Goal: Answer question/provide support: Share knowledge or assist other users

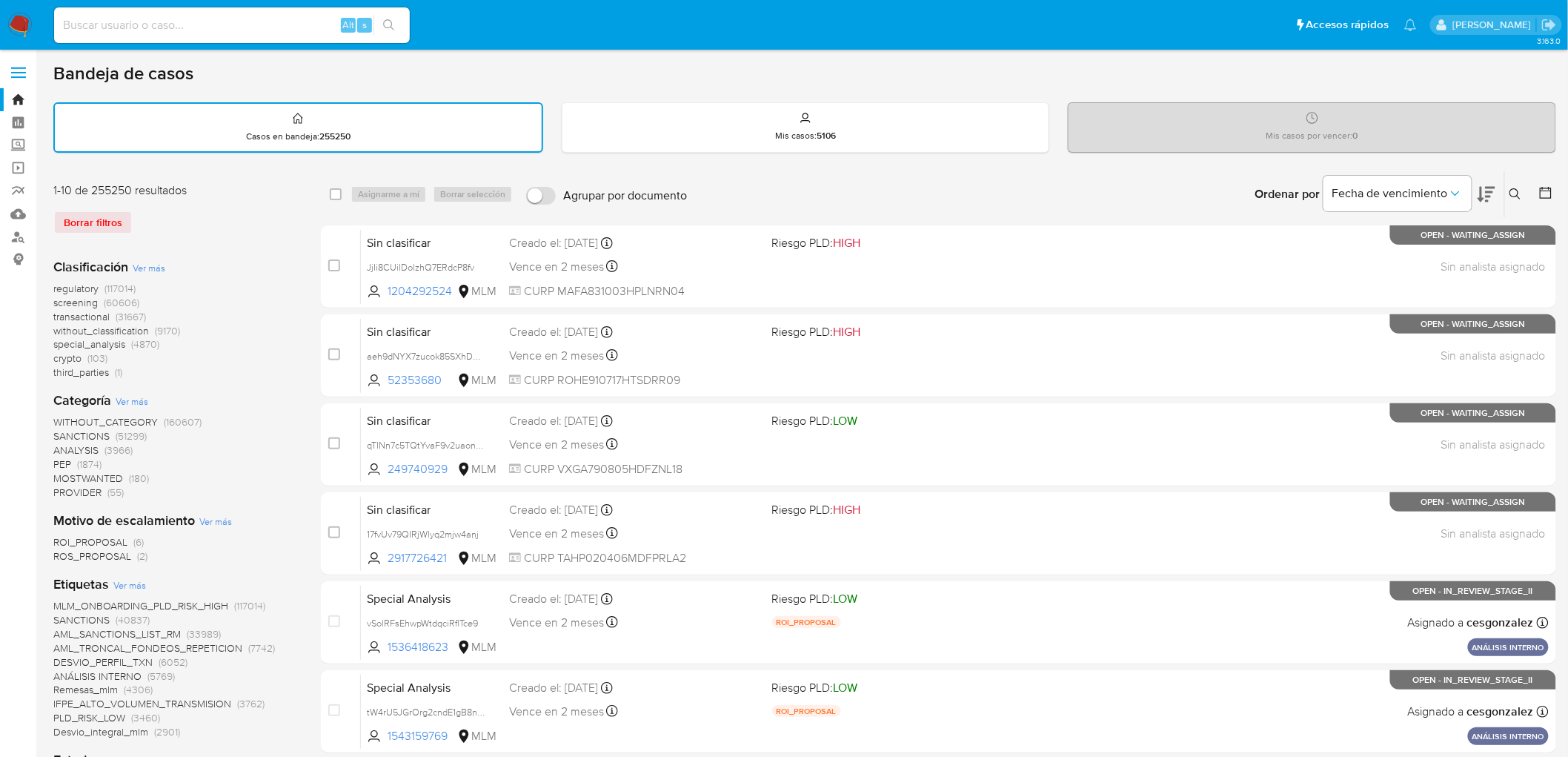
click at [18, 25] on img at bounding box center [21, 26] width 26 height 26
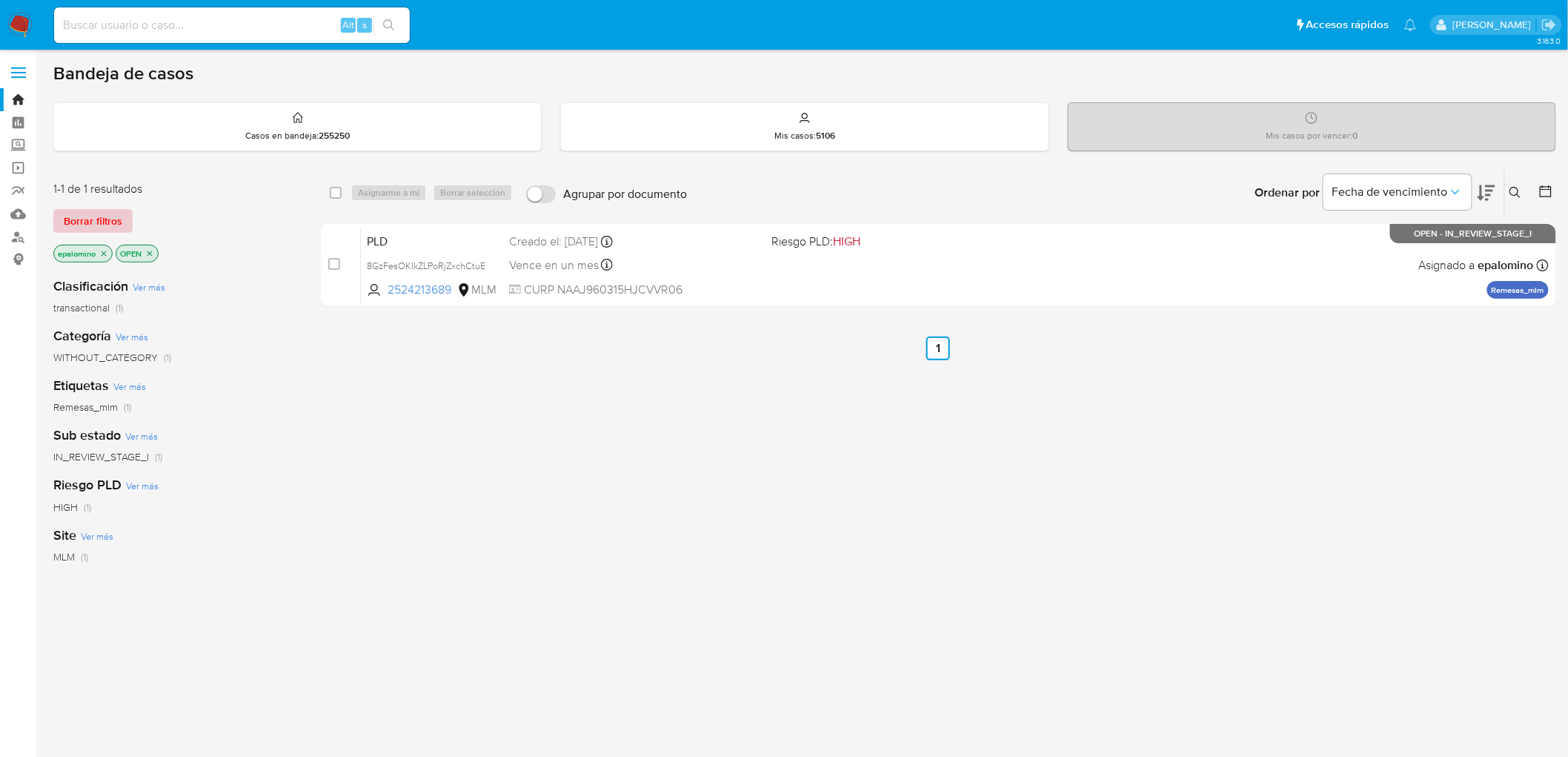
click at [86, 218] on span "Borrar filtros" at bounding box center [93, 221] width 58 height 21
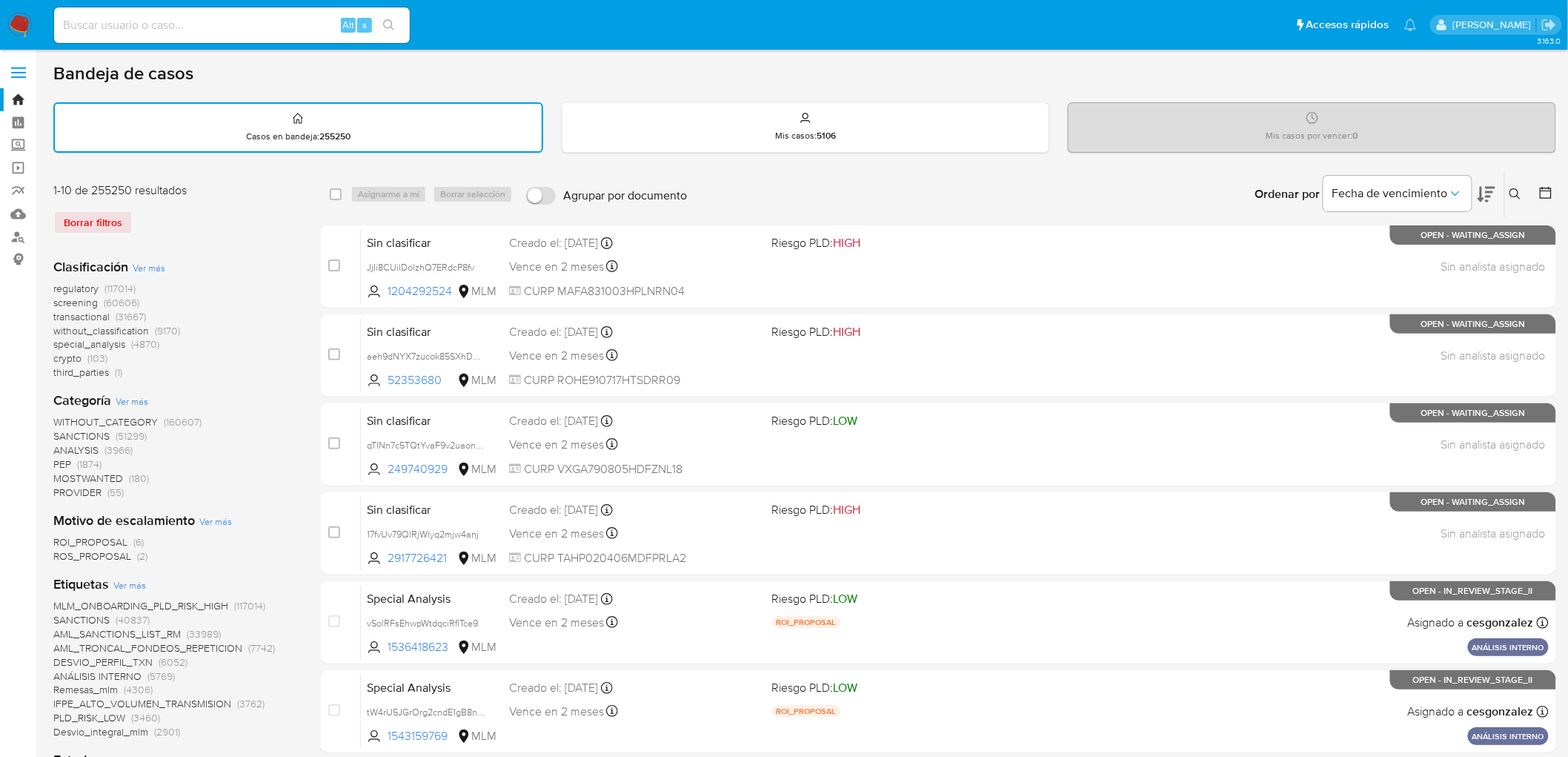
click at [24, 27] on img at bounding box center [21, 26] width 26 height 26
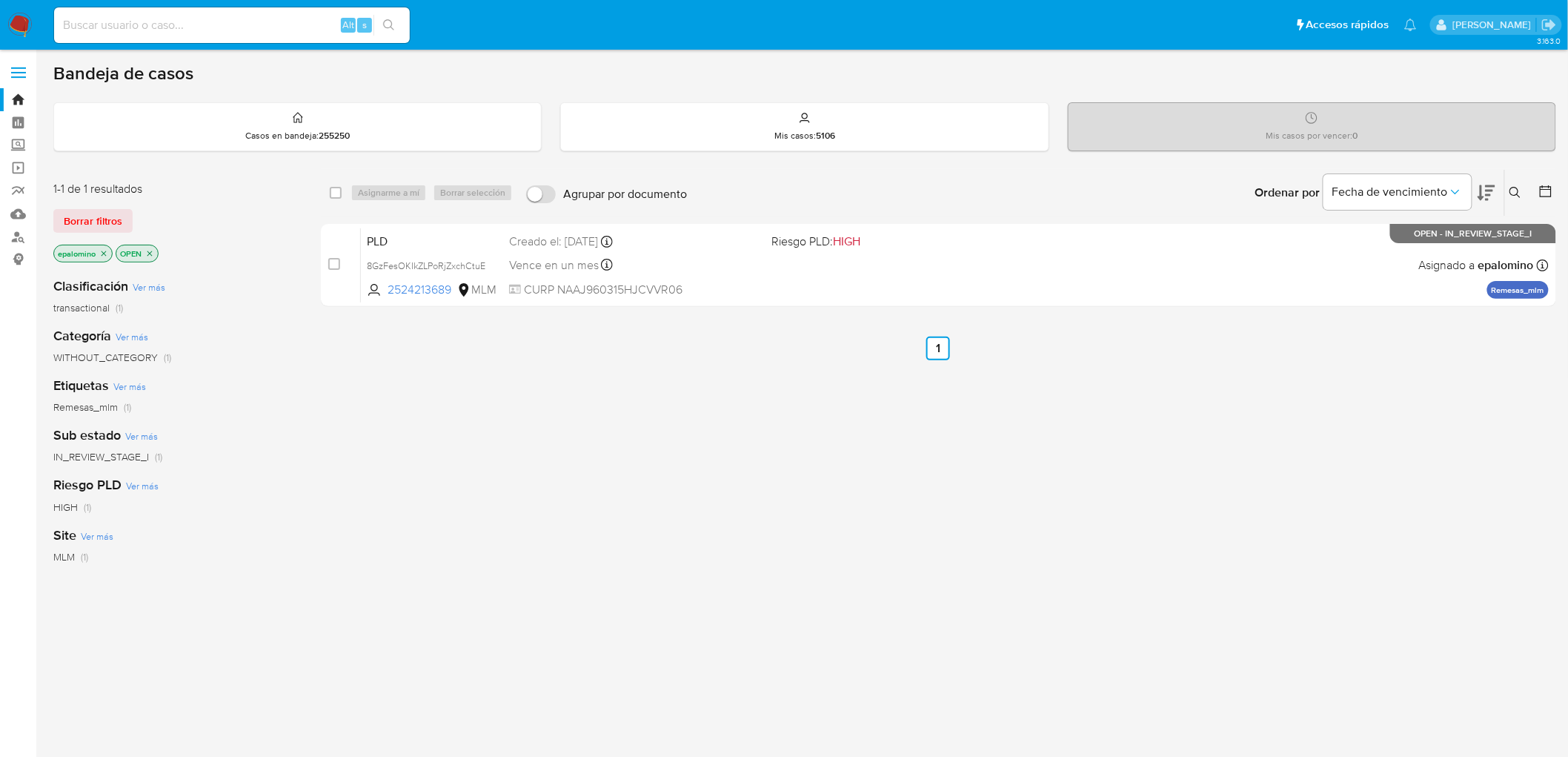
click at [434, 519] on div "select-all-cases-checkbox Asignarme a mí Borrar selección Agrupar por documento…" at bounding box center [938, 505] width 1235 height 671
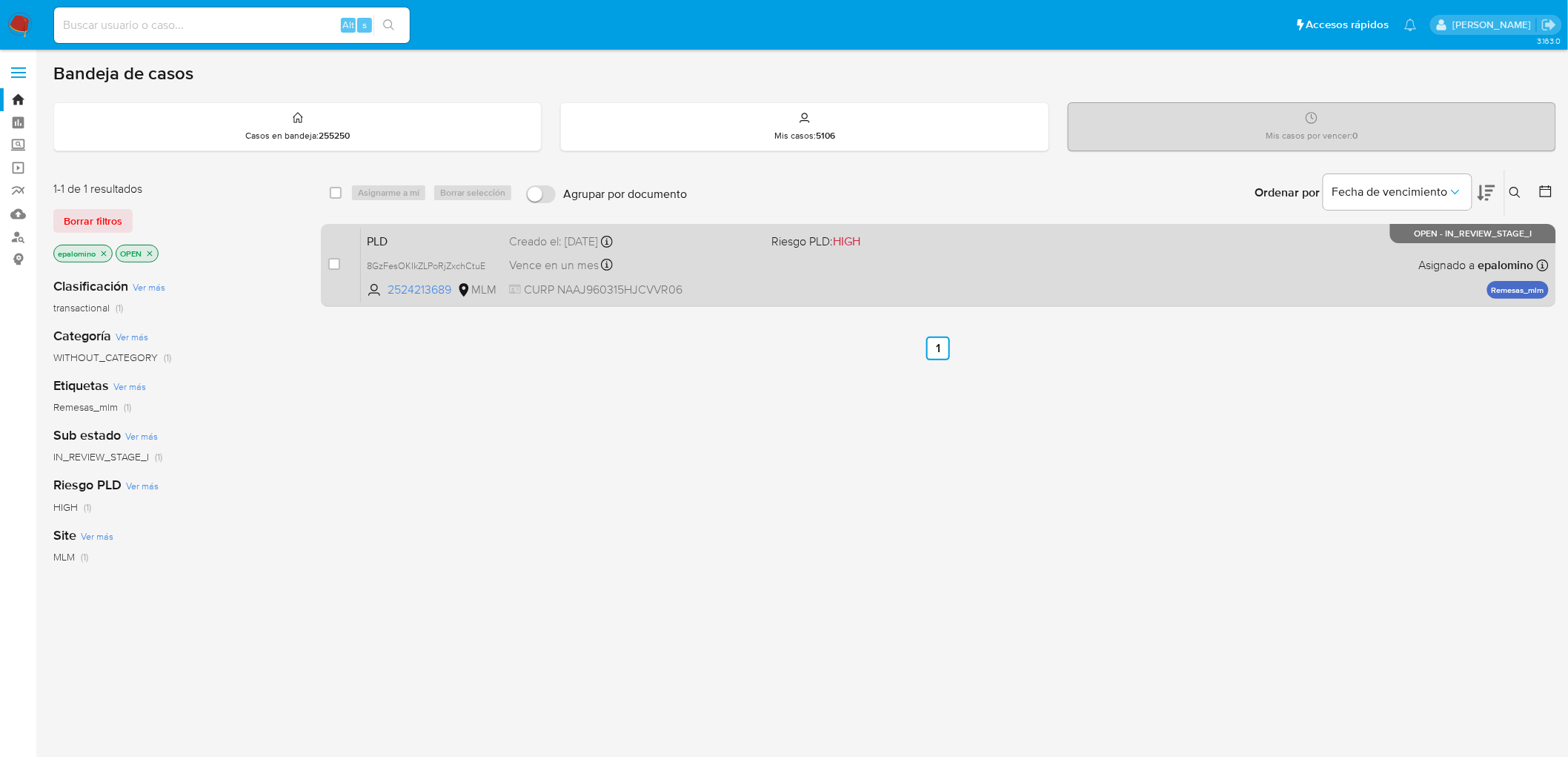
click at [393, 233] on span "PLD" at bounding box center [432, 240] width 131 height 20
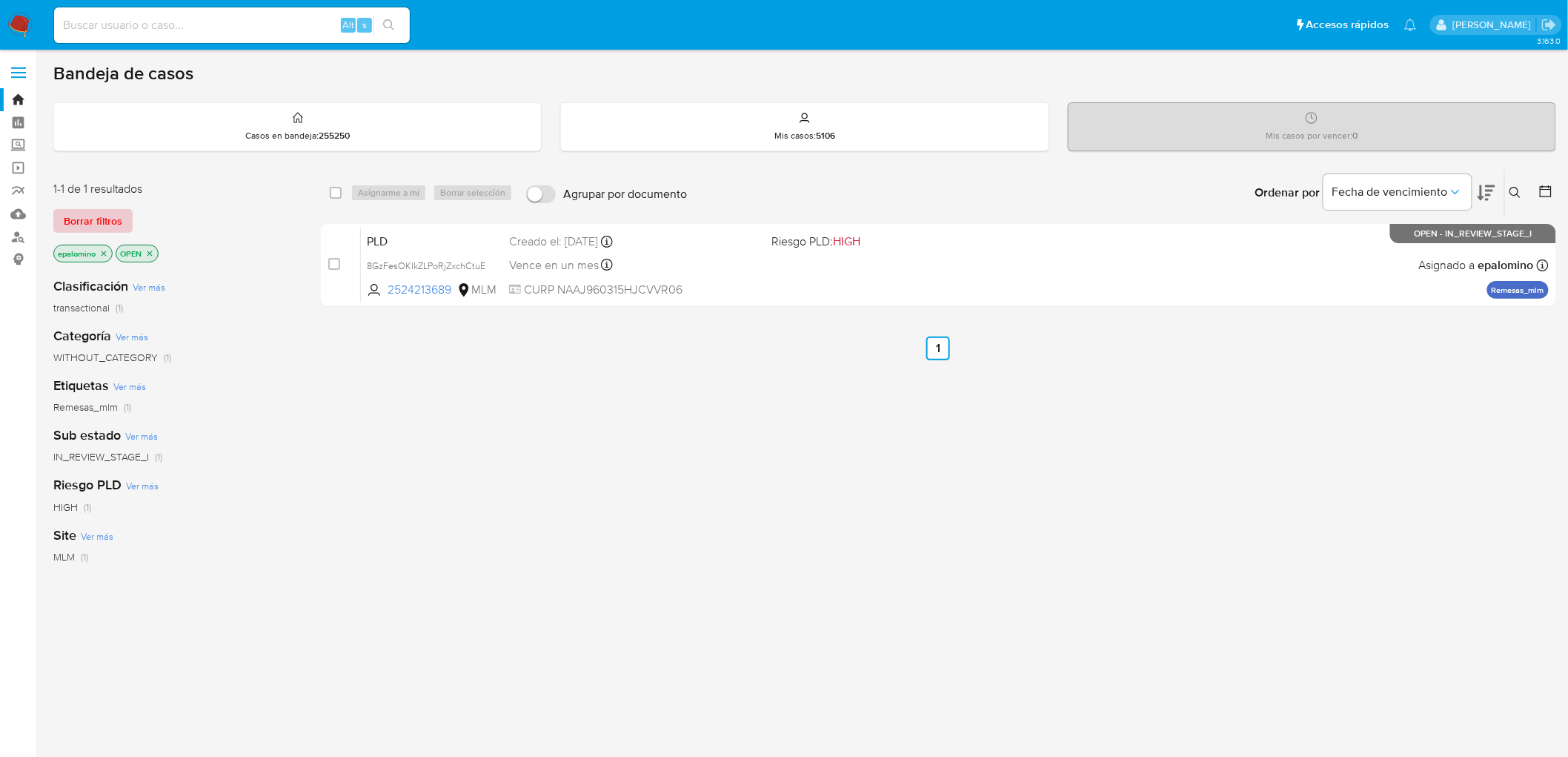
click at [80, 224] on span "Borrar filtros" at bounding box center [93, 221] width 58 height 21
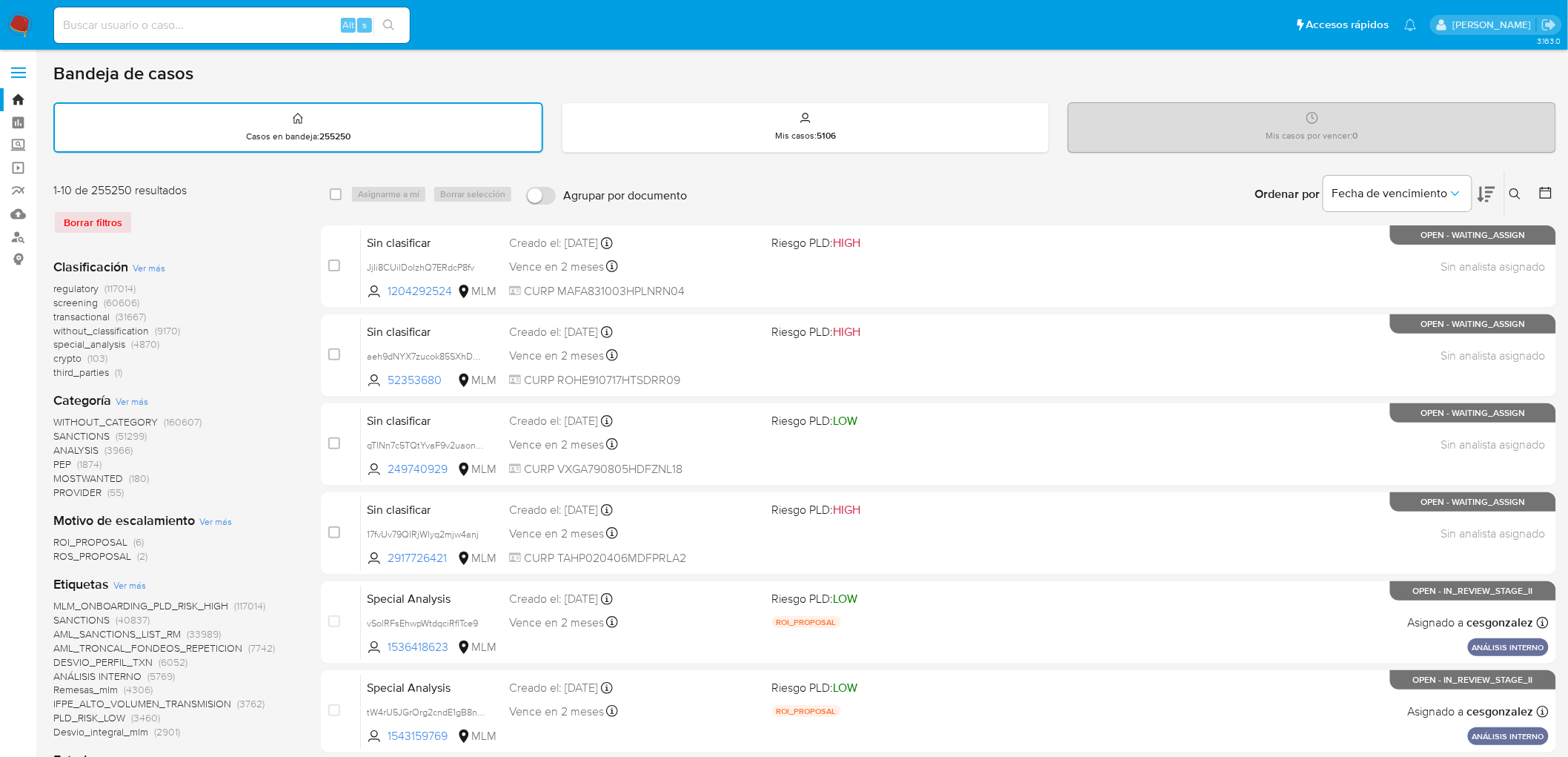
click at [1515, 190] on icon at bounding box center [1516, 194] width 12 height 12
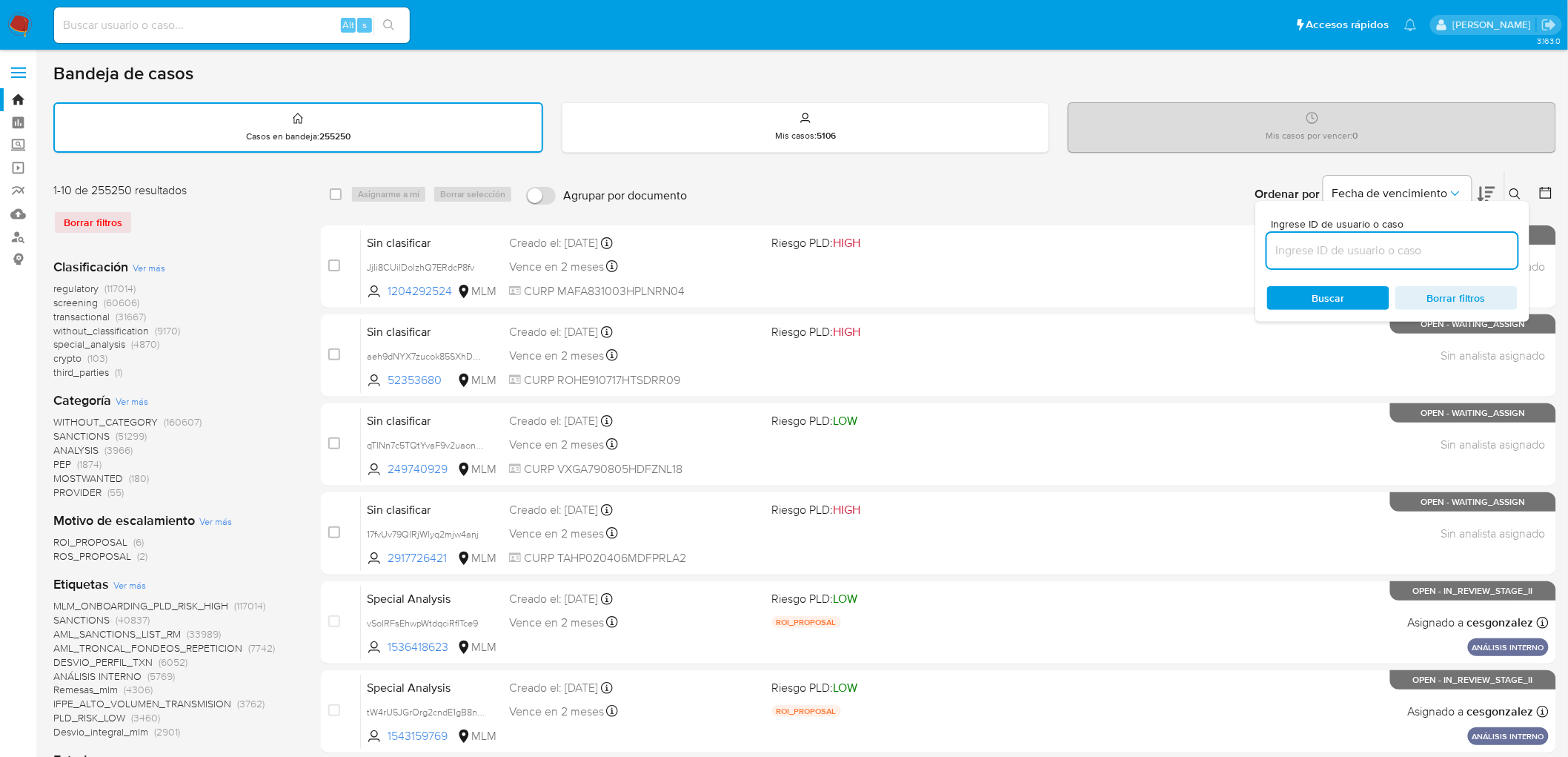
click at [1297, 257] on input at bounding box center [1393, 251] width 251 height 20
type input "2524213689"
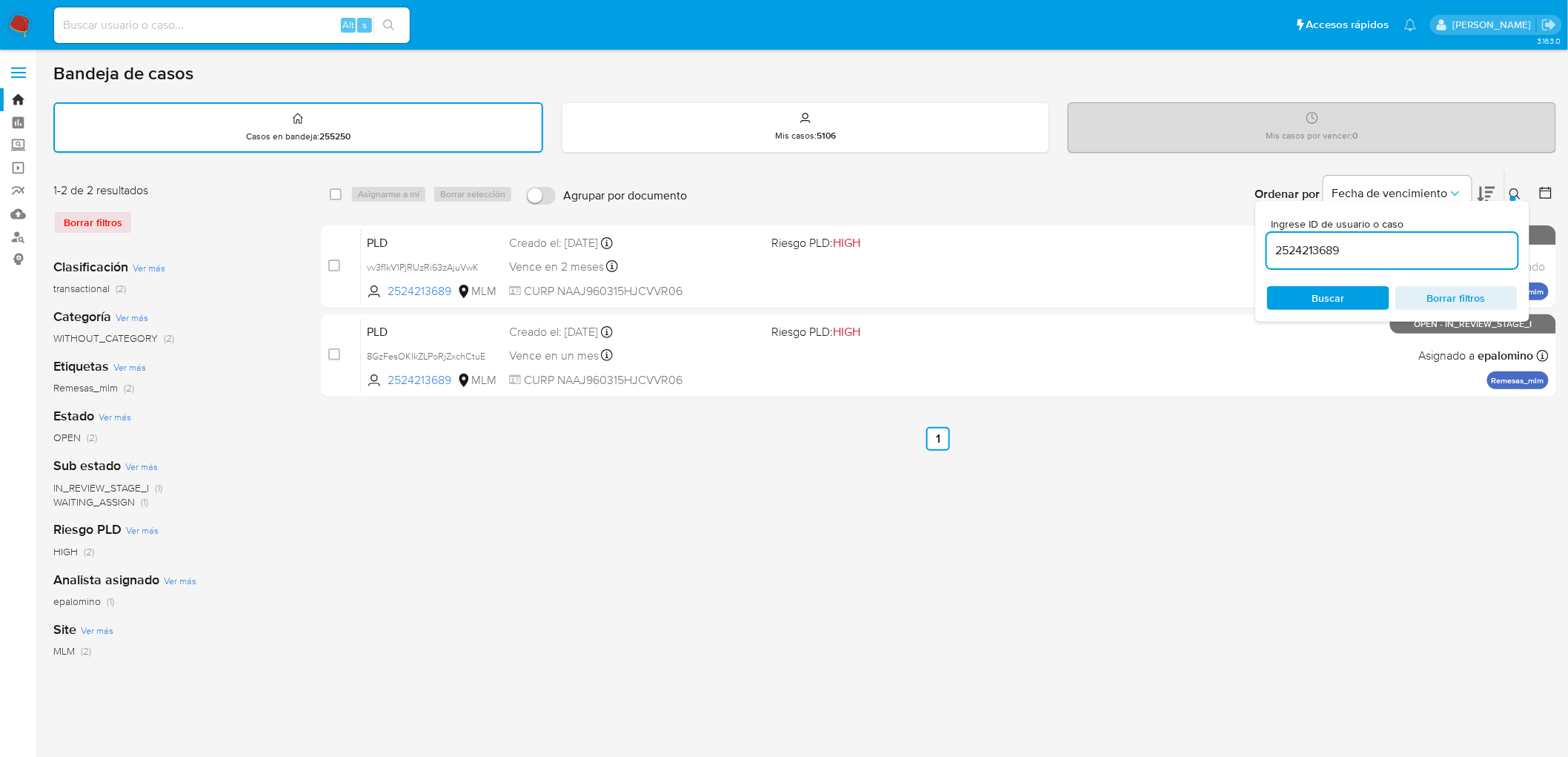
click at [1512, 189] on icon at bounding box center [1516, 194] width 12 height 12
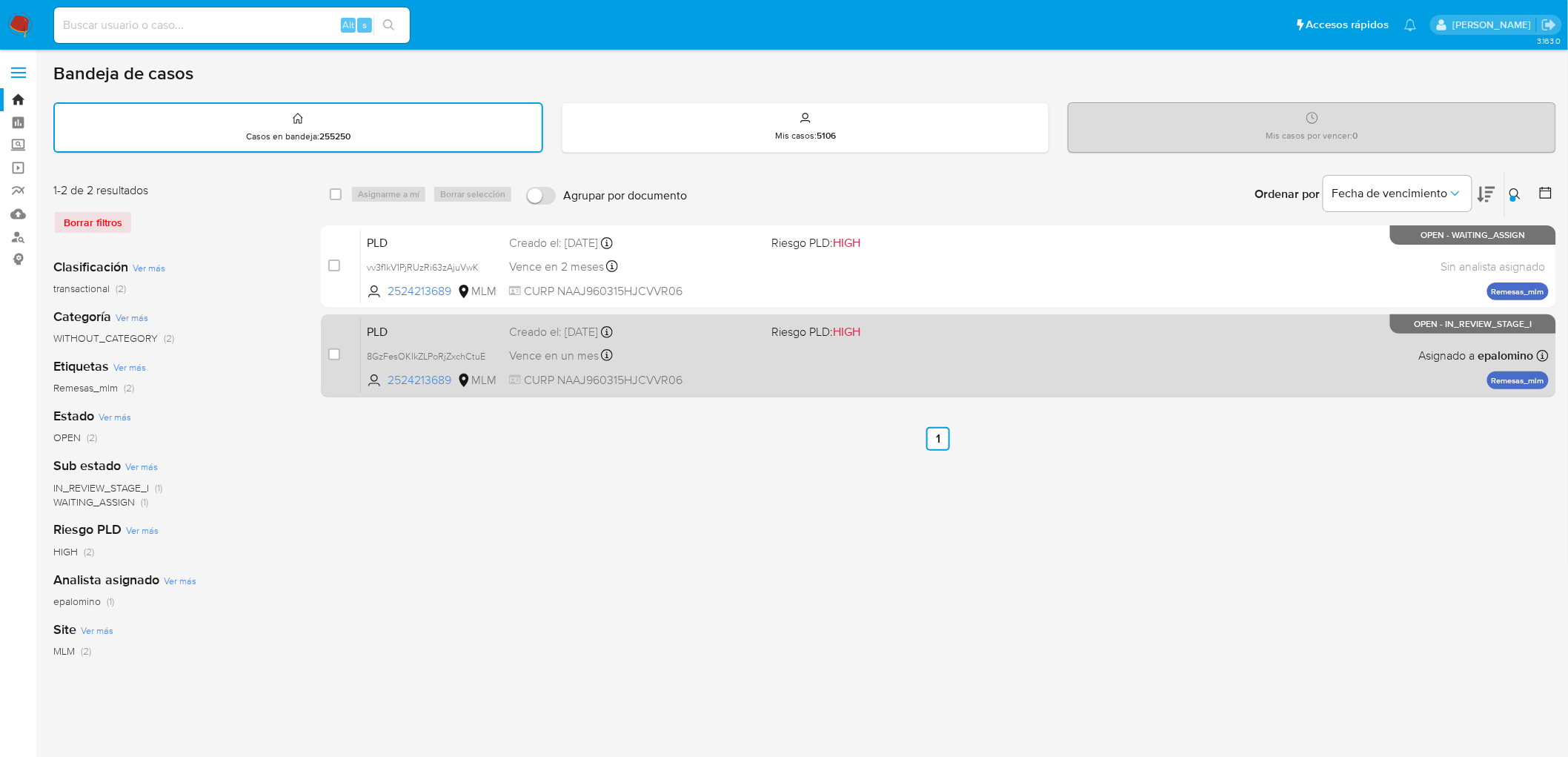
click at [394, 336] on span "PLD" at bounding box center [432, 331] width 131 height 20
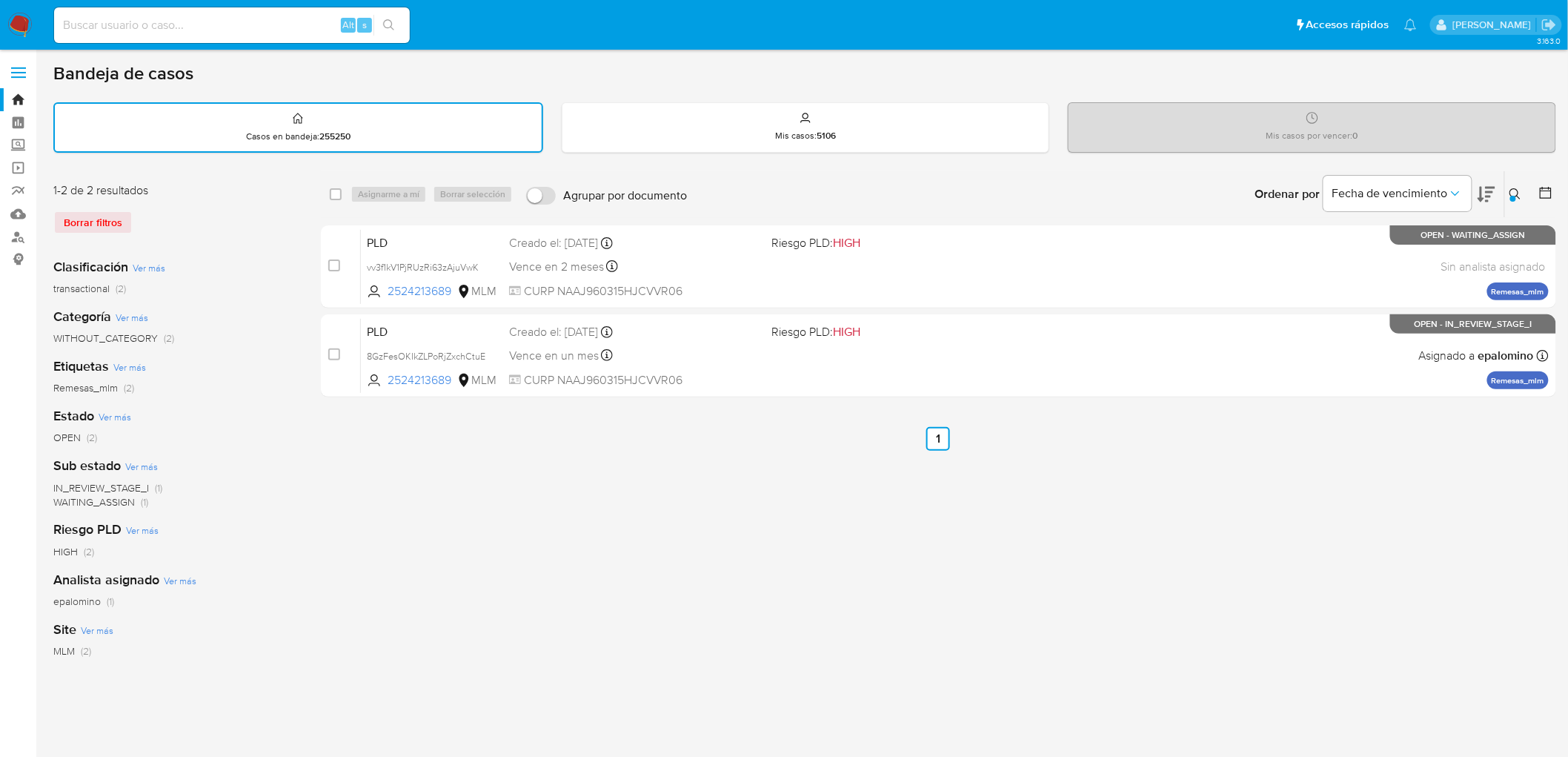
click at [21, 27] on img at bounding box center [21, 26] width 26 height 26
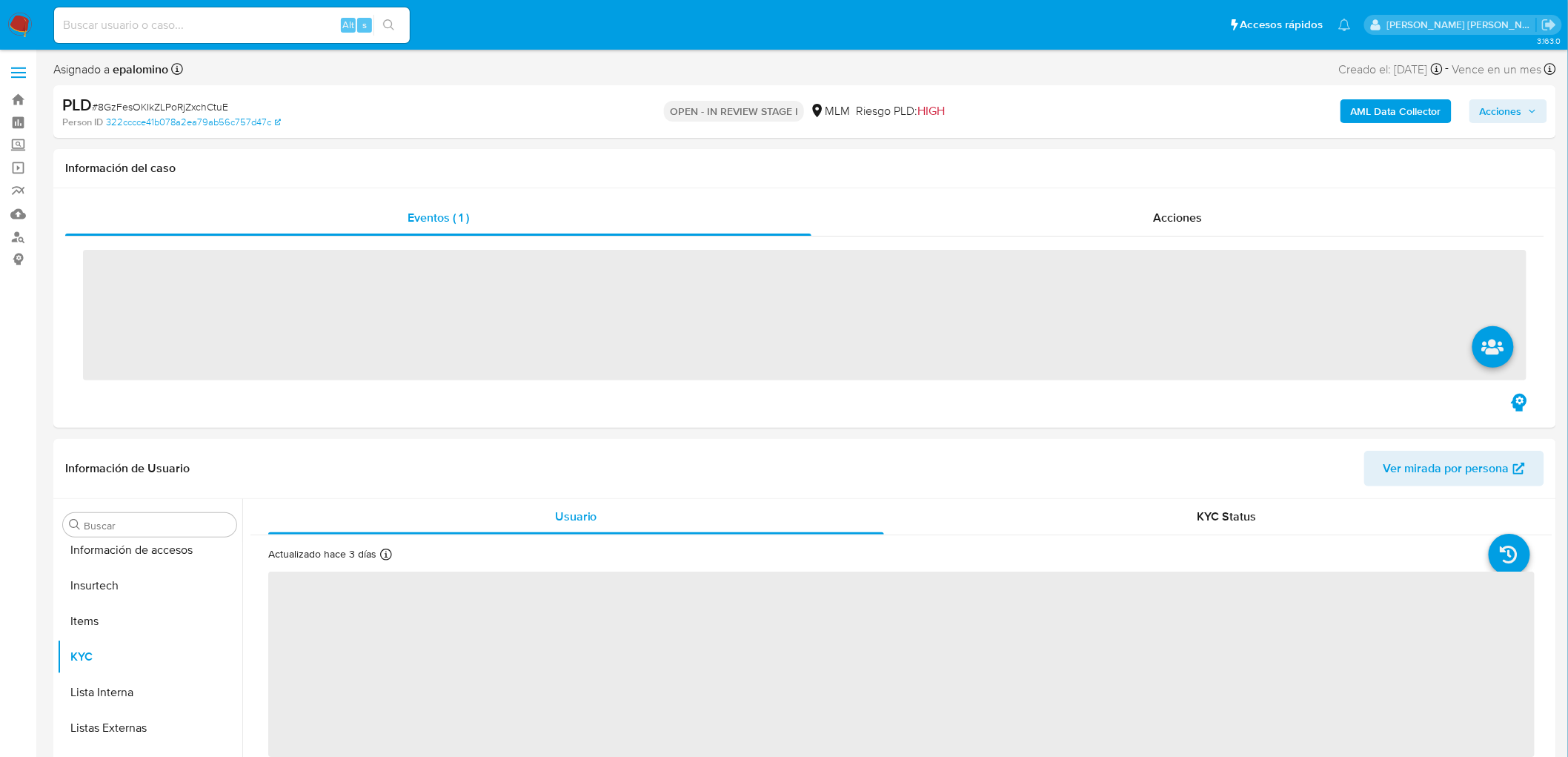
scroll to position [732, 0]
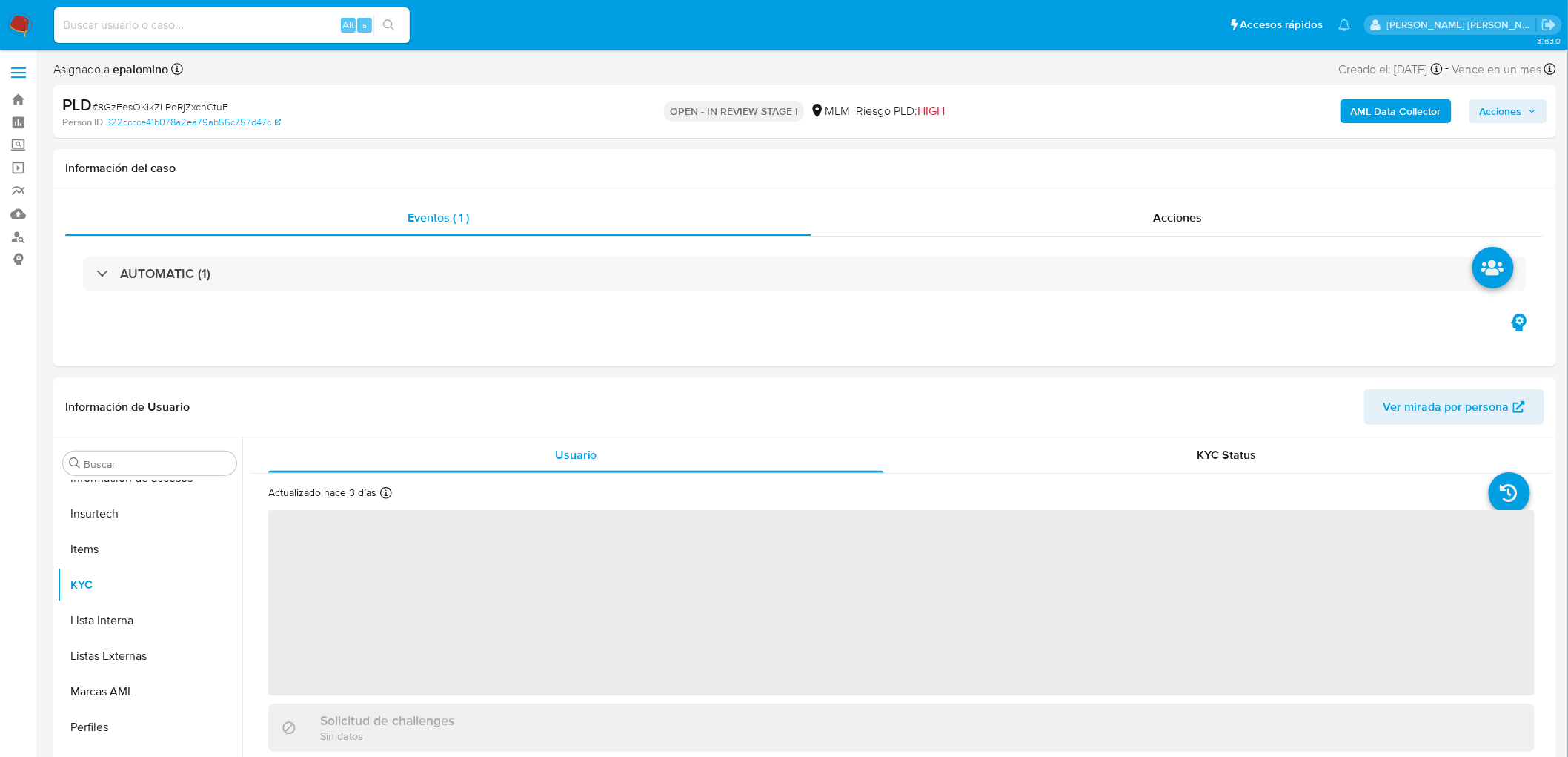
select select "10"
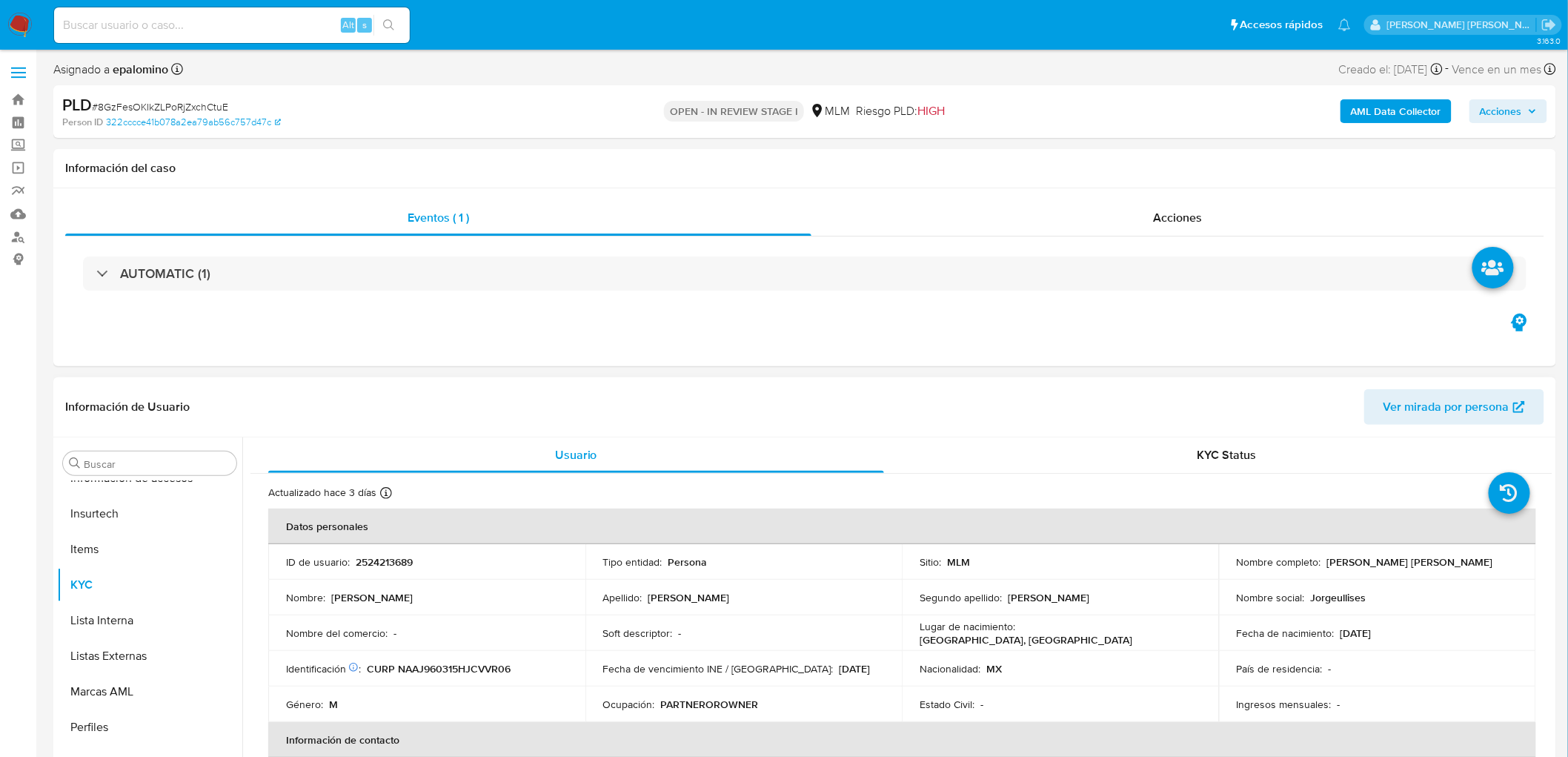
click at [376, 555] on p "2524213689" at bounding box center [384, 562] width 57 height 14
click at [561, 589] on td "Nombre : [PERSON_NAME]" at bounding box center [427, 598] width 317 height 35
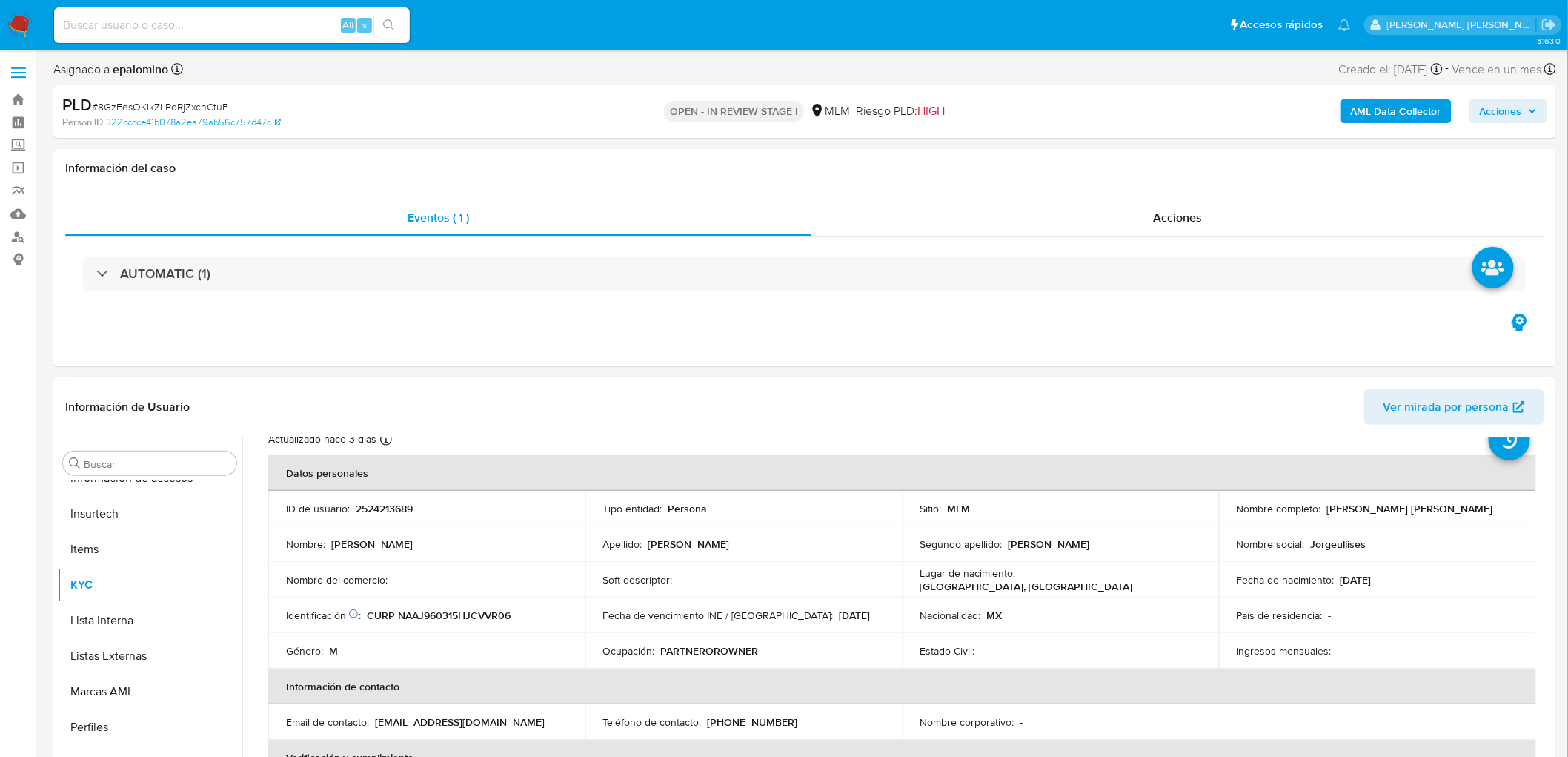
scroll to position [83, 0]
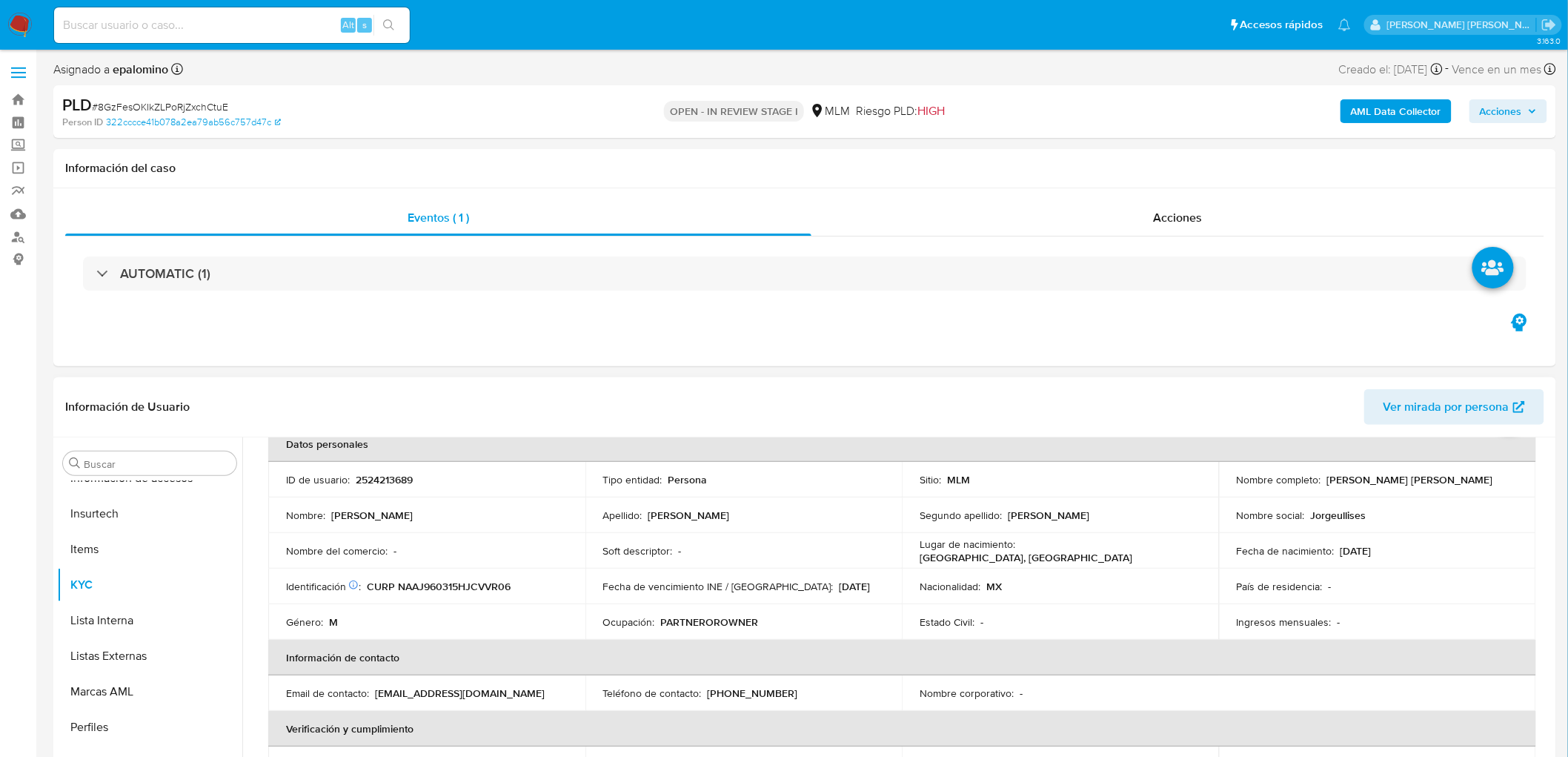
click at [395, 473] on p "2524213689" at bounding box center [384, 479] width 57 height 14
copy p "2524213689"
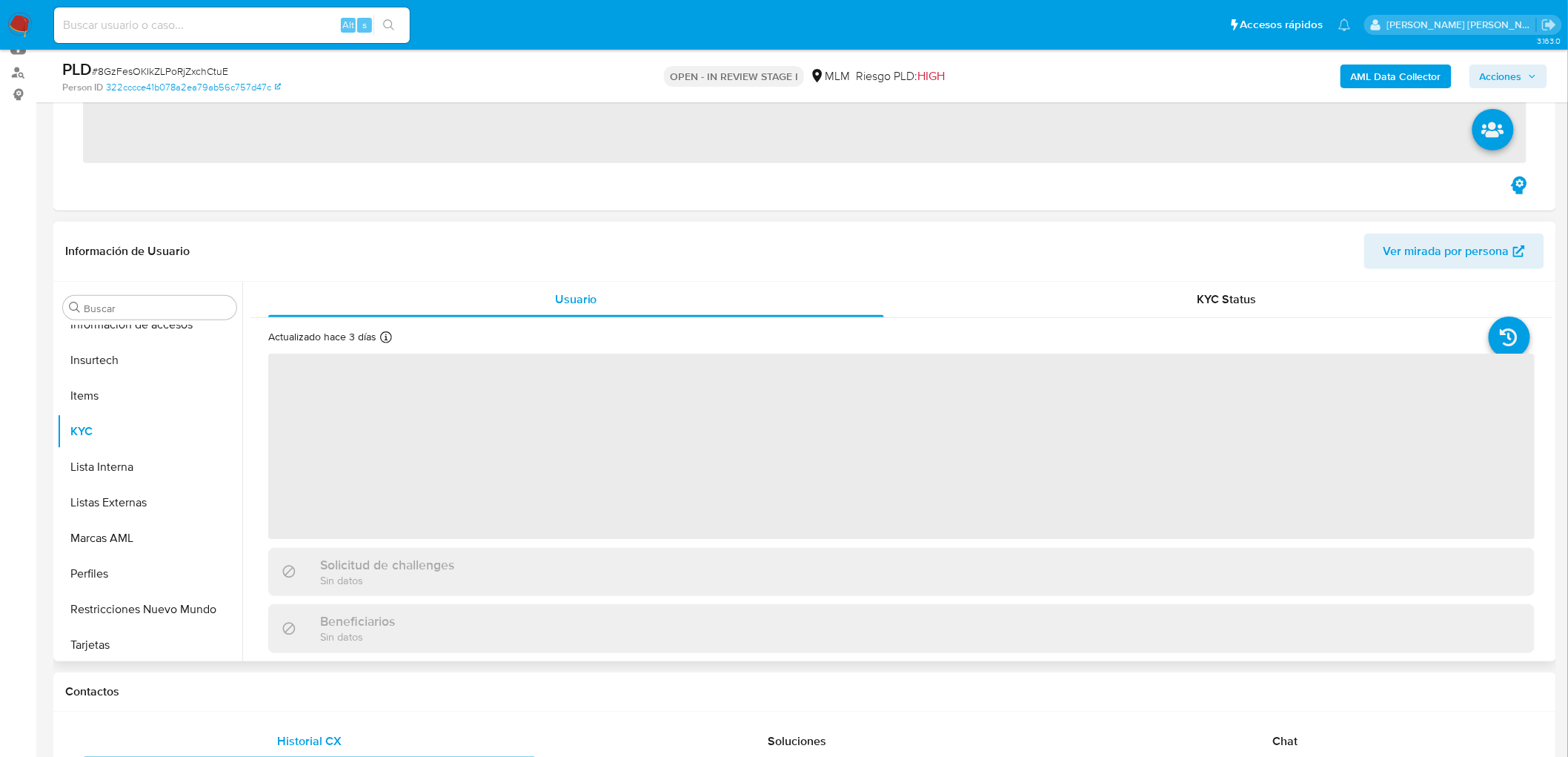
scroll to position [732, 0]
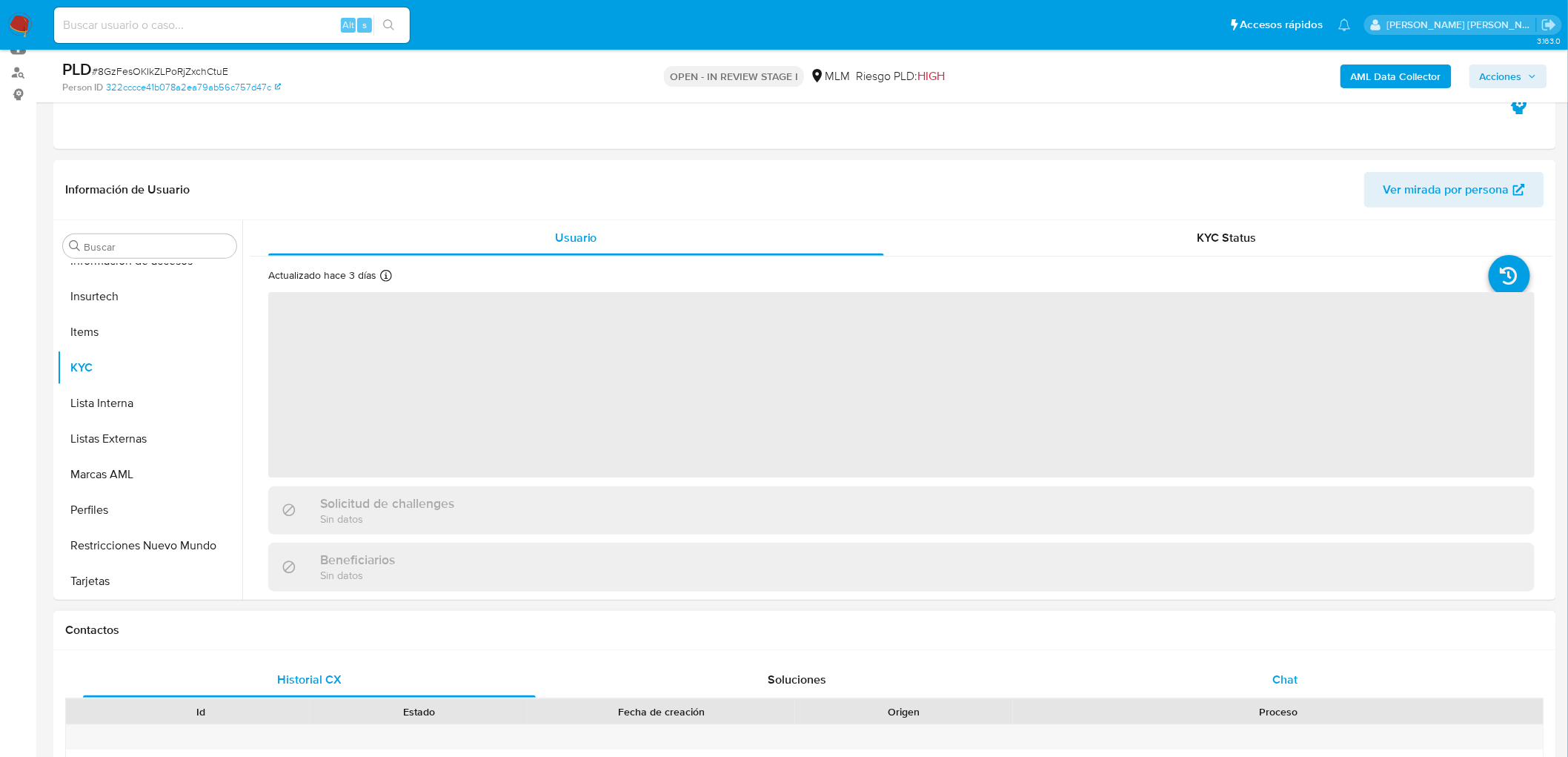
click at [1261, 686] on div "Chat" at bounding box center [1286, 679] width 453 height 35
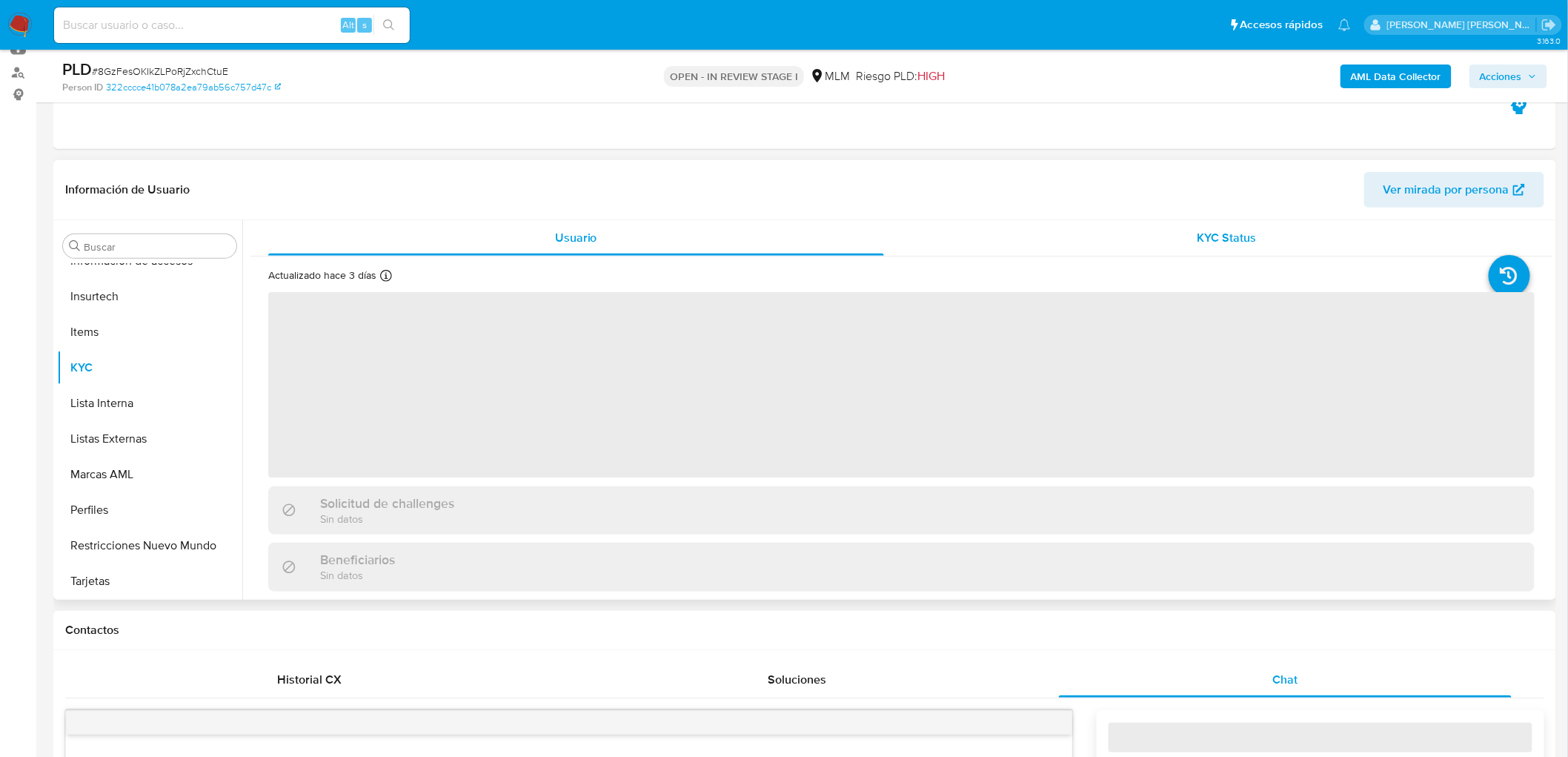
select select "10"
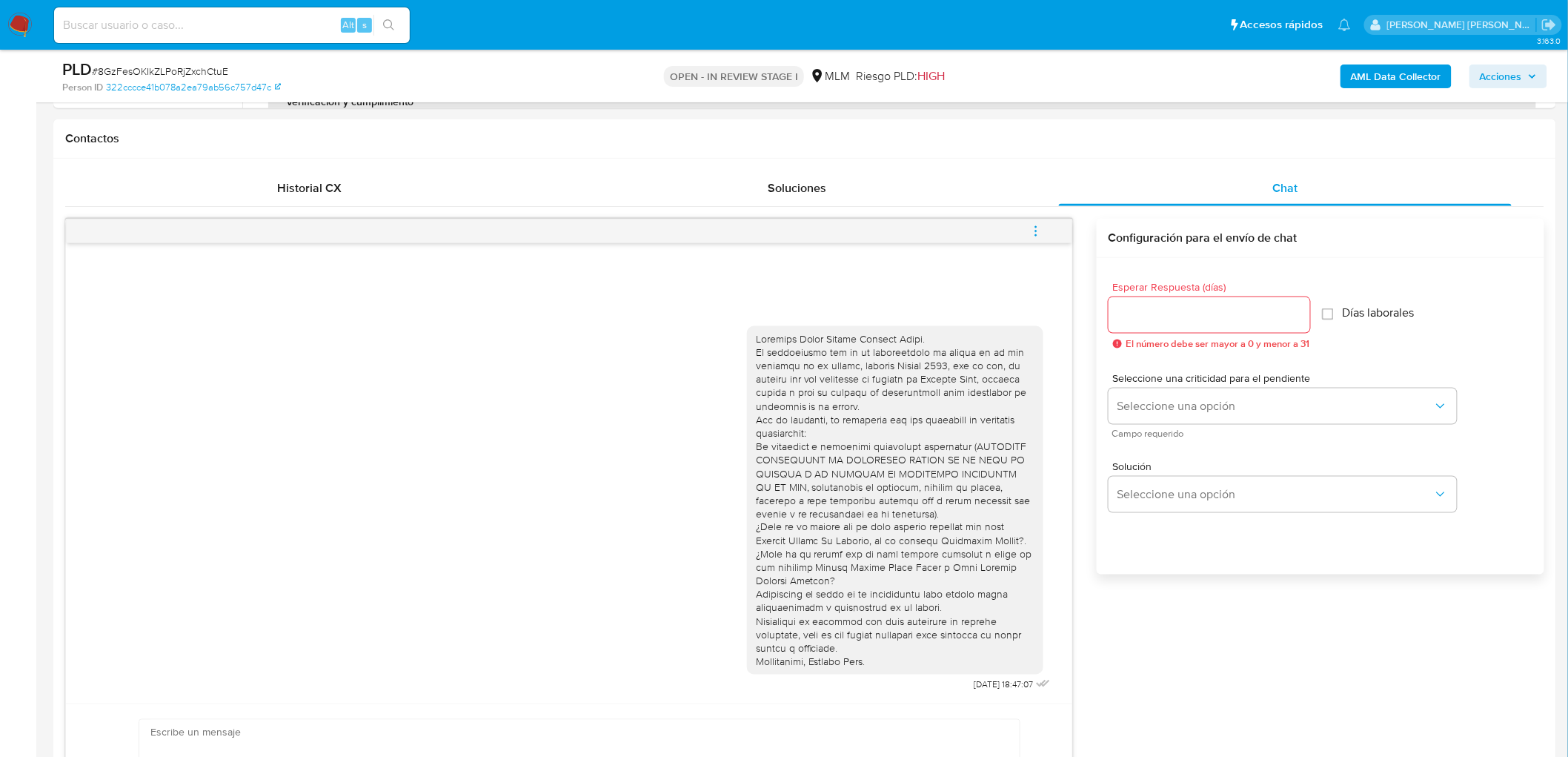
scroll to position [713, 0]
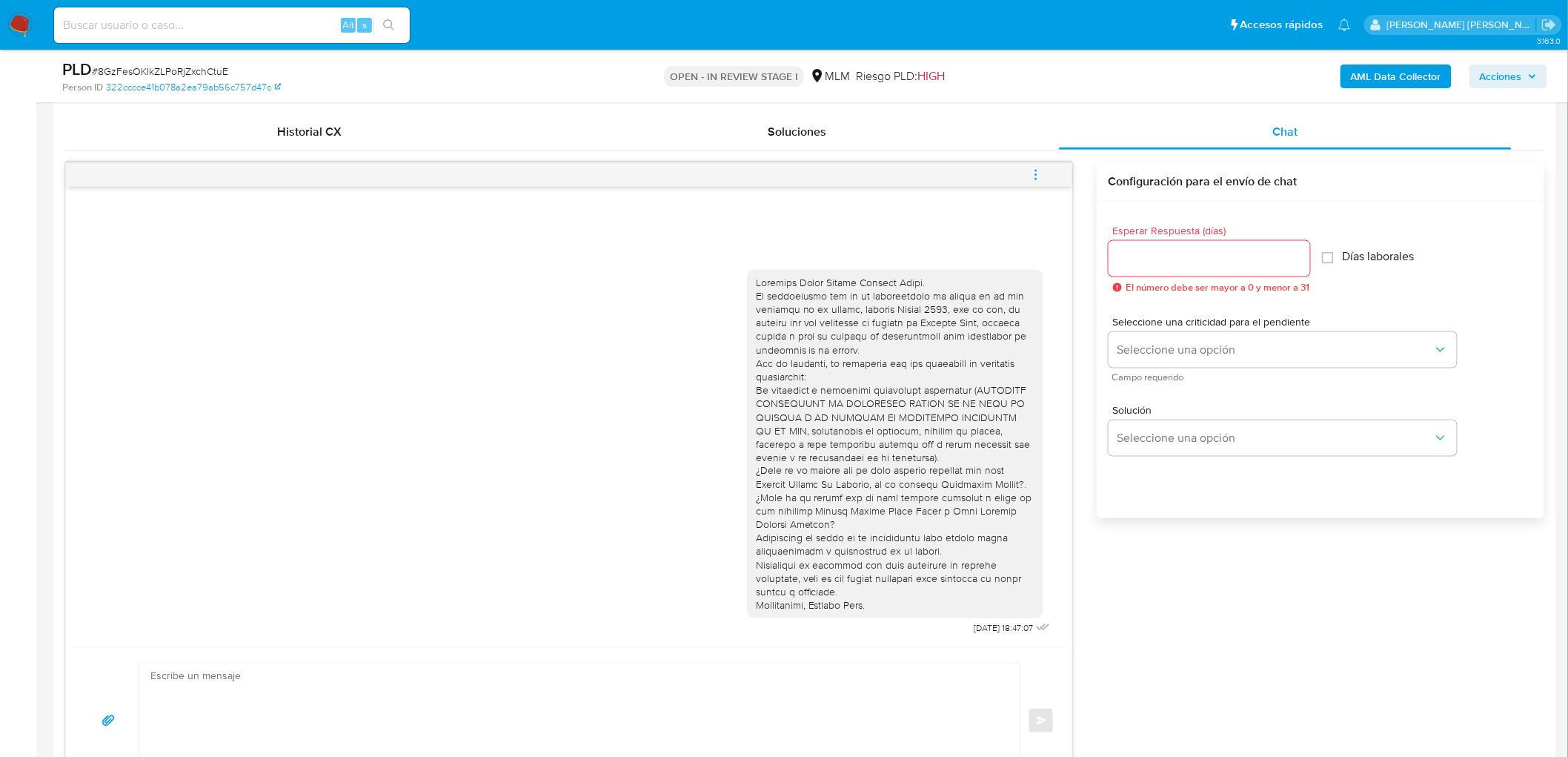
click at [1039, 175] on icon "menu-action" at bounding box center [1036, 175] width 14 height 14
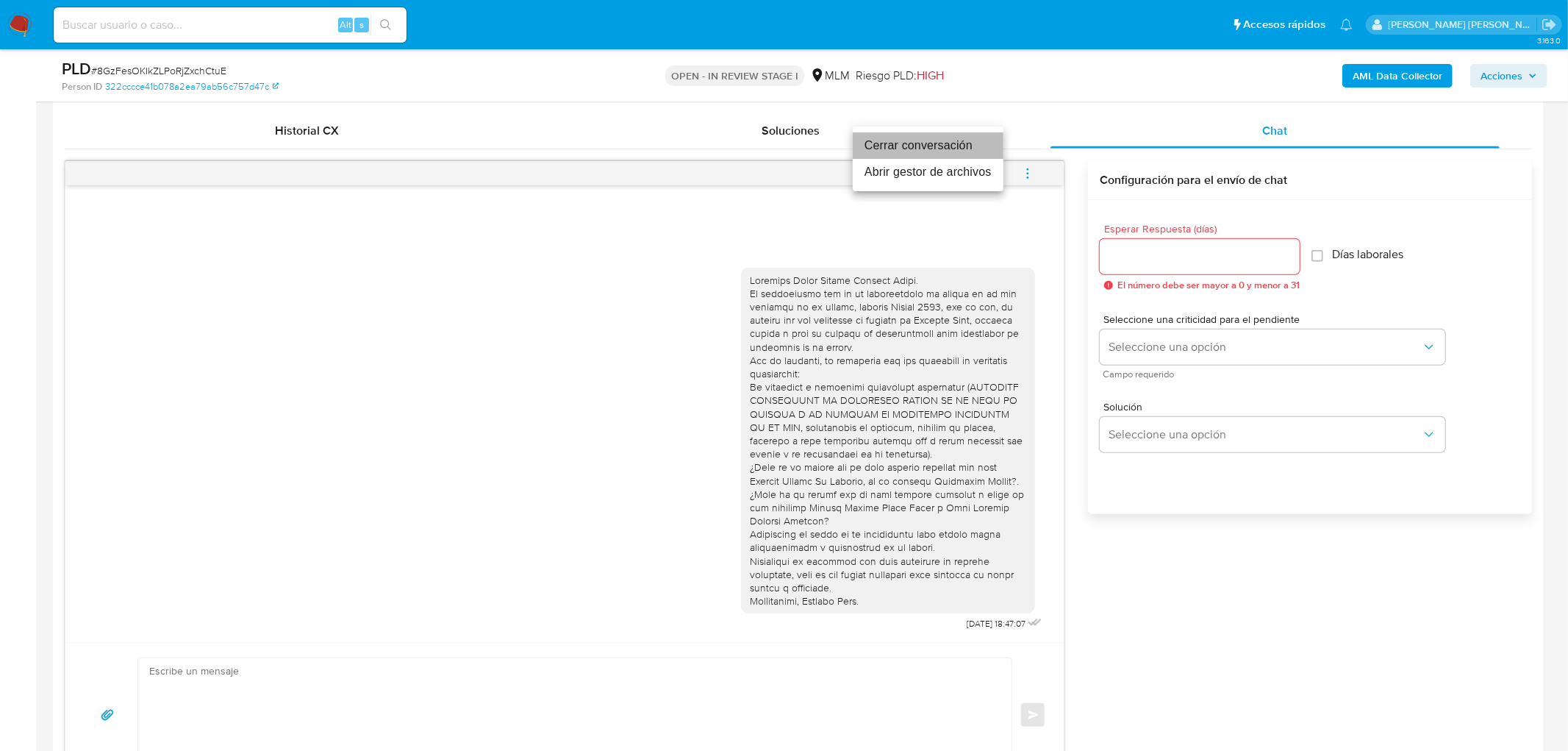
click at [936, 150] on li "Cerrar conversación" at bounding box center [928, 146] width 150 height 26
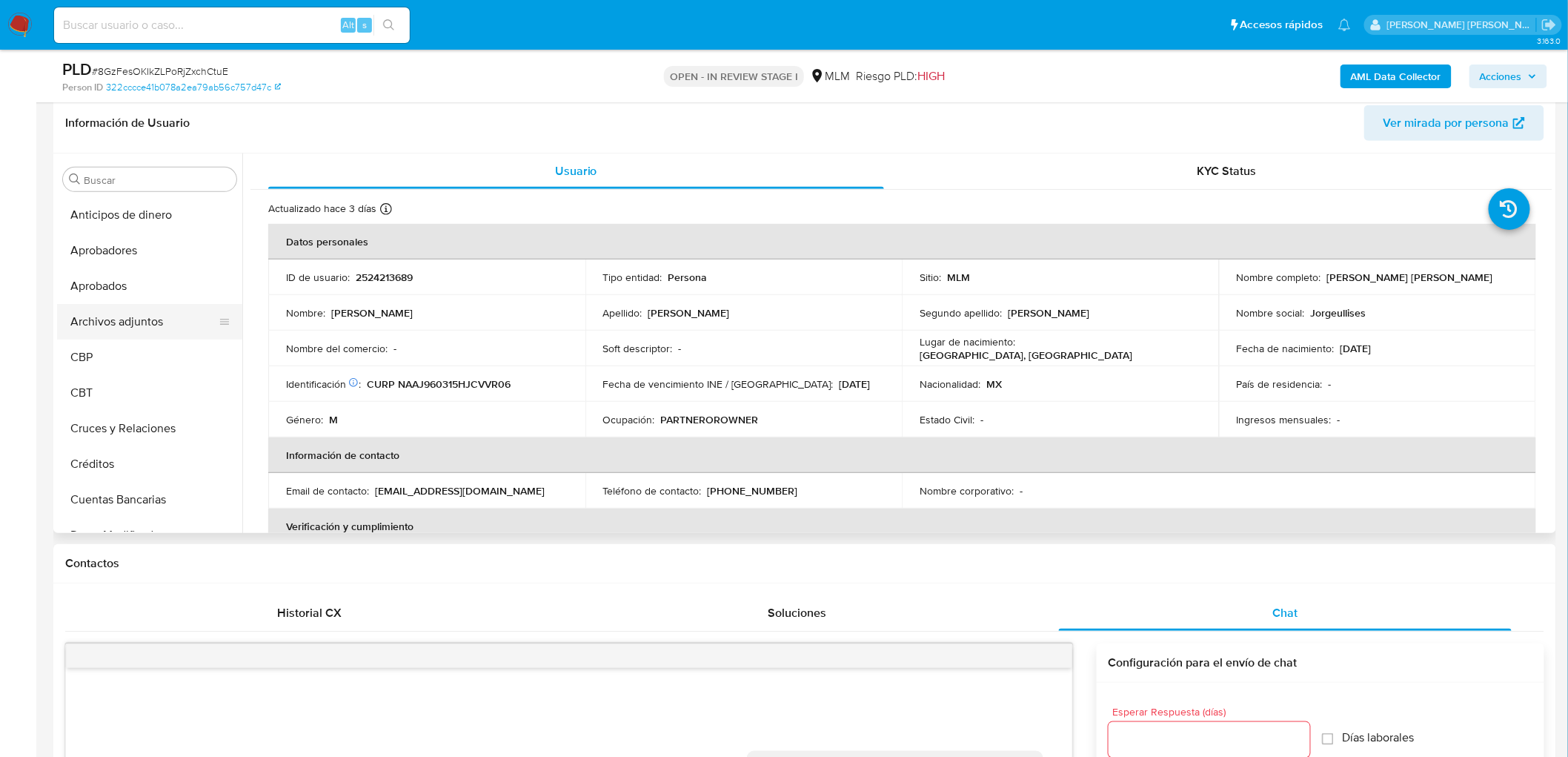
scroll to position [136, 0]
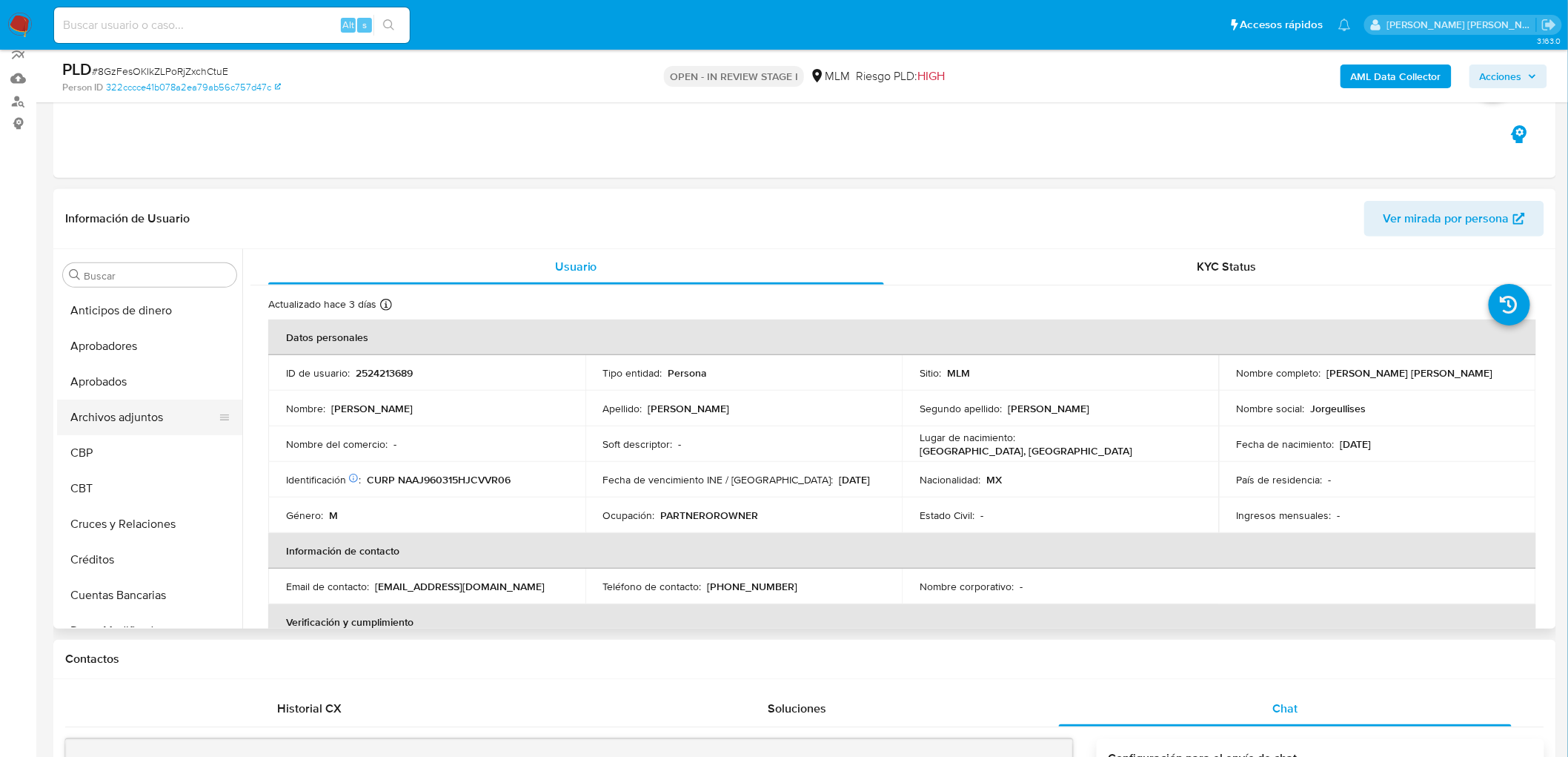
click at [151, 418] on button "Archivos adjuntos" at bounding box center [144, 417] width 173 height 35
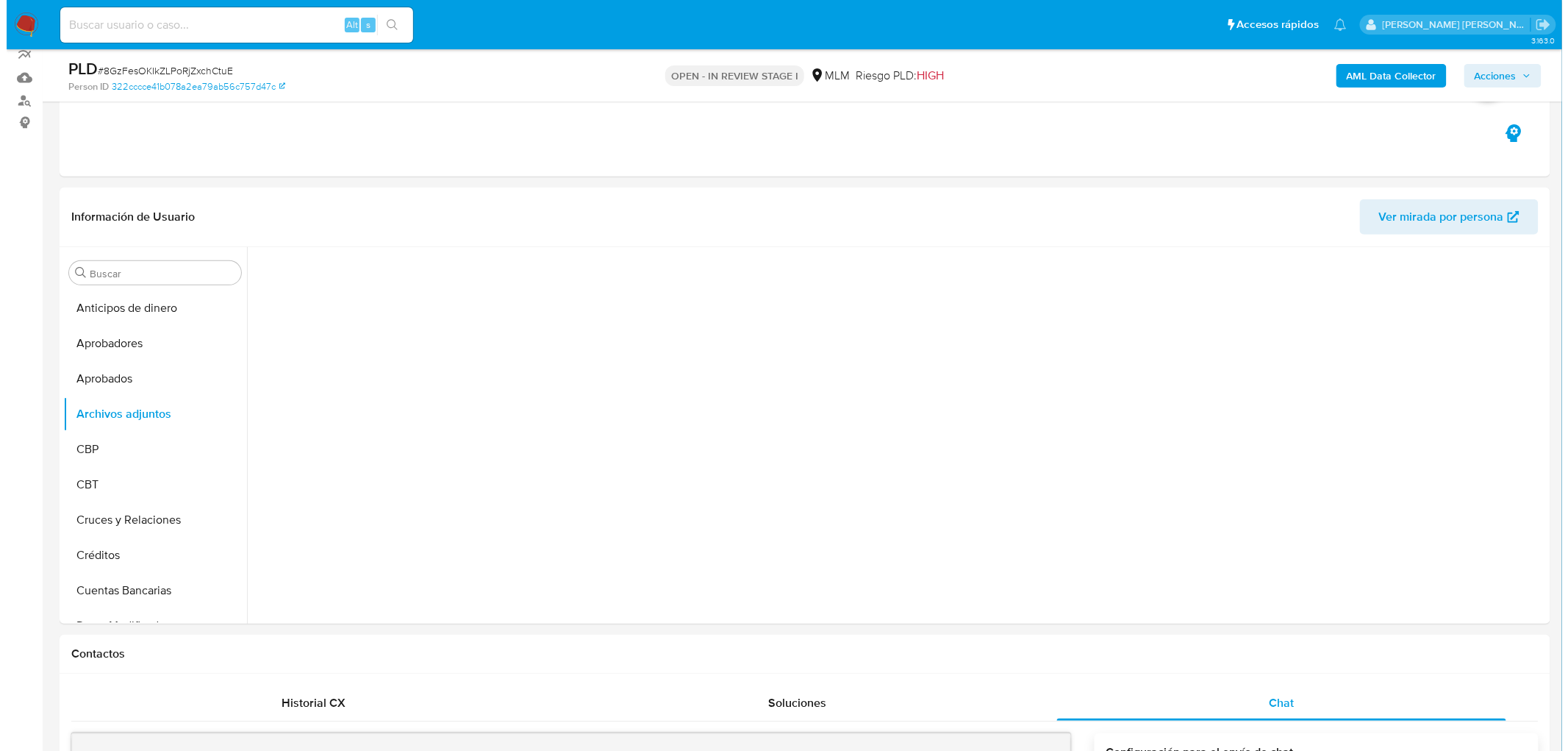
scroll to position [188, 0]
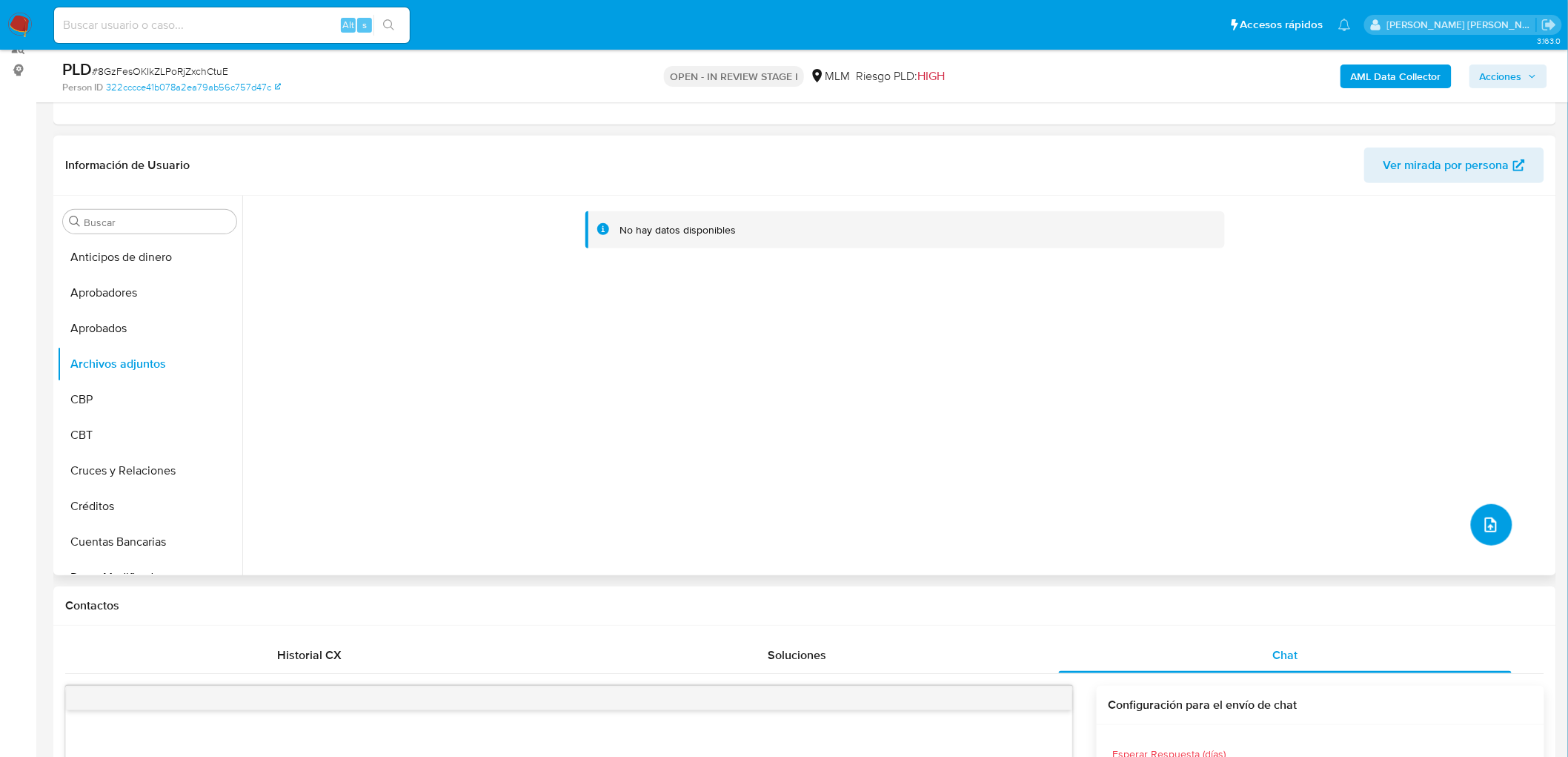
click at [1497, 522] on button "upload-file" at bounding box center [1492, 525] width 41 height 41
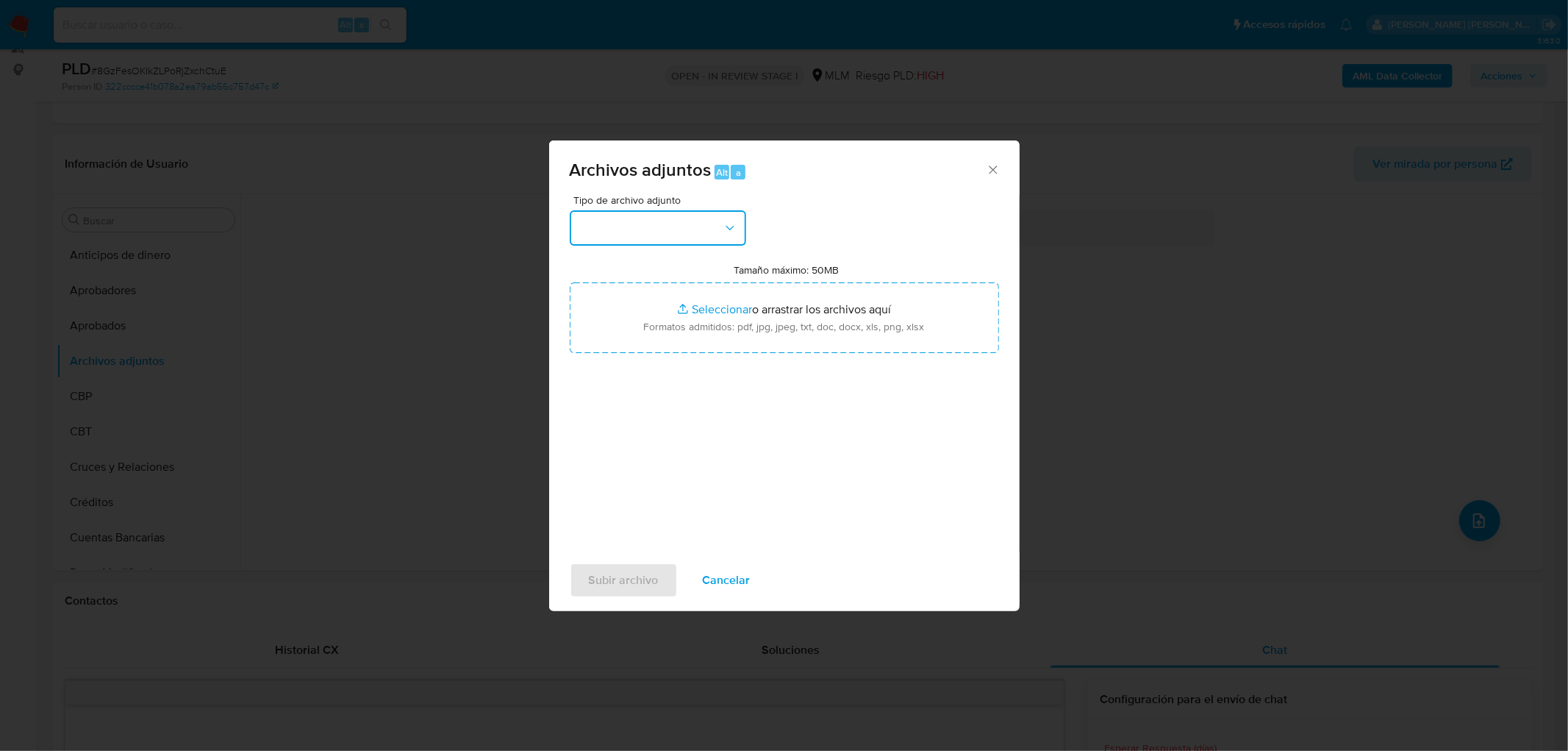
click at [714, 219] on button "button" at bounding box center [658, 228] width 177 height 35
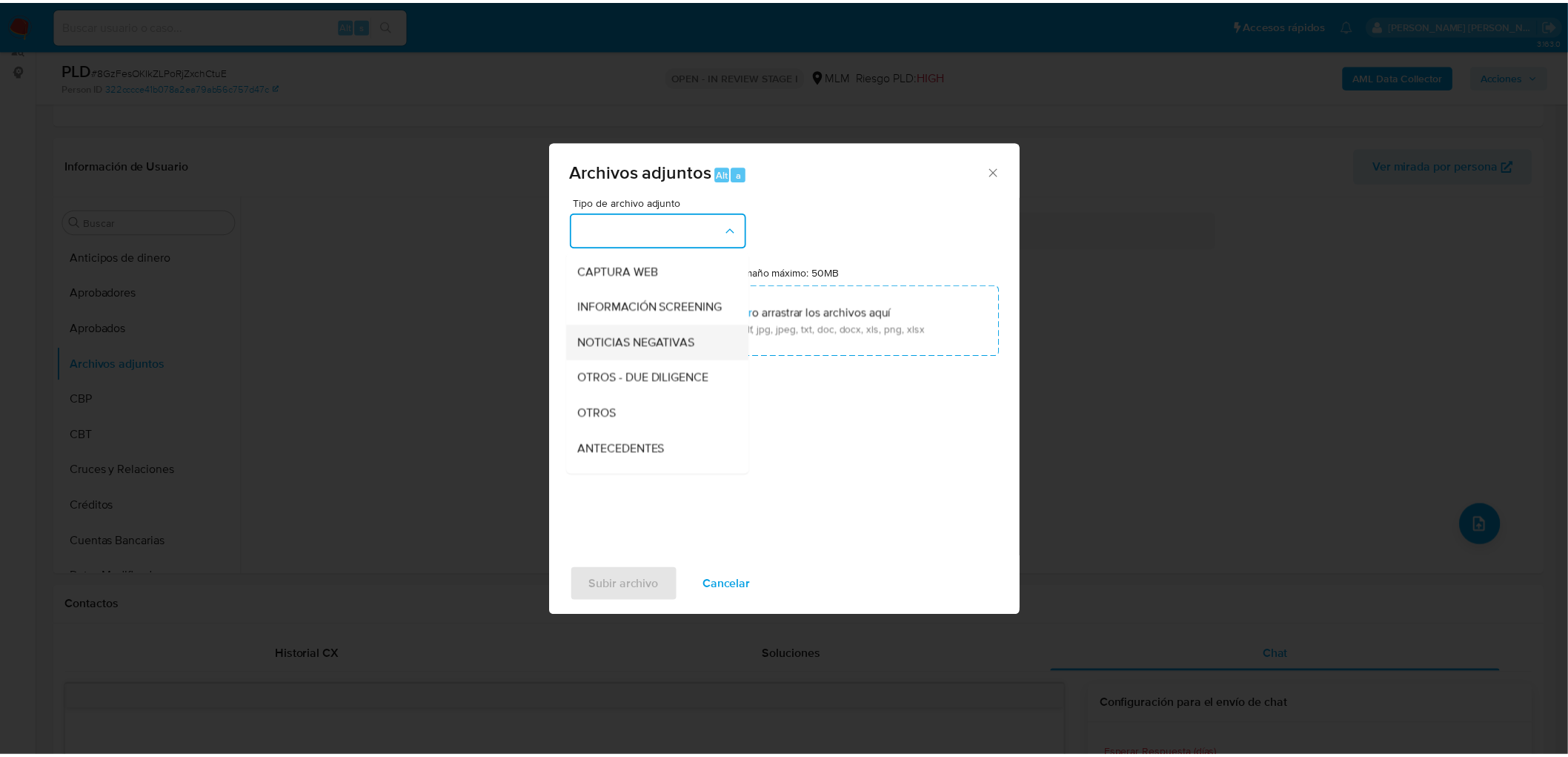
scroll to position [164, 0]
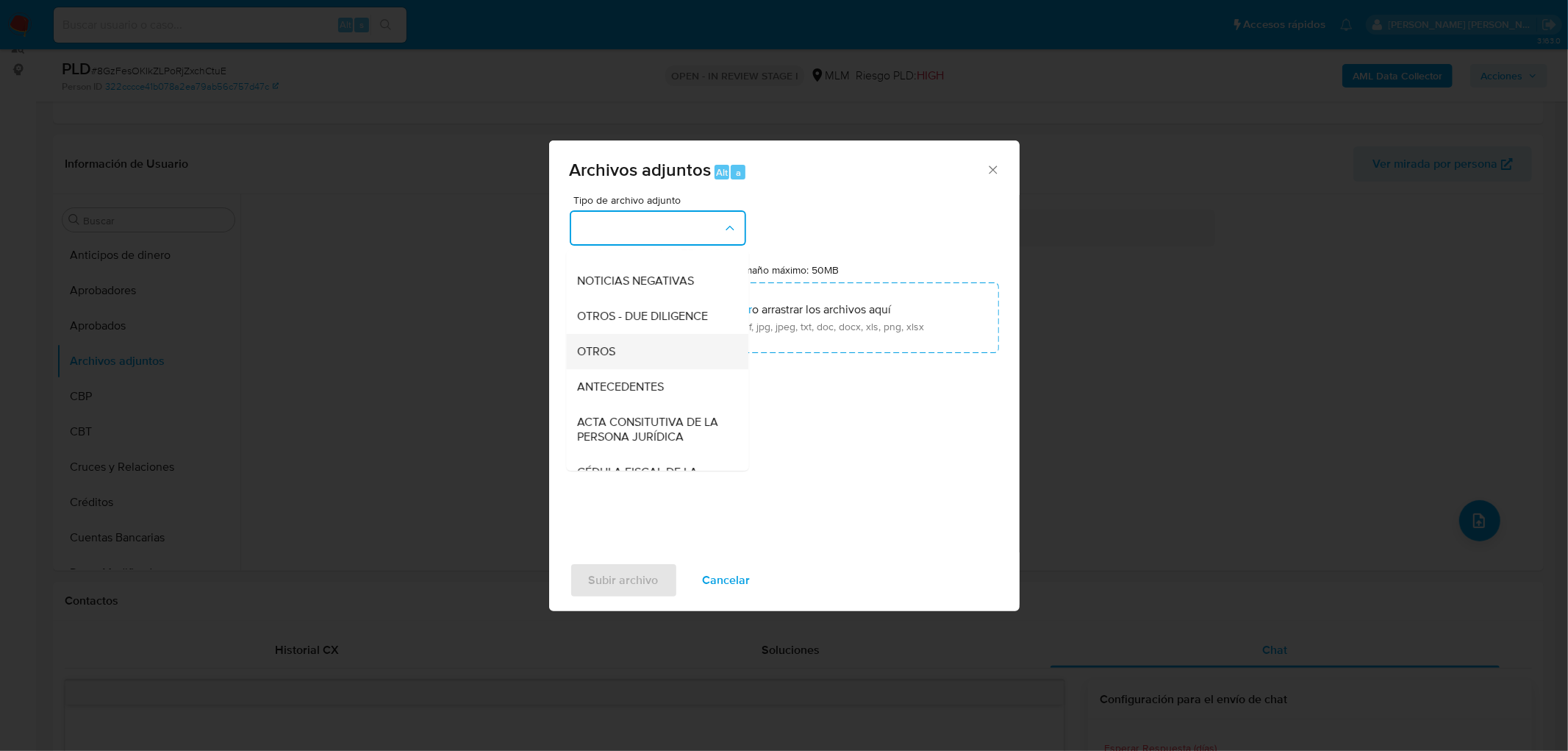
click at [618, 360] on div "OTROS" at bounding box center [653, 352] width 150 height 35
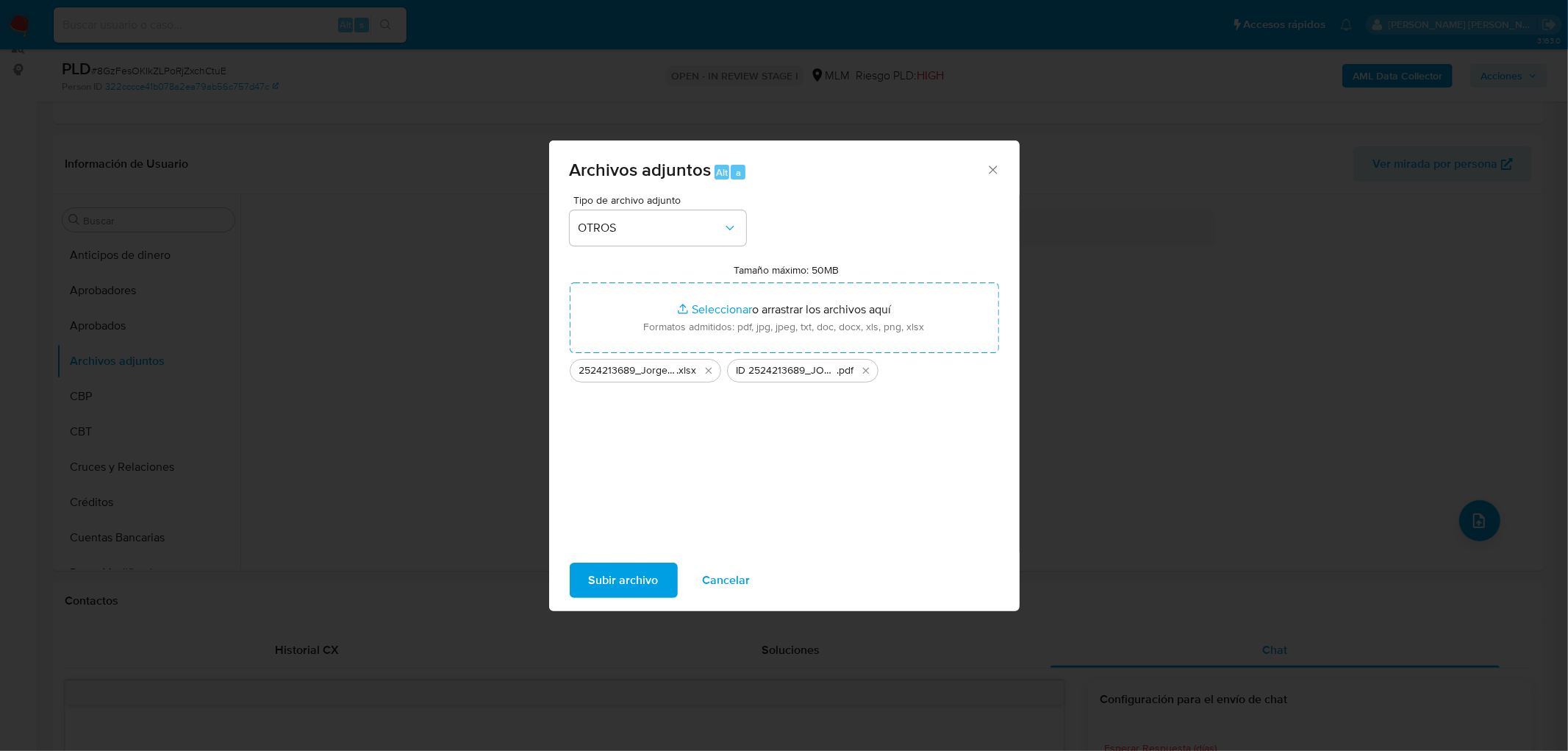
click at [636, 570] on span "Subir archivo" at bounding box center [624, 580] width 70 height 32
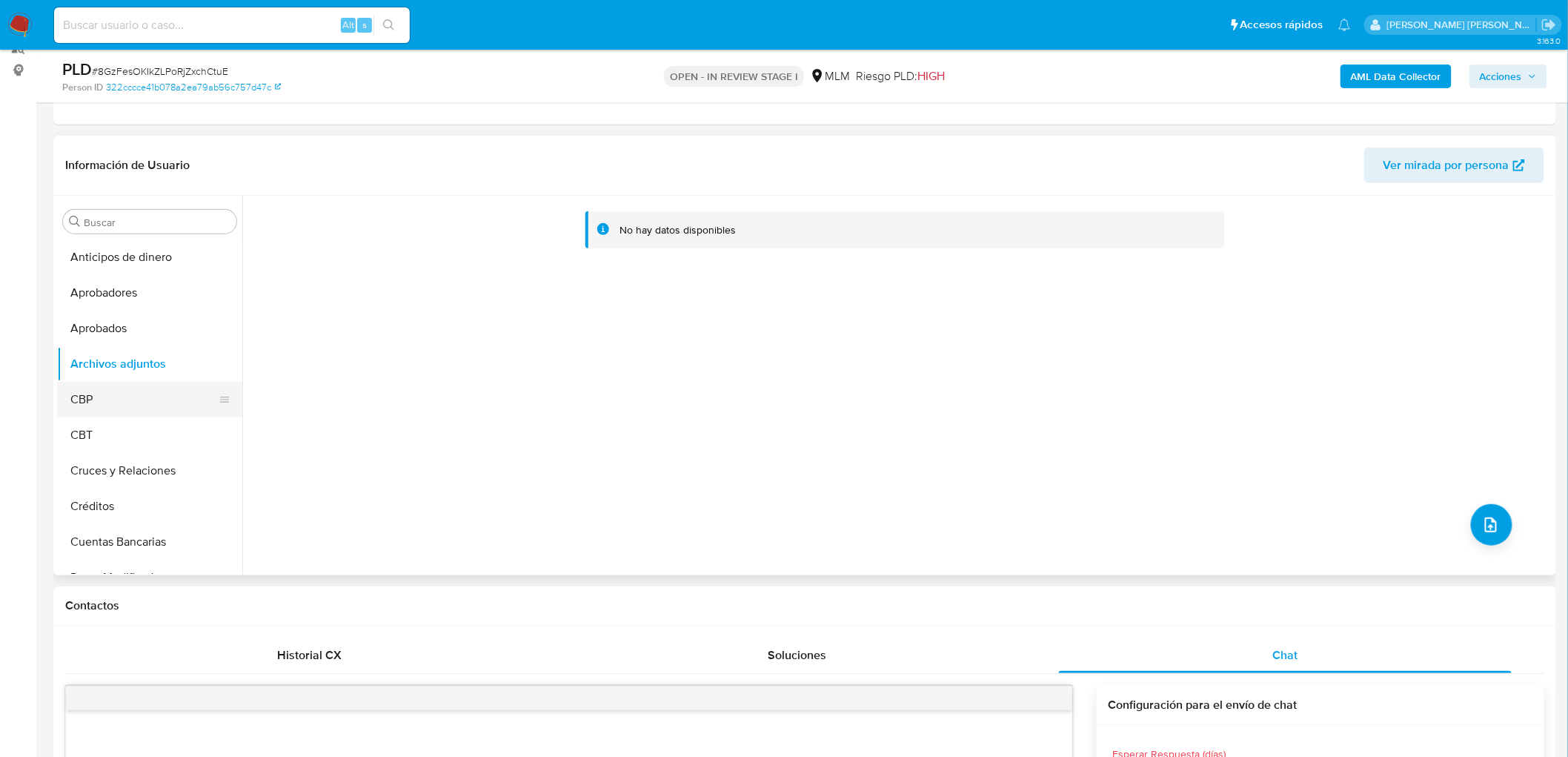
click at [132, 409] on button "CBP" at bounding box center [144, 400] width 173 height 35
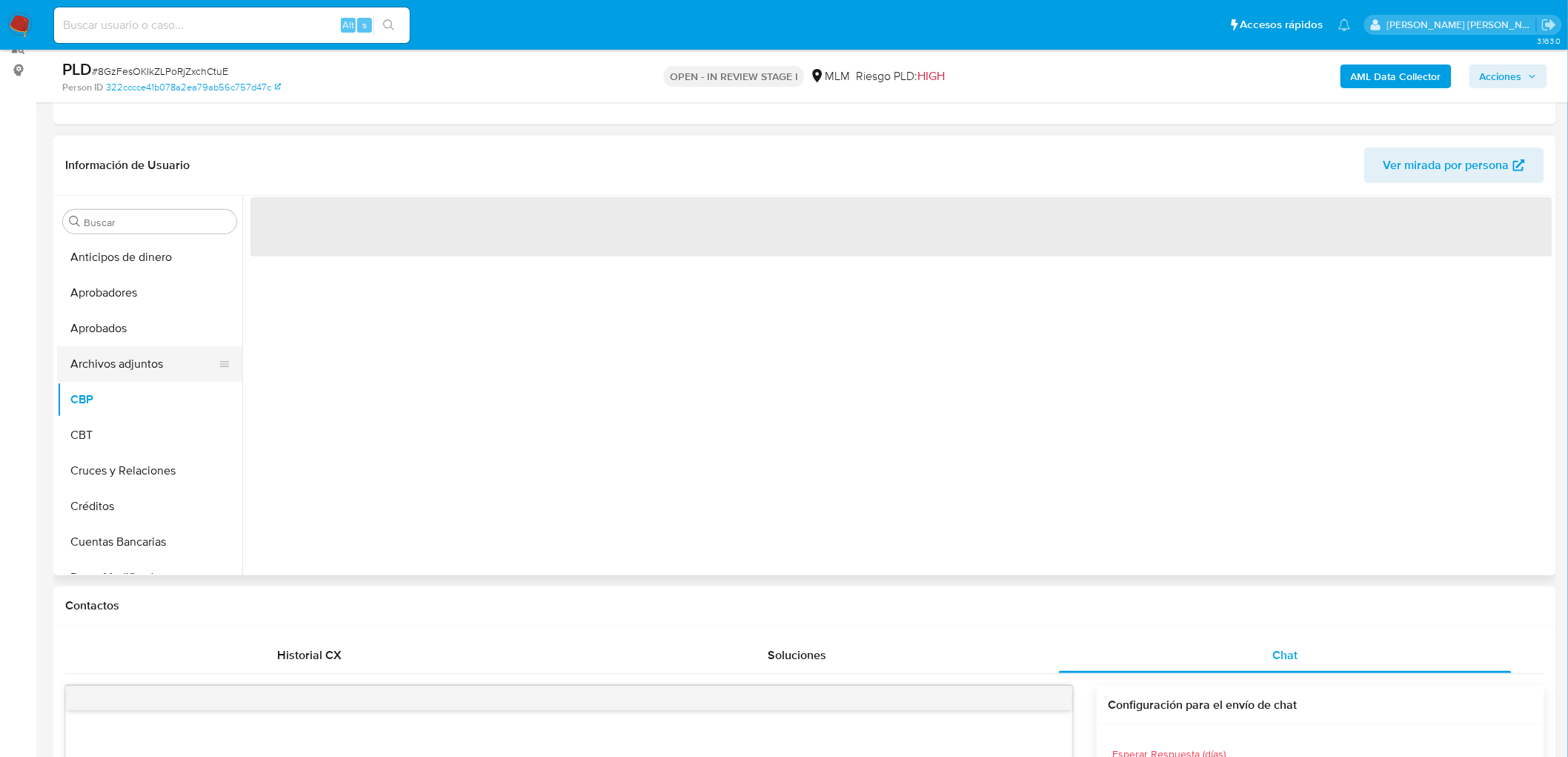
click at [146, 365] on button "Archivos adjuntos" at bounding box center [144, 364] width 173 height 35
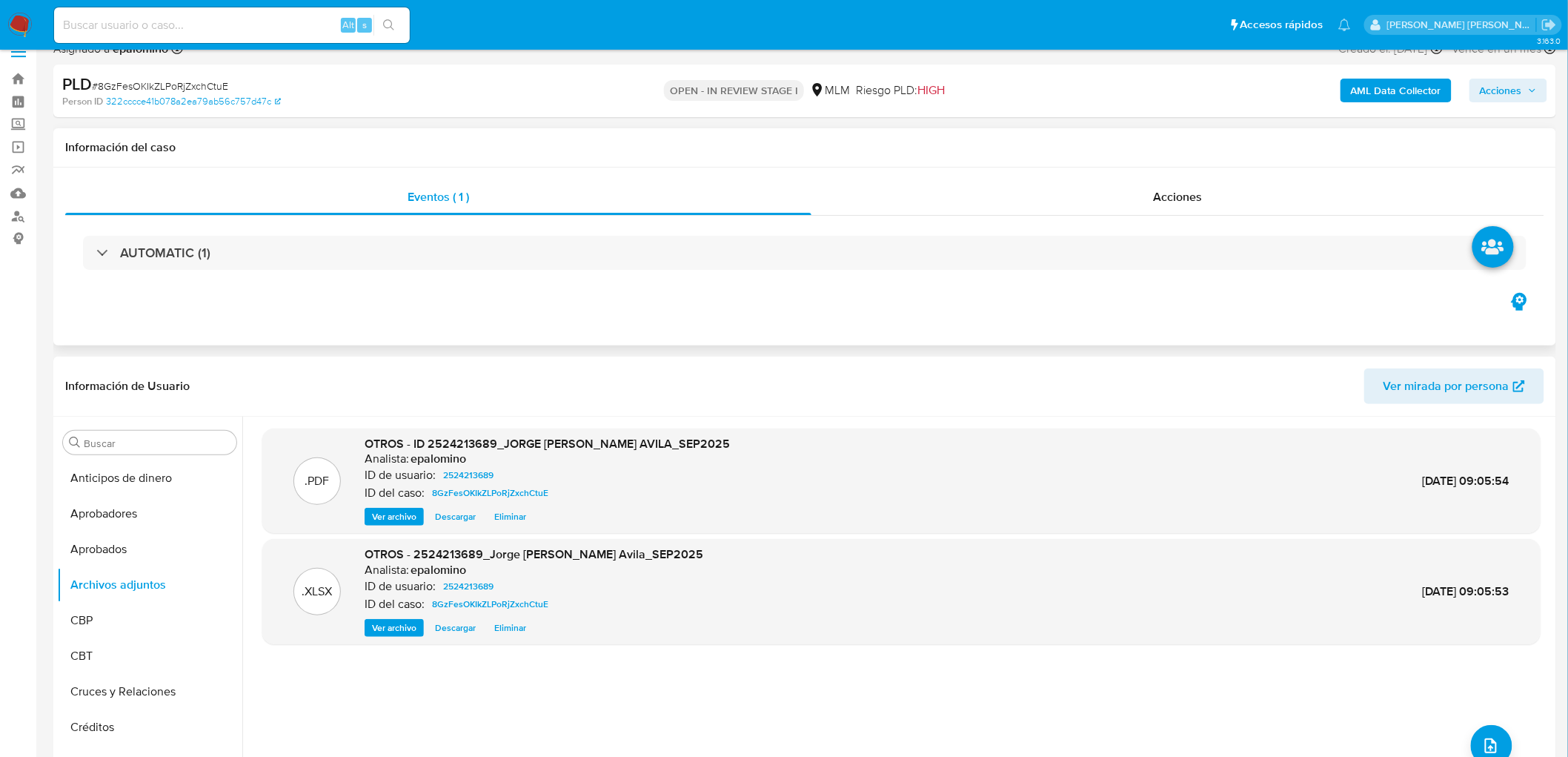
scroll to position [0, 0]
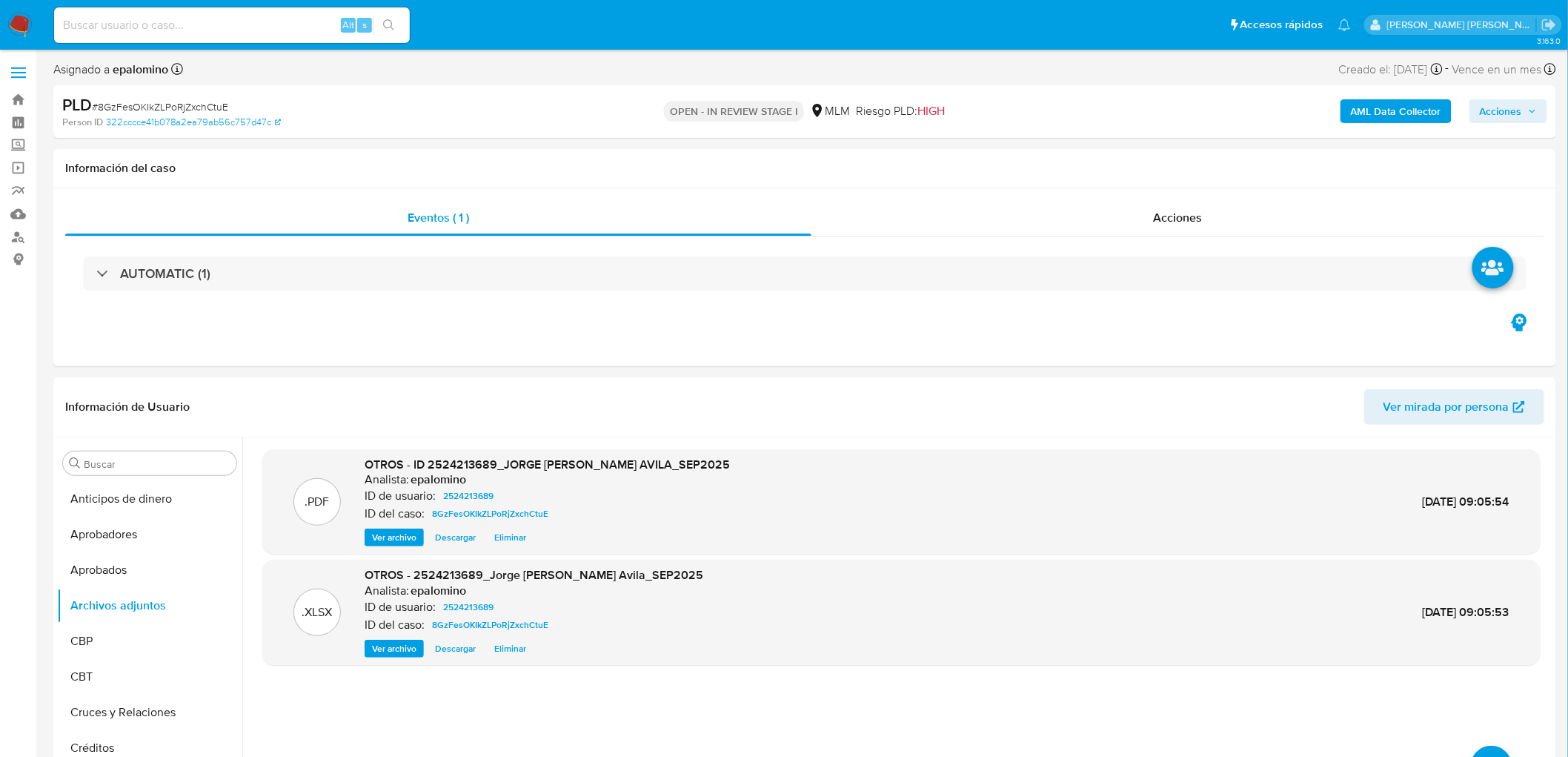
click at [1521, 103] on span "Acciones" at bounding box center [1501, 111] width 42 height 24
click at [1476, 344] on button "Enviar" at bounding box center [1491, 349] width 49 height 24
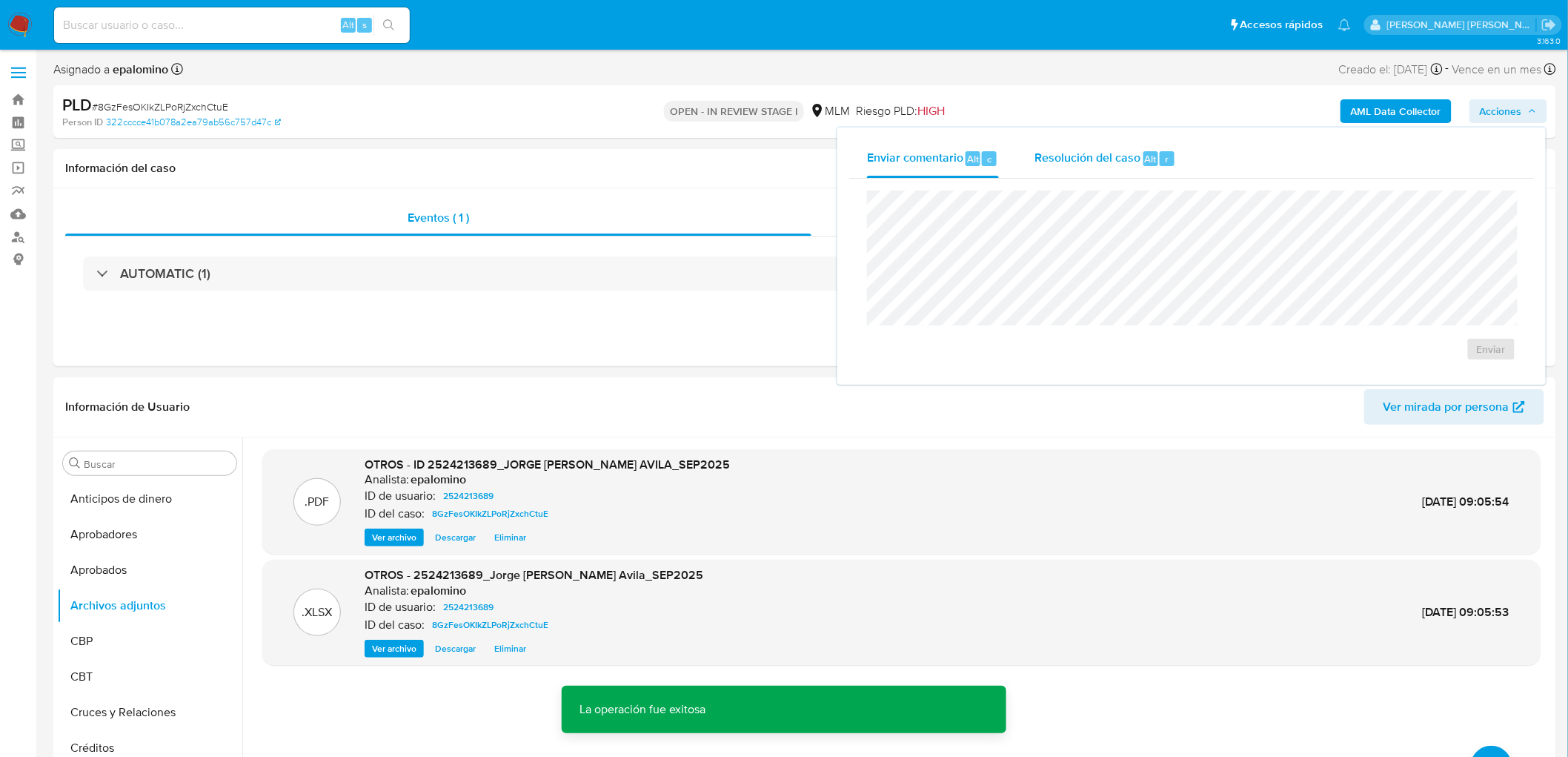
click at [1136, 166] on div "Resolución del caso Alt r" at bounding box center [1105, 158] width 142 height 38
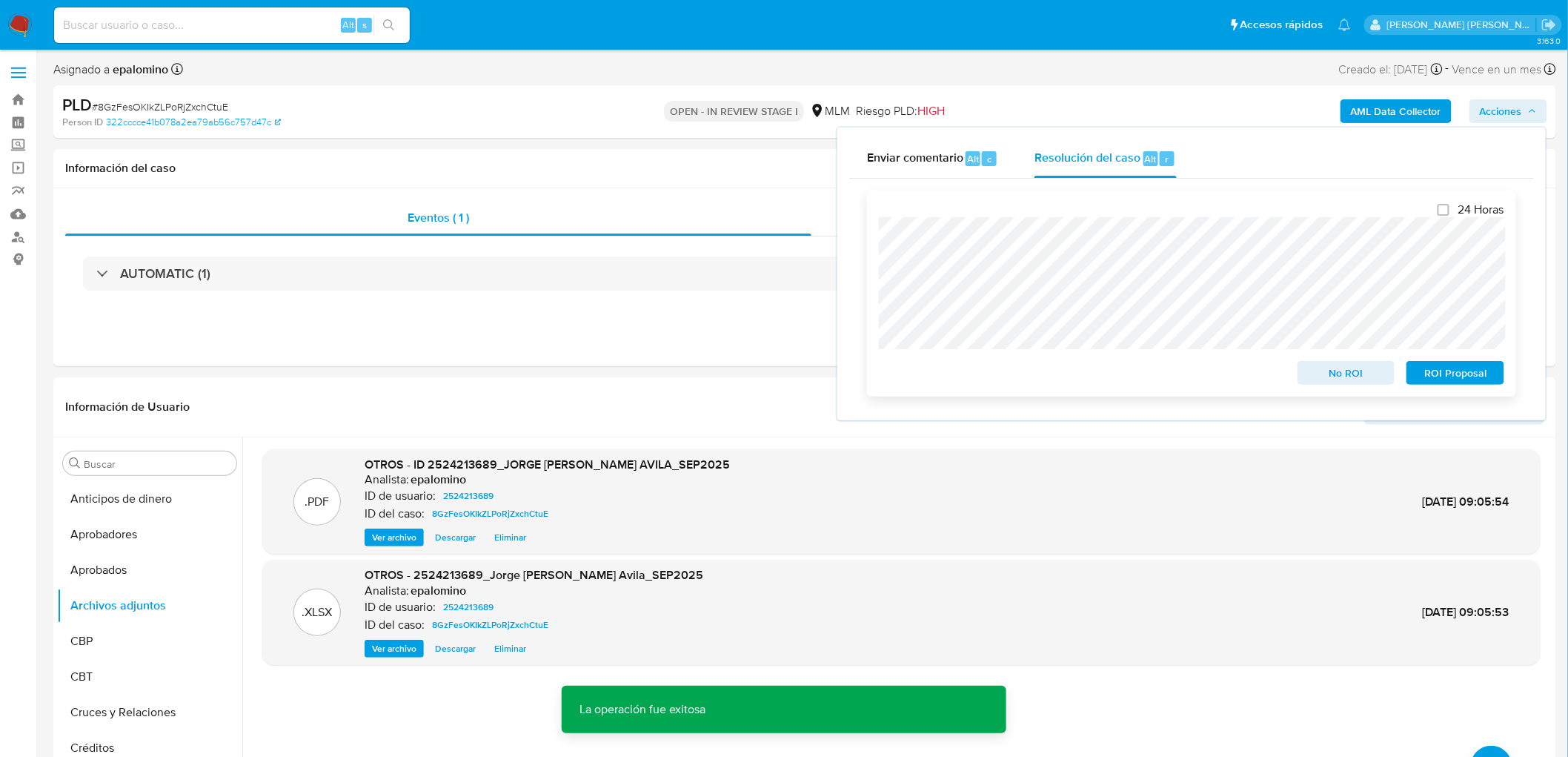
click at [1361, 371] on span "No ROI" at bounding box center [1347, 372] width 77 height 21
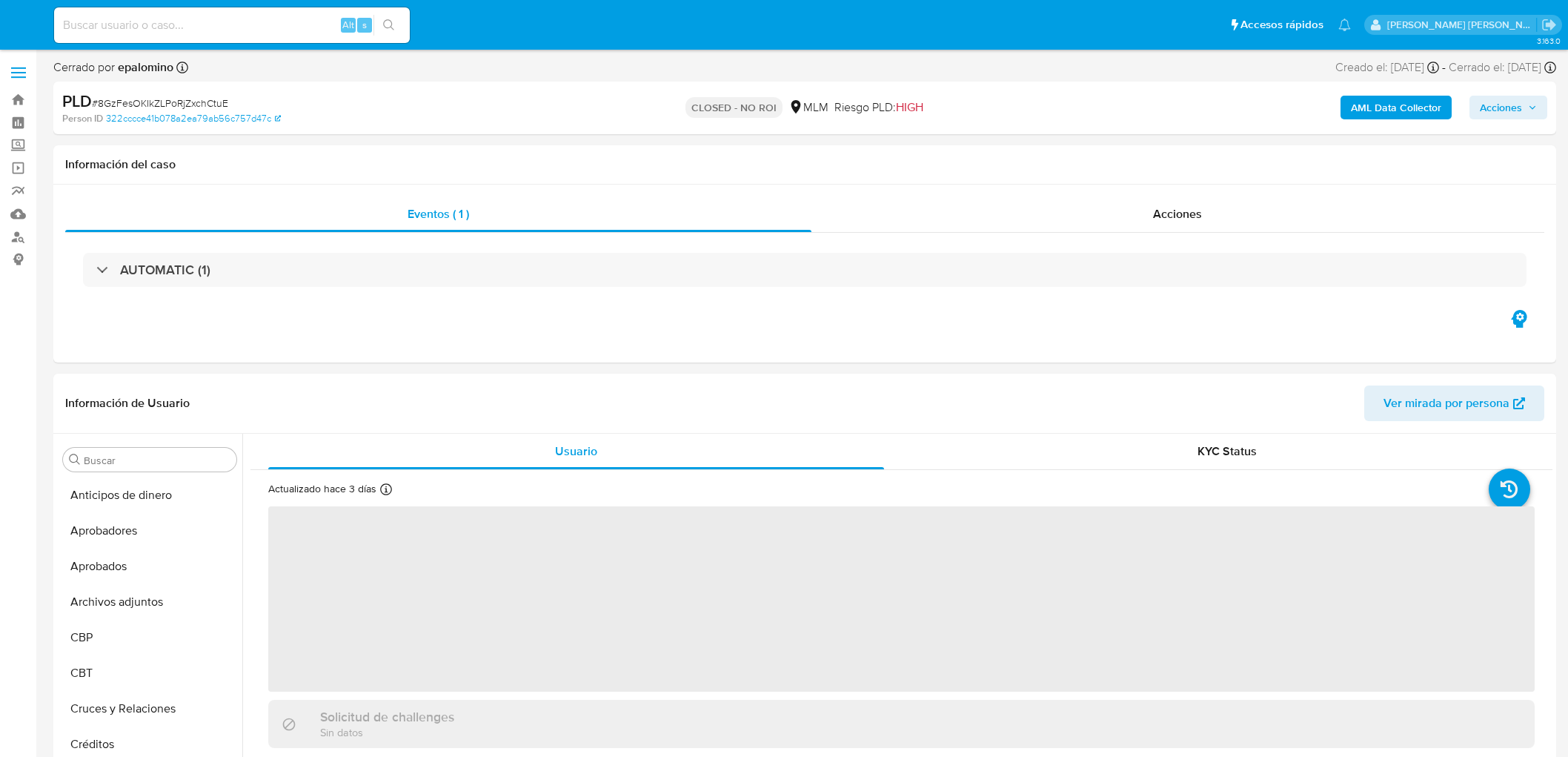
select select "10"
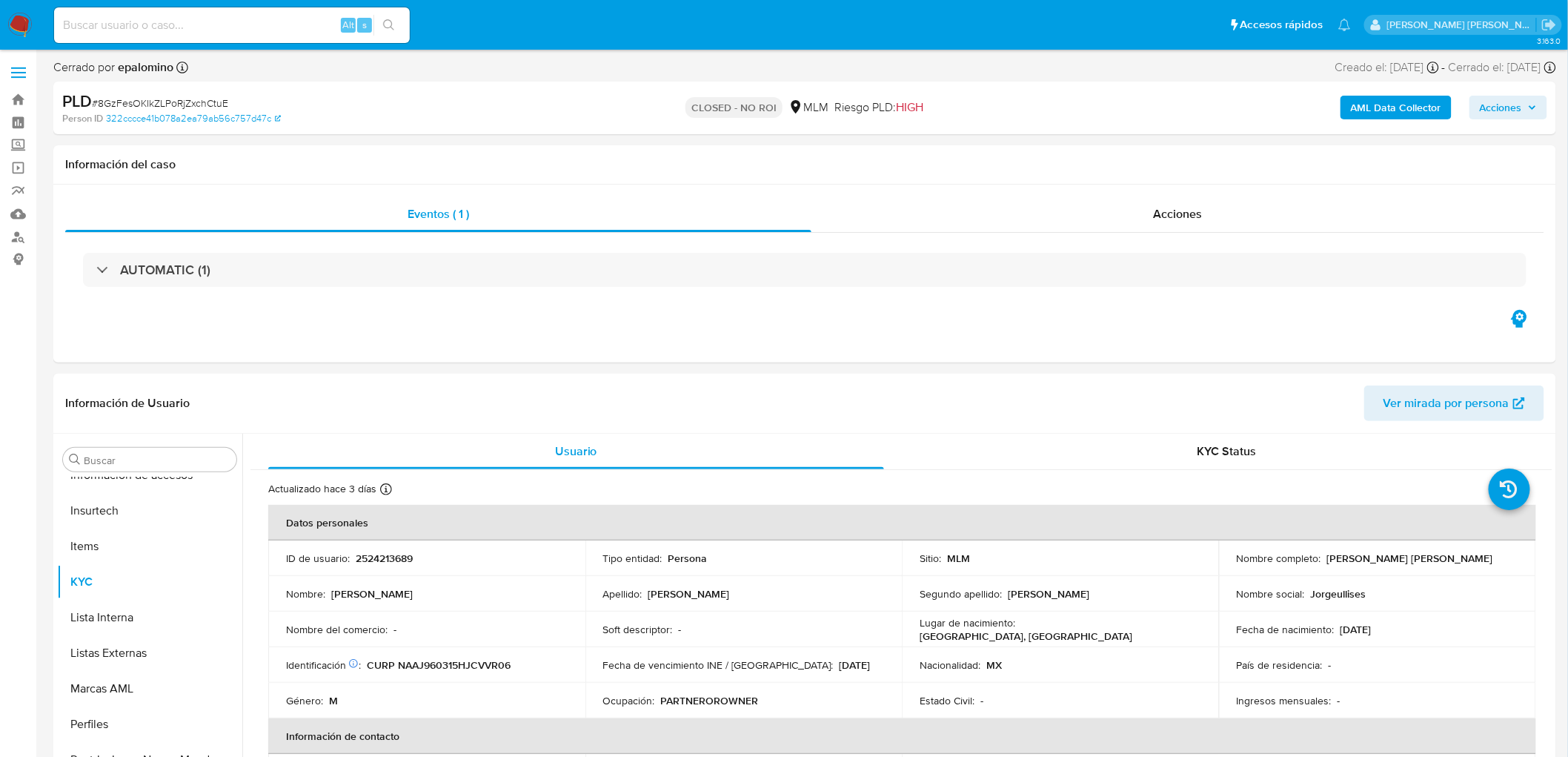
scroll to position [732, 0]
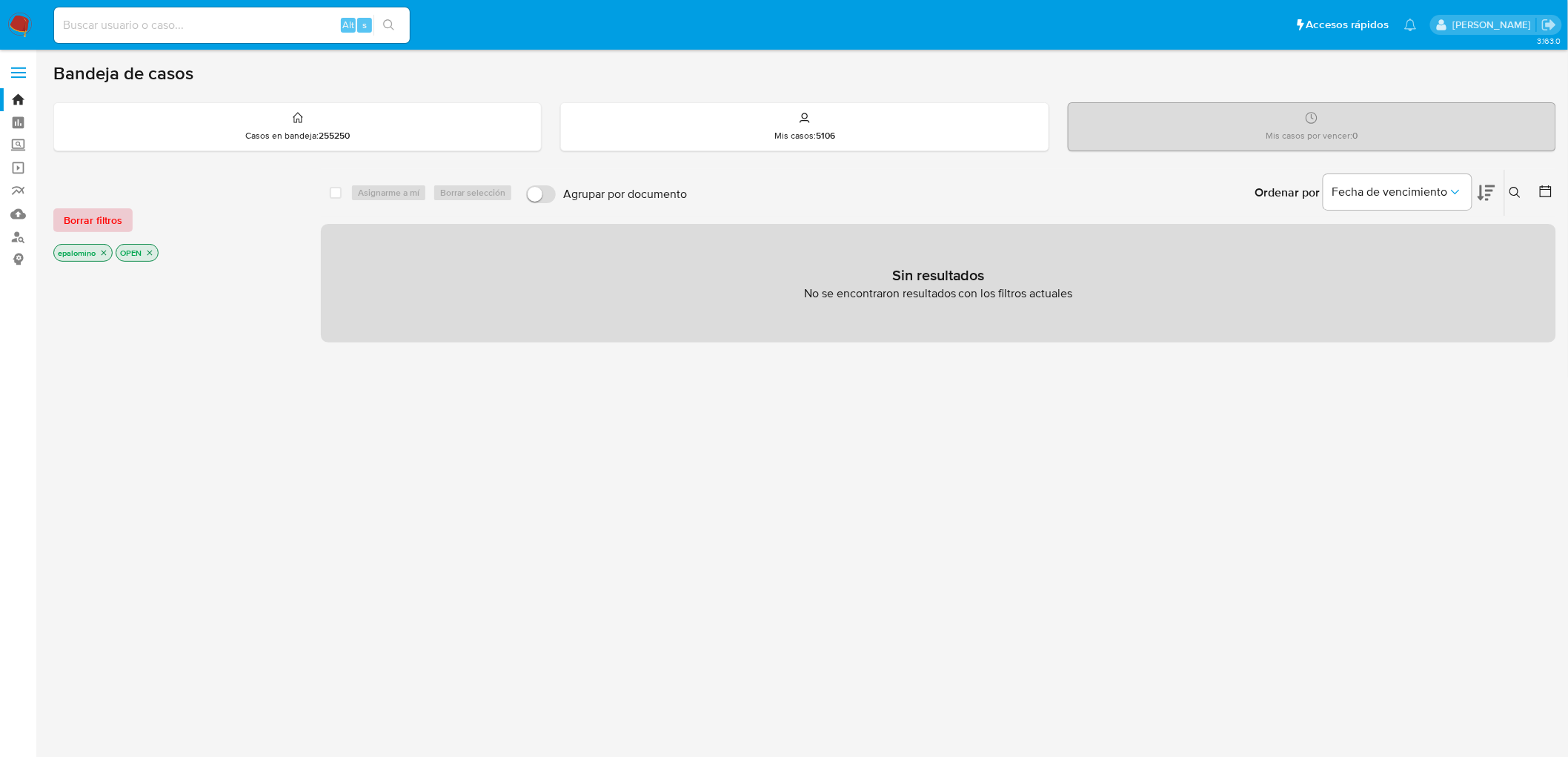
click at [101, 215] on span "Borrar filtros" at bounding box center [93, 220] width 58 height 21
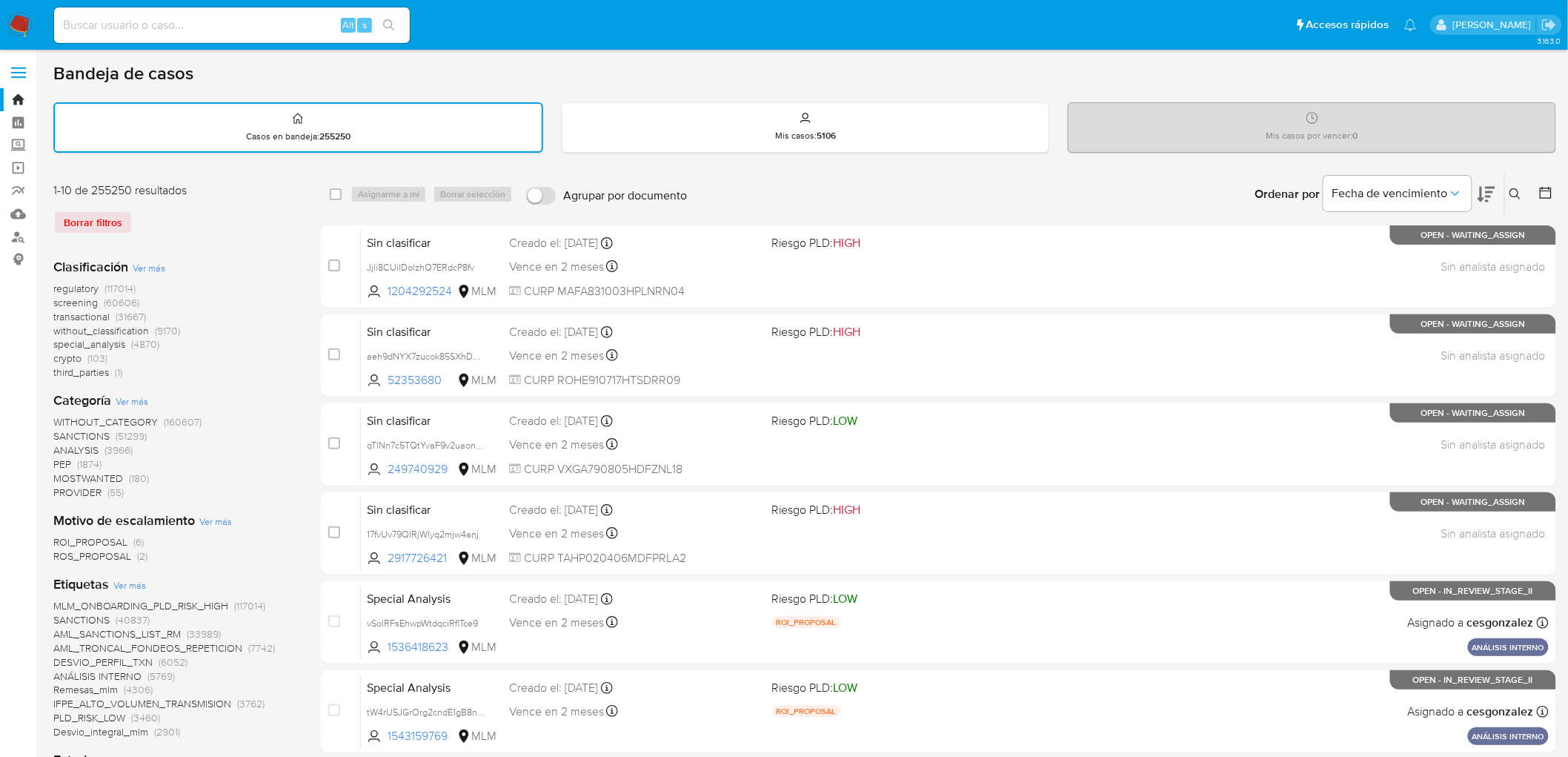
click at [1516, 188] on icon at bounding box center [1516, 194] width 12 height 12
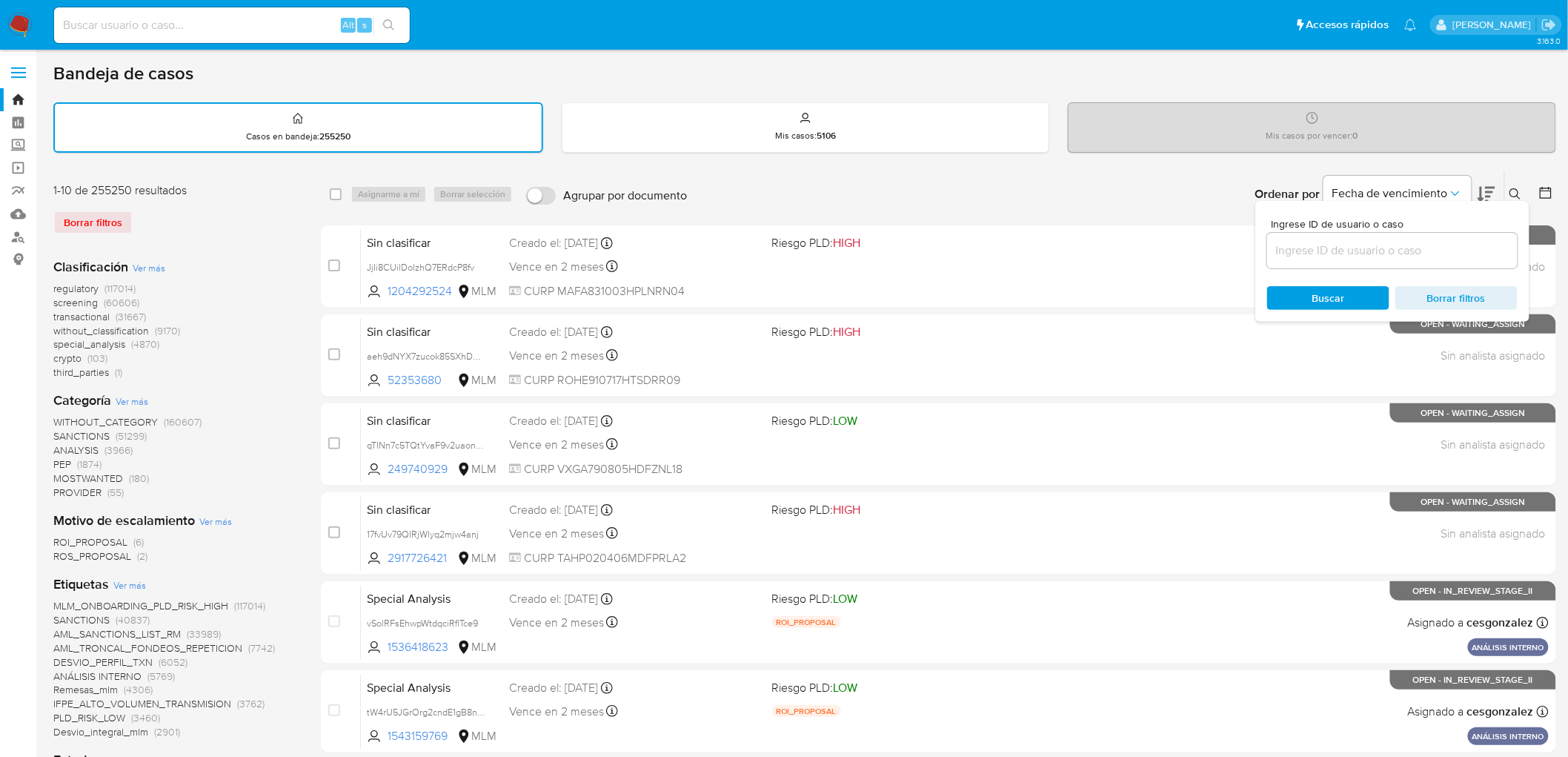
click at [1315, 249] on input at bounding box center [1393, 251] width 251 height 20
type input "207178435"
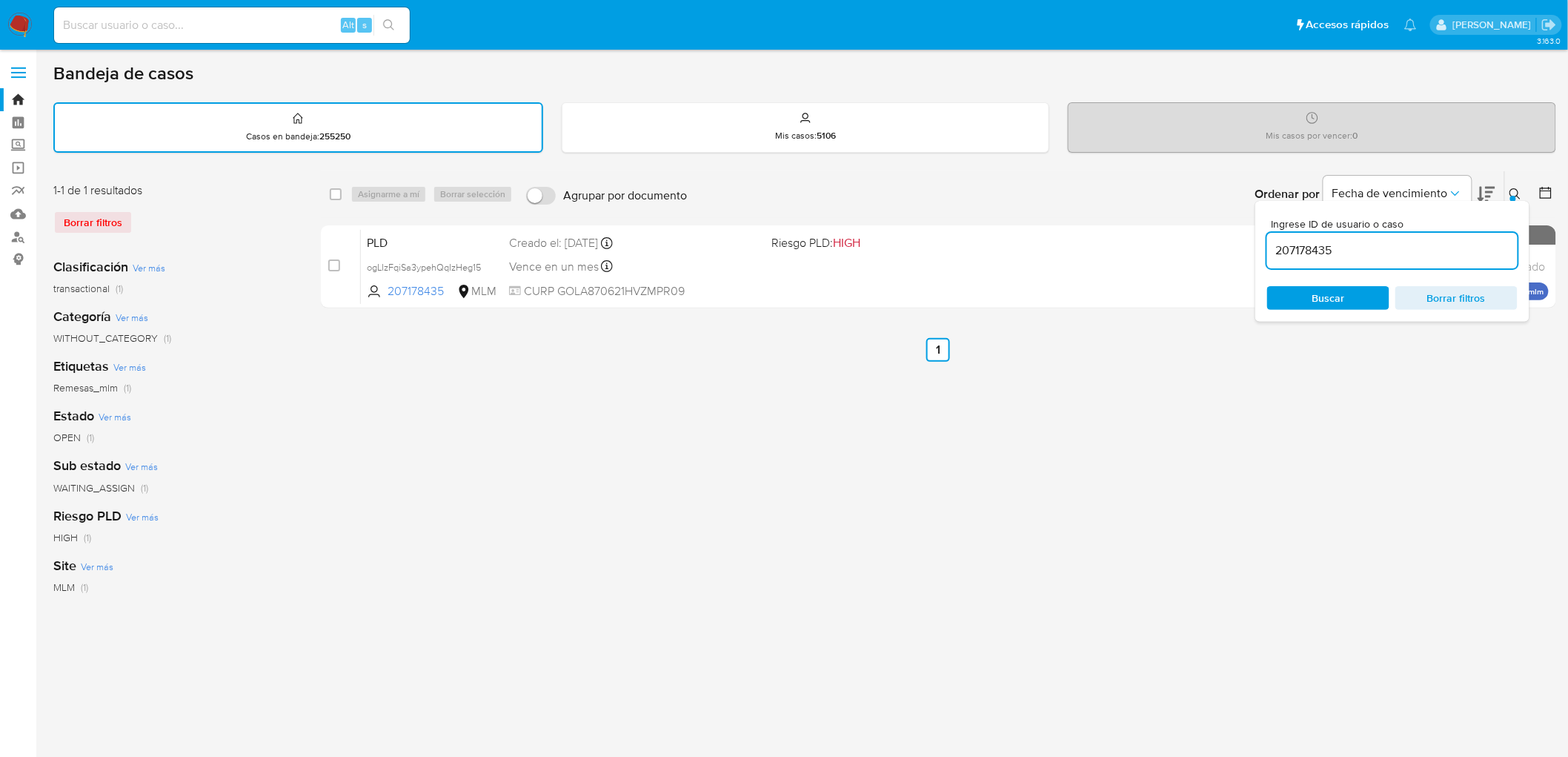
click at [1518, 193] on icon at bounding box center [1515, 193] width 11 height 11
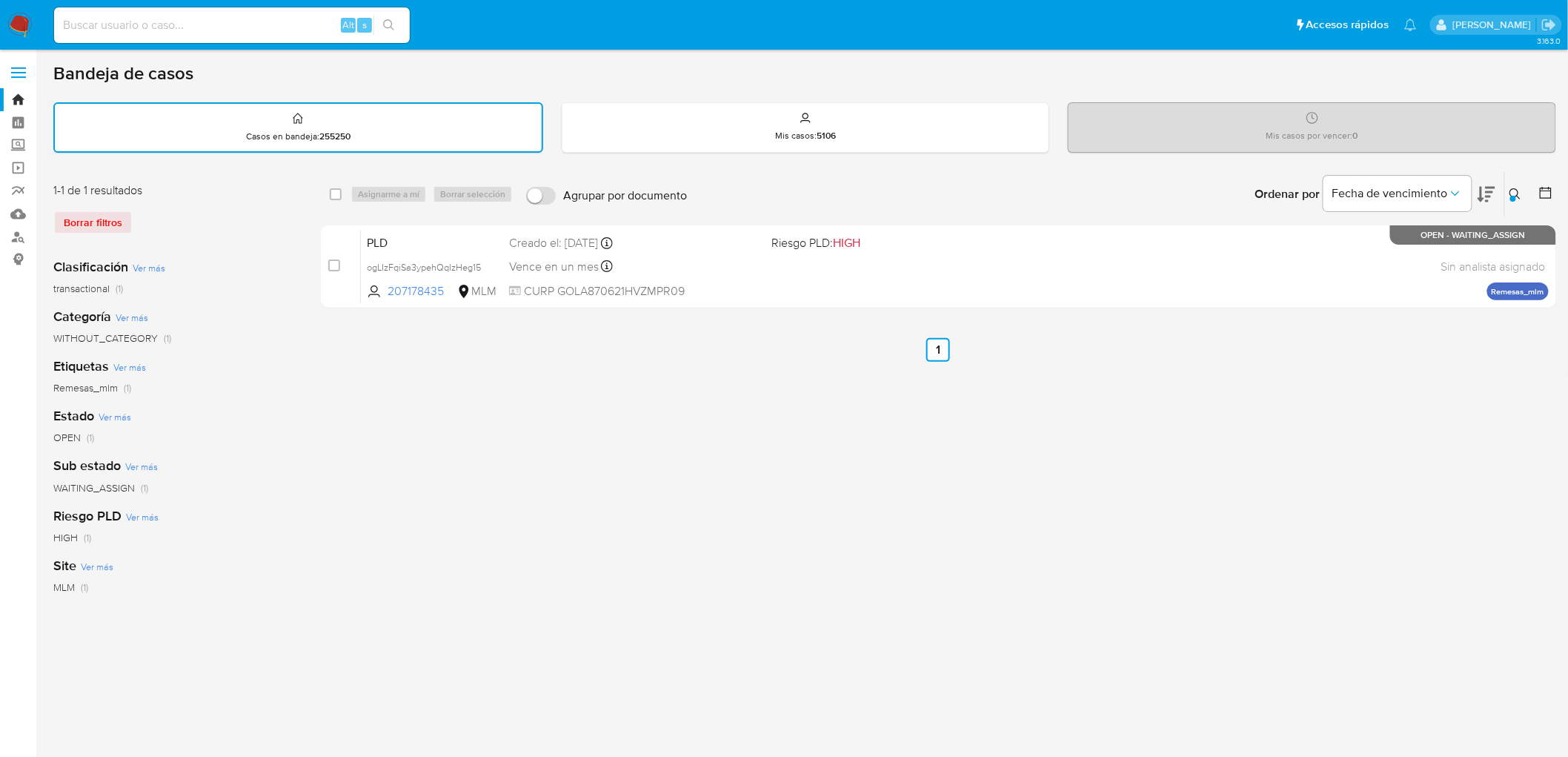
click at [19, 27] on img at bounding box center [21, 26] width 26 height 26
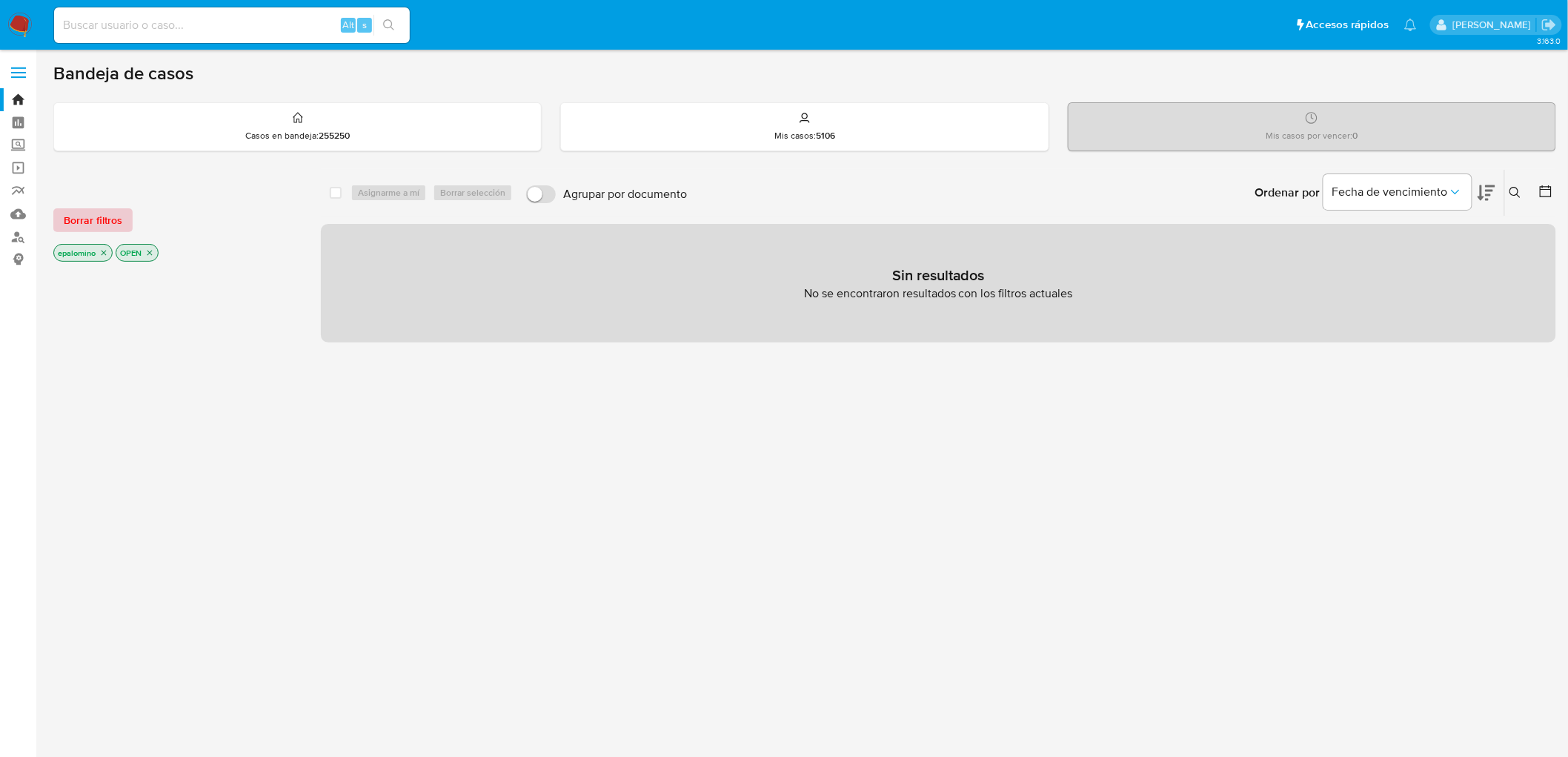
click at [100, 223] on span "Borrar filtros" at bounding box center [93, 220] width 58 height 21
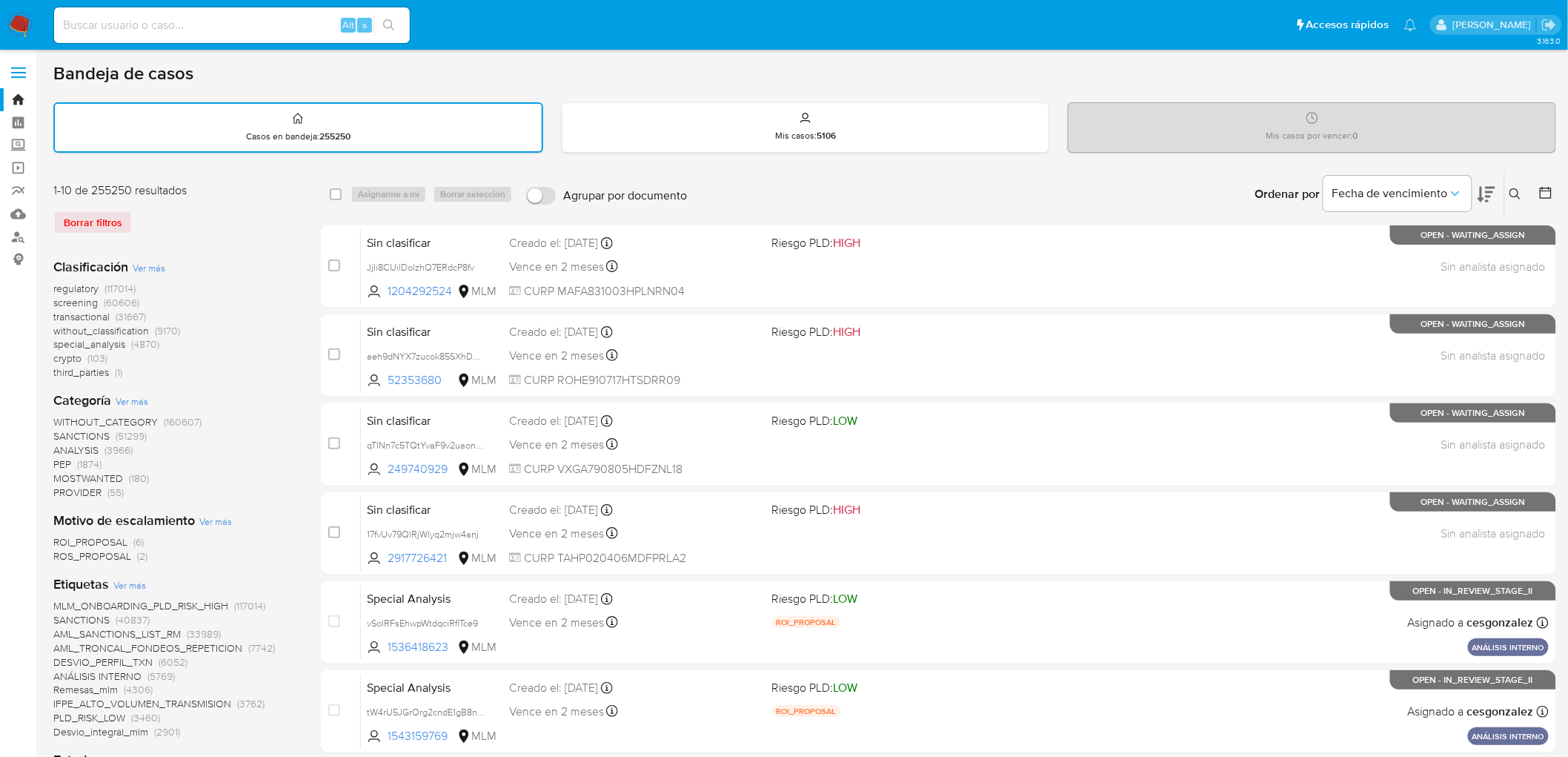
click at [23, 33] on img at bounding box center [21, 26] width 26 height 26
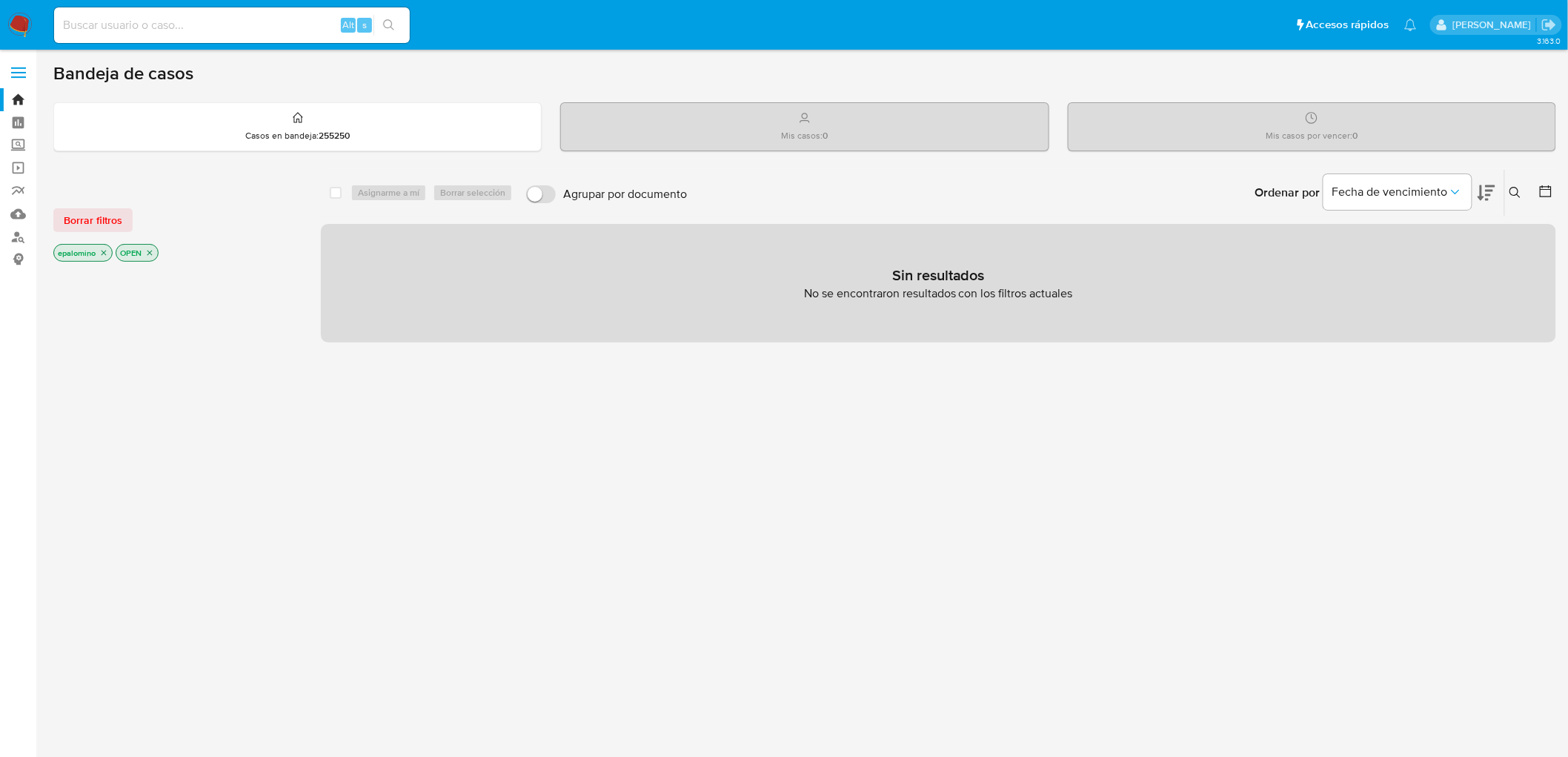
drag, startPoint x: 101, startPoint y: 219, endPoint x: 118, endPoint y: 241, distance: 27.8
click at [101, 219] on span "Borrar filtros" at bounding box center [93, 220] width 58 height 21
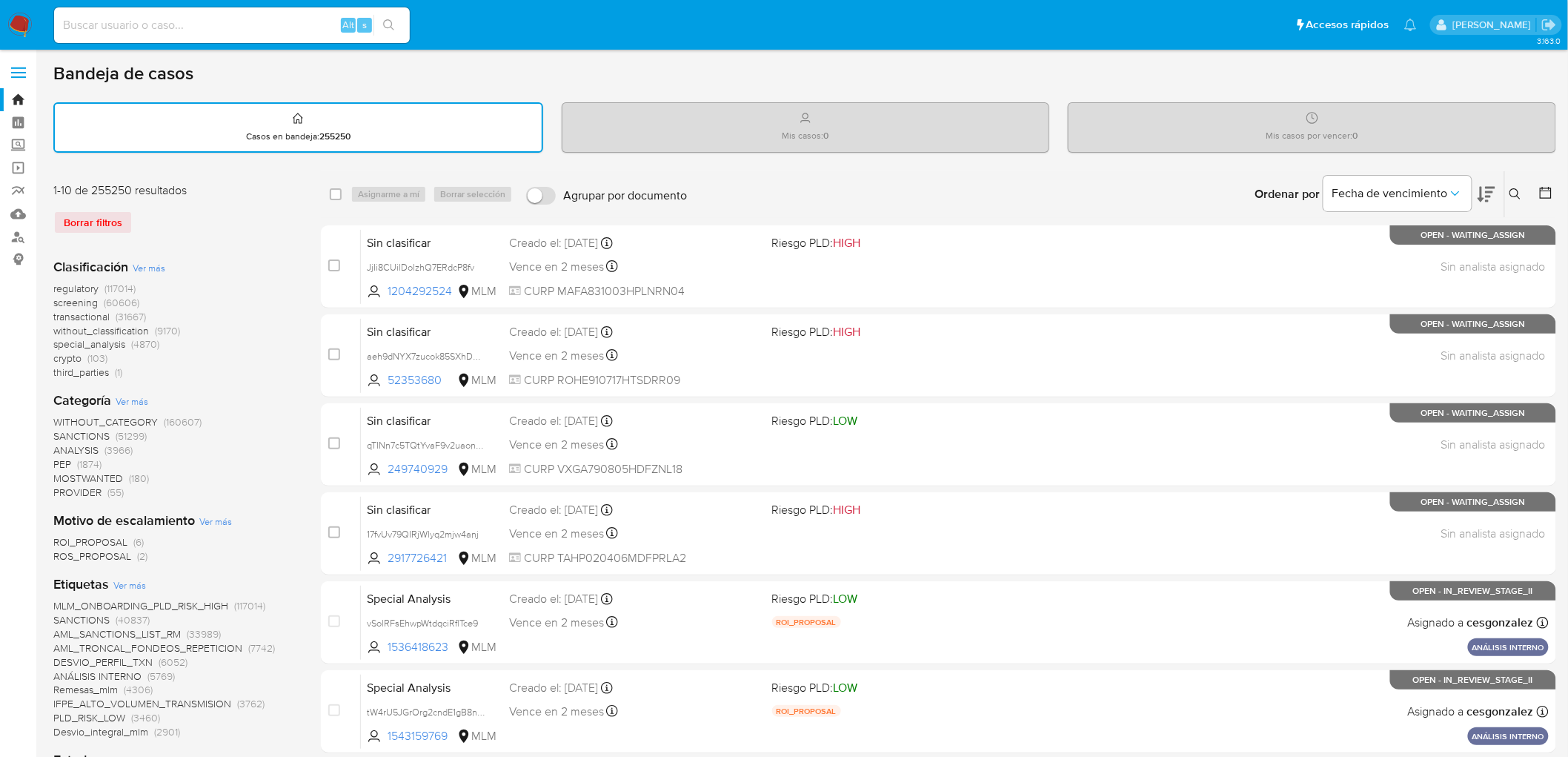
click at [1512, 191] on icon at bounding box center [1516, 194] width 12 height 12
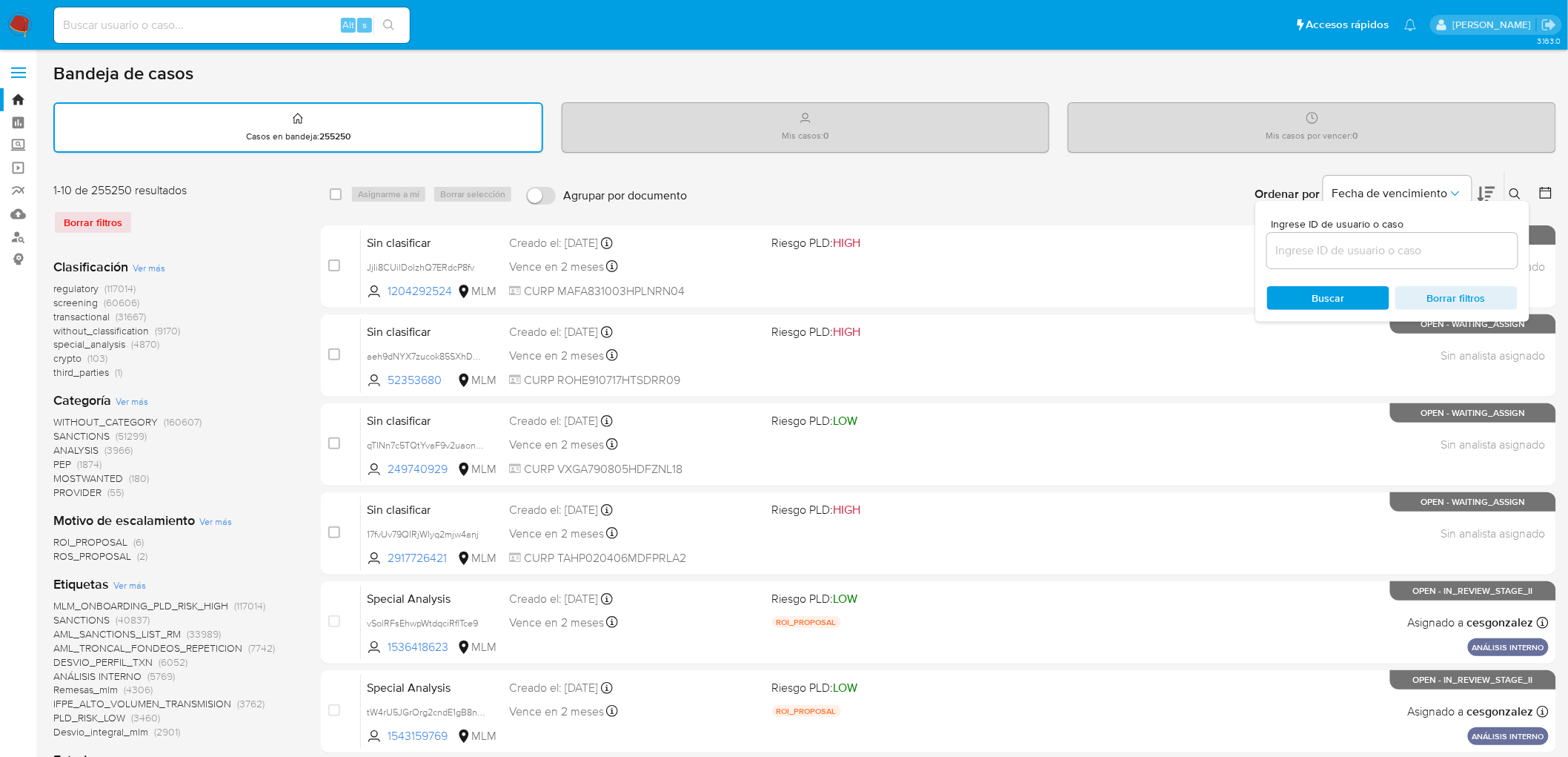
click at [1286, 270] on div "Ingrese ID de usuario o caso Buscar Borrar filtros" at bounding box center [1393, 261] width 275 height 121
drag, startPoint x: 1286, startPoint y: 257, endPoint x: 1297, endPoint y: 286, distance: 31.0
click at [1286, 257] on input at bounding box center [1393, 251] width 251 height 20
paste input "2924987047"
type input "2924987047"
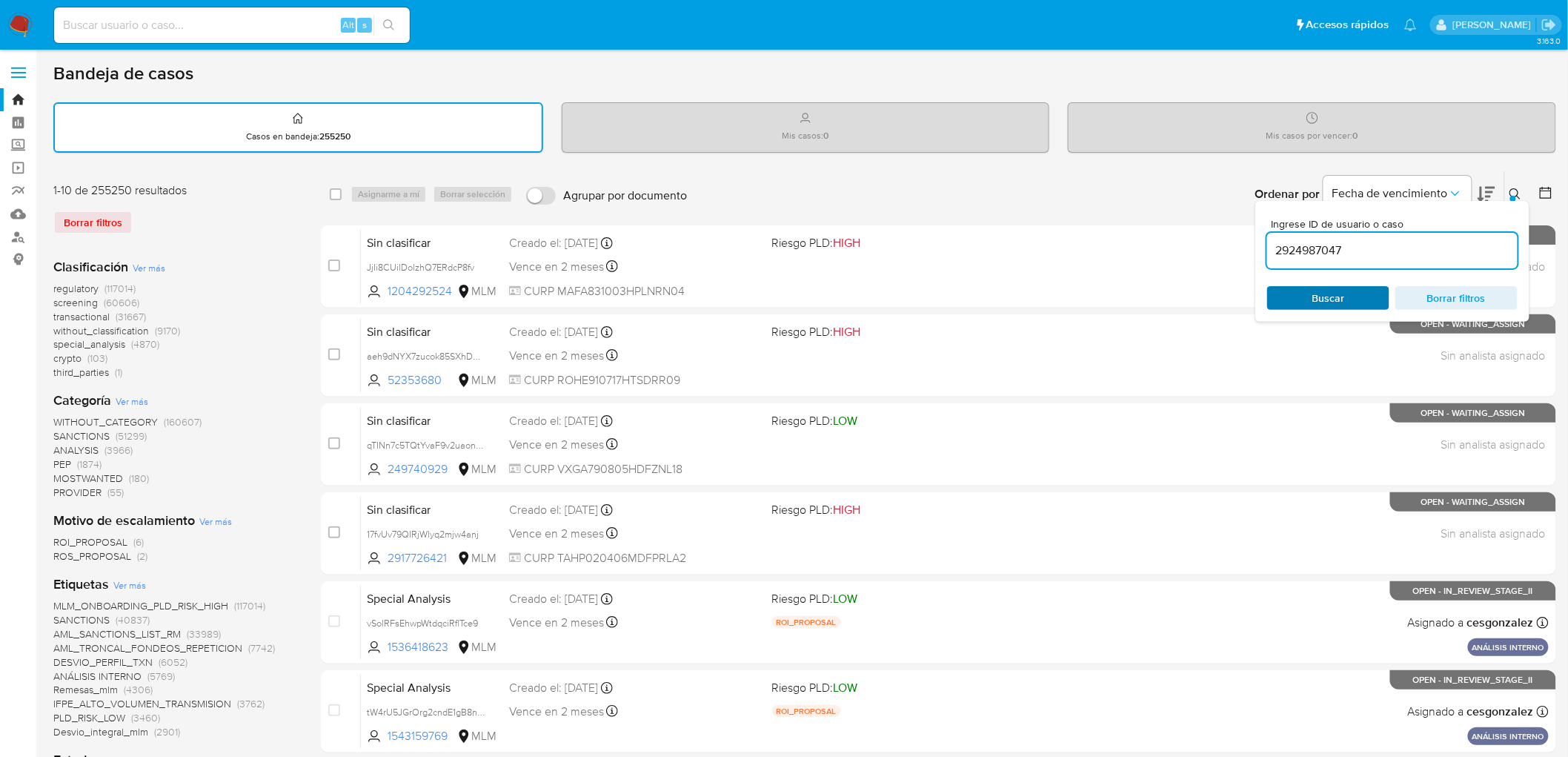
click at [1307, 299] on span "Buscar" at bounding box center [1328, 297] width 101 height 21
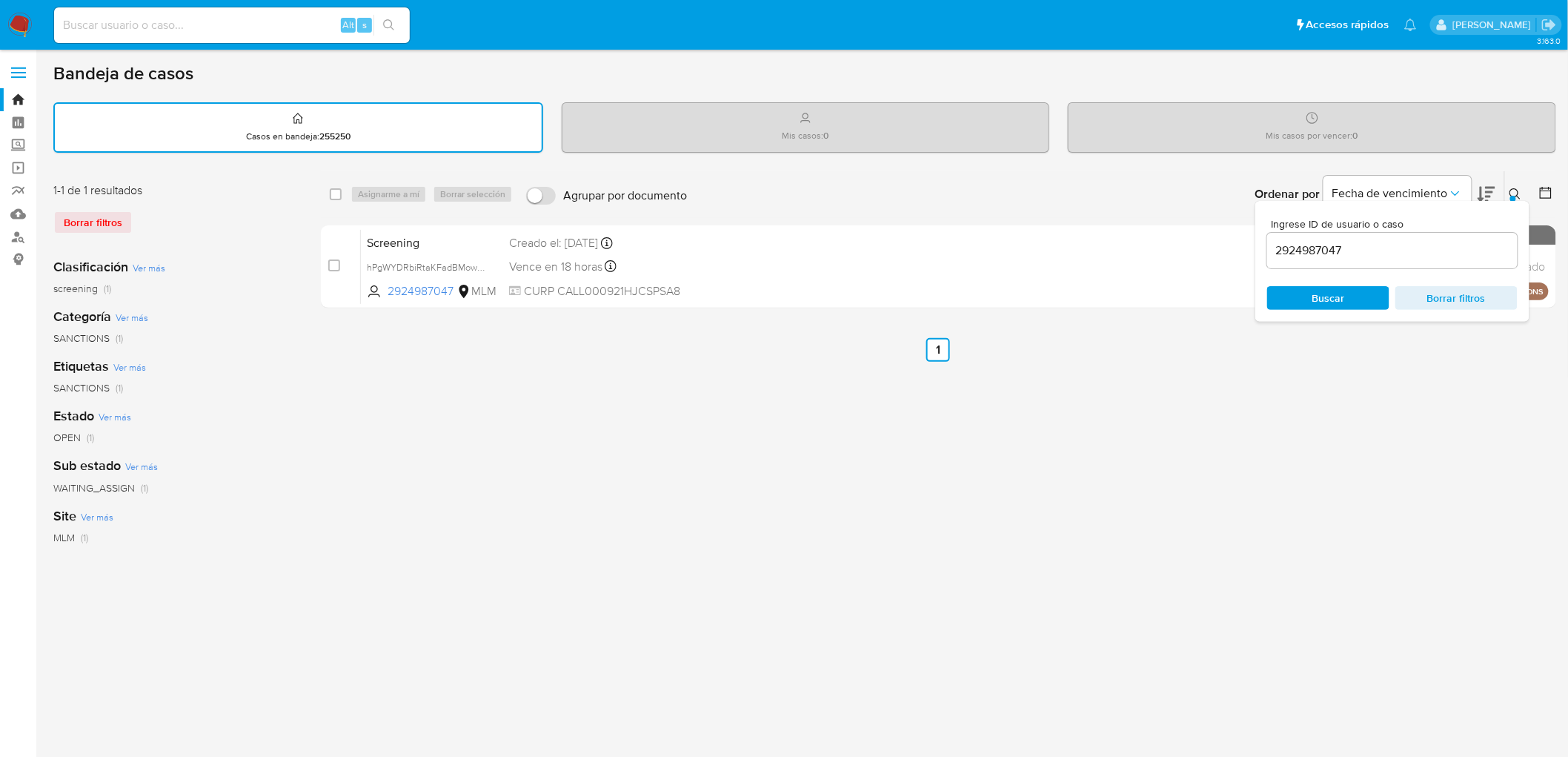
click at [1514, 196] on div at bounding box center [1514, 199] width 6 height 6
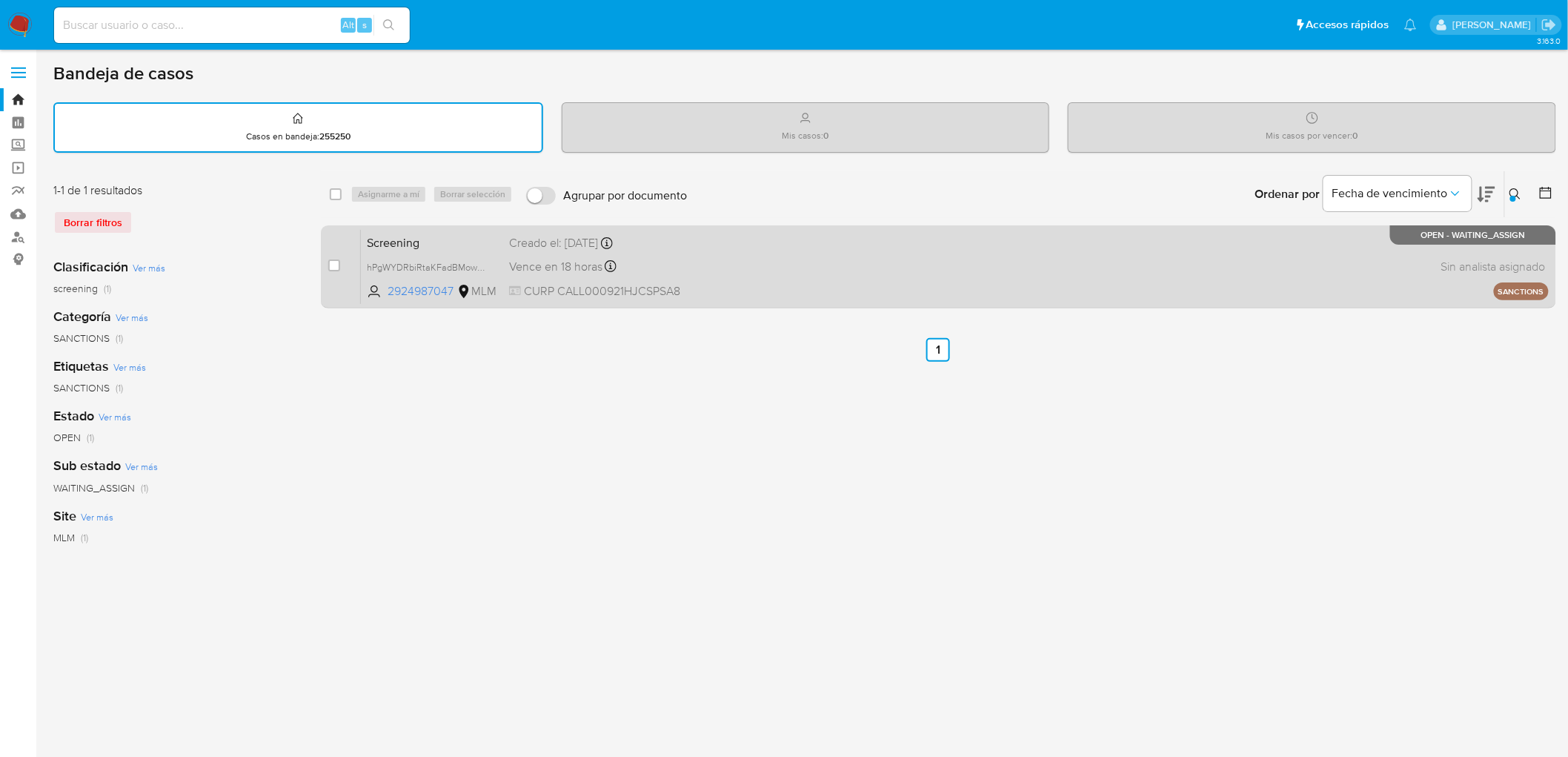
click at [380, 232] on span "Screening" at bounding box center [432, 242] width 131 height 20
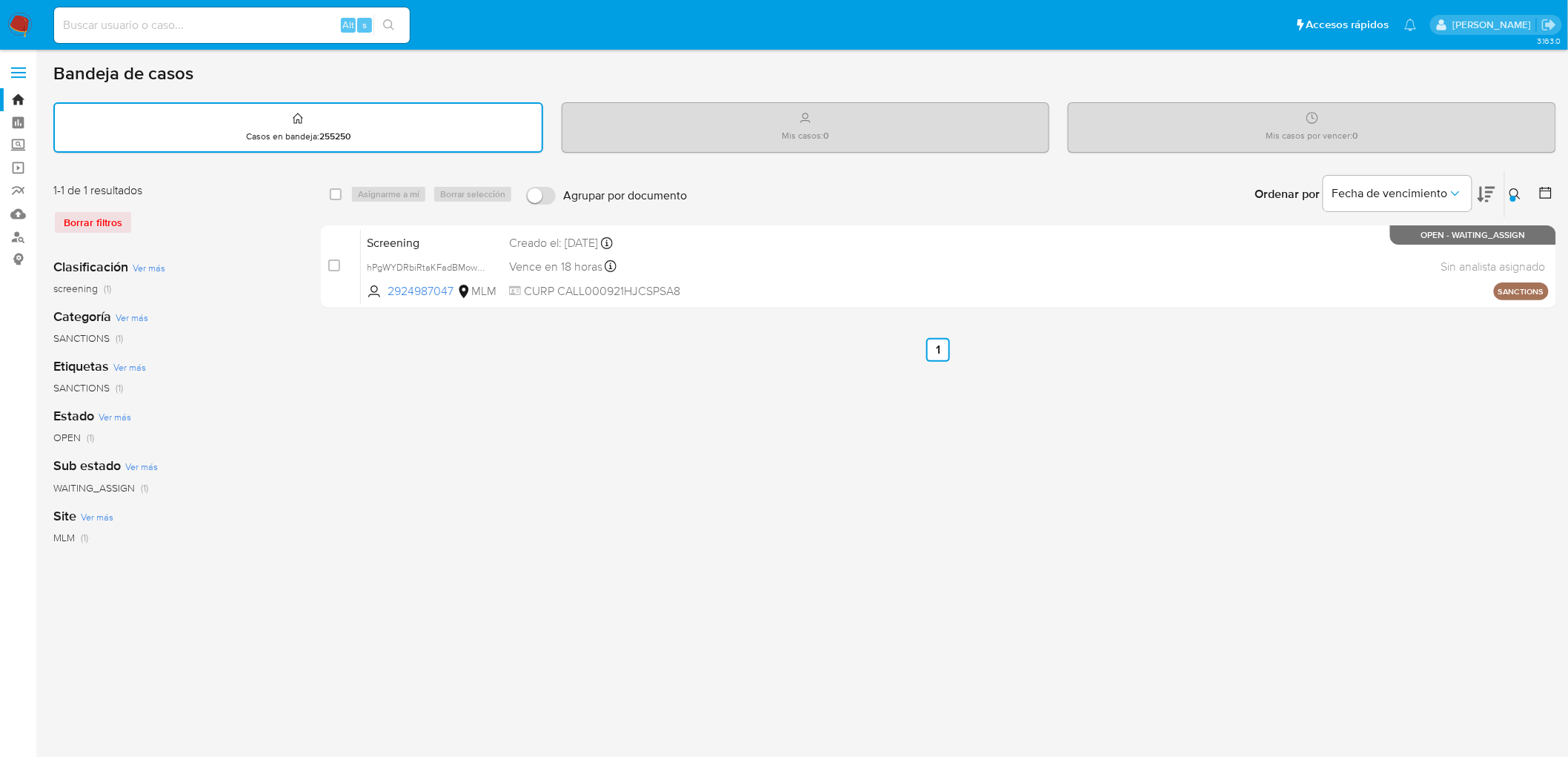
click at [24, 33] on img at bounding box center [21, 26] width 26 height 26
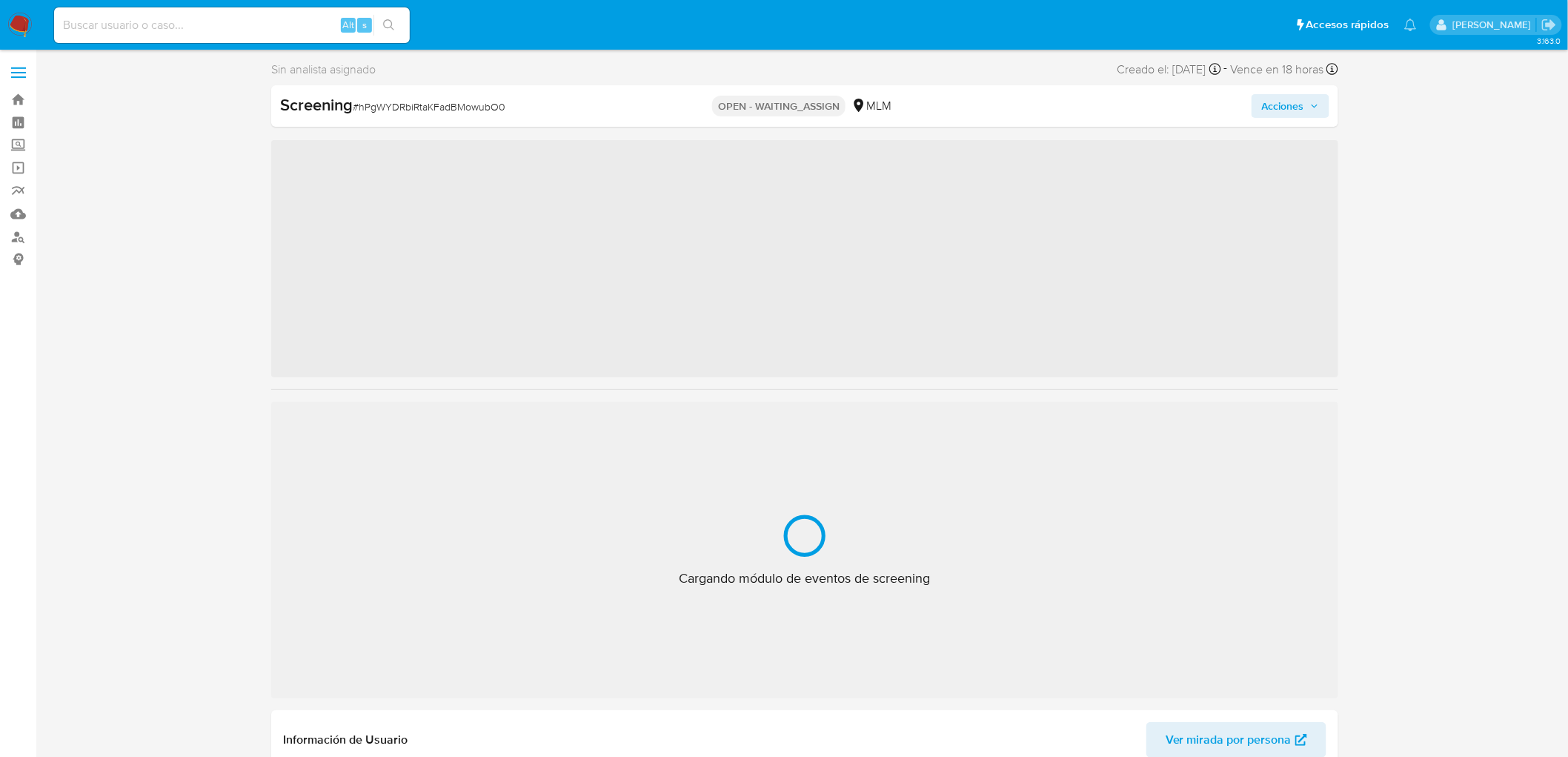
scroll to position [732, 0]
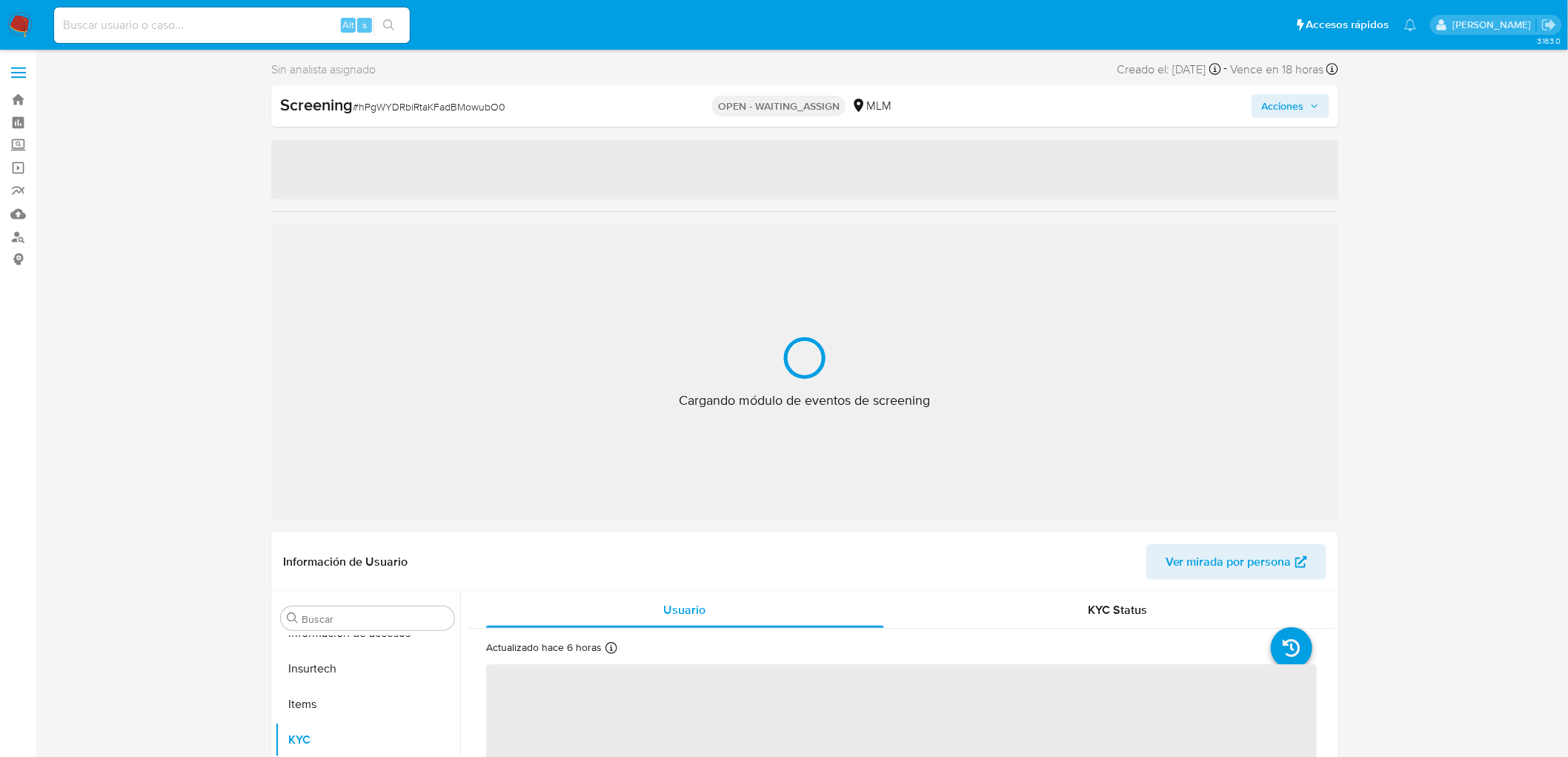
select select "10"
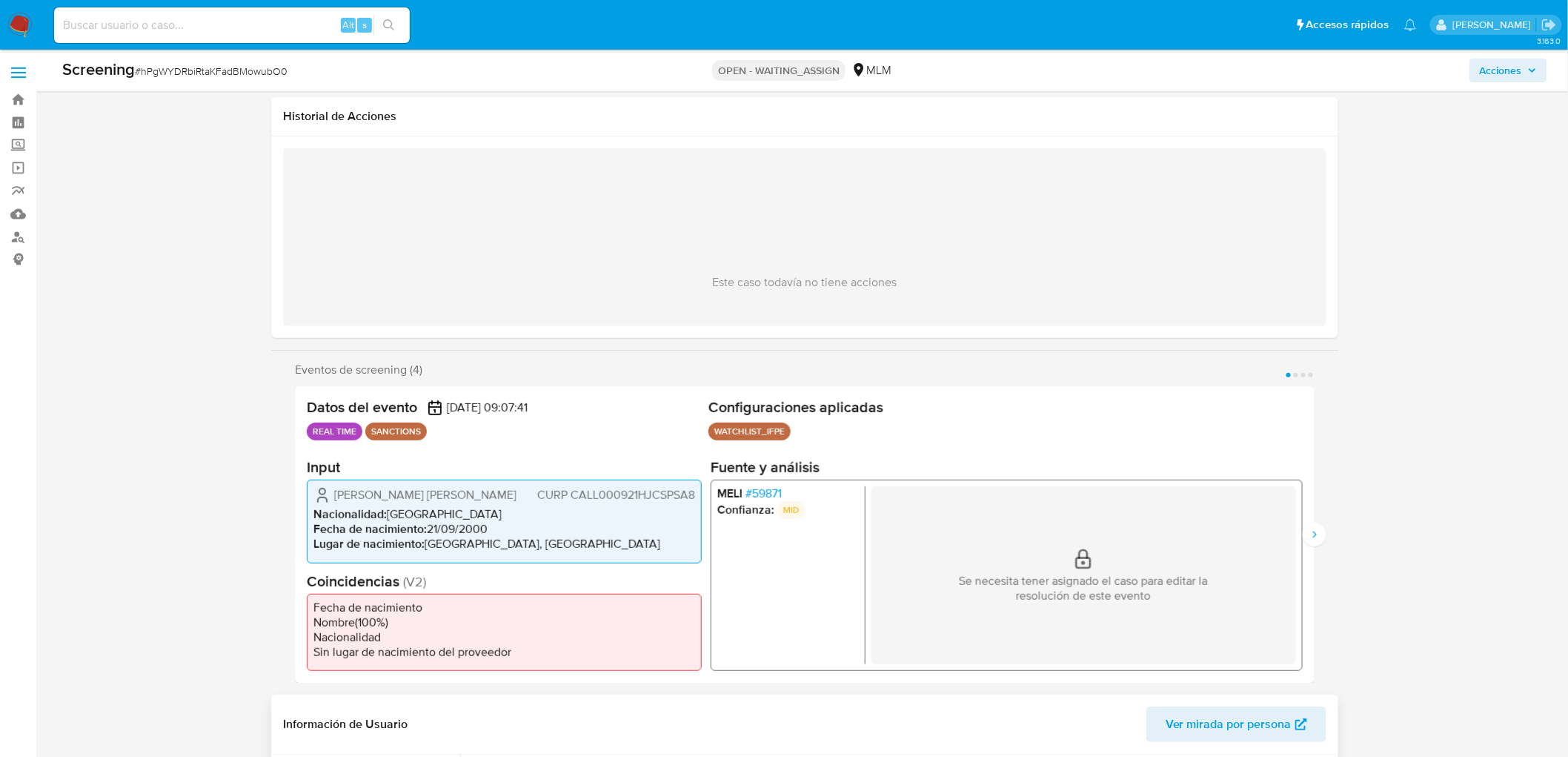
scroll to position [164, 0]
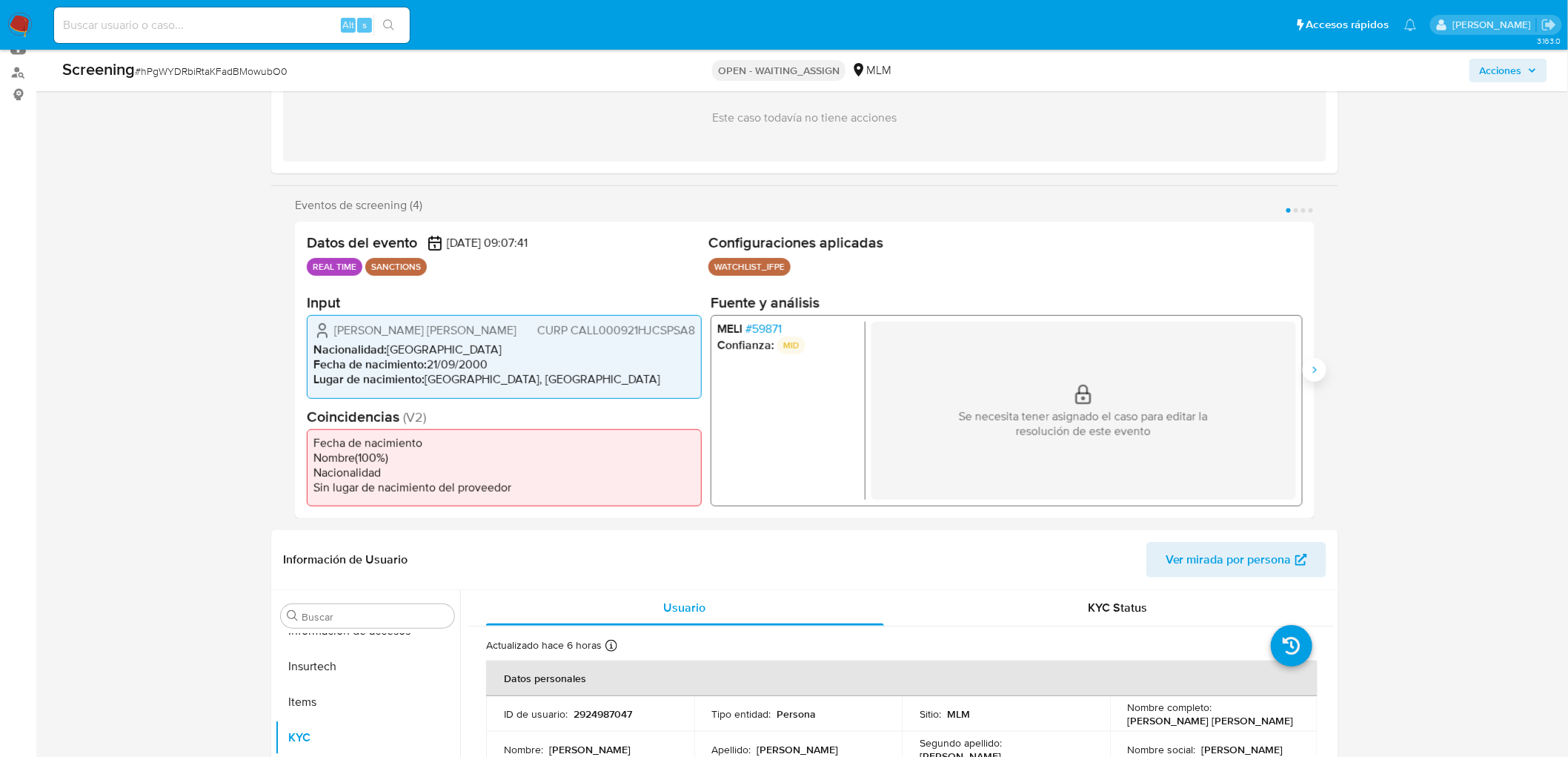
click at [1320, 365] on icon "Siguiente" at bounding box center [1315, 370] width 12 height 12
click at [1313, 372] on icon "Siguiente" at bounding box center [1315, 370] width 12 height 12
click at [1325, 365] on button "Siguiente" at bounding box center [1315, 370] width 24 height 24
click at [299, 372] on icon "Anterior" at bounding box center [295, 370] width 12 height 12
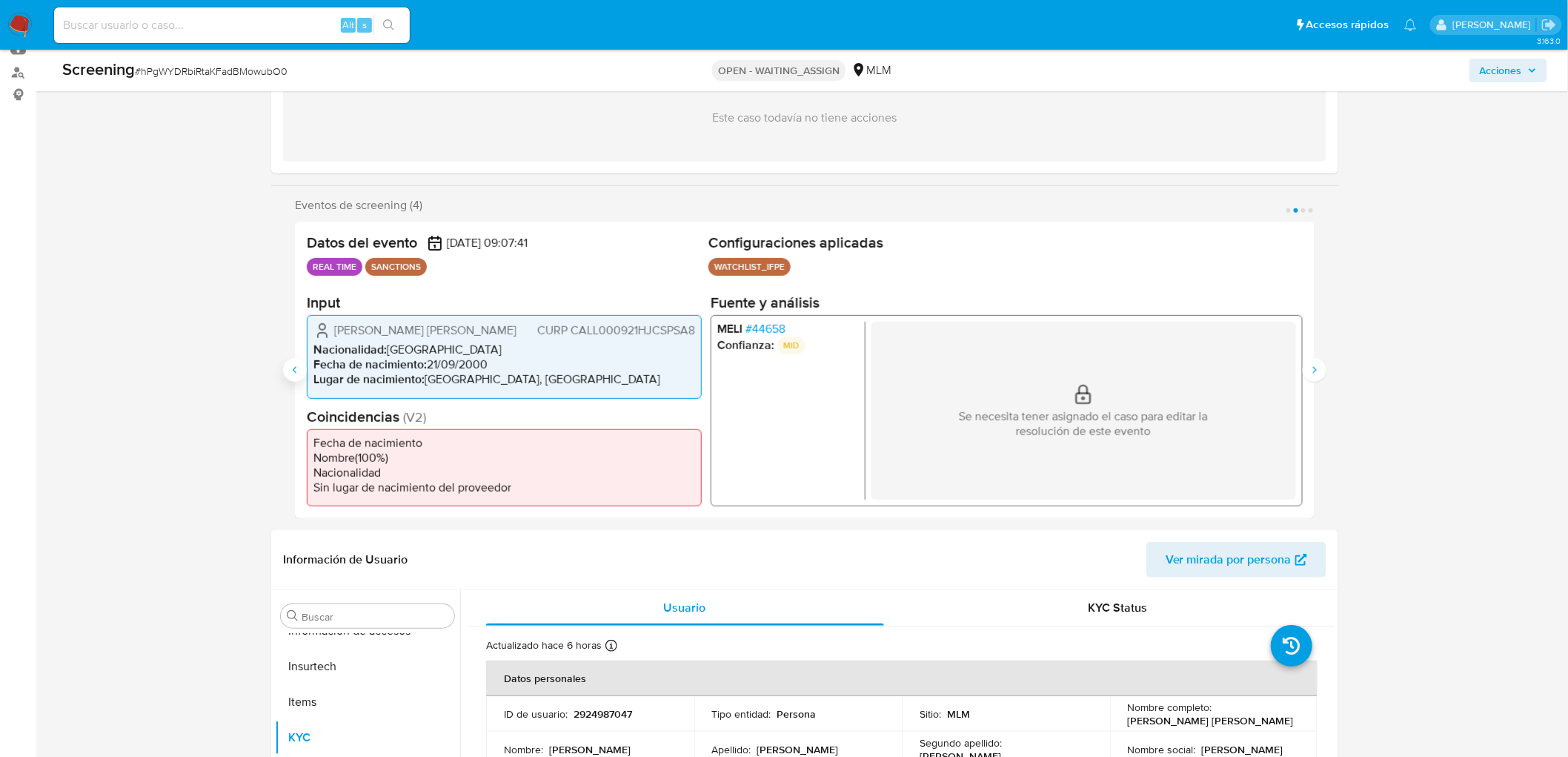
click at [299, 372] on icon "Anterior" at bounding box center [295, 370] width 12 height 12
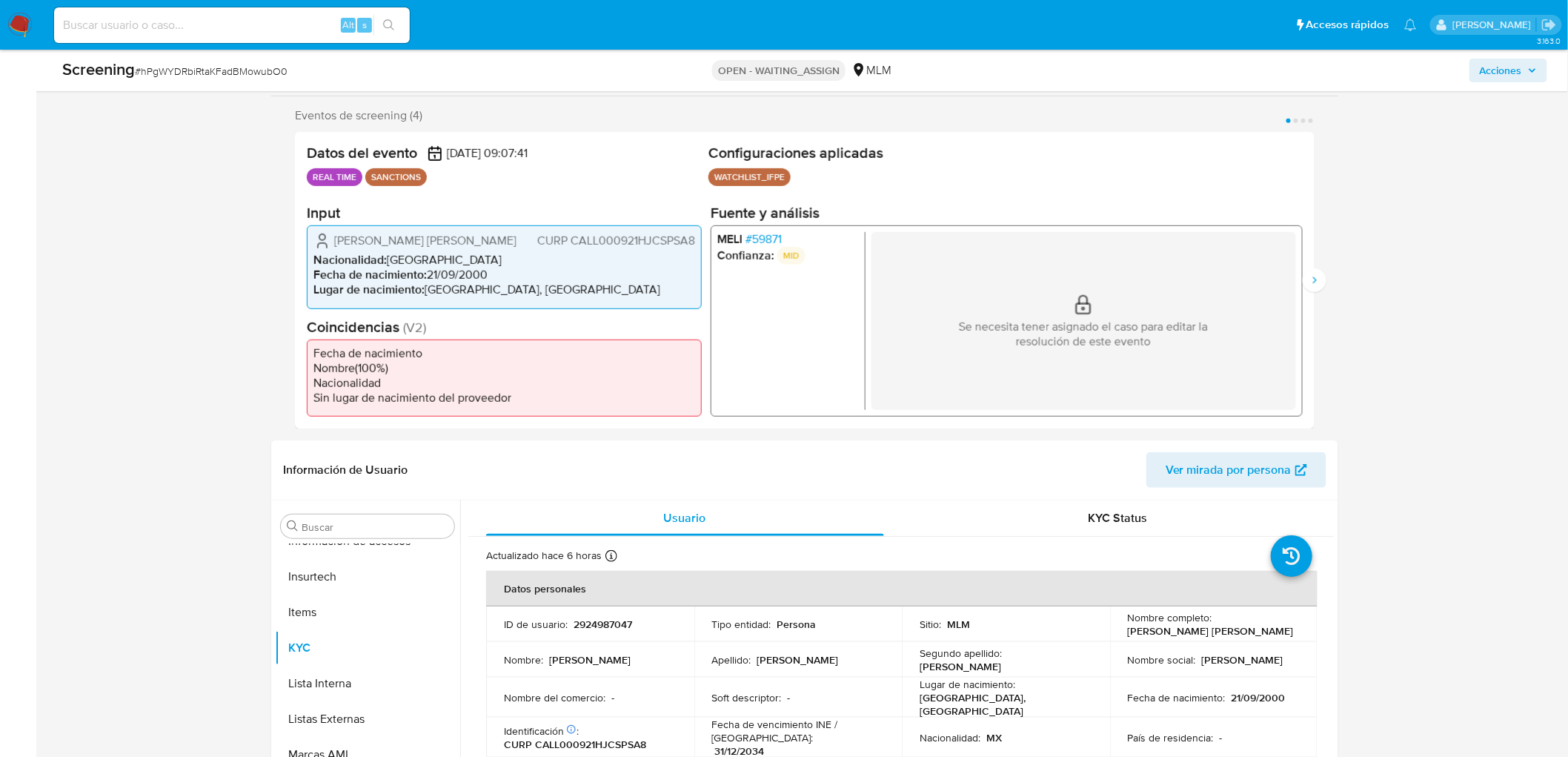
click at [765, 242] on span "# 59871" at bounding box center [764, 239] width 36 height 15
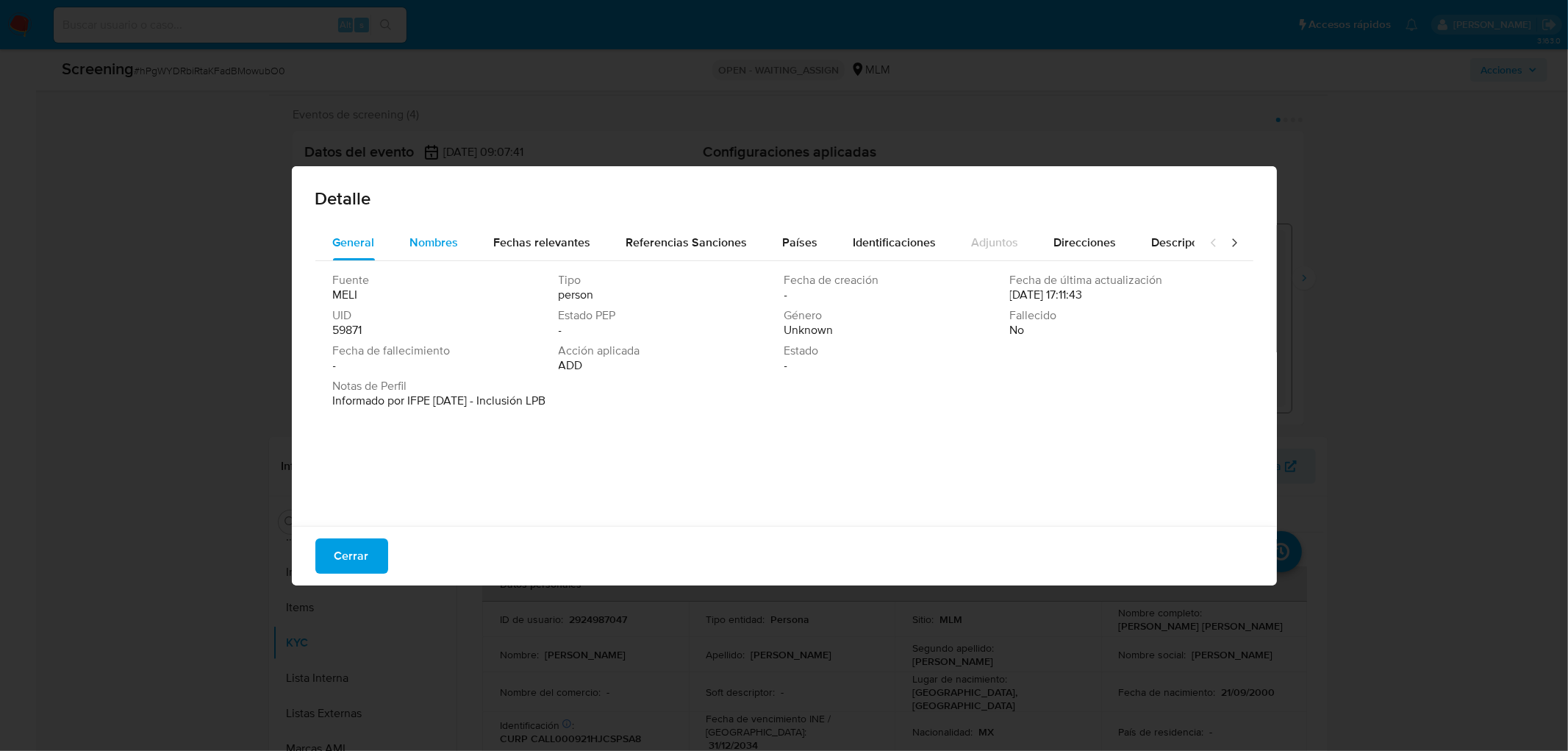
click at [419, 244] on span "Nombres" at bounding box center [434, 241] width 49 height 17
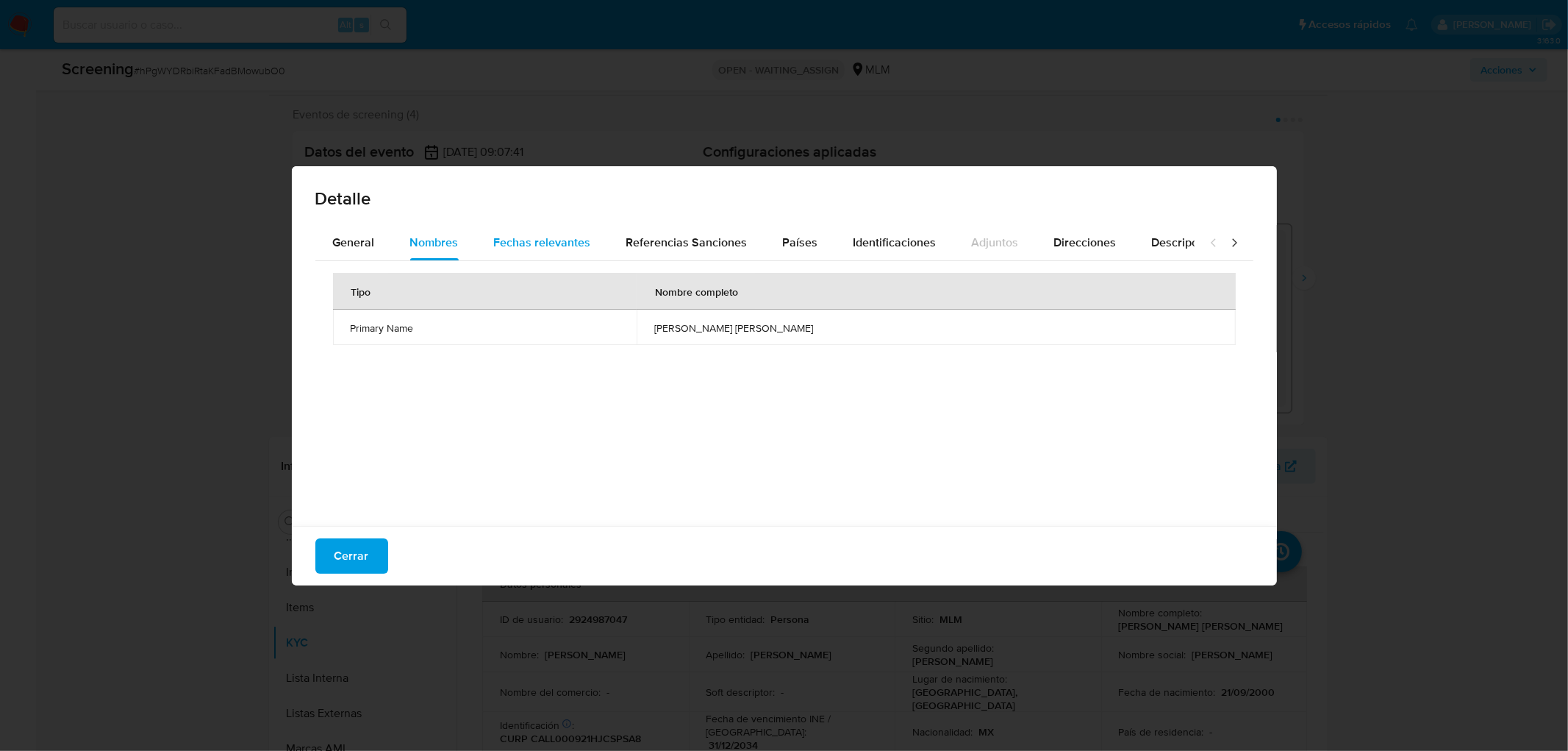
click at [516, 245] on span "Fechas relevantes" at bounding box center [542, 241] width 97 height 17
click at [653, 653] on div "Detalle General Nombres Fechas relevantes Referencias Sanciones Países Identifi…" at bounding box center [784, 375] width 1568 height 751
click at [352, 564] on span "Cerrar" at bounding box center [351, 556] width 34 height 32
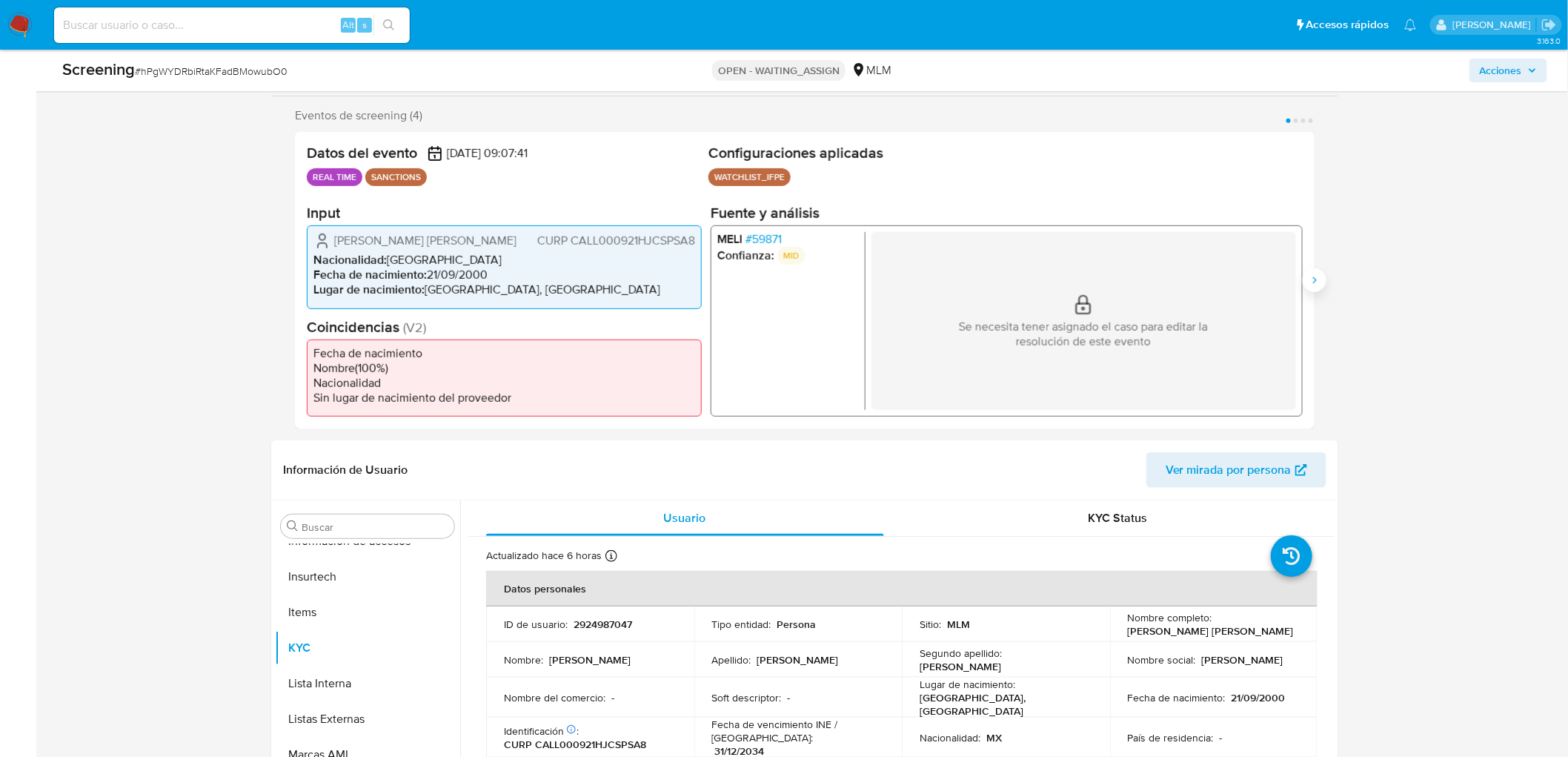
click at [1315, 279] on icon "Siguiente" at bounding box center [1315, 281] width 12 height 12
click at [773, 232] on span "# 44658" at bounding box center [766, 239] width 40 height 15
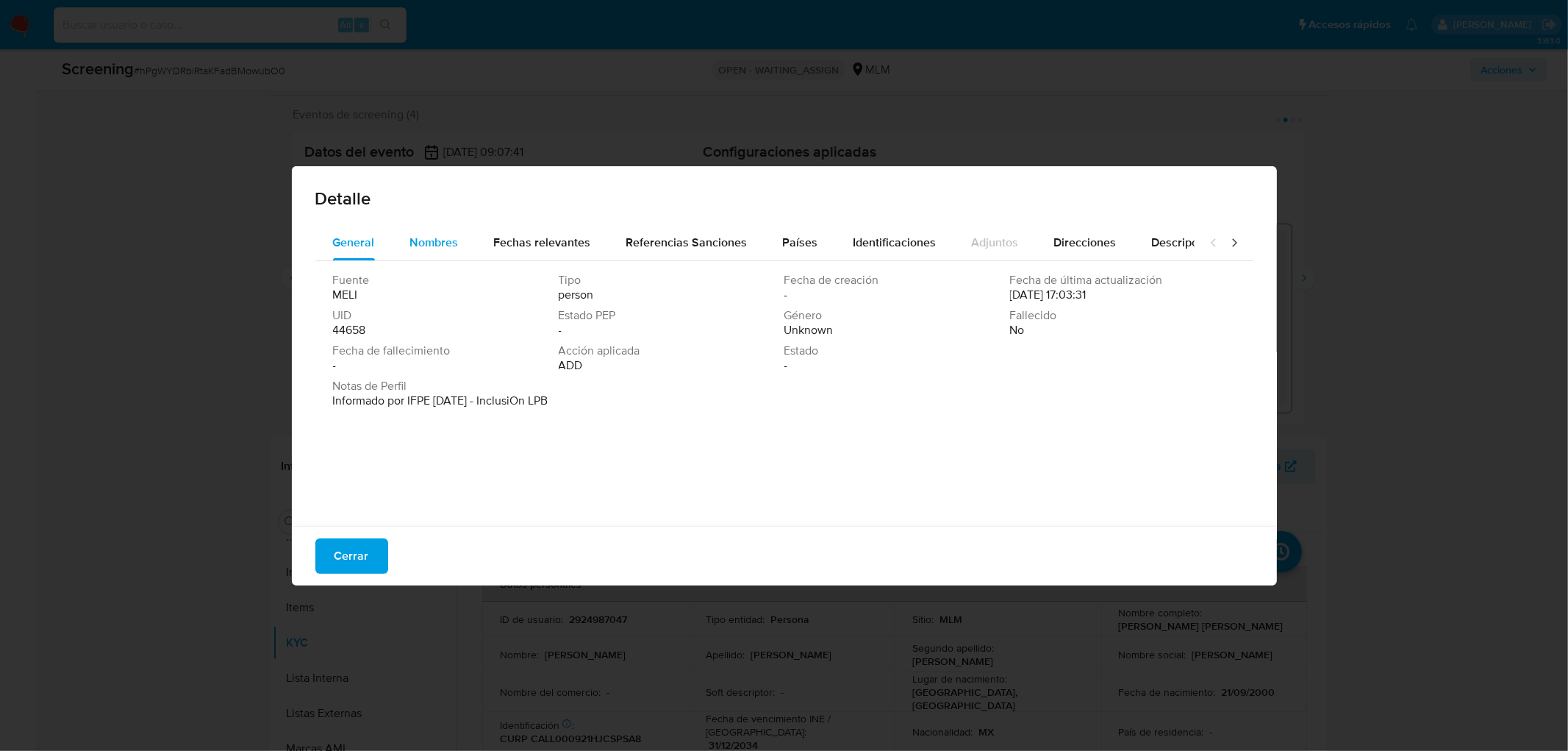
click at [424, 253] on div "Nombres" at bounding box center [434, 242] width 49 height 35
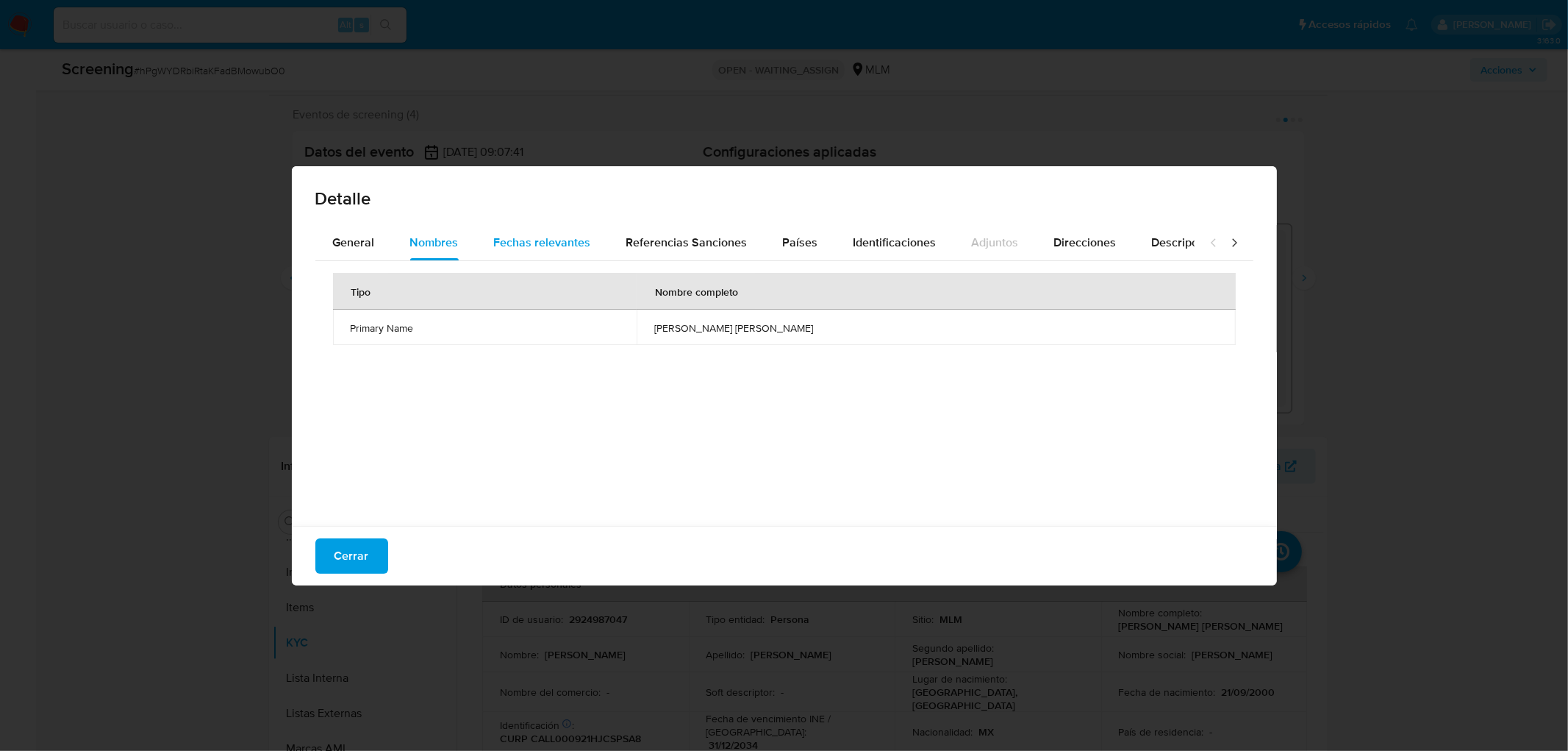
click at [531, 245] on span "Fechas relevantes" at bounding box center [542, 241] width 97 height 17
click at [350, 549] on span "Cerrar" at bounding box center [351, 556] width 34 height 32
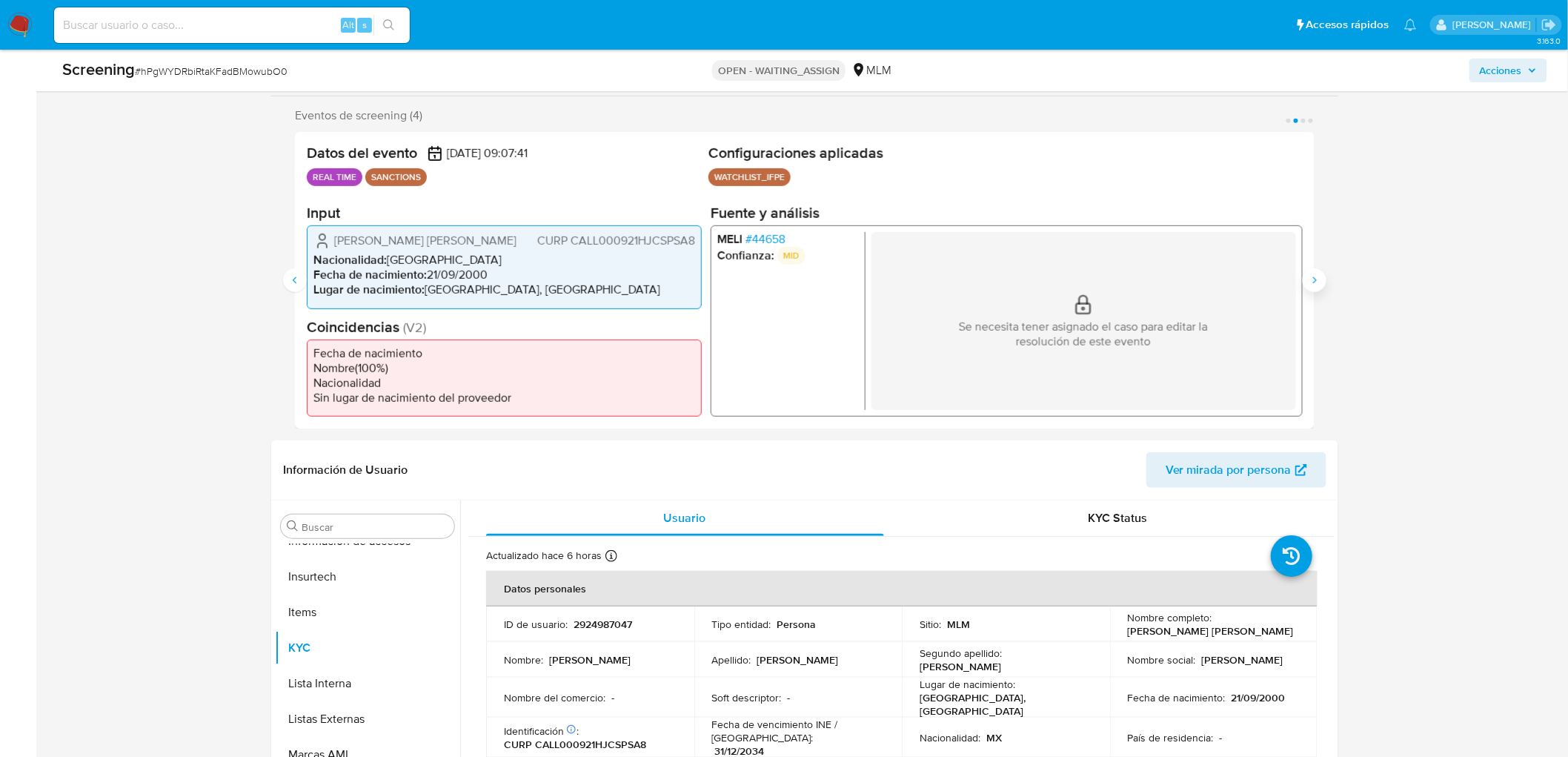
click at [1320, 276] on icon "Siguiente" at bounding box center [1315, 281] width 12 height 12
click at [769, 238] on span "# 59871" at bounding box center [764, 239] width 36 height 15
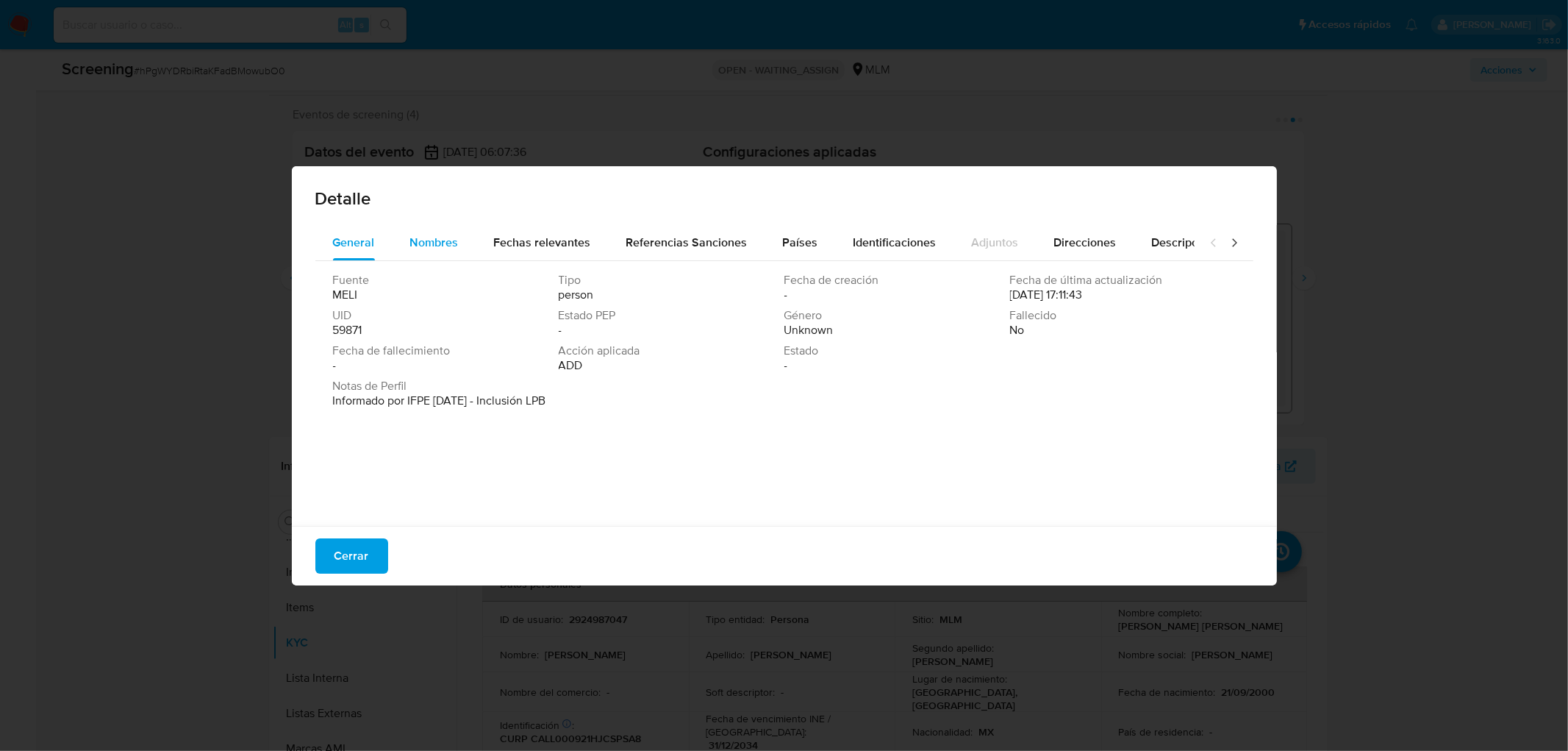
click at [428, 253] on div "Nombres" at bounding box center [434, 242] width 49 height 35
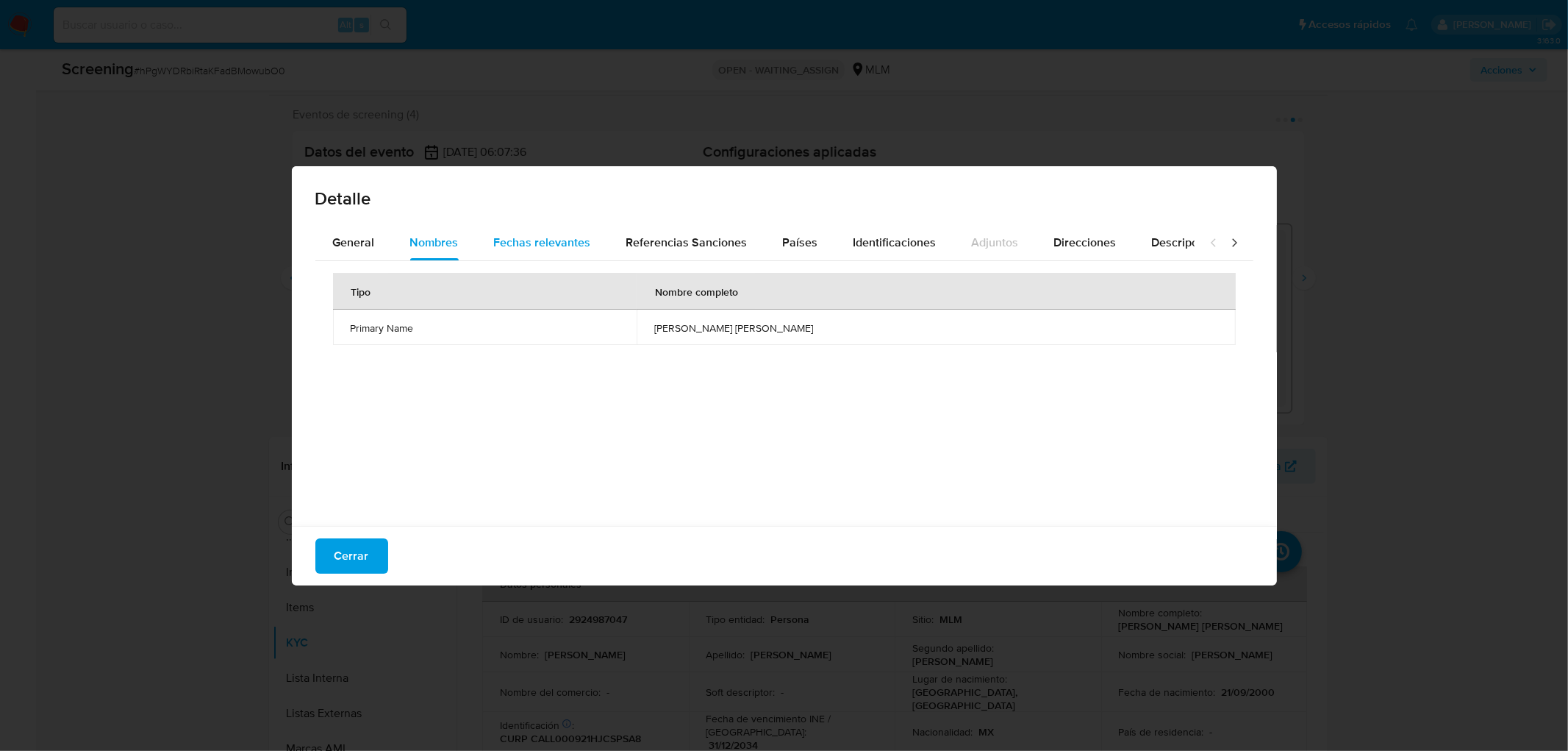
click at [527, 248] on span "Fechas relevantes" at bounding box center [542, 241] width 97 height 17
click at [356, 547] on span "Cerrar" at bounding box center [351, 556] width 34 height 32
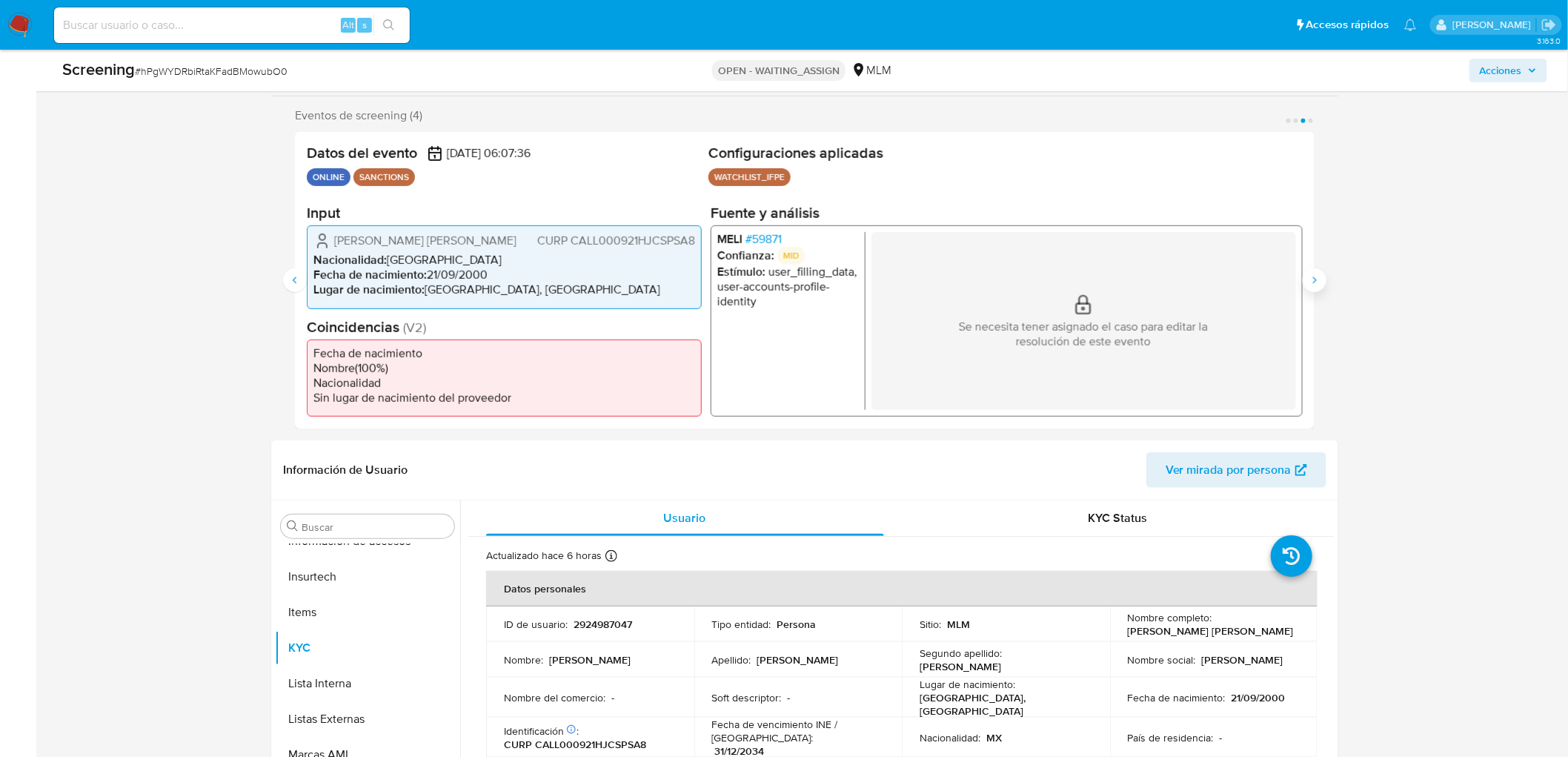
click at [1325, 275] on button "Siguiente" at bounding box center [1315, 281] width 24 height 24
click at [774, 238] on span "# 44658" at bounding box center [766, 239] width 40 height 15
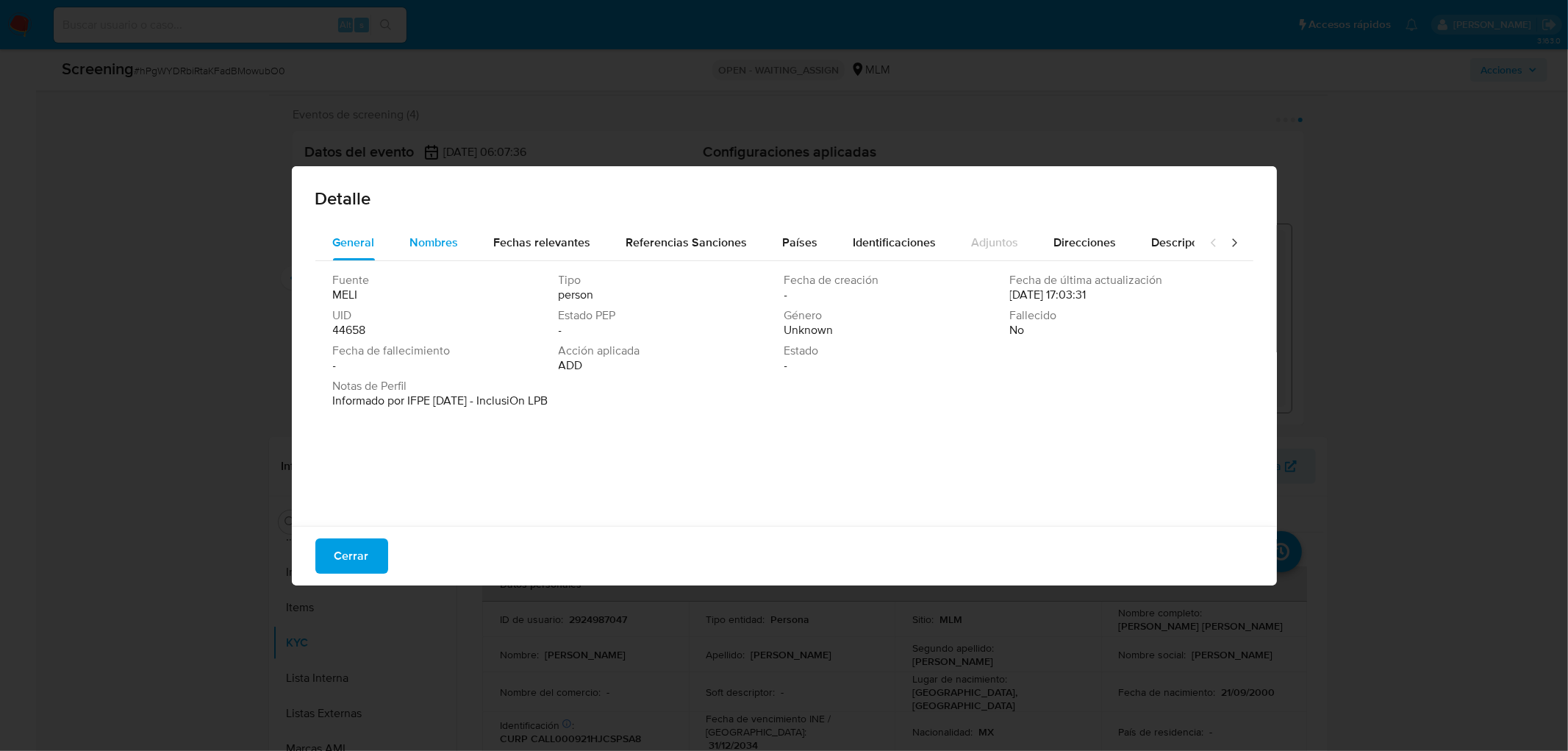
click at [413, 248] on span "Nombres" at bounding box center [434, 241] width 49 height 17
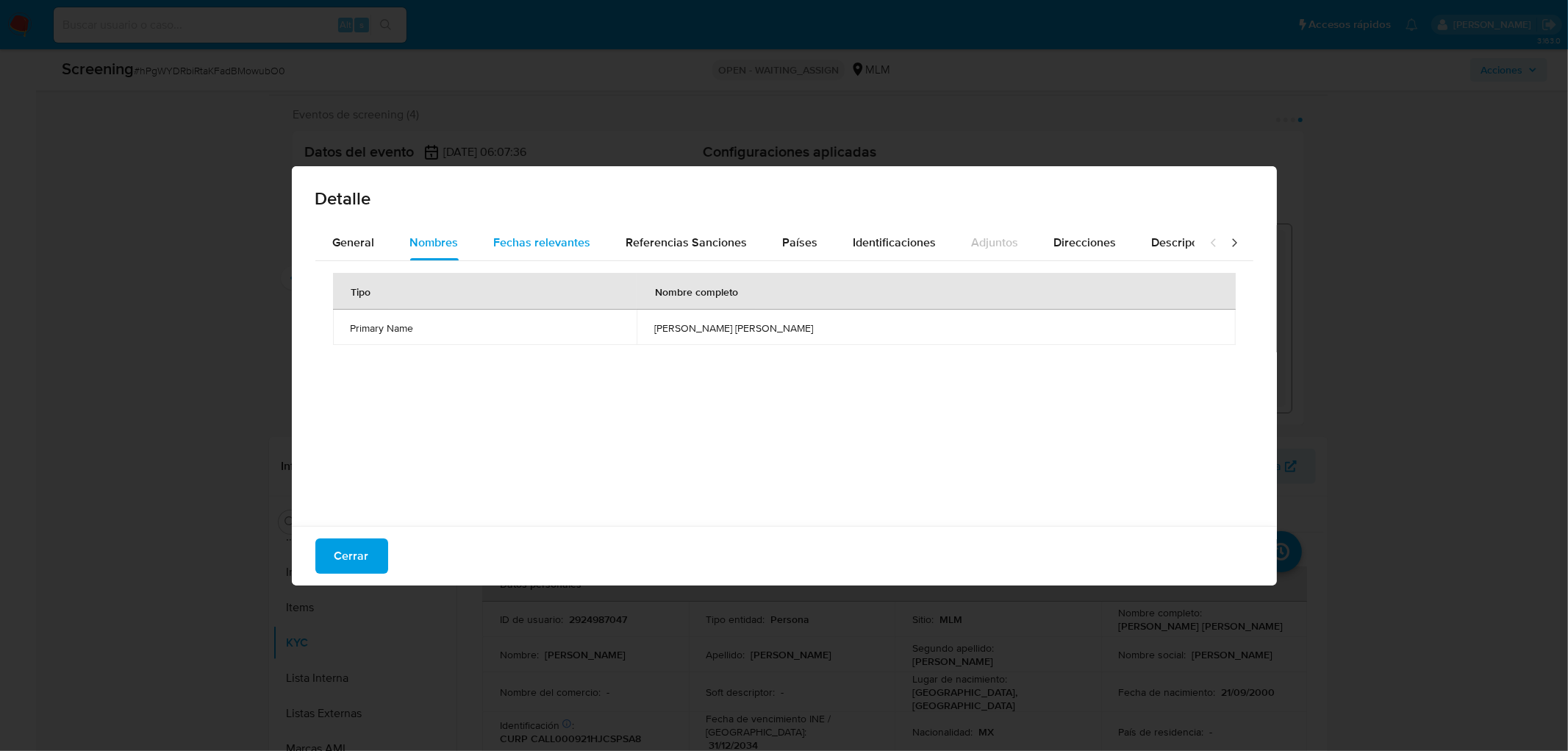
click at [556, 252] on div "Fechas relevantes" at bounding box center [542, 242] width 97 height 35
click at [358, 554] on span "Cerrar" at bounding box center [351, 556] width 34 height 32
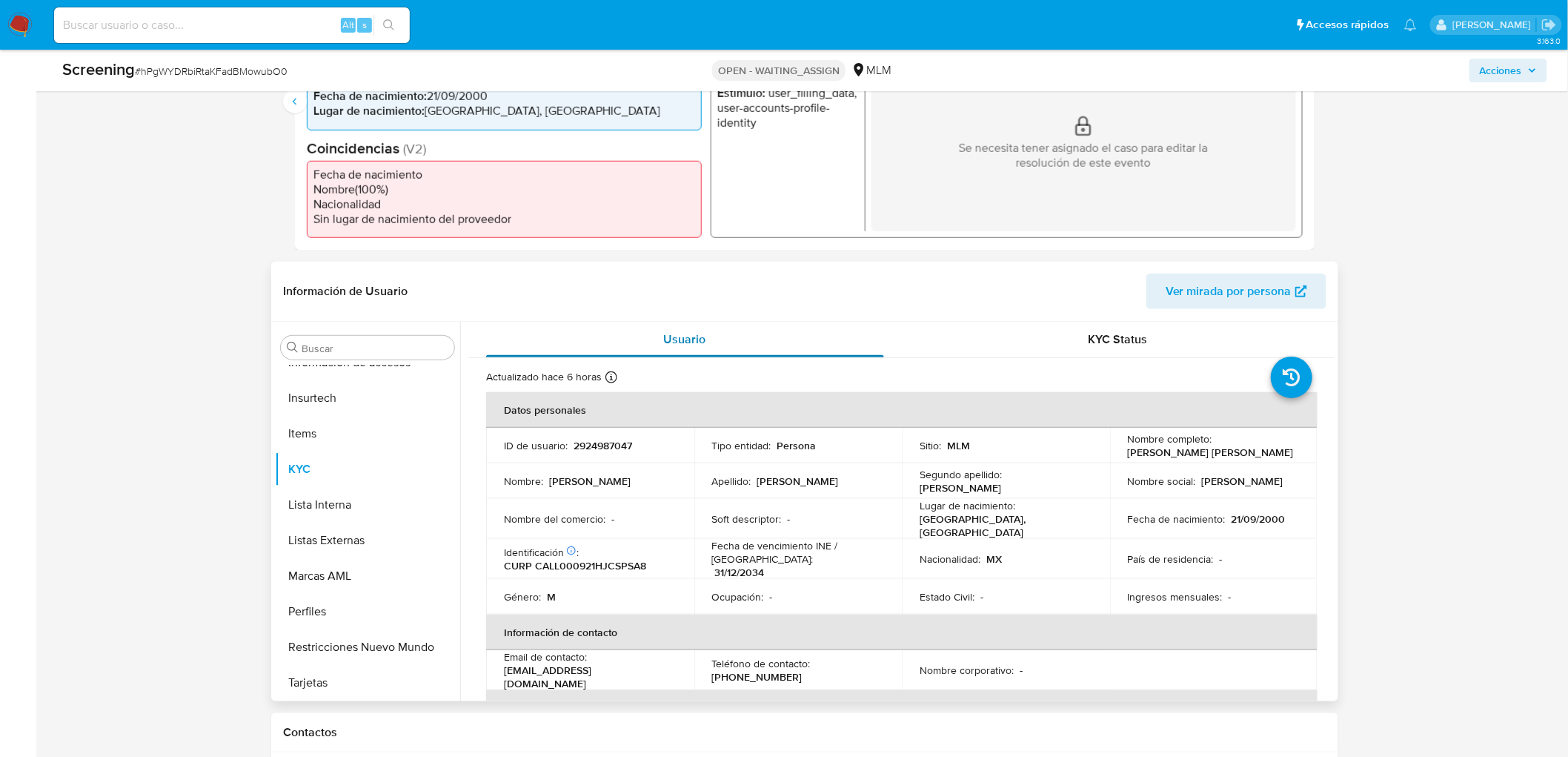
scroll to position [431, 0]
click at [605, 449] on p "2924987047" at bounding box center [602, 447] width 58 height 14
copy p "2924987047"
click at [597, 434] on td "ID de usuario : 2924987047" at bounding box center [591, 447] width 209 height 35
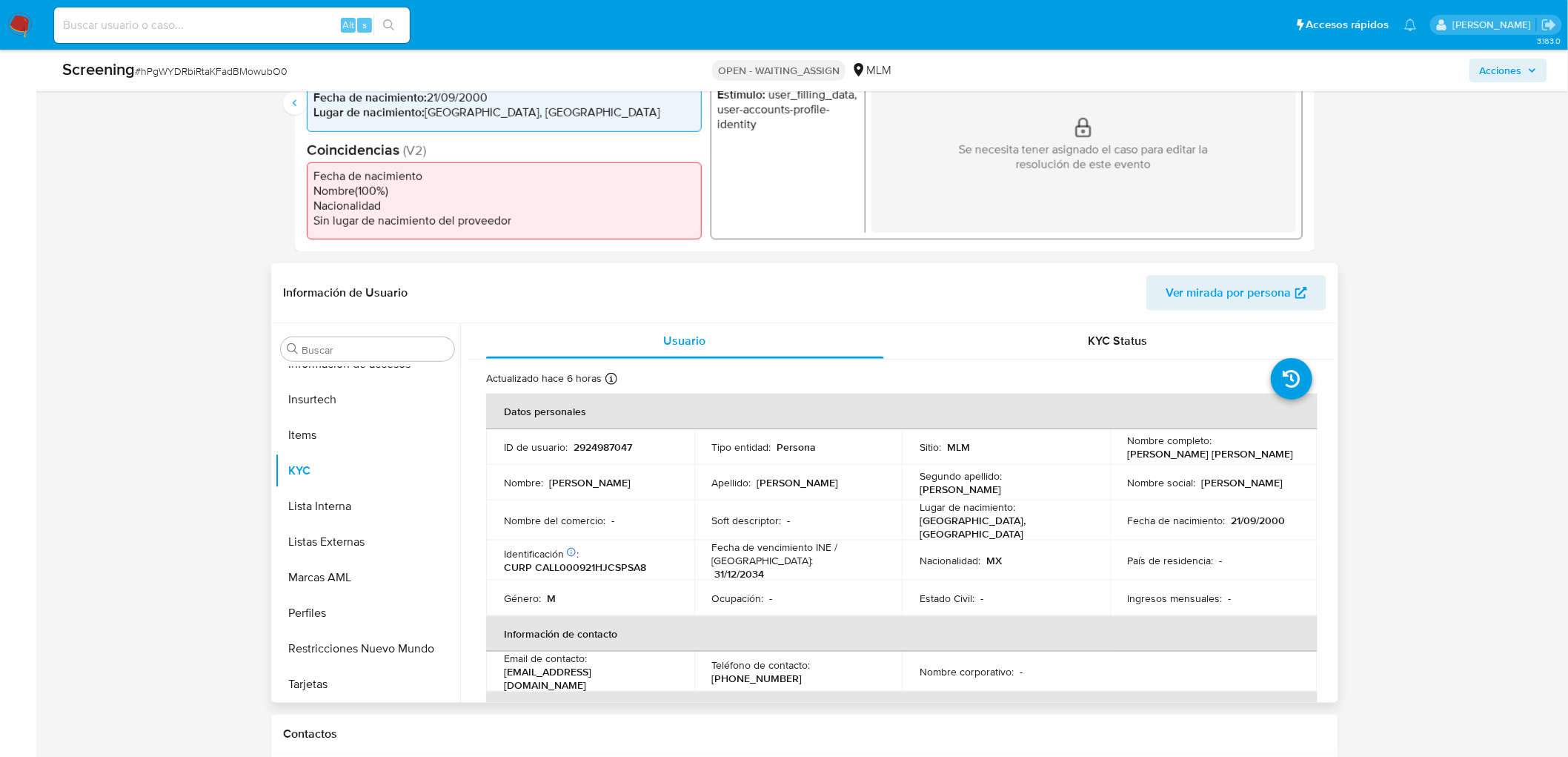
click at [598, 441] on p "2924987047" at bounding box center [602, 447] width 58 height 14
copy p "2924987047"
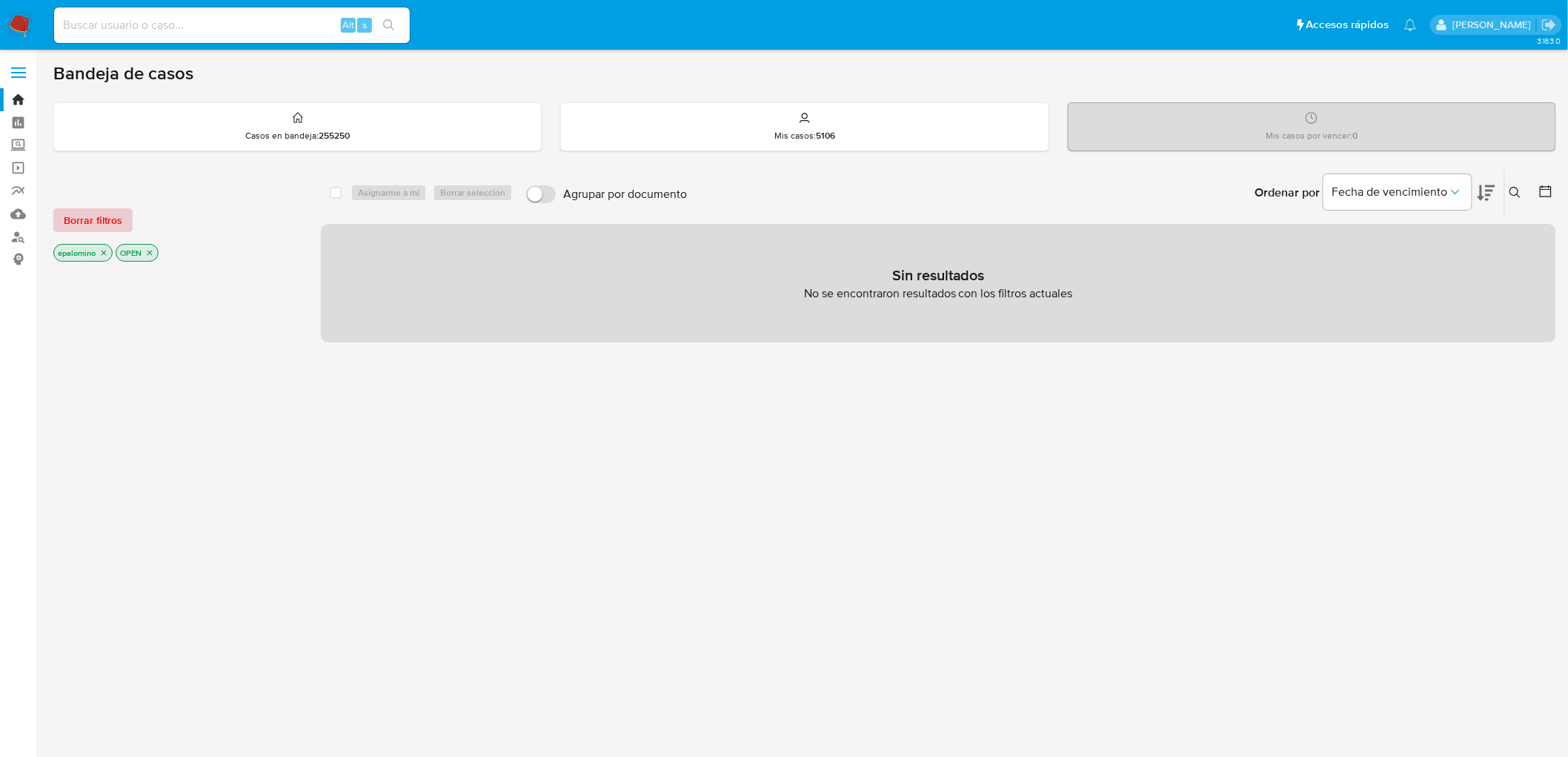
click at [105, 214] on span "Borrar filtros" at bounding box center [93, 220] width 58 height 21
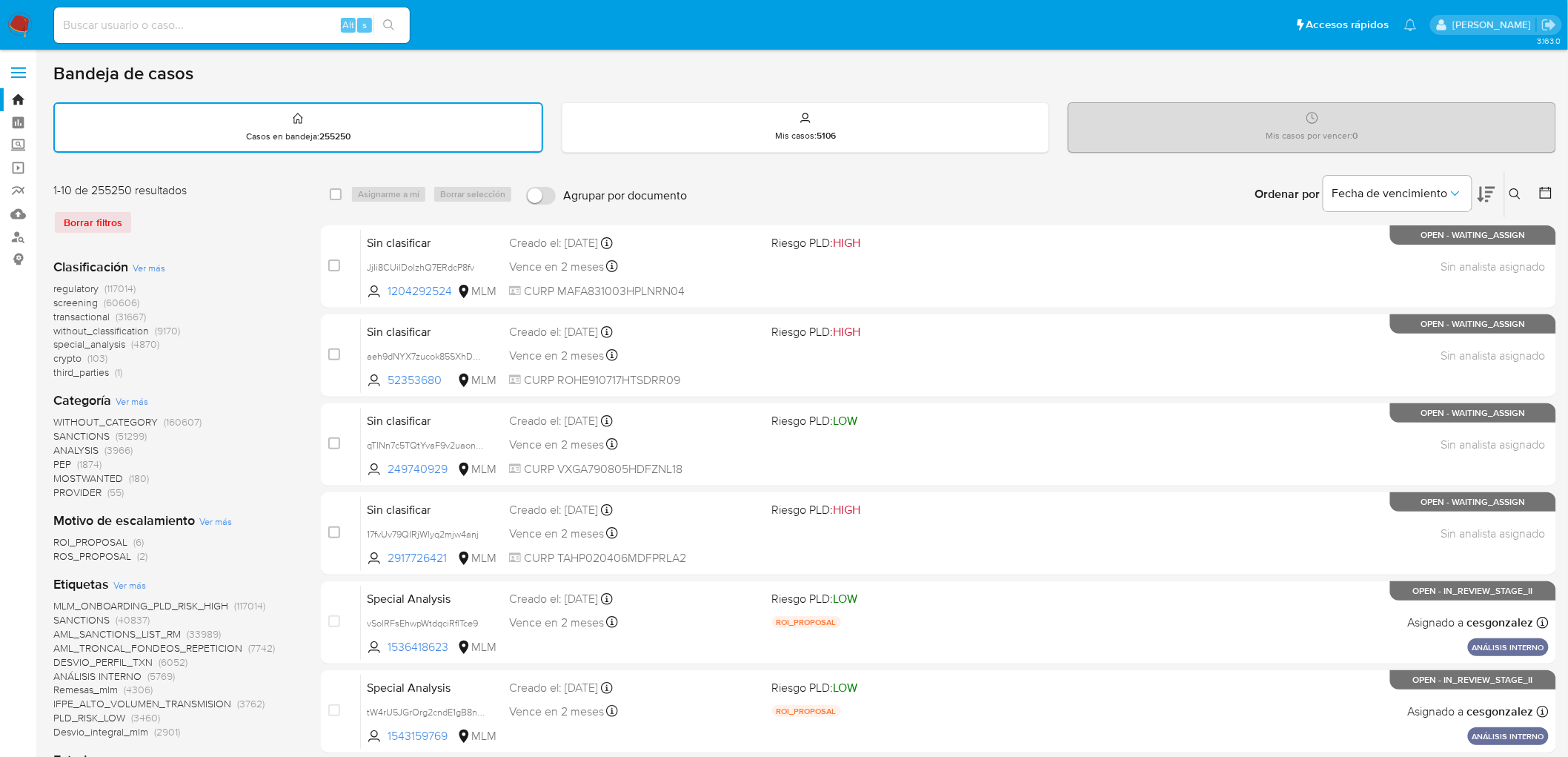
click at [1515, 191] on icon at bounding box center [1516, 194] width 12 height 12
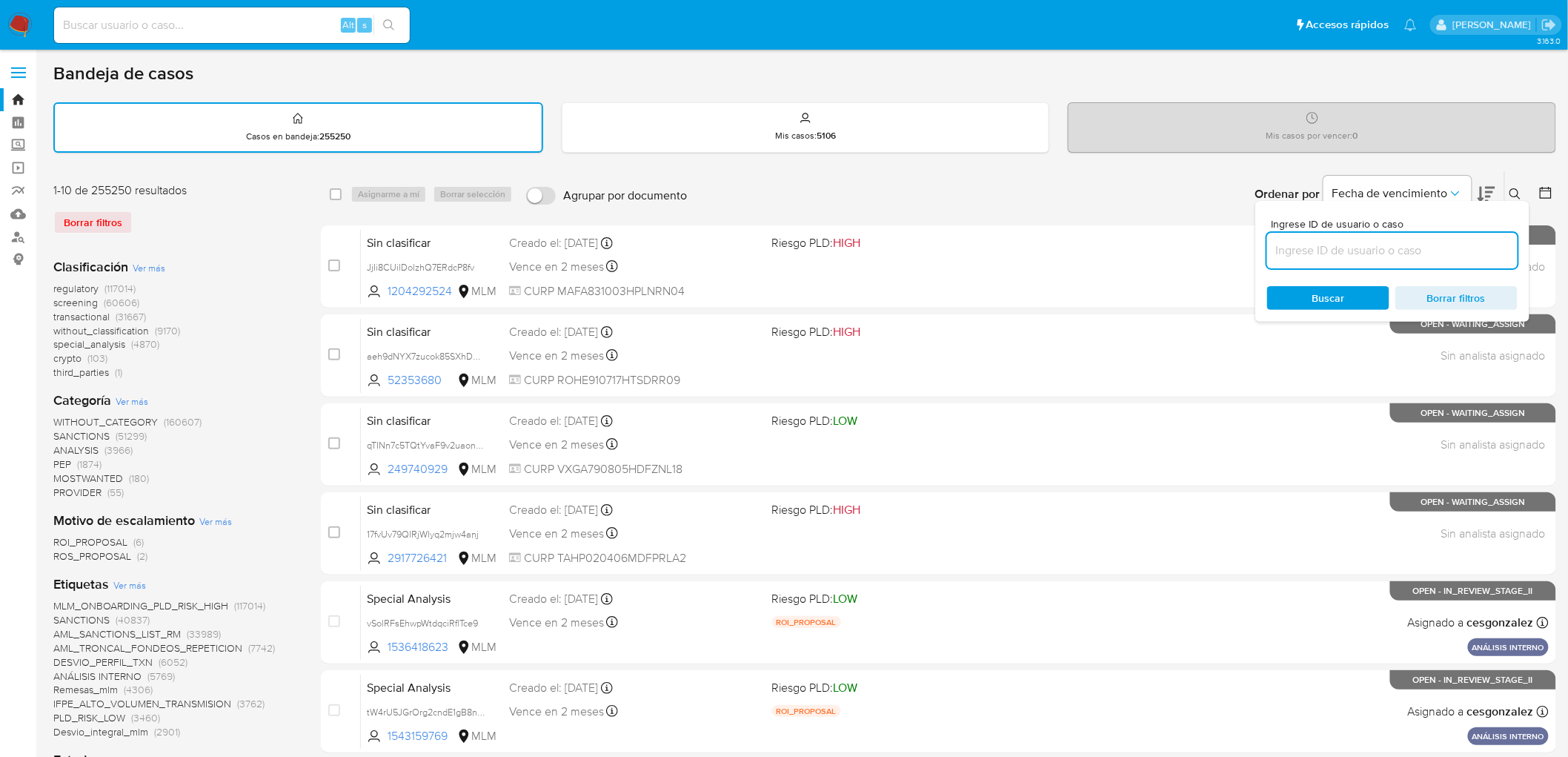
click at [1325, 249] on input at bounding box center [1393, 251] width 251 height 20
type input "2924987047"
click at [1301, 287] on span "Buscar" at bounding box center [1328, 297] width 101 height 21
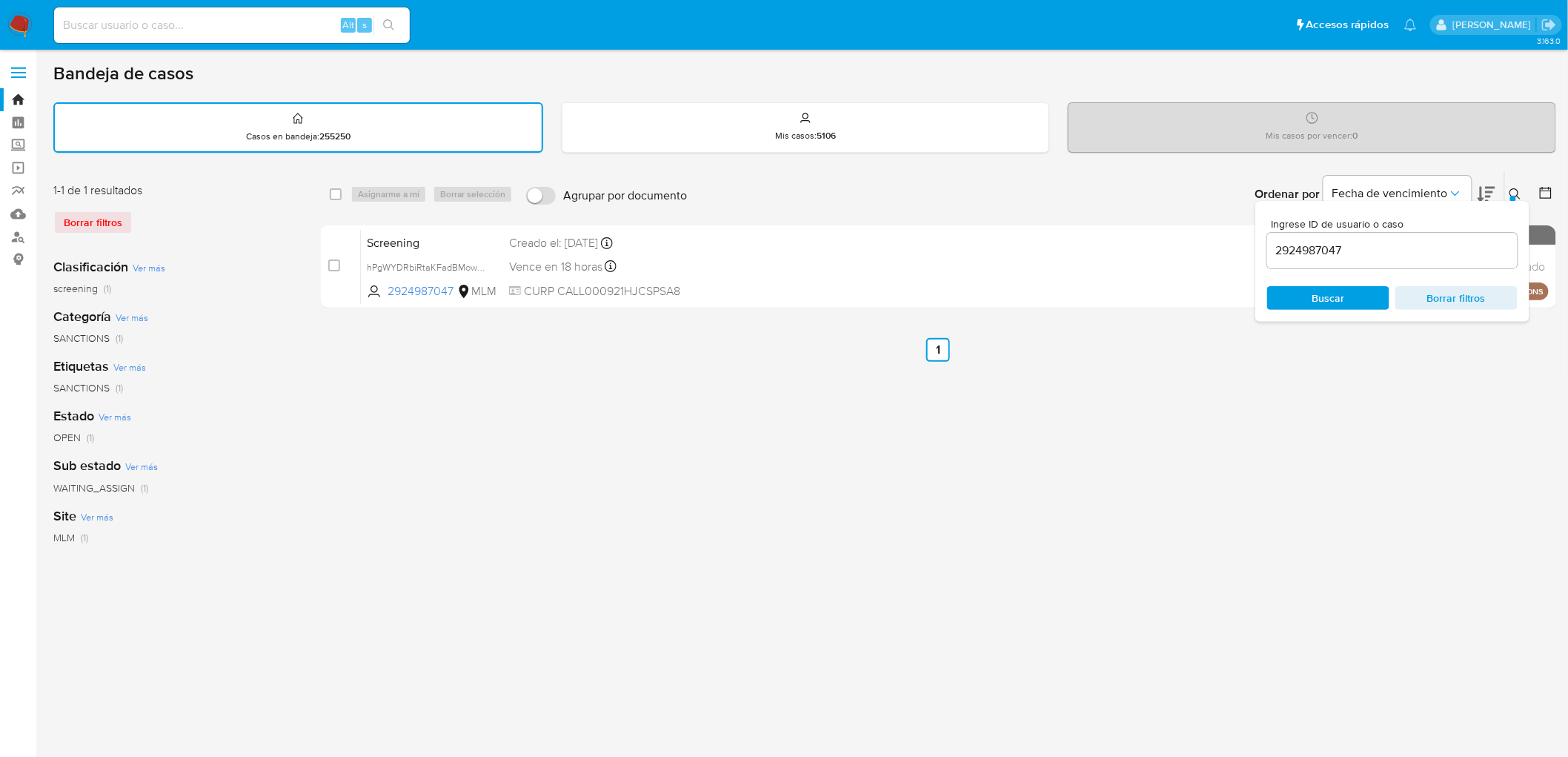
click at [1518, 196] on icon at bounding box center [1516, 194] width 12 height 12
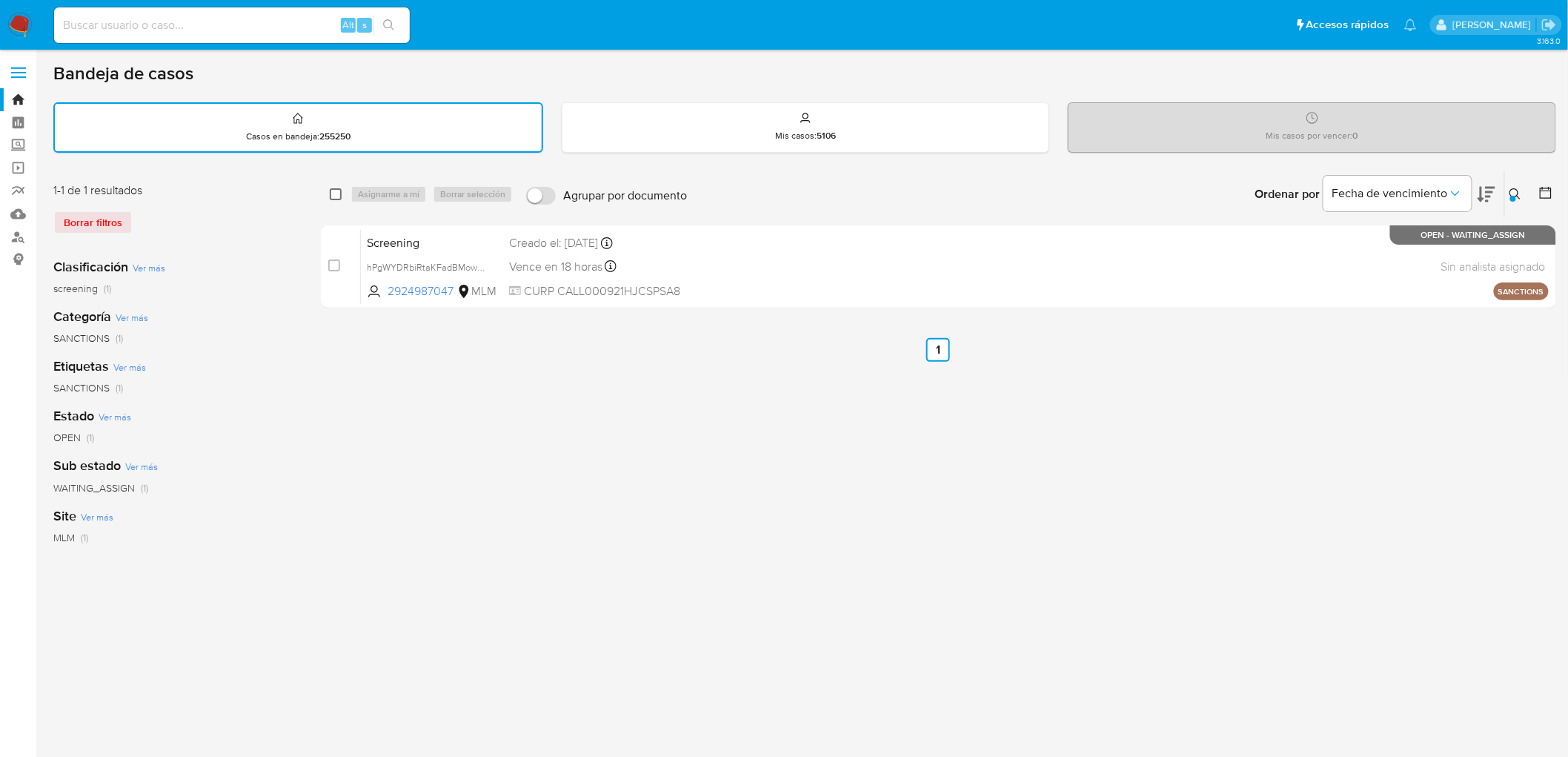
click at [332, 191] on input "checkbox" at bounding box center [336, 194] width 12 height 12
checkbox input "true"
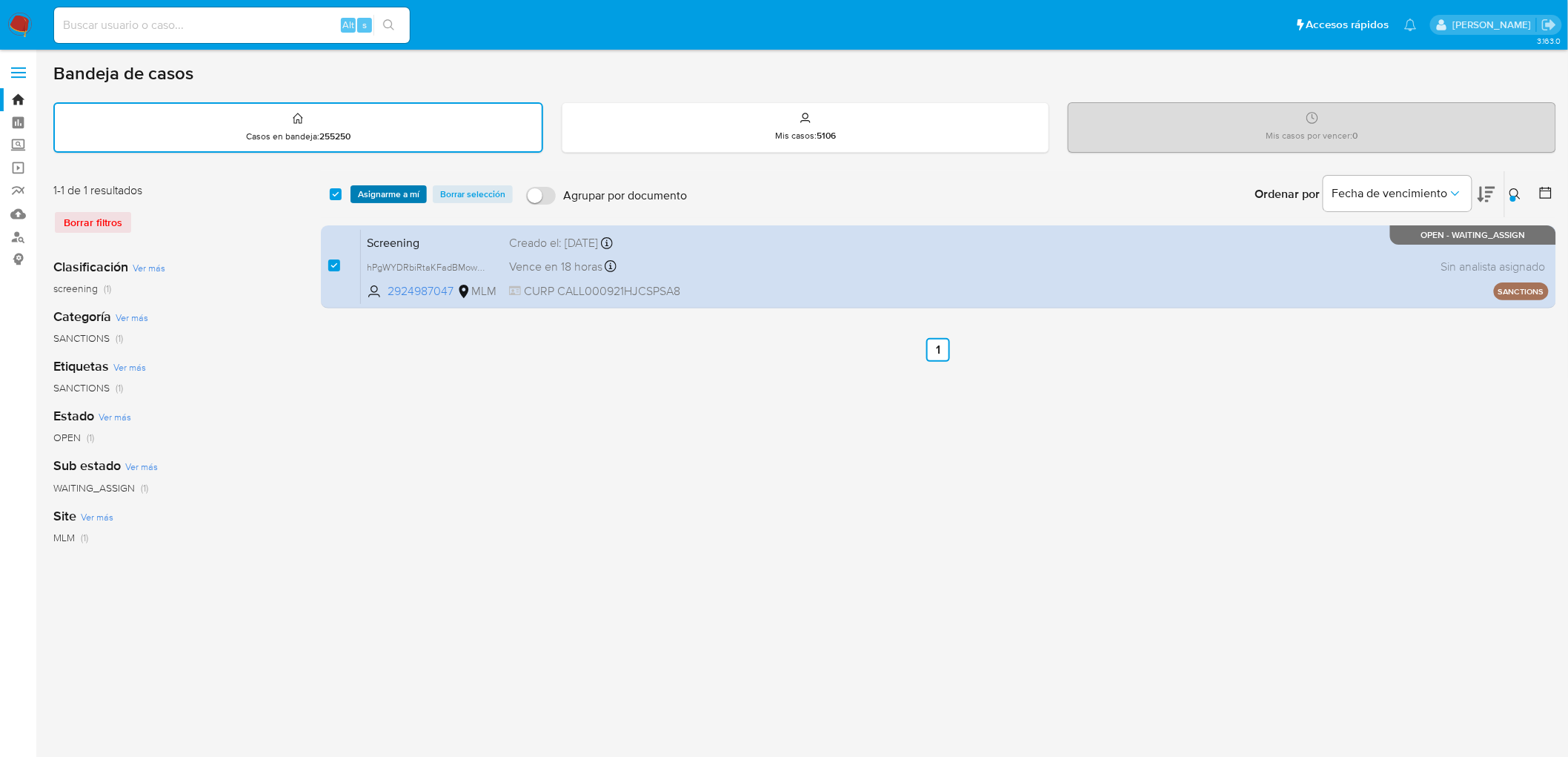
click at [364, 191] on span "Asignarme a mí" at bounding box center [389, 194] width 62 height 15
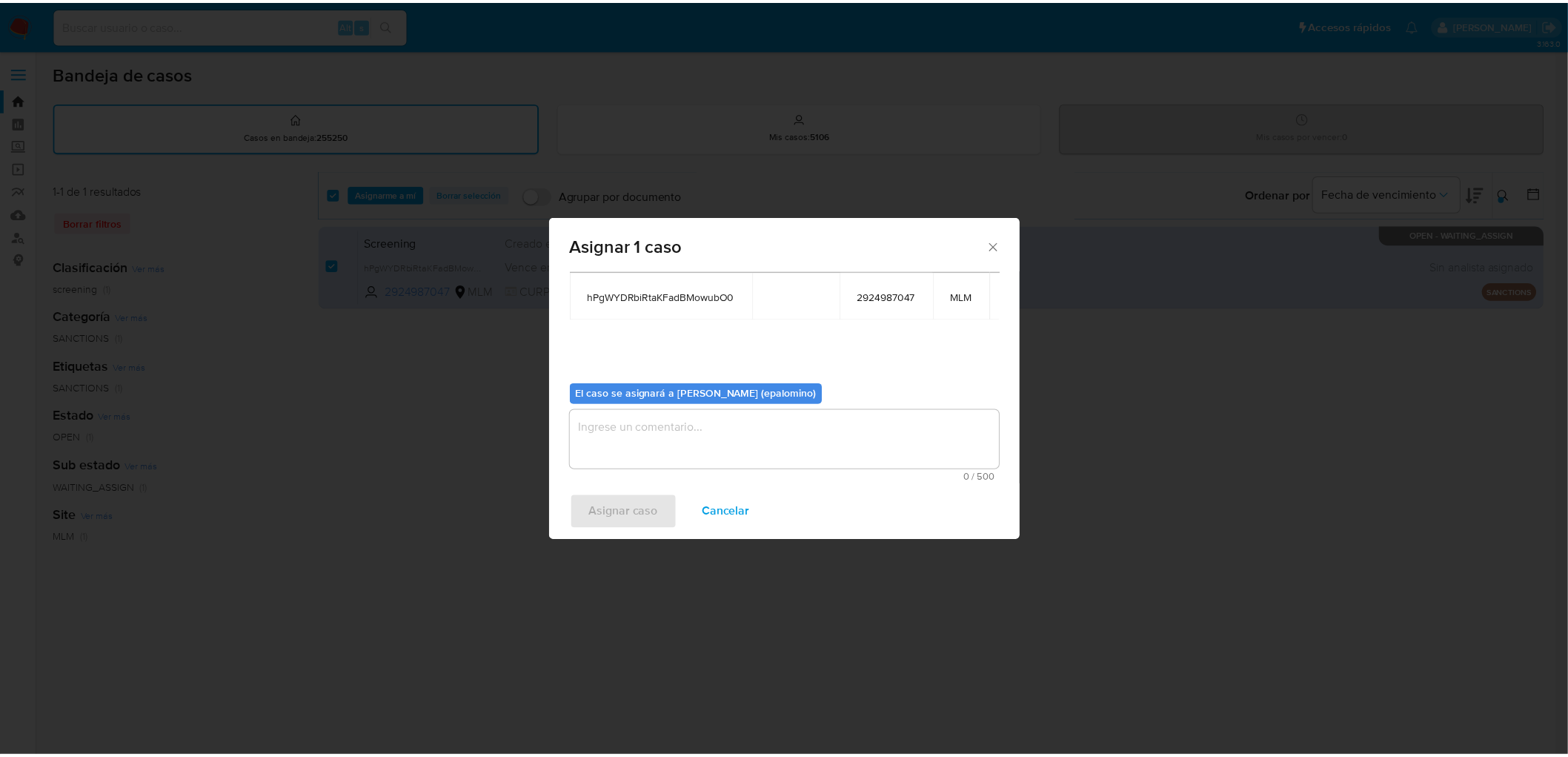
scroll to position [89, 0]
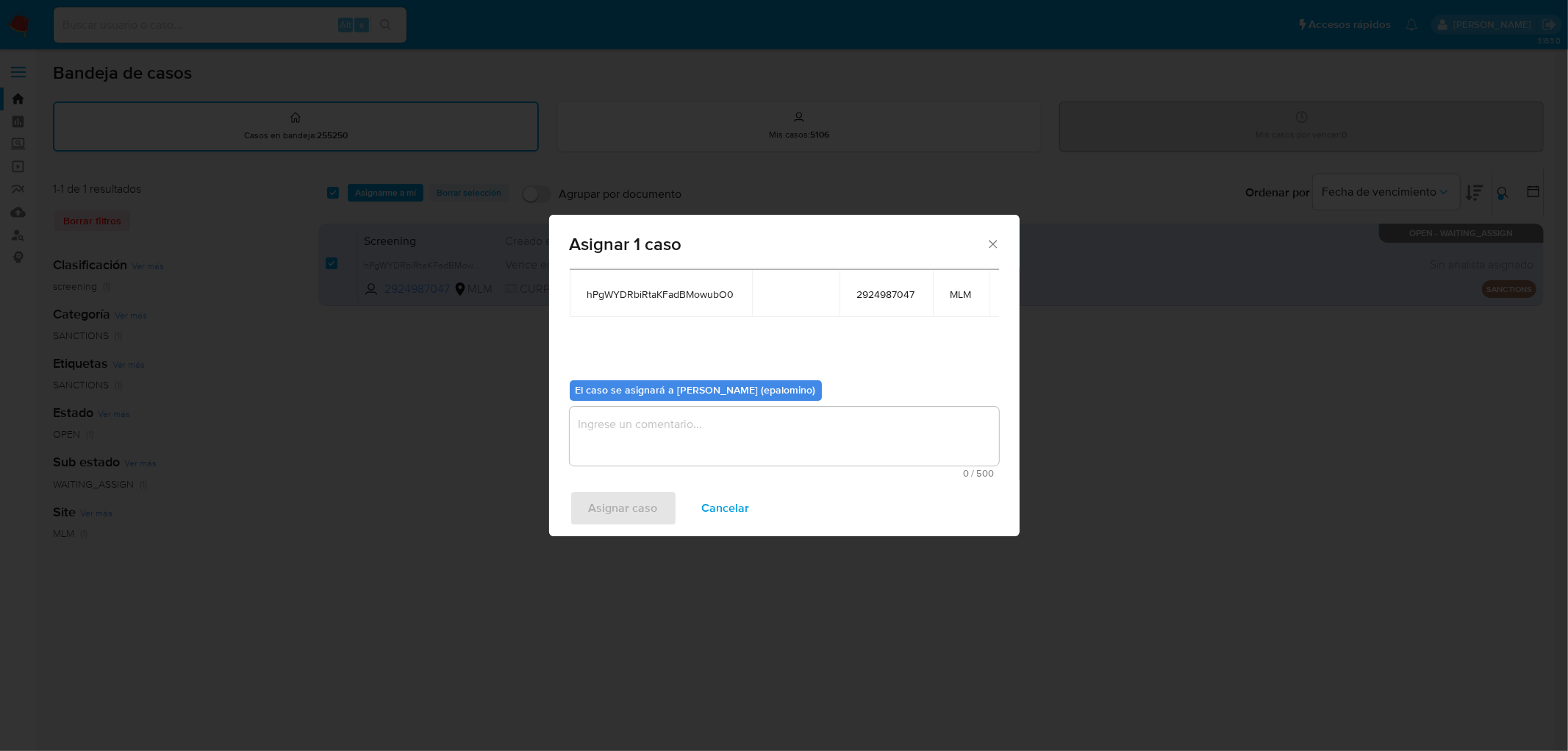
click at [657, 437] on textarea "assign-modal" at bounding box center [785, 436] width 430 height 59
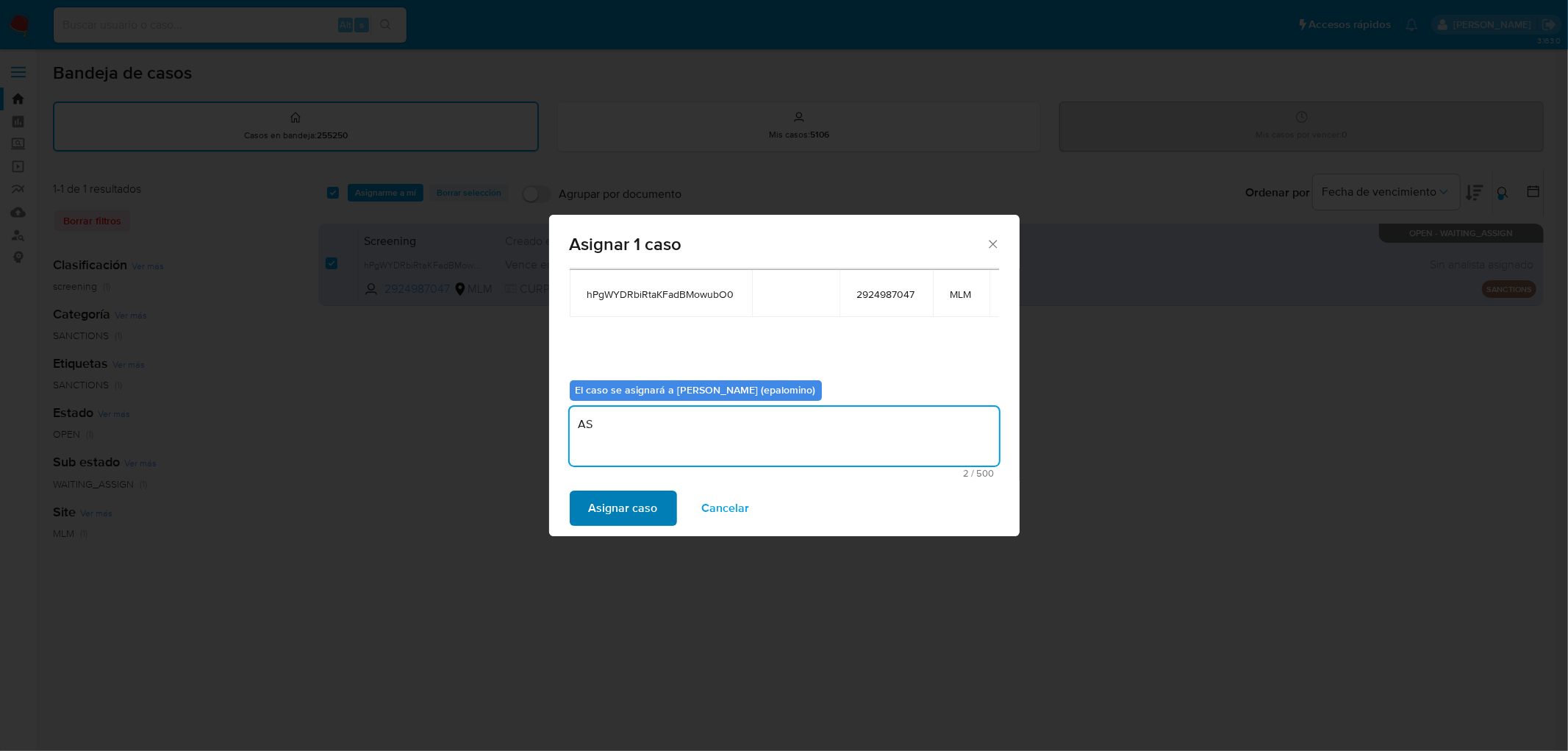
type textarea "AS"
click at [644, 496] on span "Asignar caso" at bounding box center [623, 508] width 69 height 32
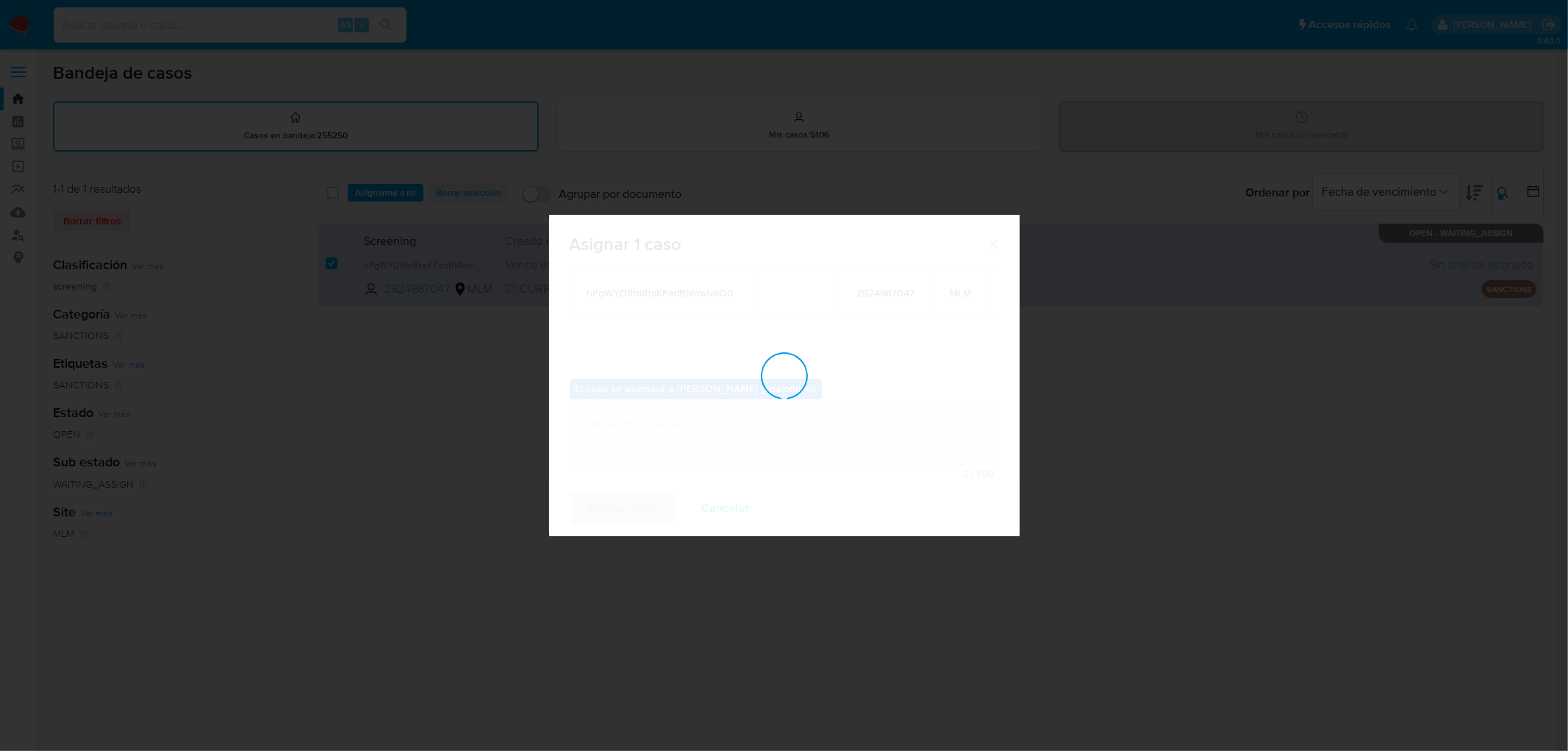
checkbox input "false"
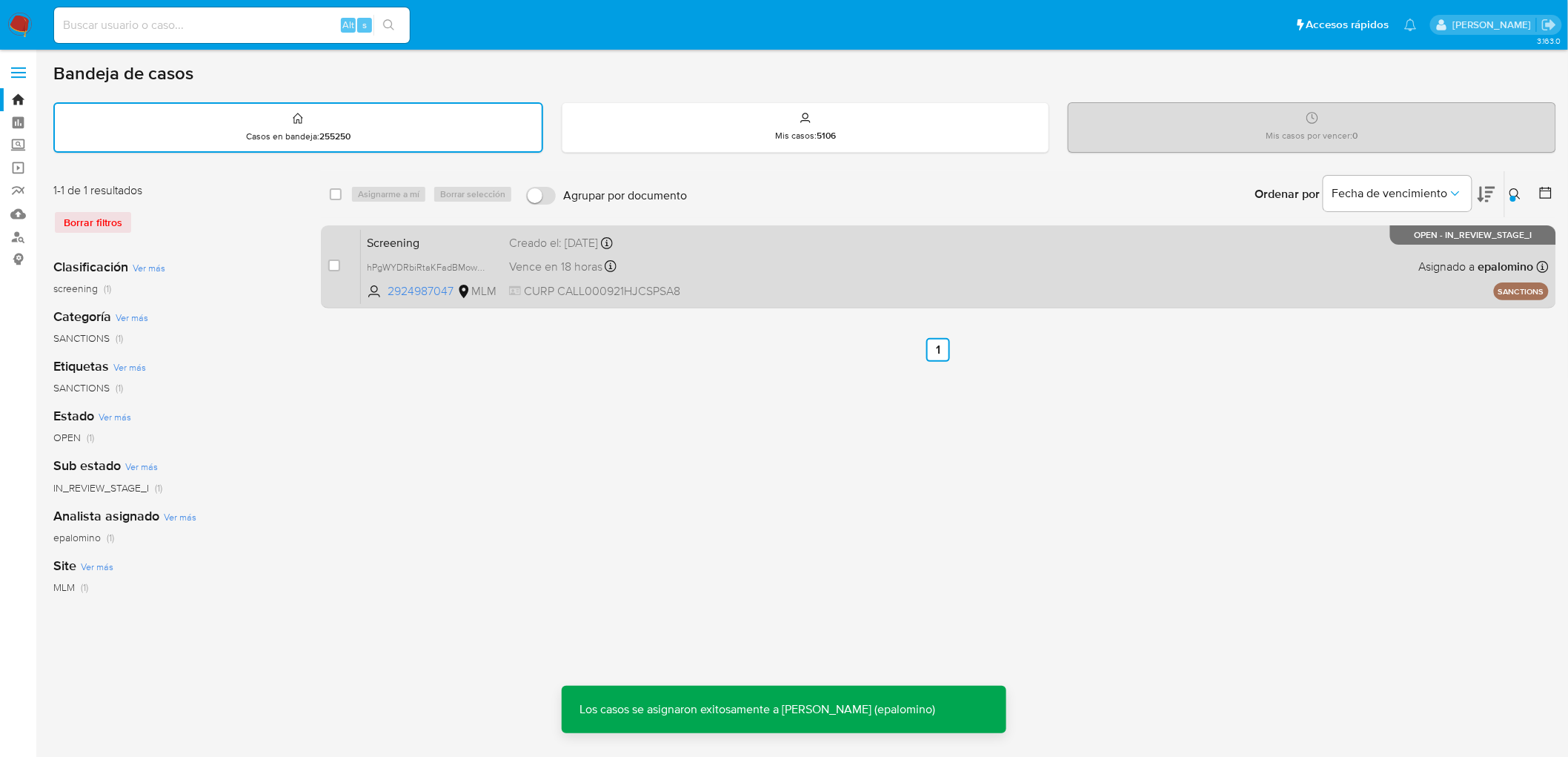
click at [387, 235] on span "Screening" at bounding box center [432, 242] width 131 height 20
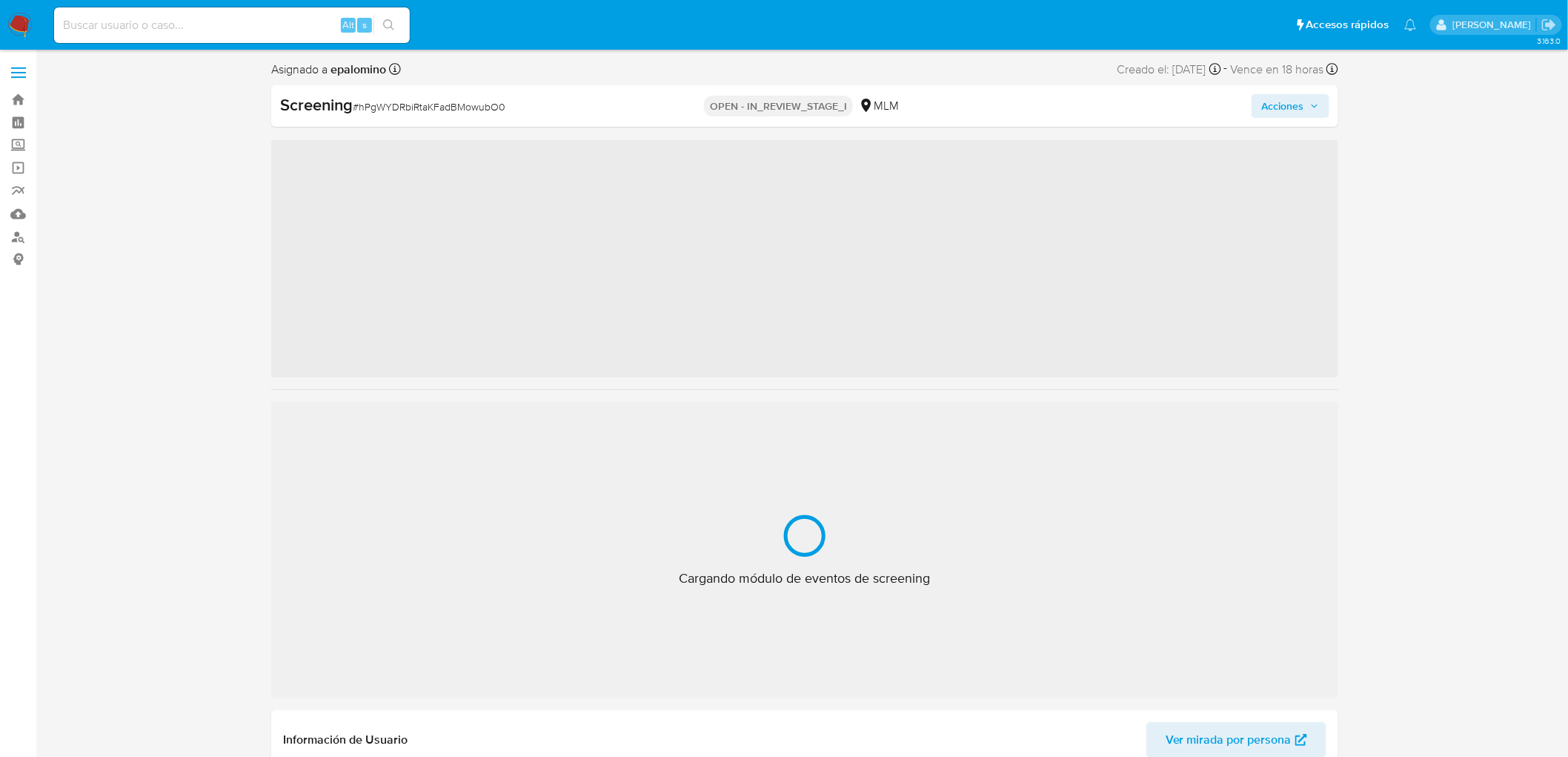
scroll to position [732, 0]
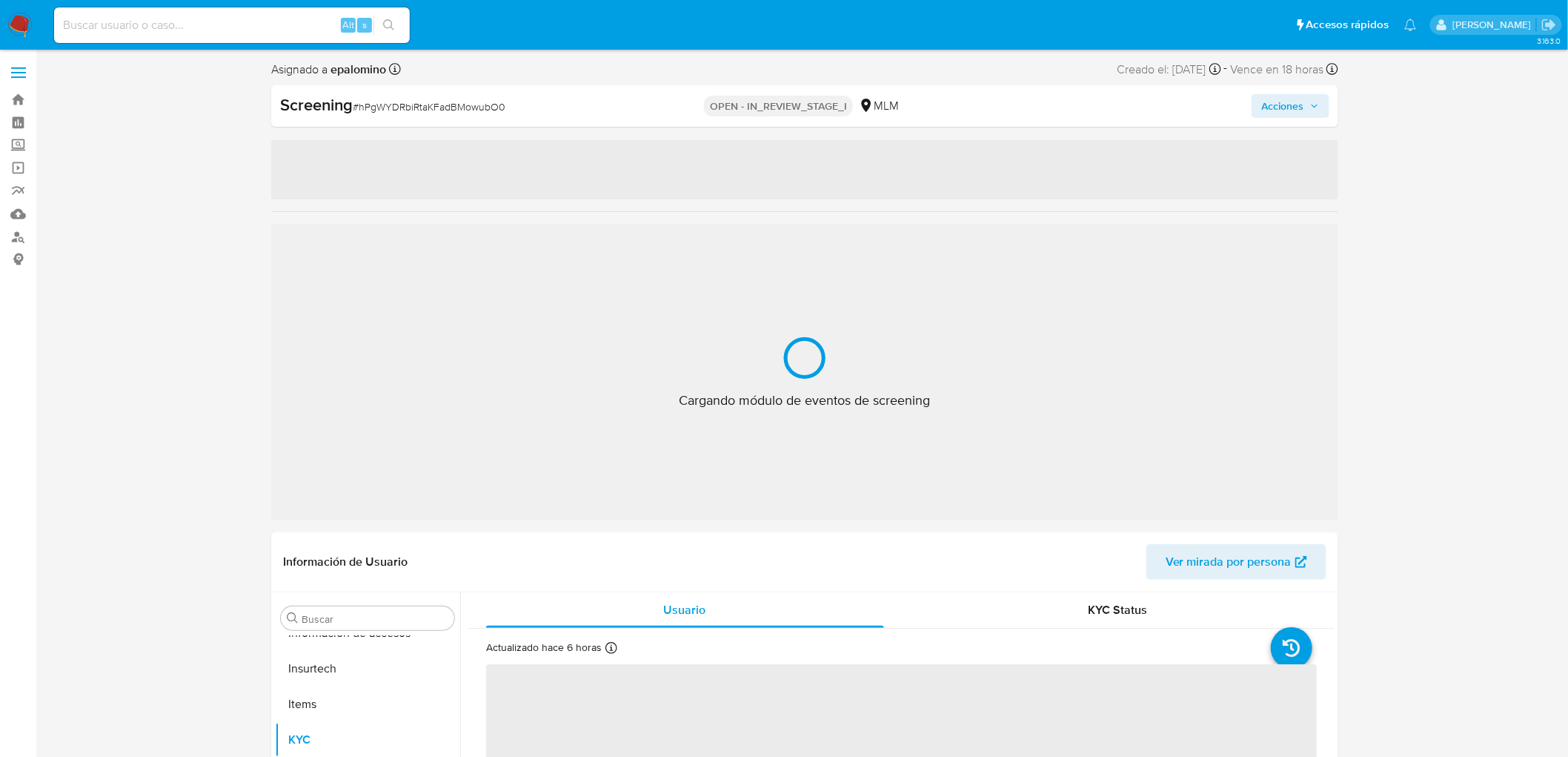
select select "10"
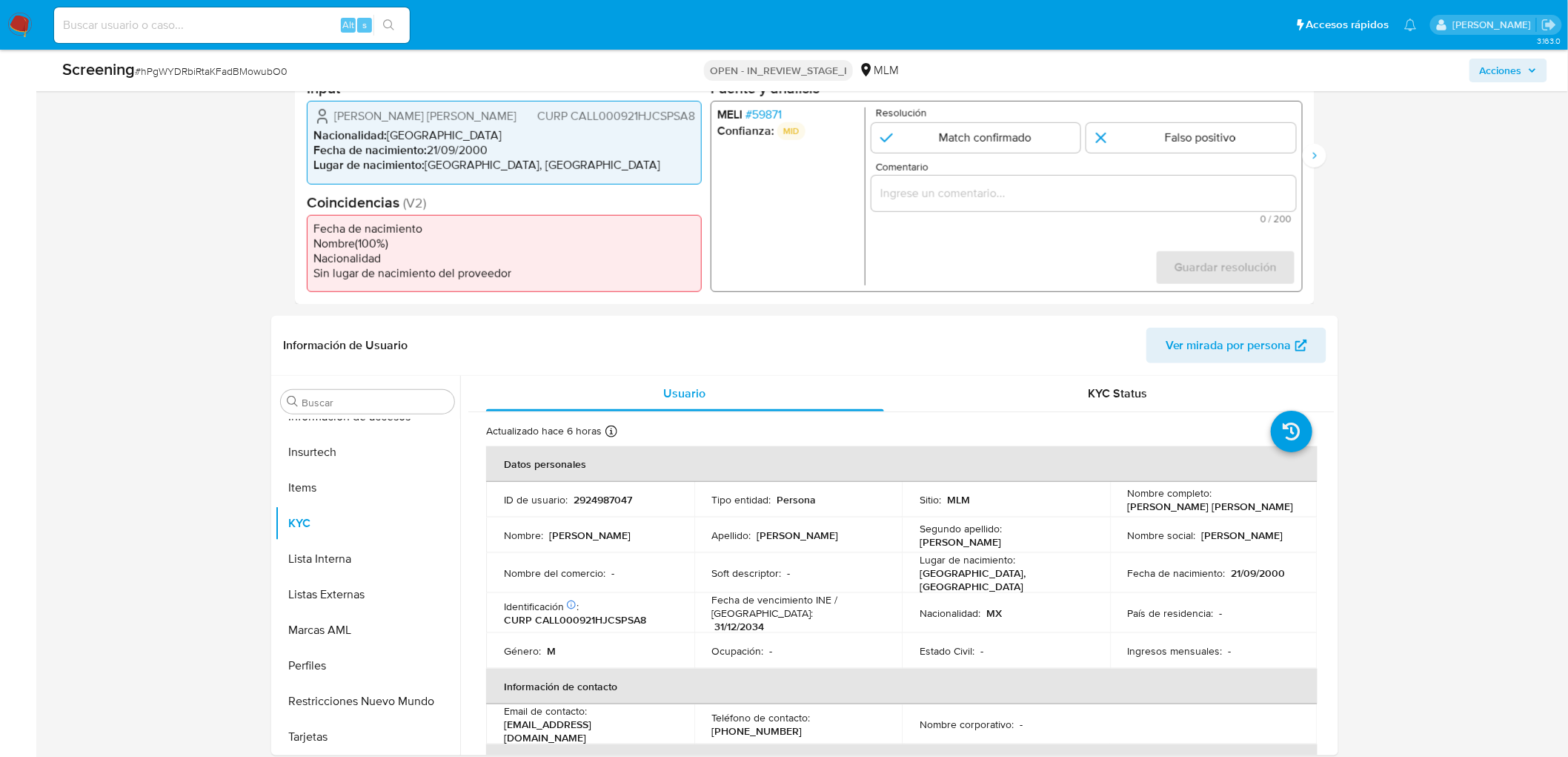
scroll to position [440, 0]
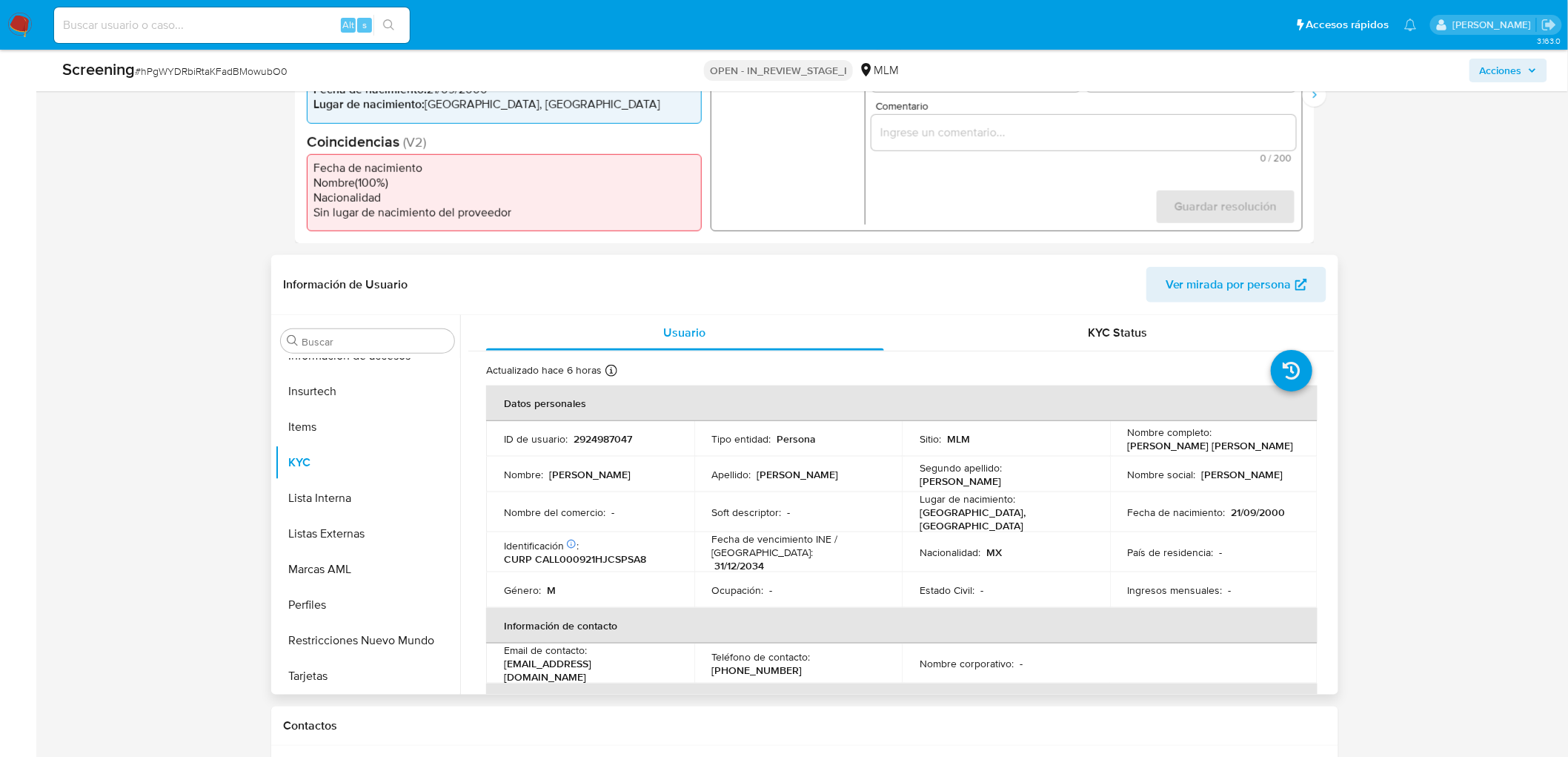
click at [1192, 445] on p "[PERSON_NAME] [PERSON_NAME]" at bounding box center [1211, 446] width 166 height 14
copy div "Nombre completo : [PERSON_NAME] [PERSON_NAME]"
click at [1232, 457] on td "Nombre social : [PERSON_NAME]" at bounding box center [1215, 474] width 209 height 35
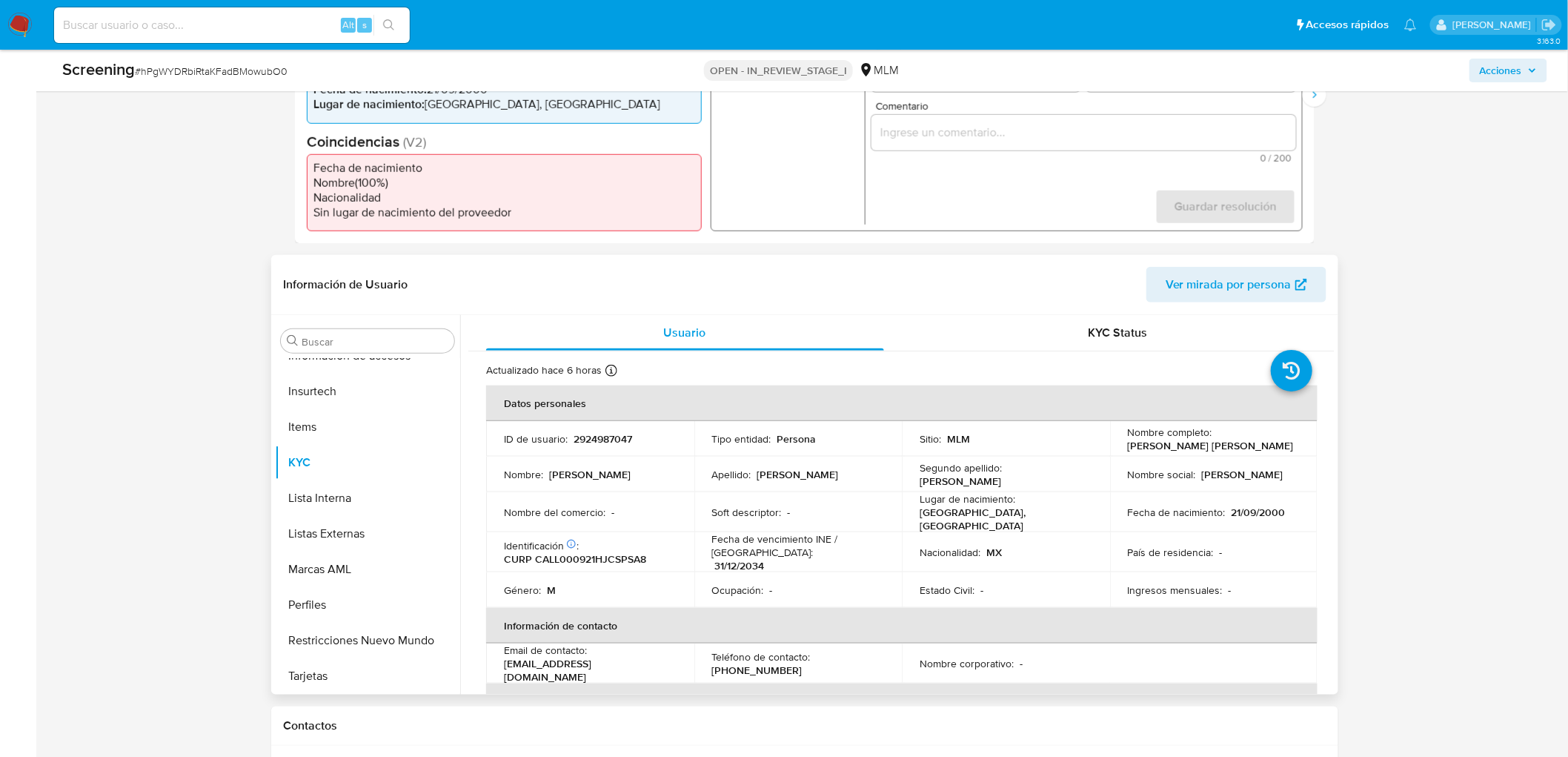
drag, startPoint x: 1294, startPoint y: 449, endPoint x: 1124, endPoint y: 449, distance: 170.0
click at [1128, 449] on div "Nombre completo : [PERSON_NAME] [PERSON_NAME]" at bounding box center [1214, 438] width 172 height 27
copy p "[PERSON_NAME] [PERSON_NAME]"
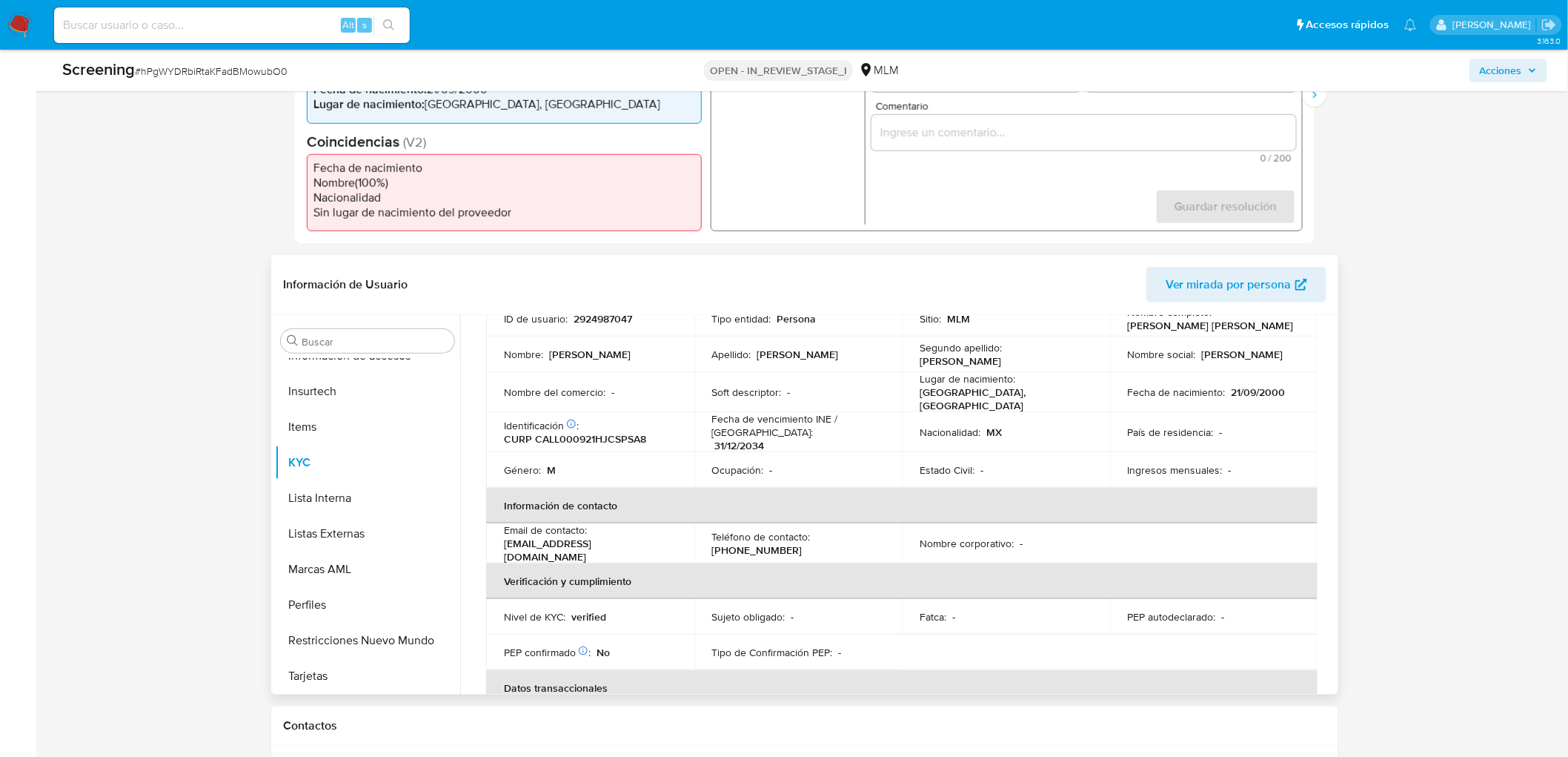
scroll to position [112, 0]
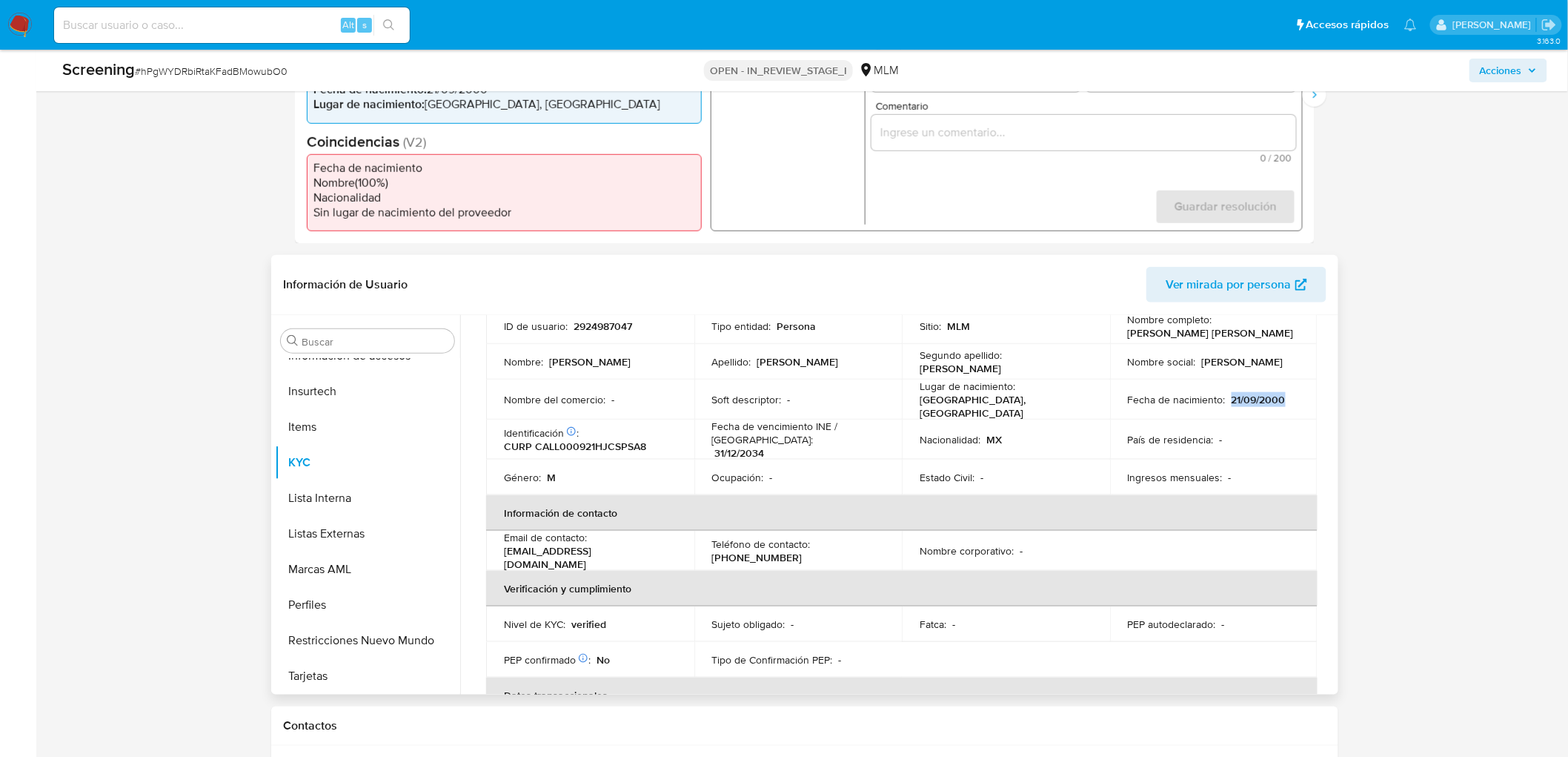
drag, startPoint x: 1250, startPoint y: 403, endPoint x: 1228, endPoint y: 401, distance: 22.1
click at [1228, 401] on div "Fecha de nacimiento : [DEMOGRAPHIC_DATA]" at bounding box center [1214, 400] width 172 height 14
copy p "21/09/2000"
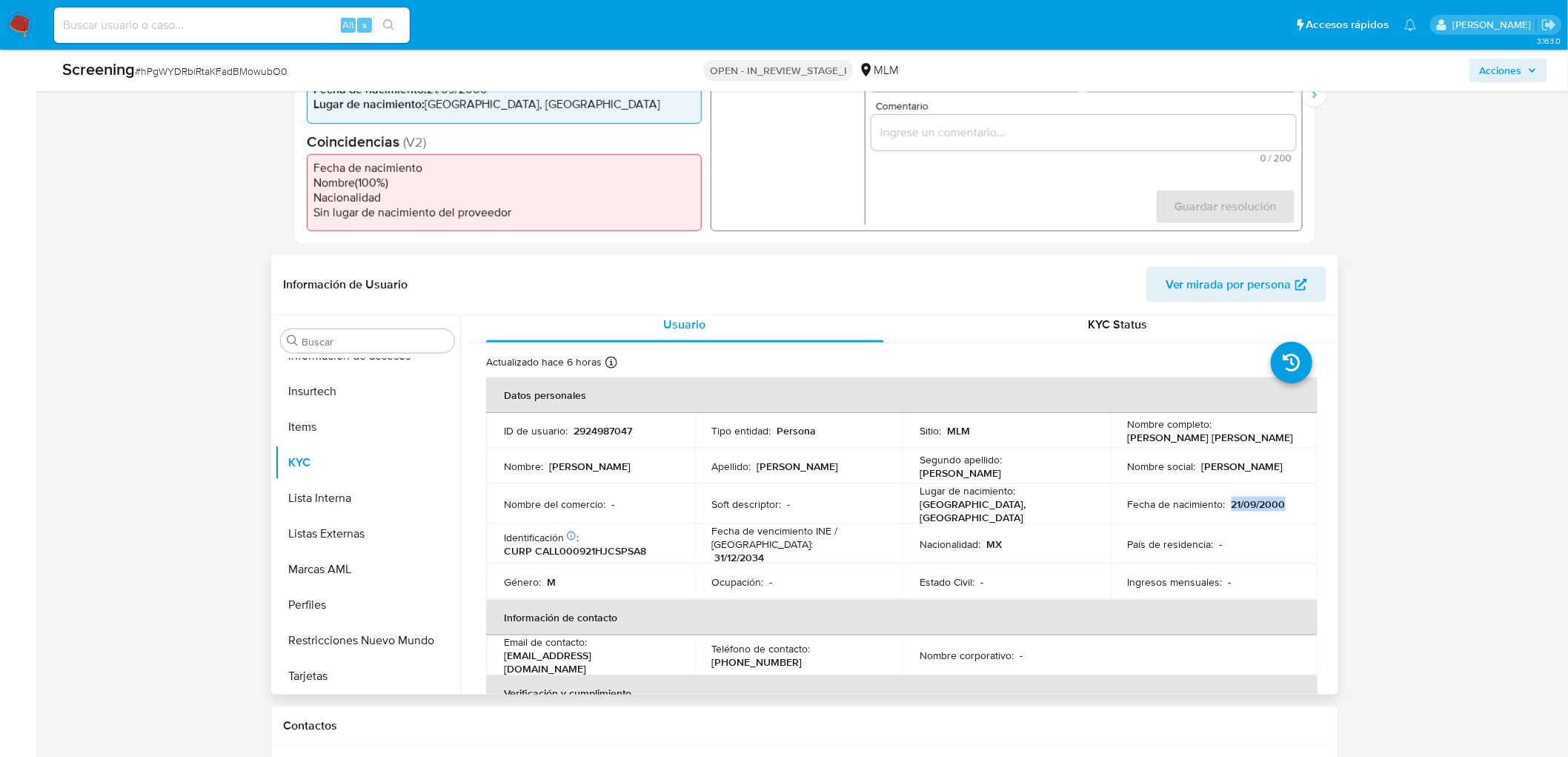
scroll to position [0, 0]
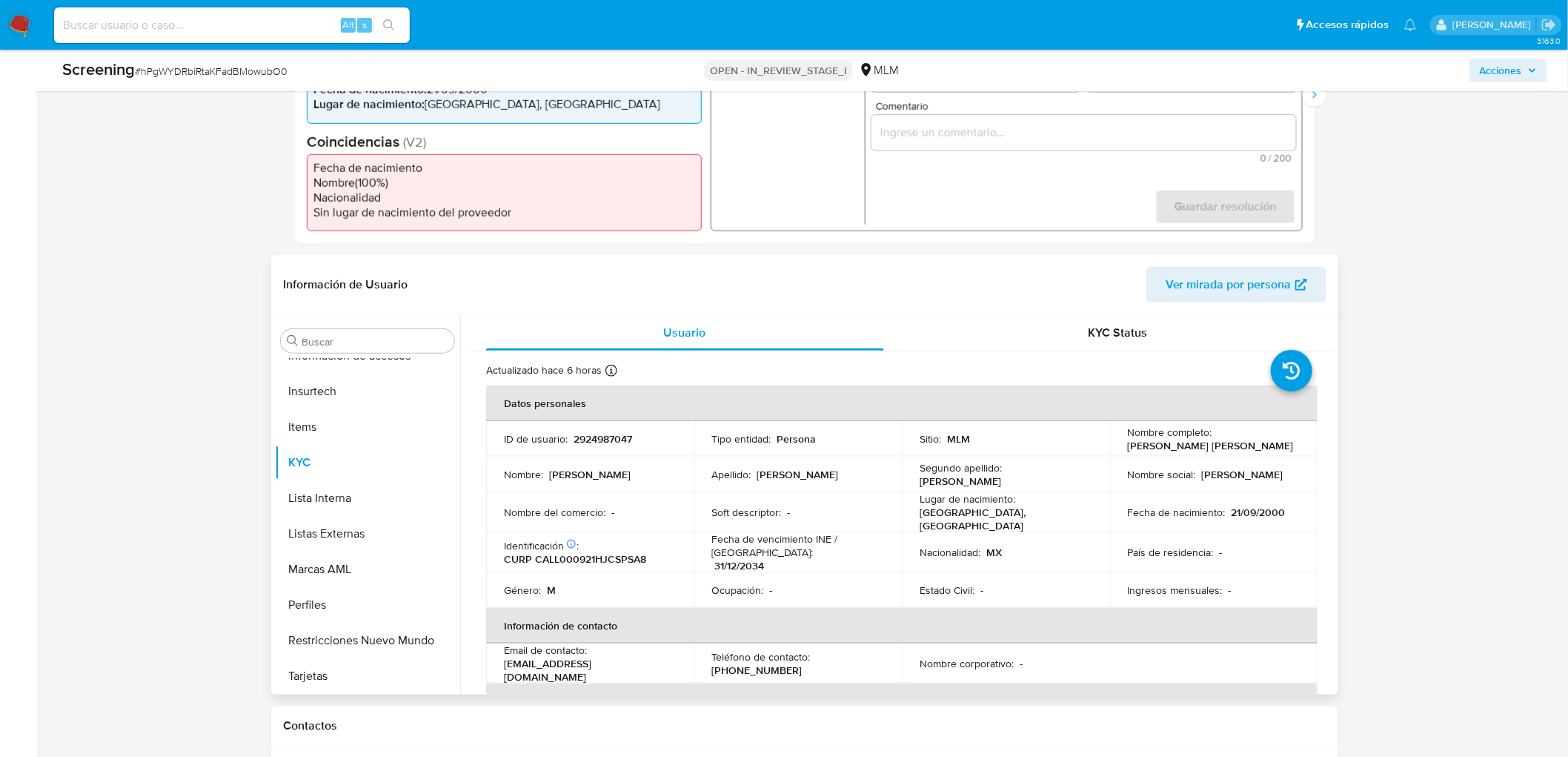
click at [608, 556] on p "CURP CALL000921HJCSPSA8" at bounding box center [575, 559] width 143 height 14
copy p "CALL000921HJCSPSA8"
drag, startPoint x: 1264, startPoint y: 509, endPoint x: 1225, endPoint y: 508, distance: 39.0
click at [1225, 508] on div "Fecha de nacimiento : 21/09/2000" at bounding box center [1214, 513] width 172 height 14
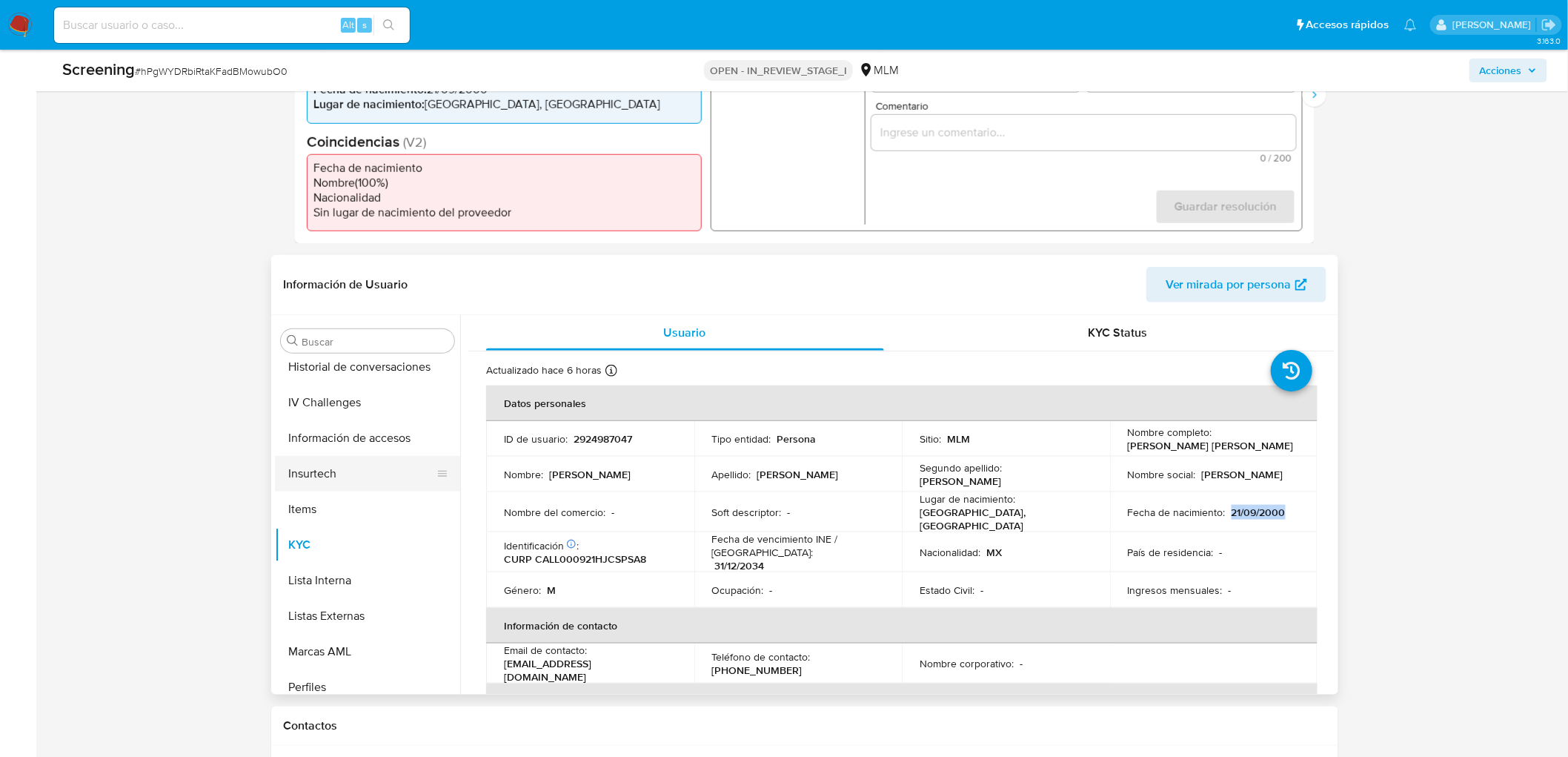
scroll to position [485, 0]
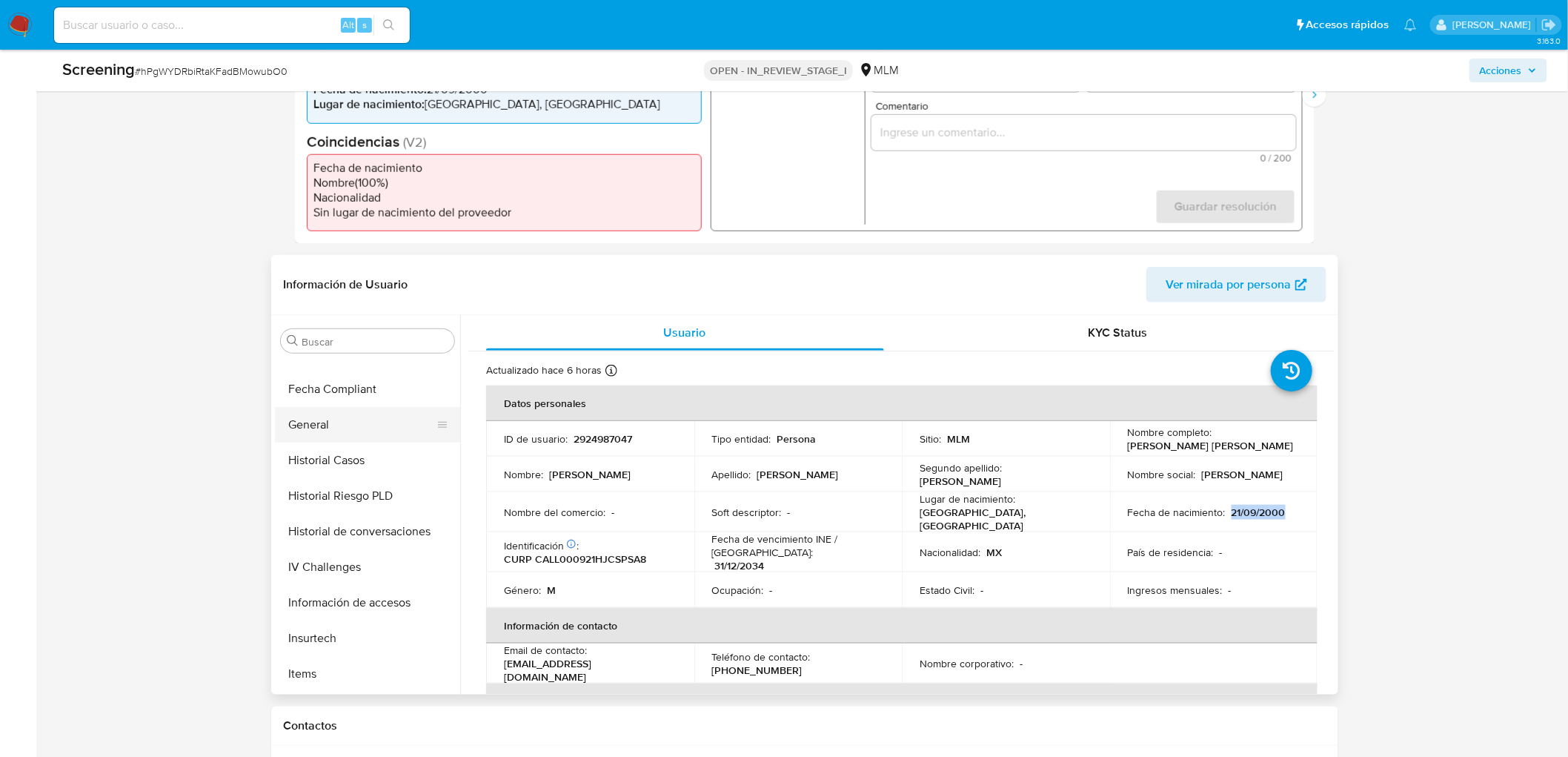
click at [344, 438] on button "General" at bounding box center [361, 424] width 173 height 35
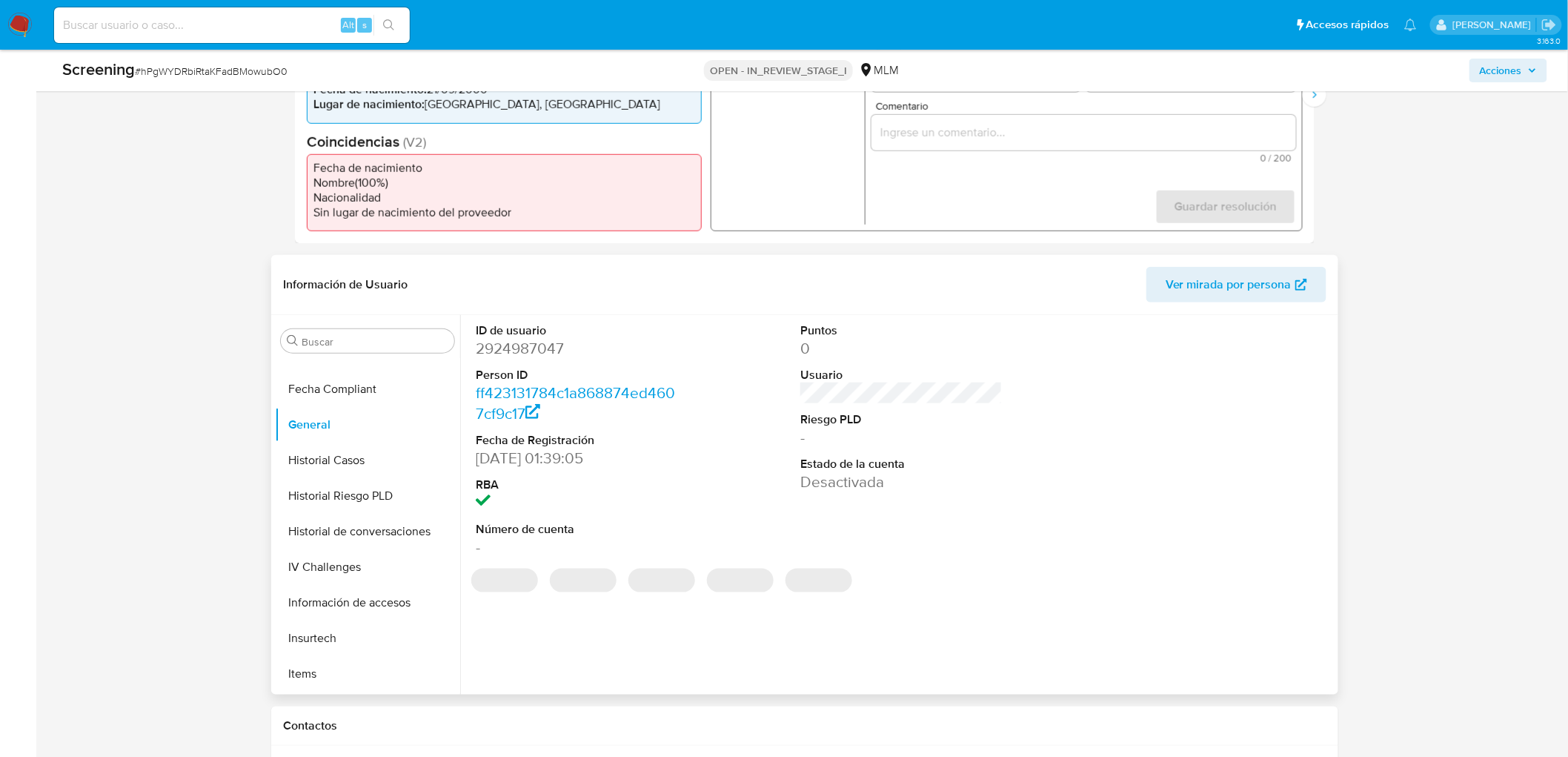
click at [554, 464] on dd "14/10/2025 01:39:05" at bounding box center [576, 458] width 202 height 21
drag, startPoint x: 548, startPoint y: 461, endPoint x: 472, endPoint y: 458, distance: 76.1
click at [472, 458] on div "ID de usuario 2924987047 Person ID ff423131784c1a868874ed4607cf9c17 Fecha de Re…" at bounding box center [577, 440] width 217 height 251
copy dd "14/10/2025"
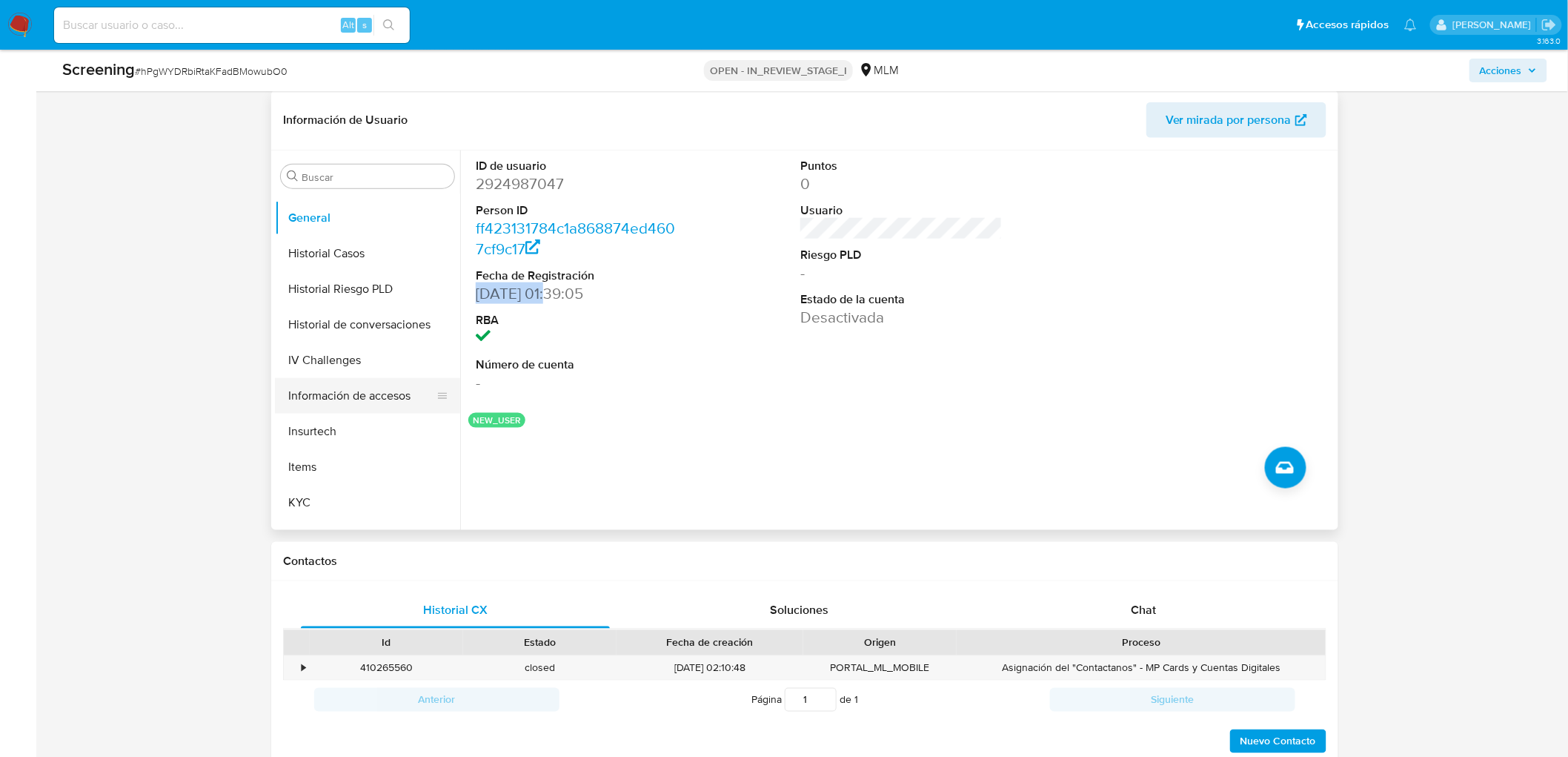
scroll to position [568, 0]
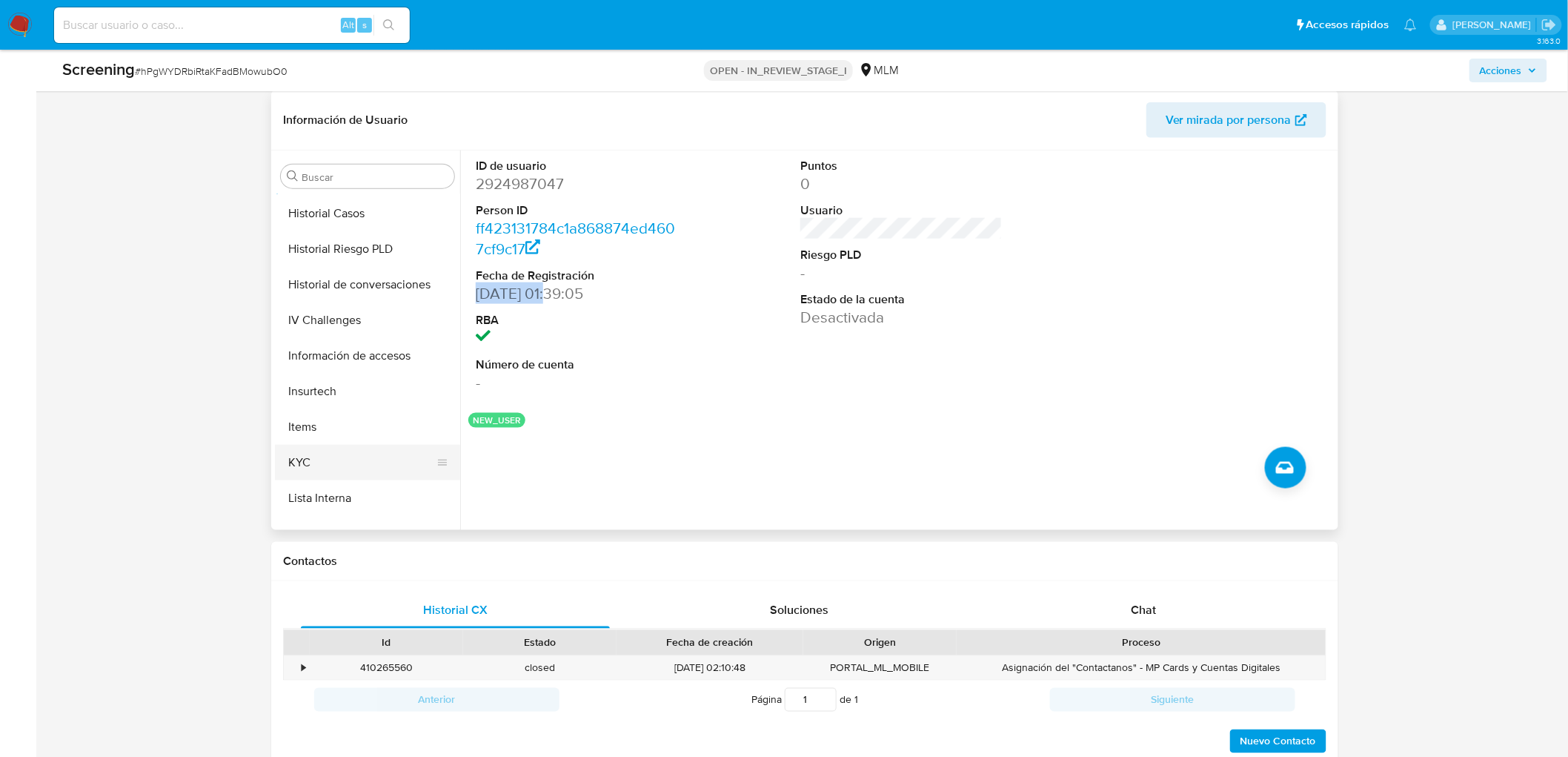
click at [332, 461] on button "KYC" at bounding box center [361, 463] width 173 height 35
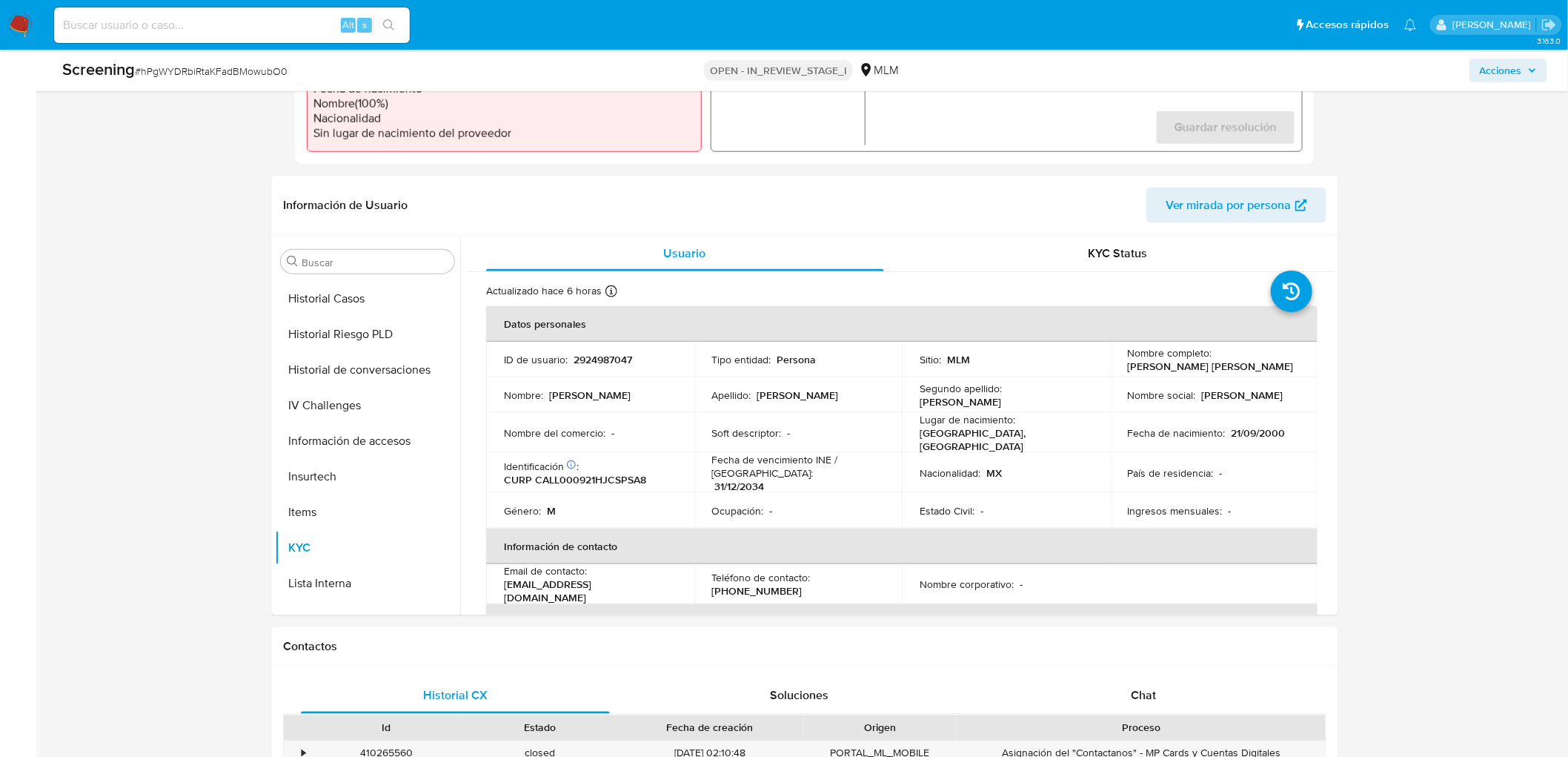
scroll to position [573, 0]
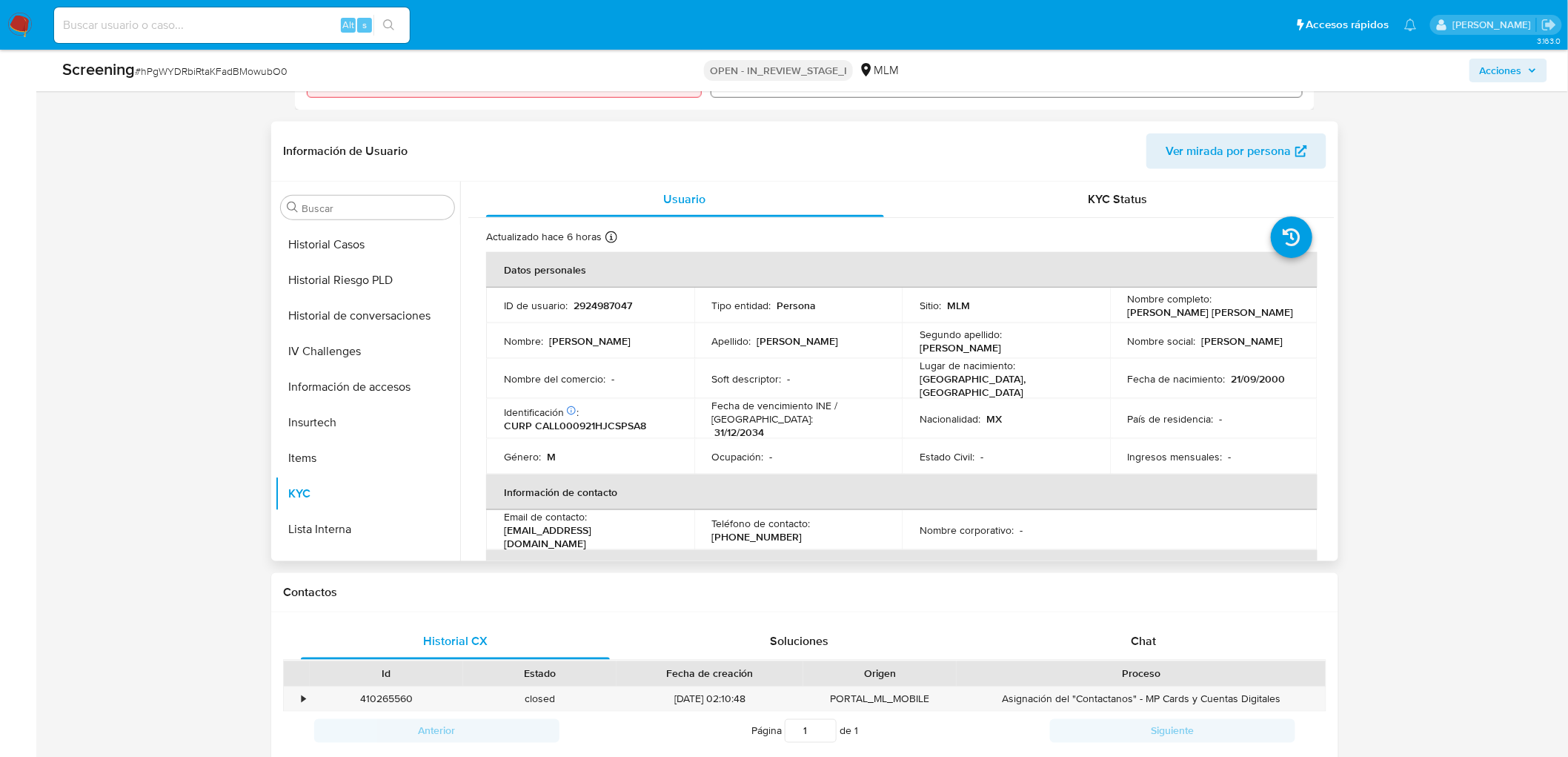
click at [972, 387] on p "[GEOGRAPHIC_DATA], [GEOGRAPHIC_DATA]" at bounding box center [1003, 385] width 166 height 27
copy p "JALISCO"
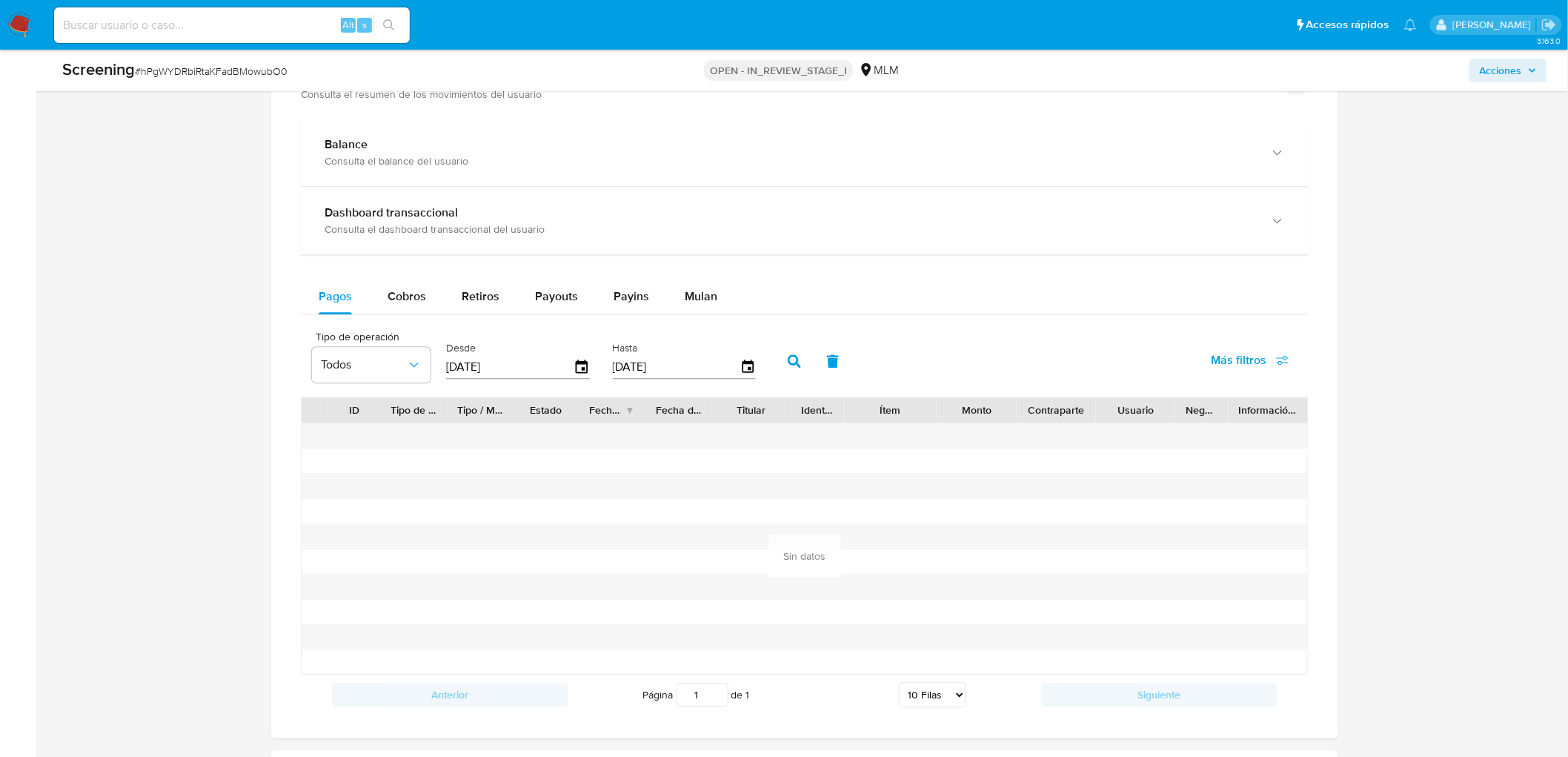
scroll to position [1161, 0]
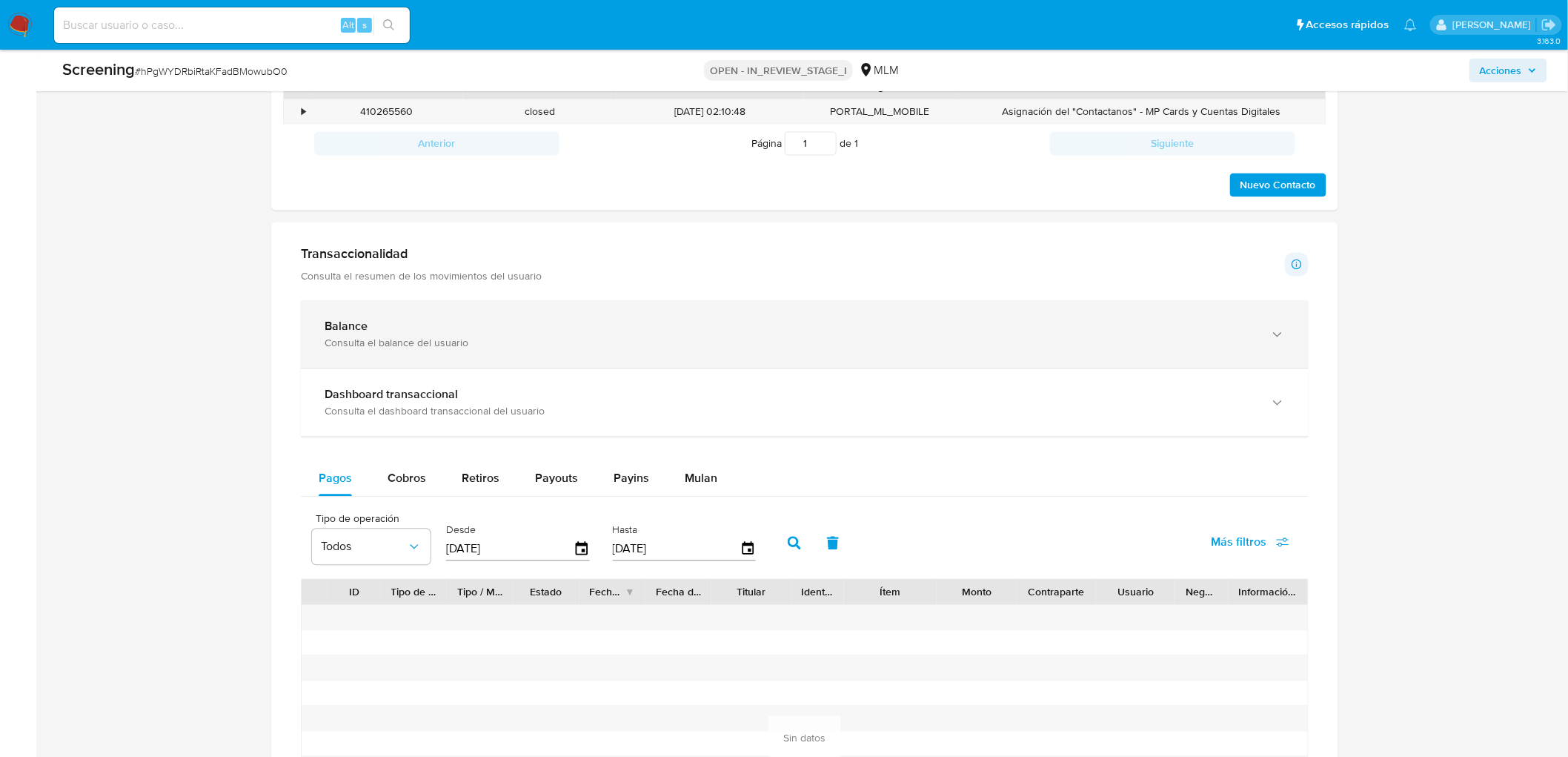
click at [379, 330] on div "Balance" at bounding box center [790, 327] width 931 height 15
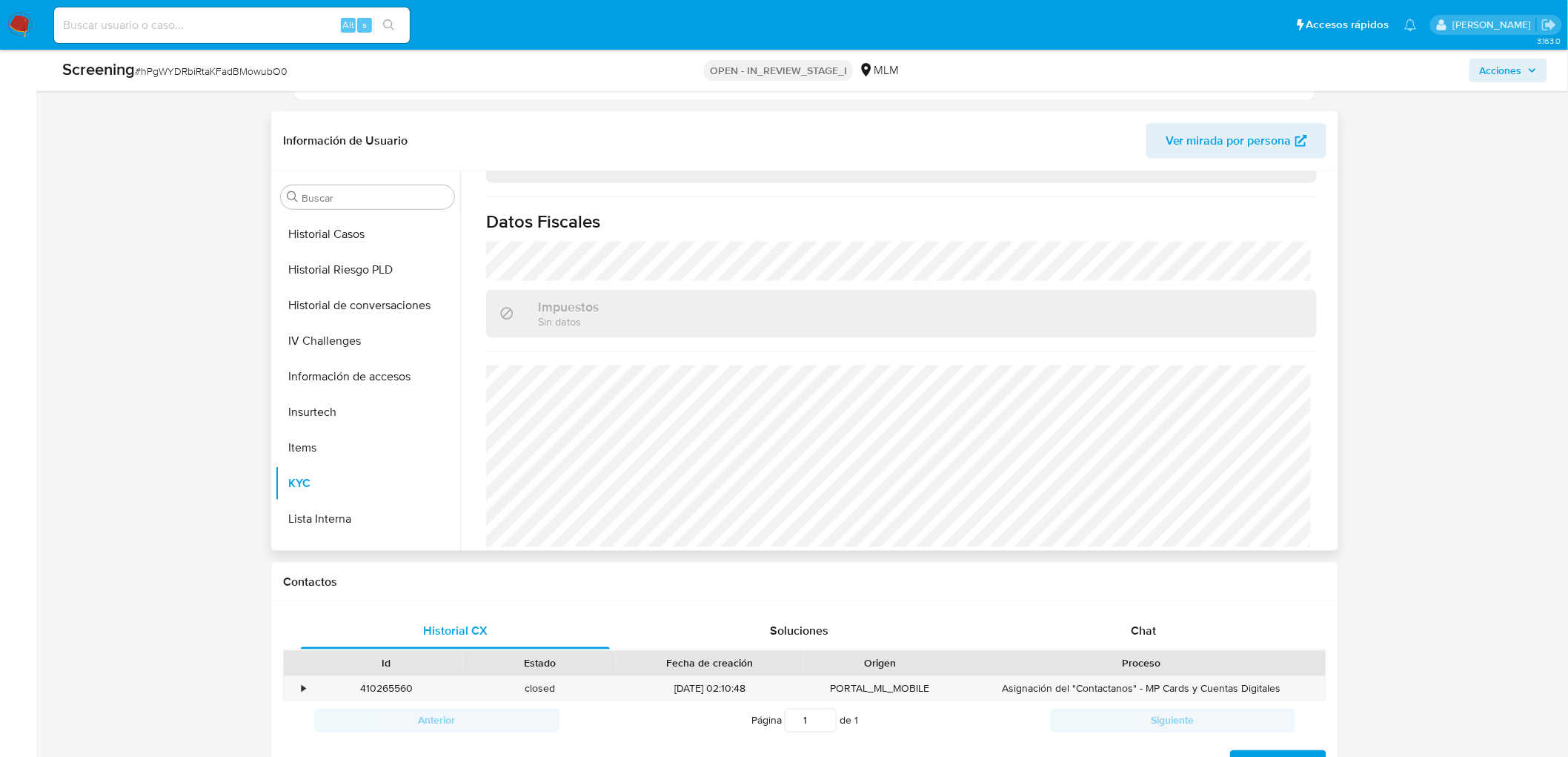
scroll to position [0, 0]
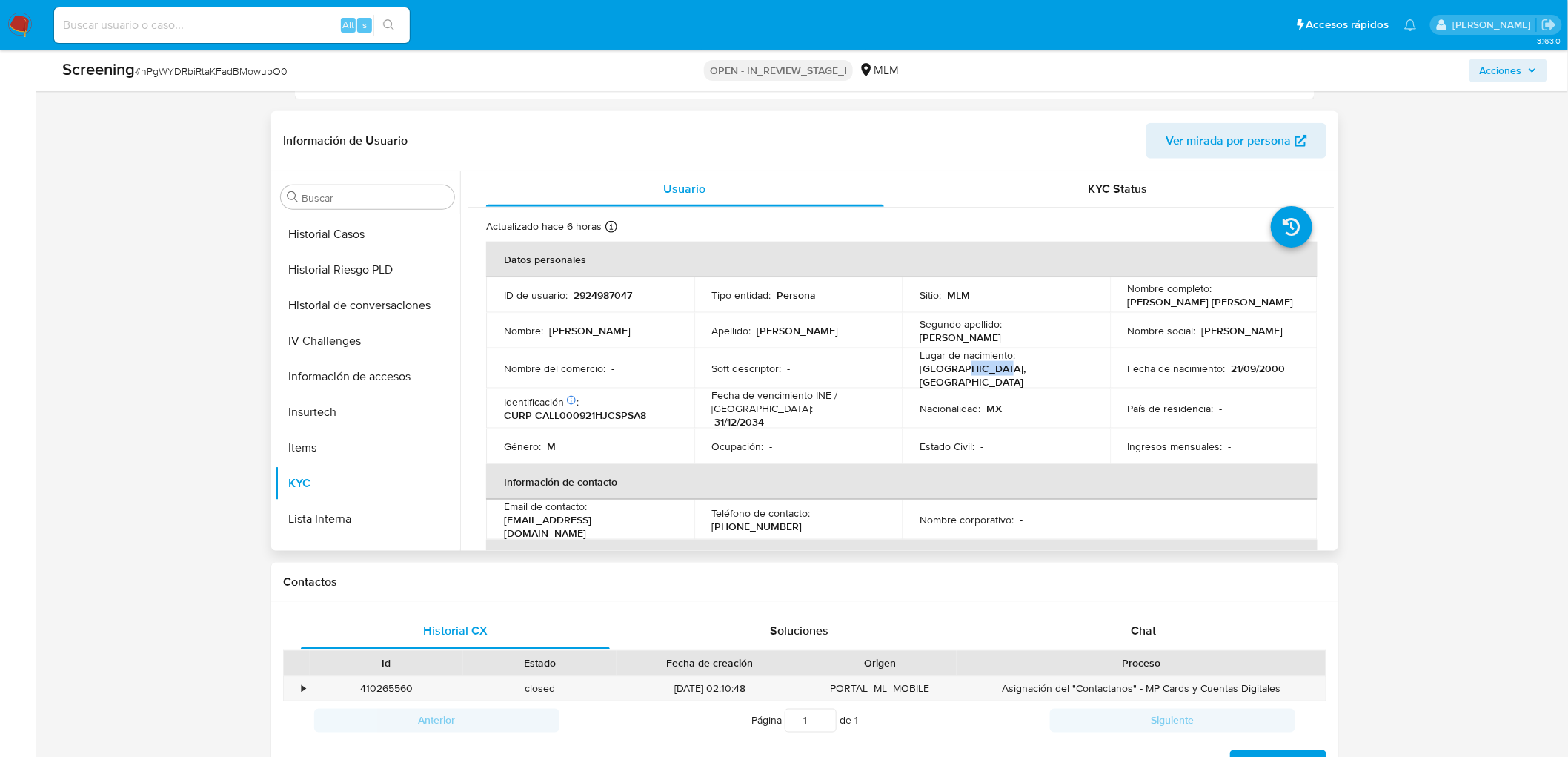
drag, startPoint x: 1291, startPoint y: 308, endPoint x: 1121, endPoint y: 307, distance: 170.0
click at [1121, 307] on td "Nombre completo : Jose Luis Manuel Castañeda Lopez" at bounding box center [1215, 295] width 209 height 35
copy p "Jose Luis Manuel Castañeda Lopez"
click at [641, 377] on td "Nombre del comercio : -" at bounding box center [591, 368] width 209 height 40
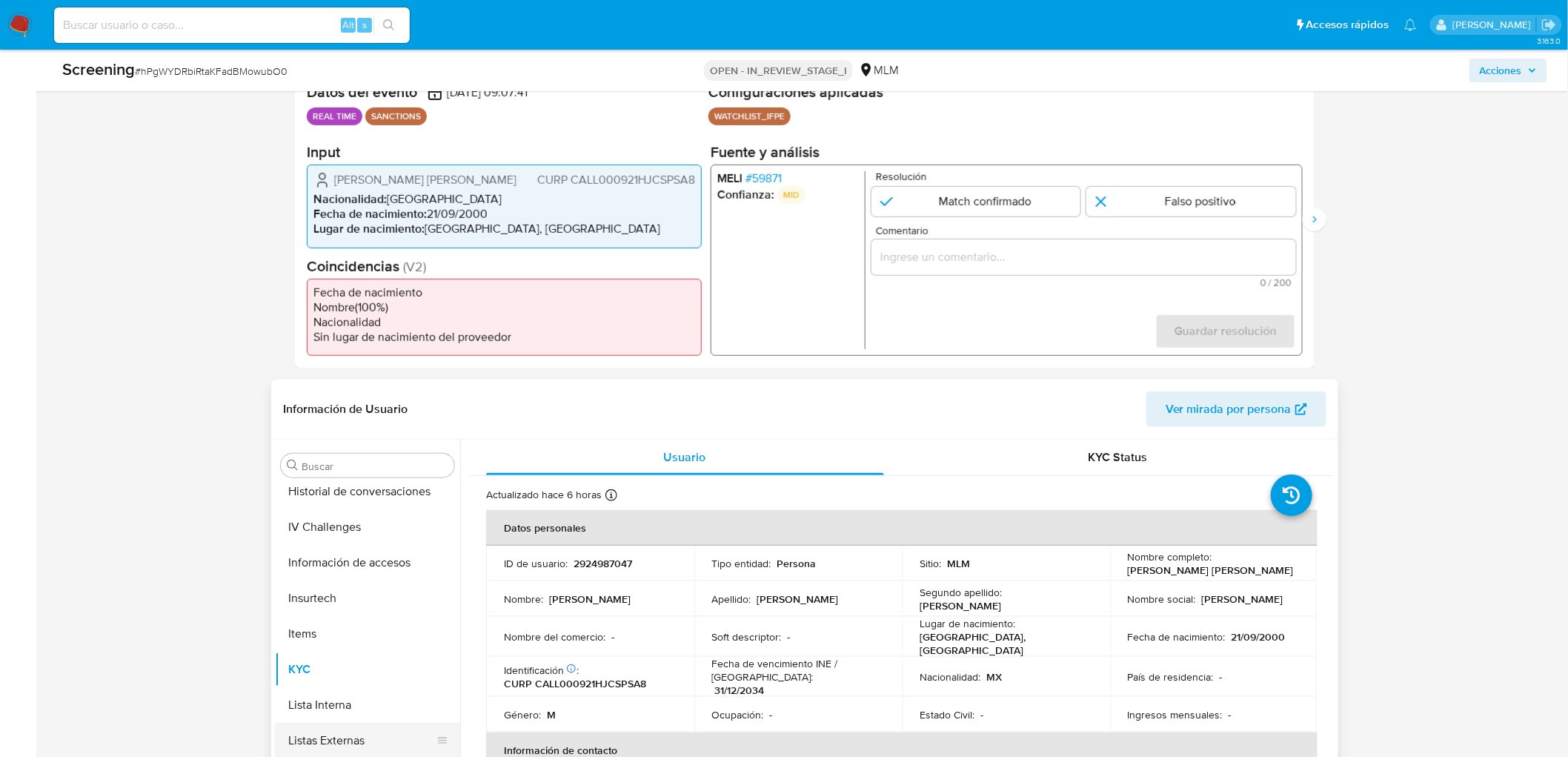
scroll to position [732, 0]
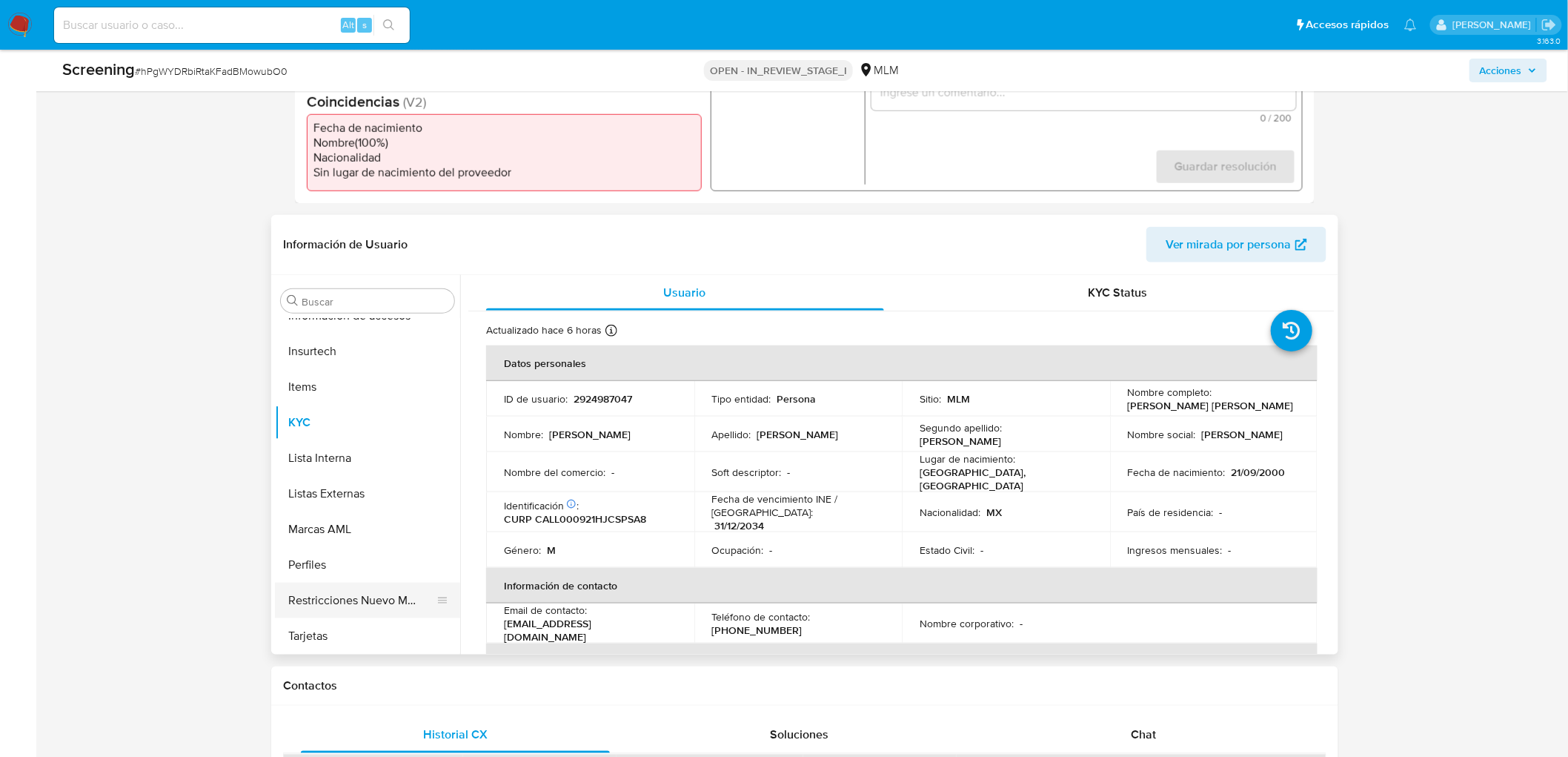
click at [364, 592] on button "Restricciones Nuevo Mundo" at bounding box center [361, 600] width 173 height 35
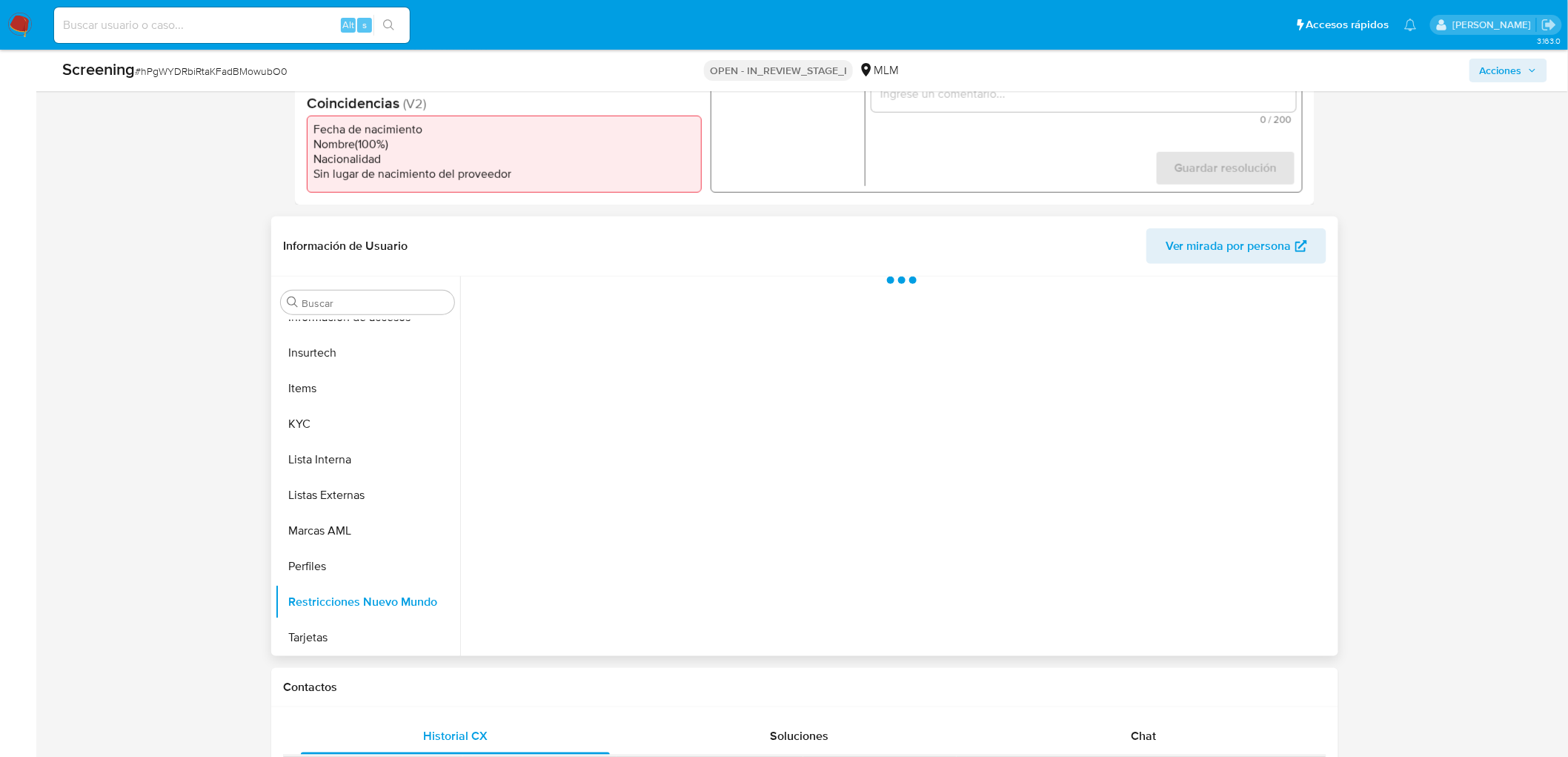
scroll to position [479, 0]
click at [768, 515] on div at bounding box center [898, 465] width 875 height 380
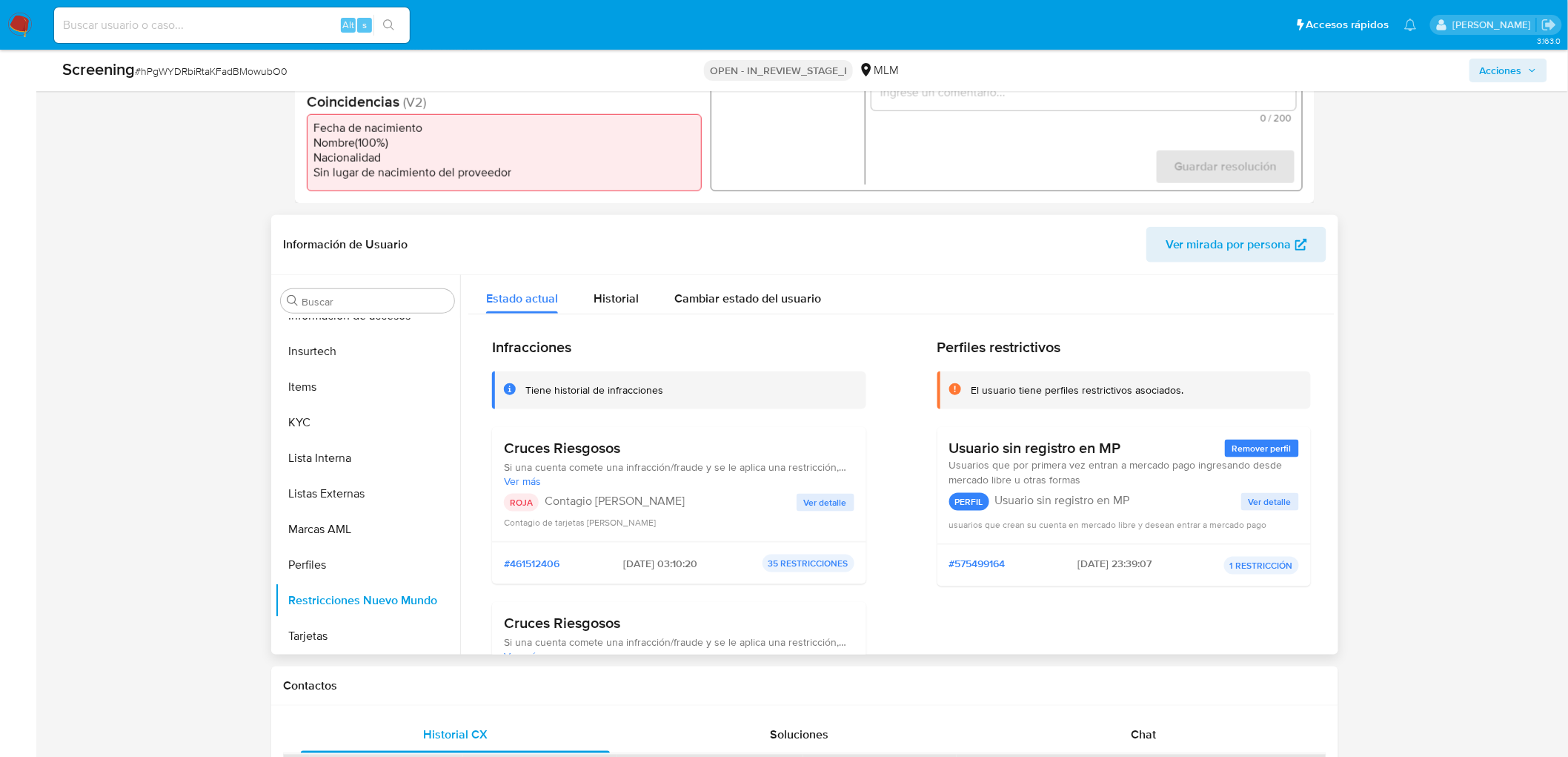
click at [742, 512] on div "ROJA Contagio Tarjetas Rojas Ver detalle Contagio de tarjetas rojas" at bounding box center [679, 512] width 350 height 35
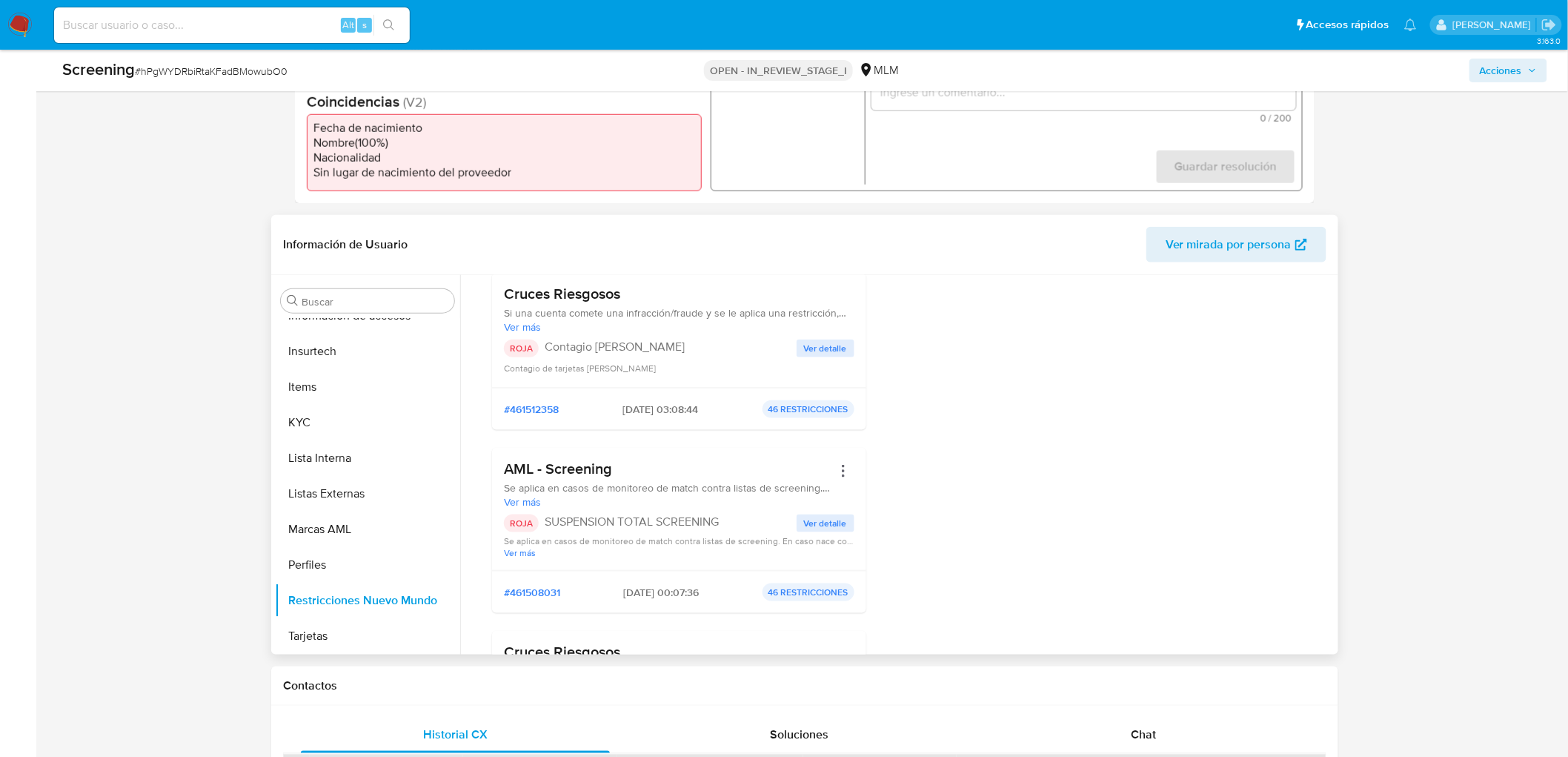
scroll to position [411, 0]
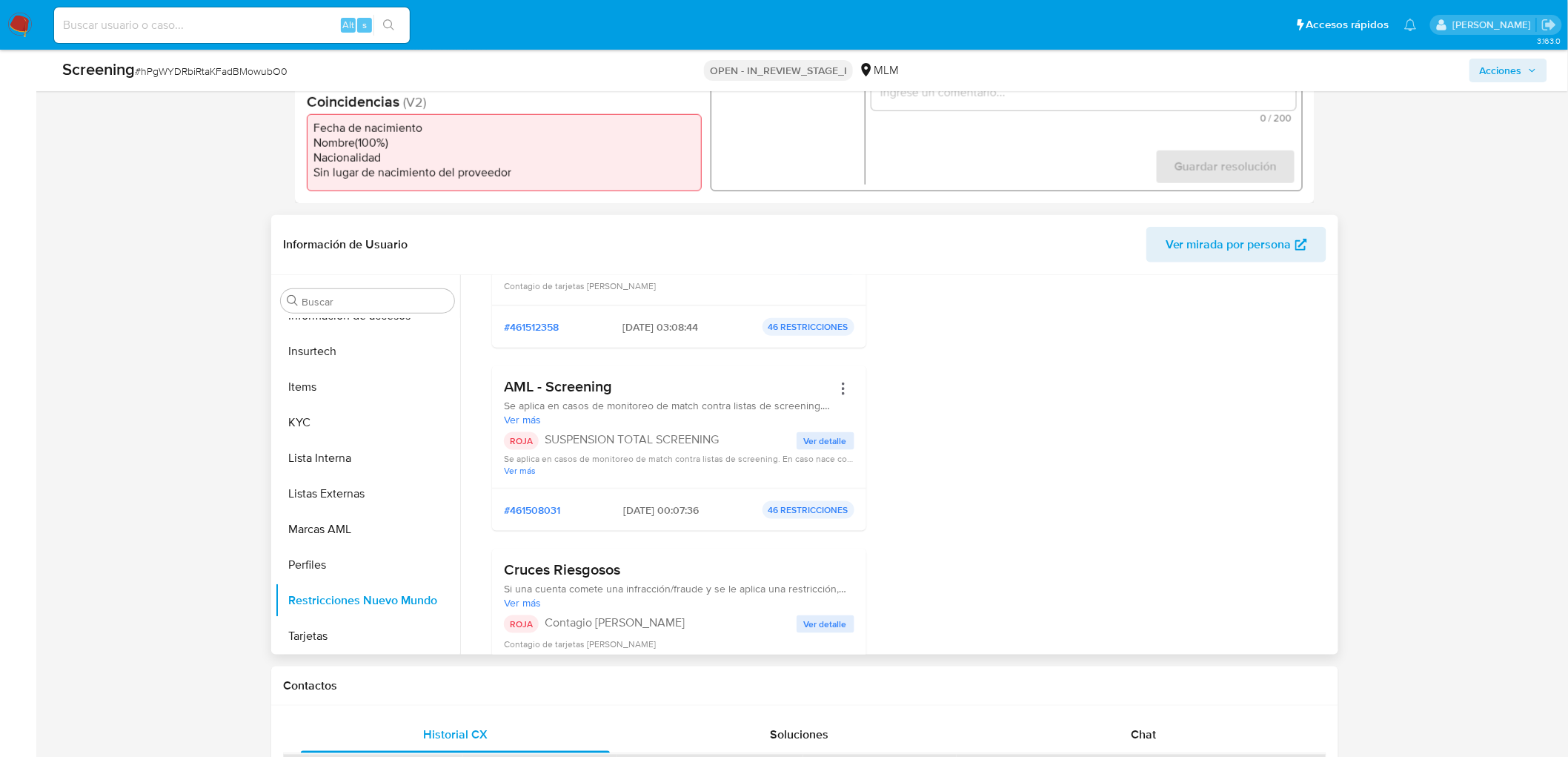
click at [885, 487] on div "Infracciones Tiene historial de infracciones Cruces Riesgosos Si una cuenta com…" at bounding box center [902, 409] width 819 height 966
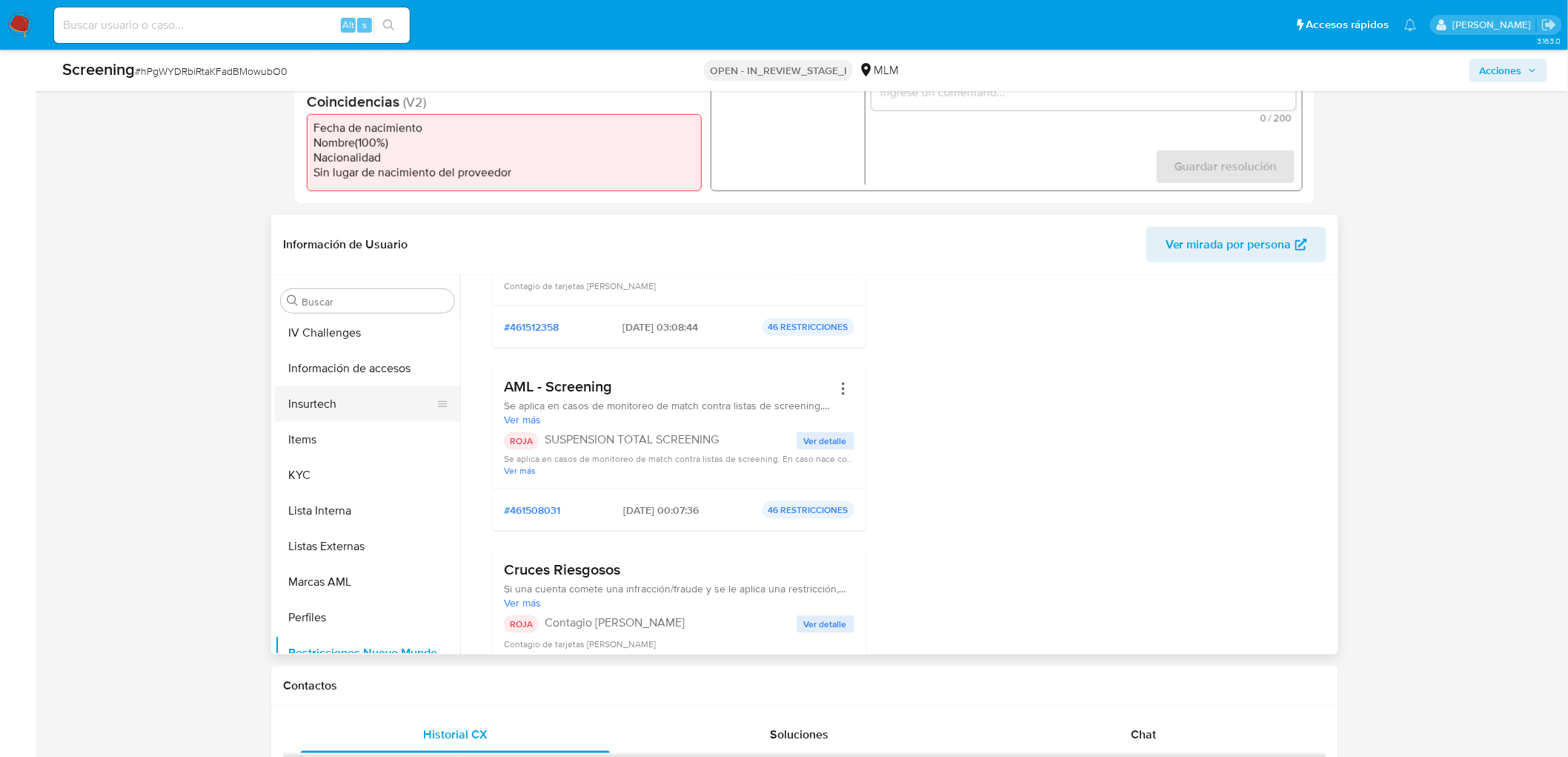
scroll to position [650, 0]
click at [338, 498] on button "KYC" at bounding box center [361, 505] width 173 height 35
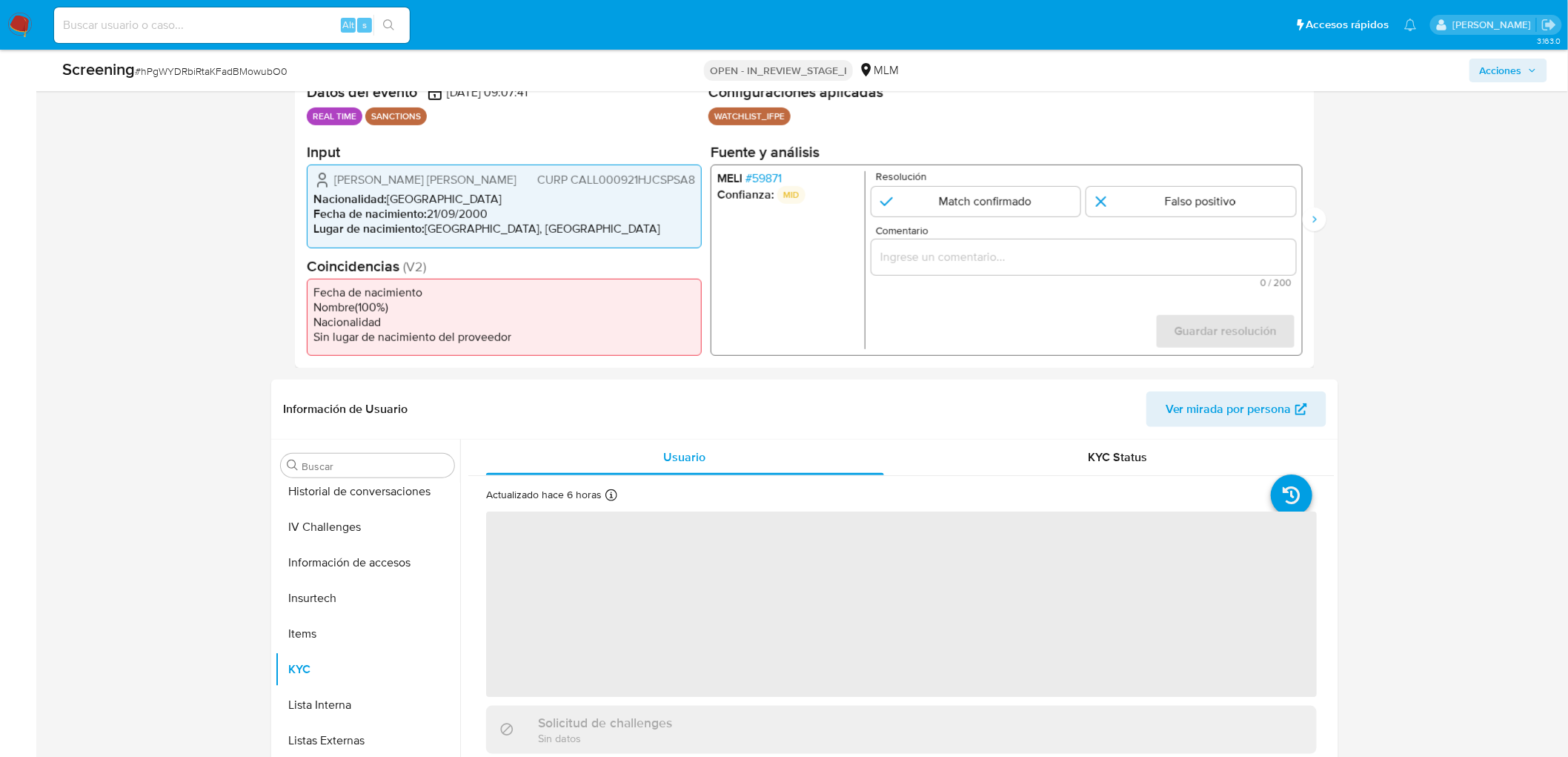
scroll to position [232, 0]
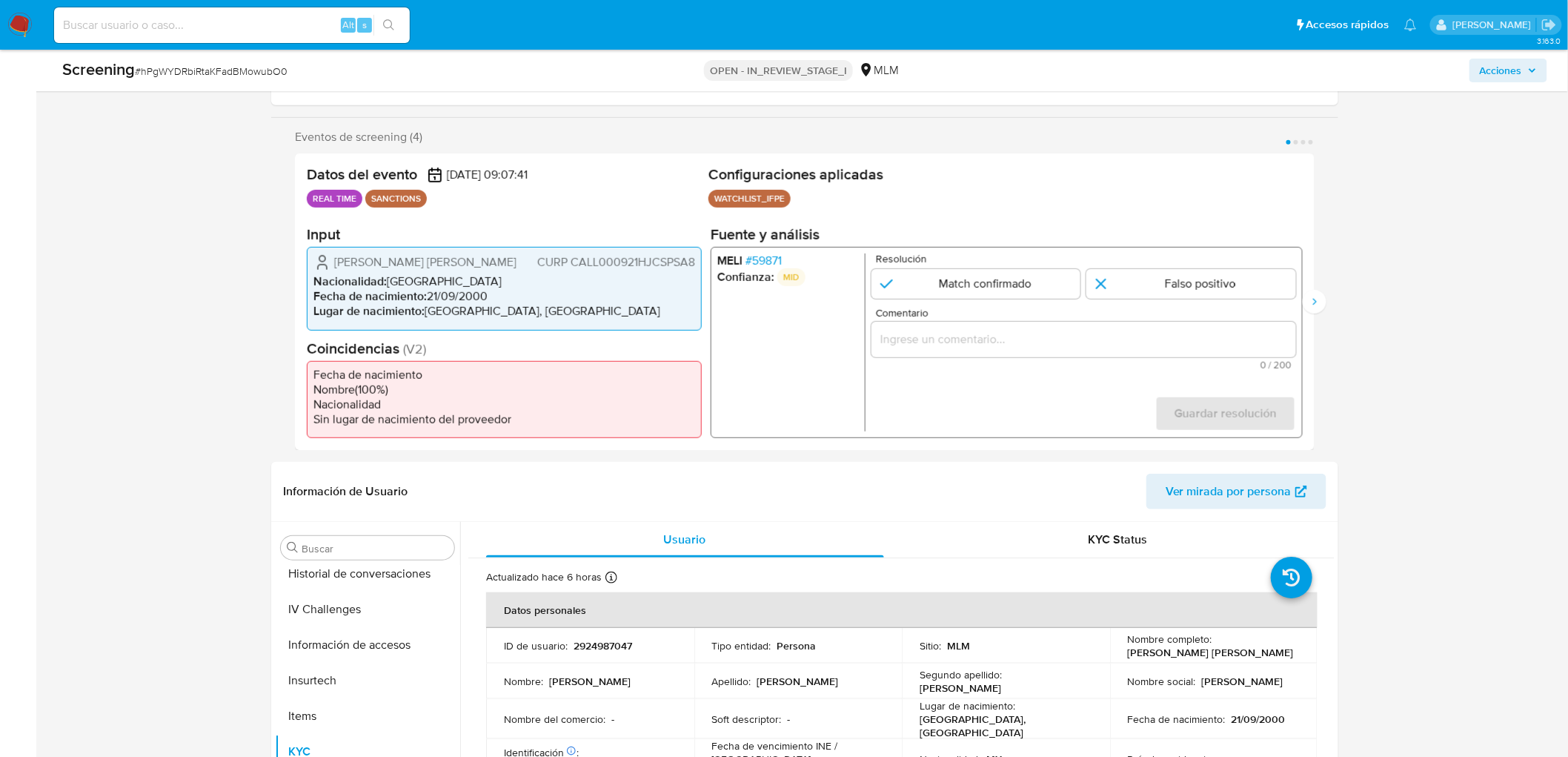
click at [791, 250] on div "MELI # 59871 Confianza: MID Resolución Match confirmado Falso positivo Comentar…" at bounding box center [1007, 343] width 593 height 191
click at [774, 255] on span "# 59871" at bounding box center [764, 261] width 36 height 15
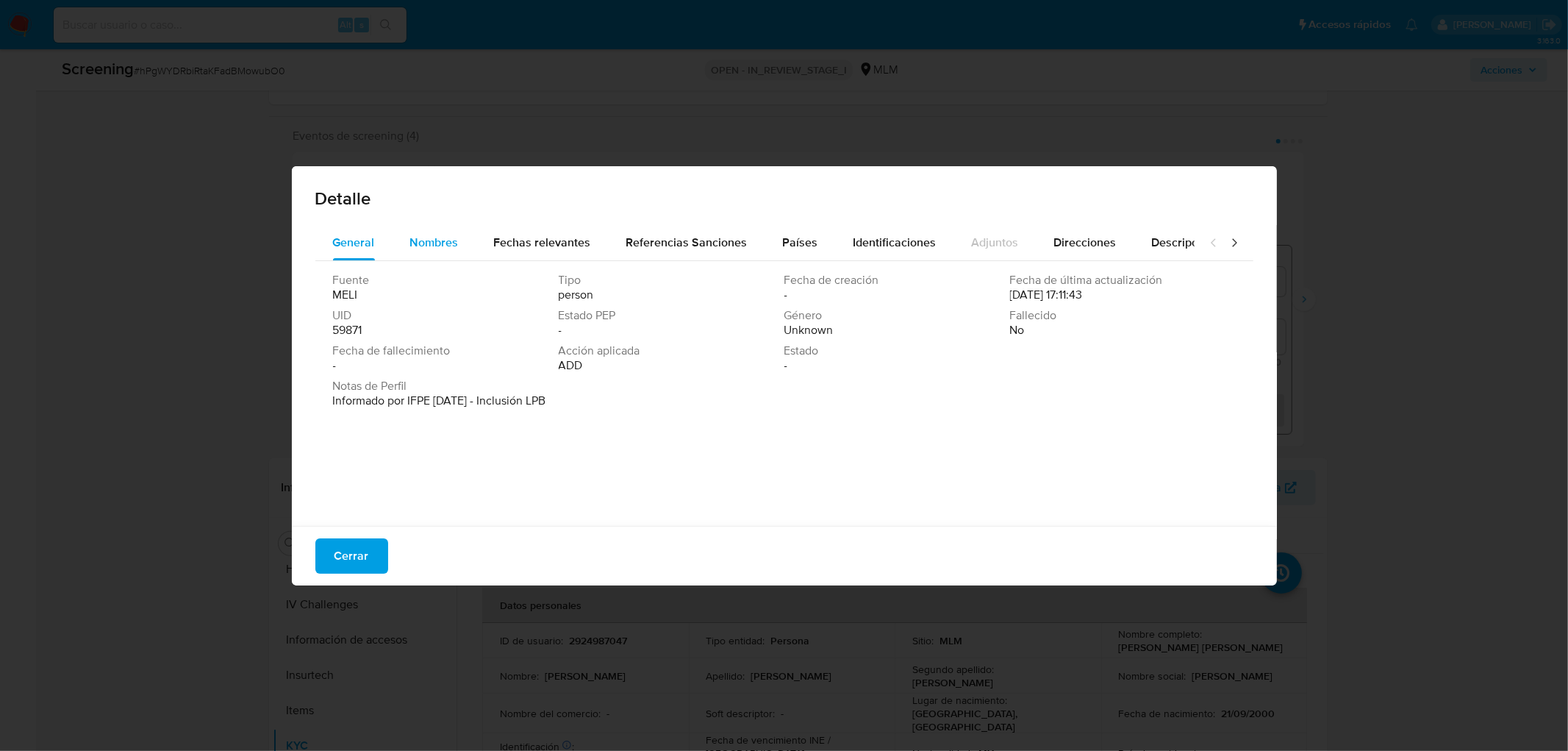
click at [424, 246] on span "Nombres" at bounding box center [434, 241] width 49 height 17
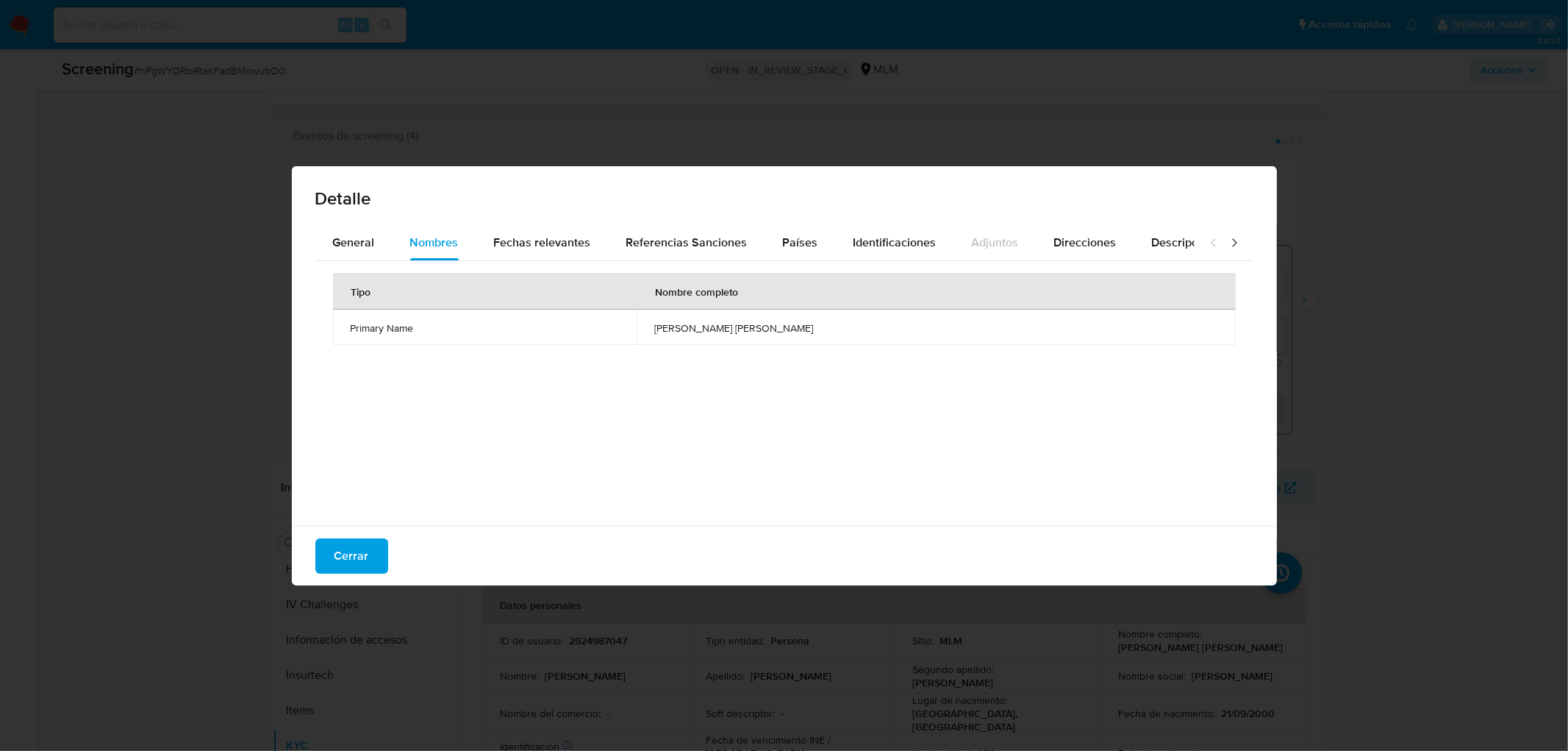
click at [550, 432] on div "Tipo Nombre completo Primary Name jose luis manuel castaneda lopez" at bounding box center [784, 390] width 938 height 258
click at [495, 225] on div "Fechas relevantes" at bounding box center [542, 242] width 97 height 35
click at [576, 335] on td "Date of birth" at bounding box center [520, 327] width 375 height 35
click at [351, 557] on span "Cerrar" at bounding box center [351, 556] width 34 height 32
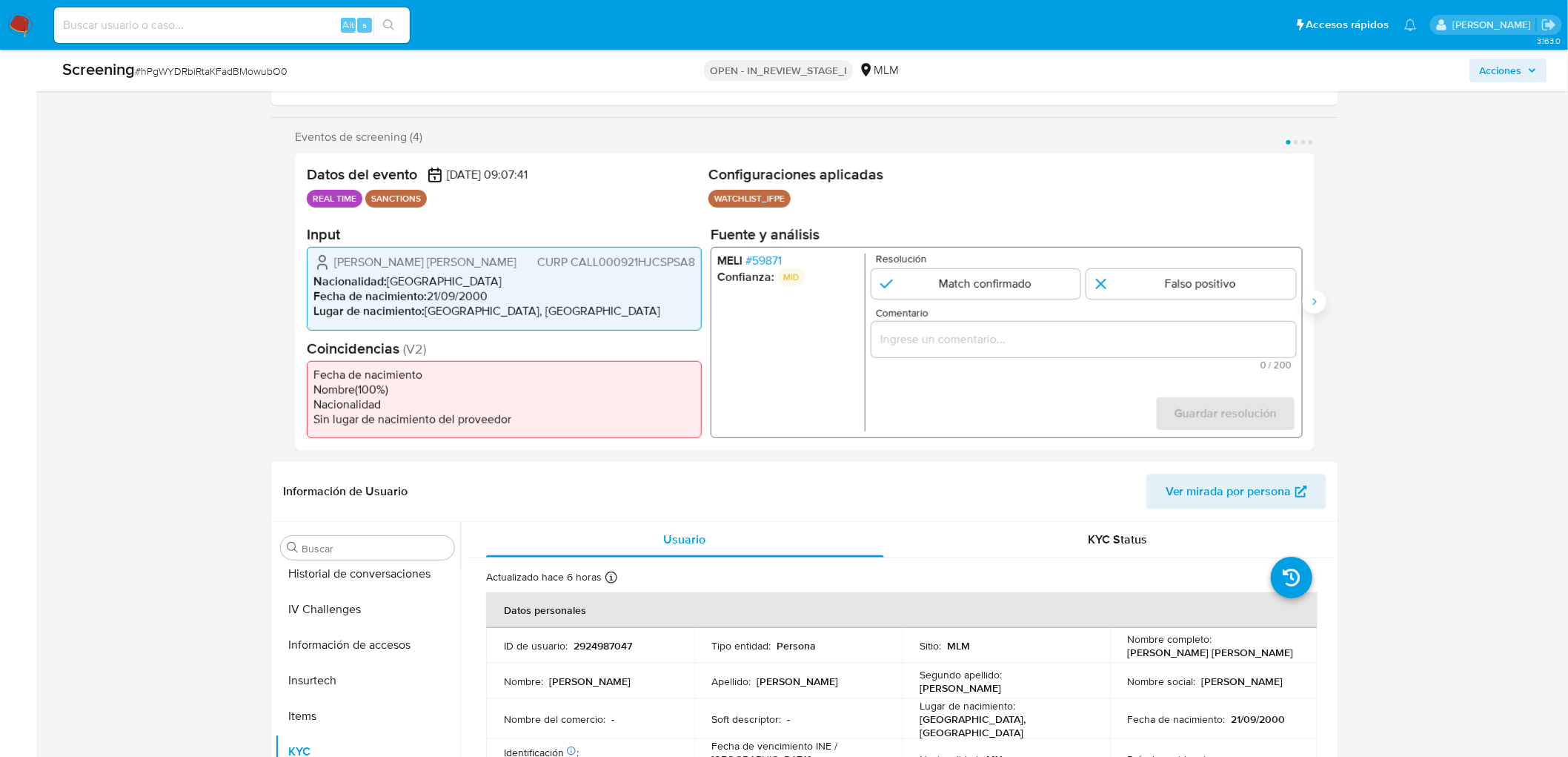
click at [1309, 295] on icon "Siguiente" at bounding box center [1315, 301] width 12 height 12
click at [762, 255] on span "# 44658" at bounding box center [766, 261] width 40 height 15
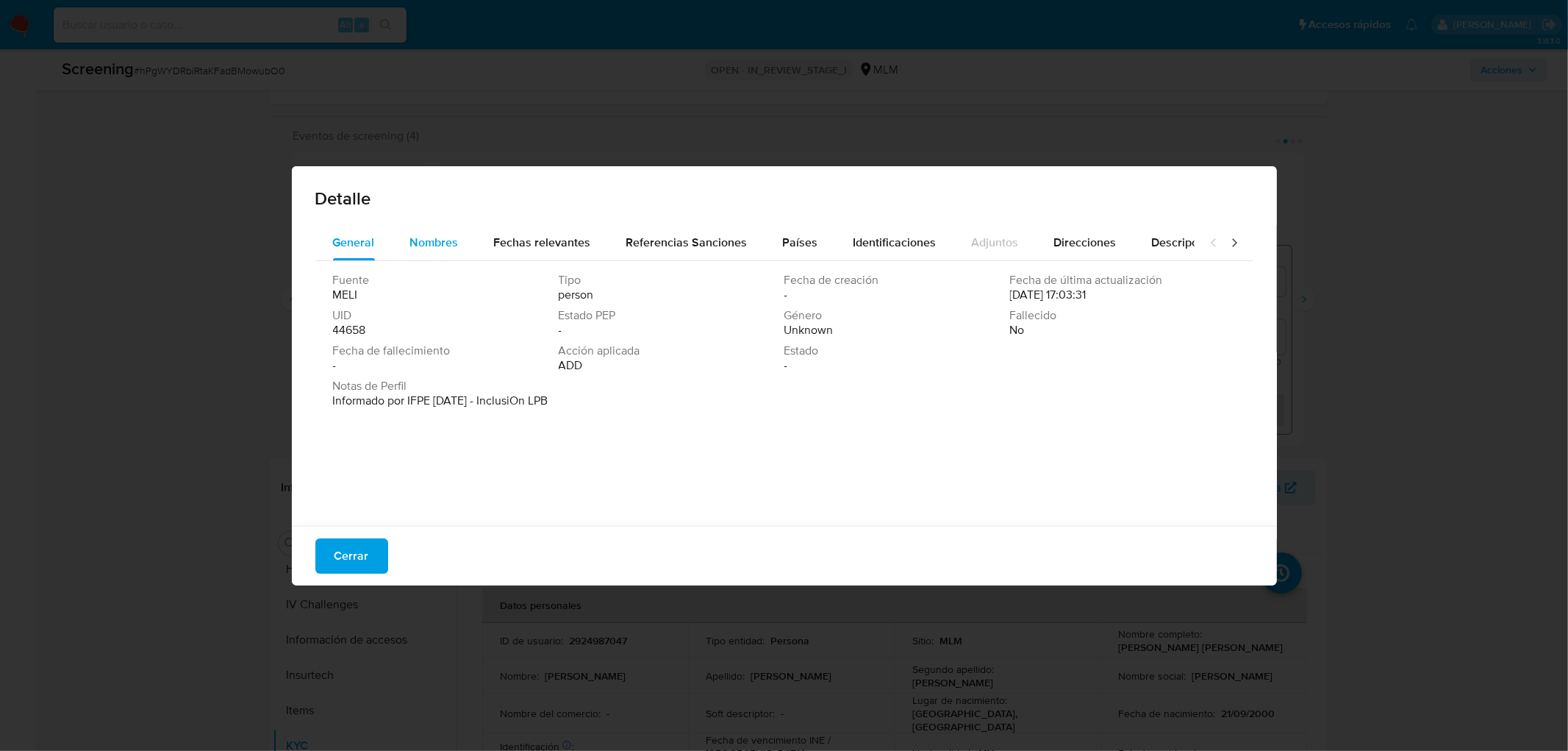
click at [442, 236] on span "Nombres" at bounding box center [434, 241] width 49 height 17
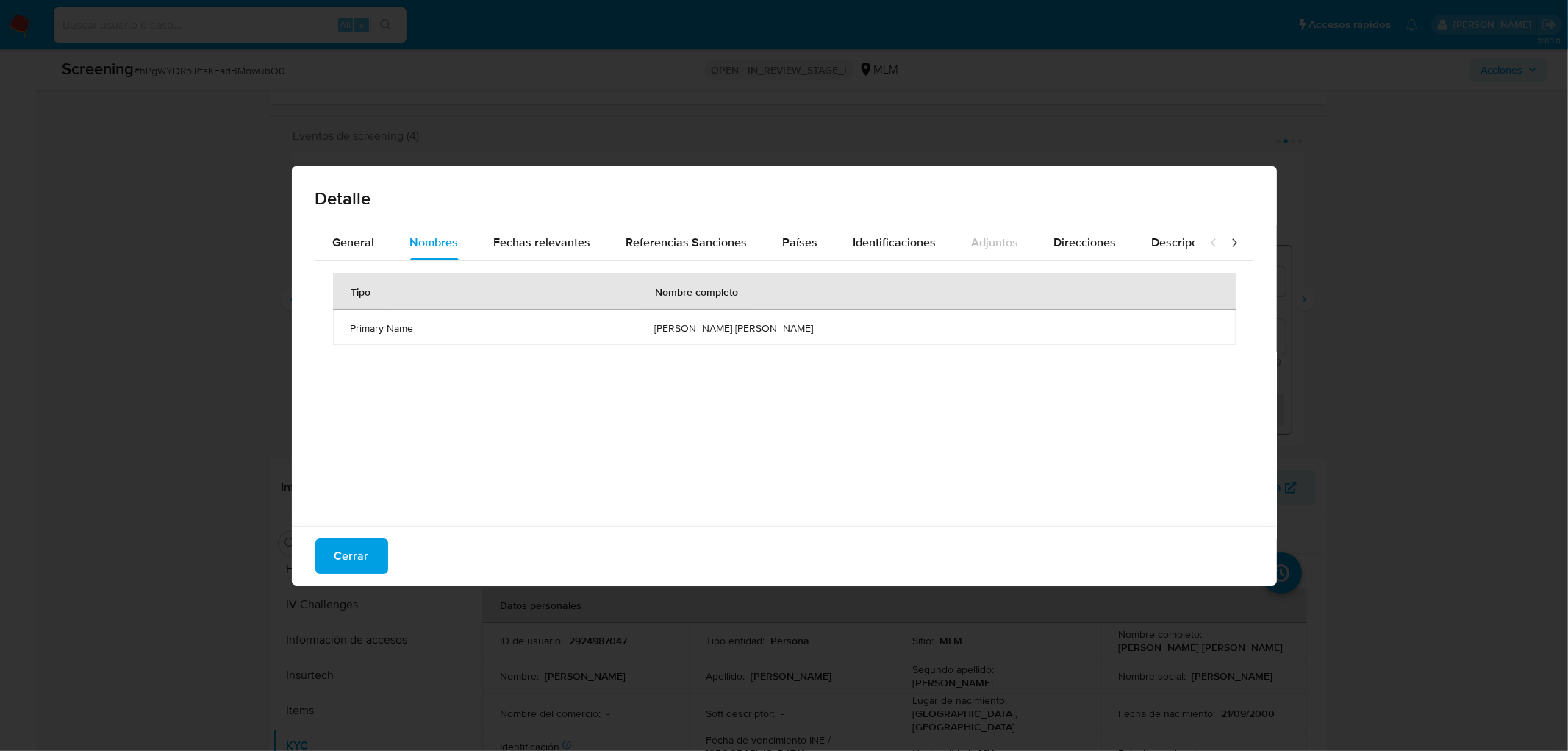
click at [606, 480] on div "Tipo Nombre completo Primary Name jose luis manuel castaneda lopez" at bounding box center [784, 390] width 938 height 258
click at [523, 231] on div "Fechas relevantes" at bounding box center [542, 242] width 97 height 35
click at [568, 377] on div "Tipo Fecha Notas Date of birth 2000-09-21 -" at bounding box center [784, 390] width 938 height 258
click at [365, 553] on span "Cerrar" at bounding box center [351, 556] width 34 height 32
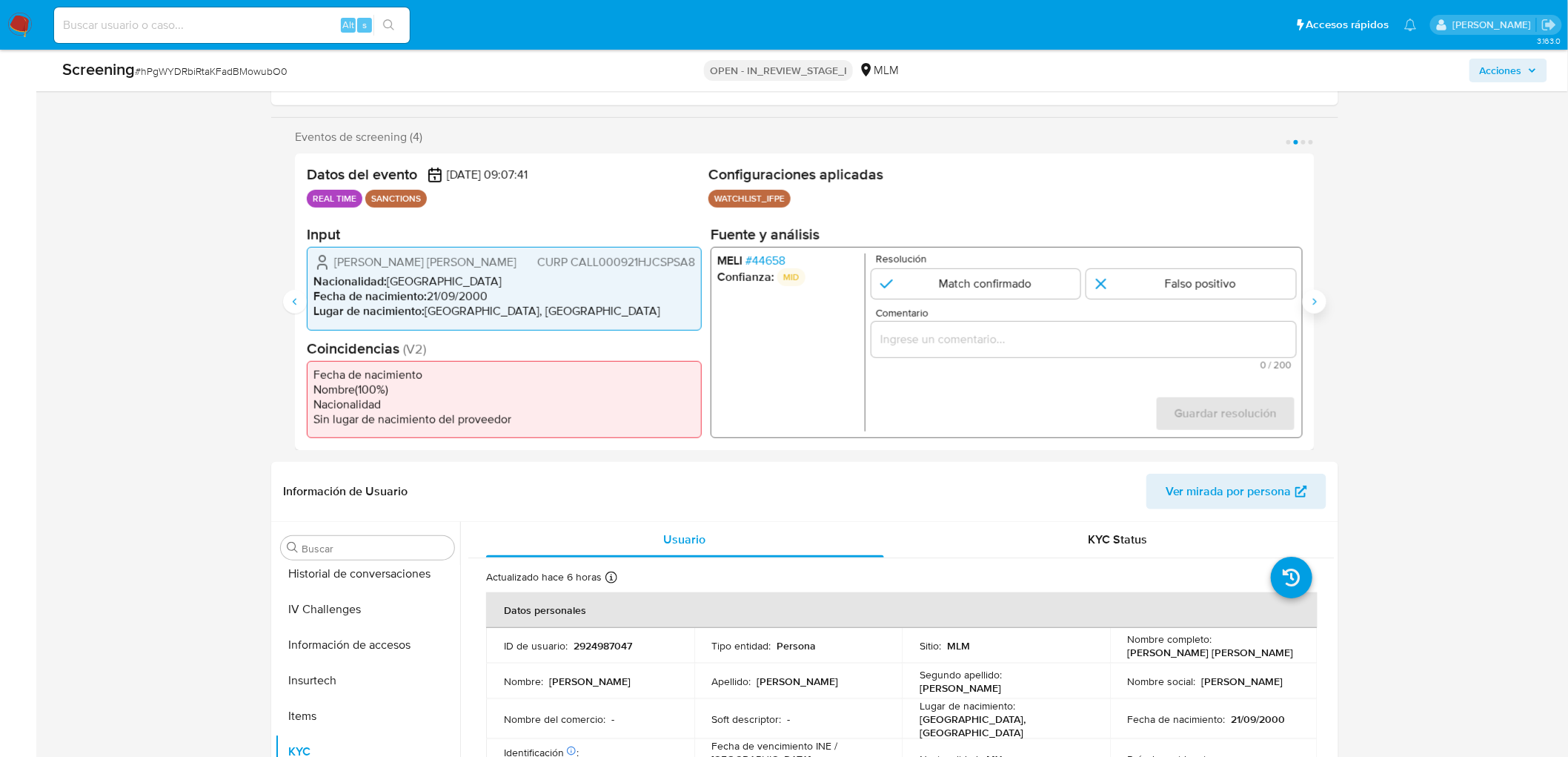
click at [1319, 299] on icon "Siguiente" at bounding box center [1315, 301] width 12 height 12
click at [770, 261] on span "# 59871" at bounding box center [764, 261] width 36 height 15
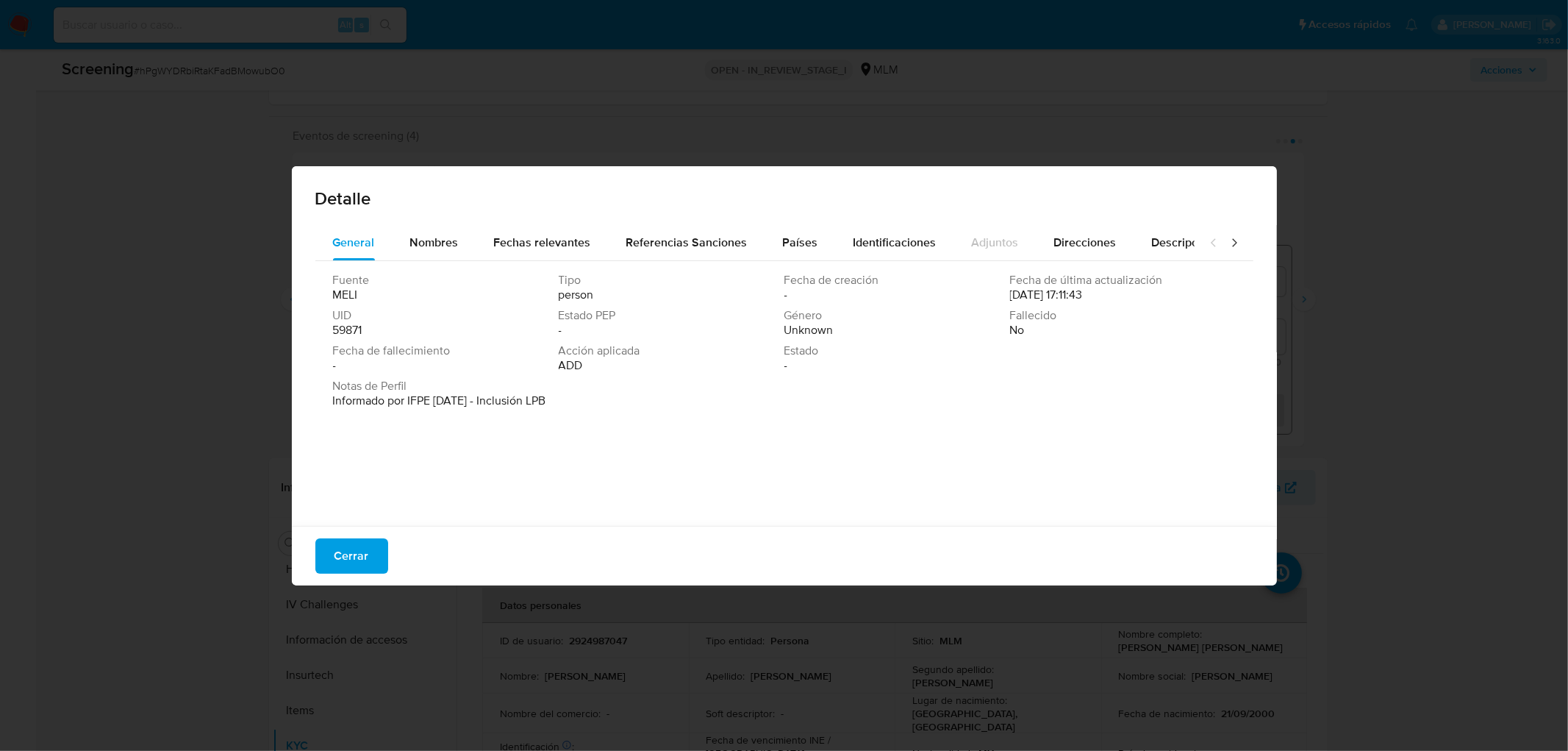
click at [674, 312] on span "Estado PEP" at bounding box center [670, 315] width 223 height 15
click at [428, 238] on span "Nombres" at bounding box center [434, 241] width 49 height 17
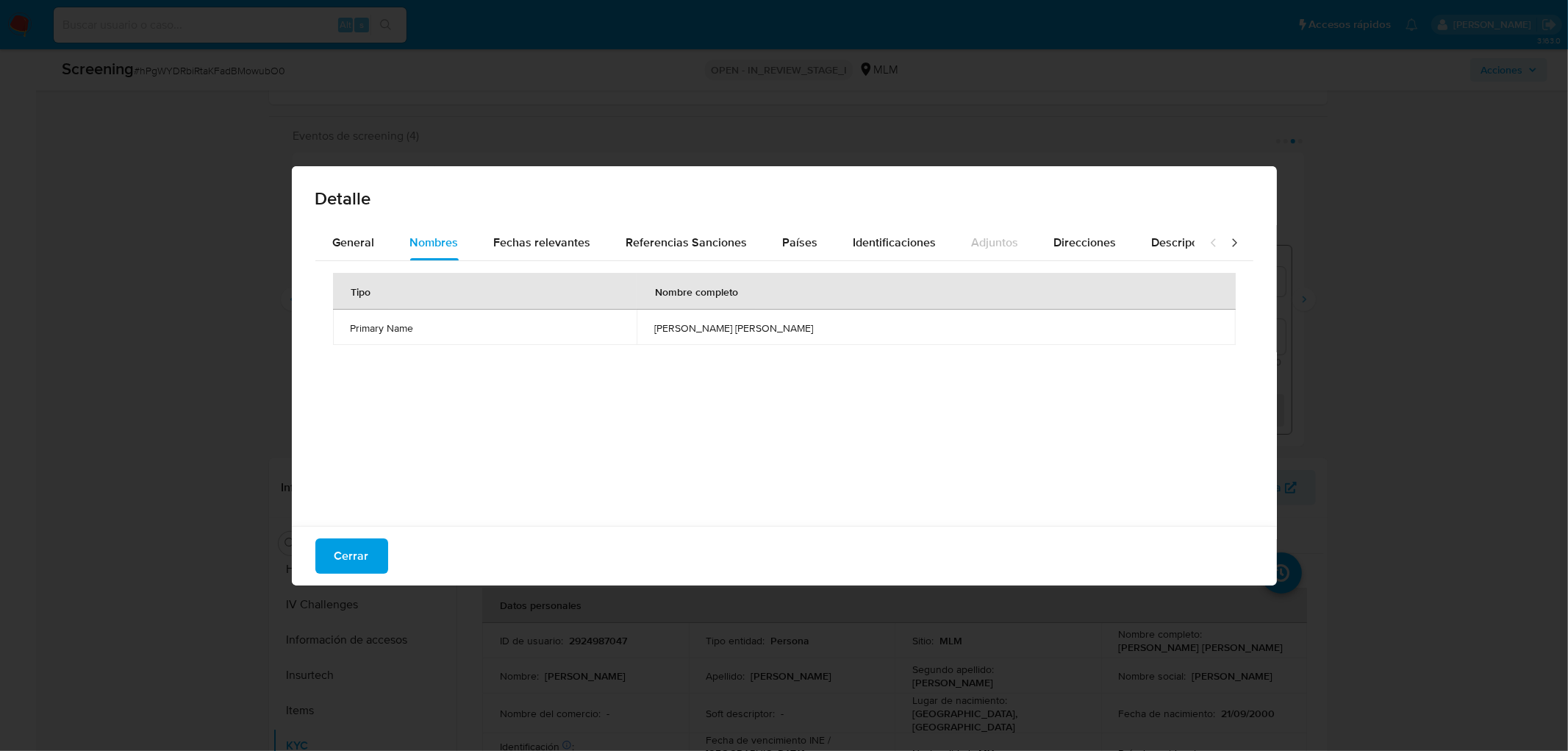
click at [626, 372] on div "Tipo Nombre completo Primary Name jose luis manuel castaneda lopez" at bounding box center [784, 390] width 938 height 258
click at [567, 236] on span "Fechas relevantes" at bounding box center [542, 241] width 97 height 17
click at [598, 357] on div "Tipo Fecha Notas Date of birth 2000-09-21 -" at bounding box center [784, 390] width 938 height 258
click at [365, 564] on span "Cerrar" at bounding box center [351, 556] width 34 height 32
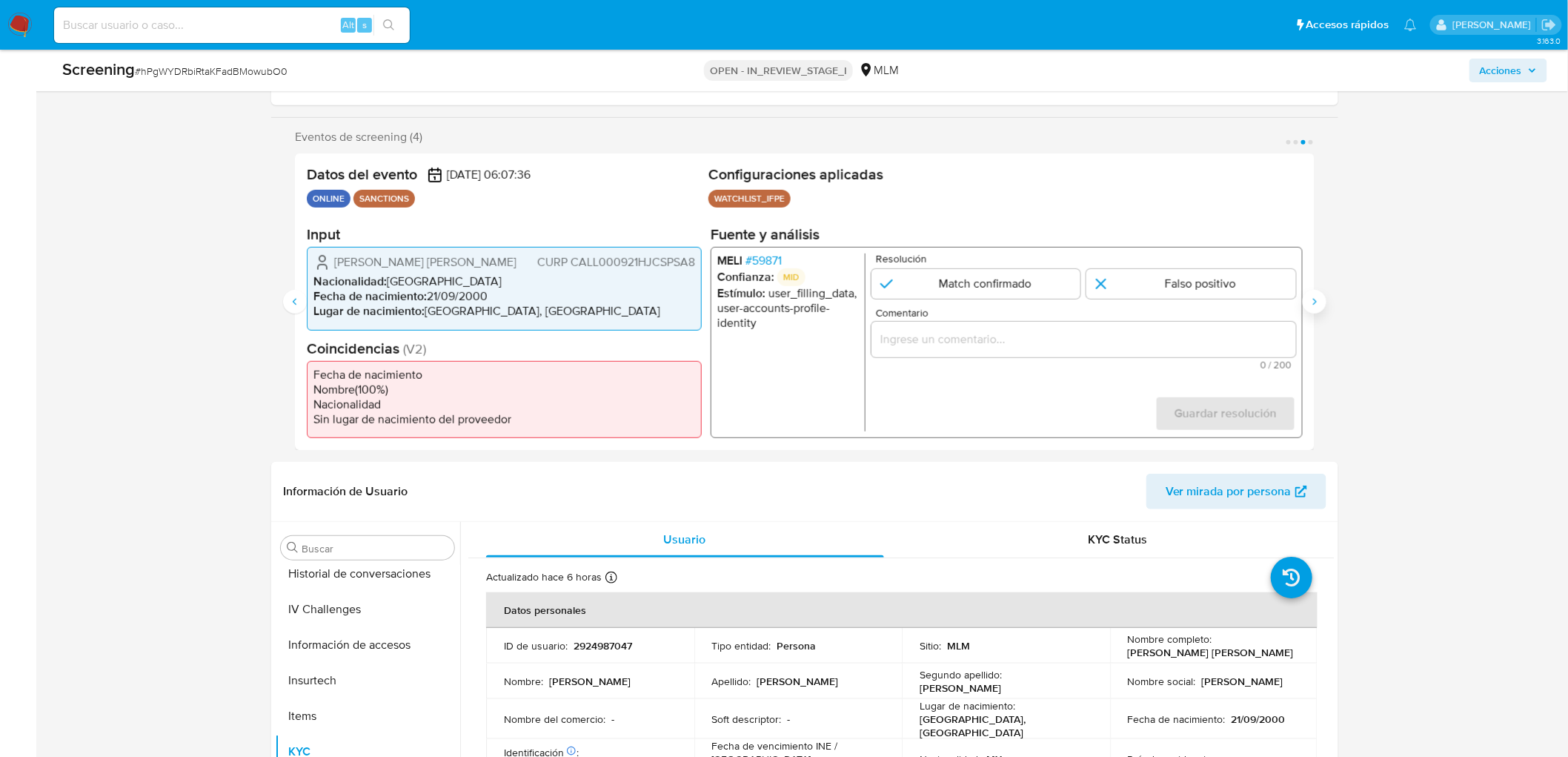
click at [1303, 294] on div "Datos del evento 14/10/2025 06:07:36 ONLINE SANCTIONS Configuraciones aplicadas…" at bounding box center [805, 301] width 1020 height 296
click at [1316, 297] on icon "Siguiente" at bounding box center [1315, 301] width 12 height 12
click at [764, 254] on span "# 44658" at bounding box center [766, 261] width 40 height 15
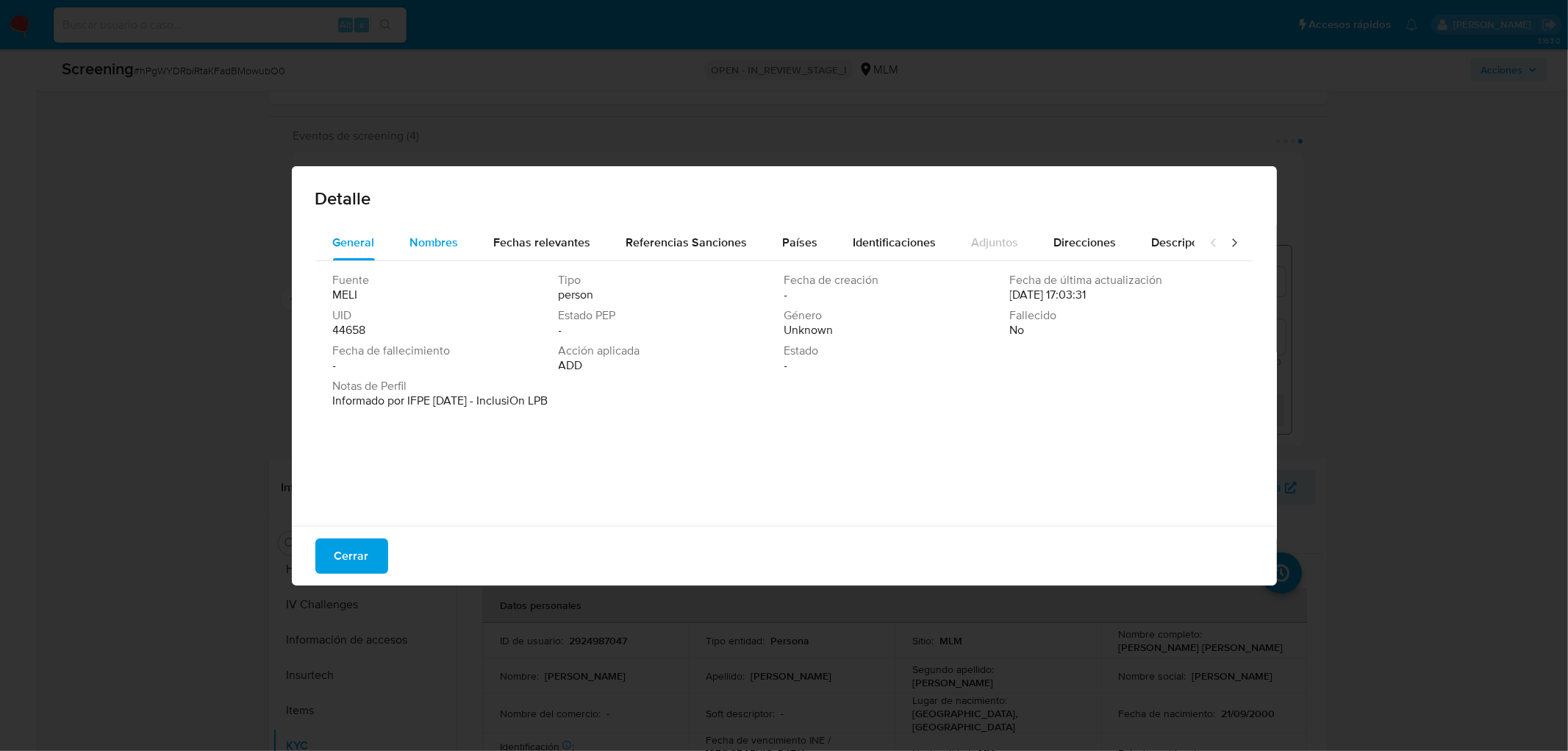
click at [394, 236] on button "Nombres" at bounding box center [434, 242] width 84 height 35
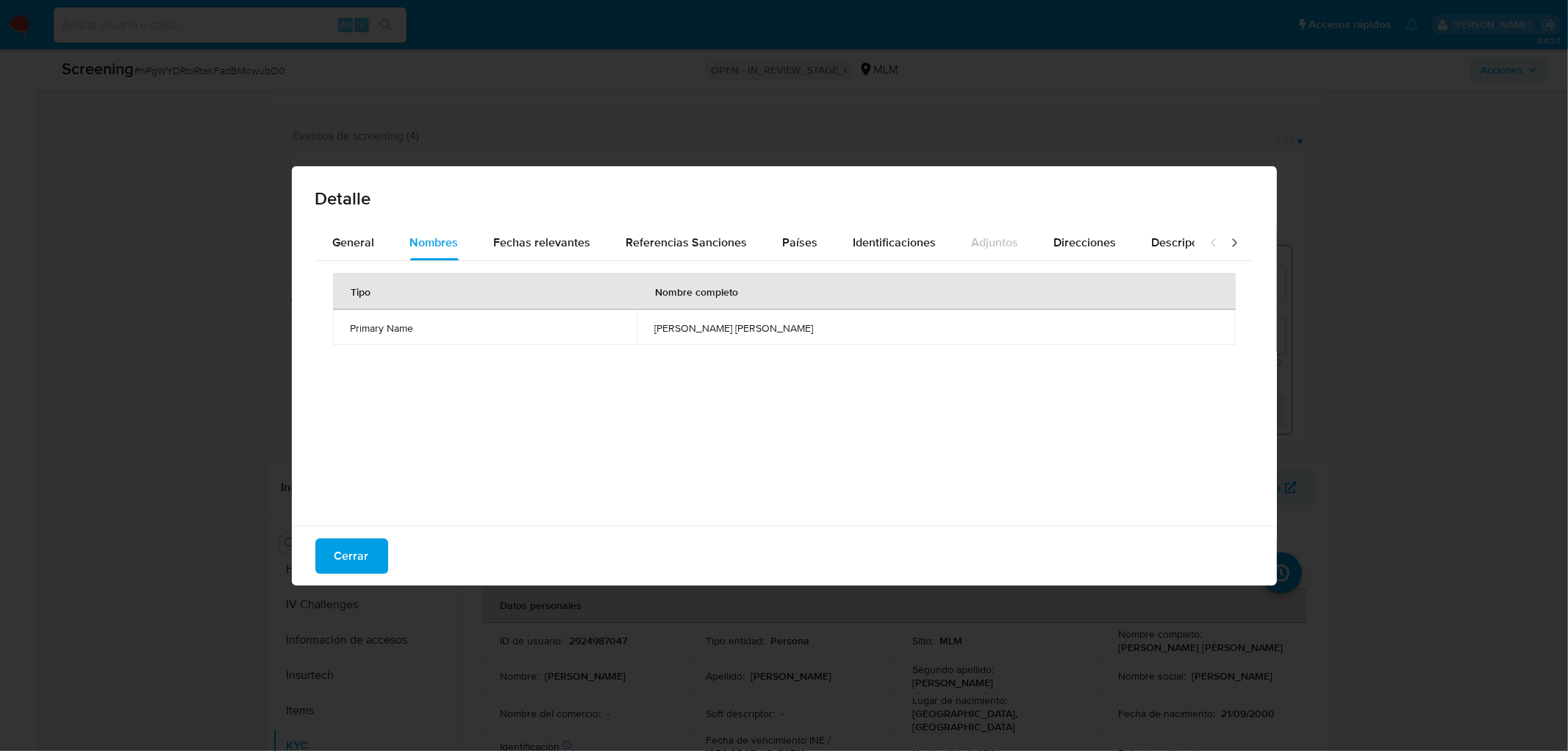
click at [557, 371] on div "Tipo Nombre completo Primary Name jose luis manuel castaneda lopez" at bounding box center [784, 390] width 938 height 258
click at [579, 252] on div "Fechas relevantes" at bounding box center [542, 242] width 97 height 35
click at [627, 377] on div "Tipo Fecha Notas Date of birth 2000-09-21 -" at bounding box center [784, 390] width 938 height 258
click at [364, 556] on span "Cerrar" at bounding box center [351, 556] width 34 height 32
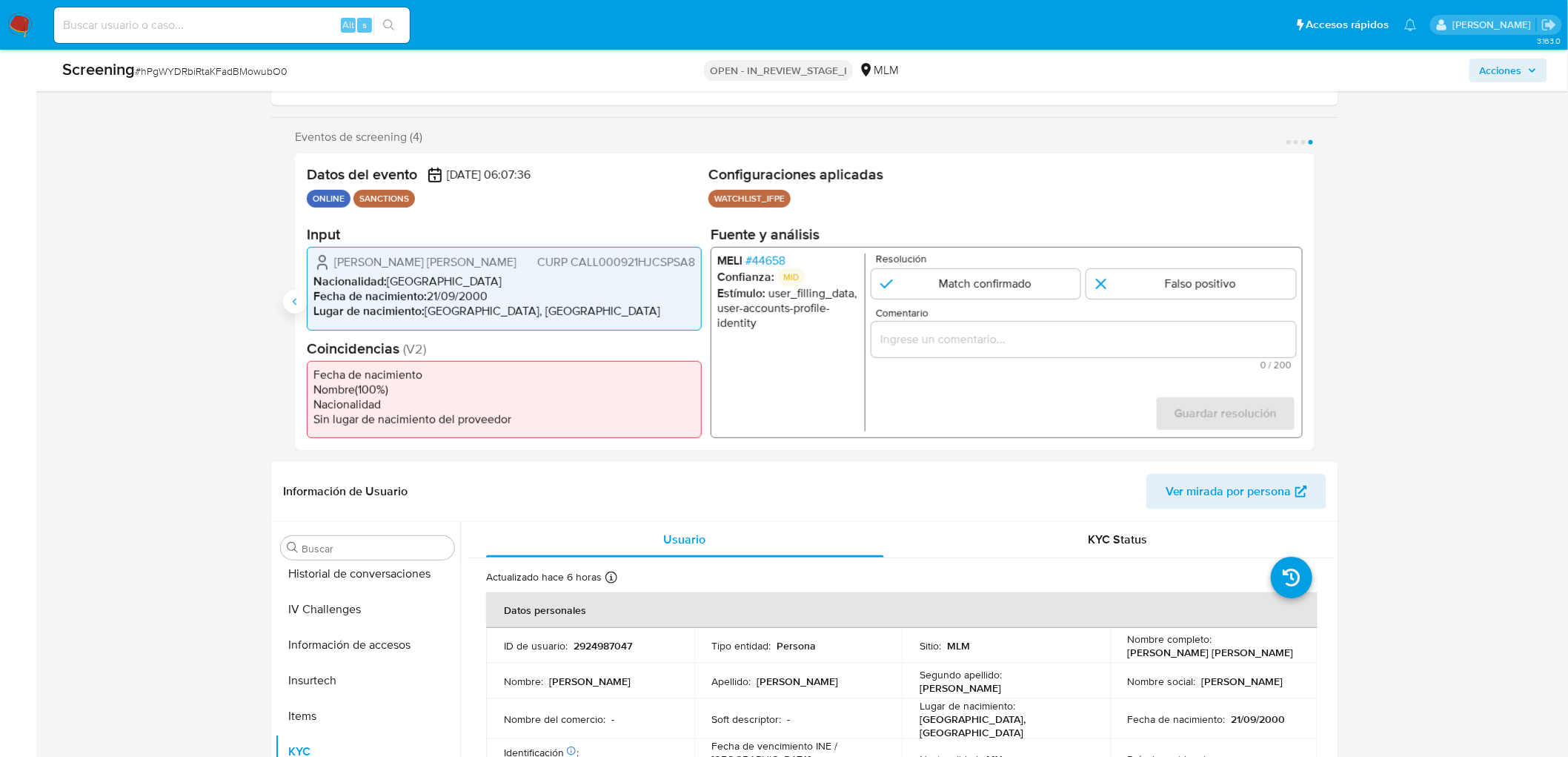
click at [294, 304] on icon "Anterior" at bounding box center [295, 301] width 12 height 12
click at [989, 296] on input "1 de 4" at bounding box center [976, 284] width 210 height 30
radio input "true"
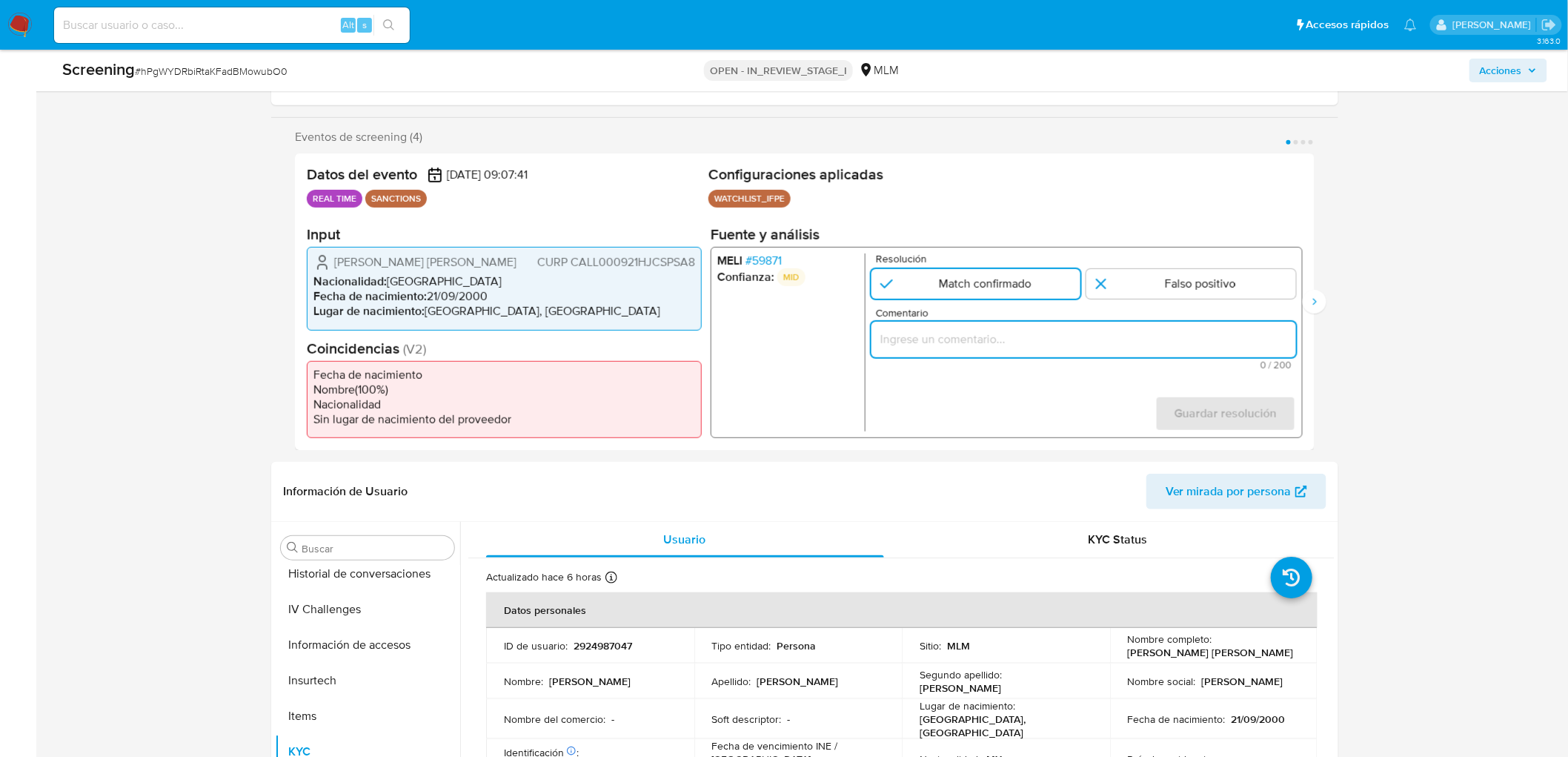
click at [980, 330] on input "Comentario" at bounding box center [1085, 340] width 425 height 20
type input "ALERTA DETONA POR SCREENING ONLINE, SE CONFIRMA COINCIDENCIA EN LISTA DE SANCIO…"
click at [1249, 422] on span "Guardar resolución" at bounding box center [1226, 413] width 102 height 32
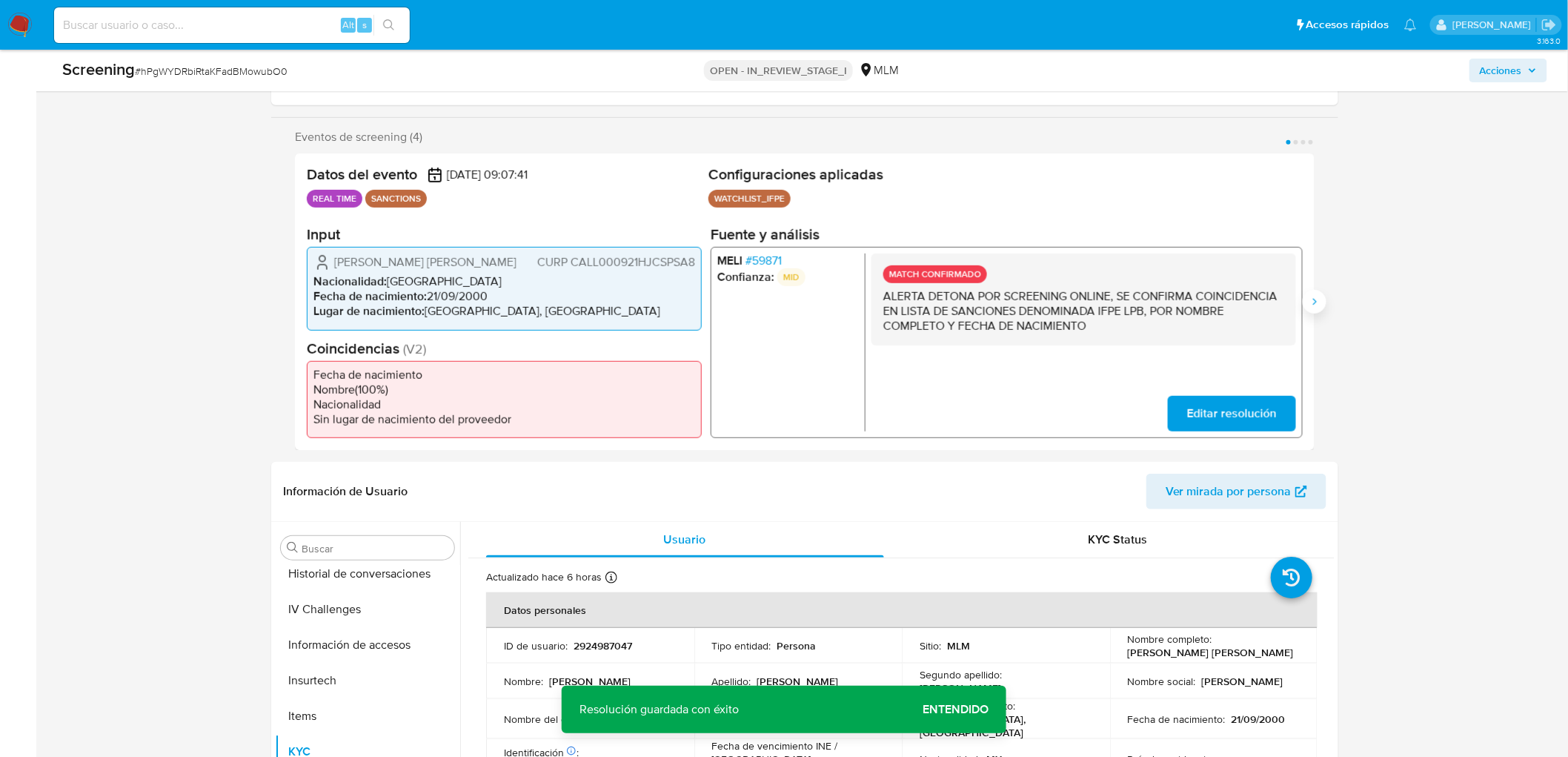
click at [1314, 292] on button "Siguiente" at bounding box center [1315, 301] width 24 height 24
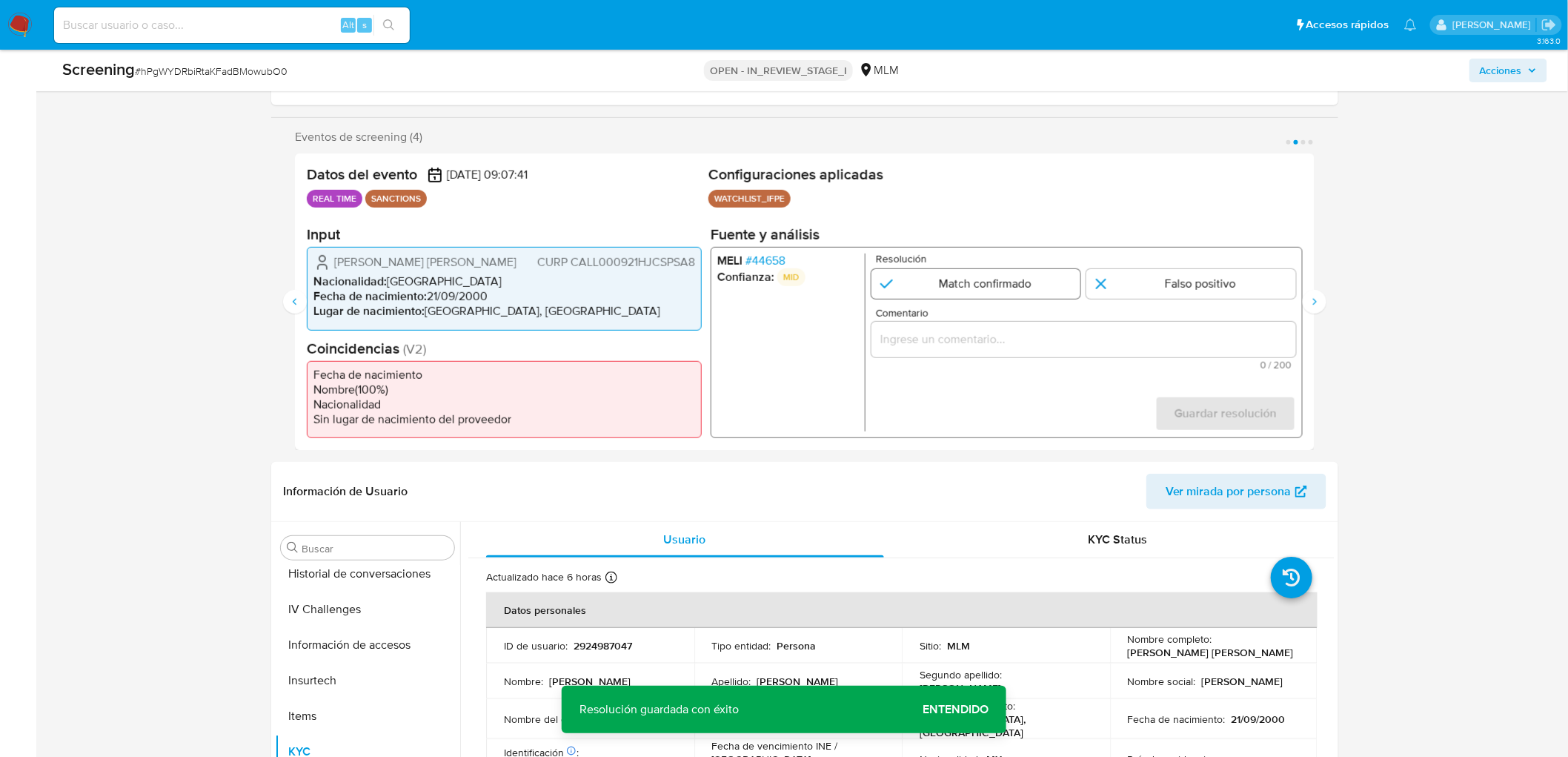
click at [921, 278] on input "2 de 4" at bounding box center [976, 284] width 210 height 30
radio input "true"
click at [928, 367] on span "0 / 200" at bounding box center [1084, 365] width 415 height 10
click at [932, 343] on input "Comentario" at bounding box center [1085, 340] width 425 height 20
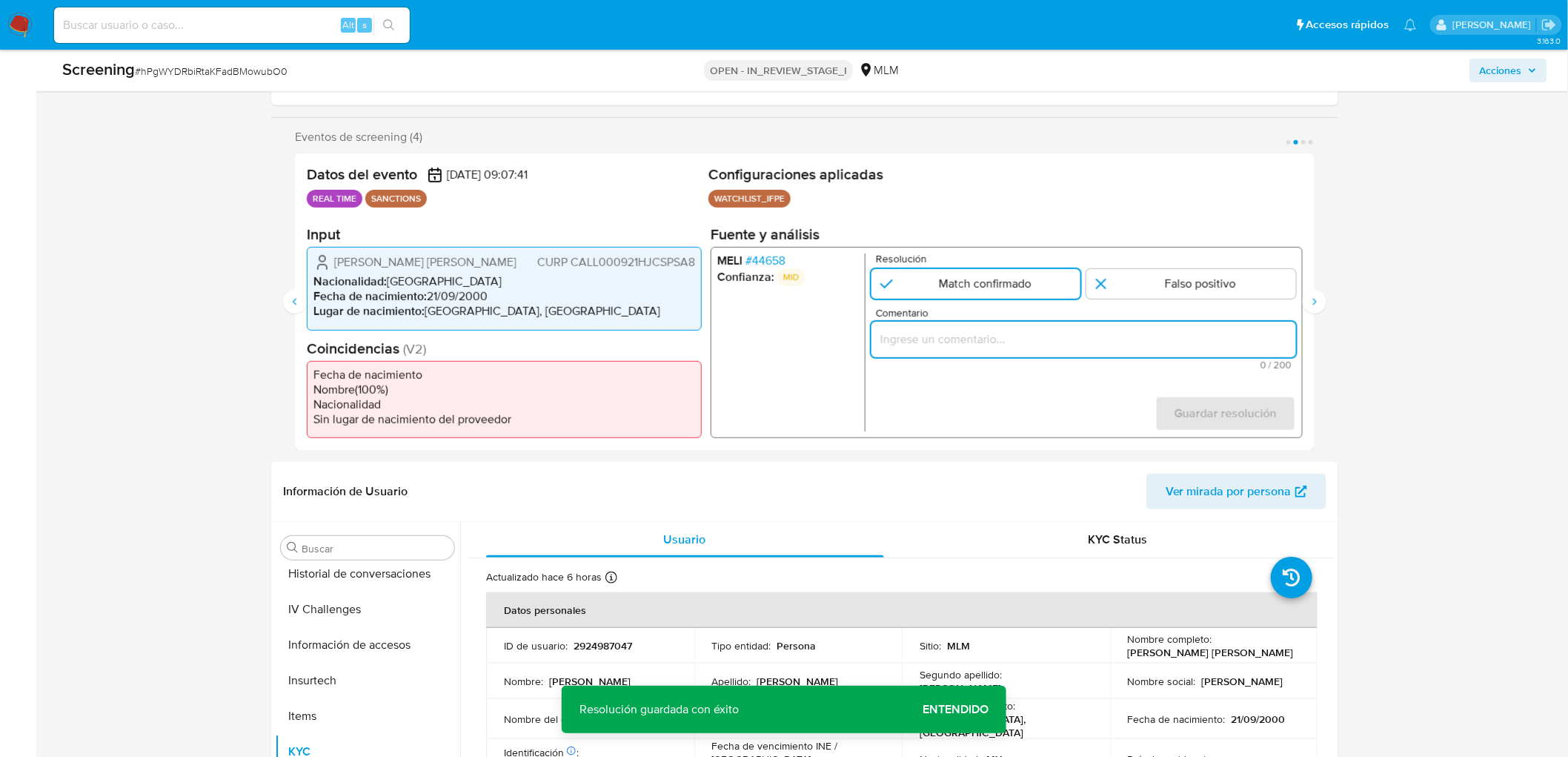
paste input "ALERTA DETONA POR SCREENING ONLINE, SE CONFIRMA COINCIDENCIA EN LISTA DE SANCIO…"
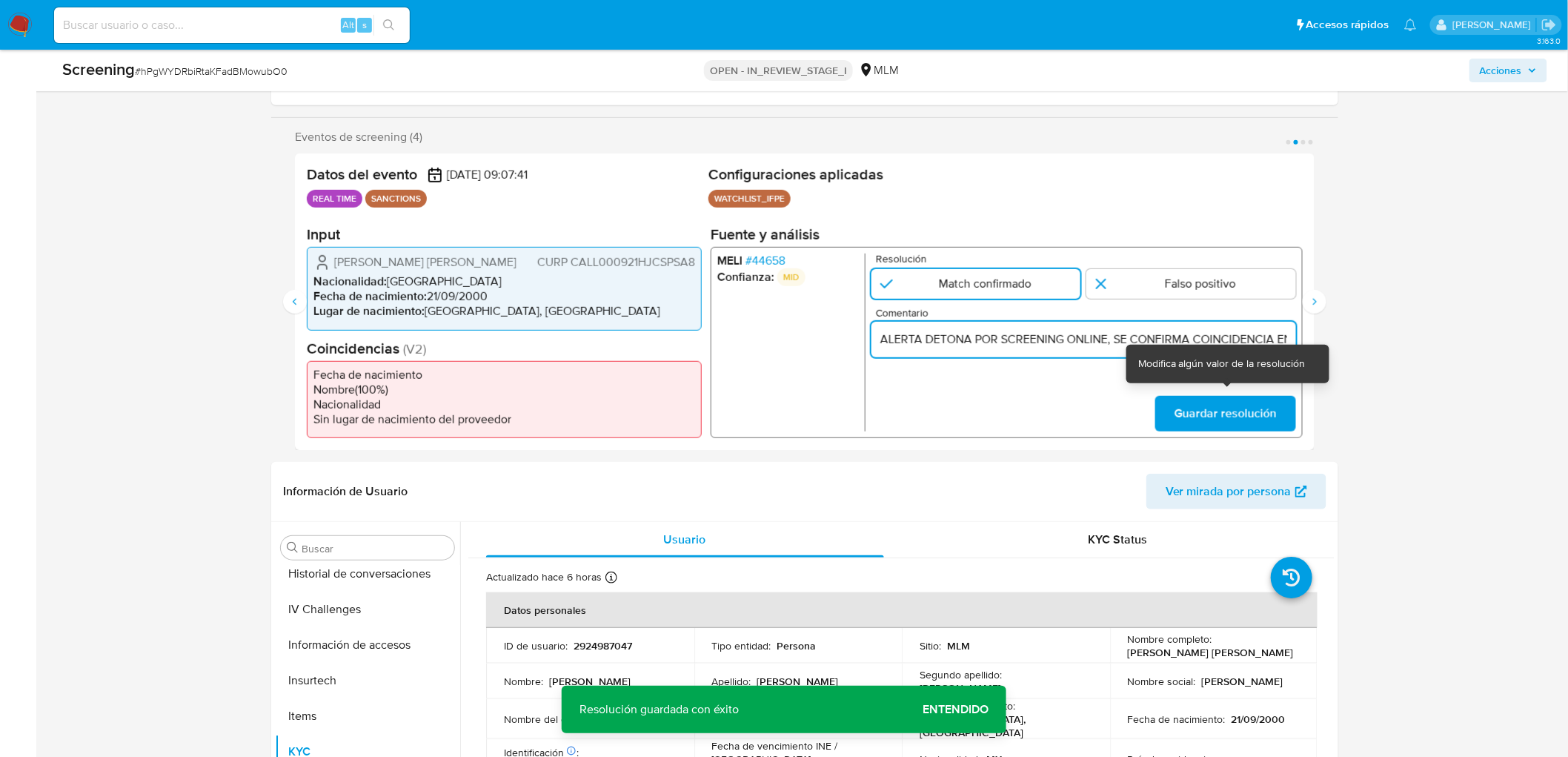
scroll to position [0, 542]
type input "ALERTA DETONA POR SCREENING ONLINE, SE CONFIRMA COINCIDENCIA EN LISTA DE SANCIO…"
click at [1198, 411] on span "Guardar resolución" at bounding box center [1226, 413] width 102 height 32
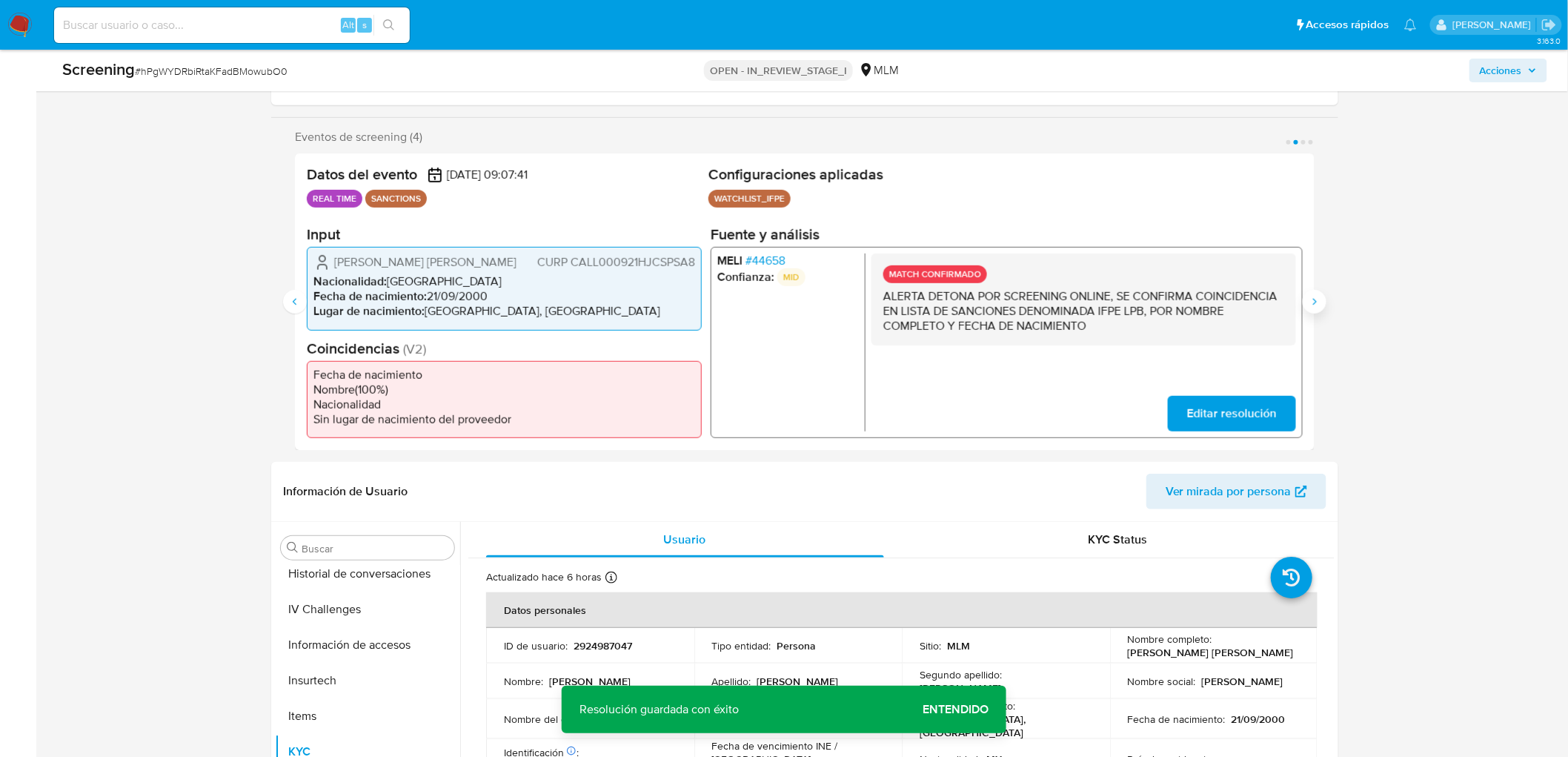
click at [1314, 293] on button "Siguiente" at bounding box center [1315, 301] width 24 height 24
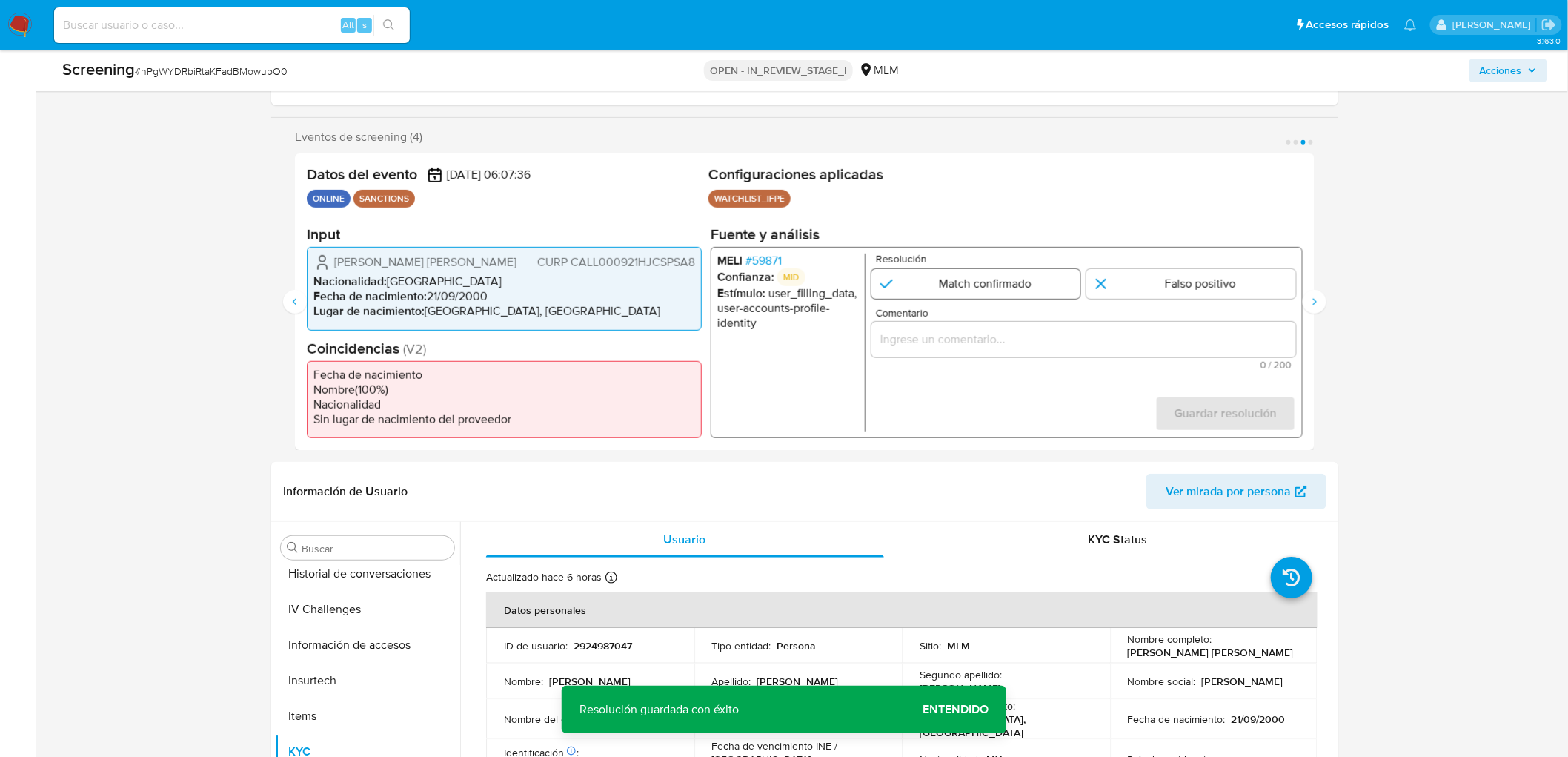
click at [969, 283] on input "3 de 4" at bounding box center [976, 284] width 210 height 30
radio input "true"
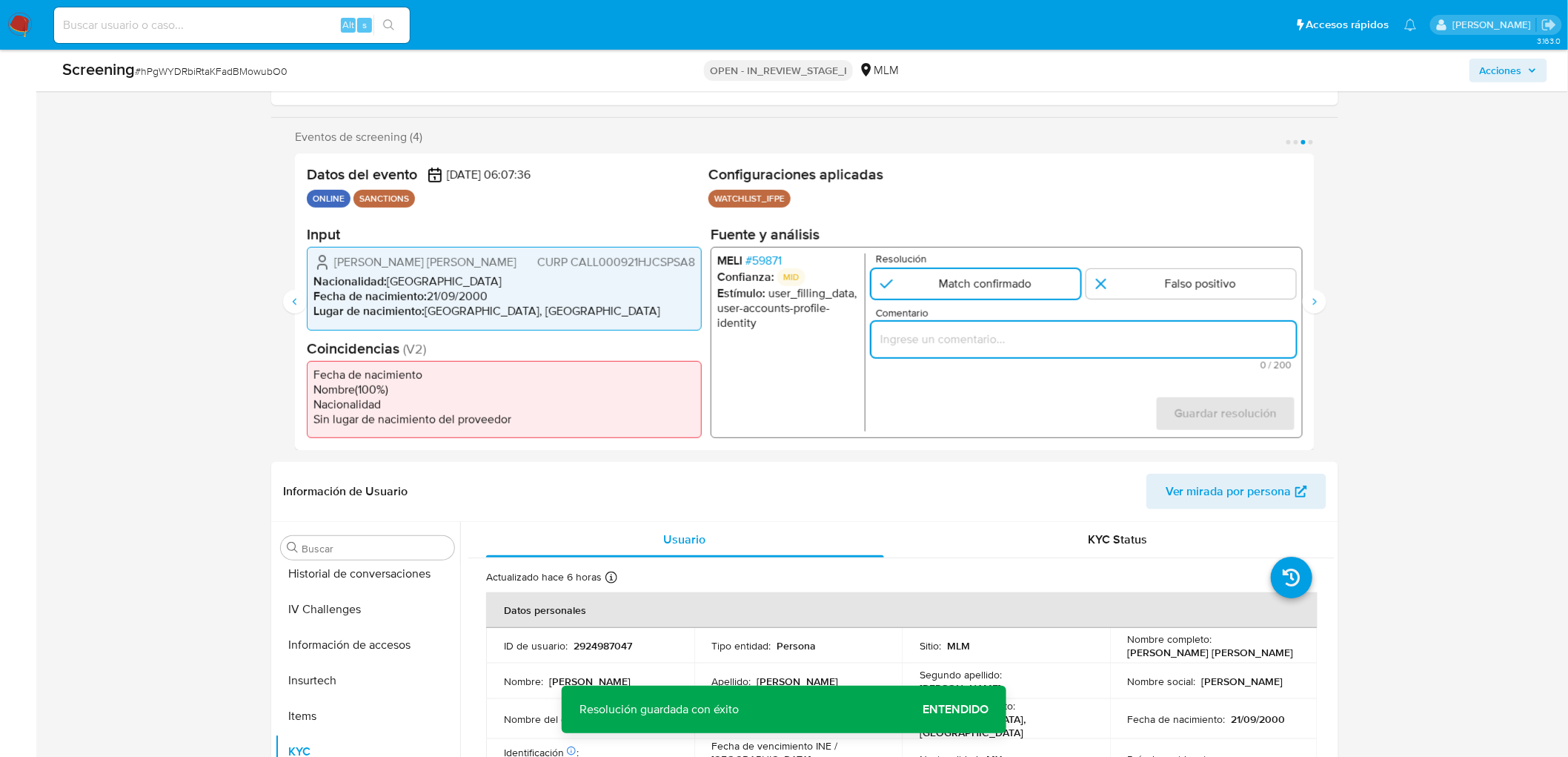
click at [956, 346] on input "Comentario" at bounding box center [1085, 340] width 425 height 20
type input "ALERTA DETONA POR SCREENING ONLINE, SE CONFIRMA COINCIDENCIA EN LISTA DE SANCIO…"
click at [1203, 403] on span "Guardar resolución" at bounding box center [1226, 413] width 102 height 32
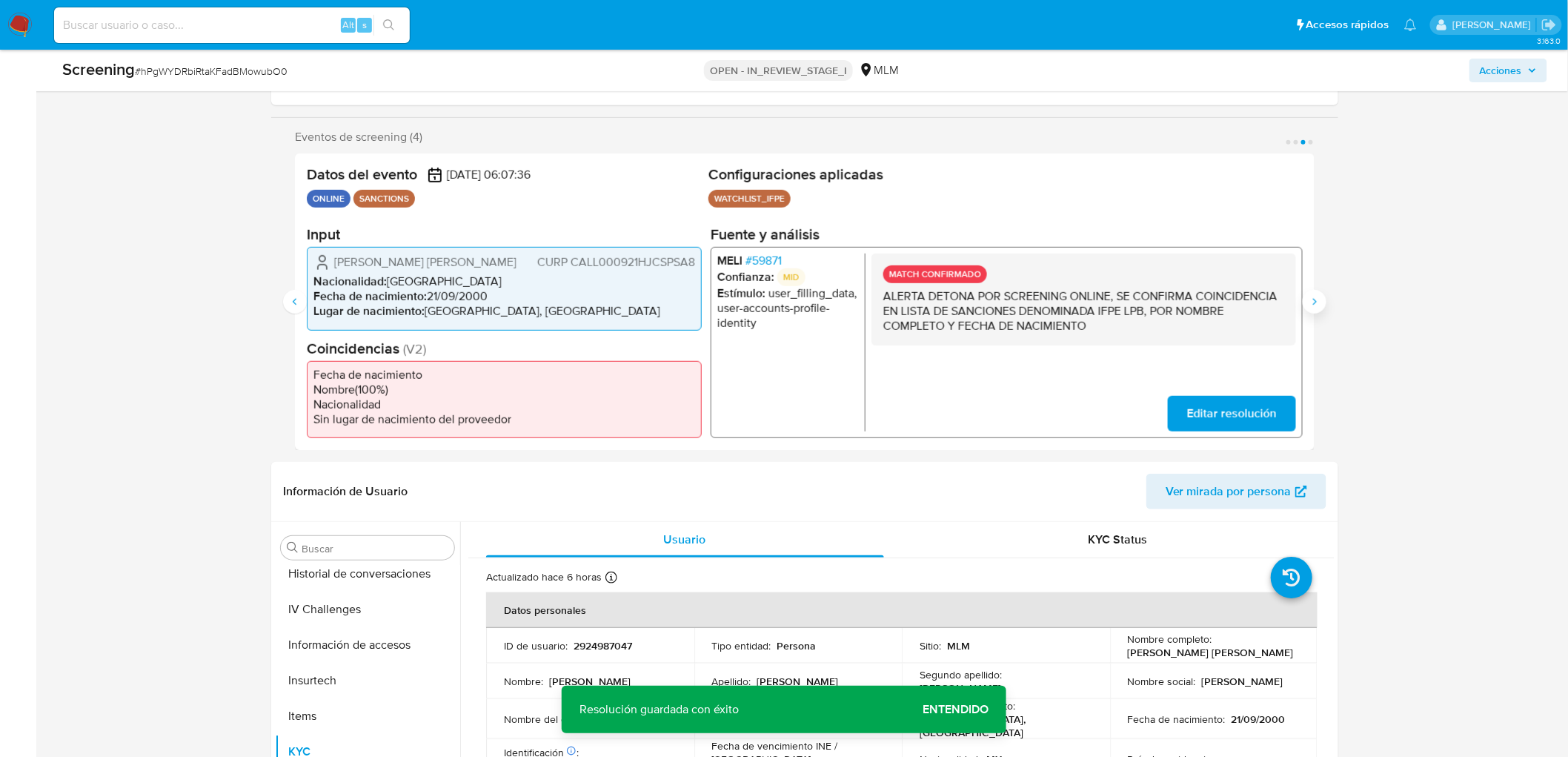
click at [1313, 301] on icon "Siguiente" at bounding box center [1315, 301] width 12 height 12
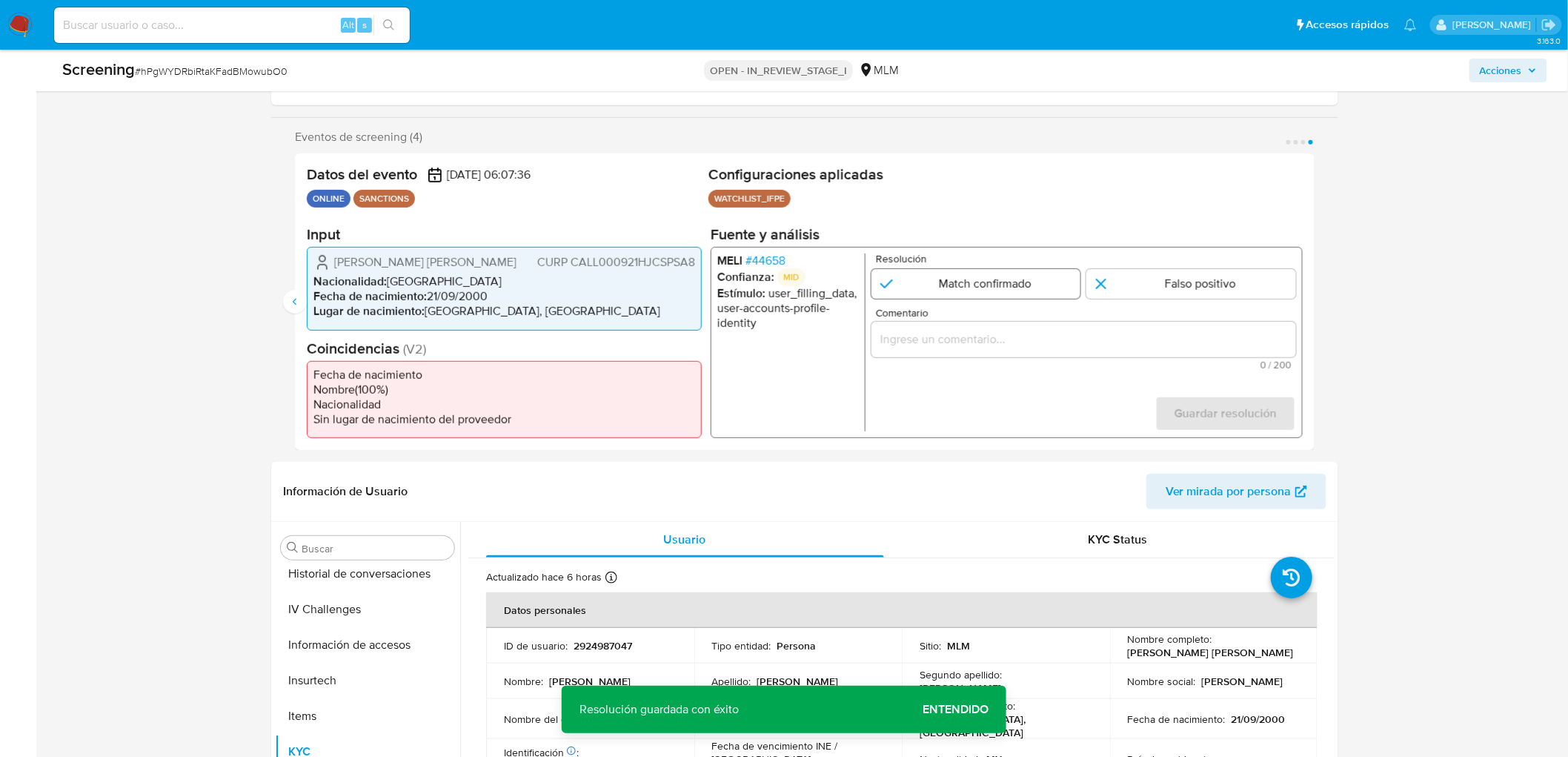
click at [921, 280] on input "4 de 4" at bounding box center [976, 284] width 210 height 30
radio input "true"
click at [935, 335] on input "Comentario" at bounding box center [1085, 340] width 425 height 20
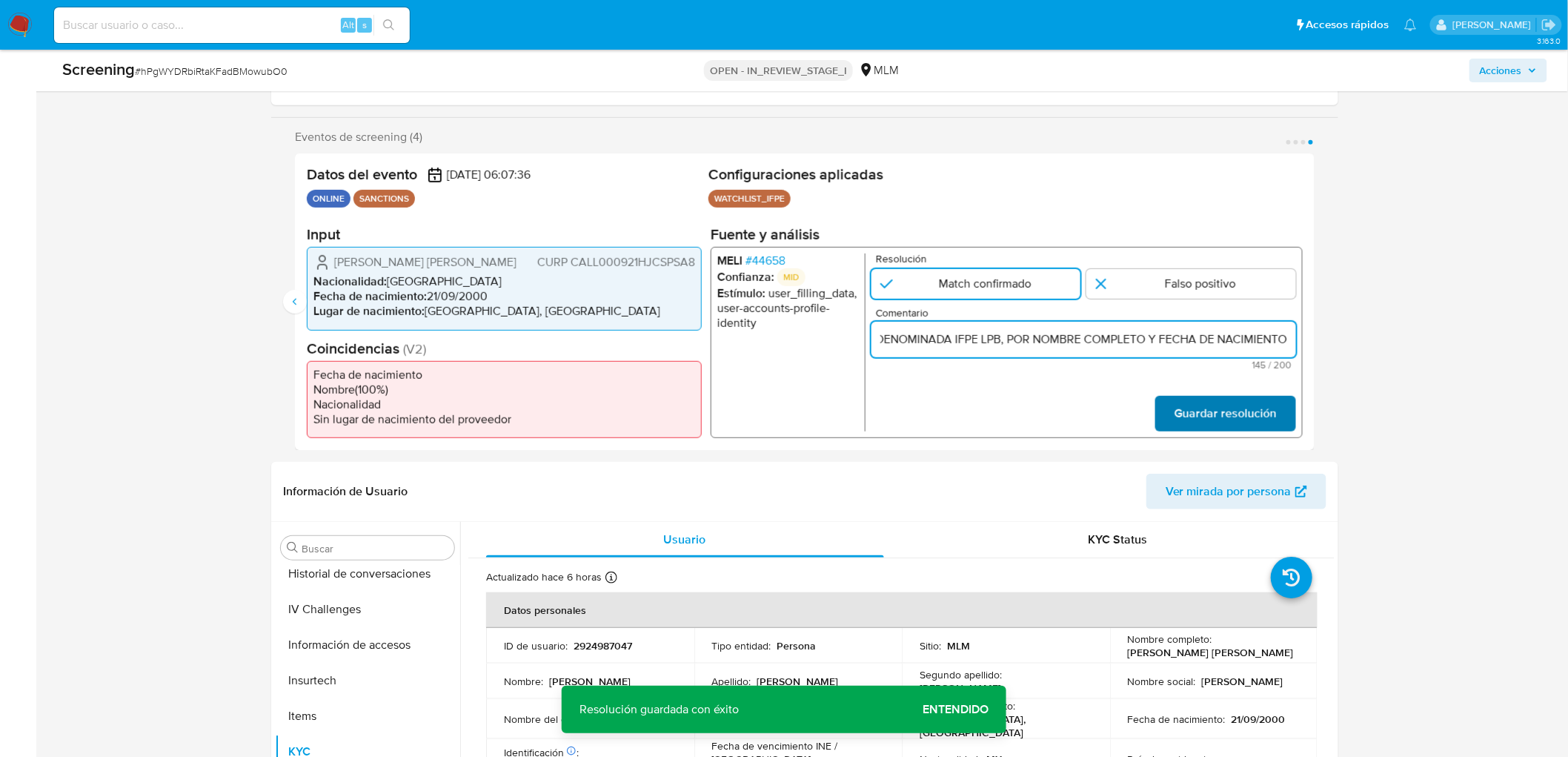
type input "ALERTA DETONA POR SCREENING ONLINE, SE CONFIRMA COINCIDENCIA EN LISTA DE SANCIO…"
click at [1206, 402] on span "Guardar resolución" at bounding box center [1226, 413] width 102 height 32
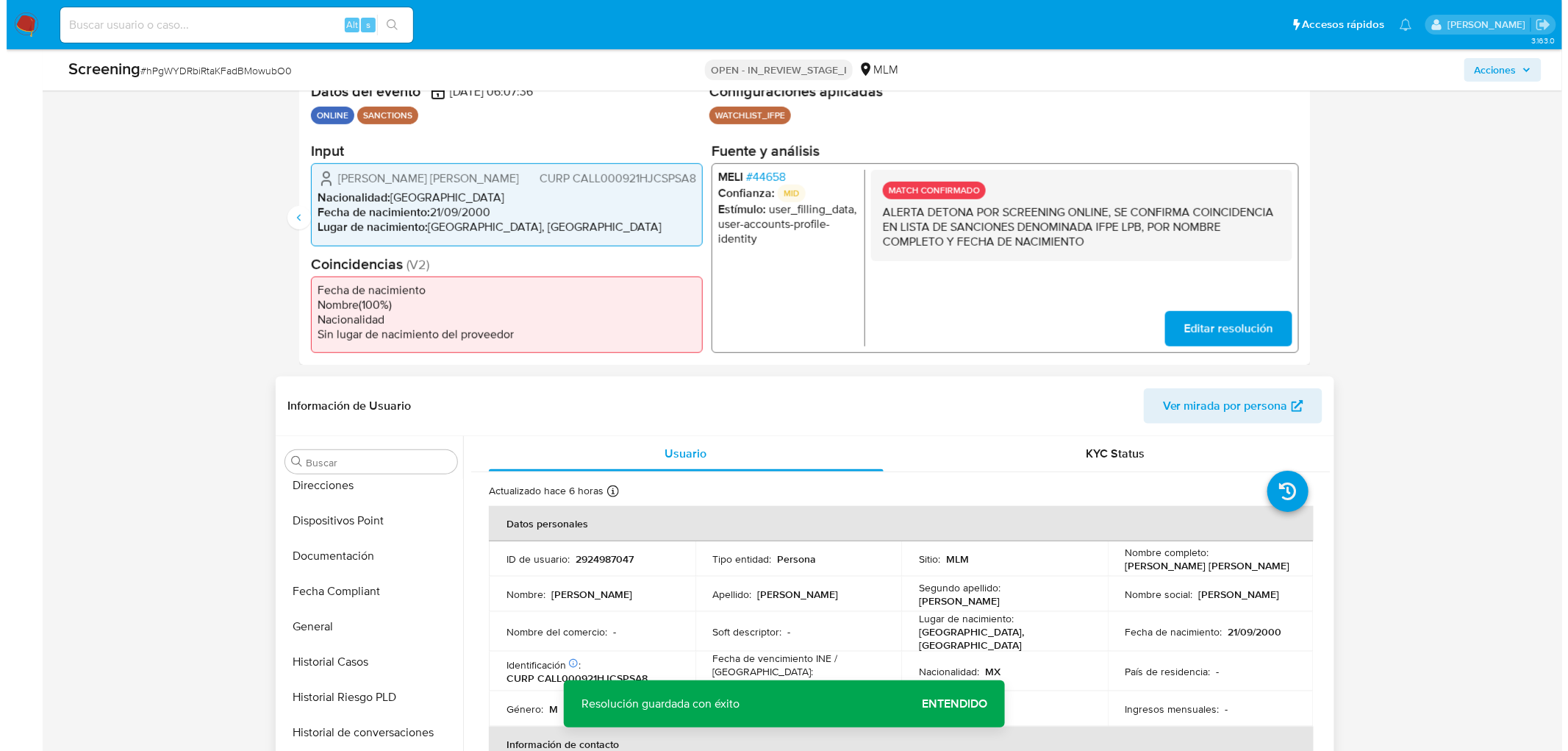
scroll to position [727, 0]
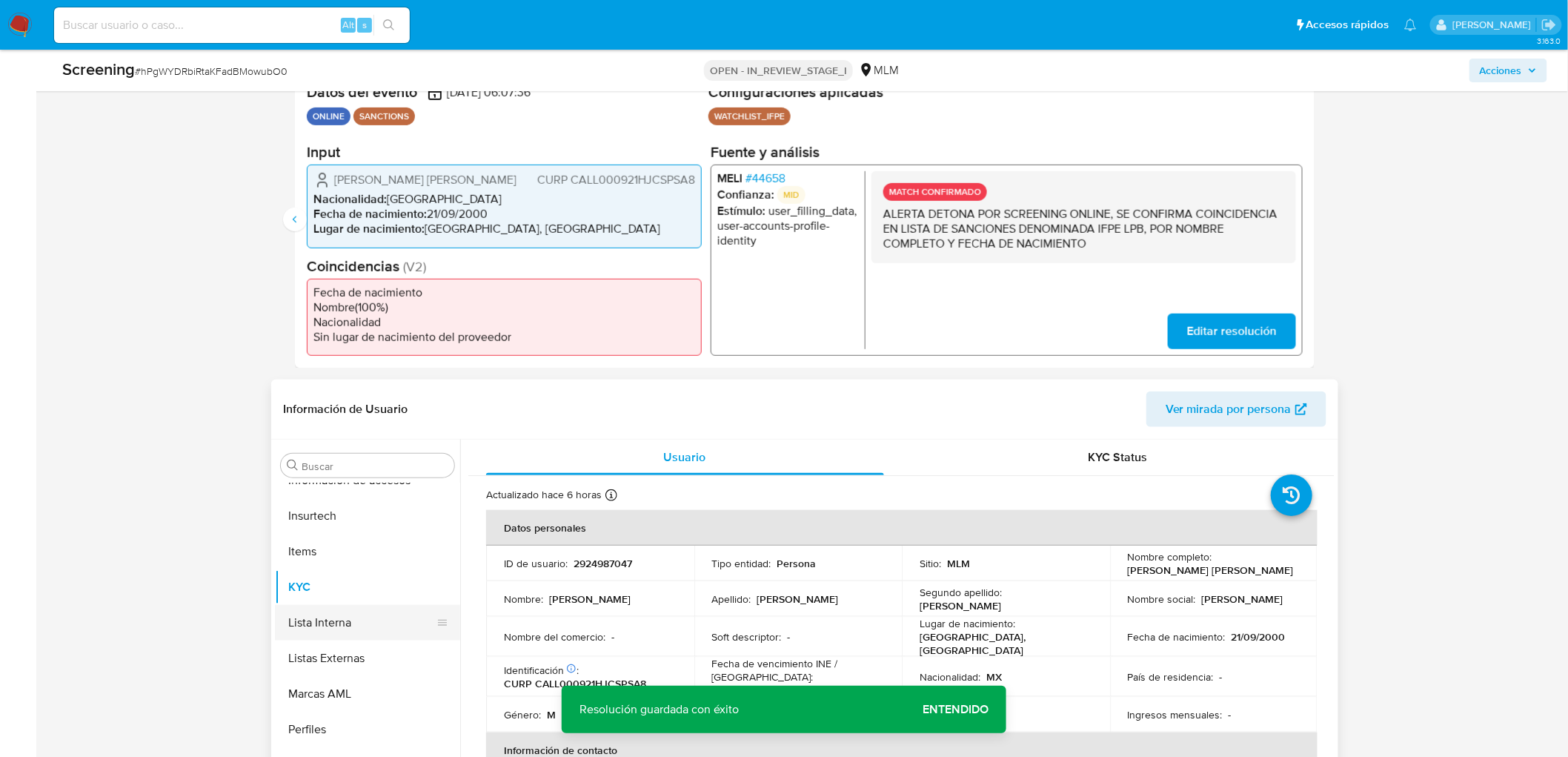
click at [365, 626] on button "Lista Interna" at bounding box center [361, 623] width 173 height 35
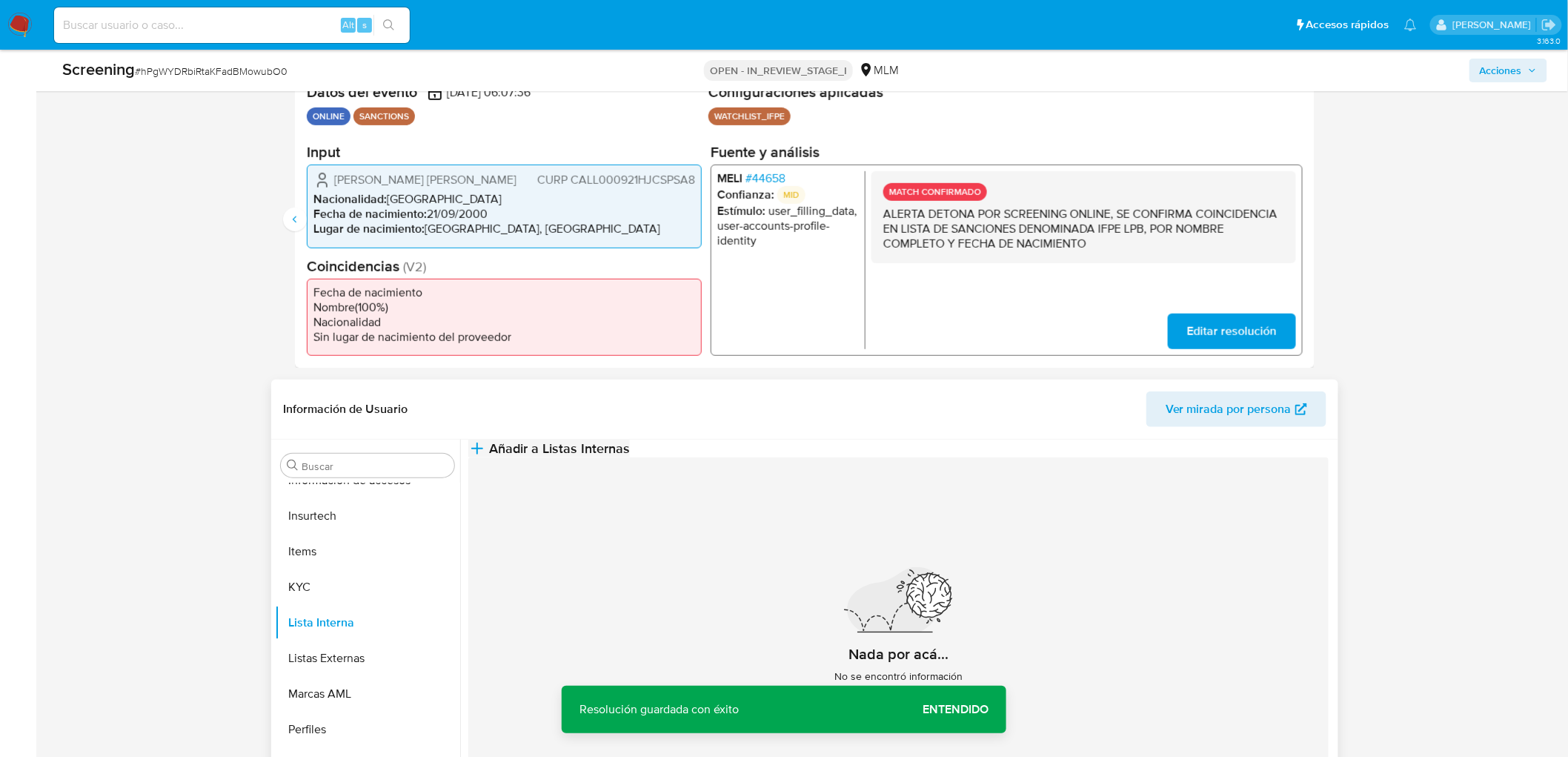
click at [630, 457] on span "Añadir a Listas Internas" at bounding box center [559, 448] width 141 height 17
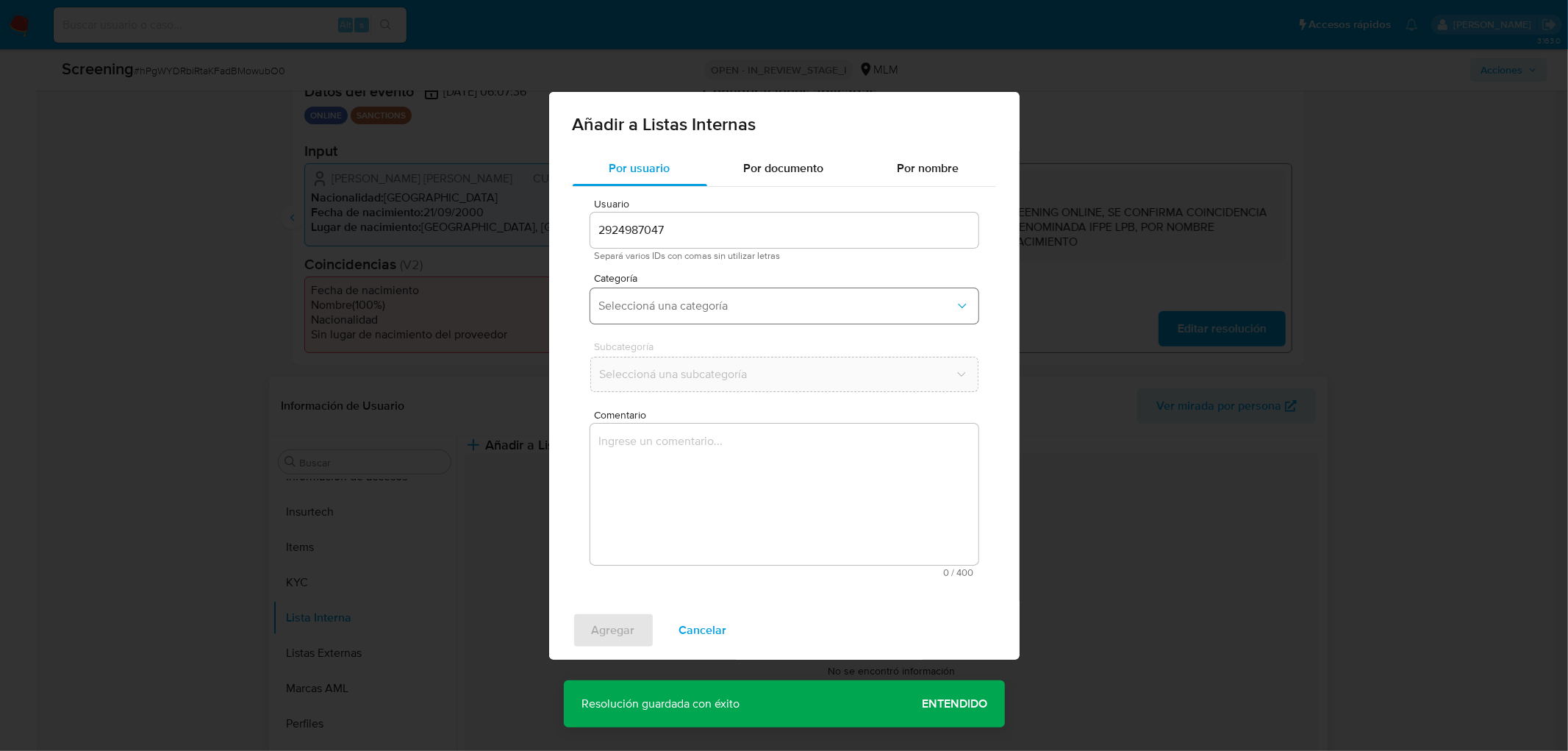
click at [734, 307] on span "Seleccioná una categoría" at bounding box center [777, 306] width 355 height 15
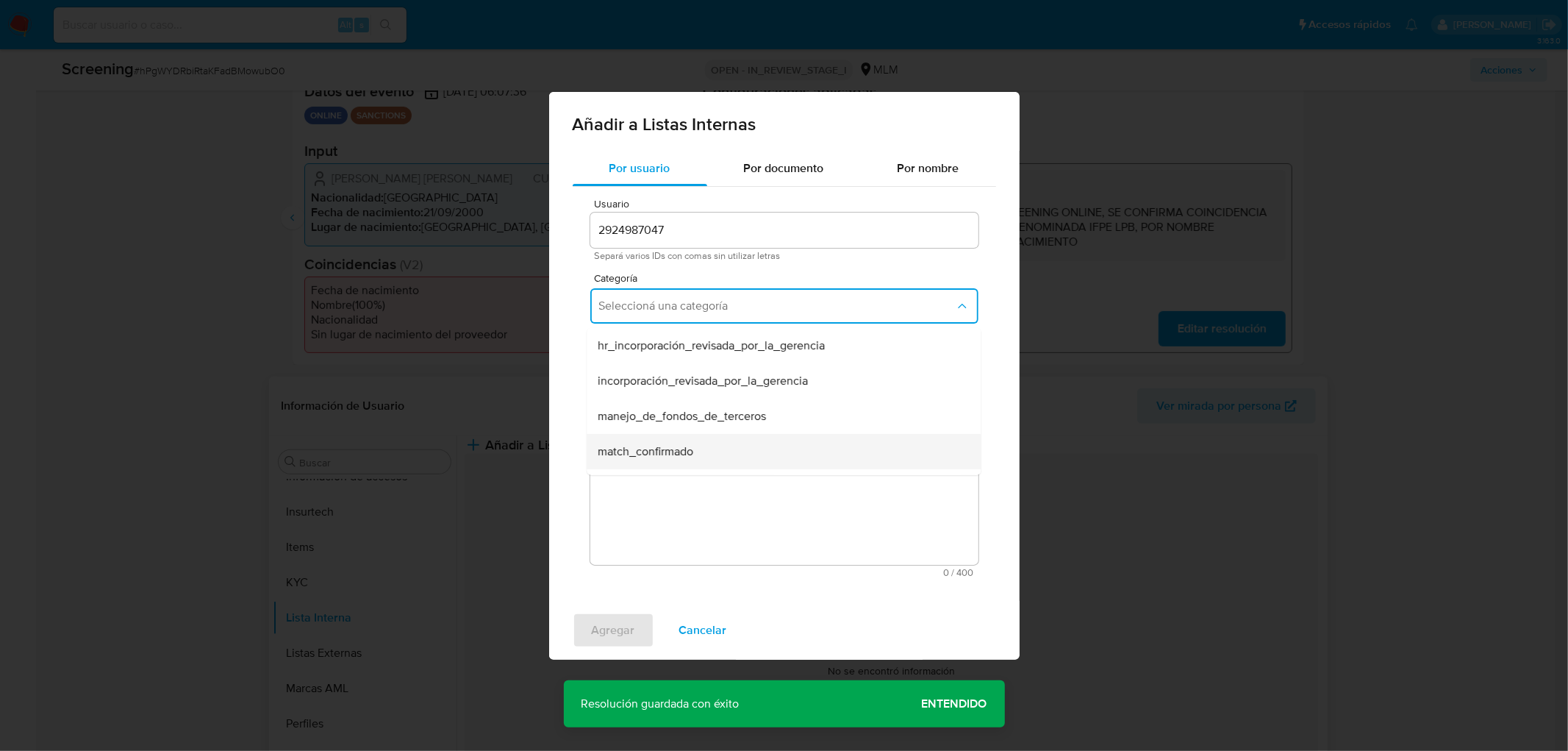
click at [703, 445] on div "match_confirmado" at bounding box center [779, 451] width 362 height 35
click at [716, 363] on button "Seleccioná una subcategoría" at bounding box center [785, 374] width 389 height 35
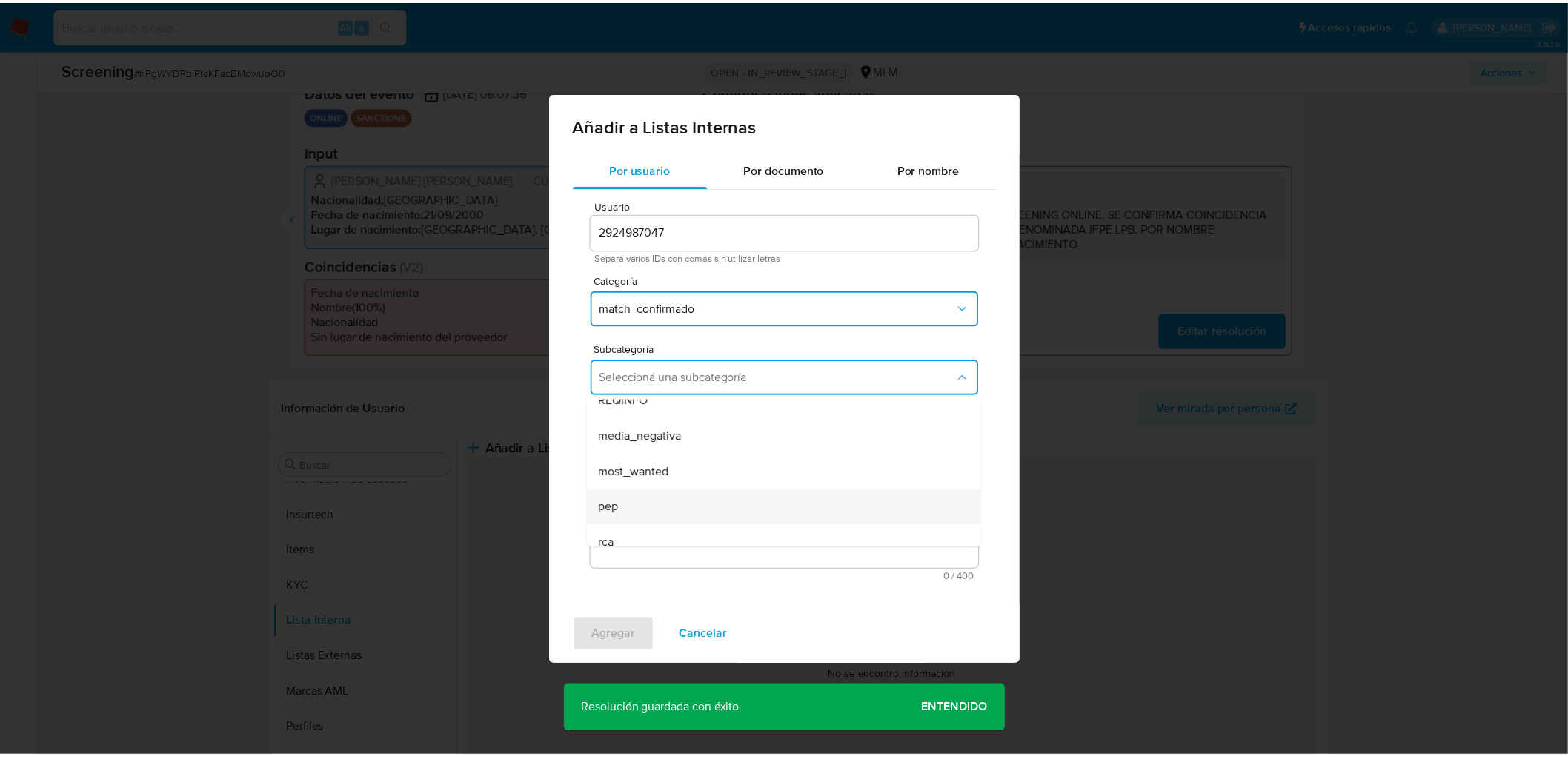
scroll to position [100, 0]
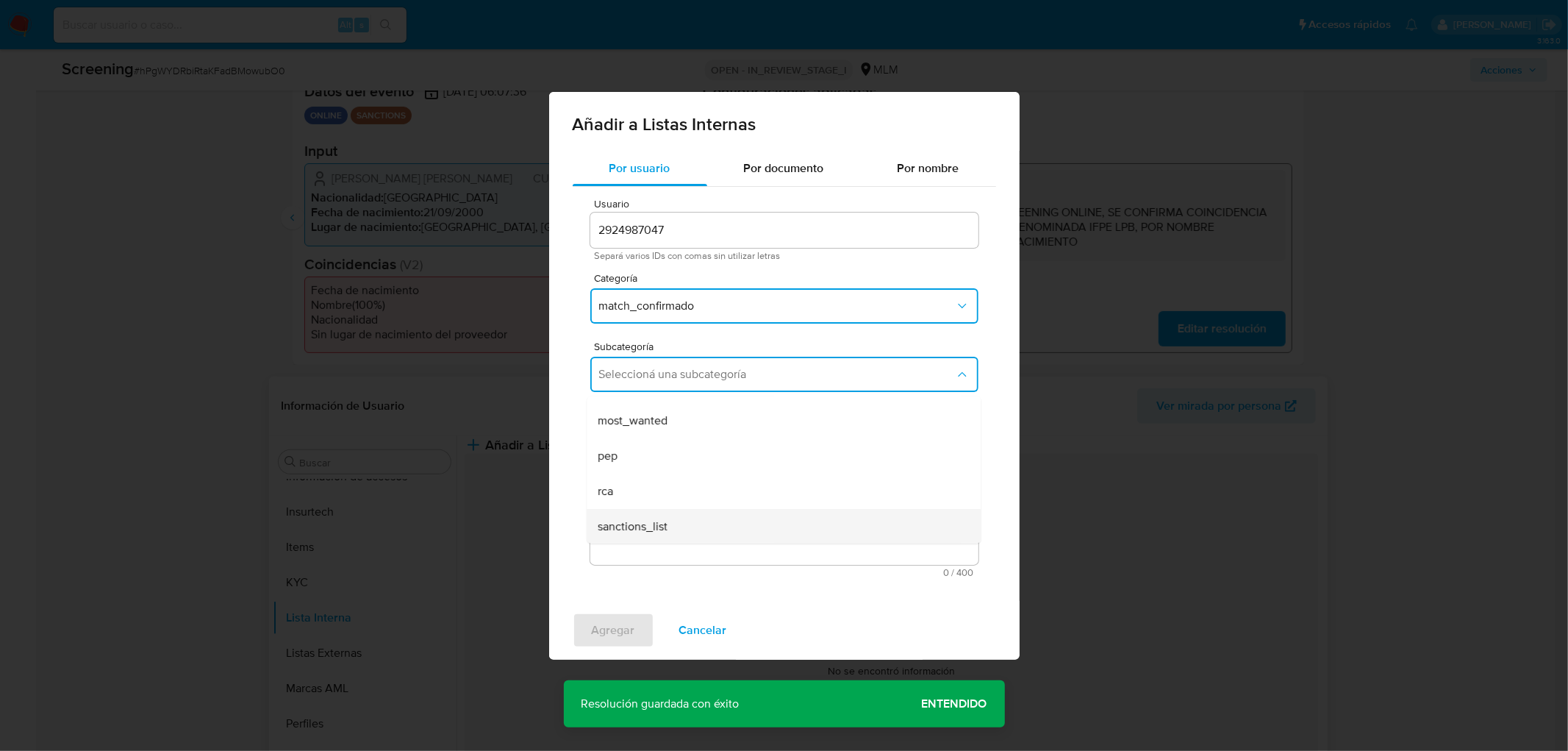
click at [696, 522] on div "sanctions_list" at bounding box center [779, 525] width 362 height 35
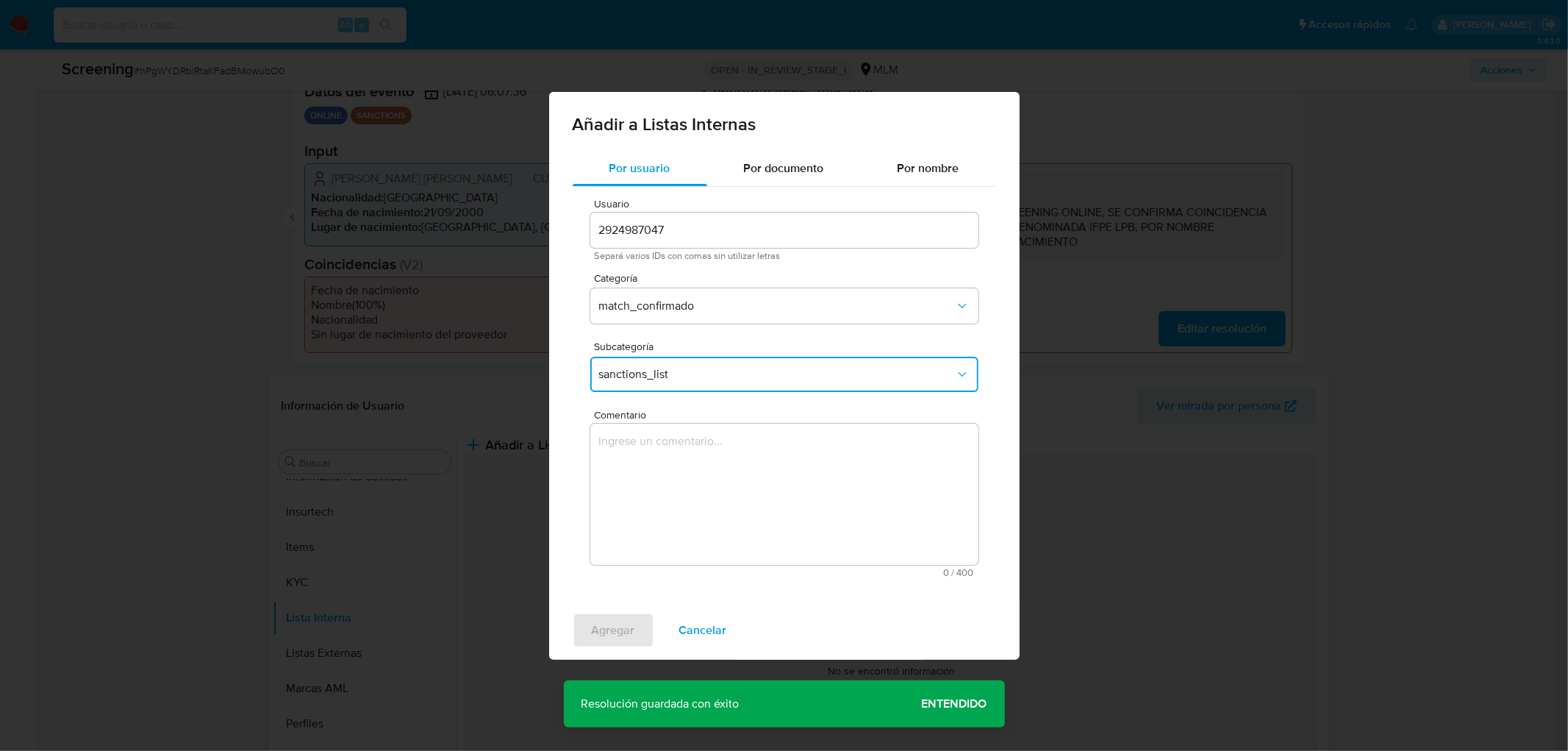
click at [701, 467] on textarea "Comentario" at bounding box center [785, 494] width 389 height 142
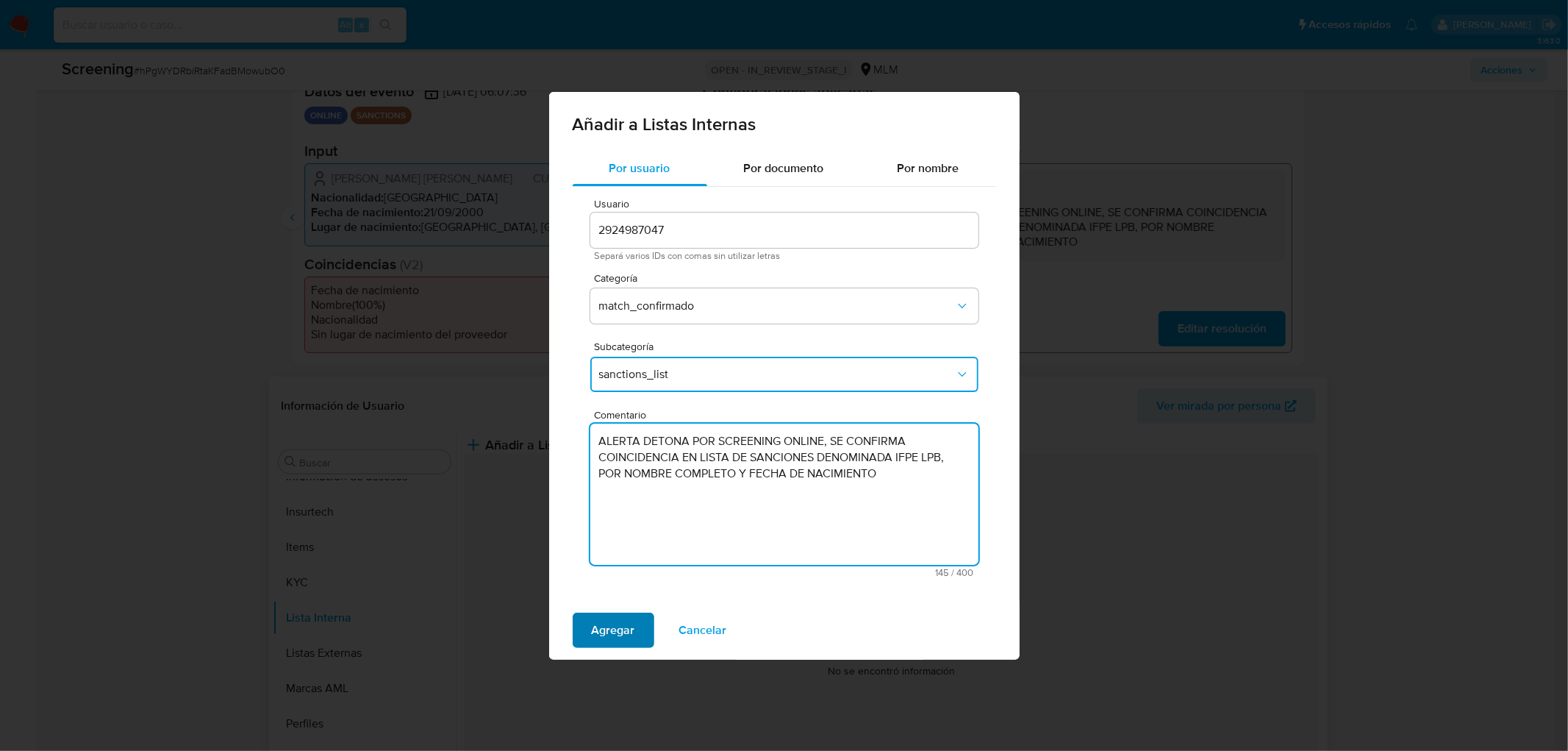
type textarea "ALERTA DETONA POR SCREENING ONLINE, SE CONFIRMA COINCIDENCIA EN LISTA DE SANCIO…"
click at [612, 630] on span "Agregar" at bounding box center [613, 630] width 43 height 32
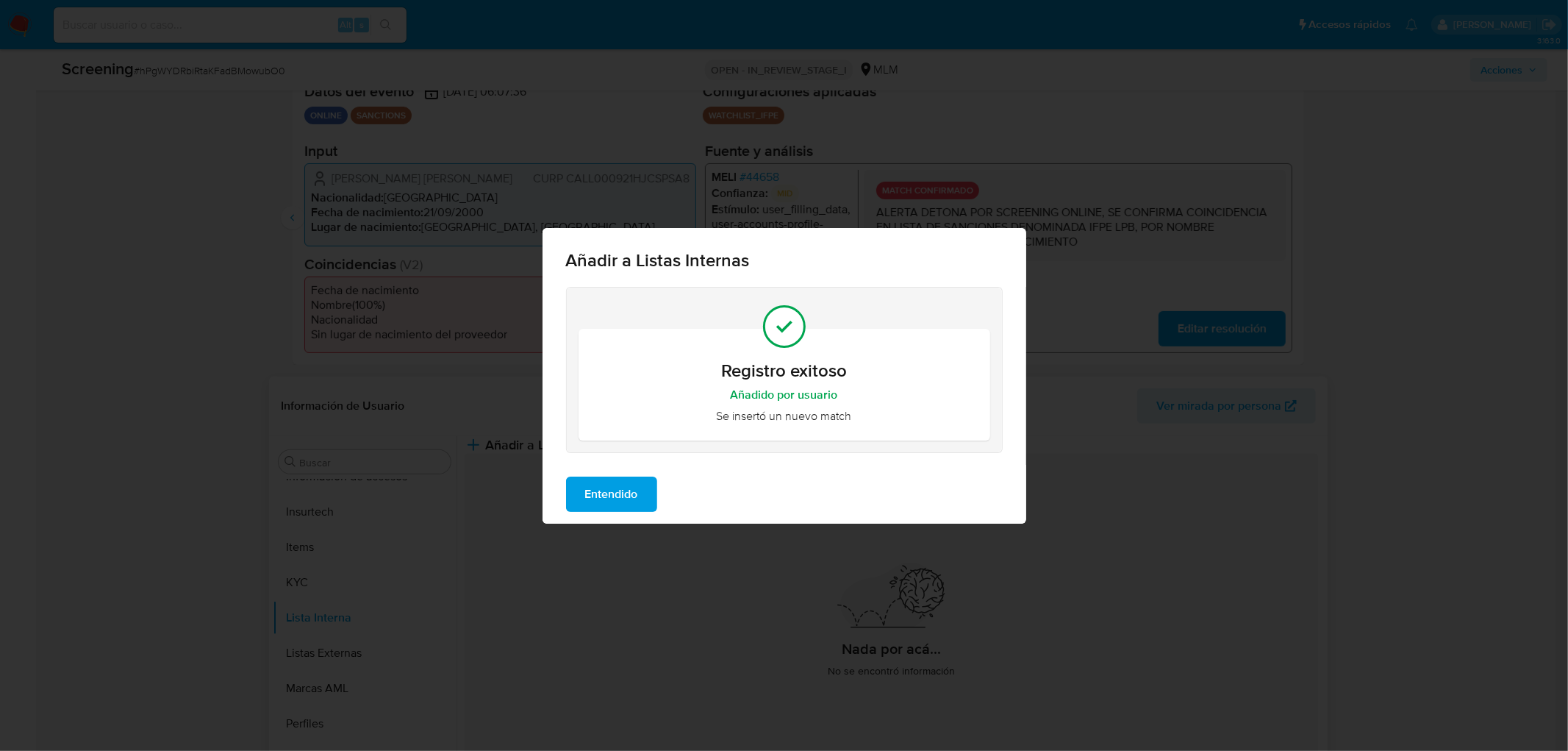
click at [625, 489] on span "Entendido" at bounding box center [611, 493] width 53 height 32
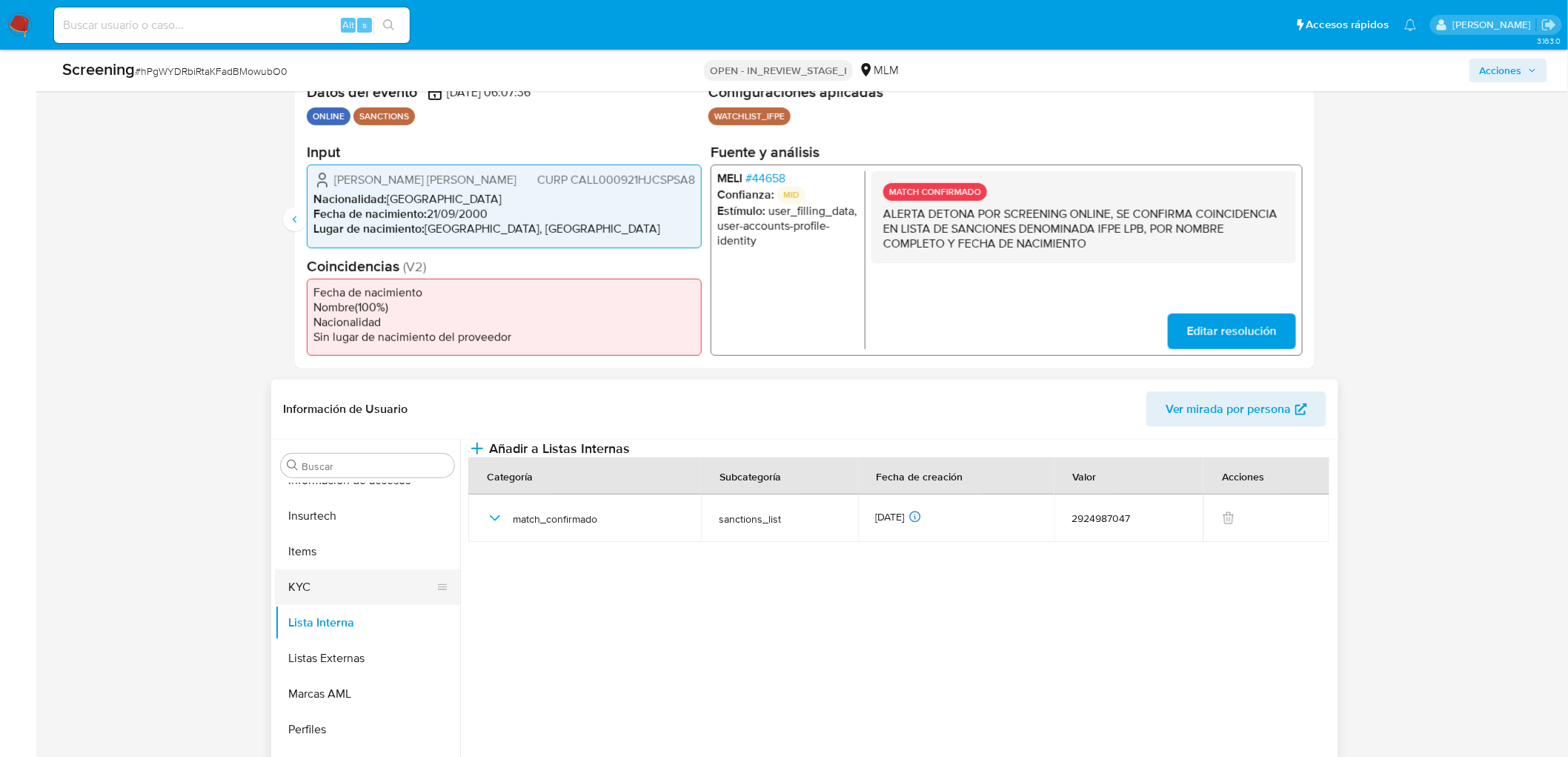
click at [321, 591] on button "KYC" at bounding box center [361, 587] width 173 height 35
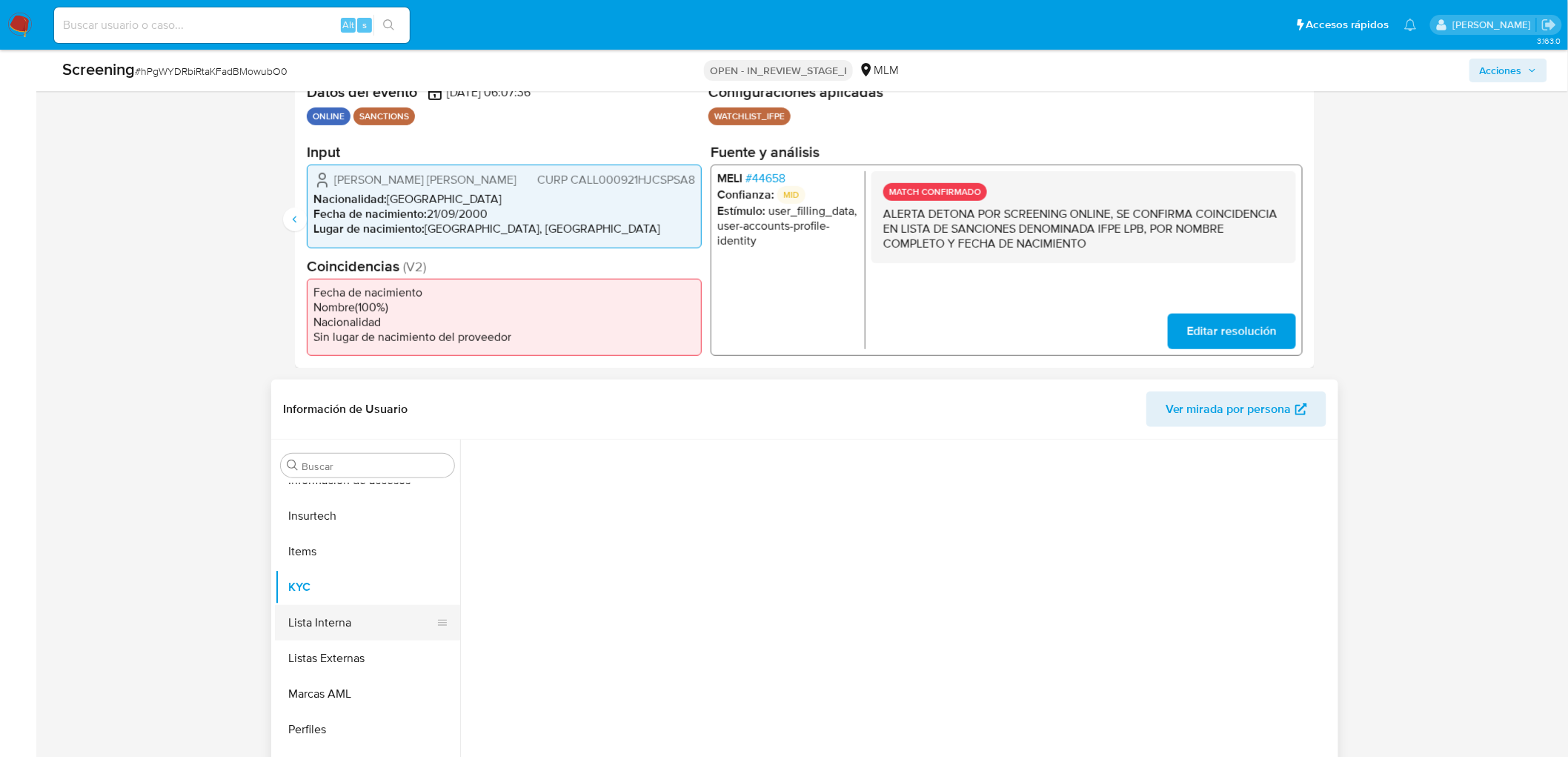
click at [319, 633] on button "Lista Interna" at bounding box center [361, 623] width 173 height 35
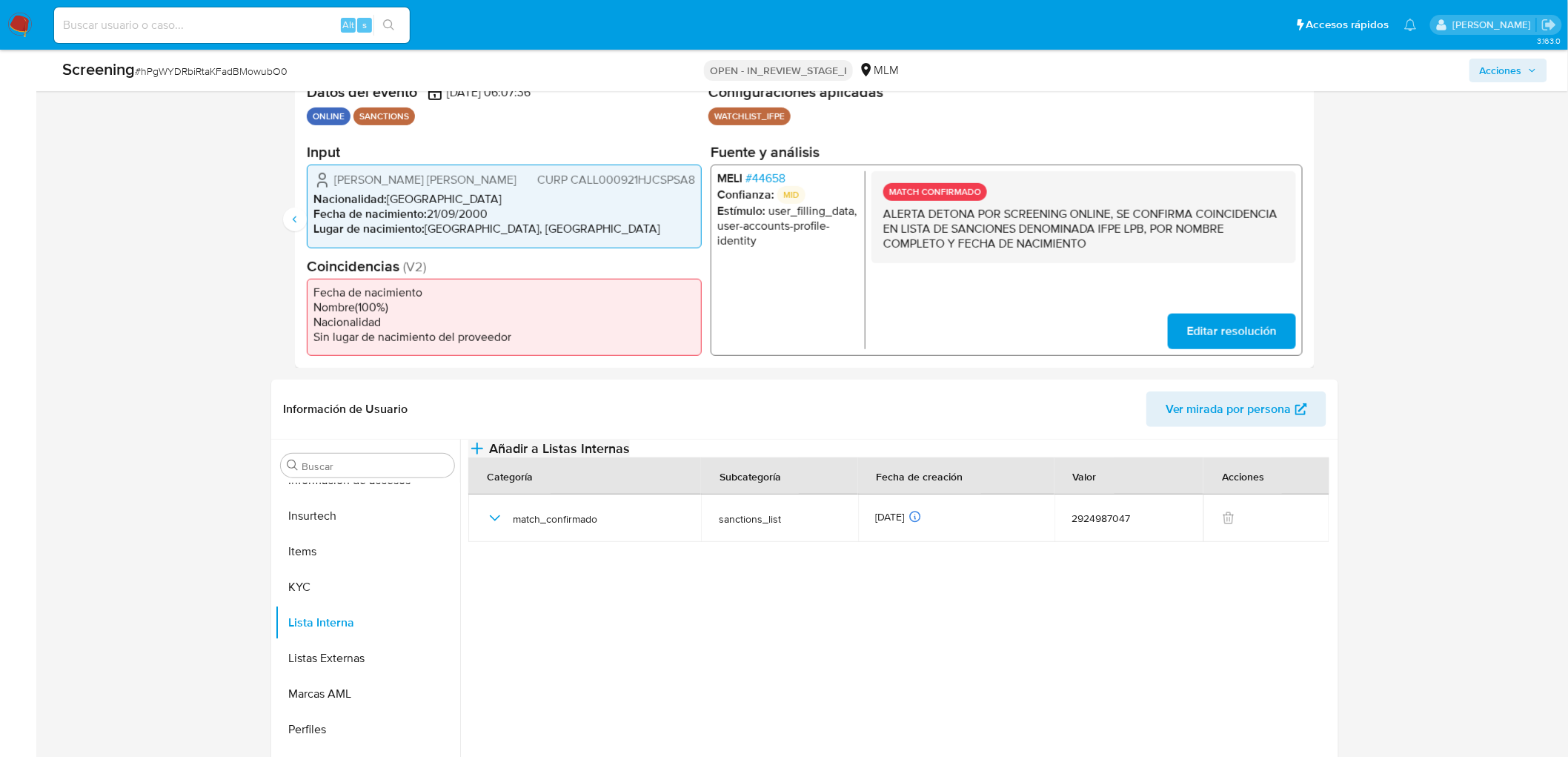
click at [630, 457] on span "Añadir a Listas Internas" at bounding box center [559, 448] width 141 height 17
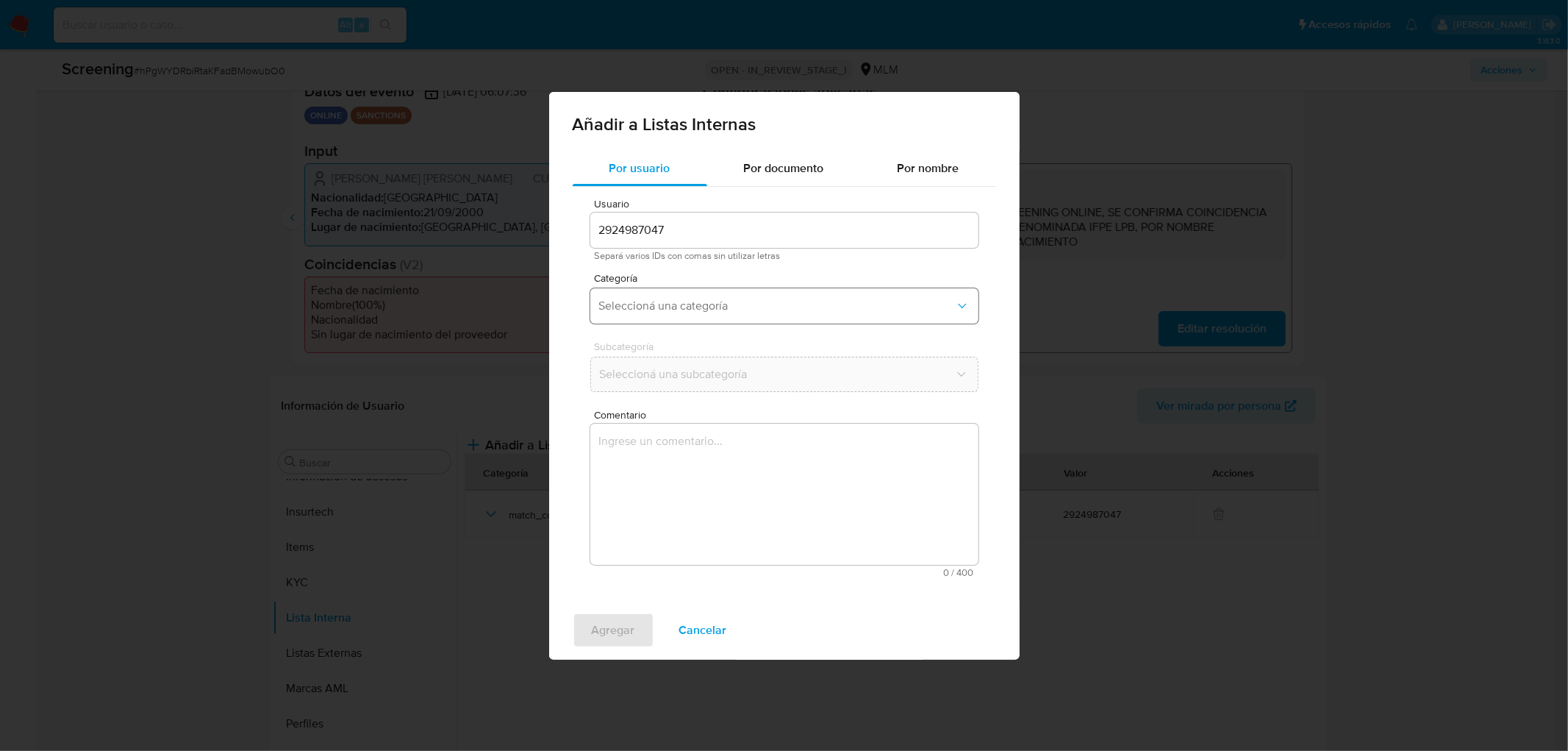
click at [766, 295] on button "Seleccioná una categoría" at bounding box center [785, 306] width 389 height 35
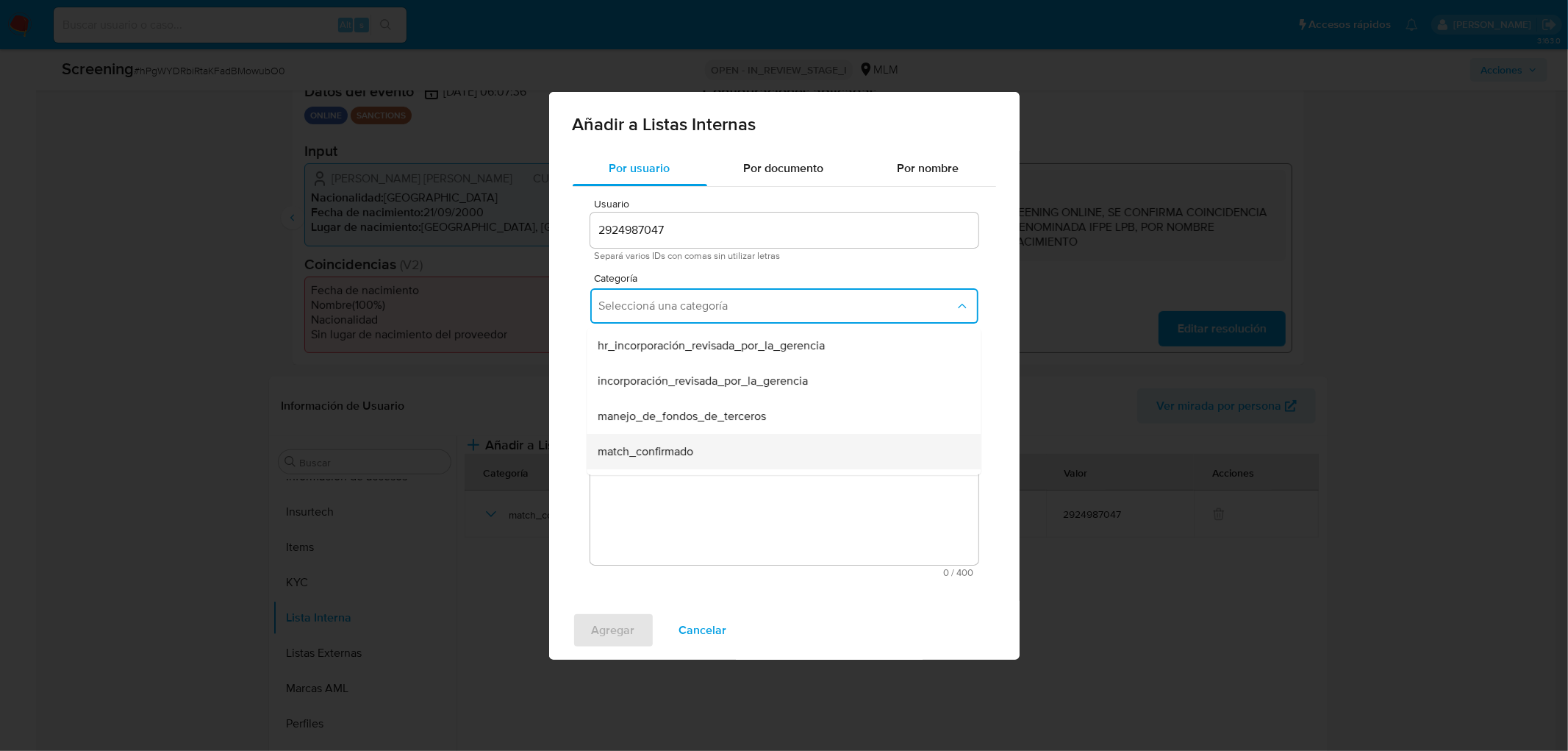
click at [684, 453] on span "match_confirmado" at bounding box center [646, 450] width 96 height 15
click at [716, 356] on button "Seleccioná una subcategoría" at bounding box center [785, 374] width 389 height 35
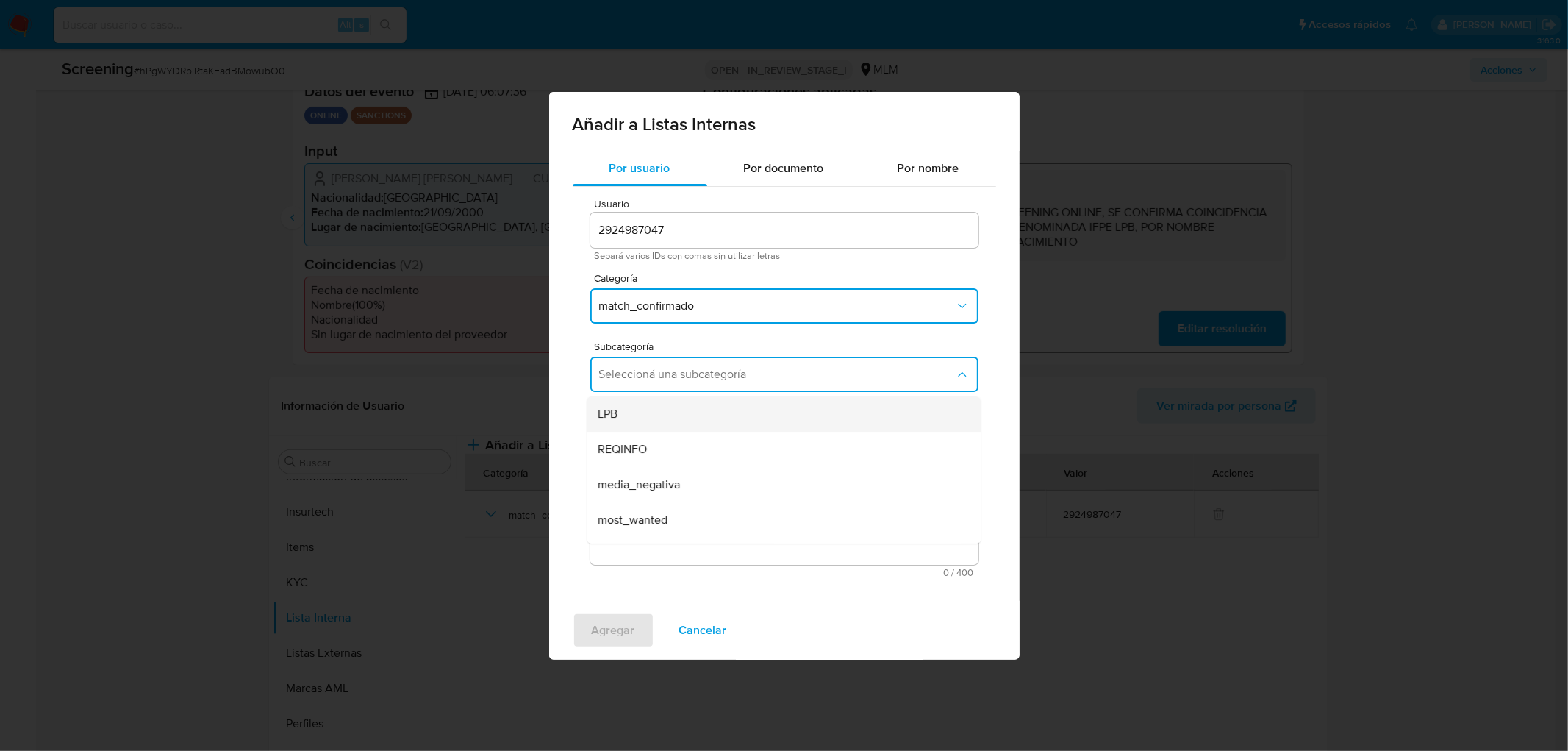
click at [693, 400] on div "LPB" at bounding box center [779, 413] width 362 height 35
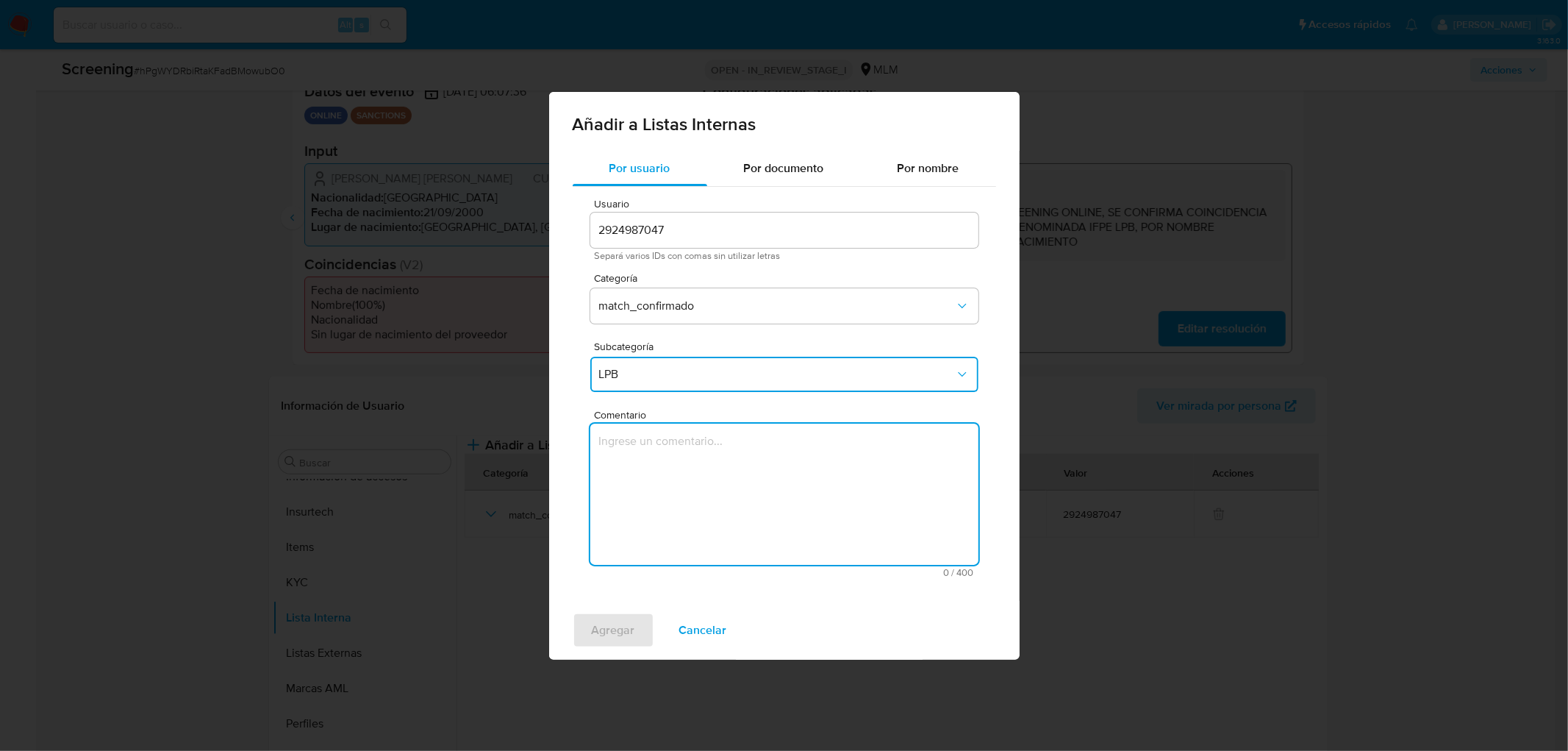
click at [688, 463] on textarea "Comentario" at bounding box center [785, 494] width 389 height 142
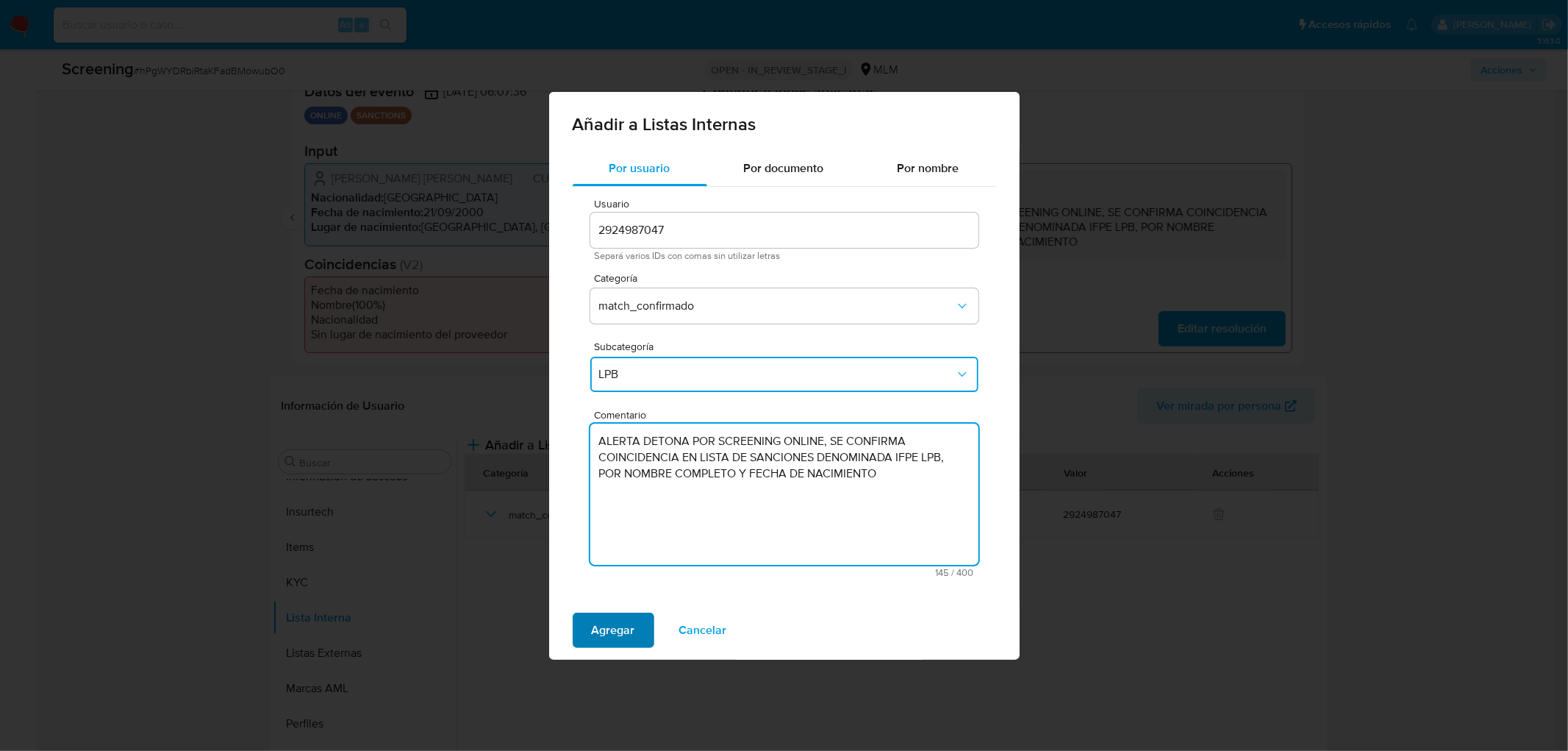
type textarea "ALERTA DETONA POR SCREENING ONLINE, SE CONFIRMA COINCIDENCIA EN LISTA DE SANCIO…"
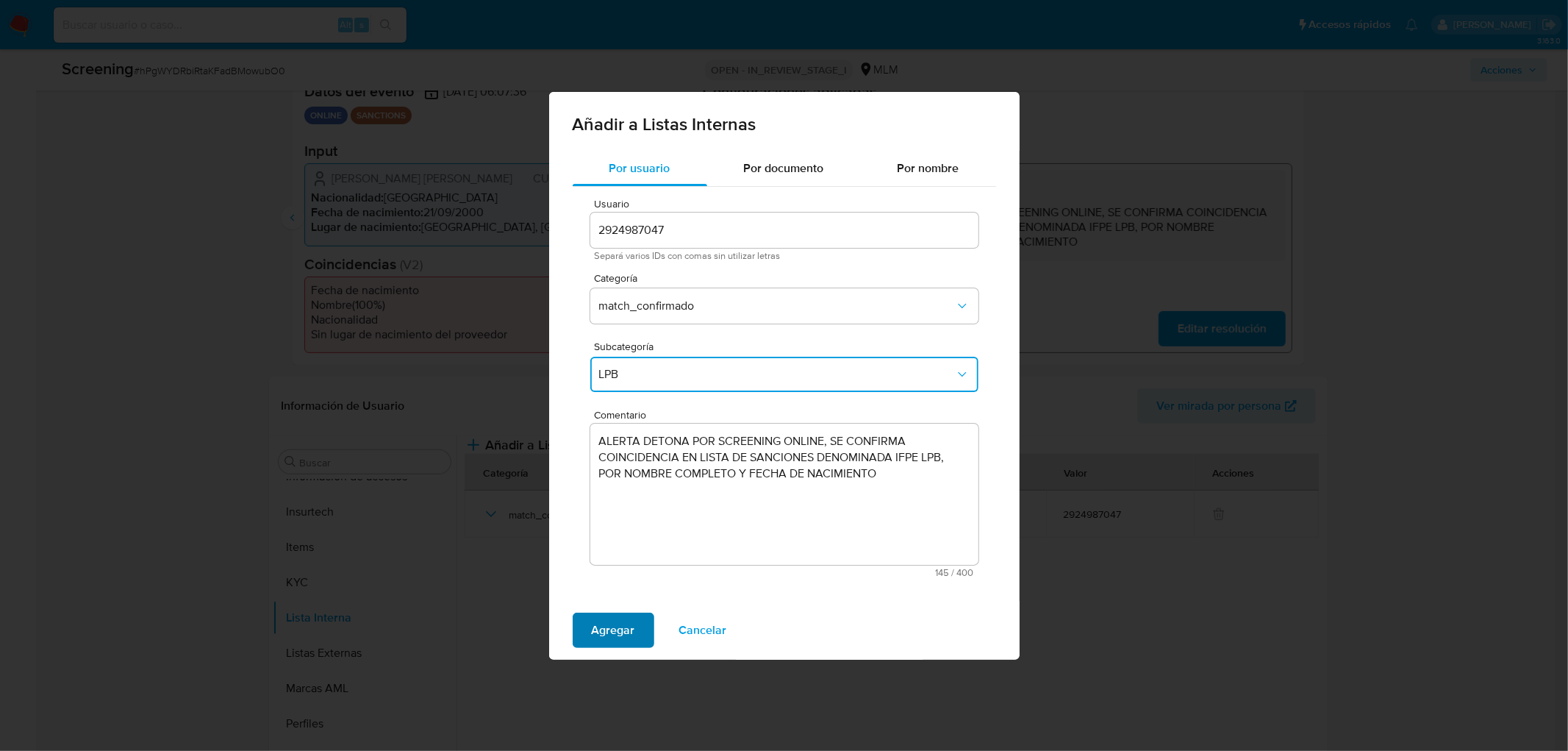
click at [606, 635] on span "Agregar" at bounding box center [613, 630] width 43 height 32
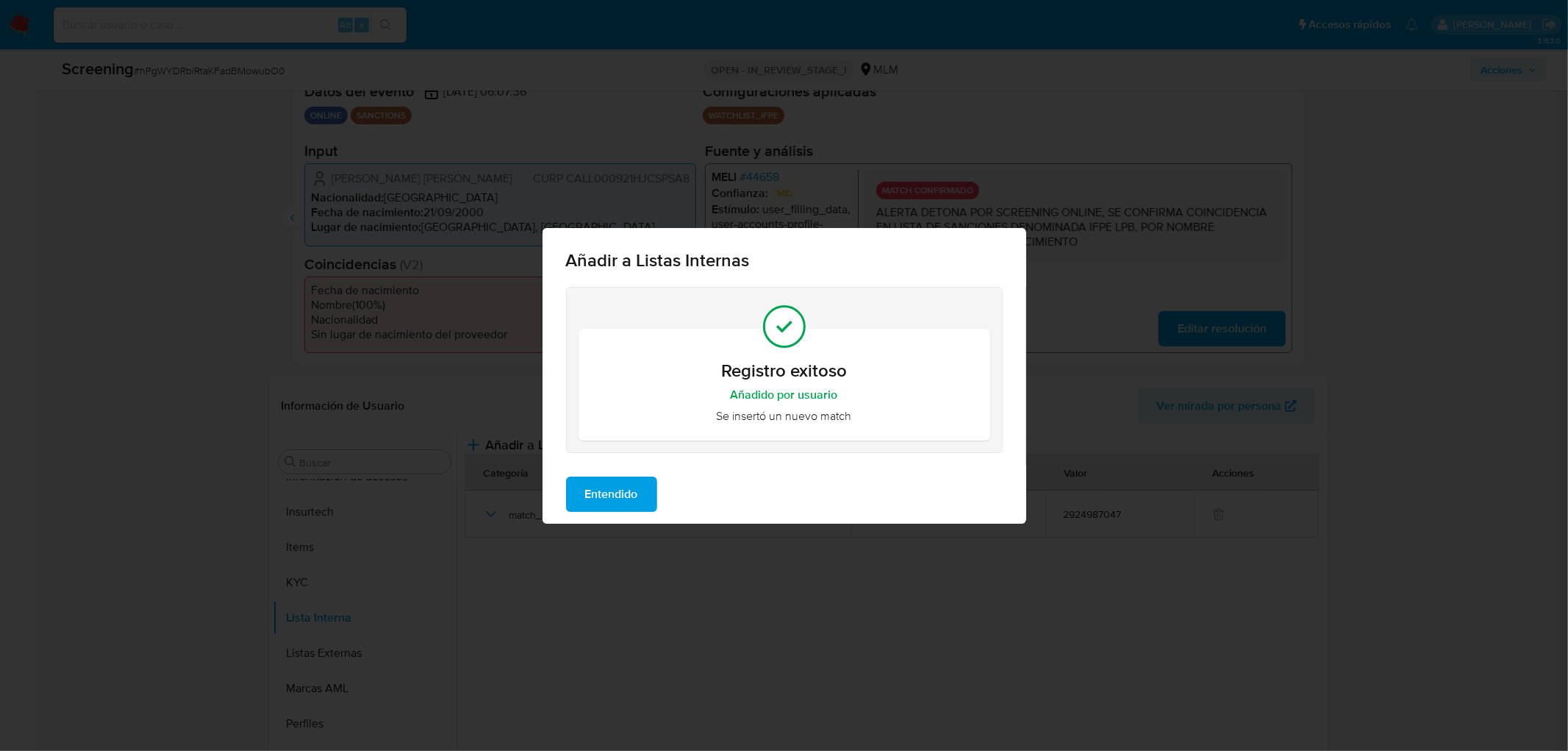
click at [609, 496] on span "Entendido" at bounding box center [611, 493] width 53 height 32
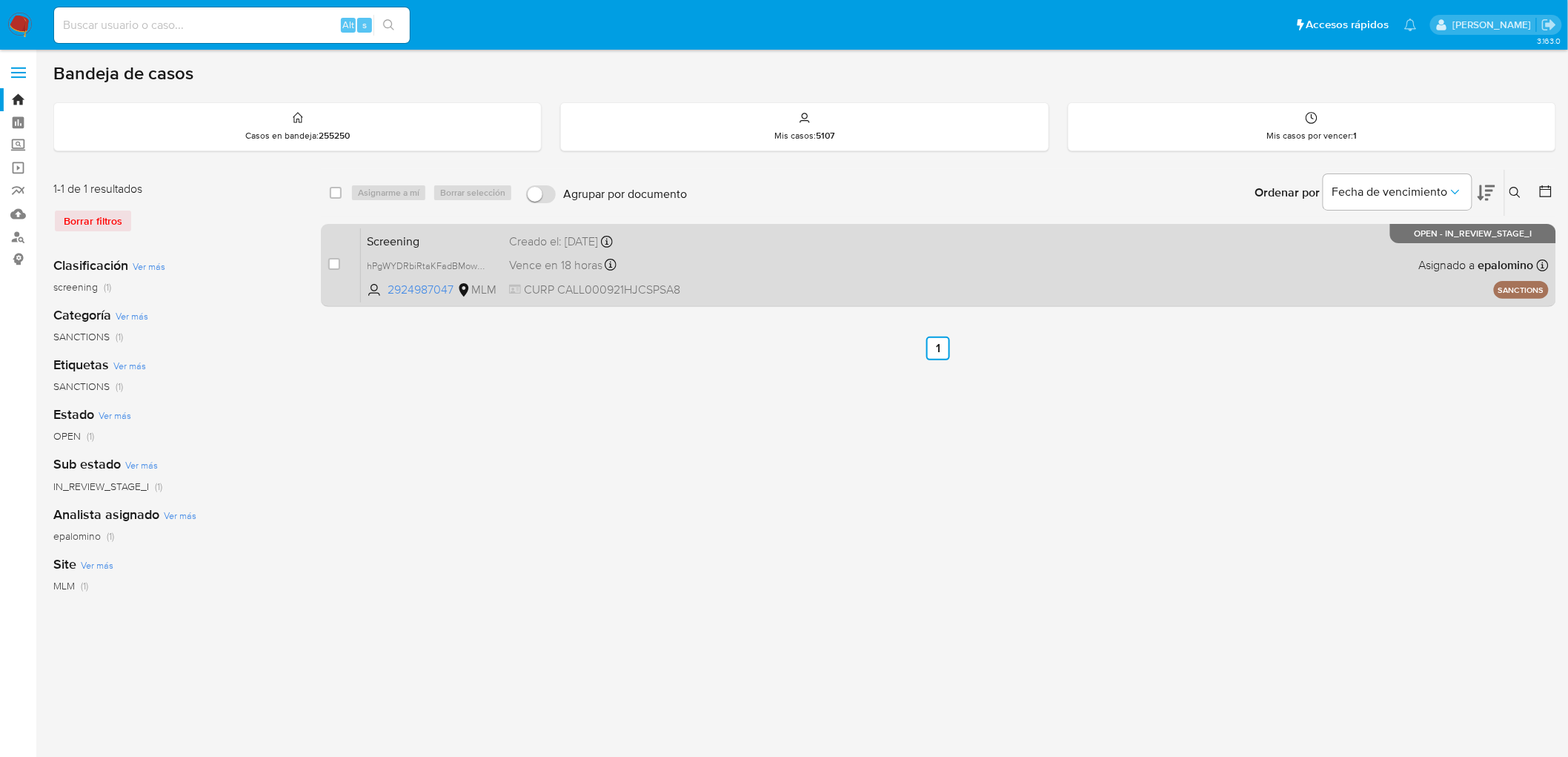
click at [426, 225] on div "case-item-checkbox No es posible asignar el caso Screening hPgWYDRbiRtaKFadBMow…" at bounding box center [938, 265] width 1235 height 83
click at [427, 233] on span "Screening" at bounding box center [432, 240] width 131 height 20
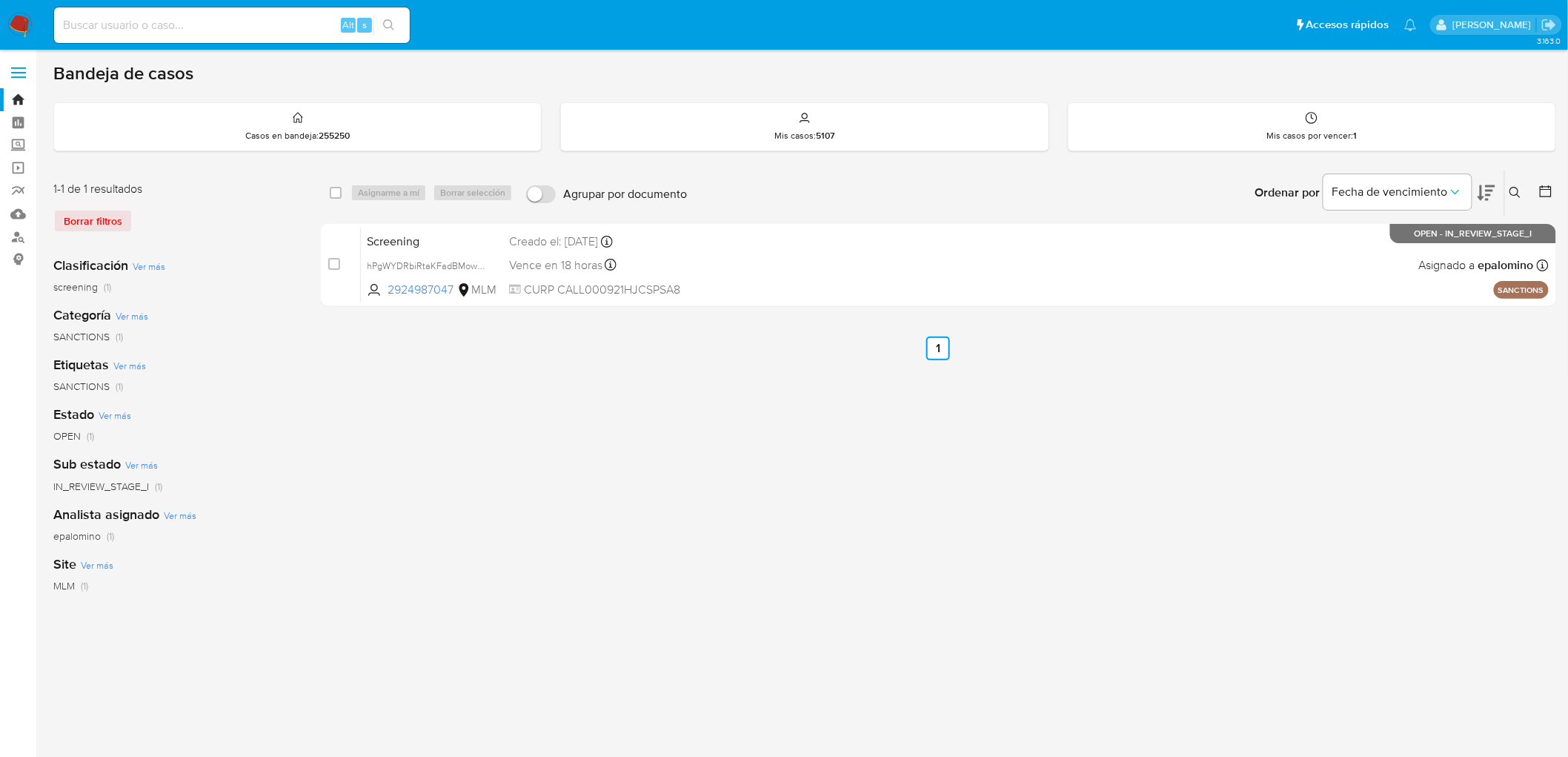
click at [24, 17] on img at bounding box center [21, 26] width 26 height 26
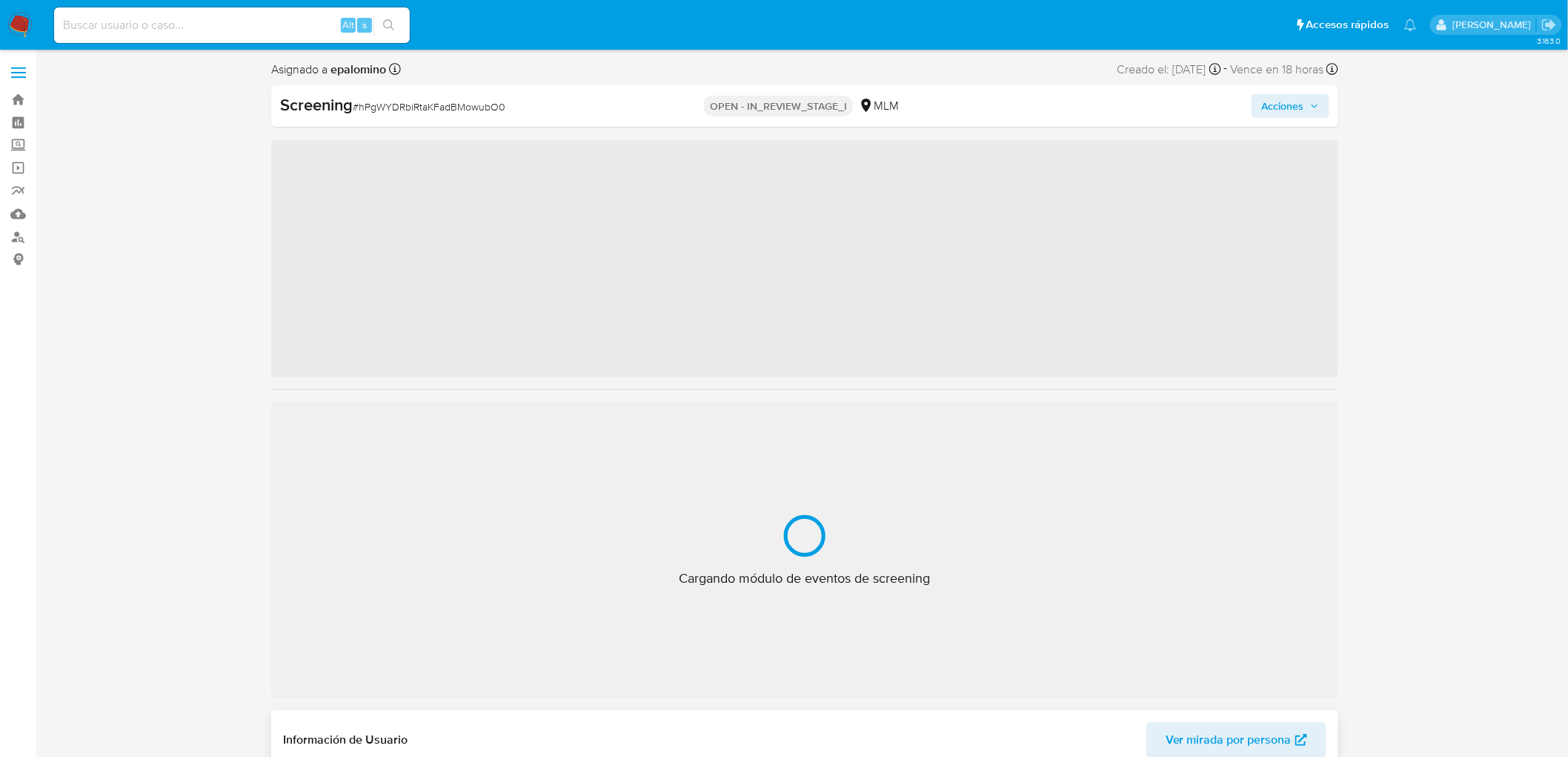
scroll to position [732, 0]
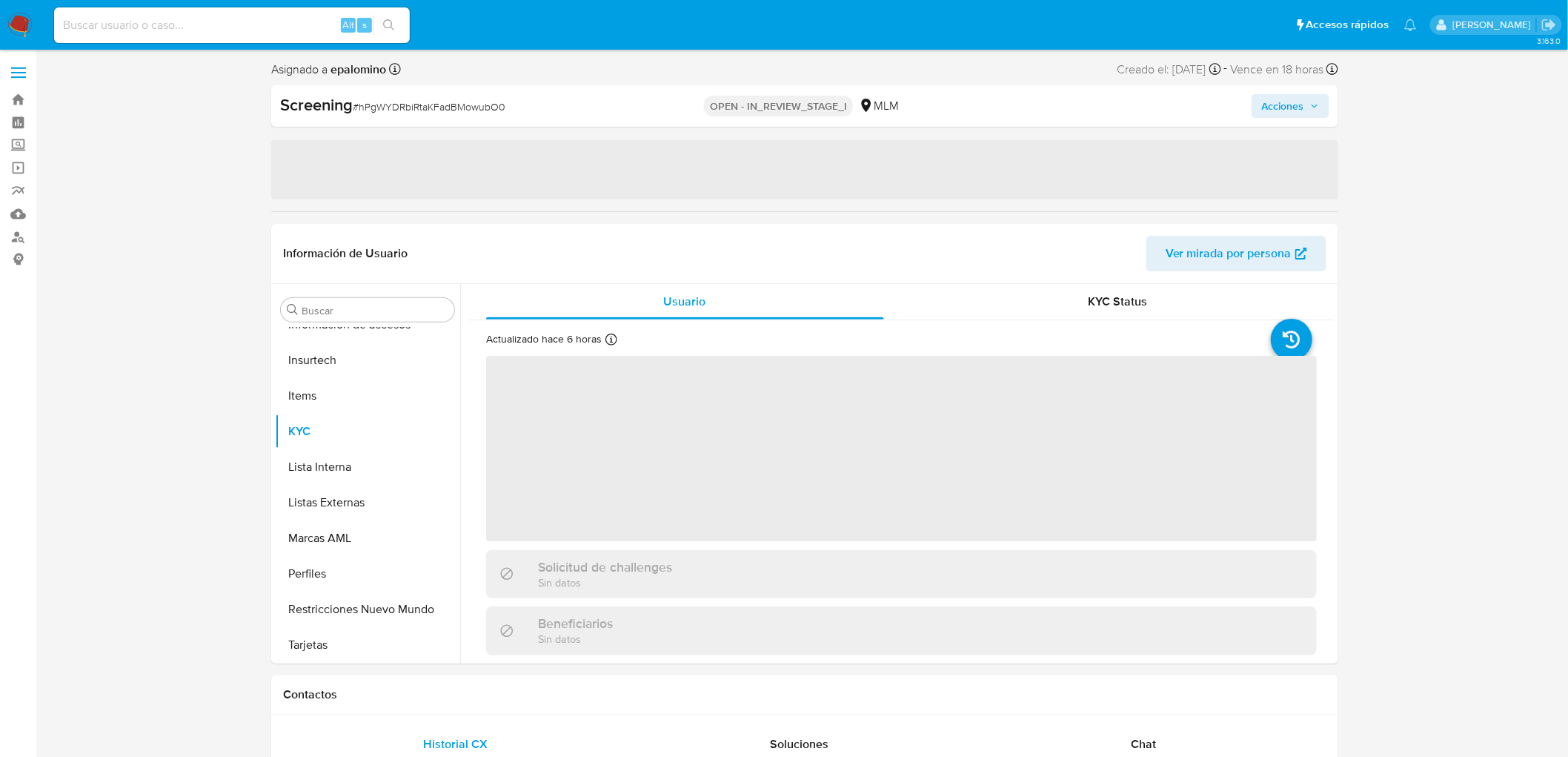
select select "10"
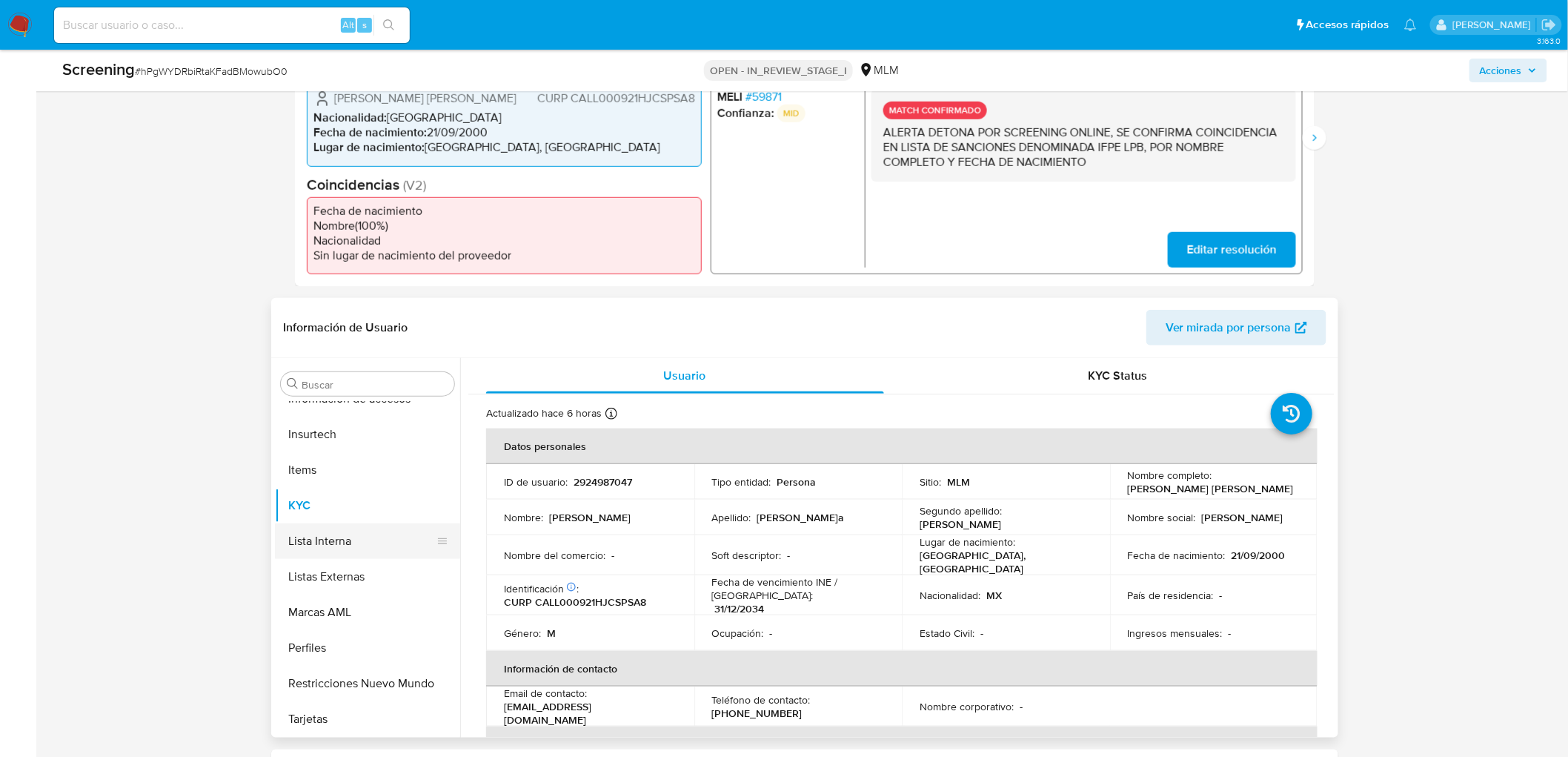
click at [369, 539] on button "Lista Interna" at bounding box center [361, 541] width 173 height 35
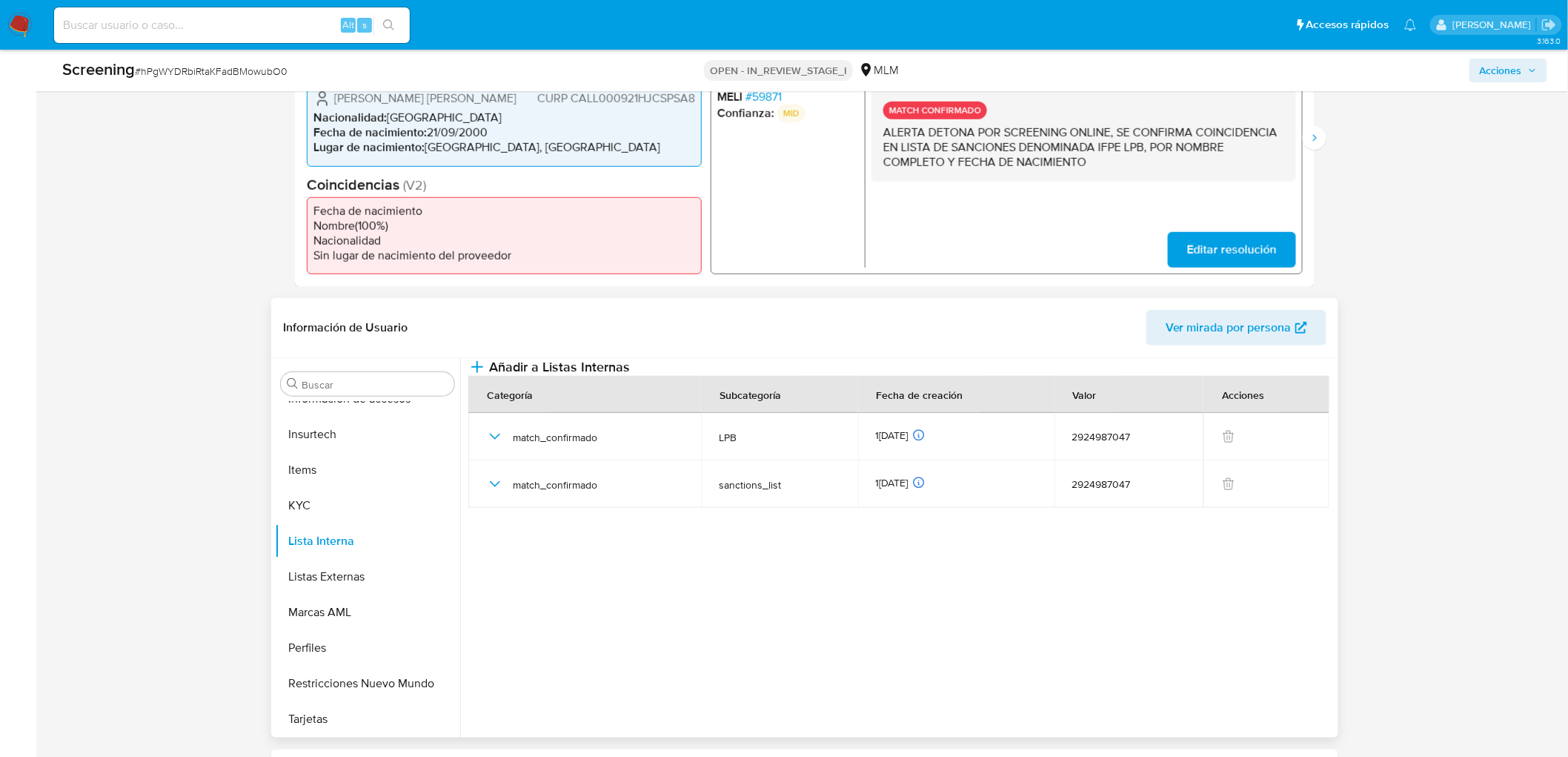
click at [718, 561] on section at bounding box center [902, 544] width 866 height 372
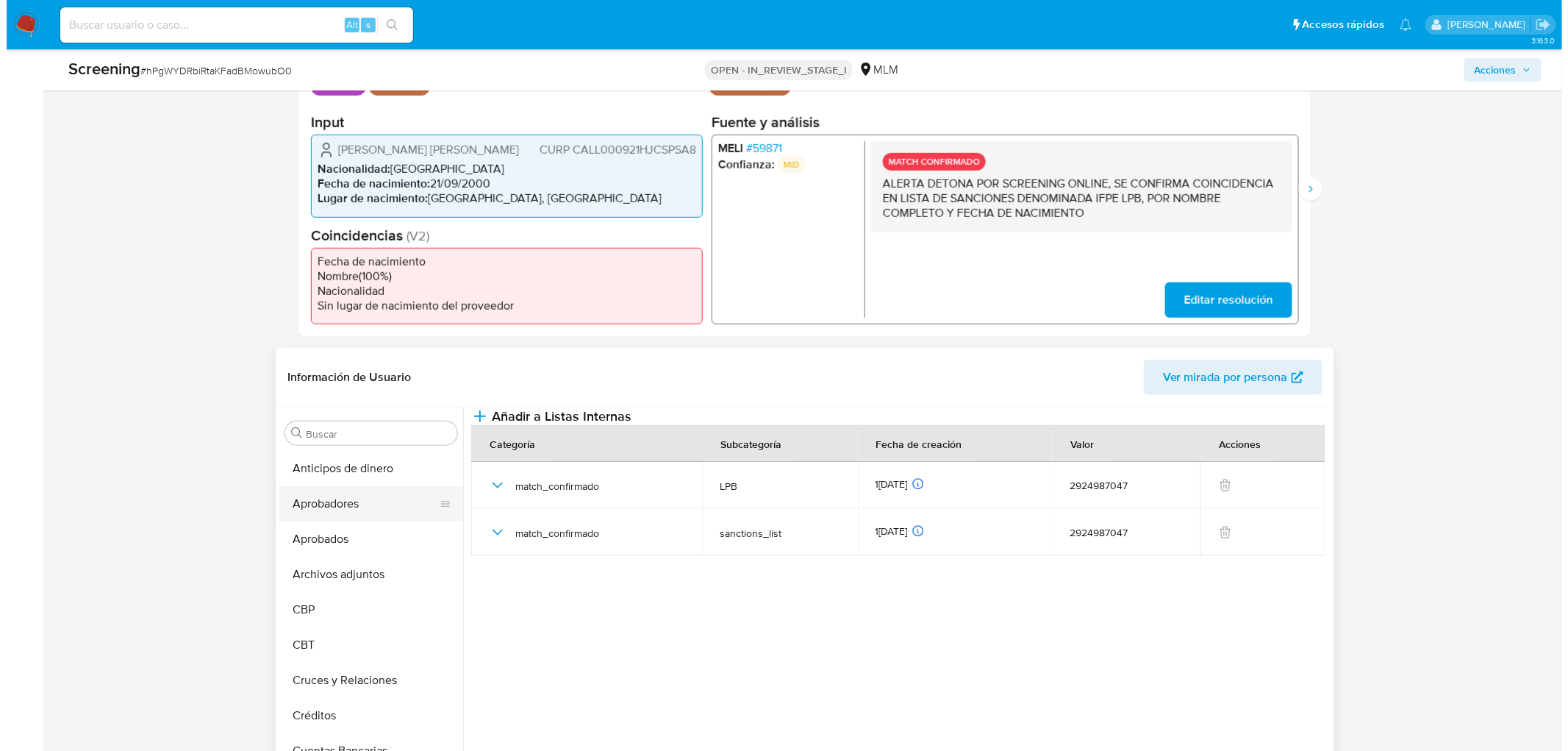
scroll to position [312, 0]
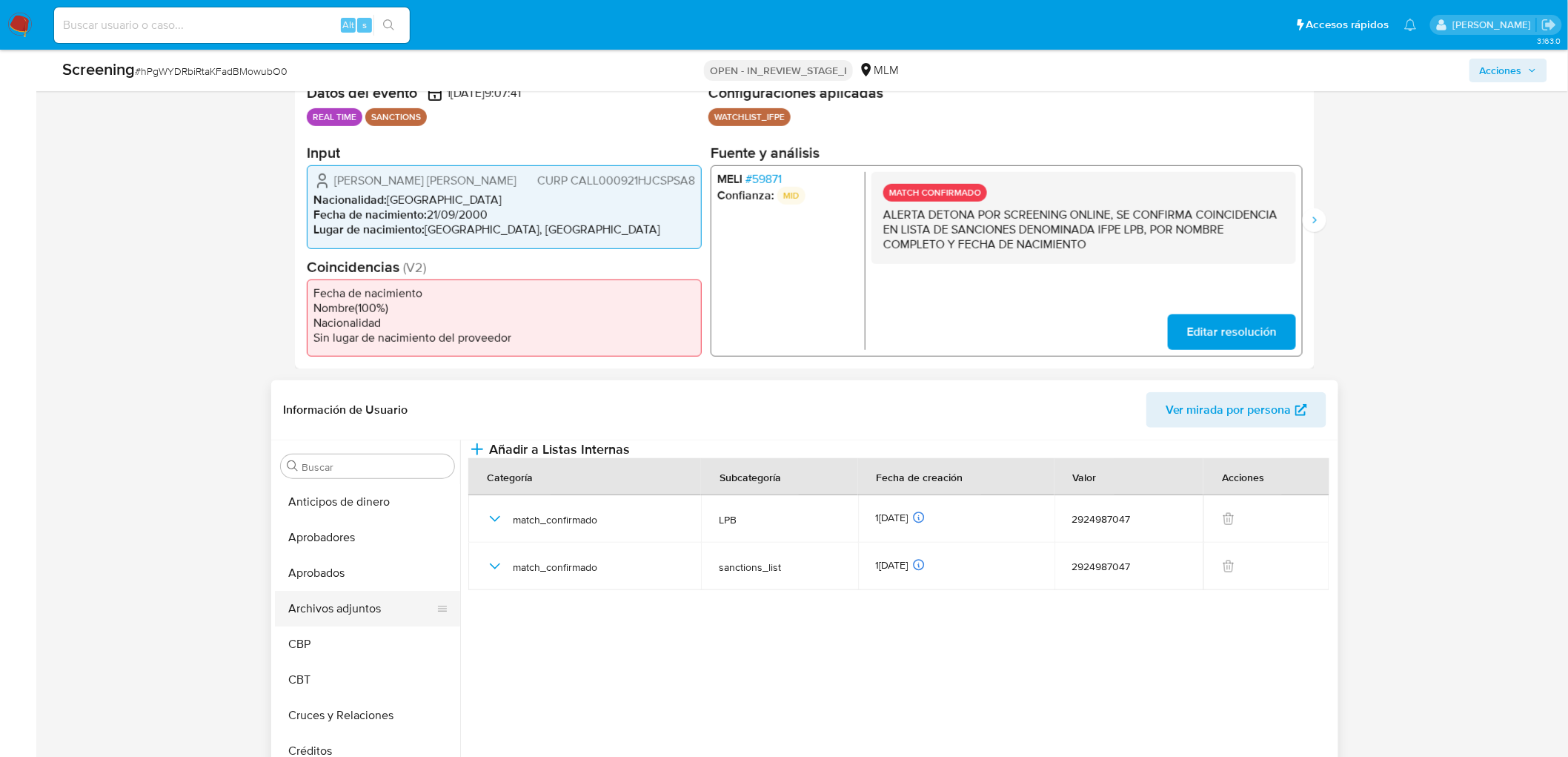
click at [373, 604] on button "Archivos adjuntos" at bounding box center [361, 608] width 173 height 35
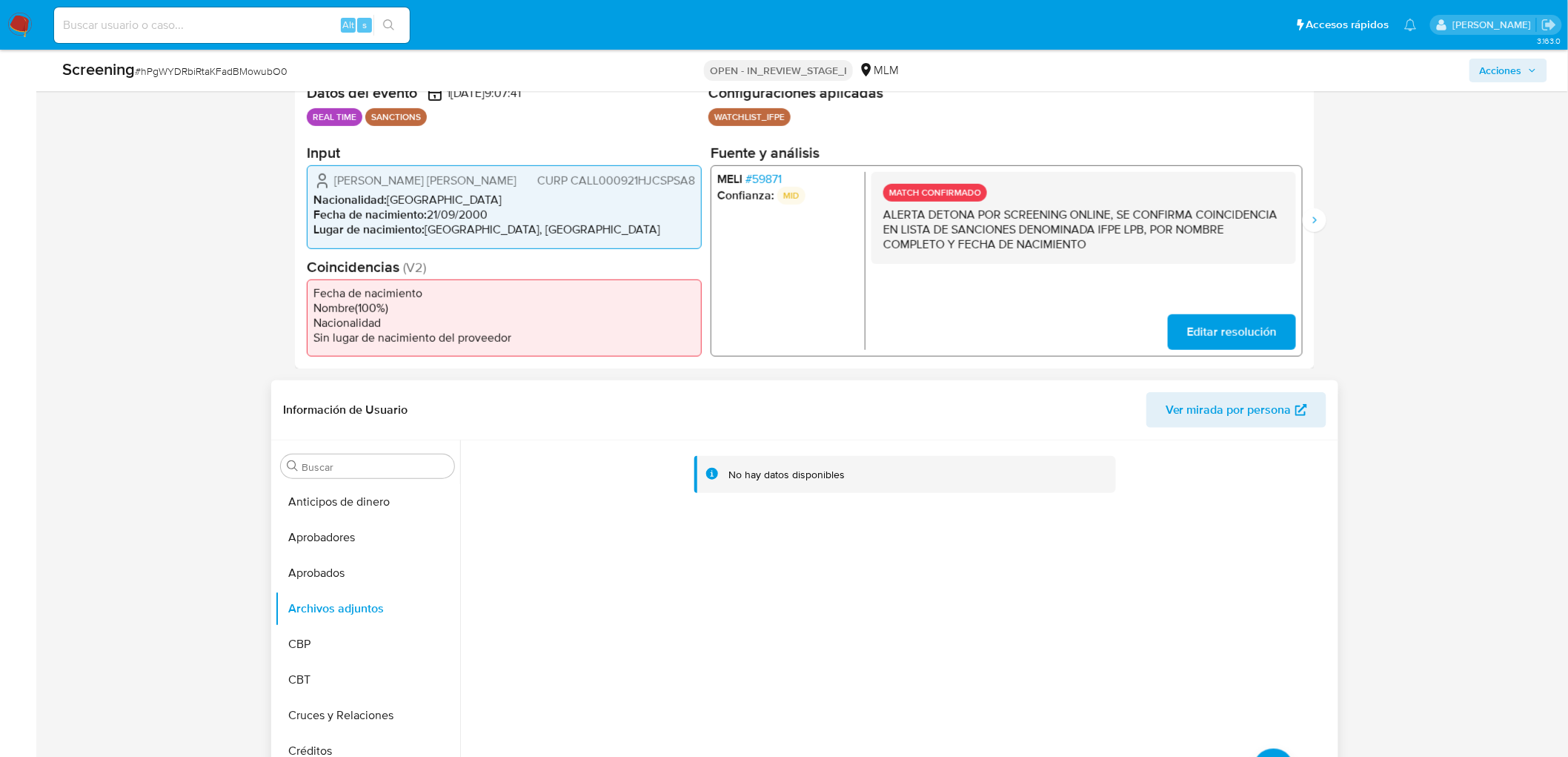
click at [1266, 746] on div "No hay datos disponibles" at bounding box center [898, 630] width 875 height 380
click at [1268, 752] on button "upload-file" at bounding box center [1274, 770] width 41 height 41
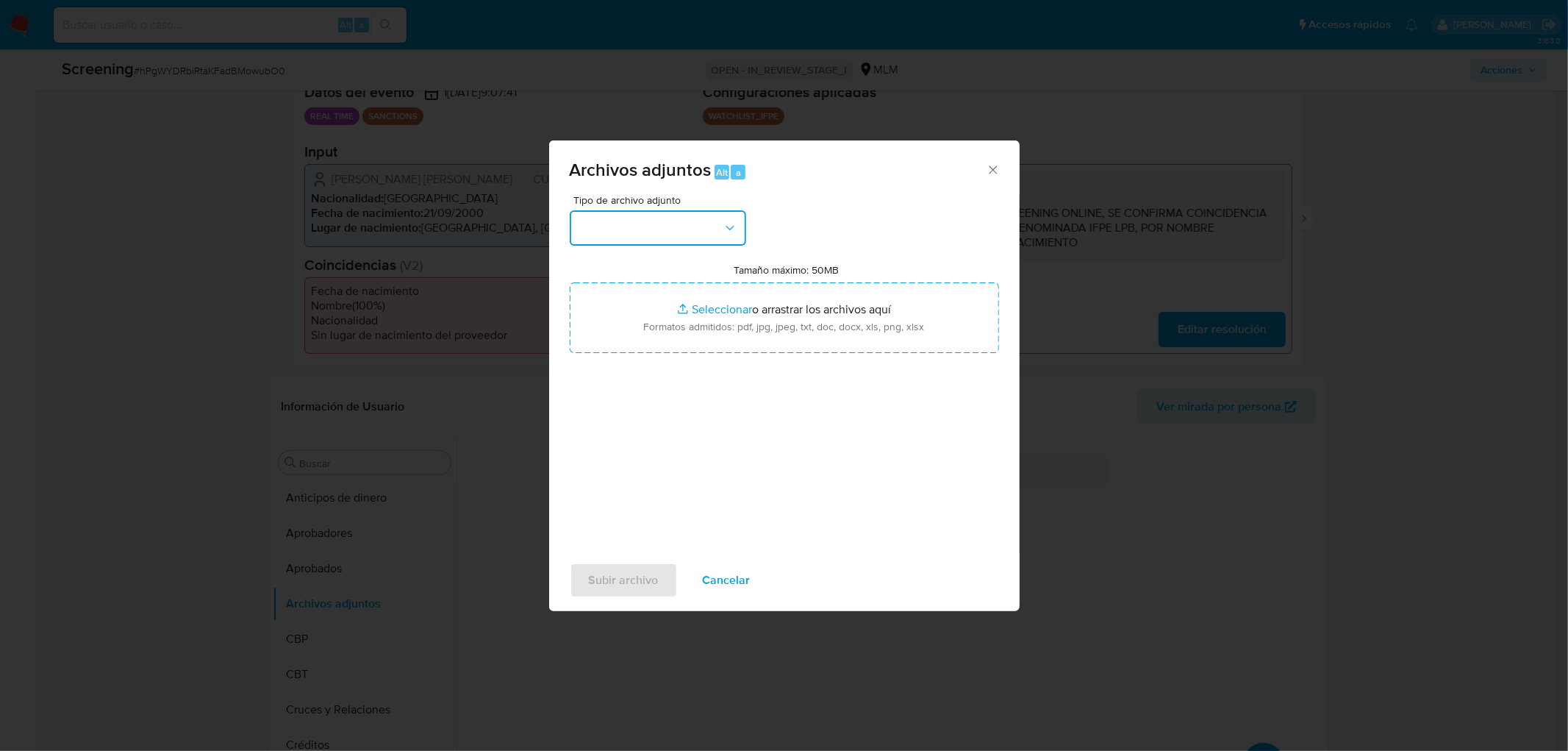
click at [725, 230] on icon "button" at bounding box center [729, 228] width 15 height 15
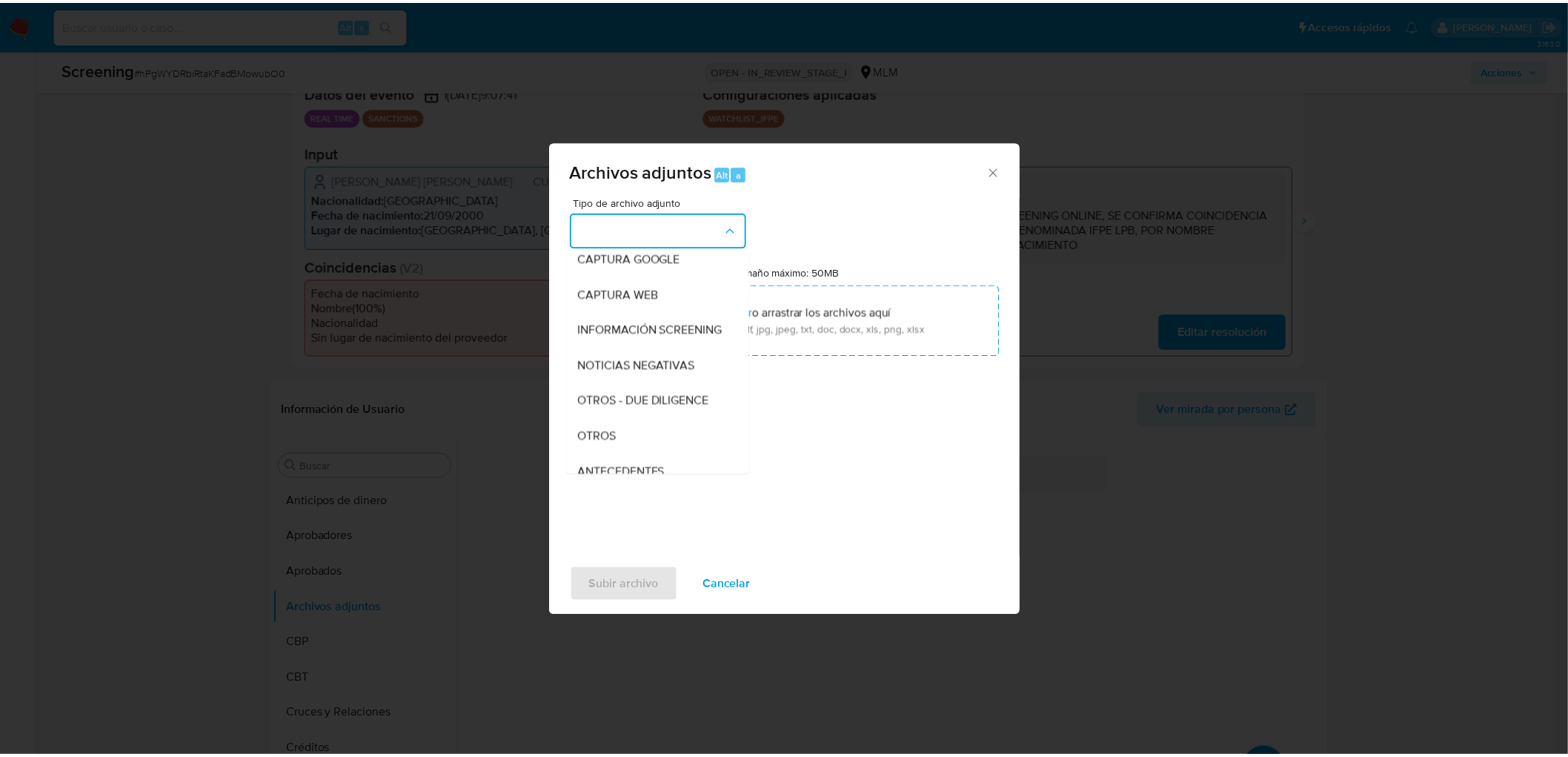
scroll to position [247, 0]
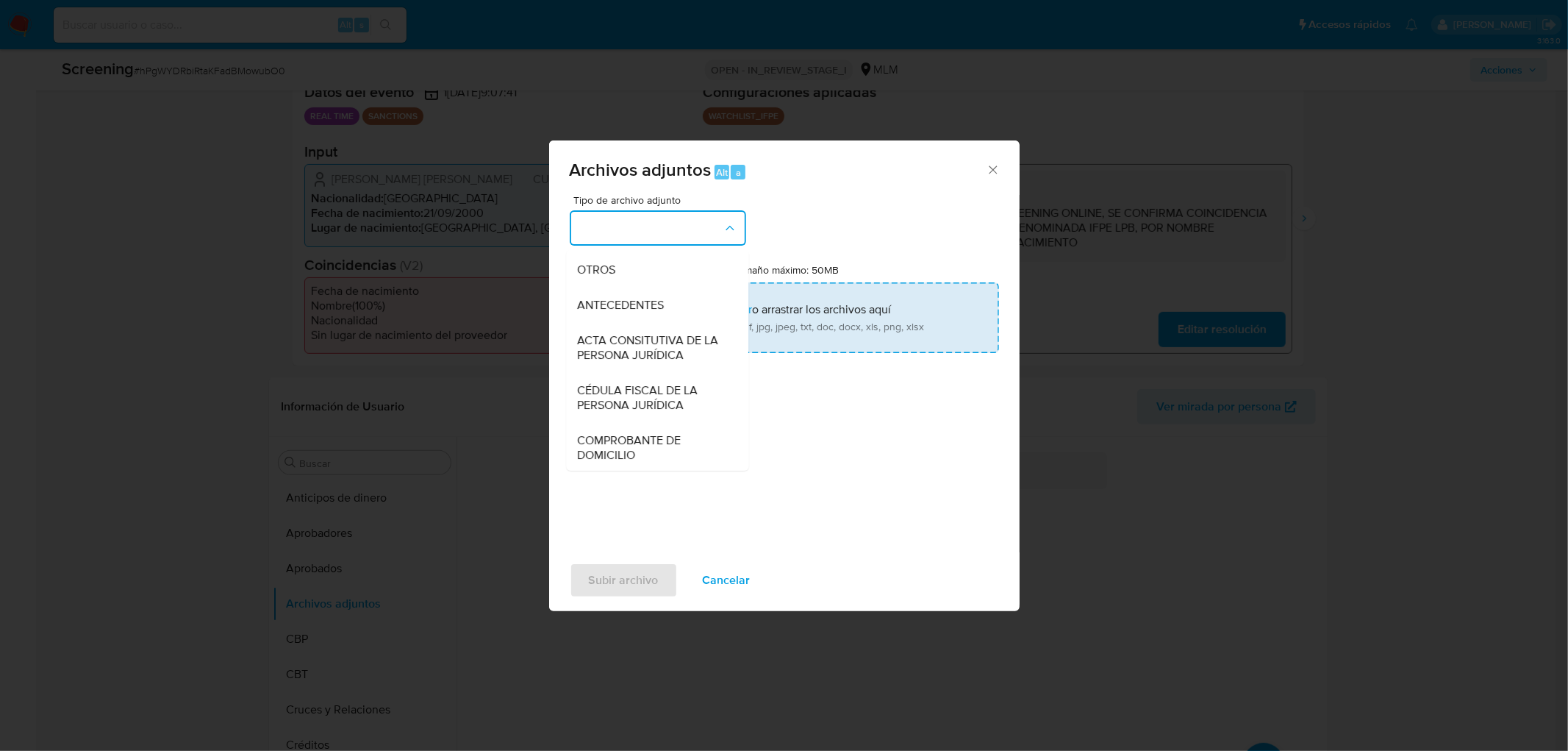
click at [657, 281] on div "OTROS" at bounding box center [653, 270] width 150 height 35
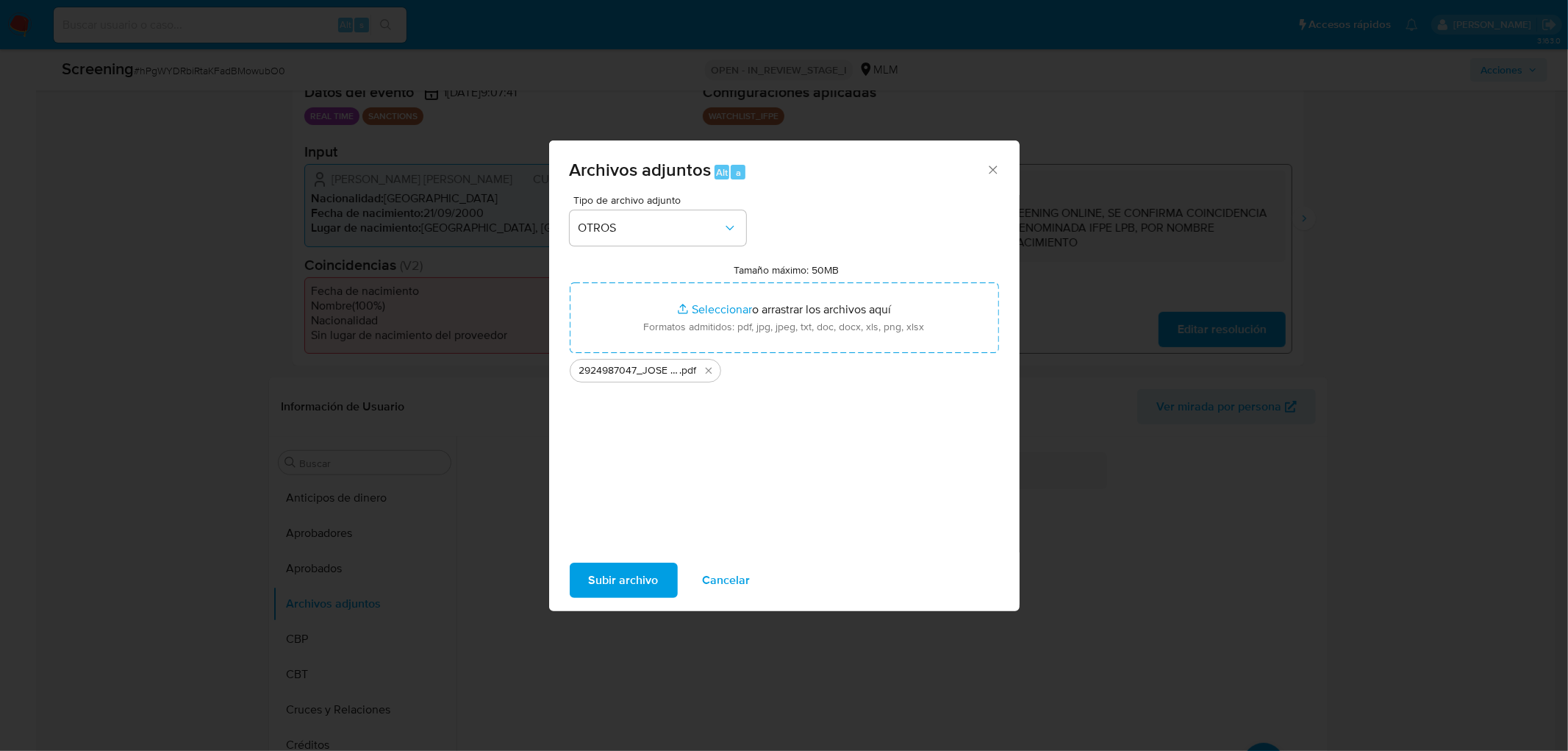
click at [627, 574] on span "Subir archivo" at bounding box center [624, 580] width 70 height 32
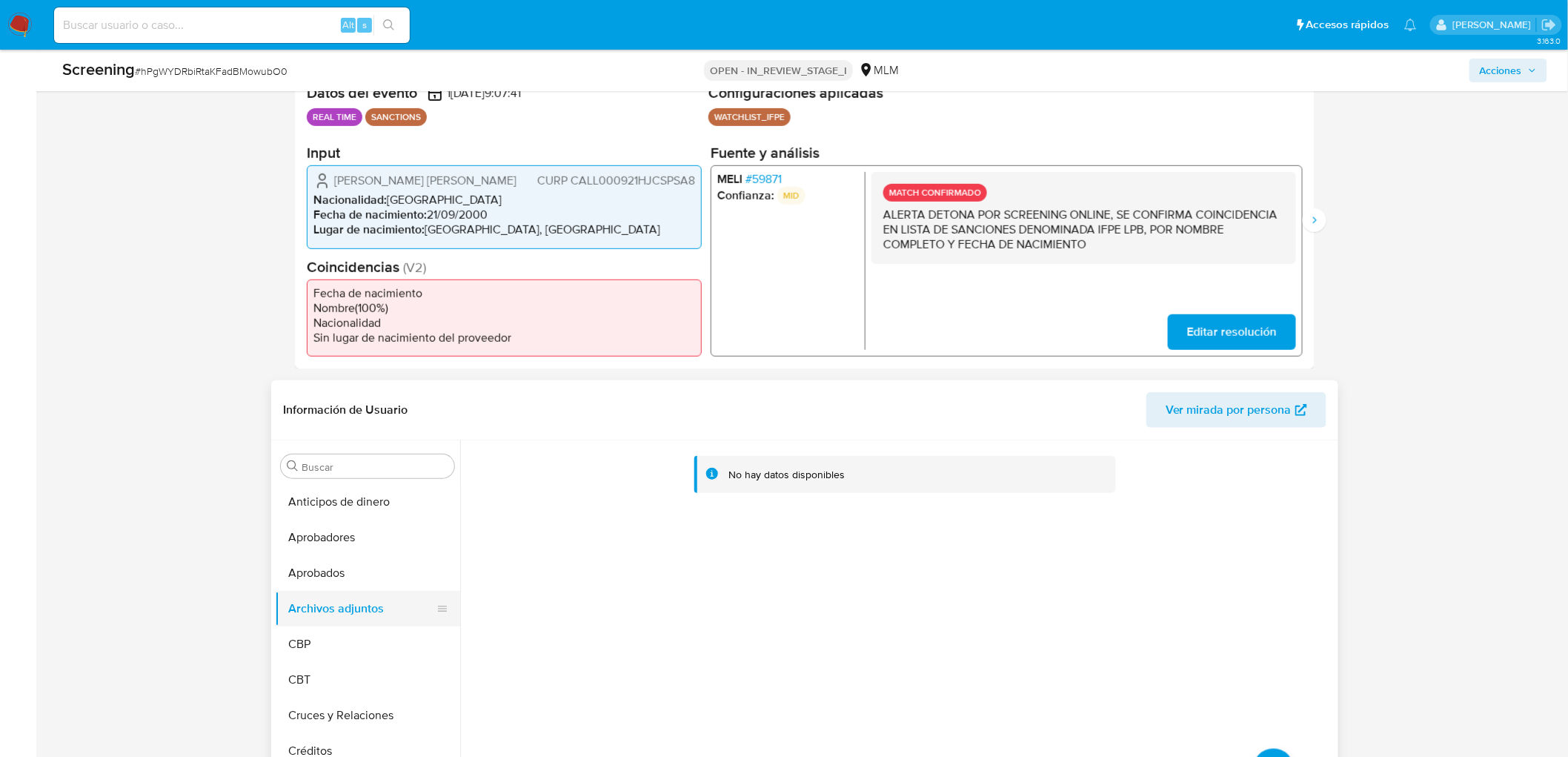
drag, startPoint x: 344, startPoint y: 626, endPoint x: 356, endPoint y: 606, distance: 23.3
click at [344, 626] on button "CBP" at bounding box center [367, 644] width 185 height 35
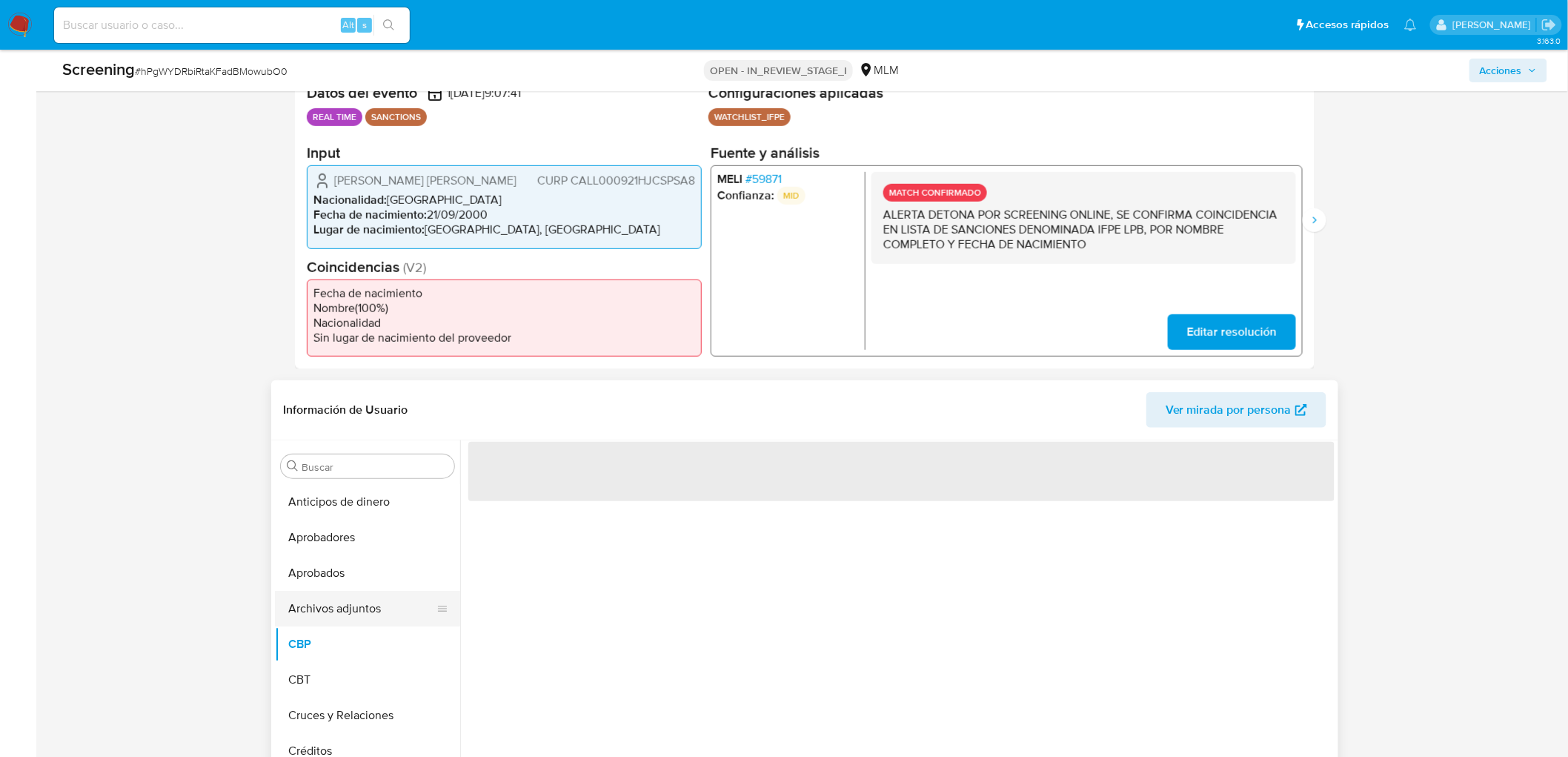
click at [367, 598] on button "Archivos adjuntos" at bounding box center [361, 608] width 173 height 35
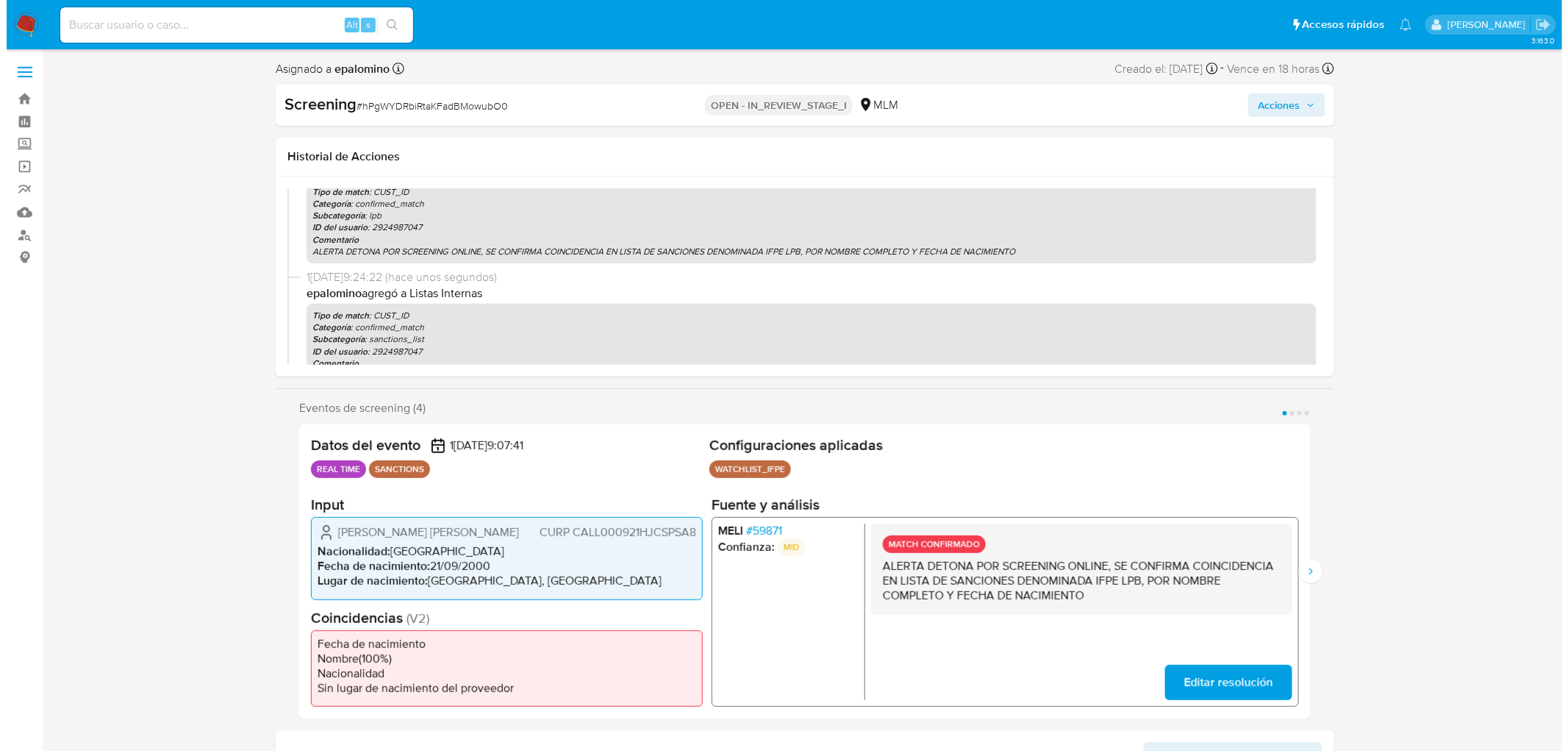
scroll to position [82, 0]
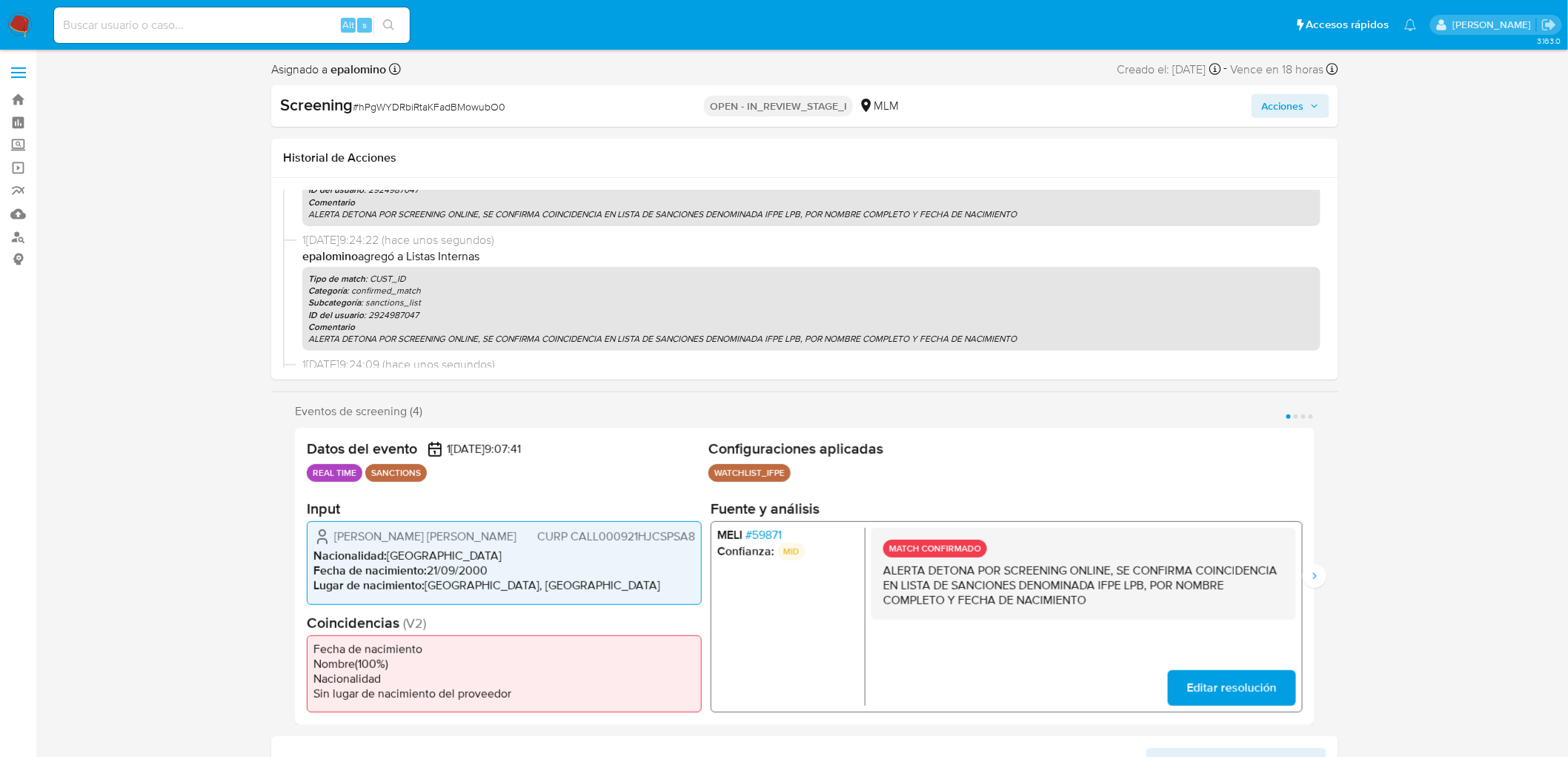
click at [1286, 103] on span "Acciones" at bounding box center [1283, 106] width 42 height 24
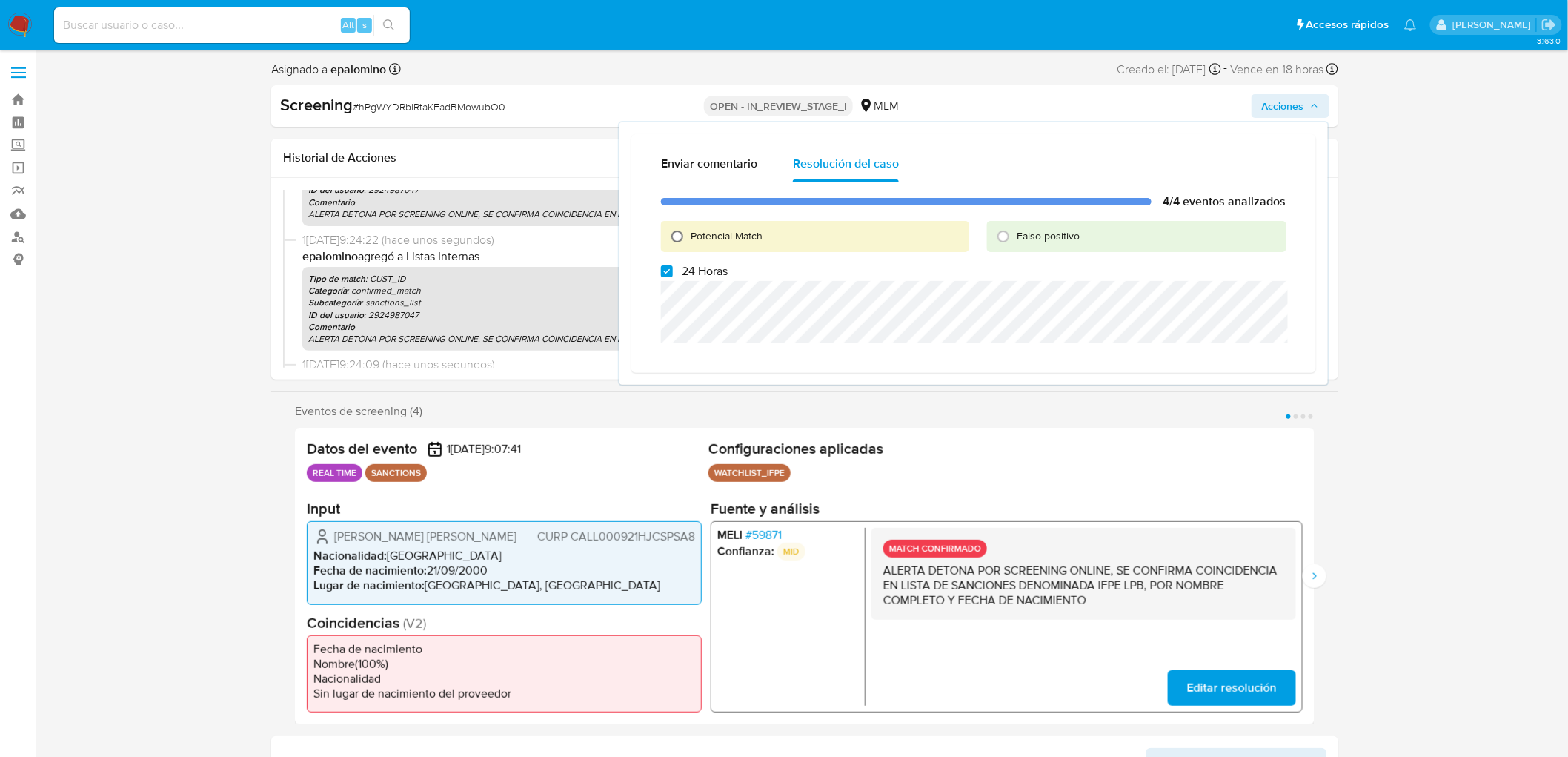
click at [677, 233] on input "Potencial Match" at bounding box center [677, 236] width 24 height 24
radio input "true"
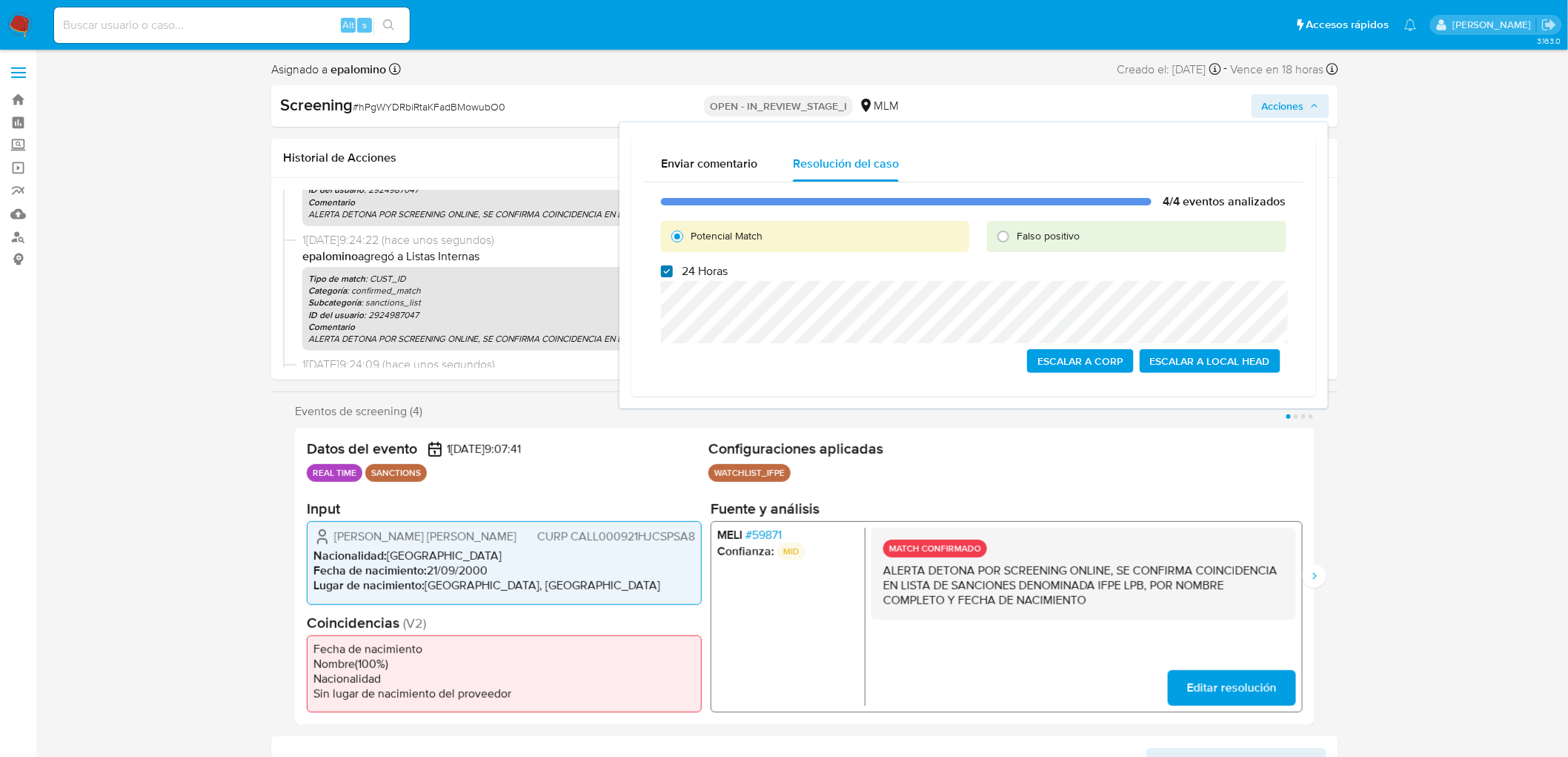
click at [667, 268] on input "24 Horas" at bounding box center [667, 272] width 12 height 12
checkbox input "false"
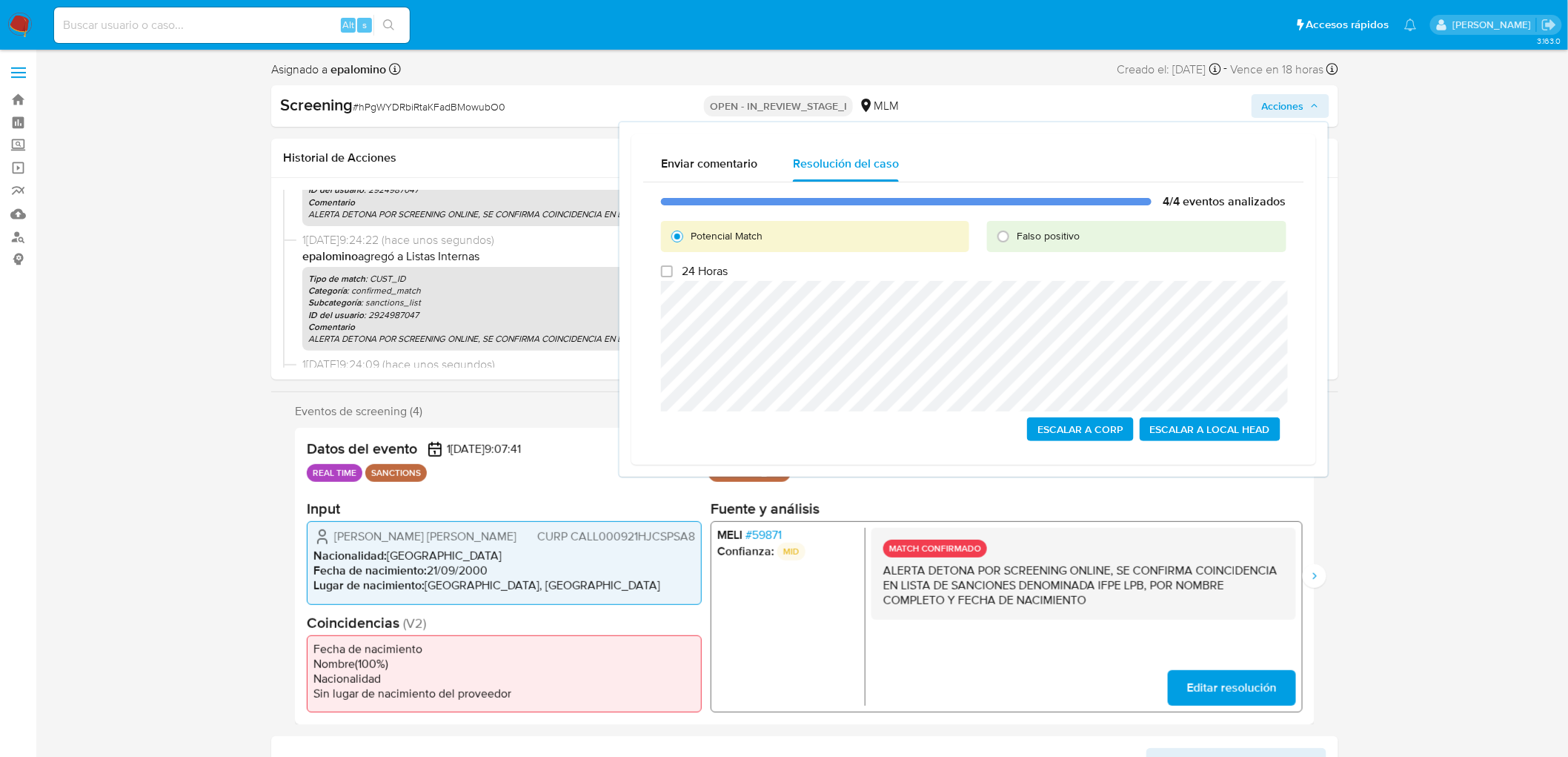
click at [1238, 423] on span "Escalar a Local Head" at bounding box center [1211, 428] width 120 height 21
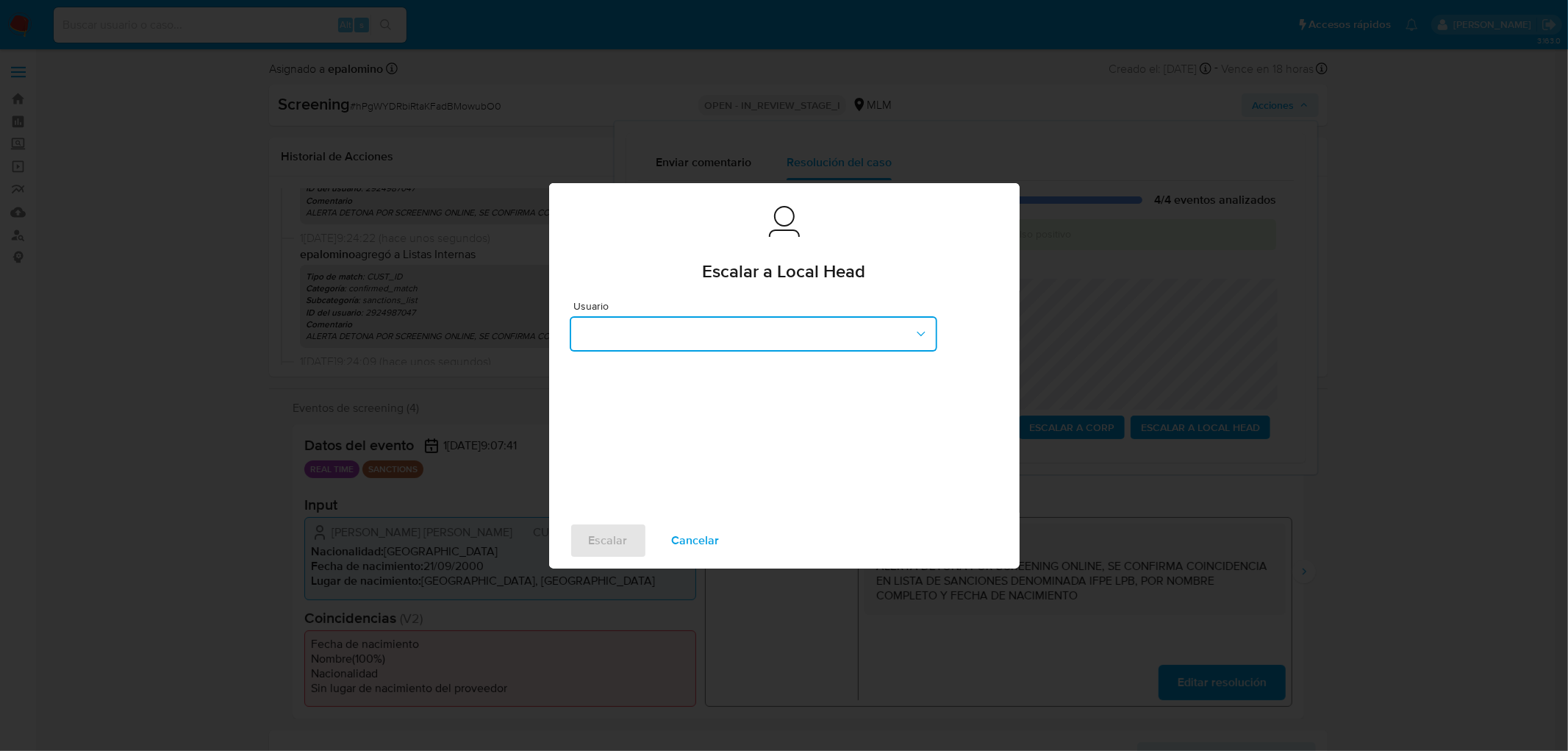
click at [866, 347] on button "button" at bounding box center [754, 334] width 368 height 35
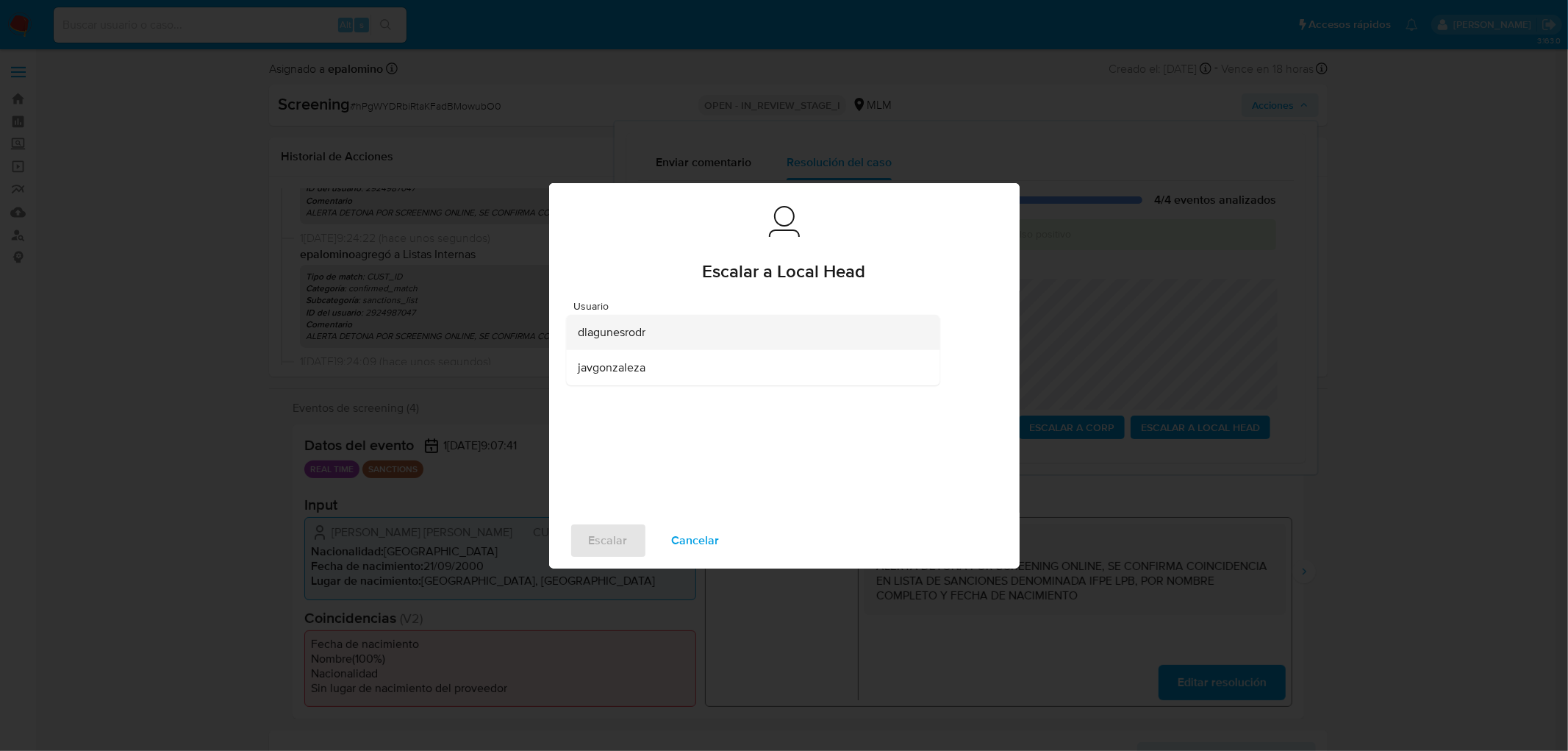
click at [704, 336] on div "dlagunesrodr" at bounding box center [748, 332] width 341 height 35
click at [604, 544] on span "Escalar" at bounding box center [608, 540] width 39 height 32
click at [610, 543] on span "Escalar" at bounding box center [608, 540] width 39 height 32
click at [597, 517] on div "Escalar Cancelar" at bounding box center [785, 540] width 471 height 56
click at [603, 542] on span "Escalar" at bounding box center [608, 540] width 39 height 32
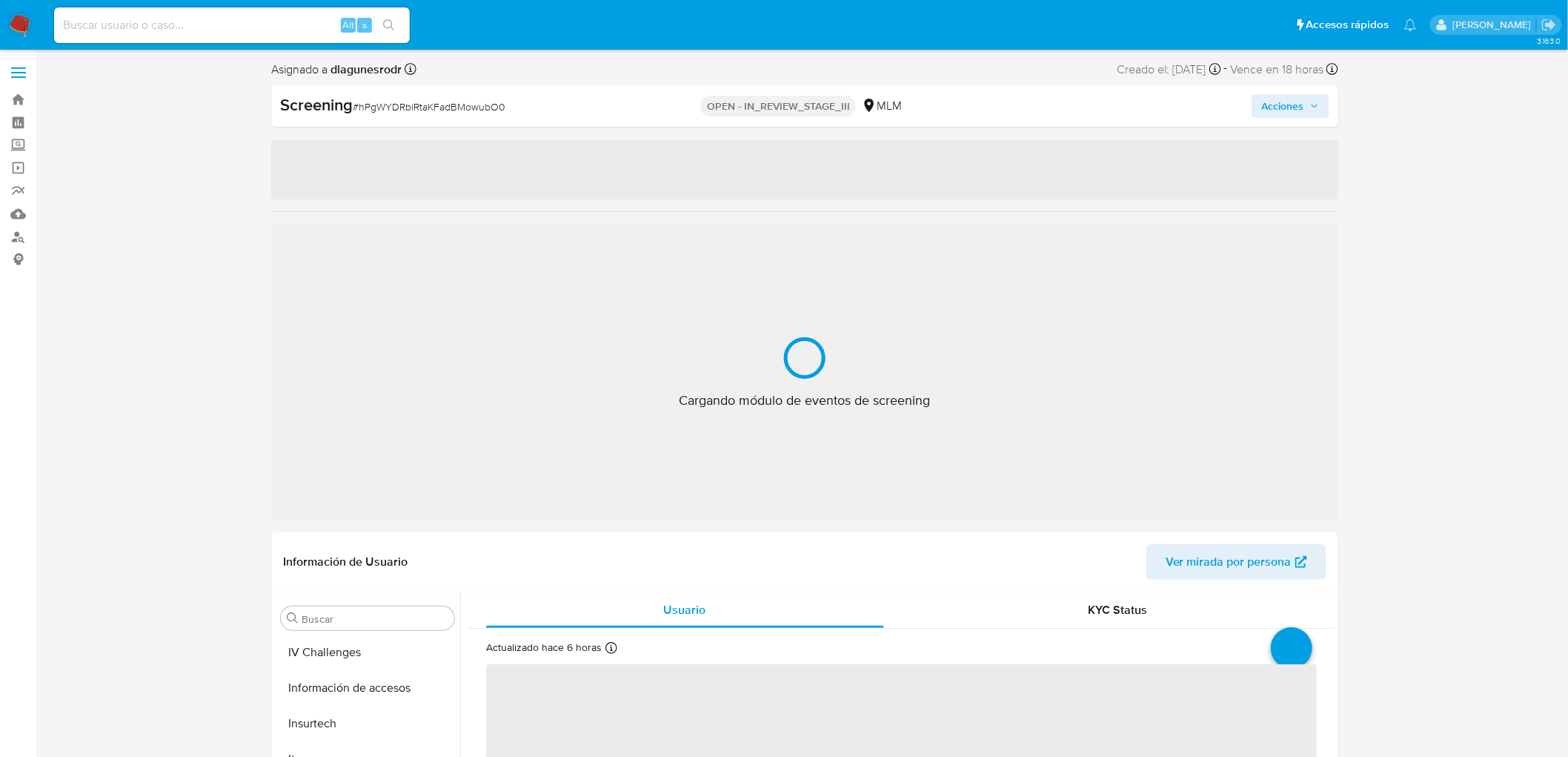
scroll to position [732, 0]
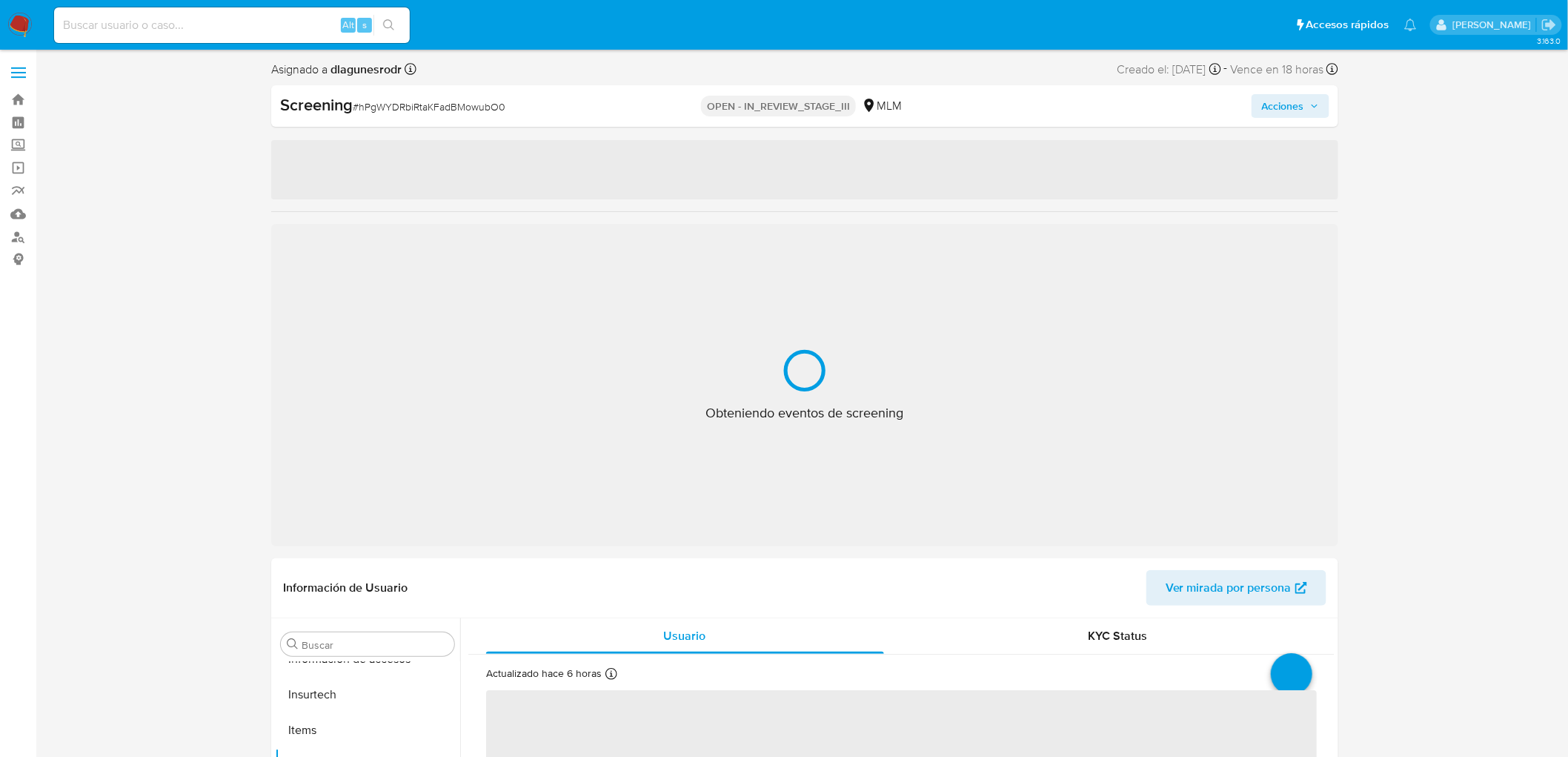
select select "10"
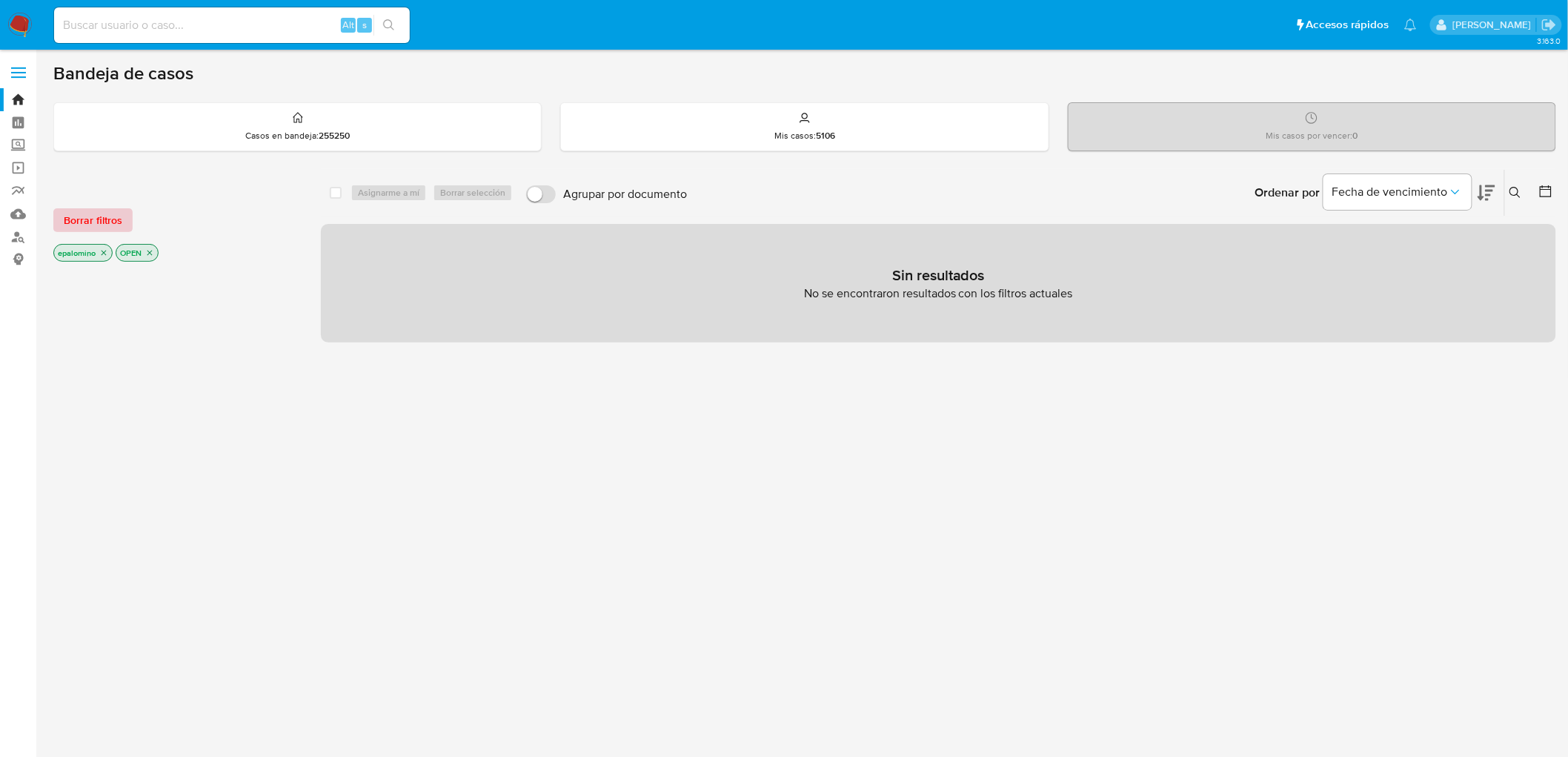
click at [94, 210] on span "Borrar filtros" at bounding box center [93, 220] width 58 height 21
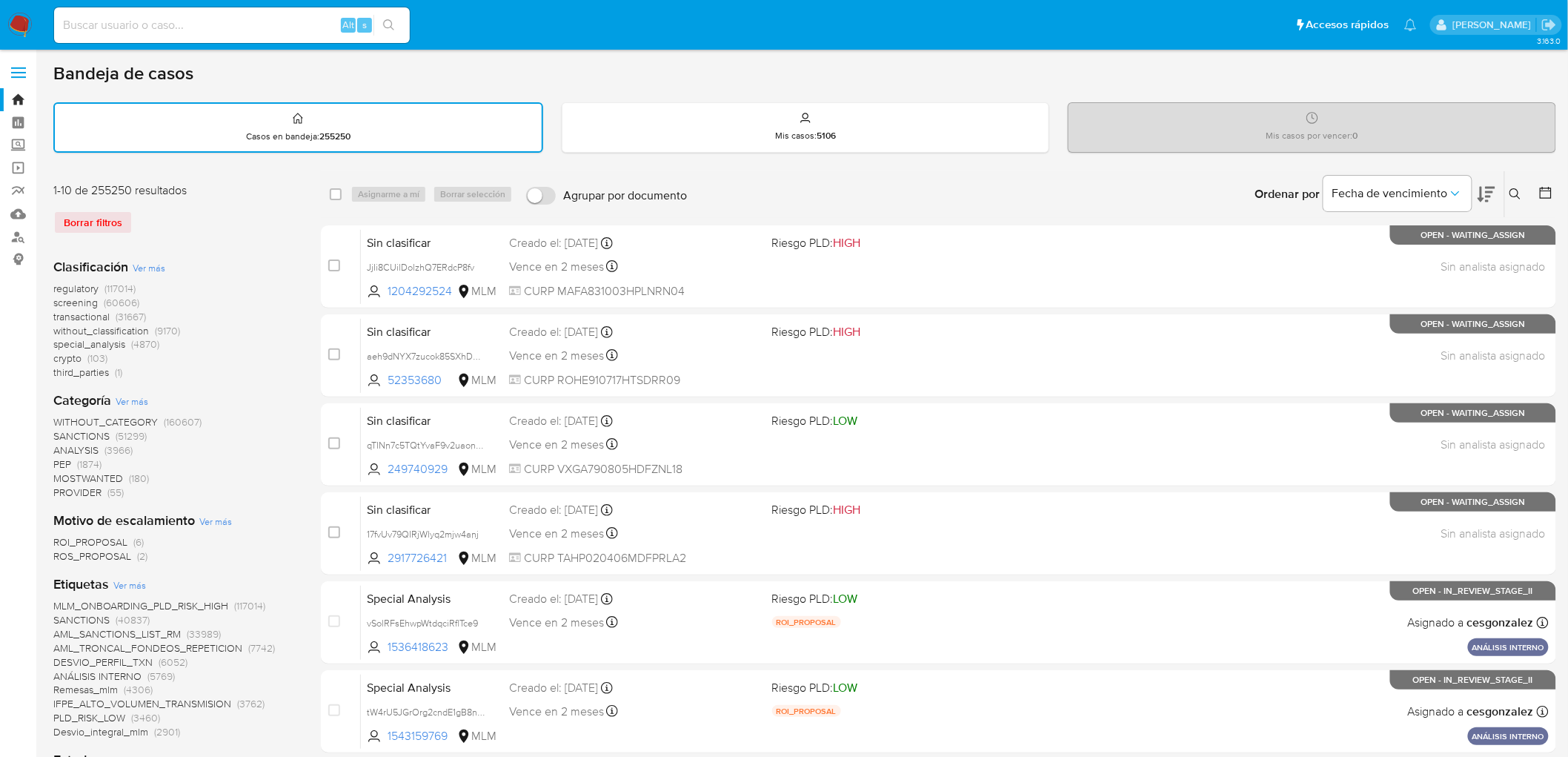
drag, startPoint x: 1518, startPoint y: 193, endPoint x: 1493, endPoint y: 199, distance: 25.7
click at [1518, 193] on icon at bounding box center [1516, 194] width 12 height 12
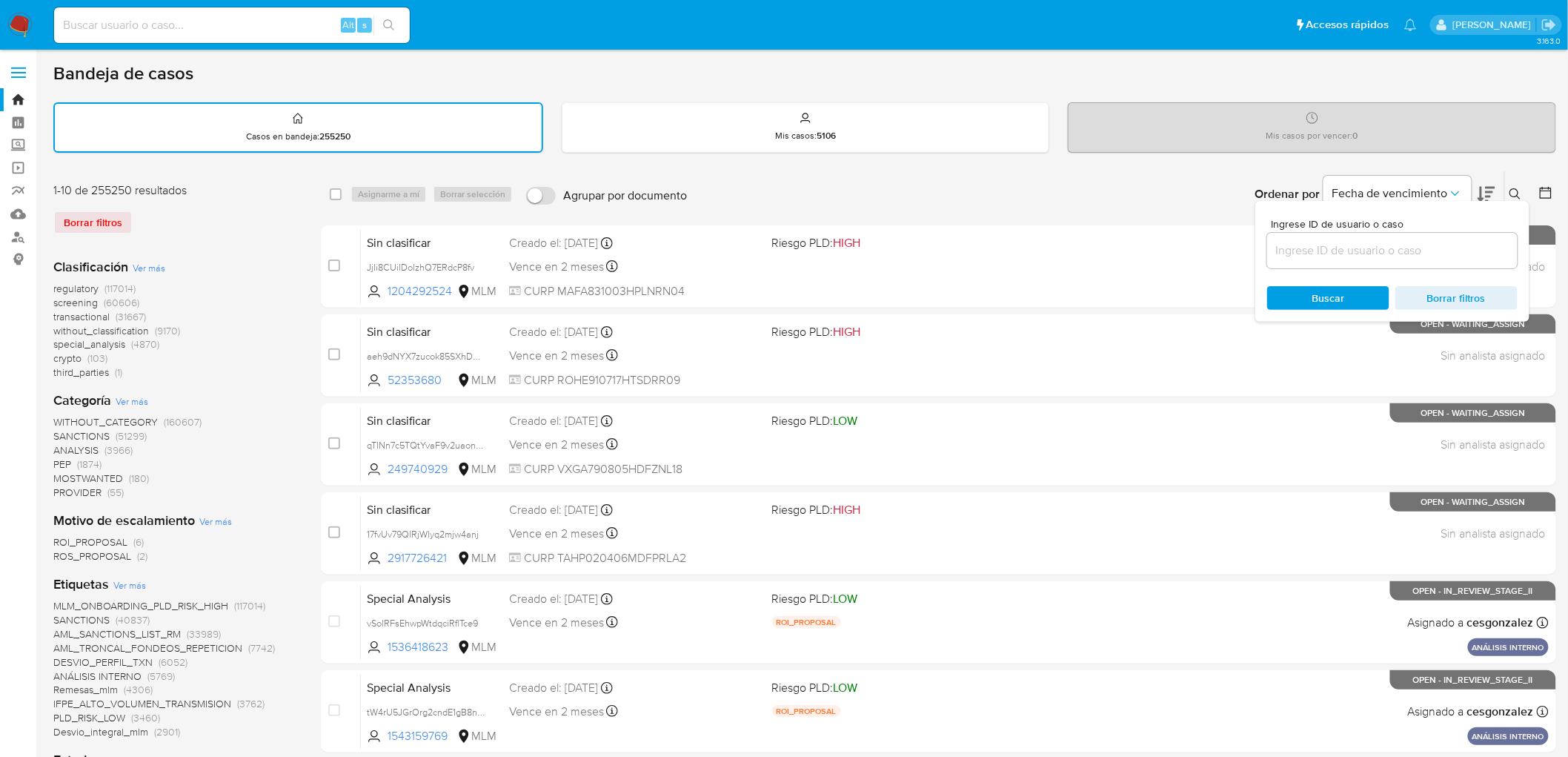
click at [1332, 246] on input at bounding box center [1393, 251] width 251 height 20
type input "249740929"
click at [1319, 286] on span "Buscar" at bounding box center [1329, 298] width 32 height 24
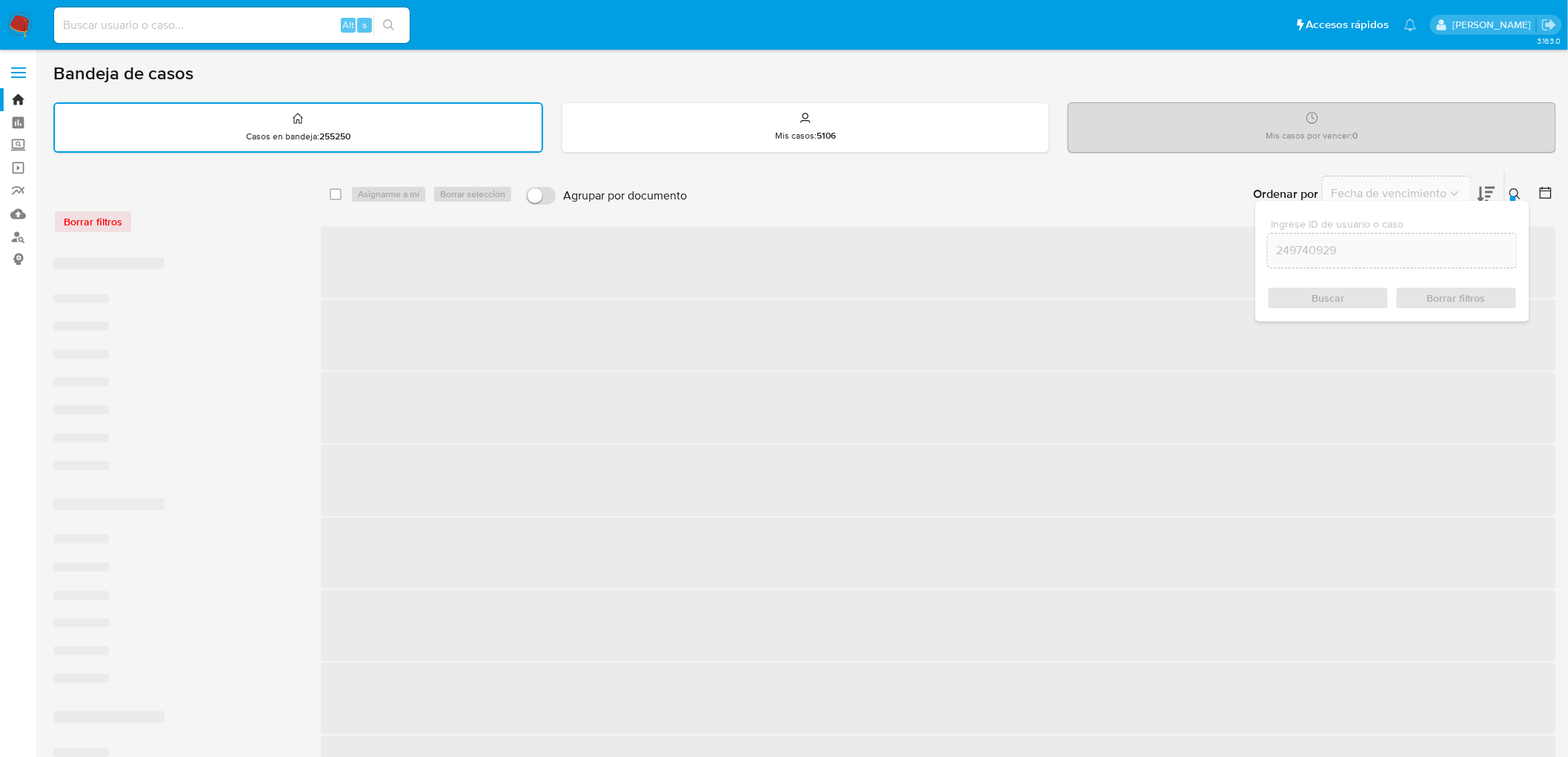
click at [1516, 201] on div "Ingrese ID de usuario o caso 249740929 Buscar Borrar filtros" at bounding box center [1393, 261] width 275 height 121
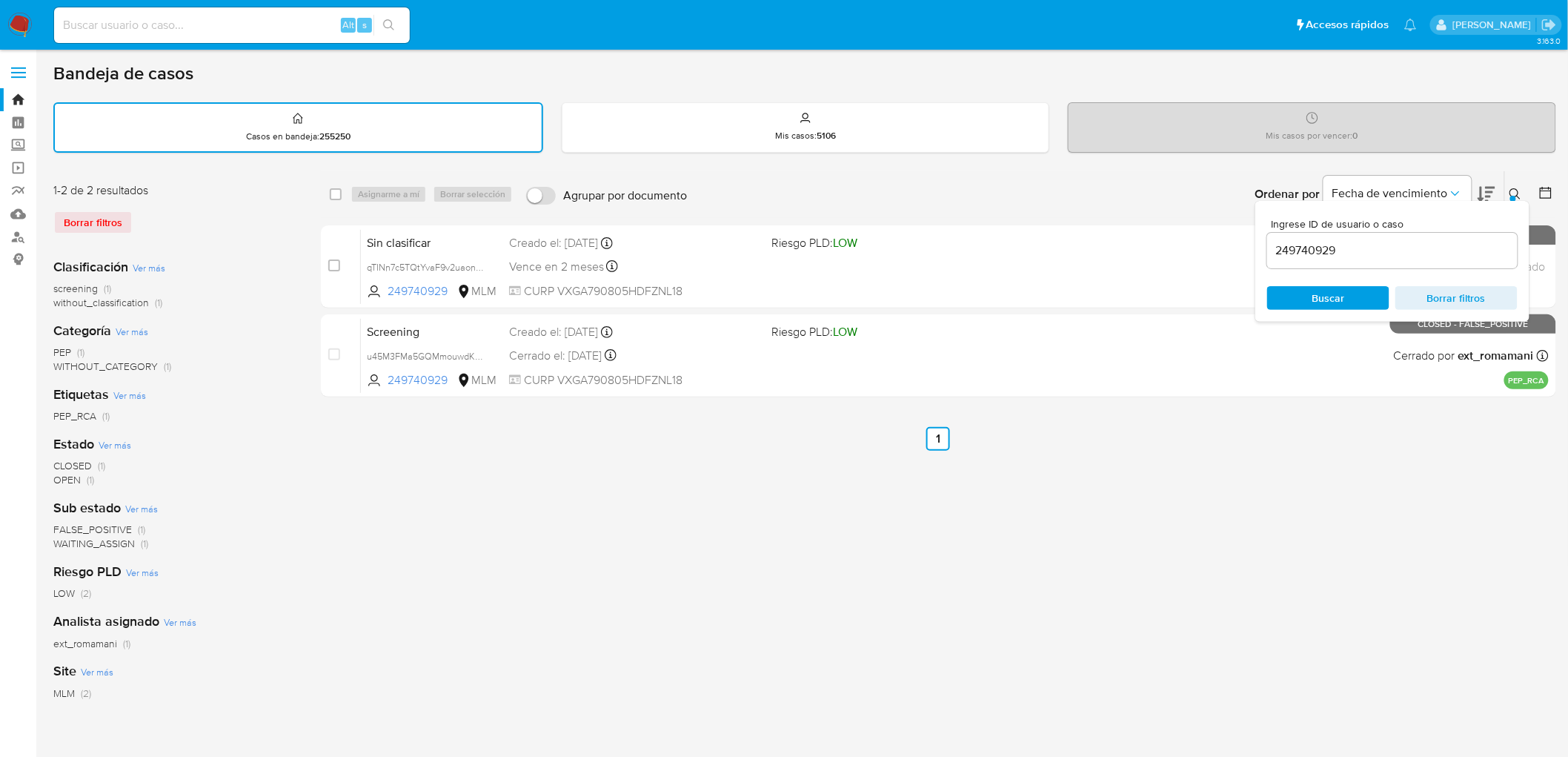
click at [1518, 194] on icon at bounding box center [1516, 194] width 12 height 12
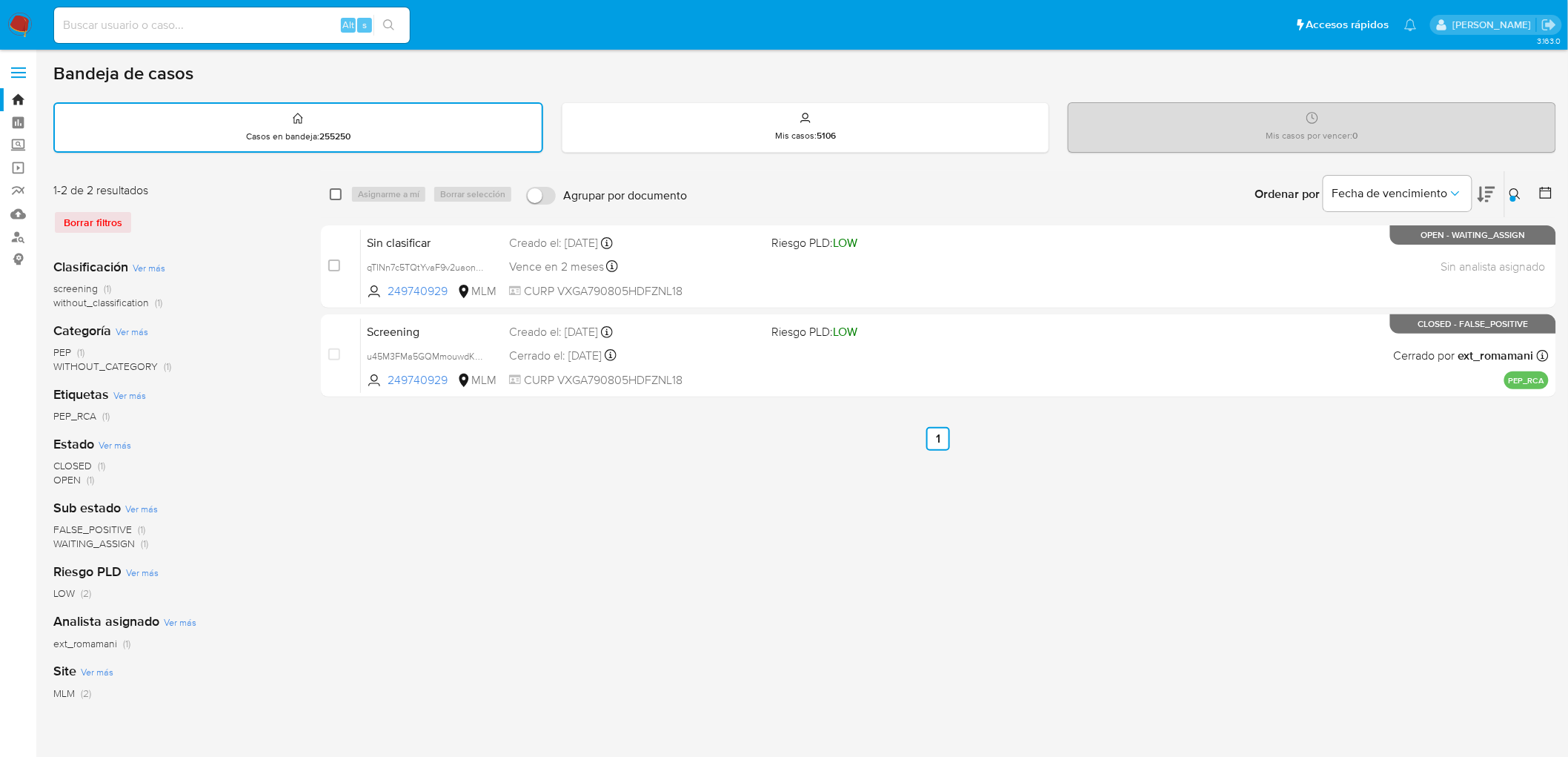
click at [335, 190] on input "checkbox" at bounding box center [336, 194] width 12 height 12
checkbox input "true"
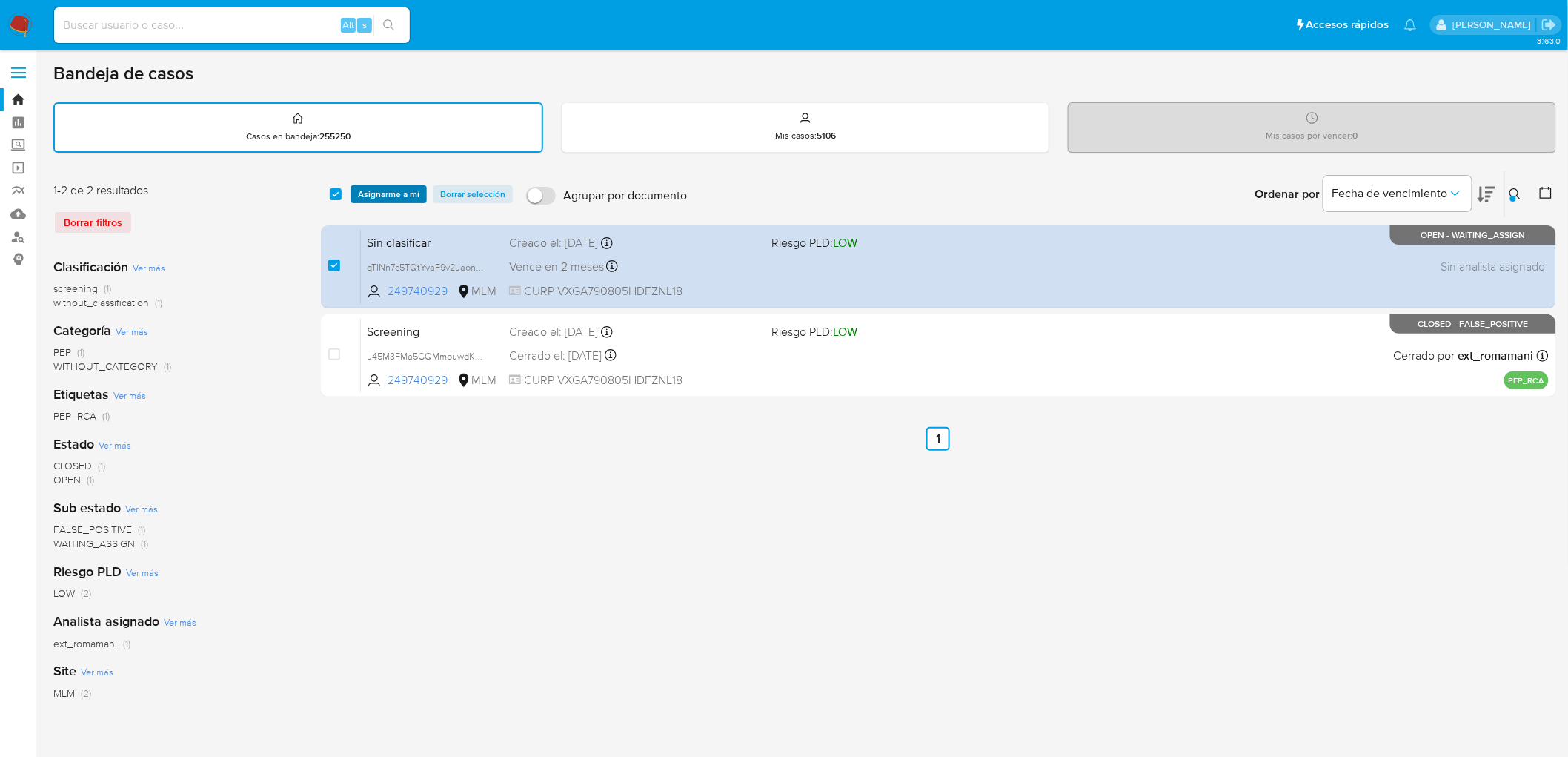
click at [388, 193] on span "Asignarme a mí" at bounding box center [389, 194] width 62 height 15
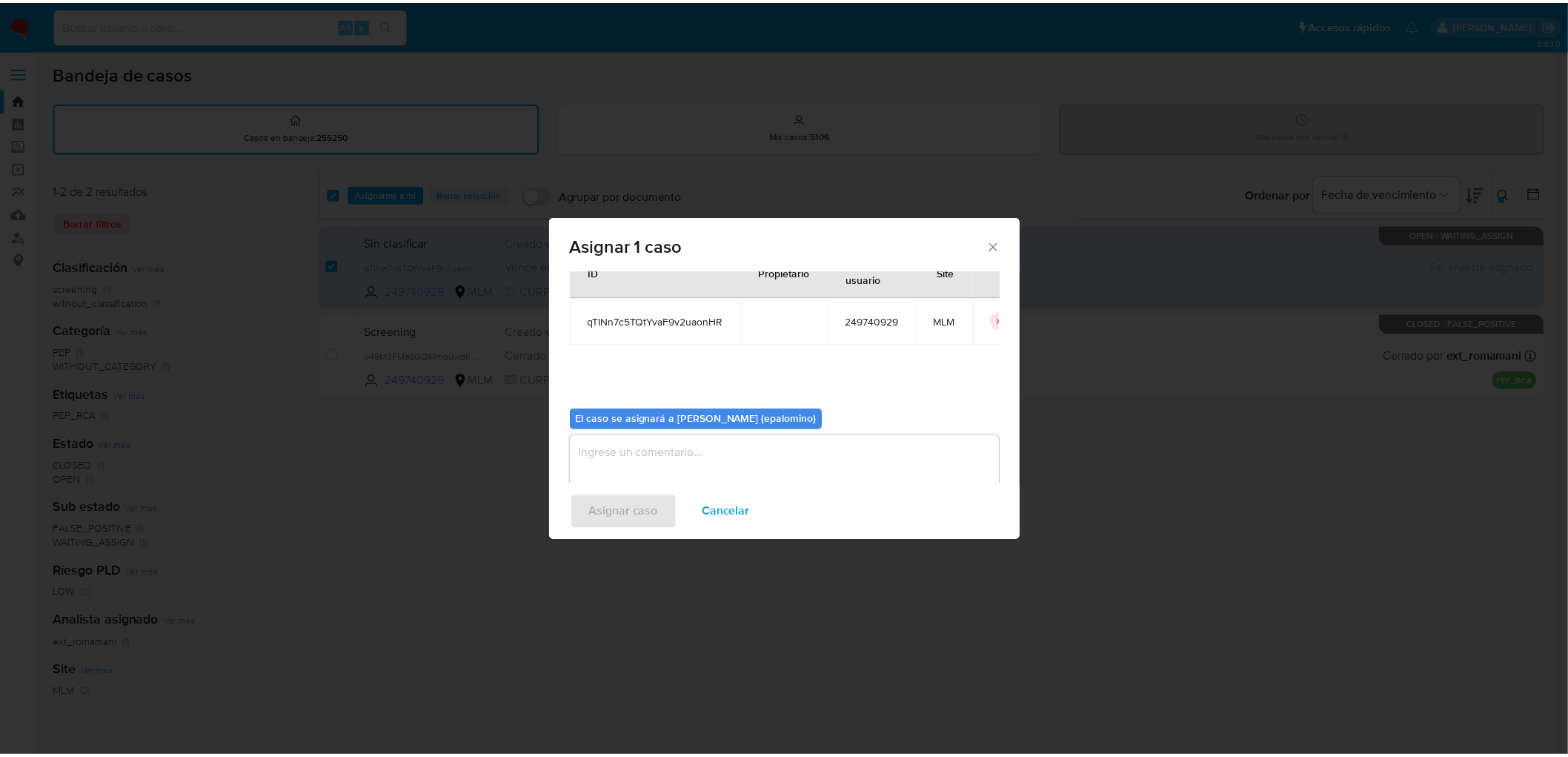
scroll to position [77, 0]
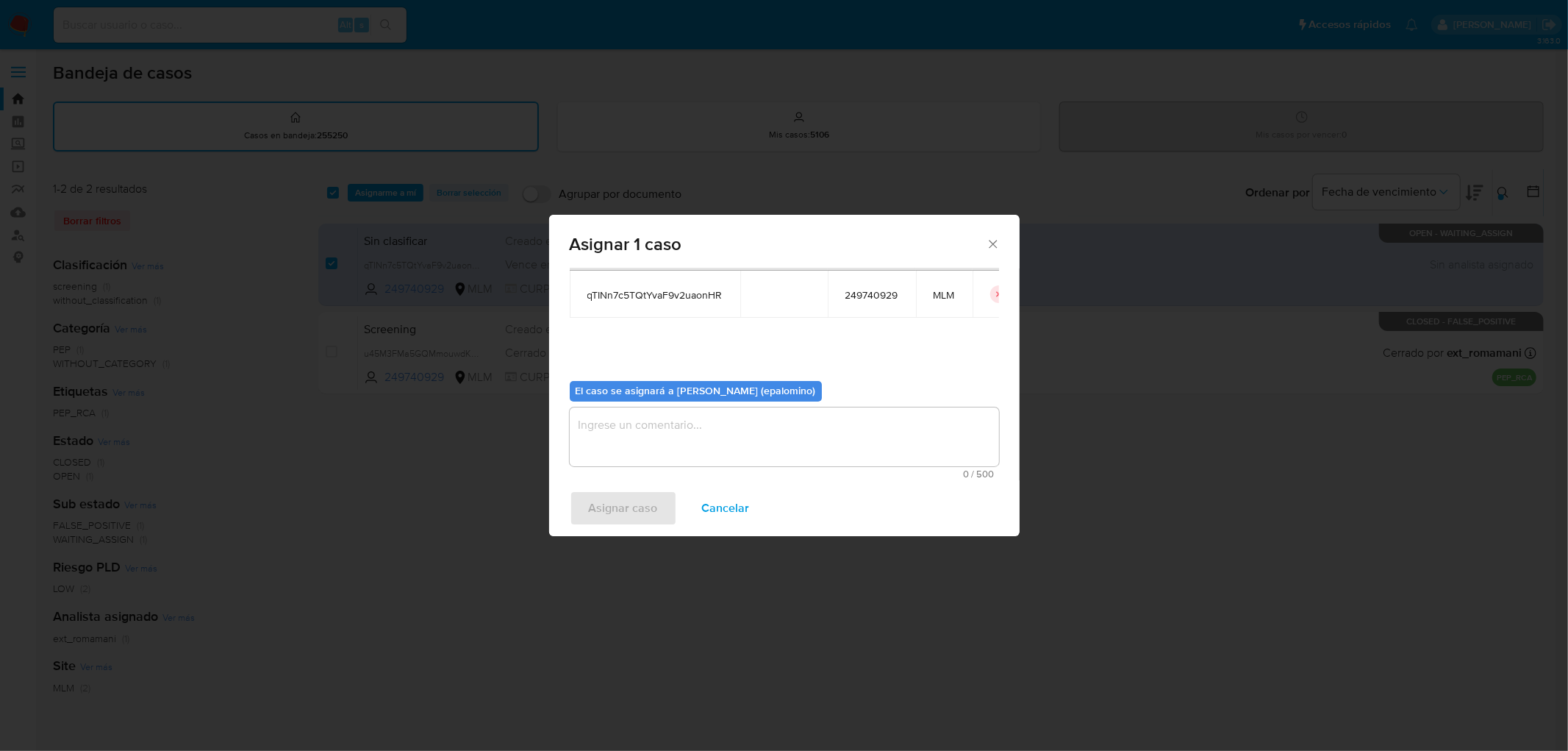
click at [663, 446] on textarea "assign-modal" at bounding box center [785, 437] width 430 height 59
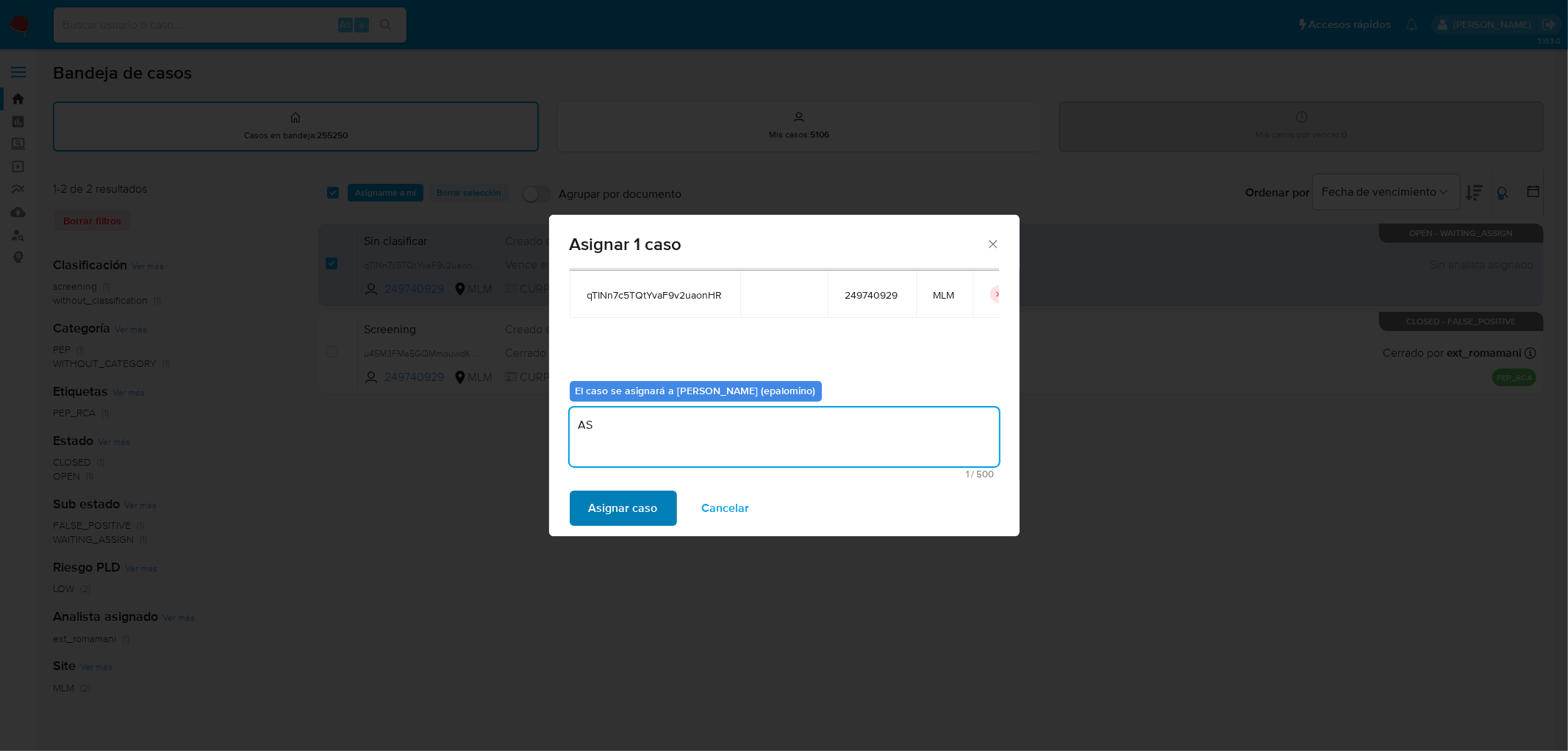
type textarea "AS"
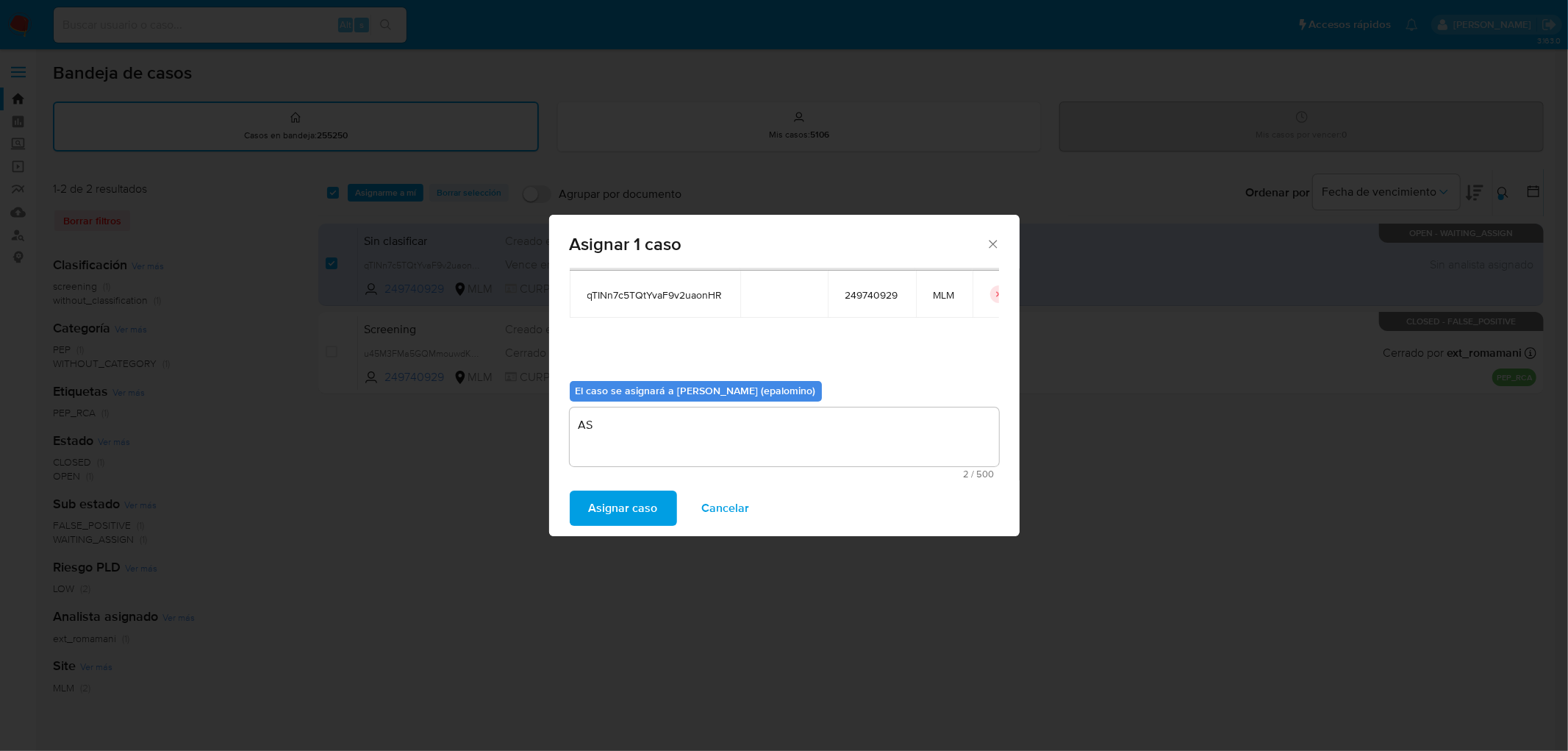
click at [627, 508] on span "Asignar caso" at bounding box center [623, 508] width 69 height 32
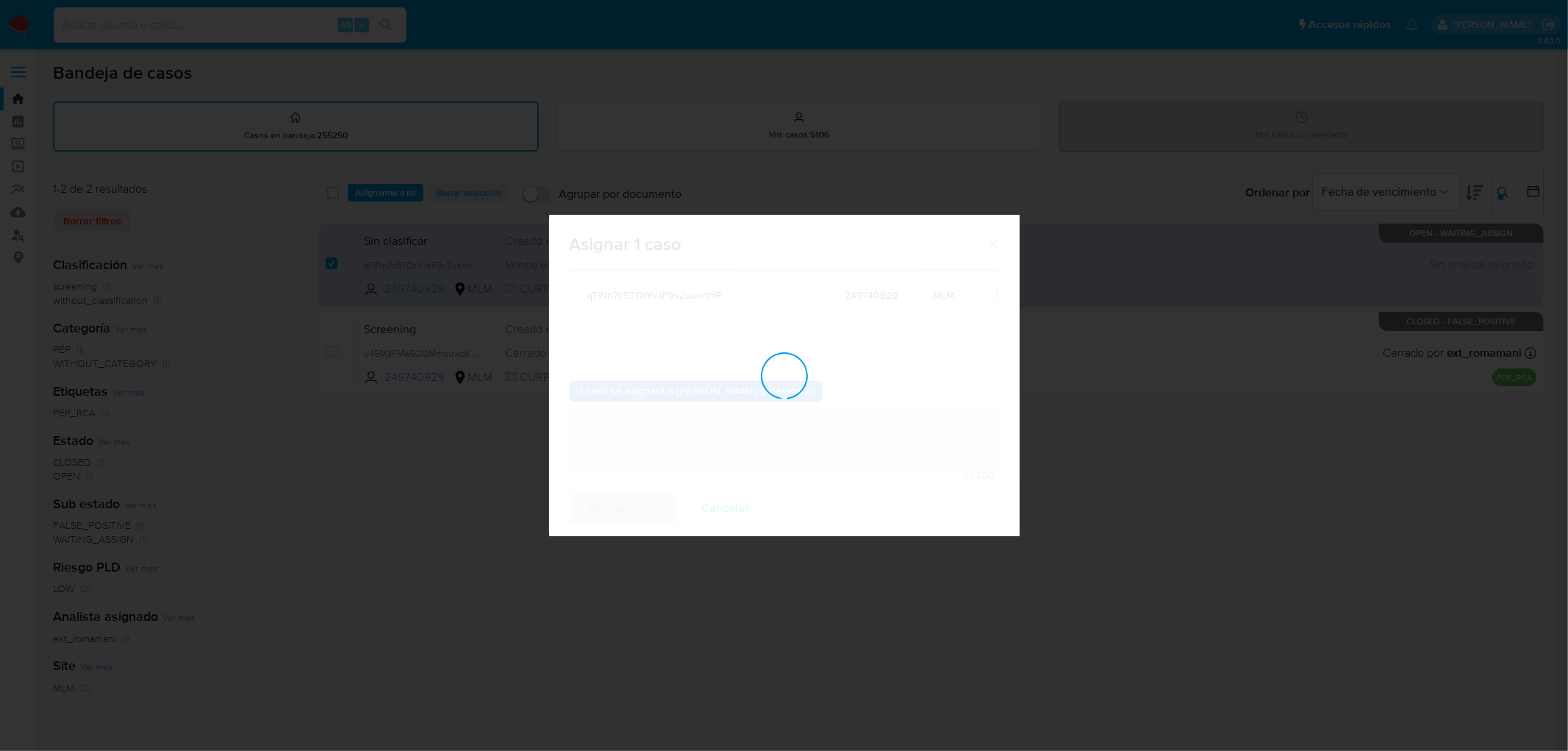
checkbox input "false"
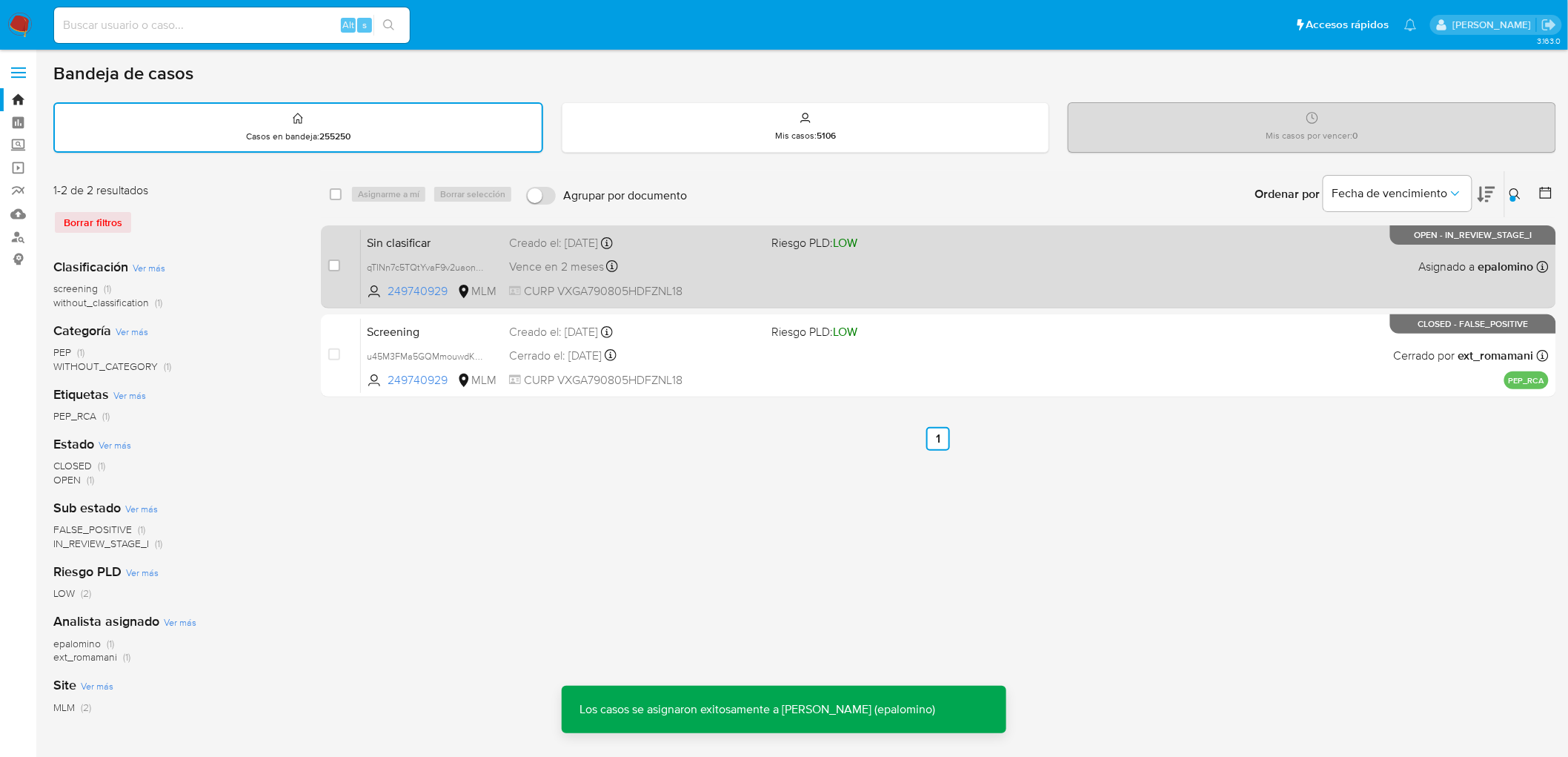
click at [443, 252] on div "Sin clasificar qTINn7c5TQtYvaF9v2uaonHR 249740929 MLM Riesgo PLD: LOW Creado el…" at bounding box center [955, 267] width 1188 height 75
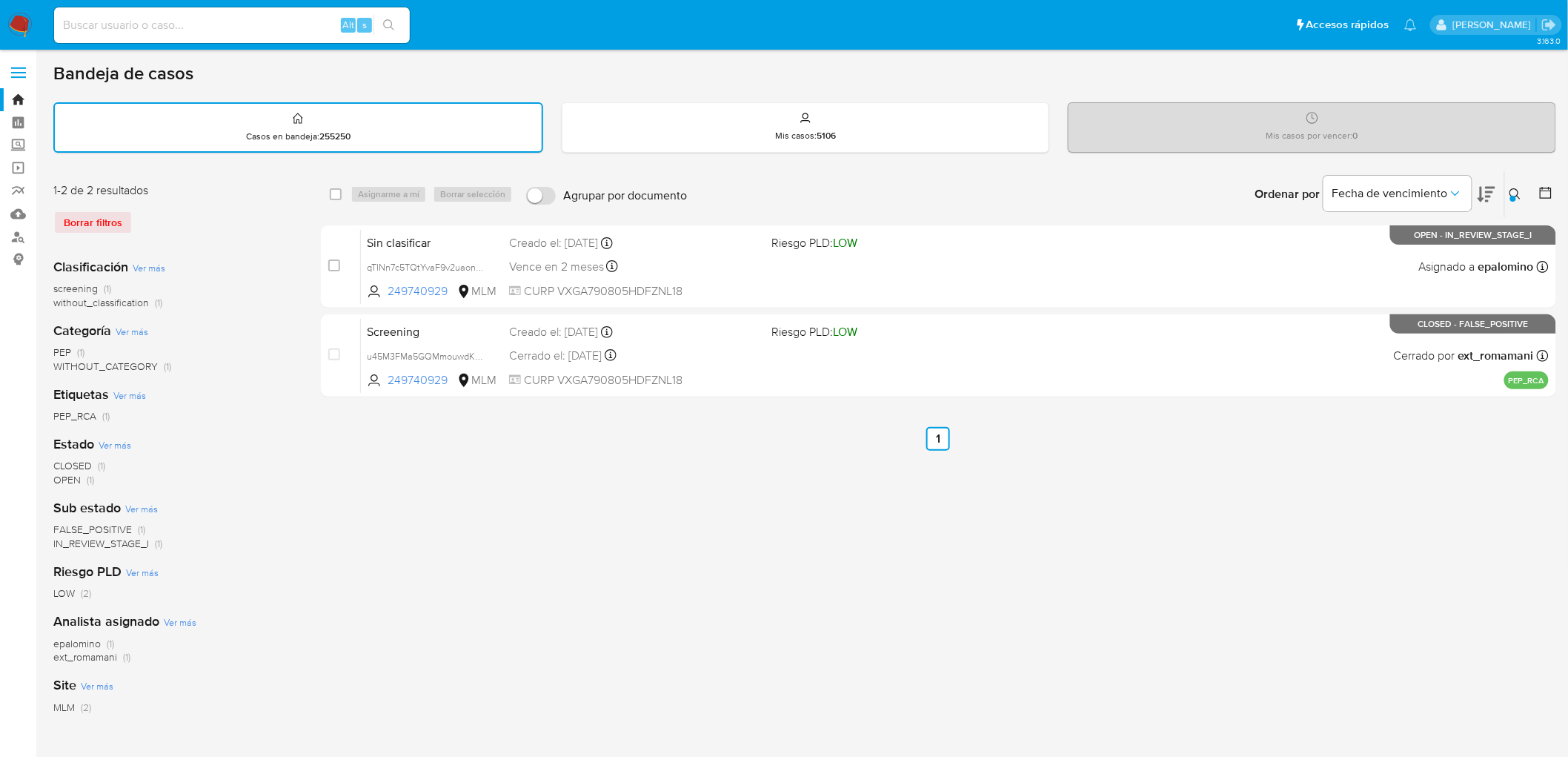
click at [21, 19] on img at bounding box center [21, 26] width 26 height 26
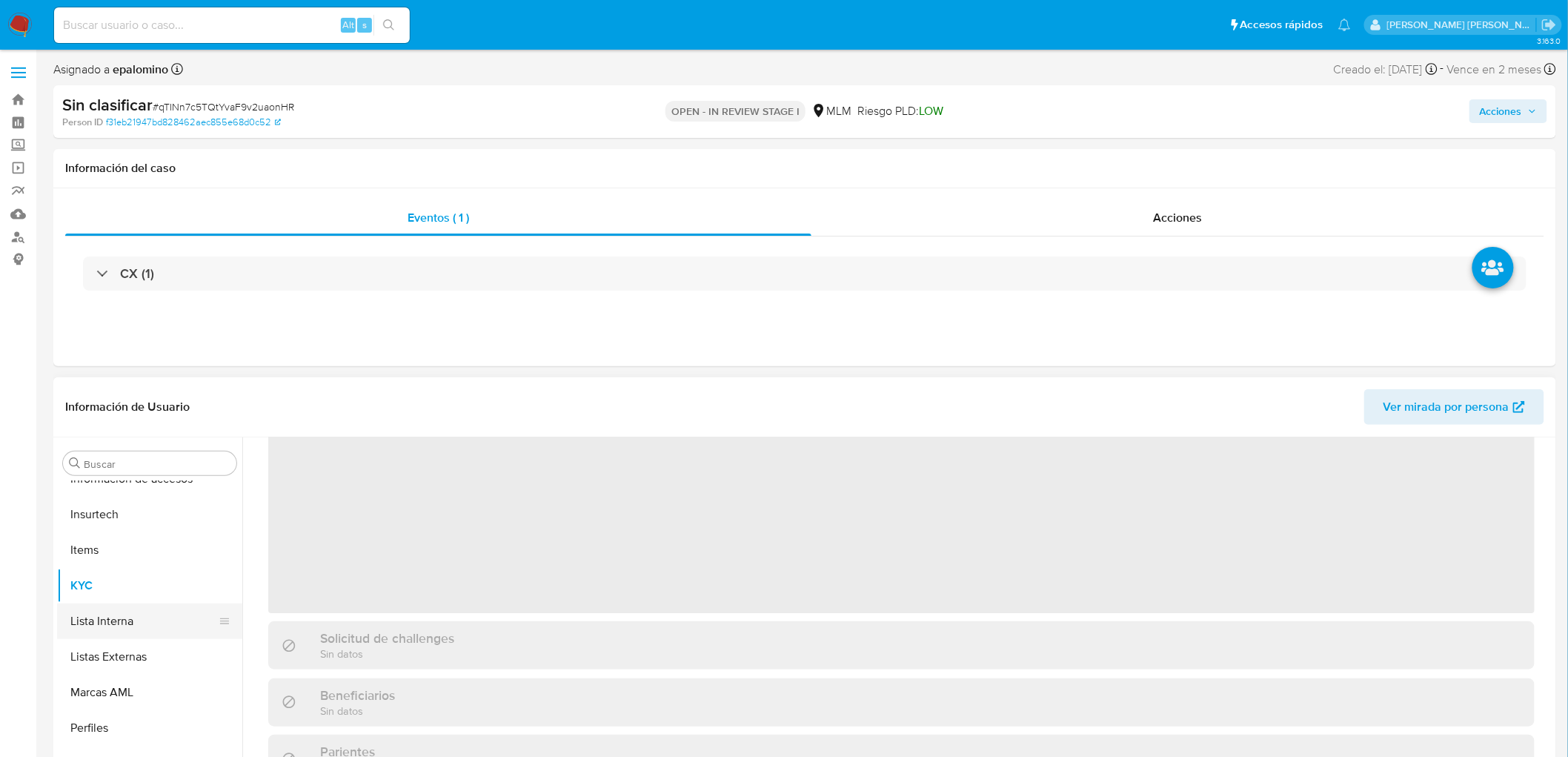
scroll to position [732, 0]
select select "10"
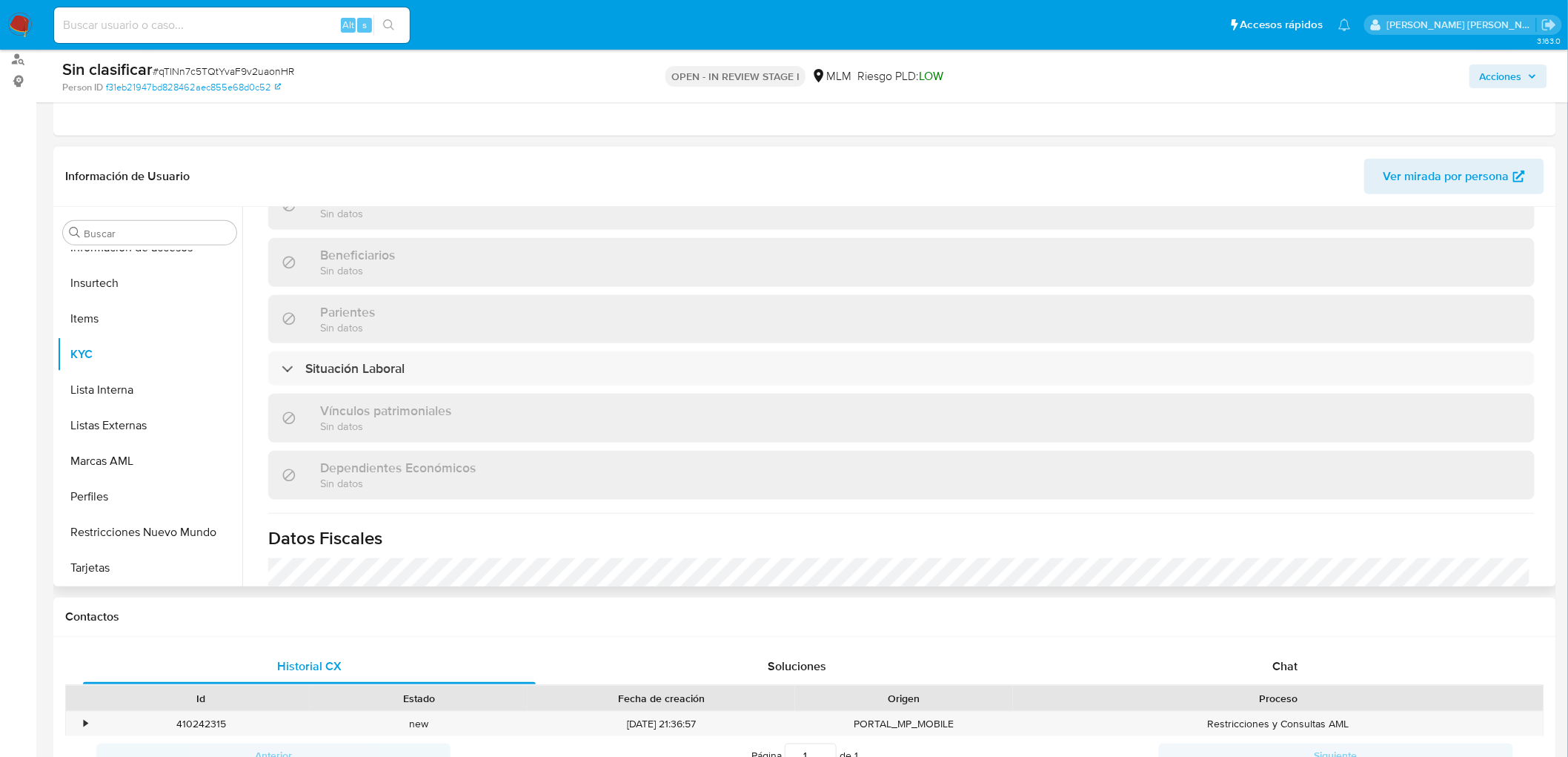
scroll to position [587, 0]
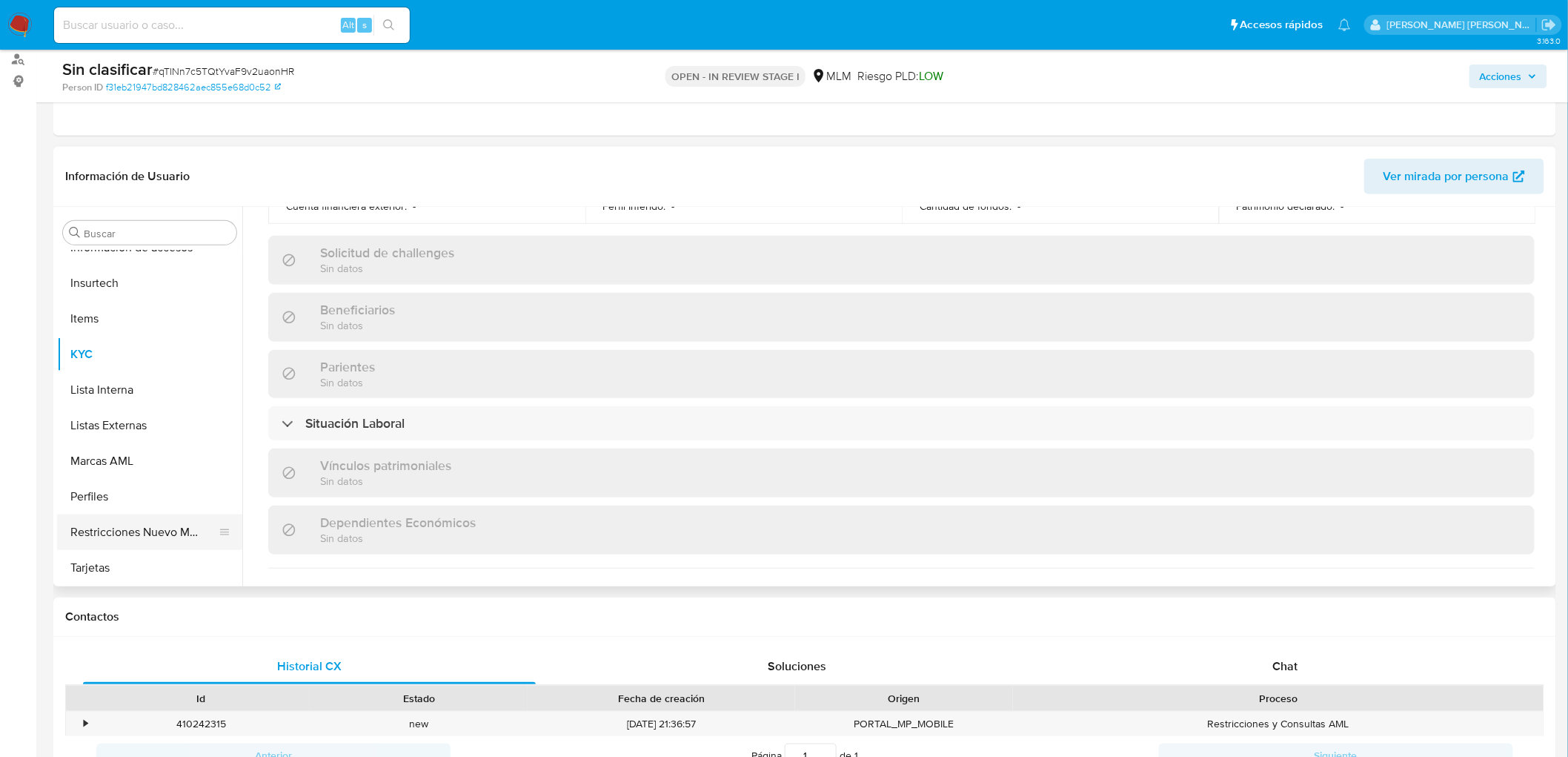
click at [149, 534] on button "Restricciones Nuevo Mundo" at bounding box center [144, 533] width 173 height 35
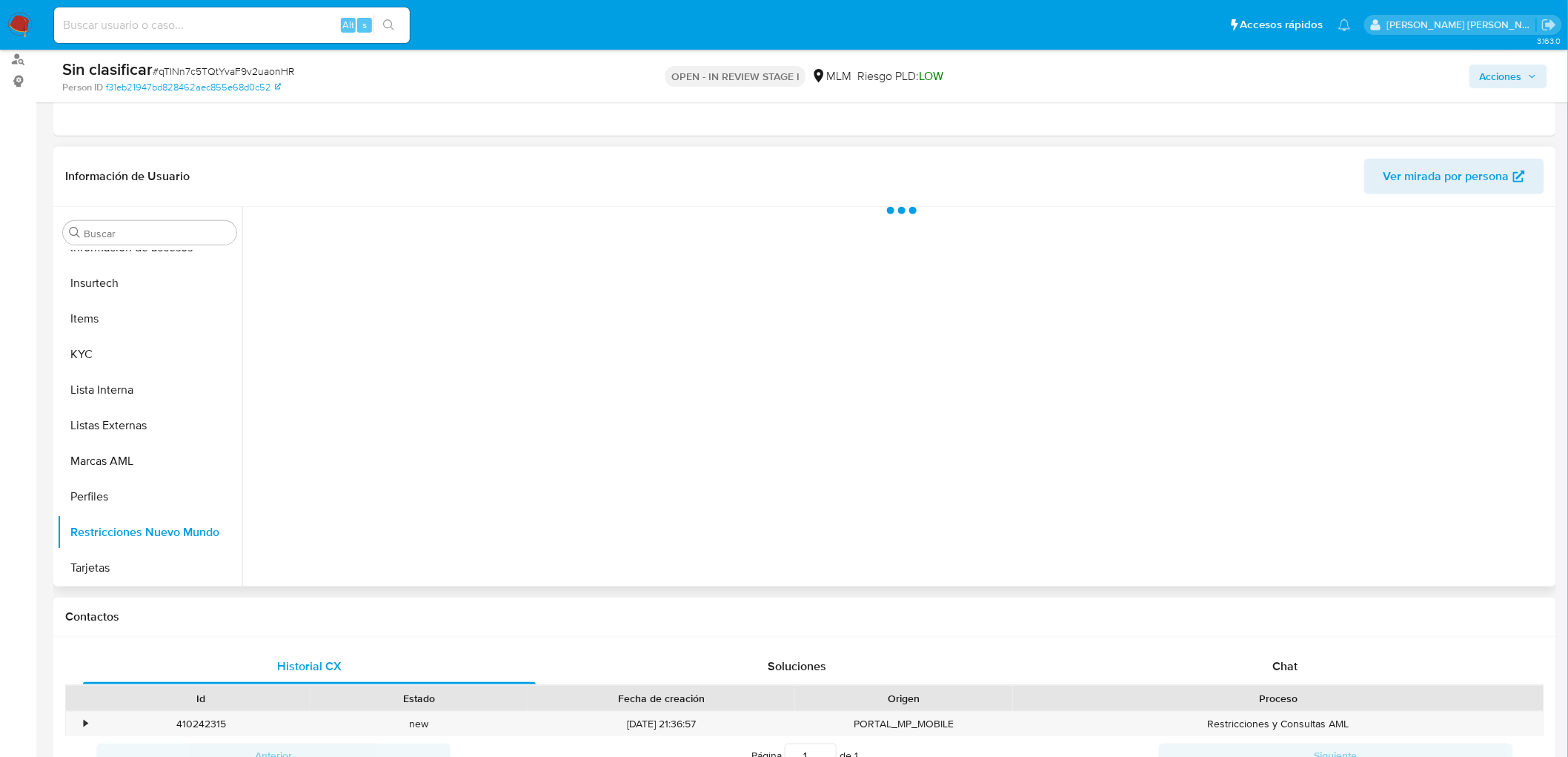
scroll to position [0, 0]
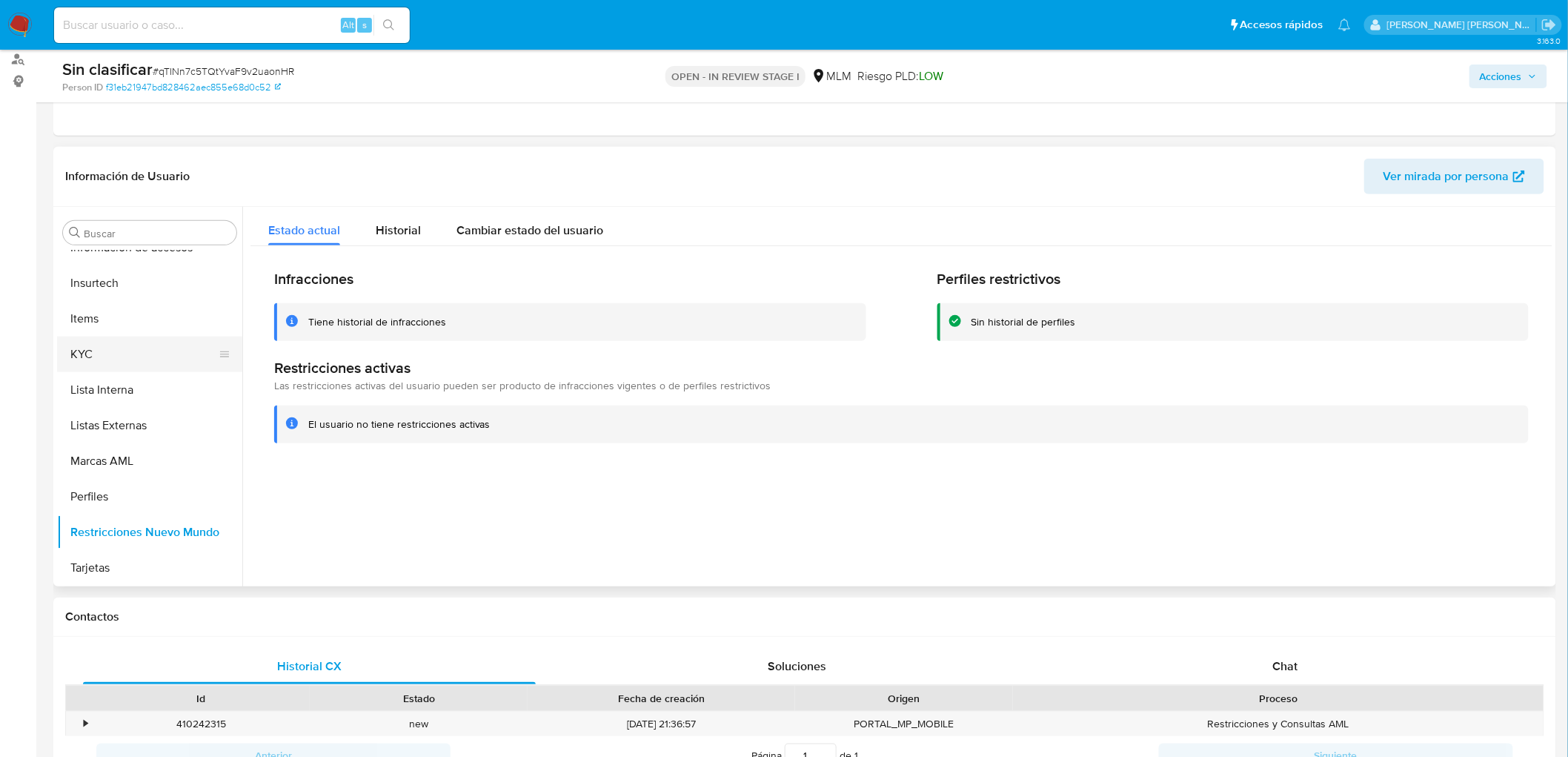
click at [85, 344] on button "KYC" at bounding box center [144, 354] width 173 height 35
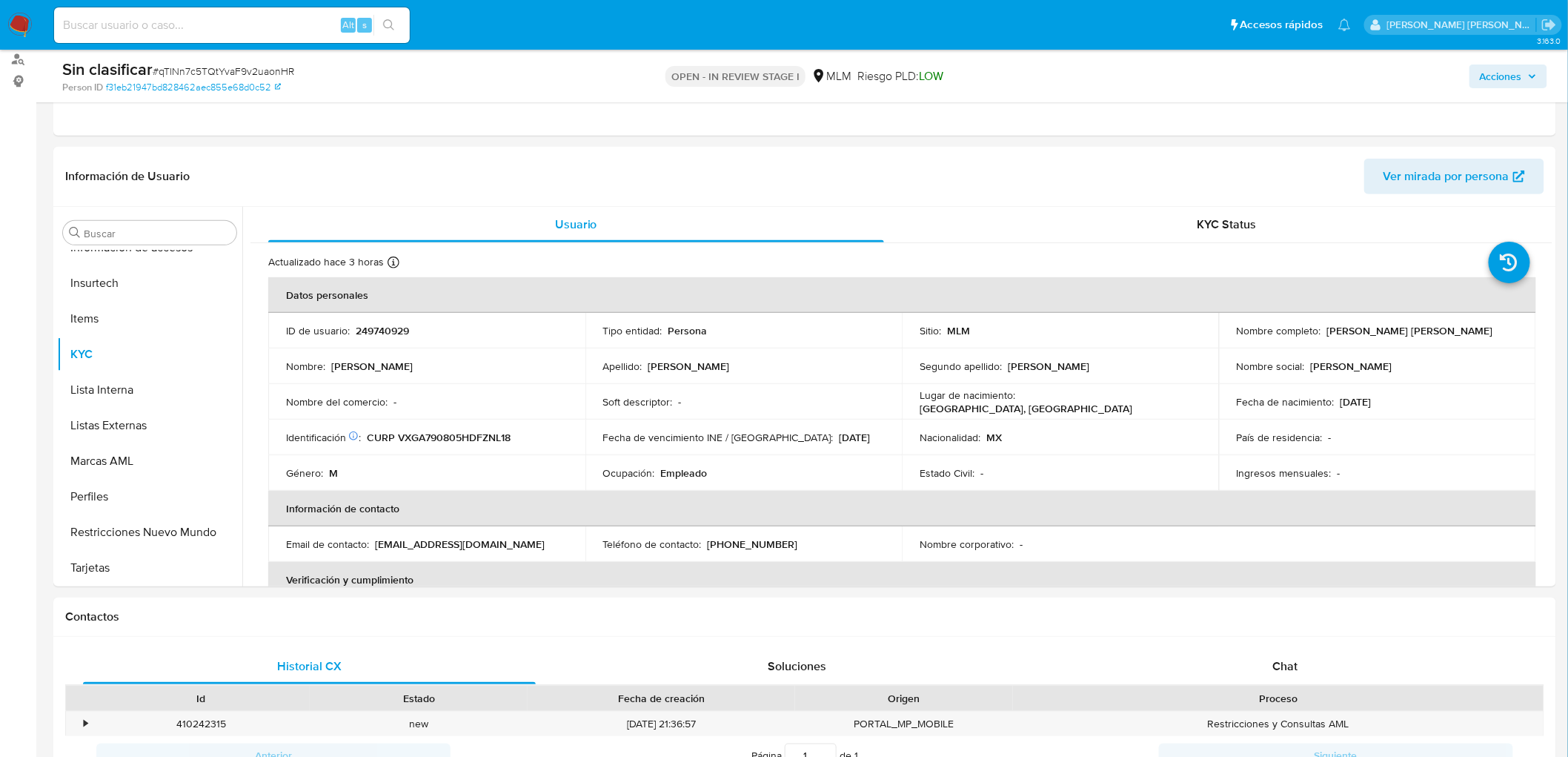
drag, startPoint x: 1538, startPoint y: 78, endPoint x: 1522, endPoint y: 85, distance: 17.5
click at [1537, 78] on button "Acciones" at bounding box center [1508, 77] width 78 height 24
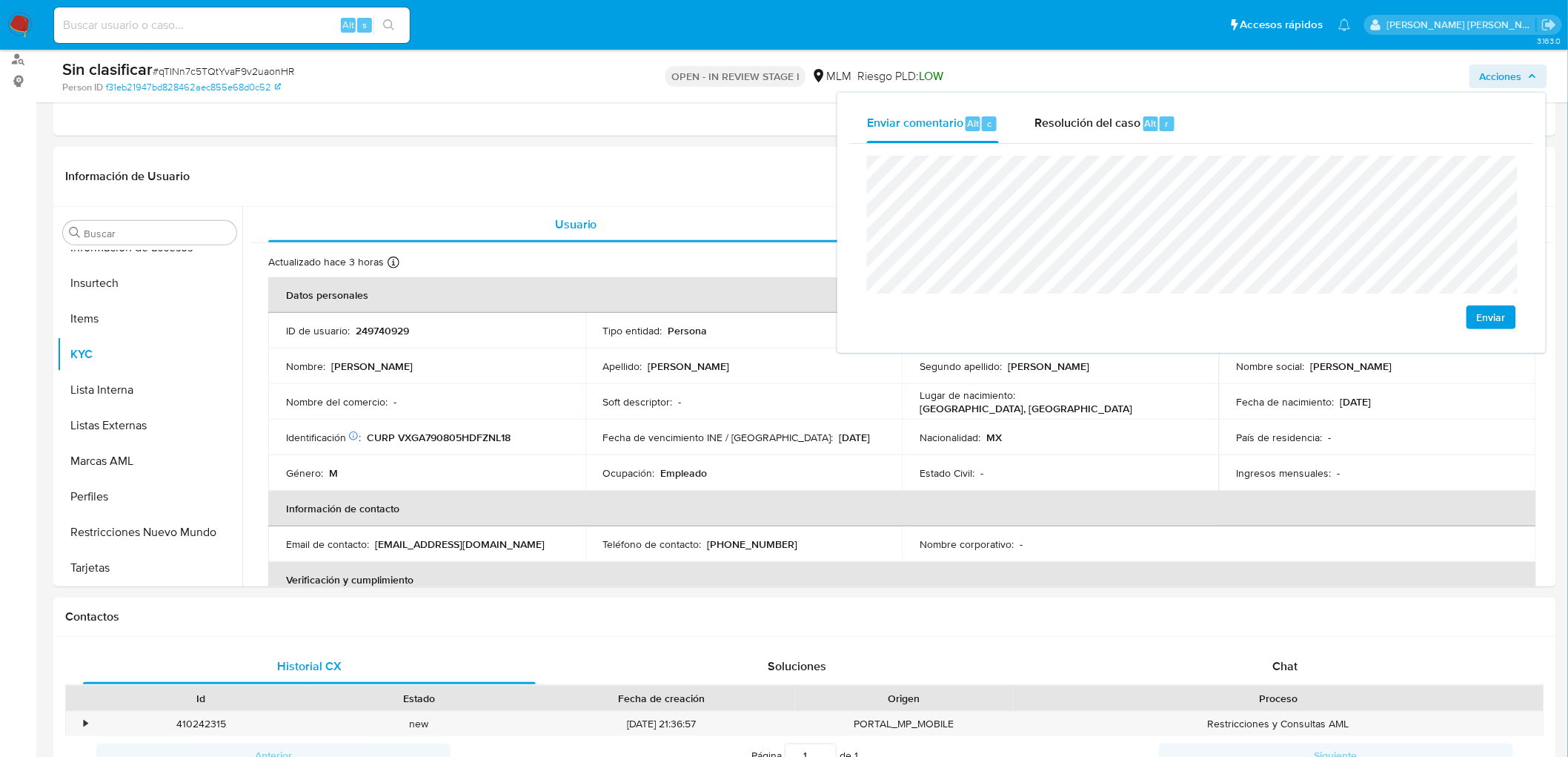
click at [1475, 313] on button "Enviar" at bounding box center [1491, 317] width 49 height 24
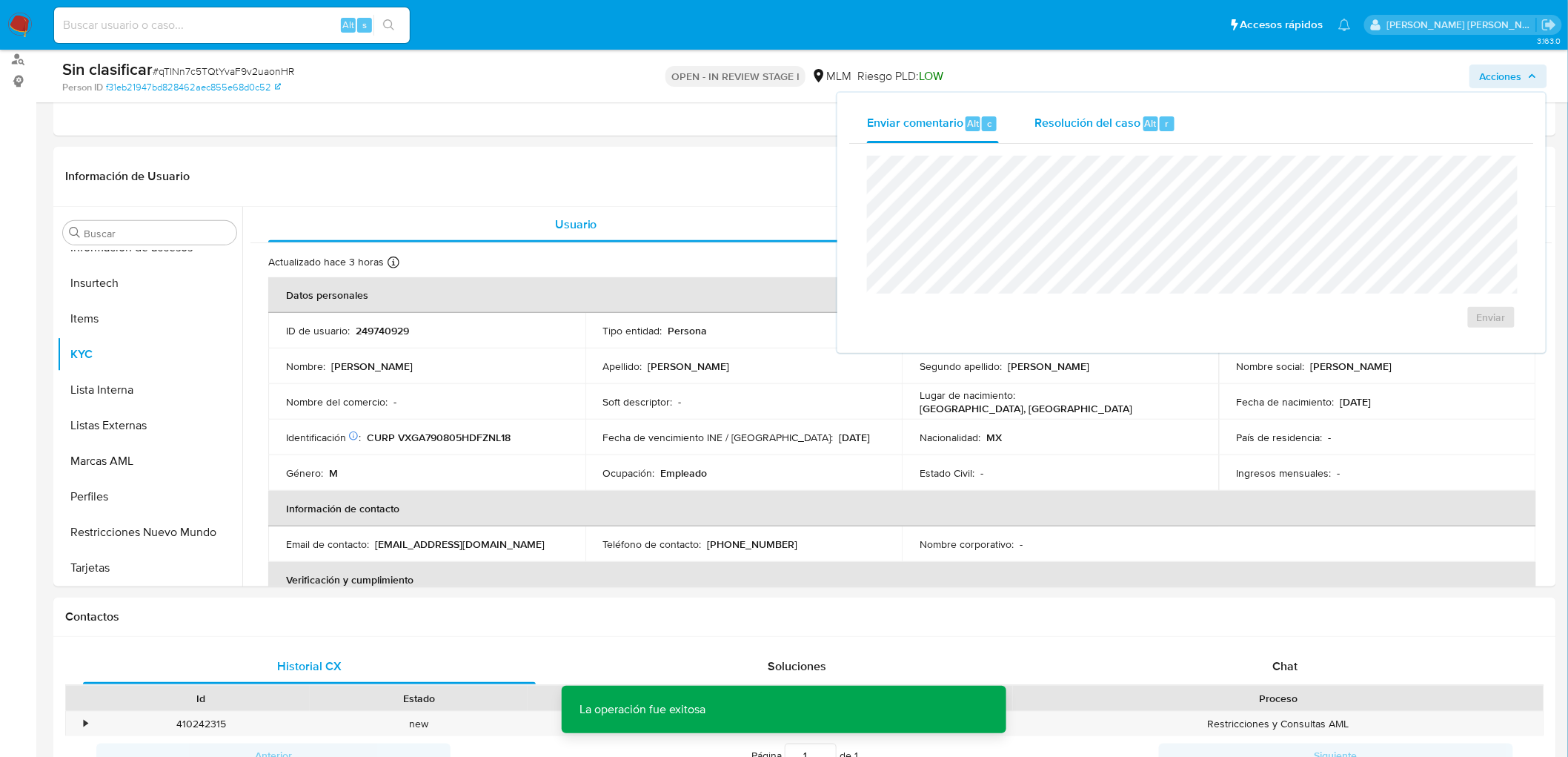
drag, startPoint x: 1108, startPoint y: 115, endPoint x: 1108, endPoint y: 126, distance: 11.0
click at [1108, 115] on span "Resolución del caso" at bounding box center [1088, 122] width 106 height 17
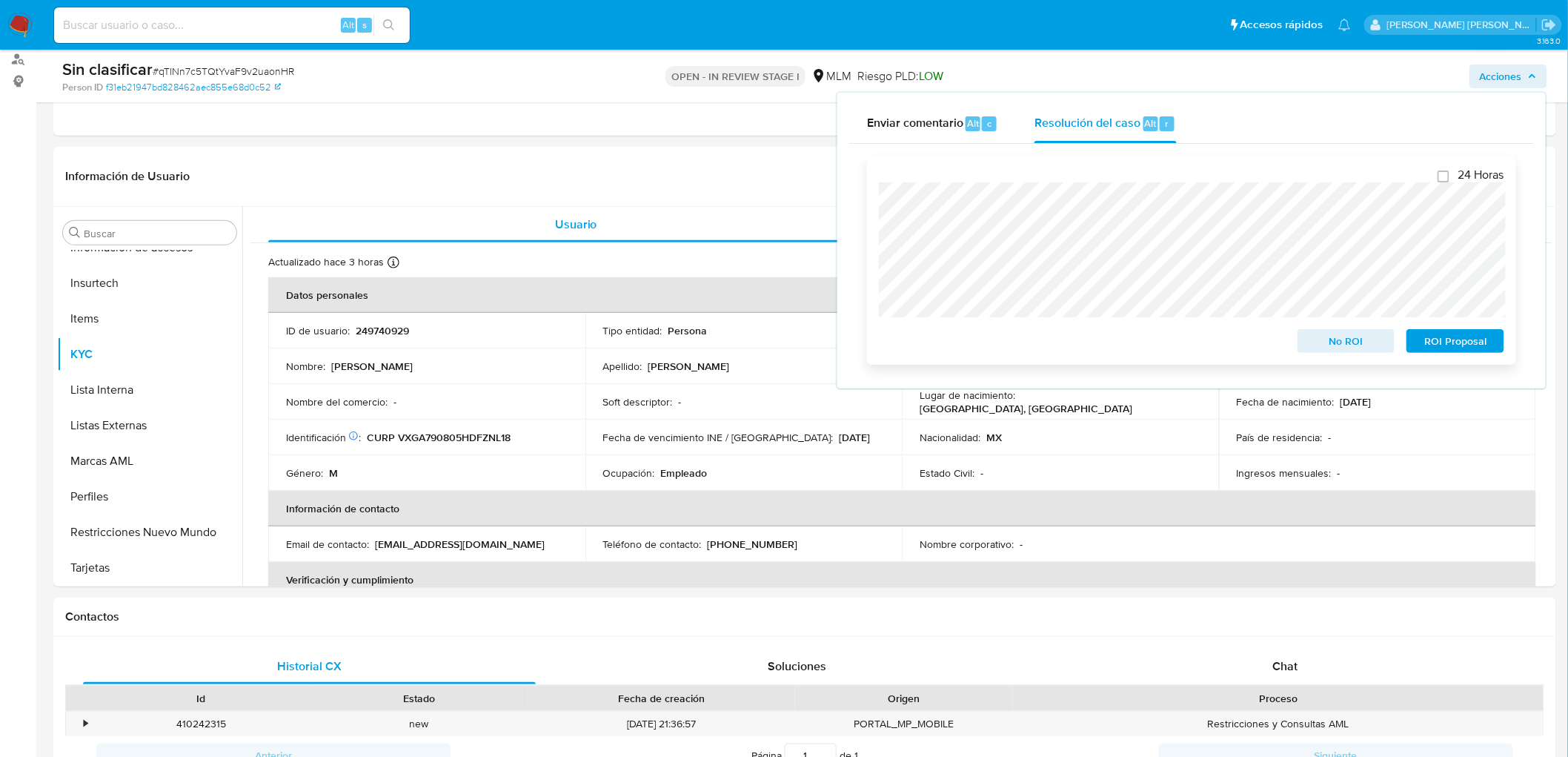
click at [1325, 340] on span "No ROI" at bounding box center [1347, 341] width 77 height 21
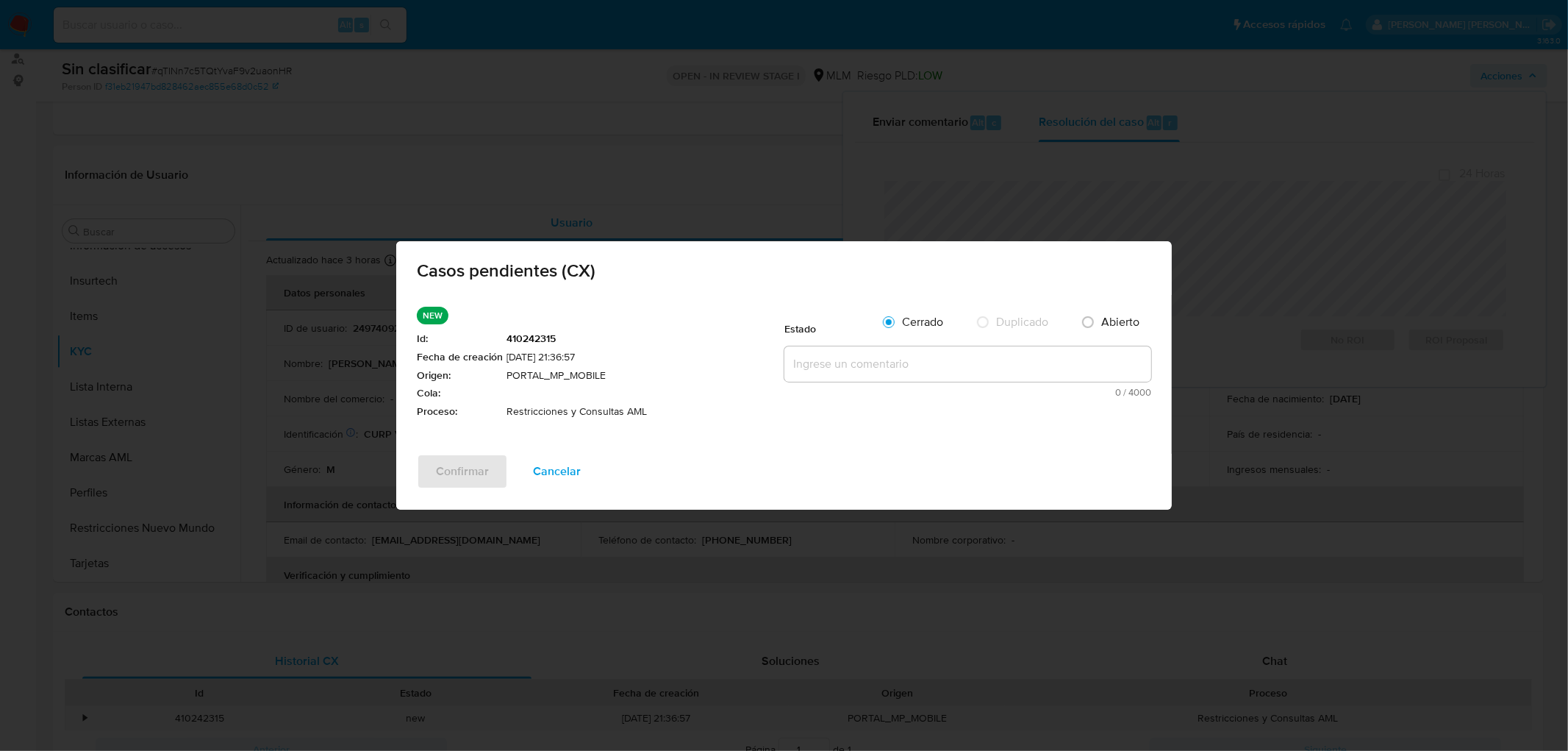
click at [825, 353] on textarea at bounding box center [969, 364] width 367 height 35
paste textarea "se realizará reactivación de la cuenta"
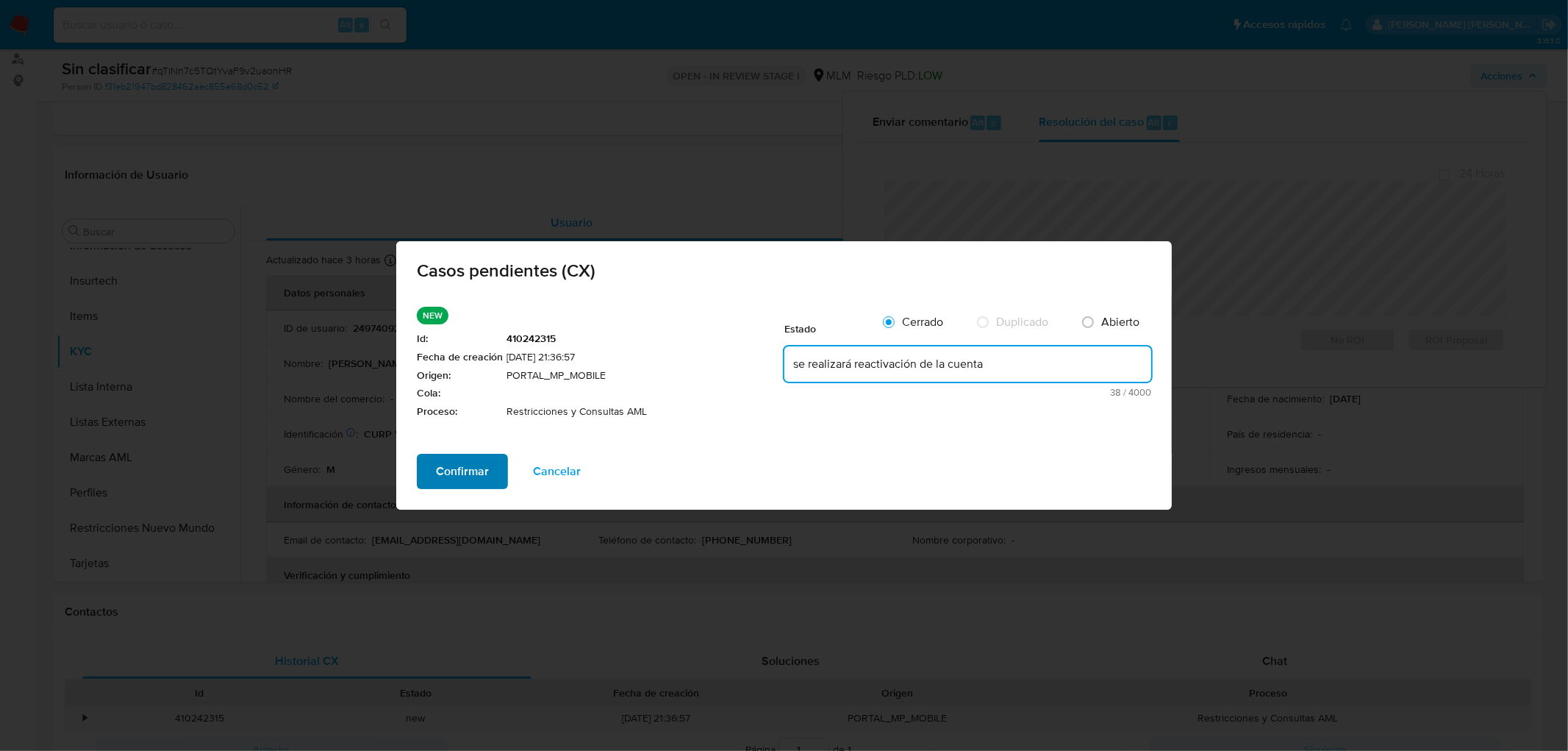
type textarea "se realizará reactivación de la cuenta"
click at [447, 475] on span "Confirmar" at bounding box center [463, 471] width 53 height 32
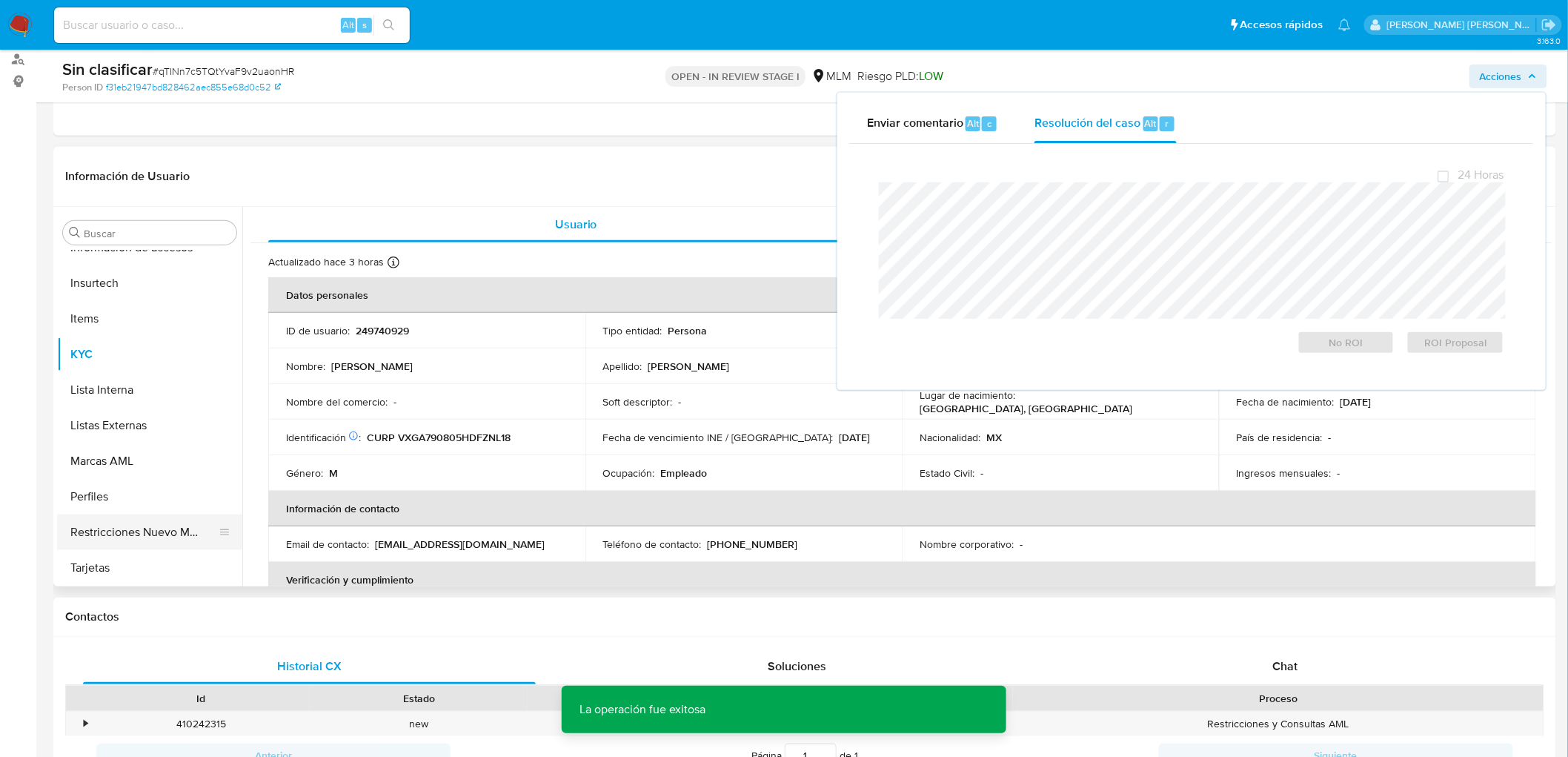
click at [156, 527] on button "Restricciones Nuevo Mundo" at bounding box center [144, 533] width 173 height 35
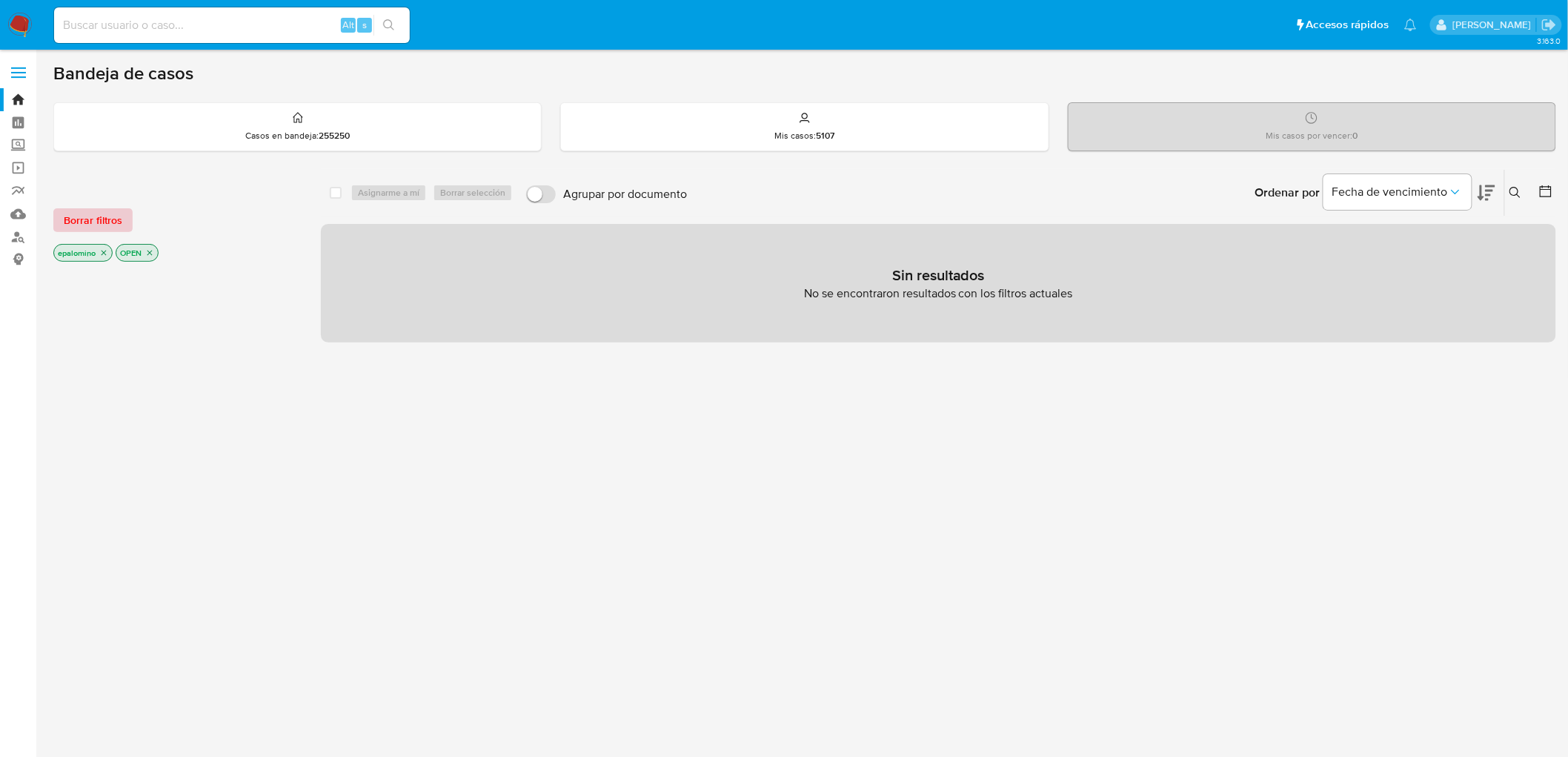
click at [113, 226] on span "Borrar filtros" at bounding box center [93, 220] width 58 height 21
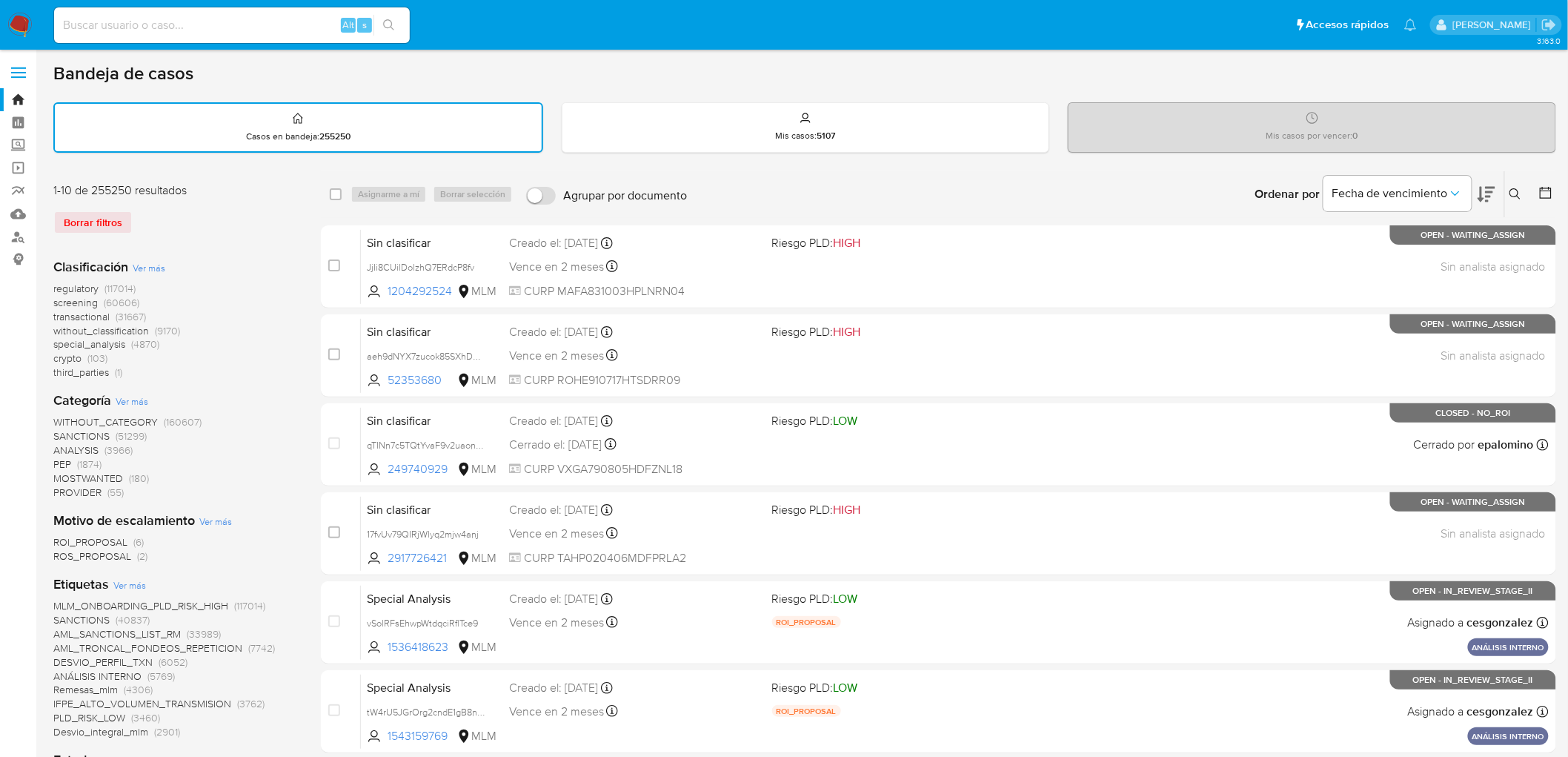
click at [25, 8] on nav "Pausado Ver notificaciones Alt s Accesos rápidos Presiona las siguientes teclas…" at bounding box center [784, 25] width 1568 height 49
click at [18, 25] on img at bounding box center [21, 26] width 26 height 26
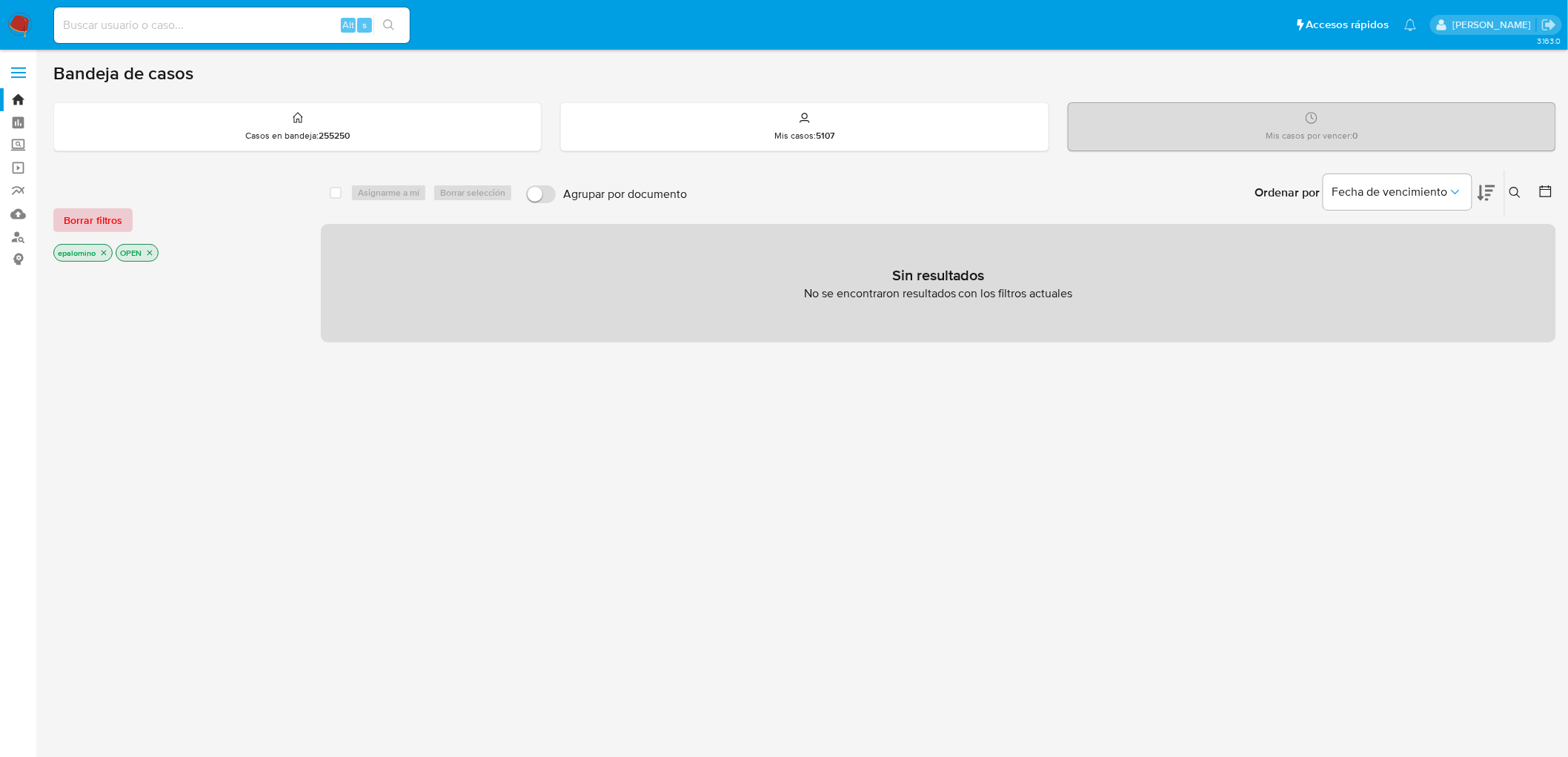
click at [112, 214] on span "Borrar filtros" at bounding box center [93, 220] width 58 height 21
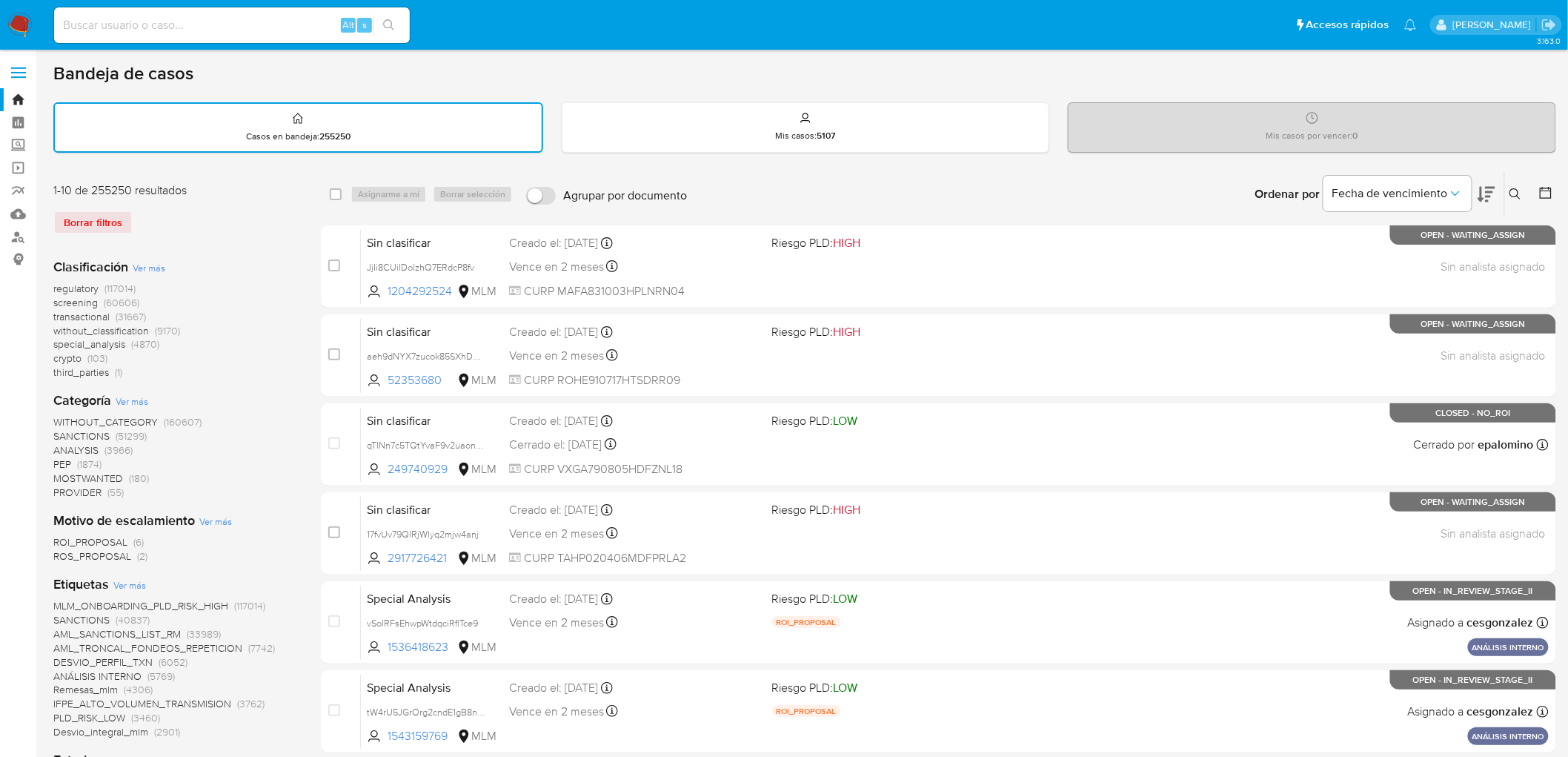
click at [1521, 185] on button at bounding box center [1517, 194] width 25 height 18
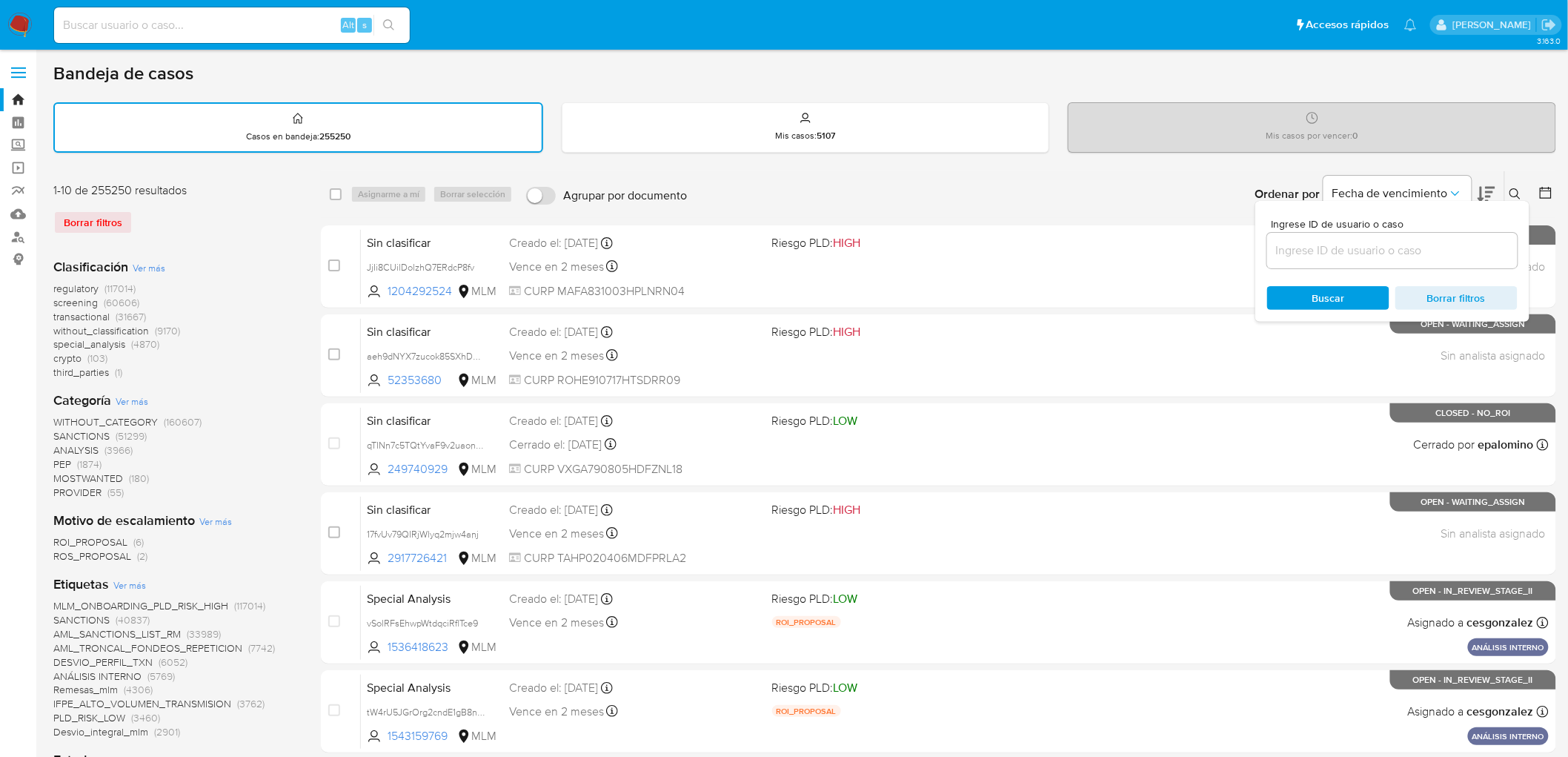
click at [1366, 237] on div at bounding box center [1393, 250] width 251 height 35
click at [1361, 247] on input at bounding box center [1393, 251] width 251 height 20
paste input "207178435"
type input "207178435"
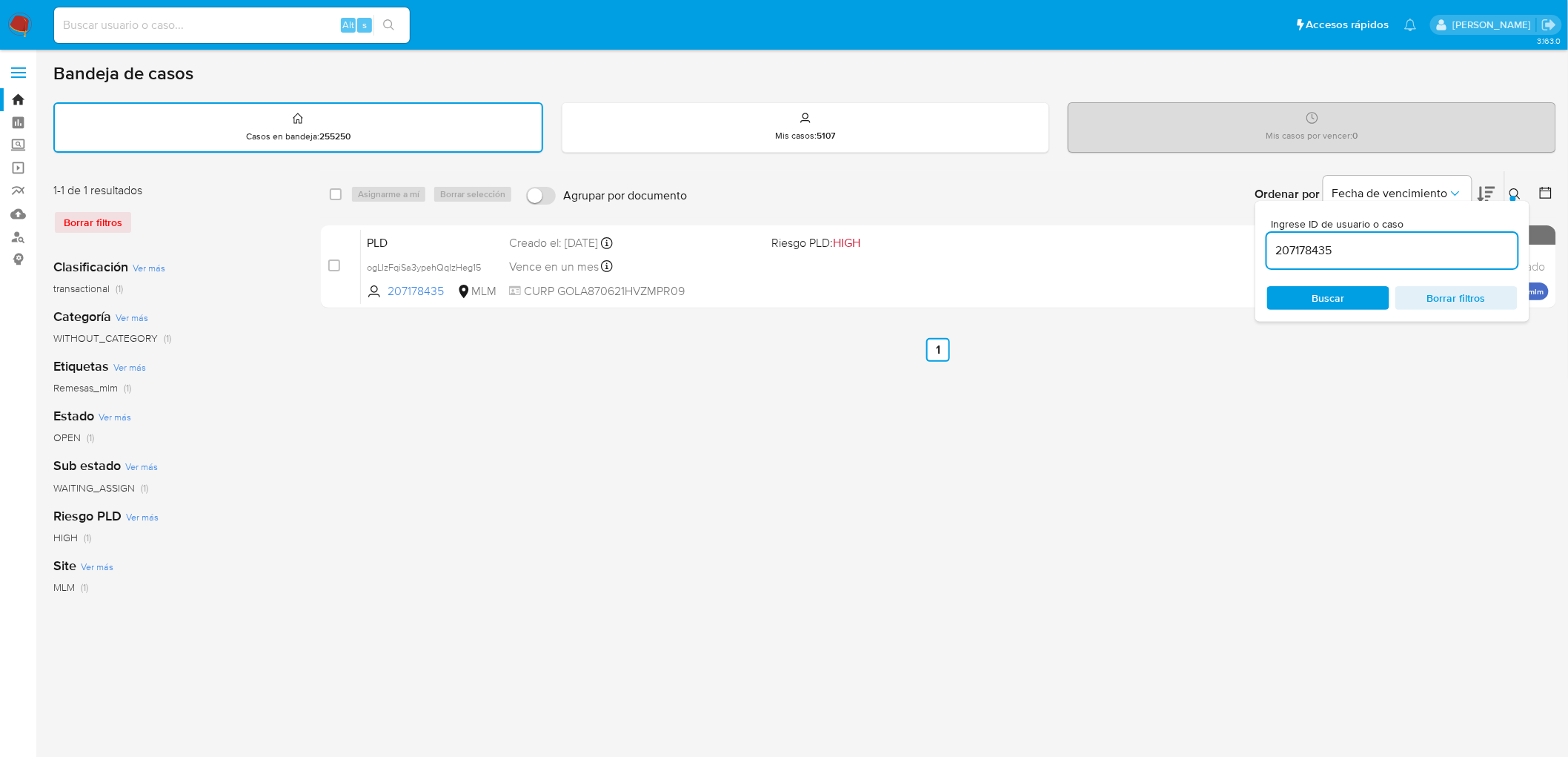
click at [1514, 193] on icon at bounding box center [1516, 194] width 12 height 12
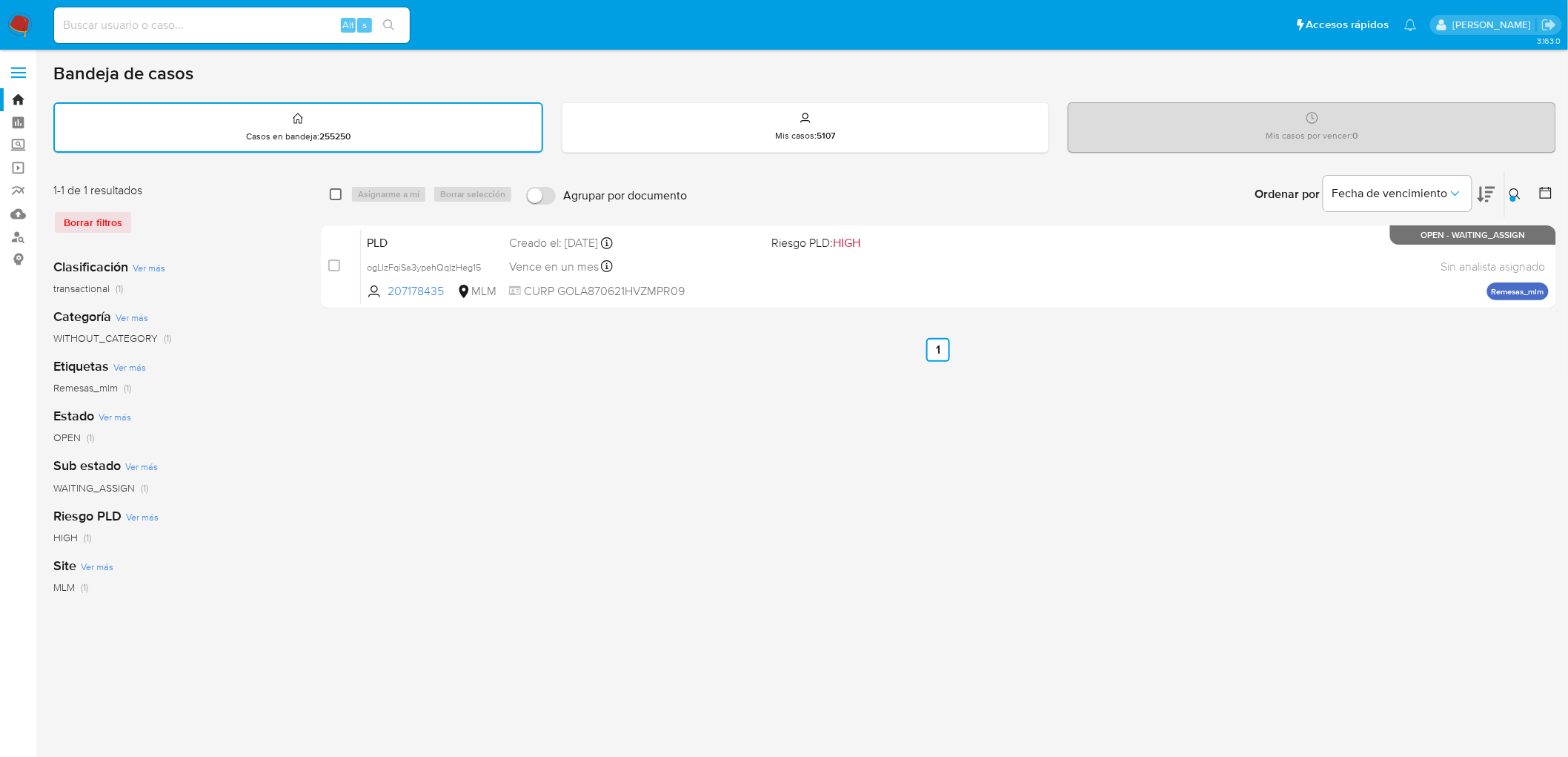
click at [334, 188] on input "checkbox" at bounding box center [336, 194] width 12 height 12
checkbox input "true"
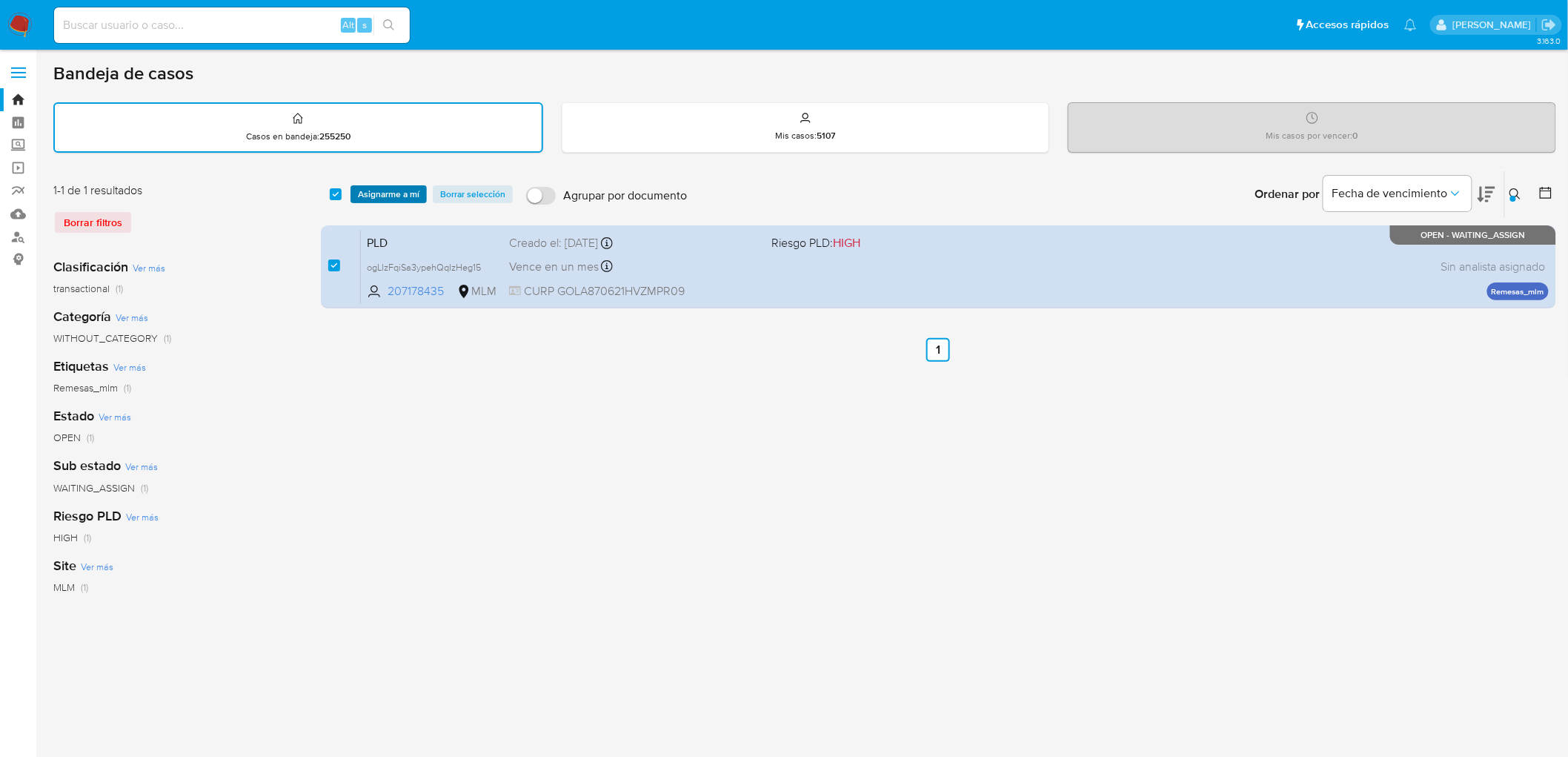
click at [365, 193] on span "Asignarme a mí" at bounding box center [389, 194] width 62 height 15
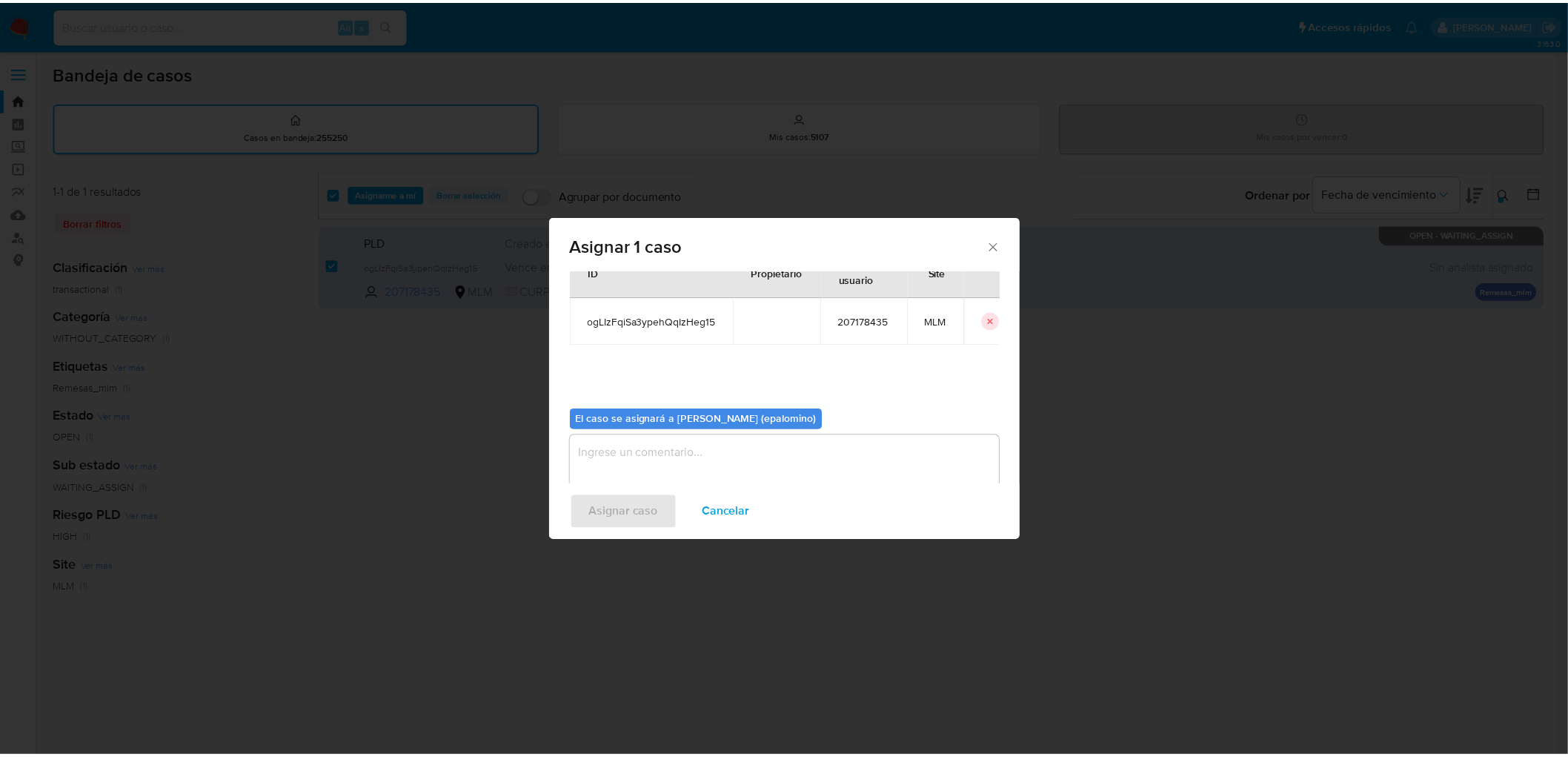
scroll to position [77, 0]
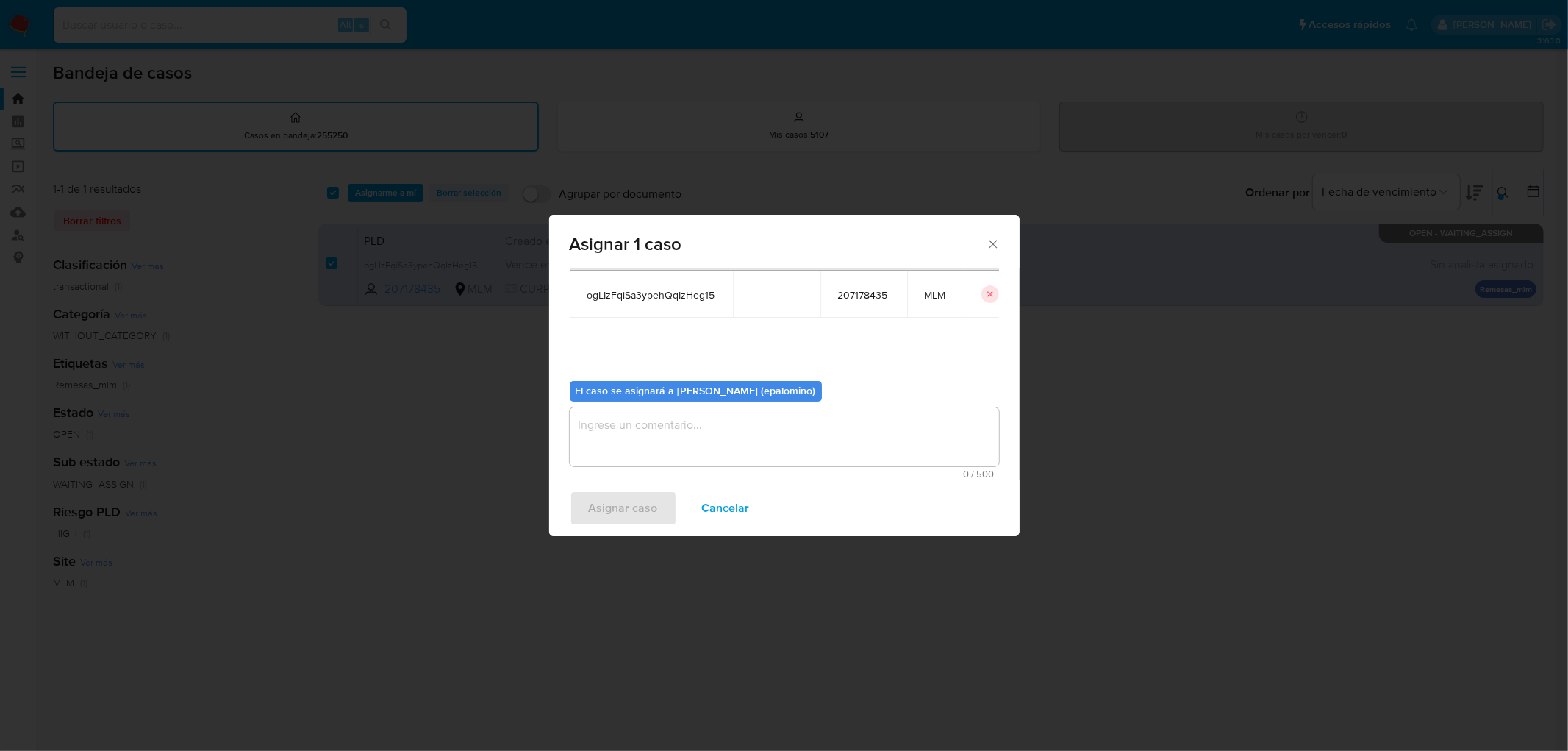
click at [609, 412] on textarea "assign-modal" at bounding box center [785, 437] width 430 height 59
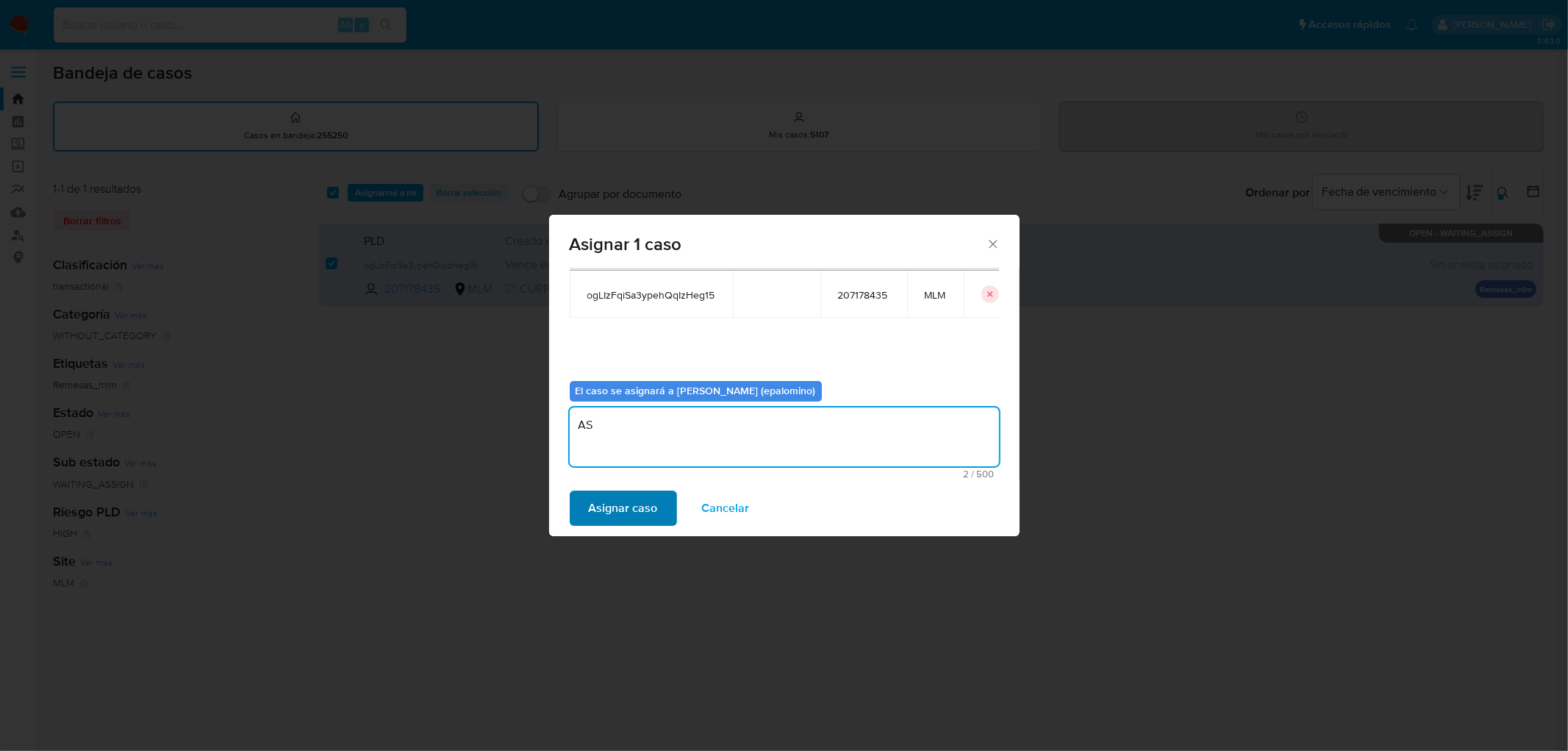
type textarea "AS"
click at [611, 496] on span "Asignar caso" at bounding box center [623, 508] width 69 height 32
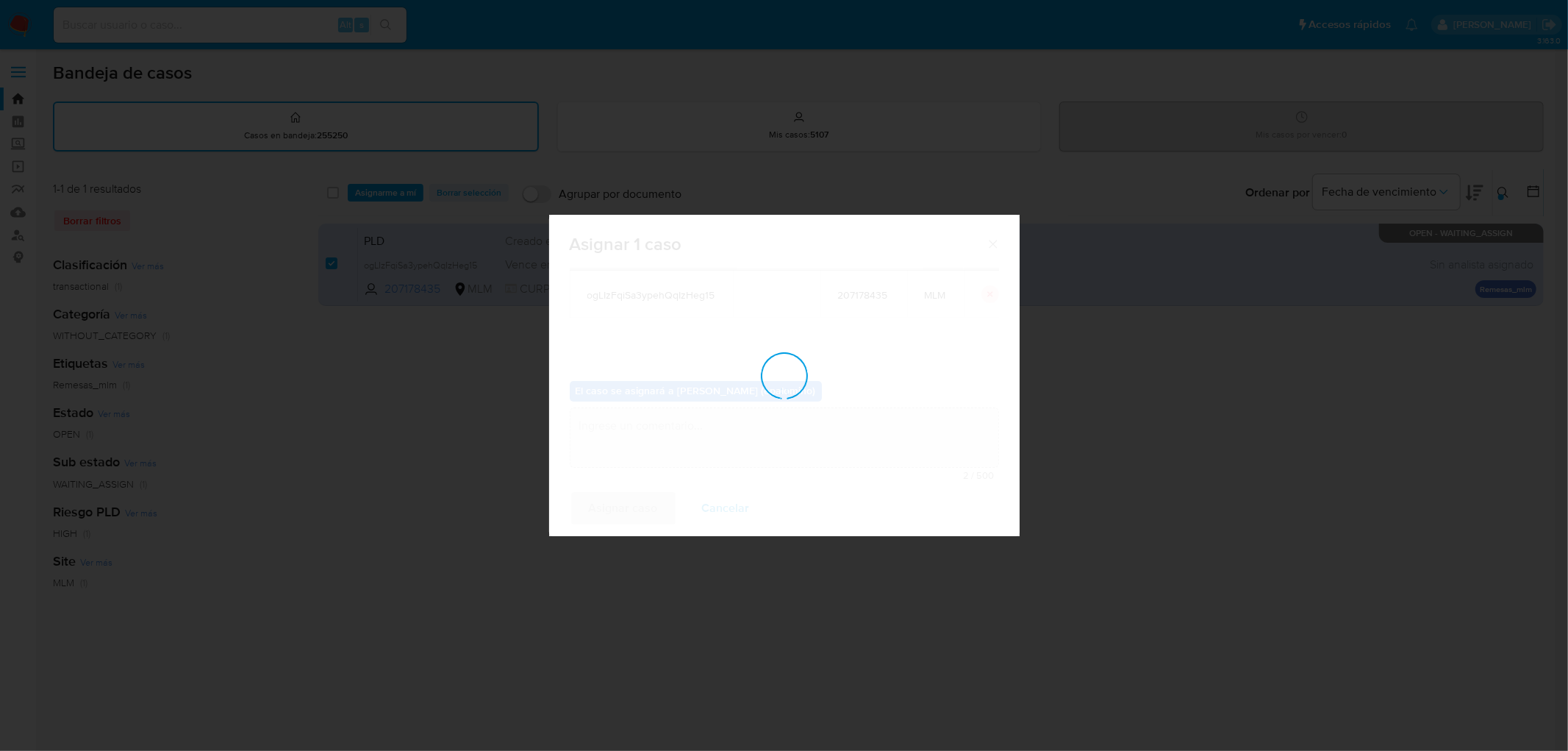
checkbox input "false"
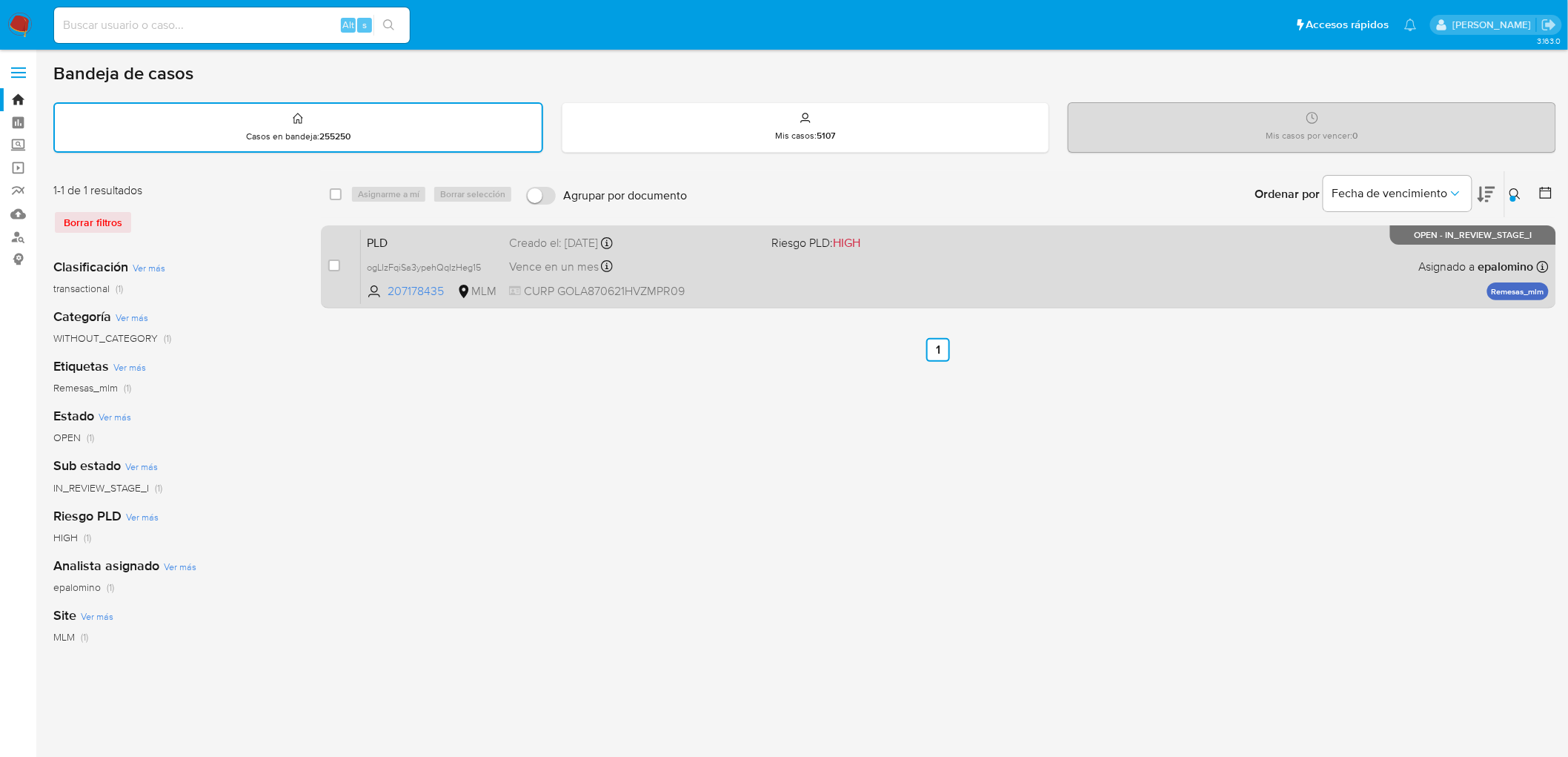
click at [381, 241] on span "PLD" at bounding box center [432, 242] width 131 height 20
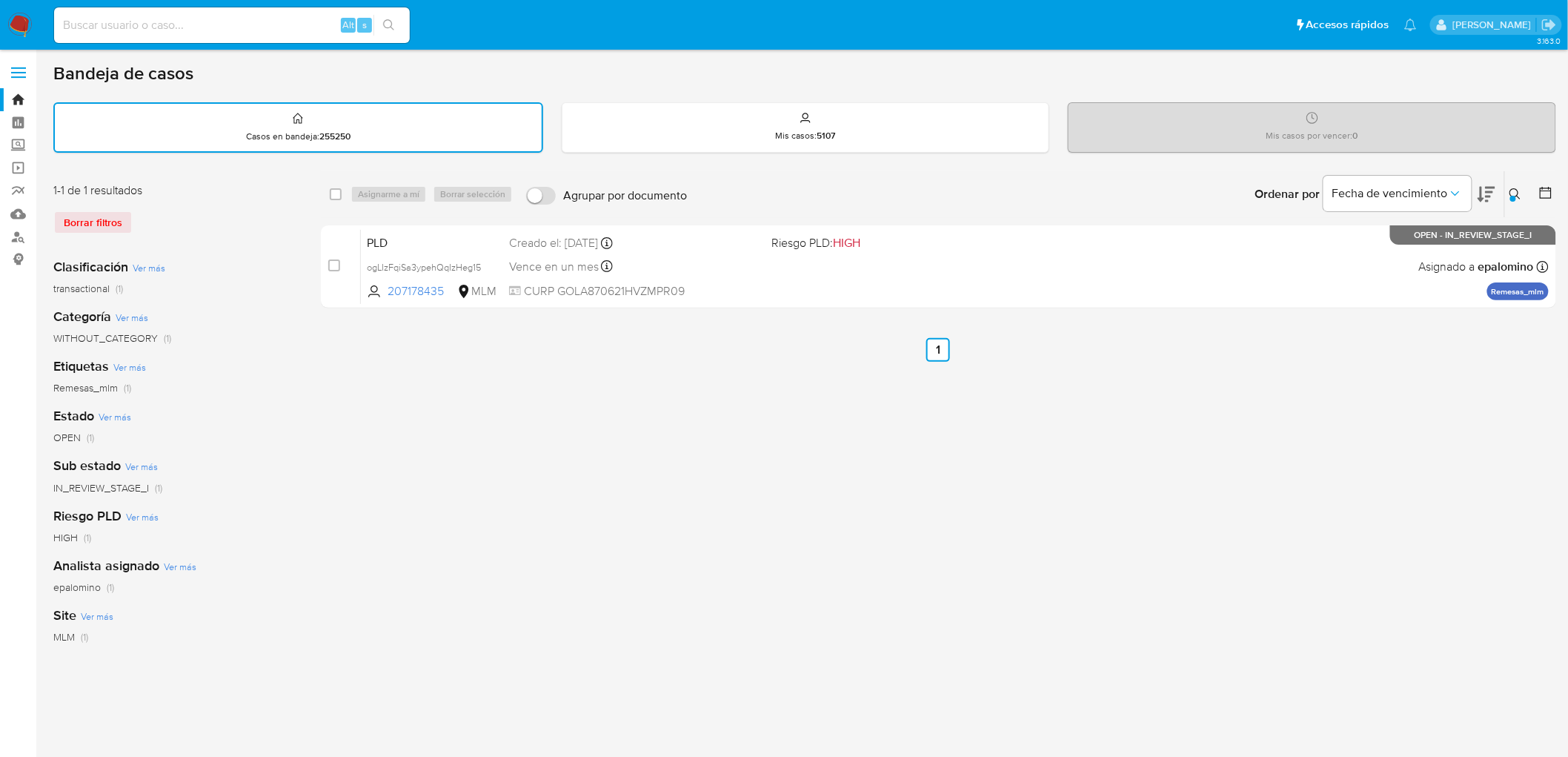
click at [20, 20] on img at bounding box center [21, 26] width 26 height 26
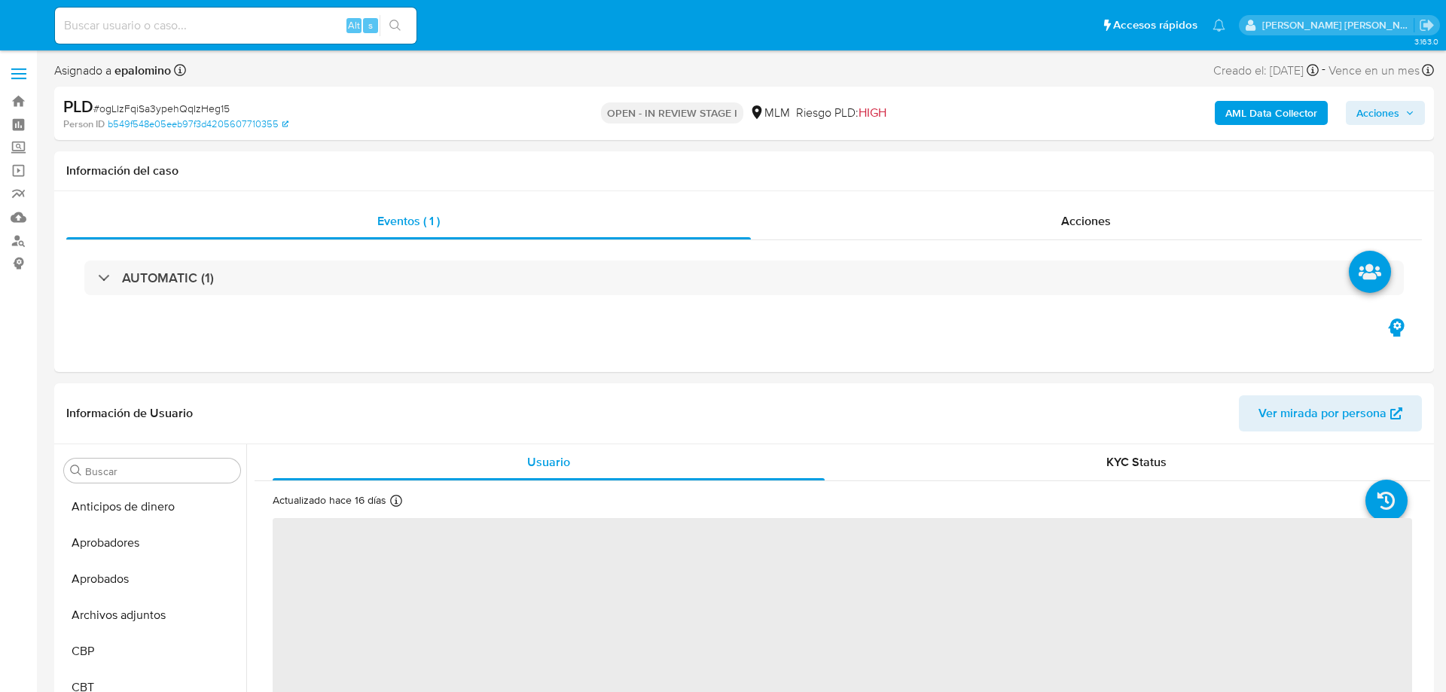
select select "10"
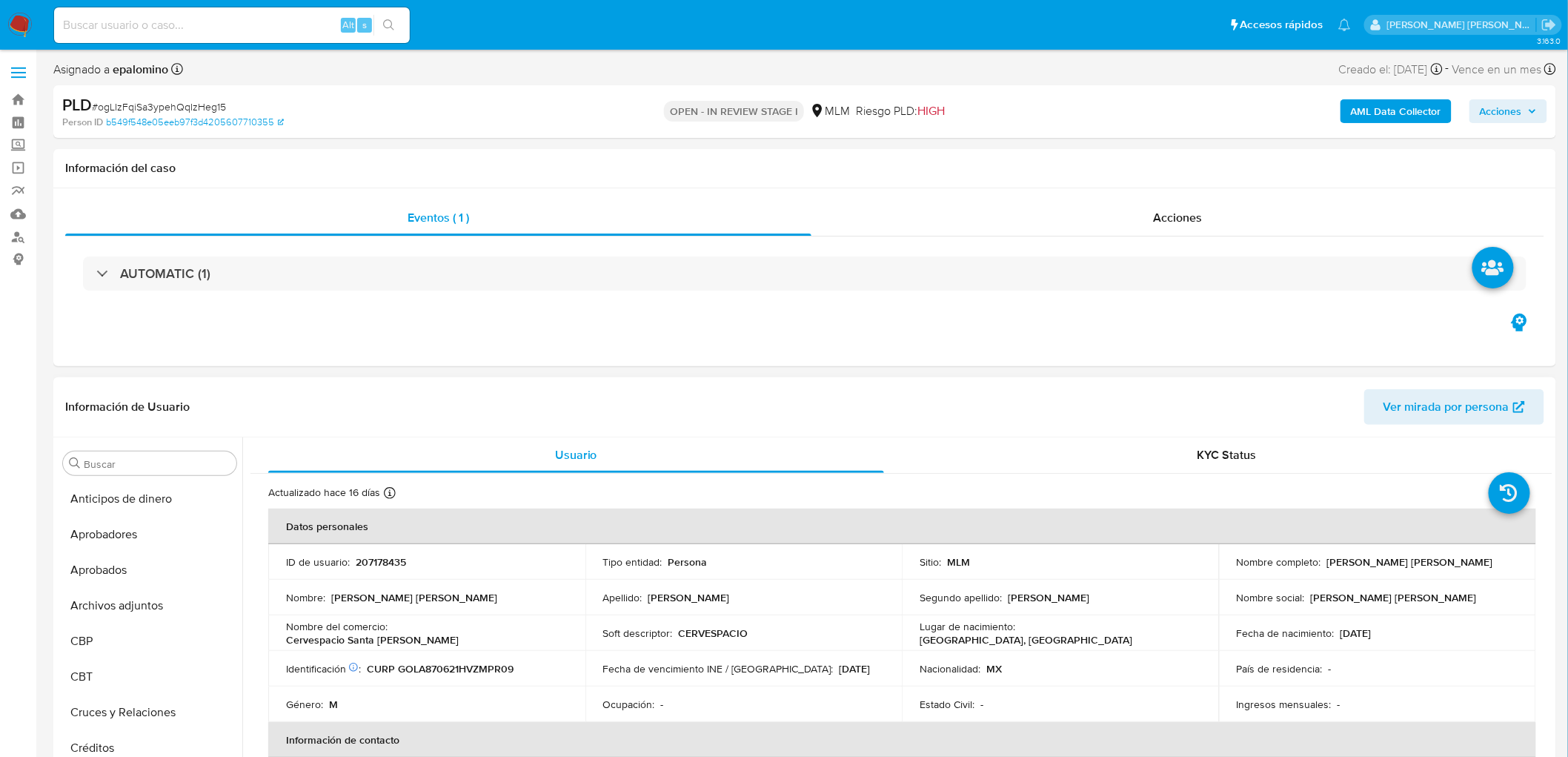
scroll to position [732, 0]
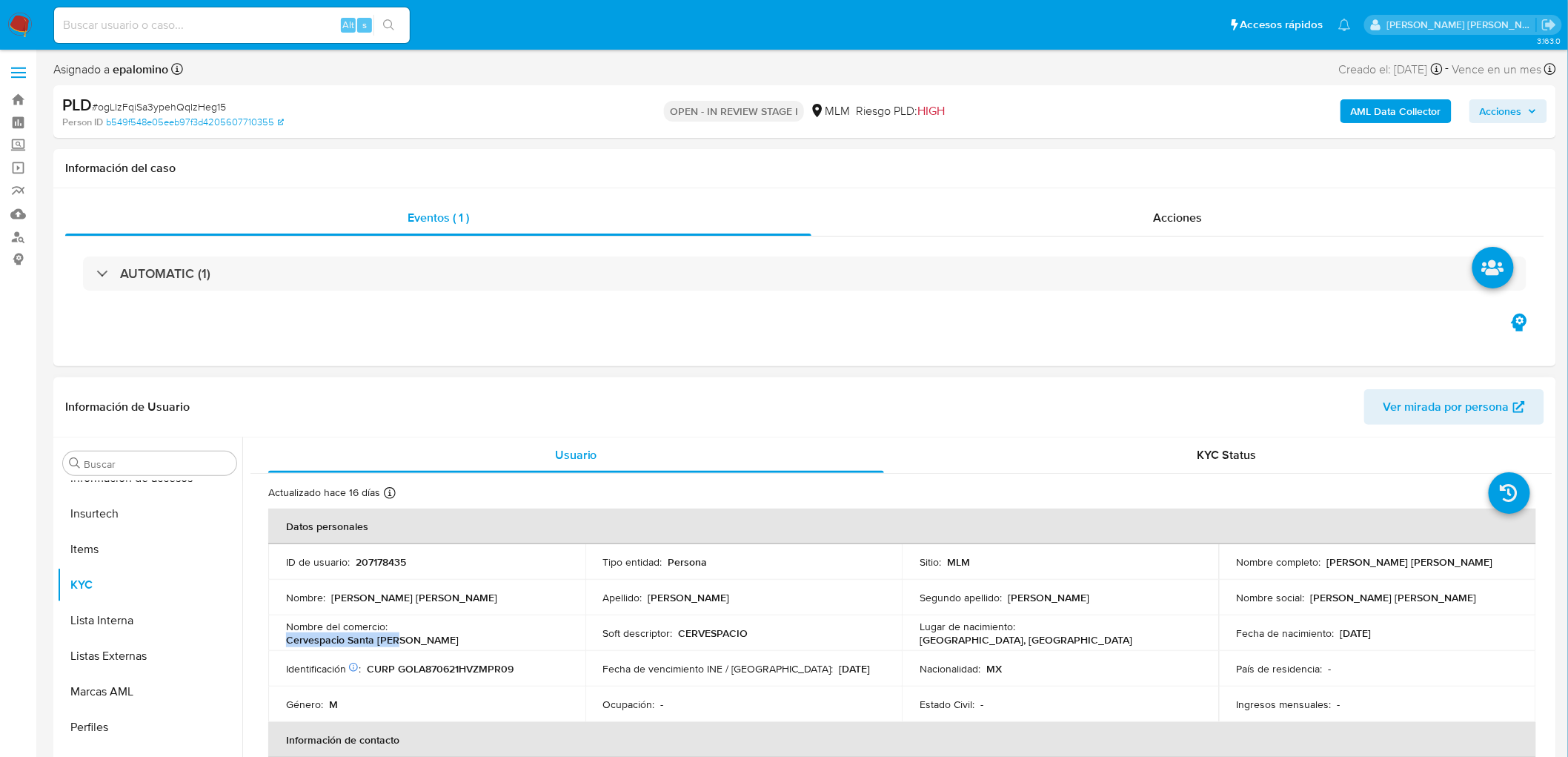
drag, startPoint x: 520, startPoint y: 633, endPoint x: 393, endPoint y: 638, distance: 127.1
click at [393, 638] on div "Nombre del comercio : Cervespacio [GEOGRAPHIC_DATA][PERSON_NAME]" at bounding box center [427, 633] width 282 height 27
copy p "Cervespacio Santa [PERSON_NAME]"
drag, startPoint x: 1452, startPoint y: 564, endPoint x: 1330, endPoint y: 577, distance: 122.7
click at [1322, 565] on div "Nombre completo : Jose Arturo Gomez Lopez" at bounding box center [1378, 562] width 282 height 14
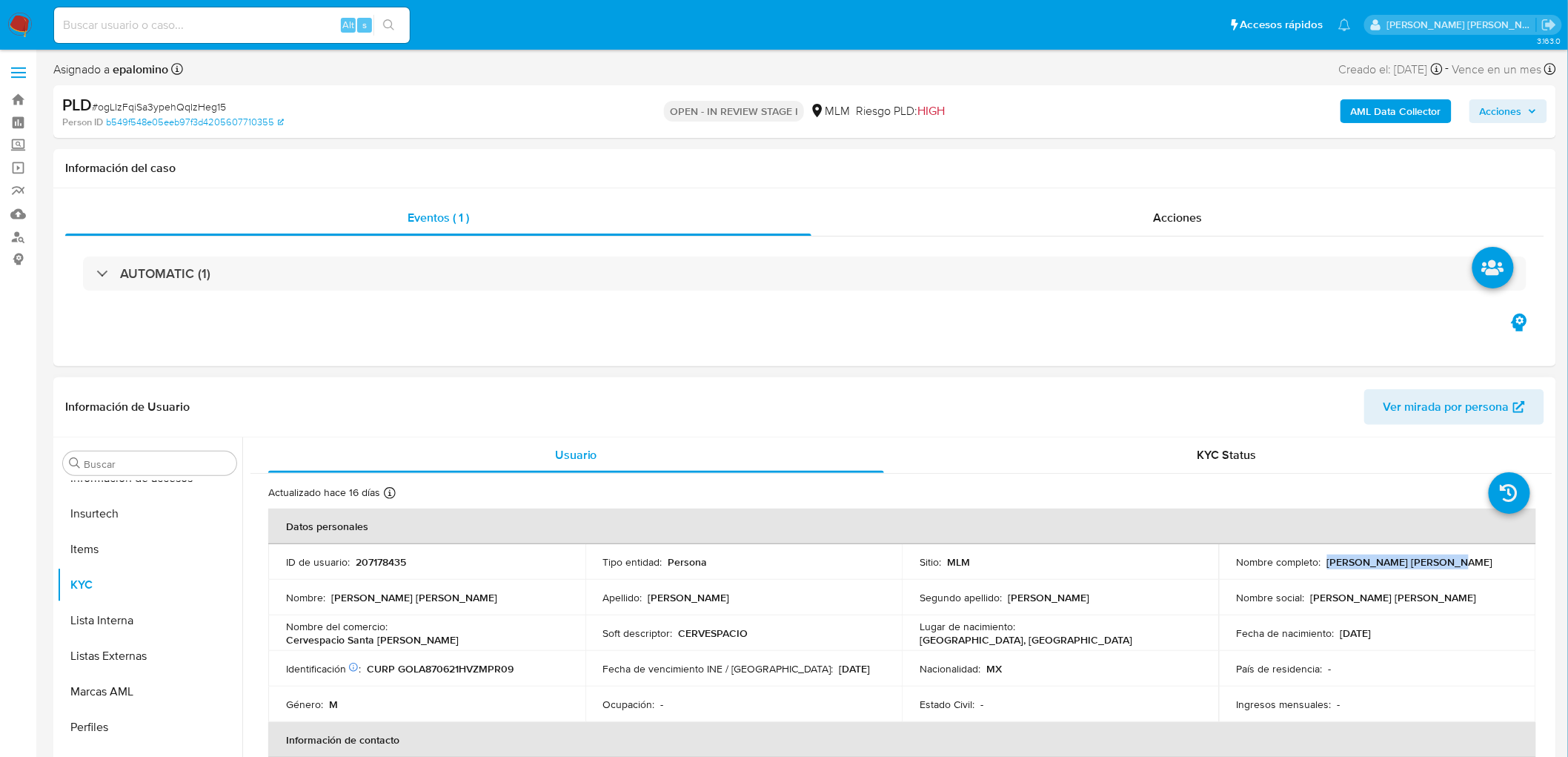
copy p "Jose Arturo Gomez Lopez"
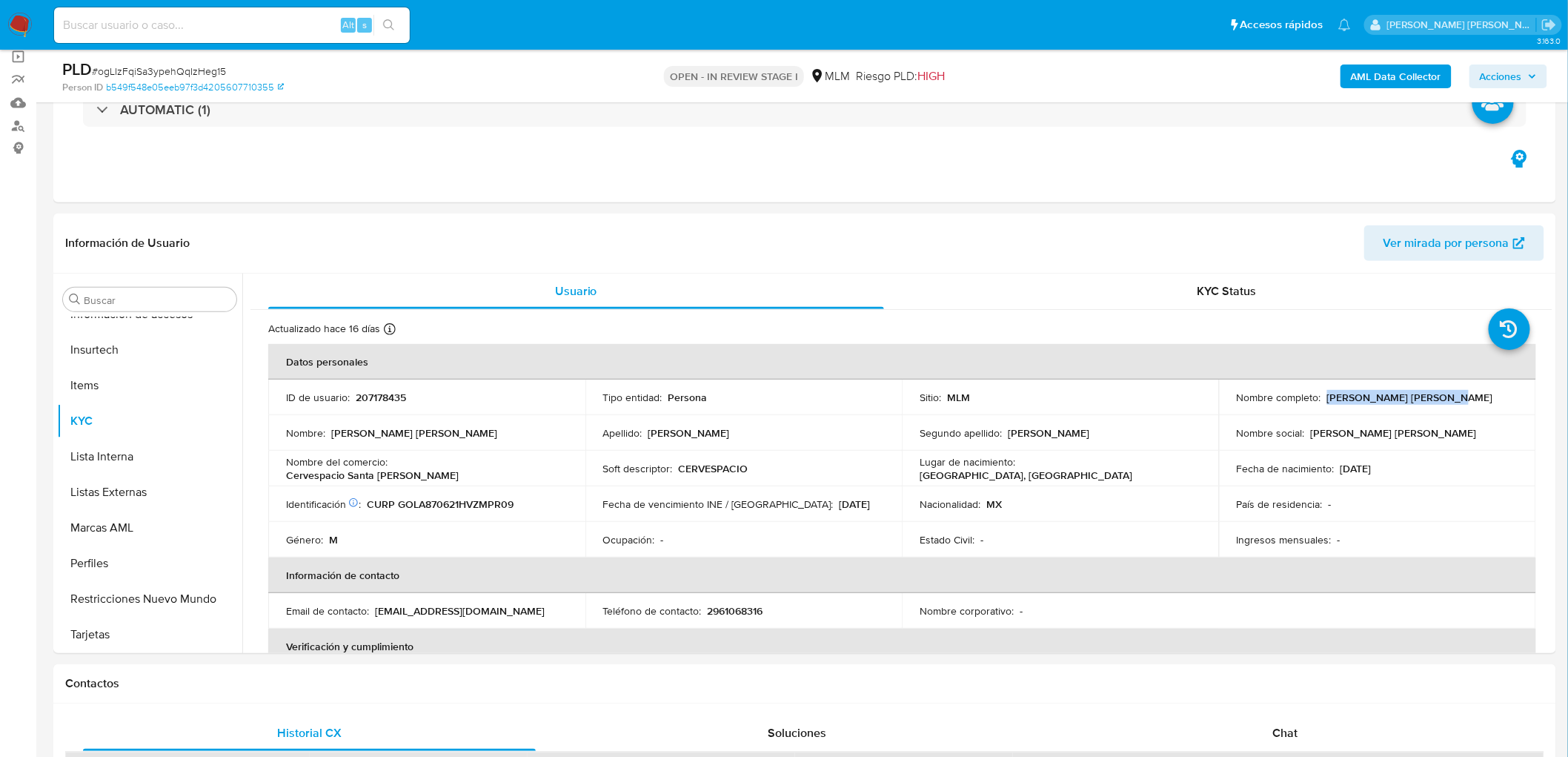
scroll to position [226, 0]
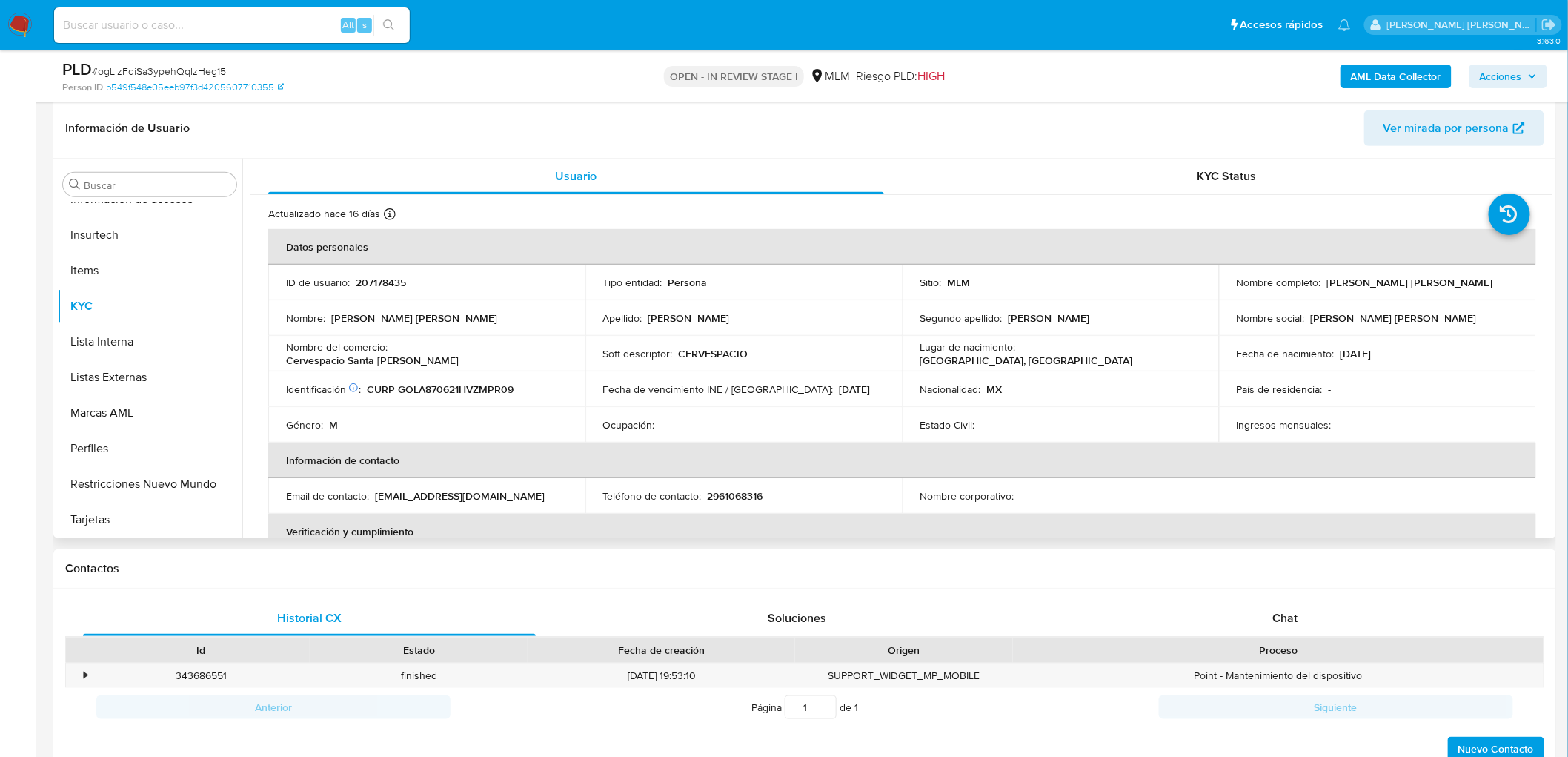
click at [721, 501] on p "2961068316" at bounding box center [735, 496] width 55 height 14
click at [721, 502] on p "2961068316" at bounding box center [735, 496] width 55 height 14
copy p "2961068316"
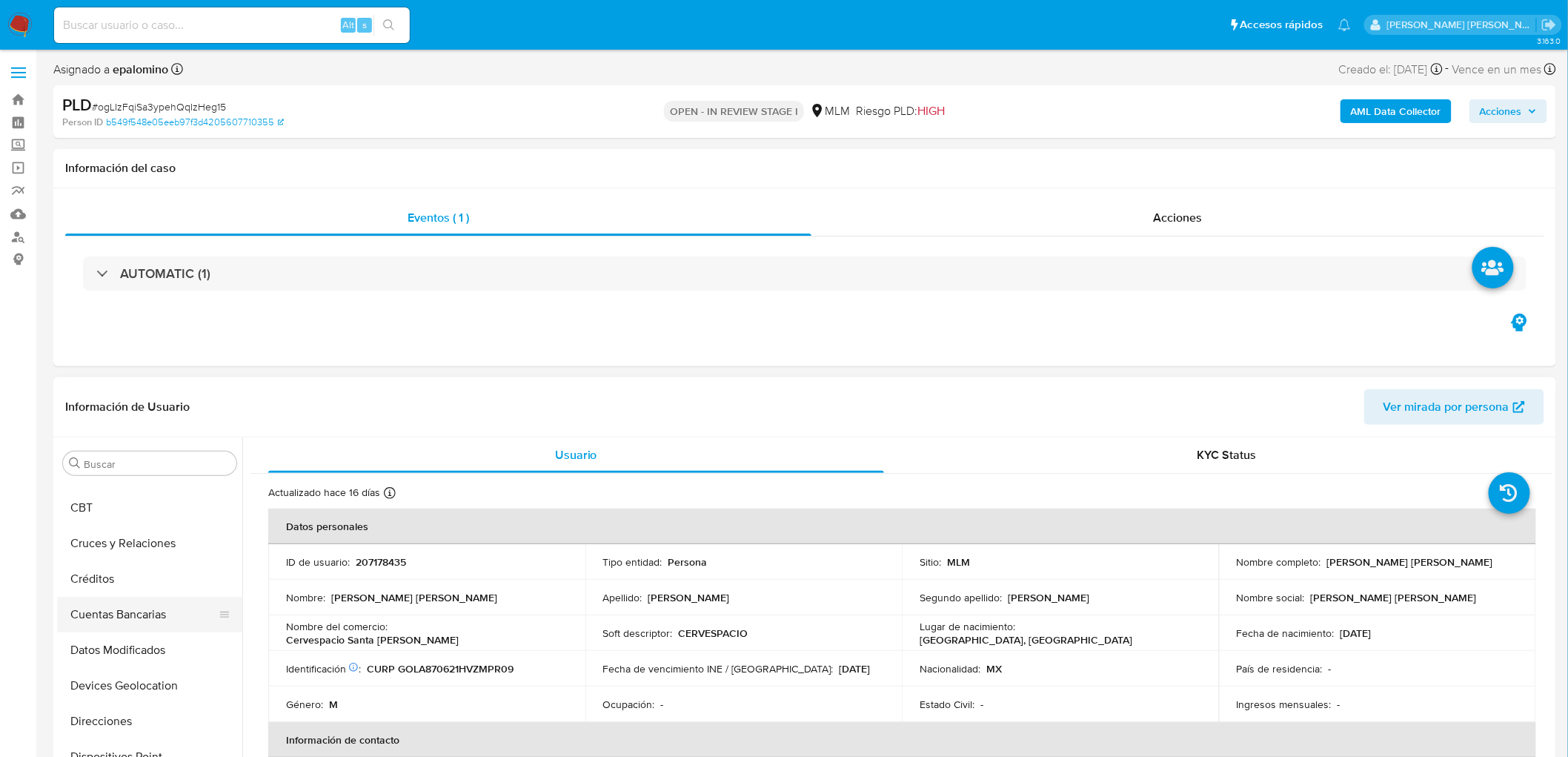
scroll to position [157, 0]
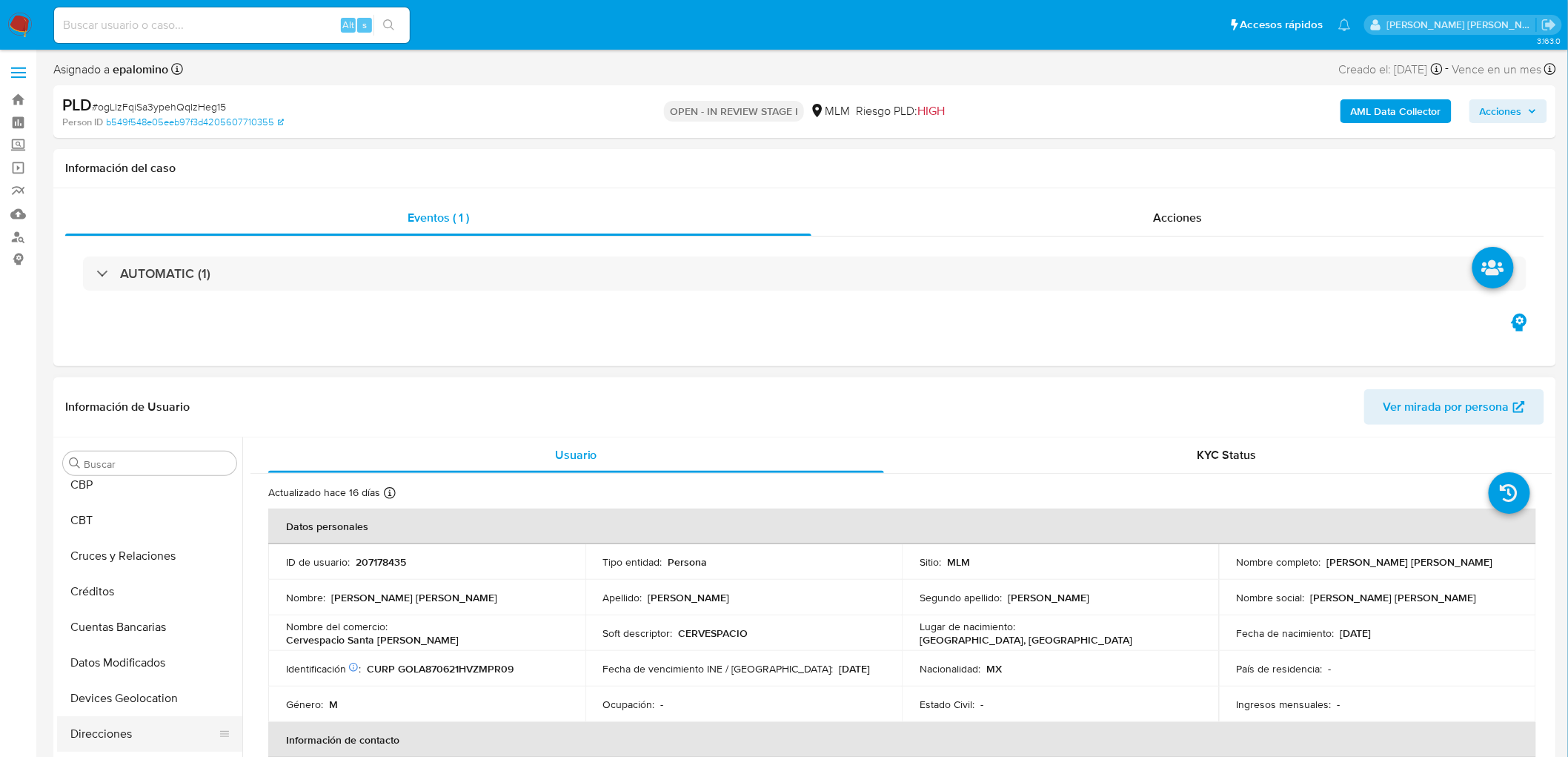
click at [108, 680] on button "Direcciones" at bounding box center [144, 733] width 173 height 35
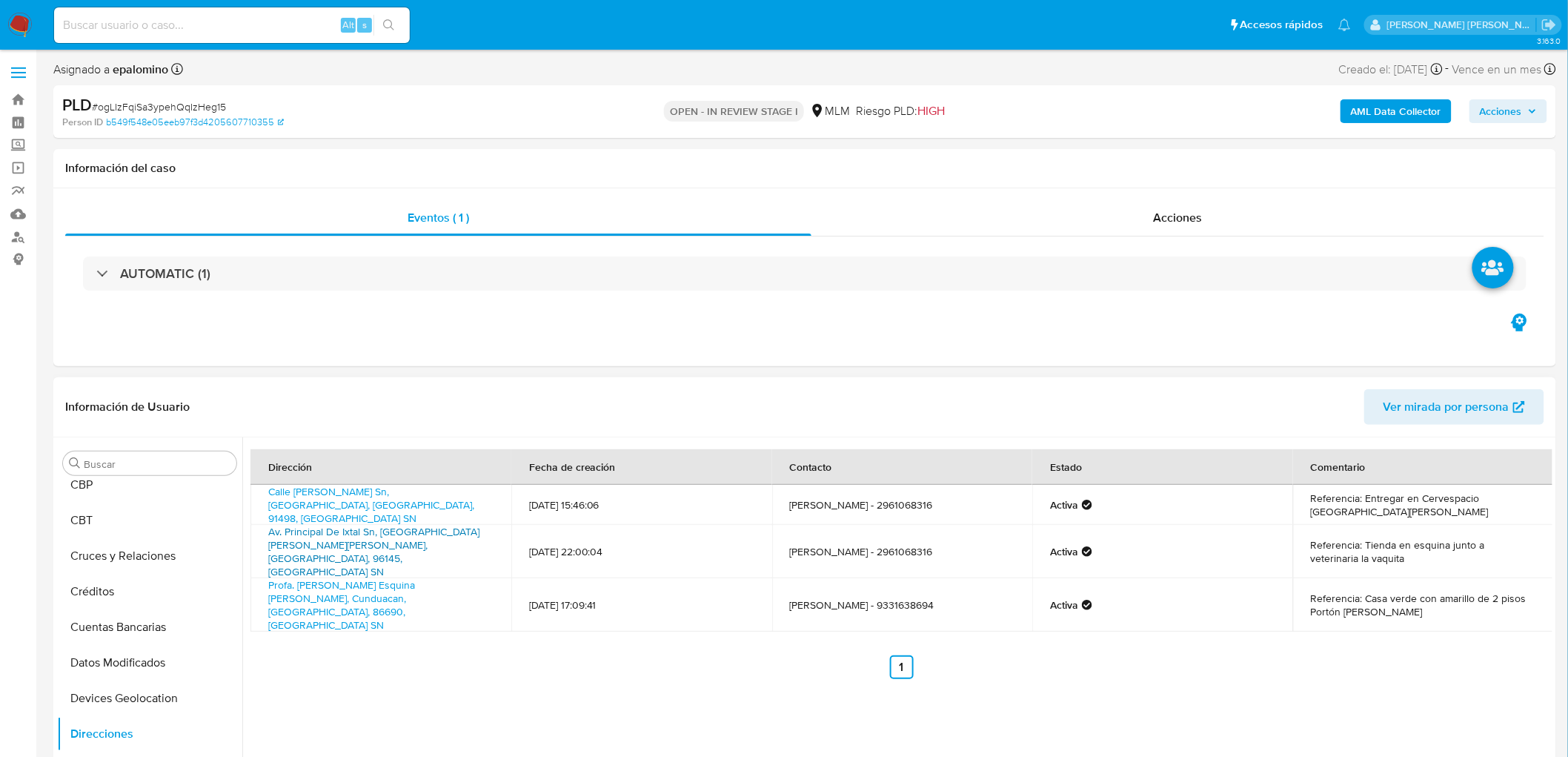
click at [393, 529] on link "Av. Principal De Ixtal Sn, San Juan Evangelista, Veracruz, 96145, Mexico SN" at bounding box center [374, 551] width 212 height 55
drag, startPoint x: 428, startPoint y: 542, endPoint x: 253, endPoint y: 530, distance: 175.4
click at [253, 530] on td "Av. Principal De Ixtal Sn, San Juan Evangelista, Veracruz, 96145, Mexico SN" at bounding box center [381, 551] width 261 height 53
copy link "Av. Principal De Ixtal Sn, San Juan Evangelista, Veracruz, 96145, Mexico SN"
drag, startPoint x: 1568, startPoint y: 144, endPoint x: 1571, endPoint y: 200, distance: 56.1
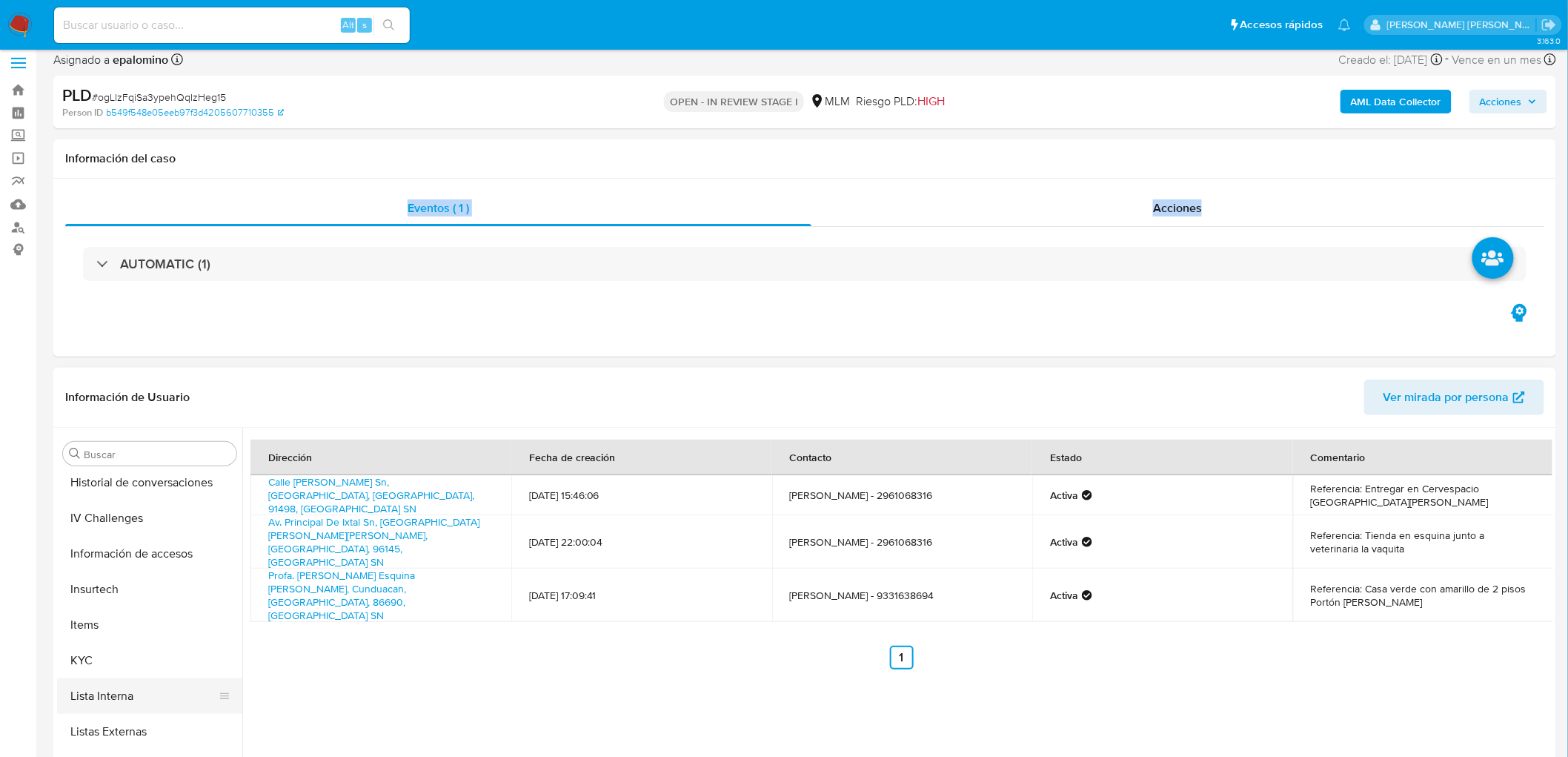
scroll to position [731, 0]
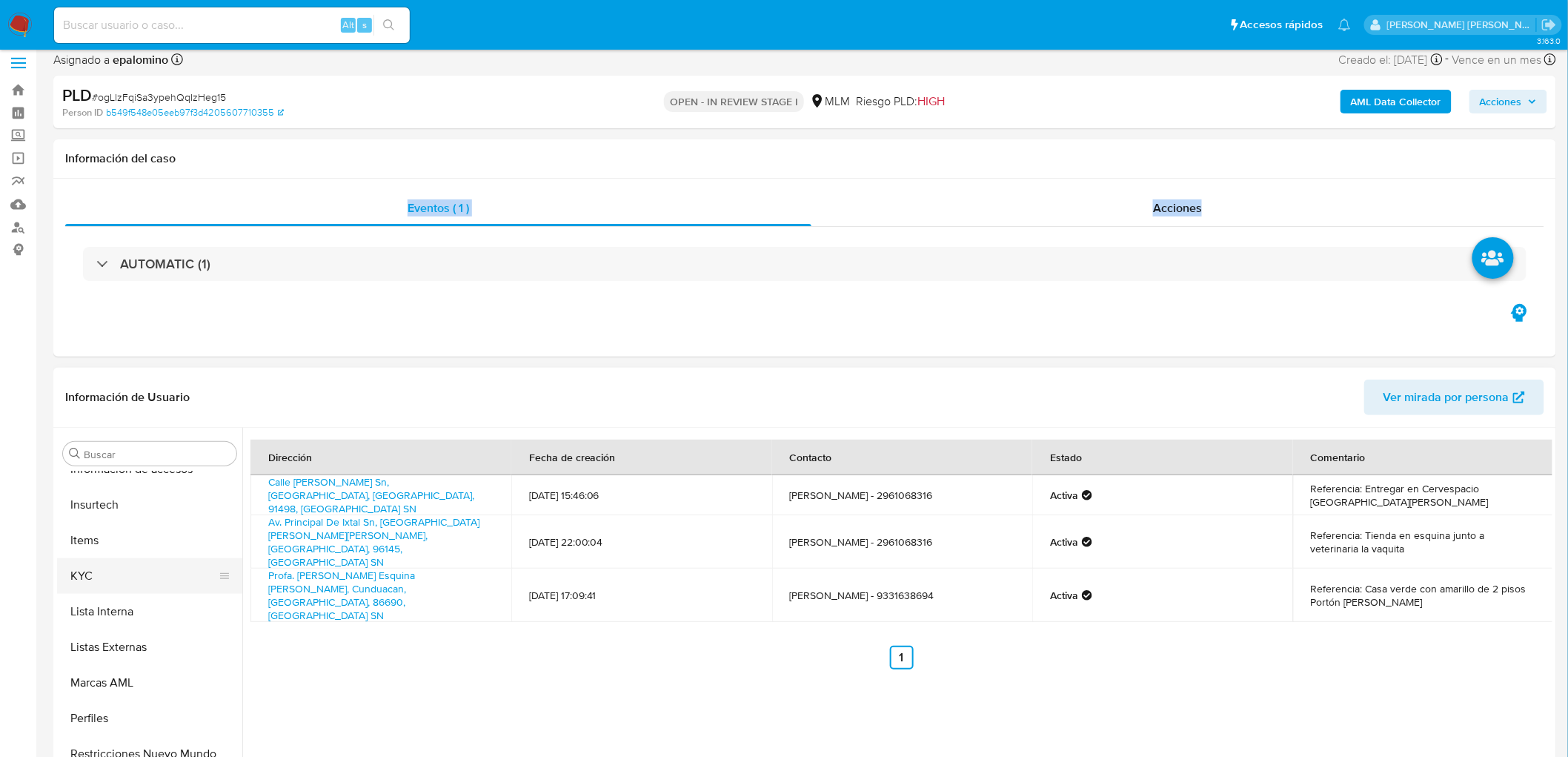
click at [142, 580] on button "KYC" at bounding box center [144, 576] width 173 height 35
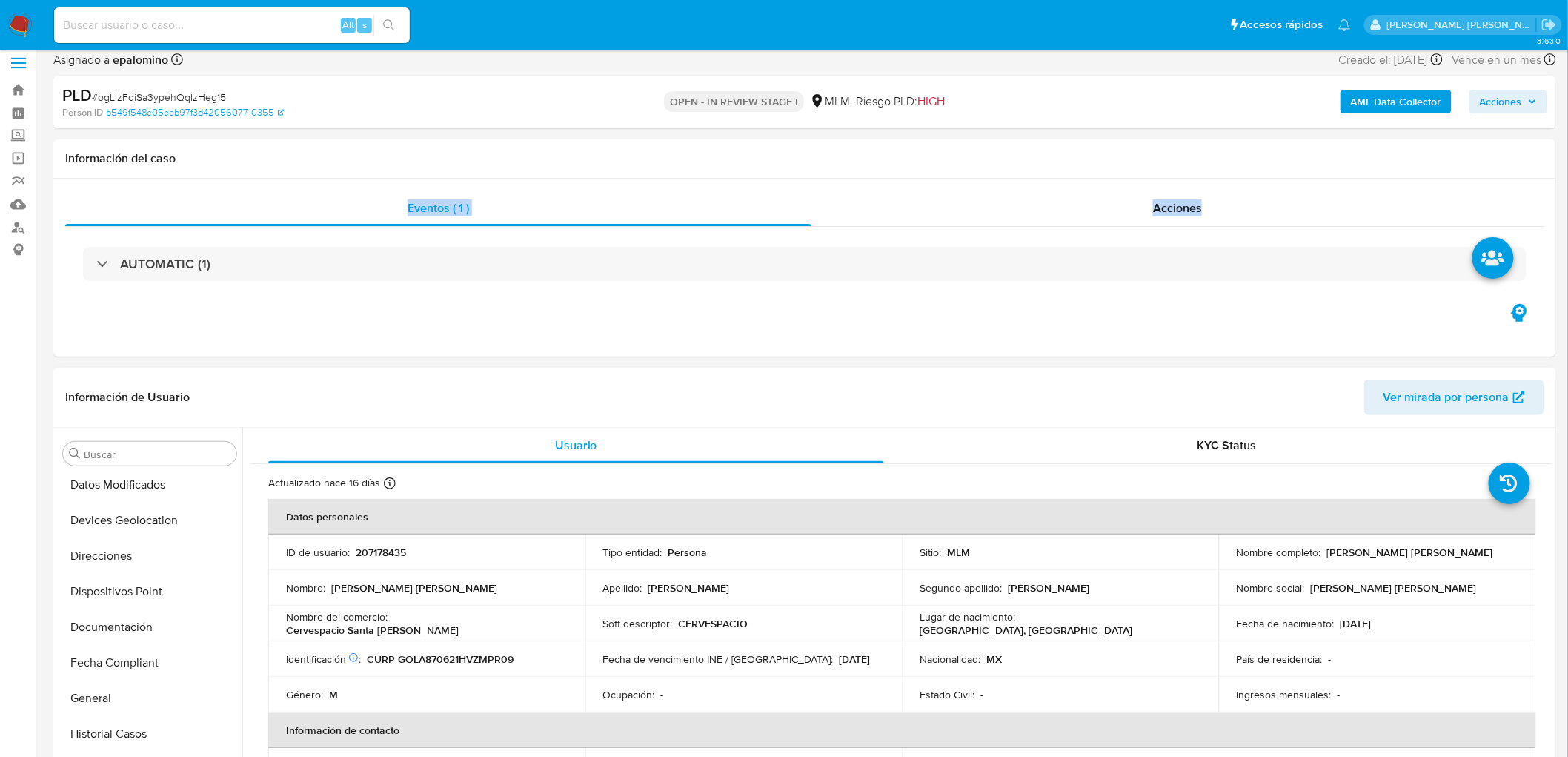
scroll to position [238, 0]
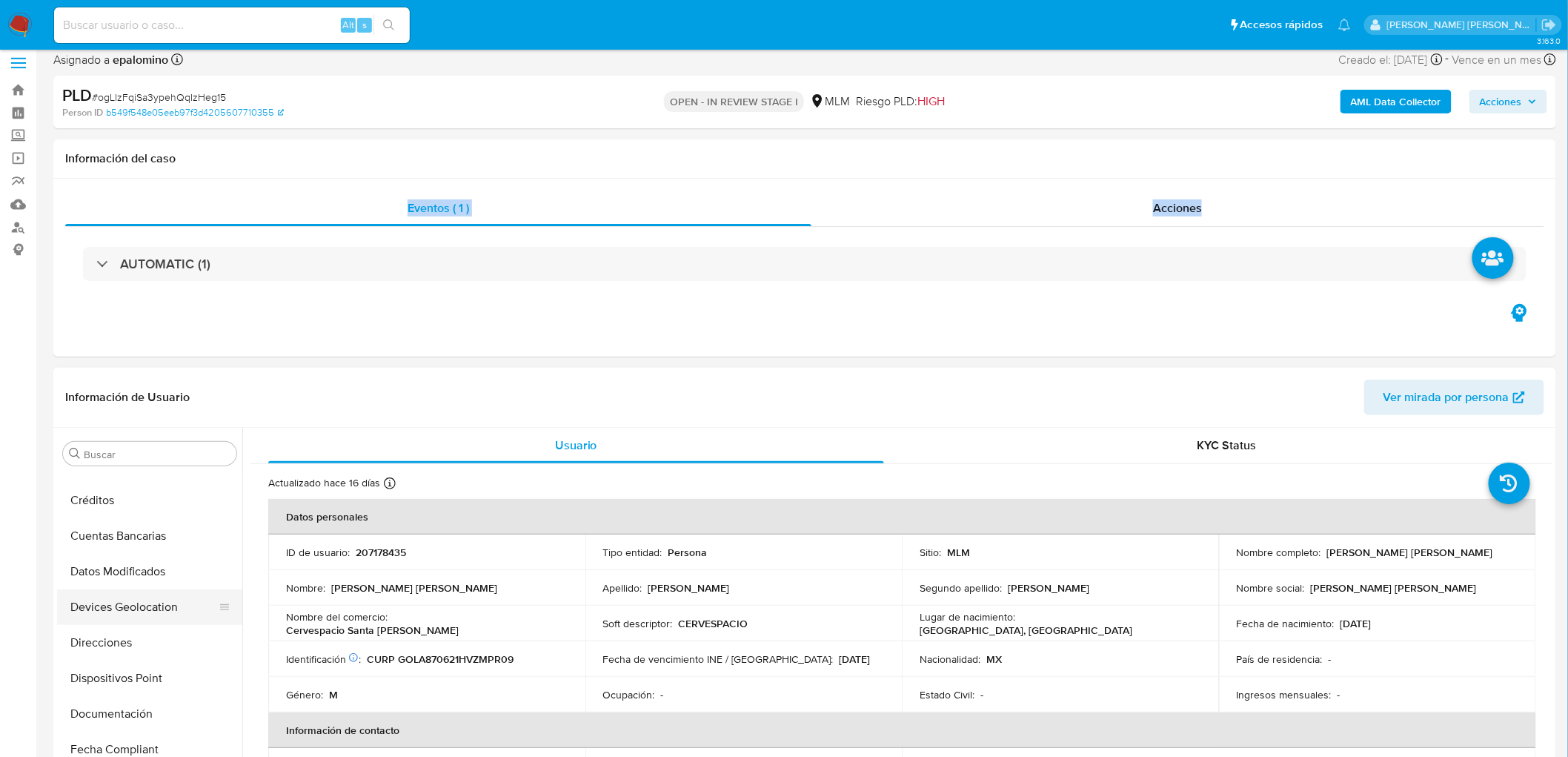
click at [157, 592] on button "Devices Geolocation" at bounding box center [144, 607] width 173 height 35
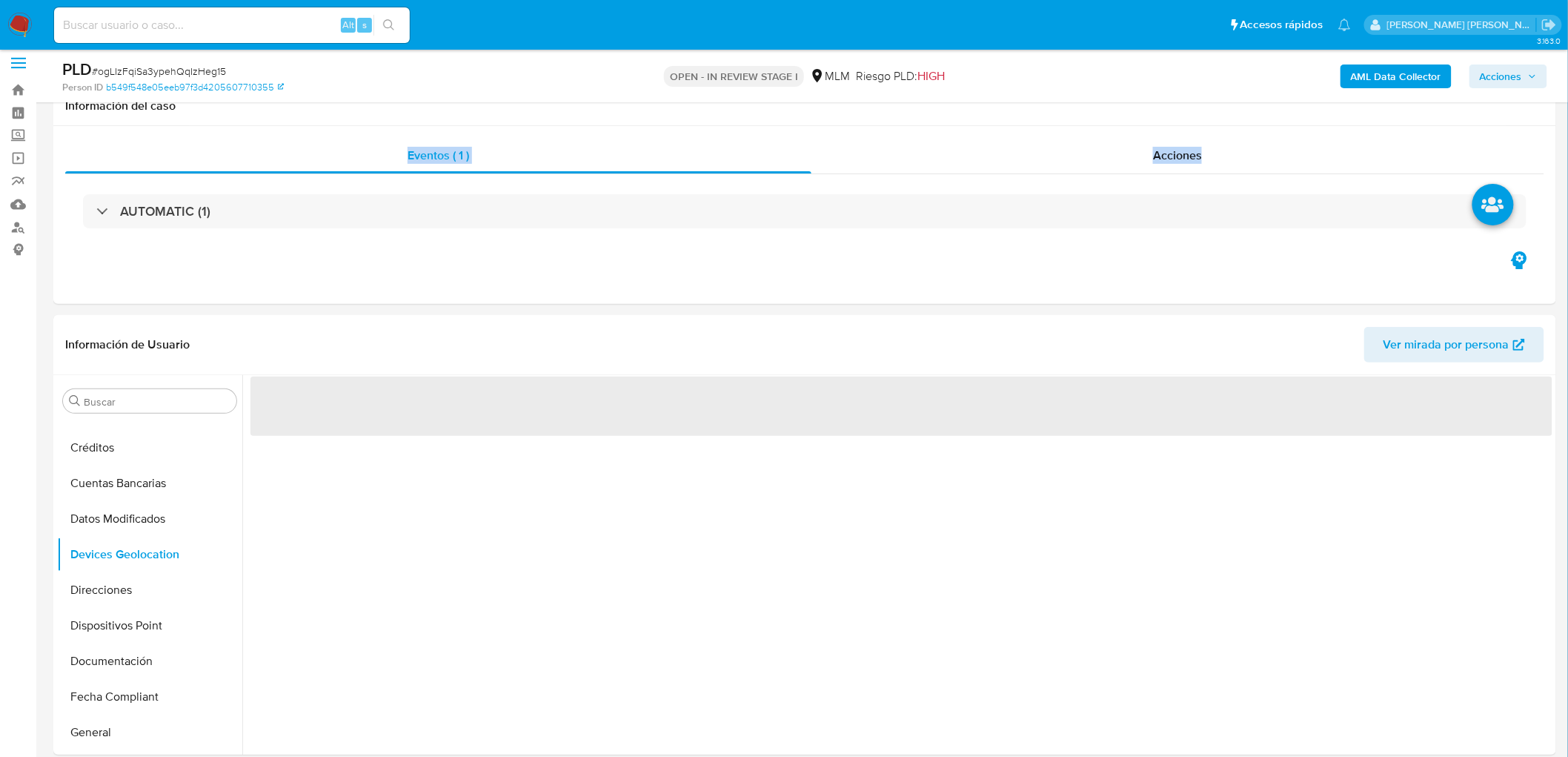
scroll to position [194, 0]
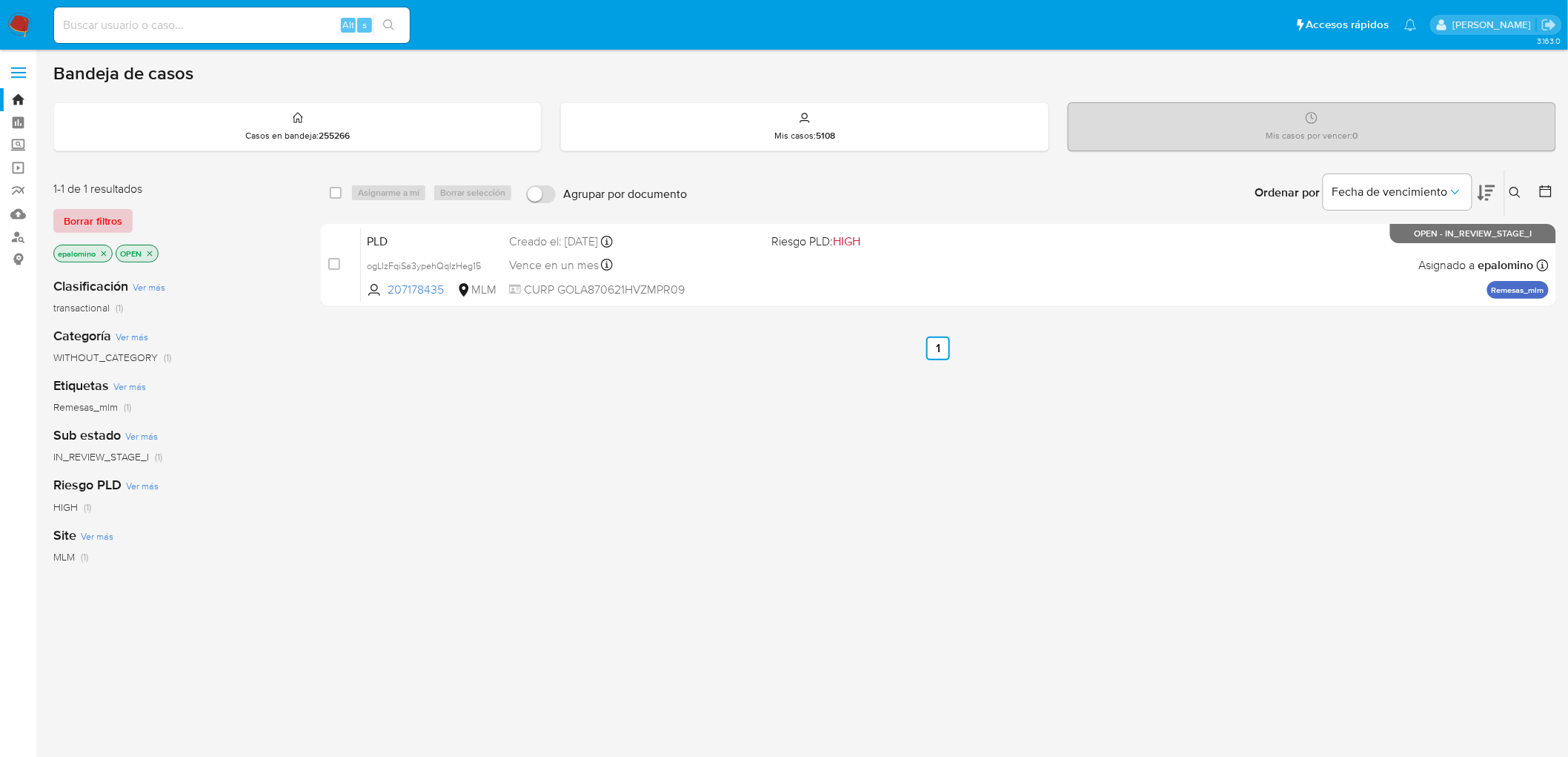
click at [102, 211] on span "Borrar filtros" at bounding box center [93, 221] width 58 height 21
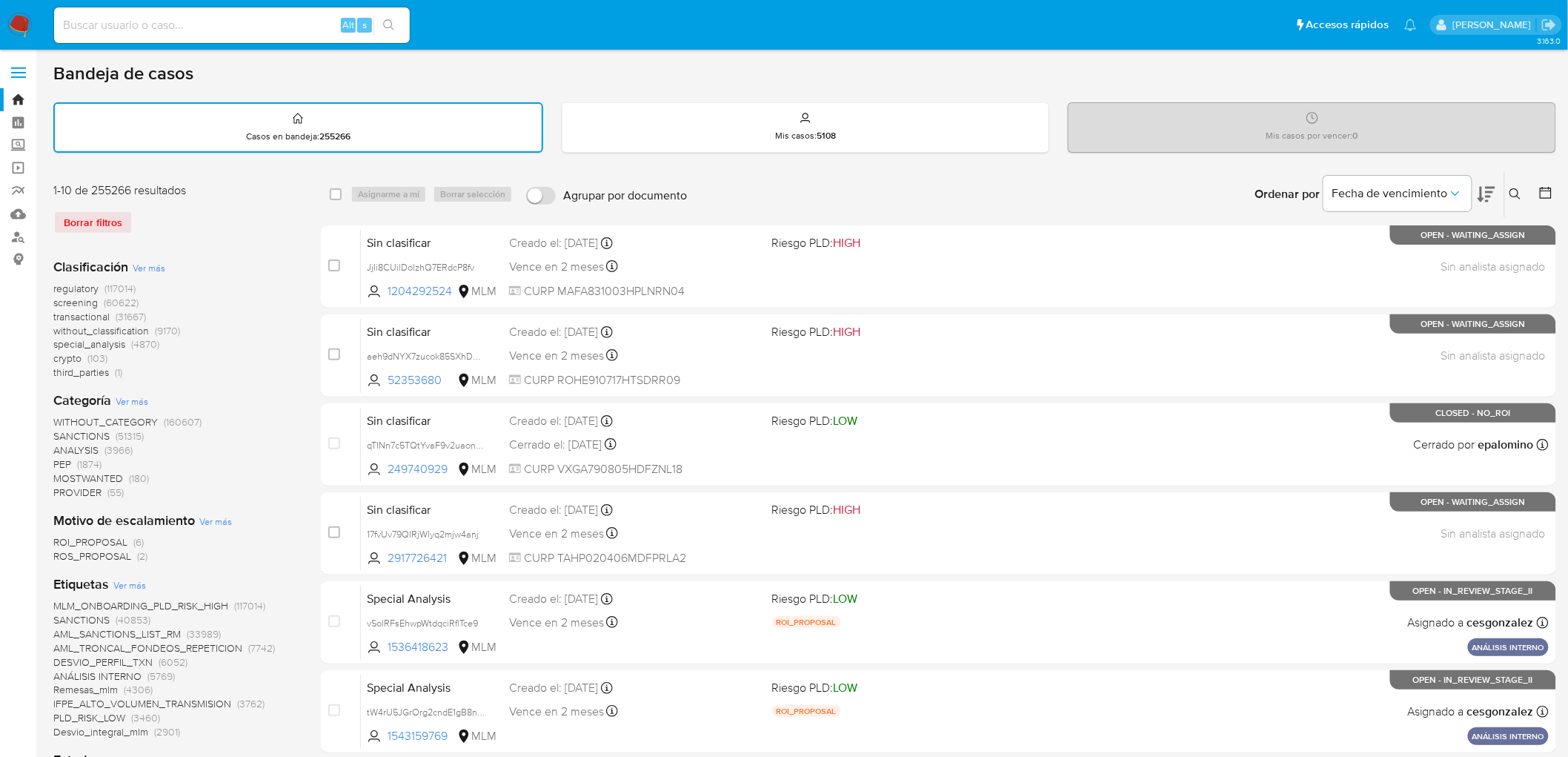
click at [1512, 191] on icon at bounding box center [1516, 194] width 12 height 12
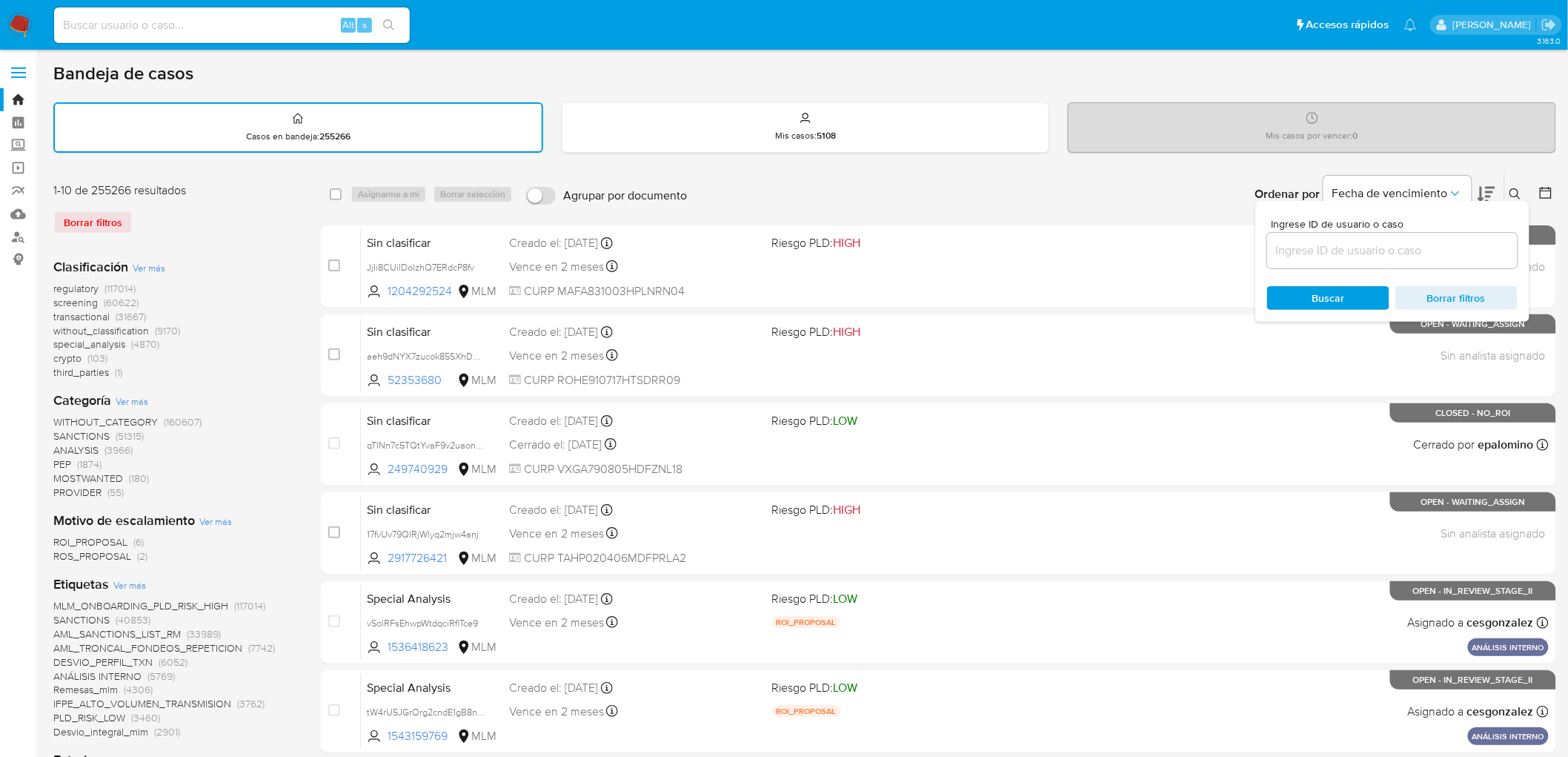
click at [1346, 248] on input at bounding box center [1393, 251] width 251 height 20
type input "207178435"
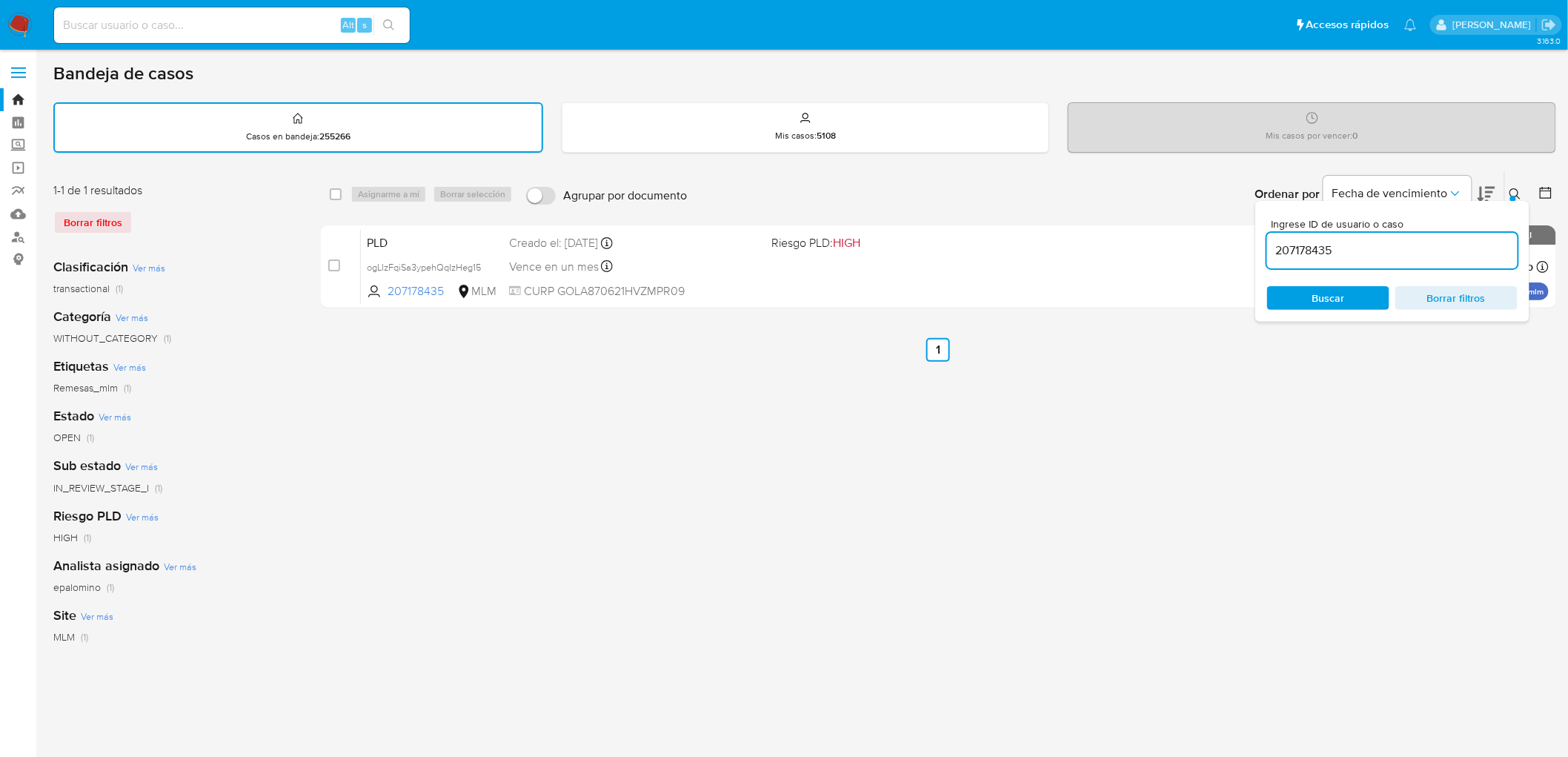
click at [1510, 190] on icon at bounding box center [1516, 194] width 12 height 12
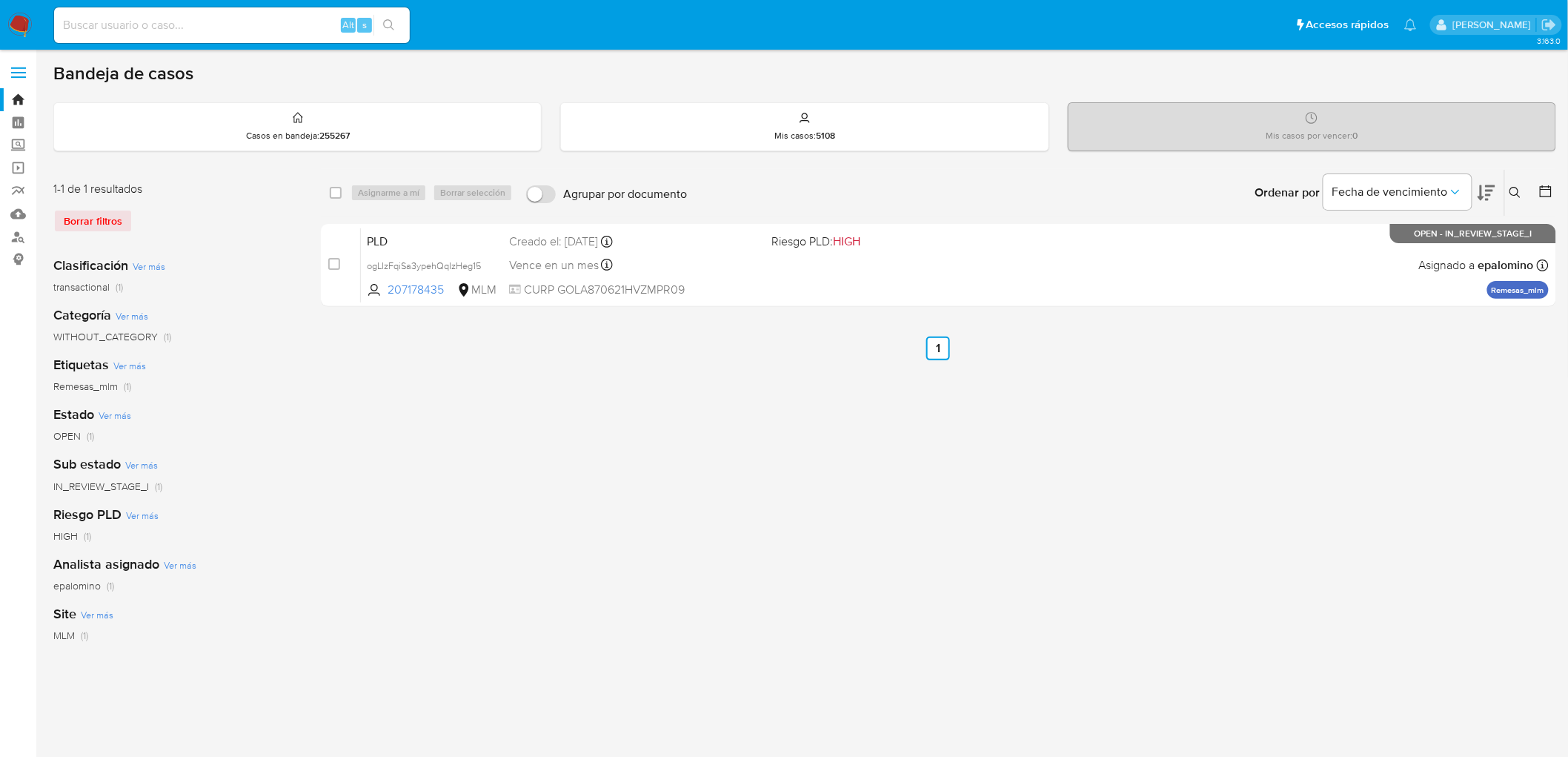
click at [1515, 185] on button at bounding box center [1517, 193] width 25 height 18
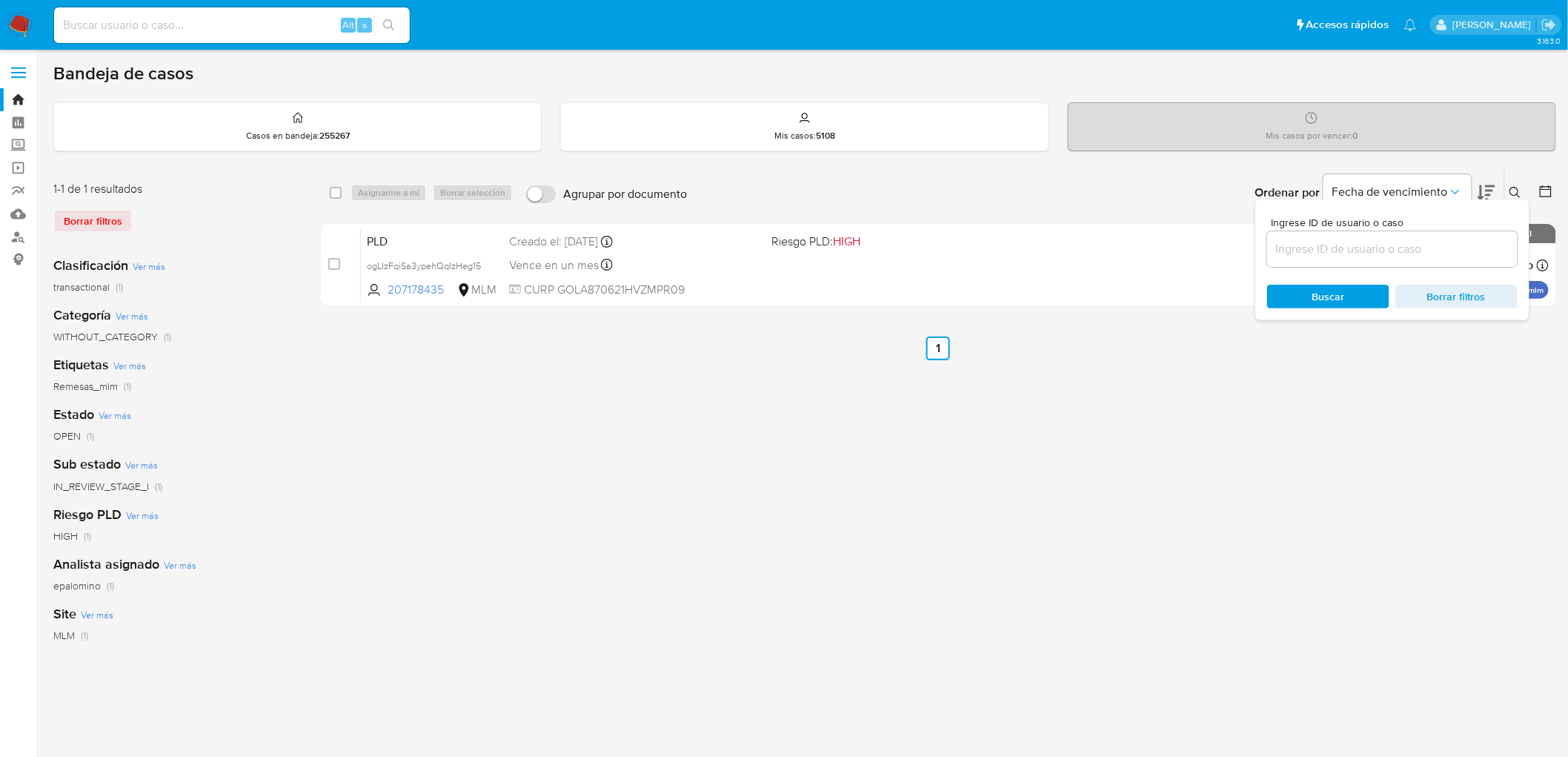
click at [1357, 242] on input at bounding box center [1393, 249] width 251 height 20
type input "2097698699"
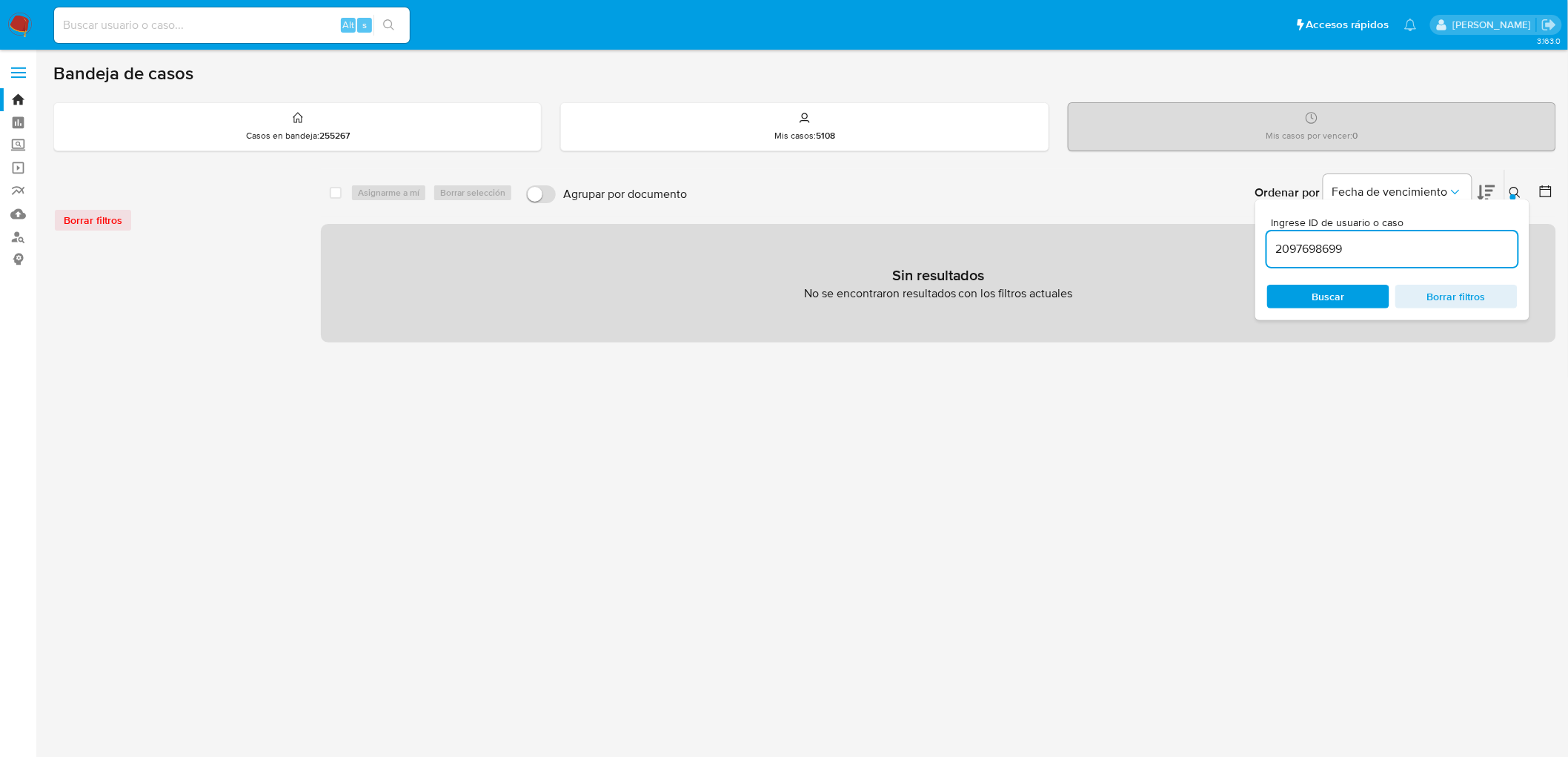
click at [1516, 194] on icon at bounding box center [1516, 193] width 12 height 12
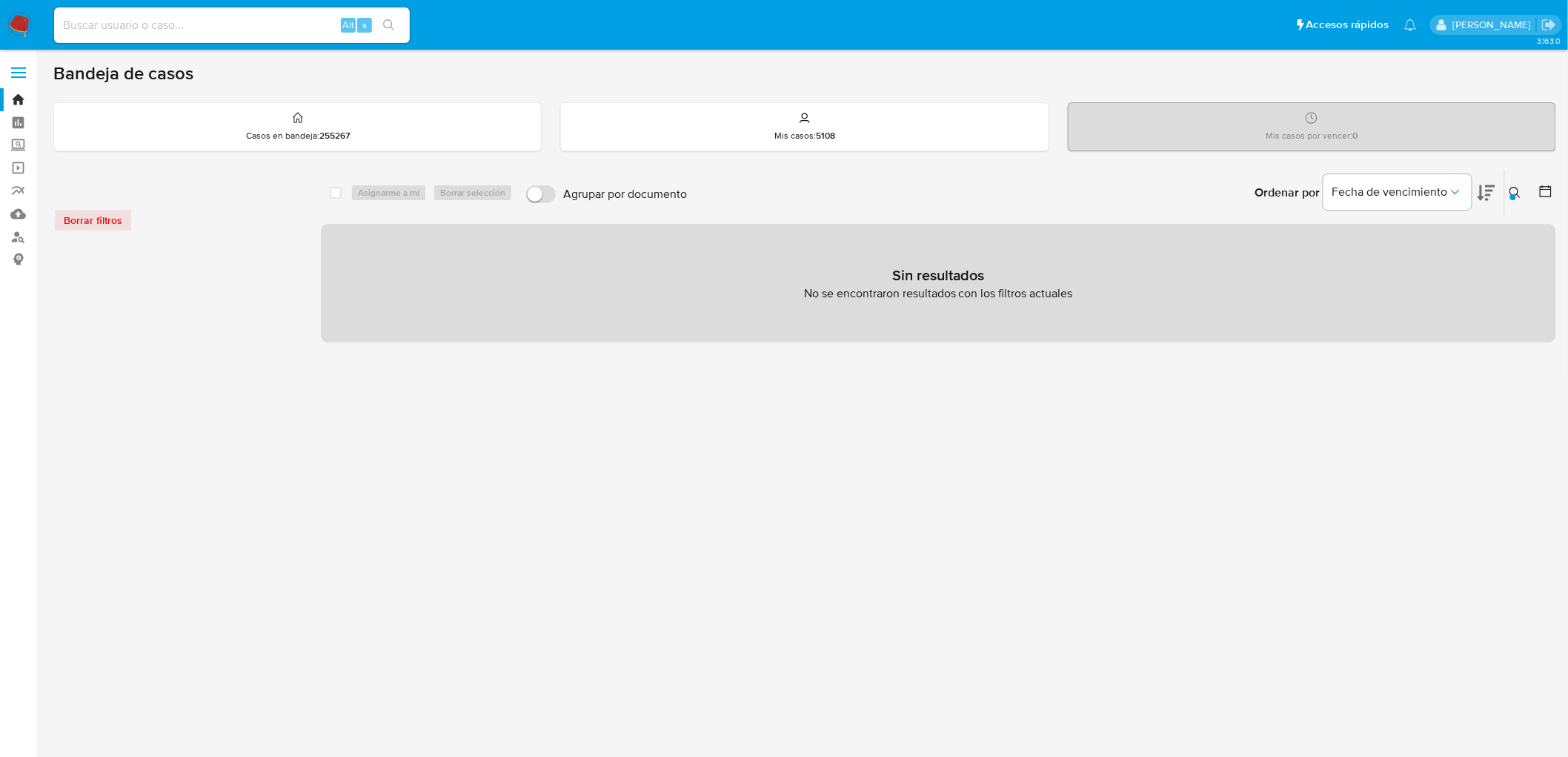
click at [23, 17] on img at bounding box center [21, 26] width 26 height 26
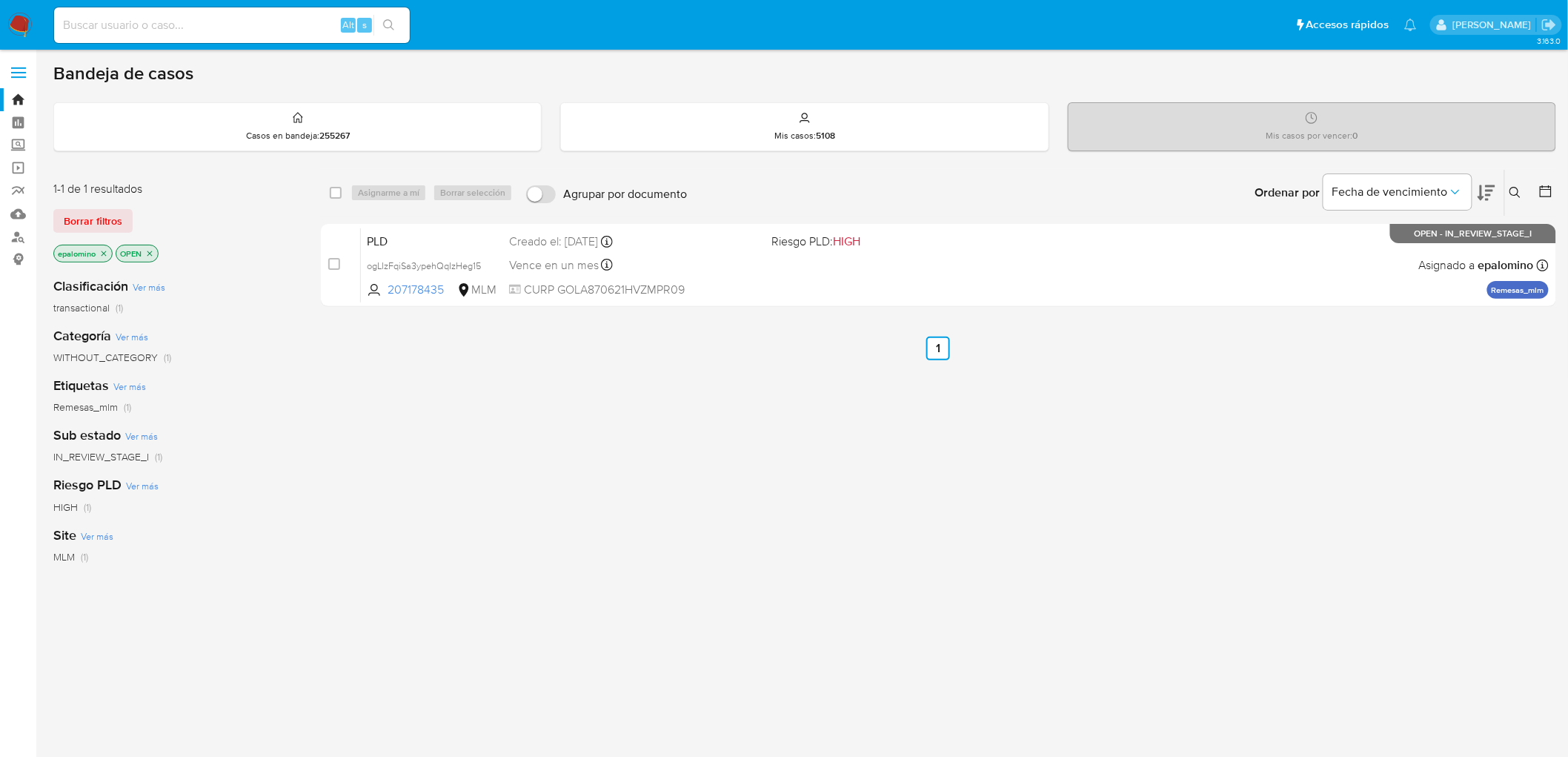
click at [97, 232] on div "1-1 de 1 resultados Borrar filtros epalomino OPEN" at bounding box center [171, 223] width 237 height 85
drag, startPoint x: 108, startPoint y: 213, endPoint x: 497, endPoint y: 214, distance: 389.0
click at [106, 213] on span "Borrar filtros" at bounding box center [93, 221] width 58 height 21
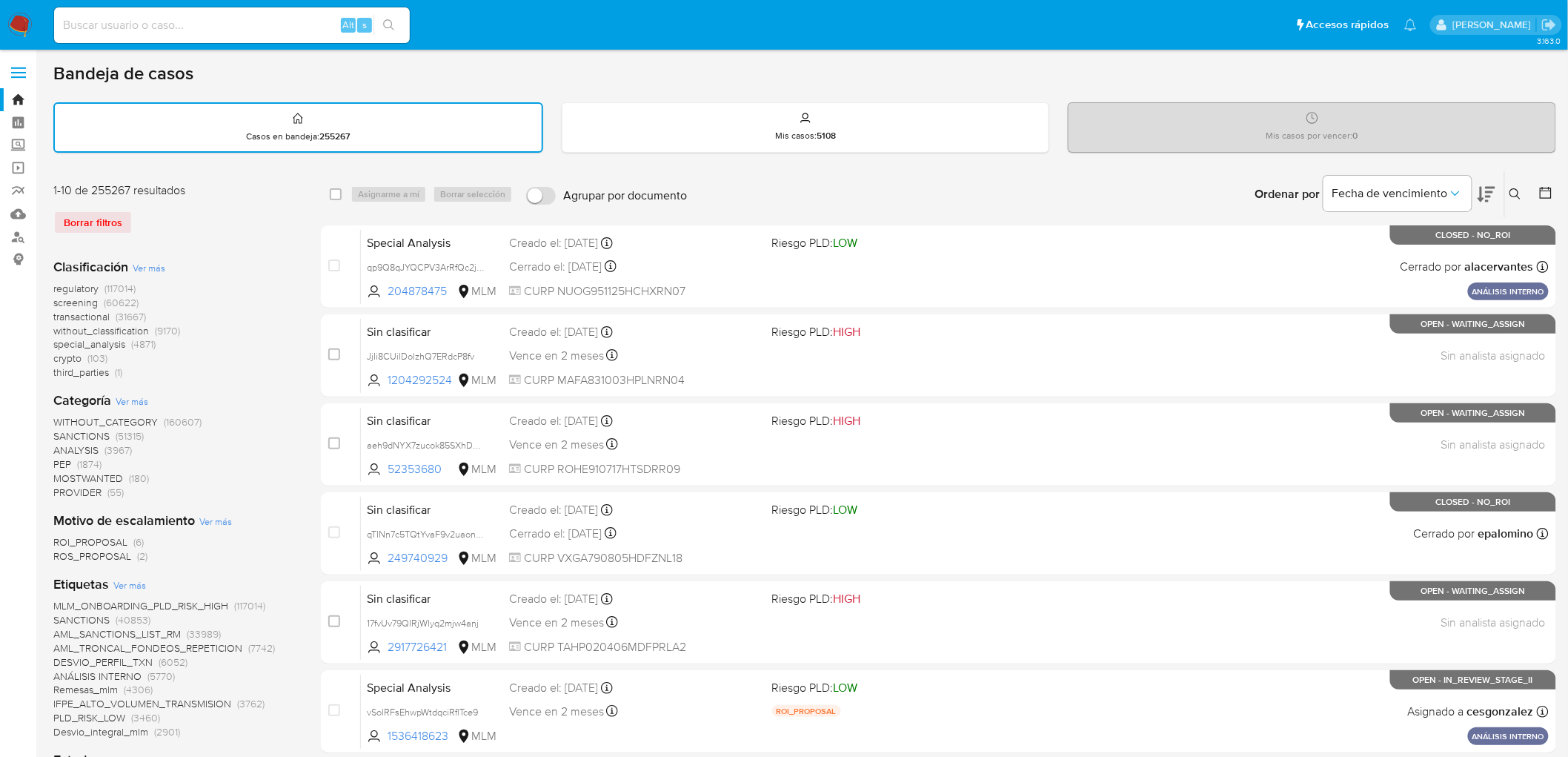
click at [1517, 190] on icon at bounding box center [1516, 194] width 12 height 12
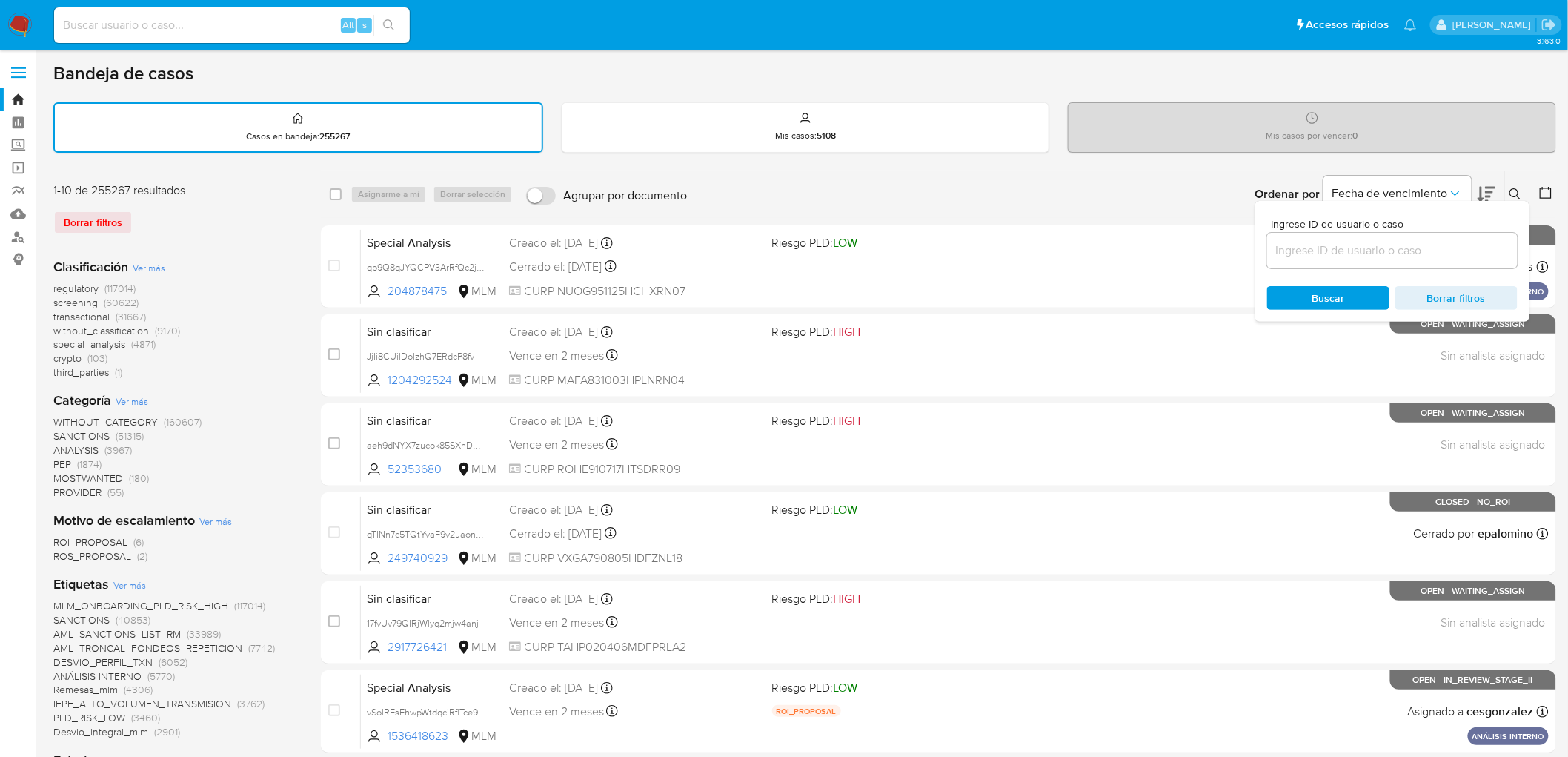
click at [1385, 242] on input at bounding box center [1393, 251] width 251 height 20
type input "2097698699"
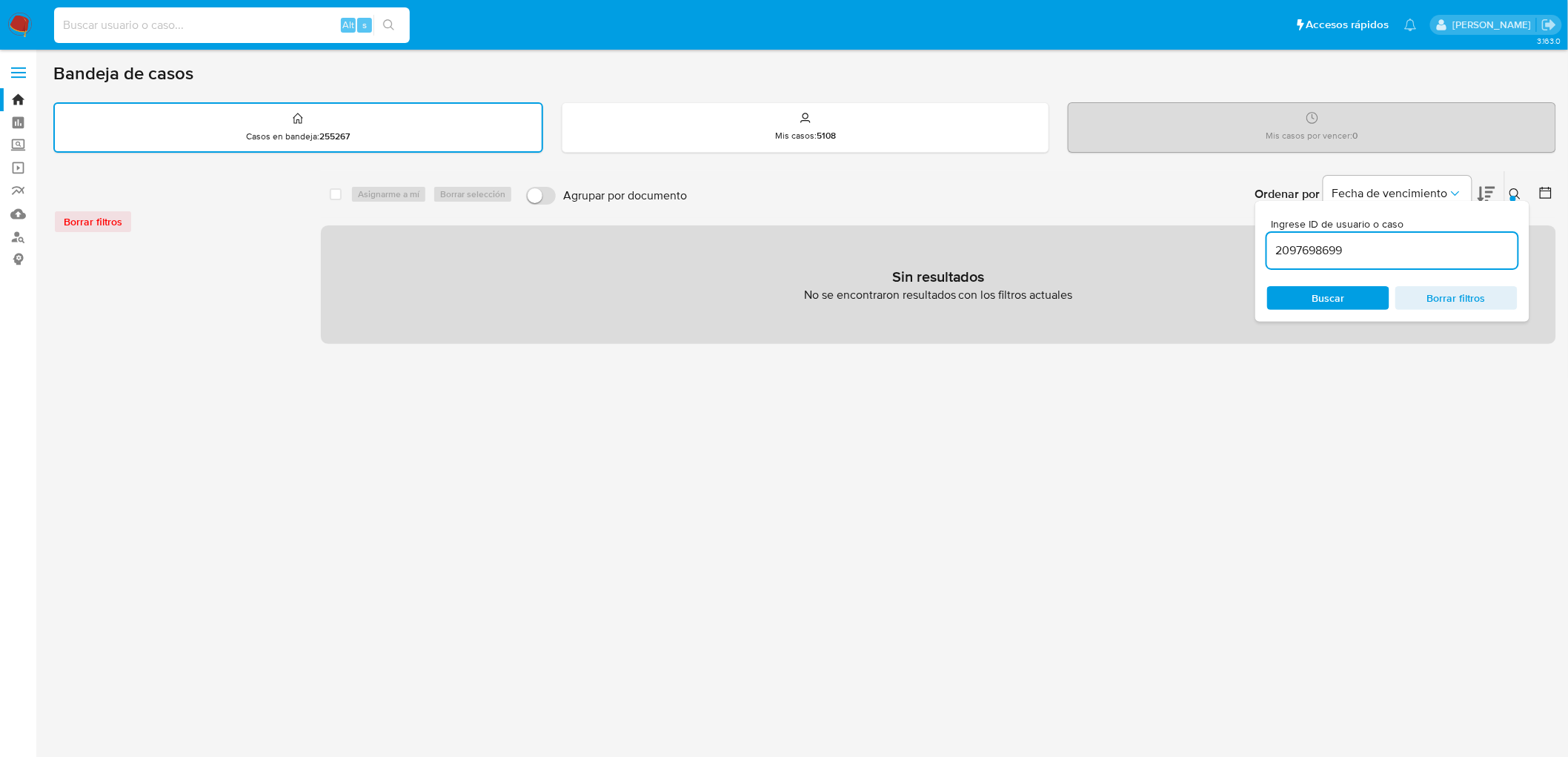
click at [220, 26] on input at bounding box center [231, 26] width 355 height 20
paste input "2097698699"
type input "2097698699"
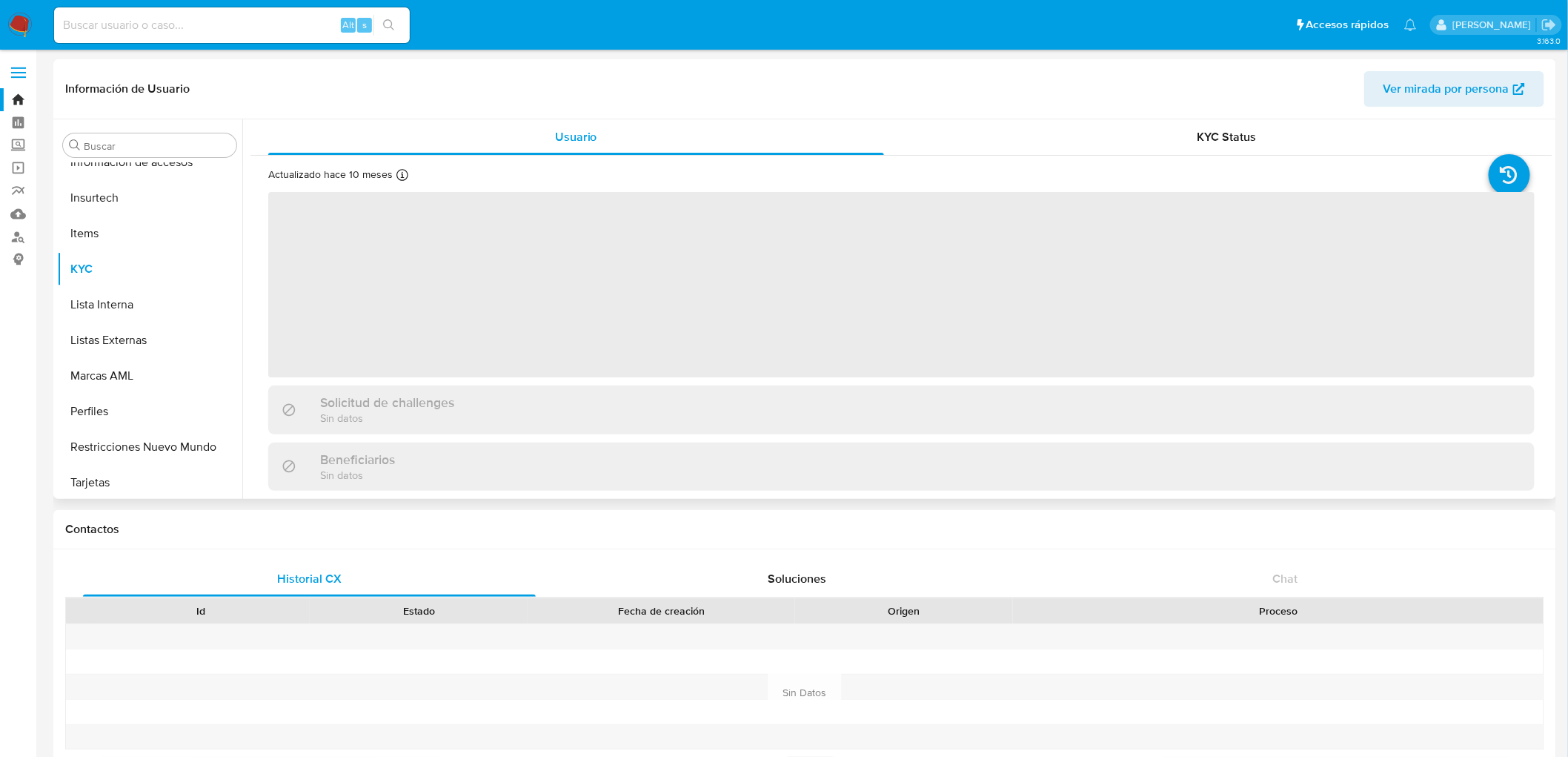
scroll to position [732, 0]
select select "10"
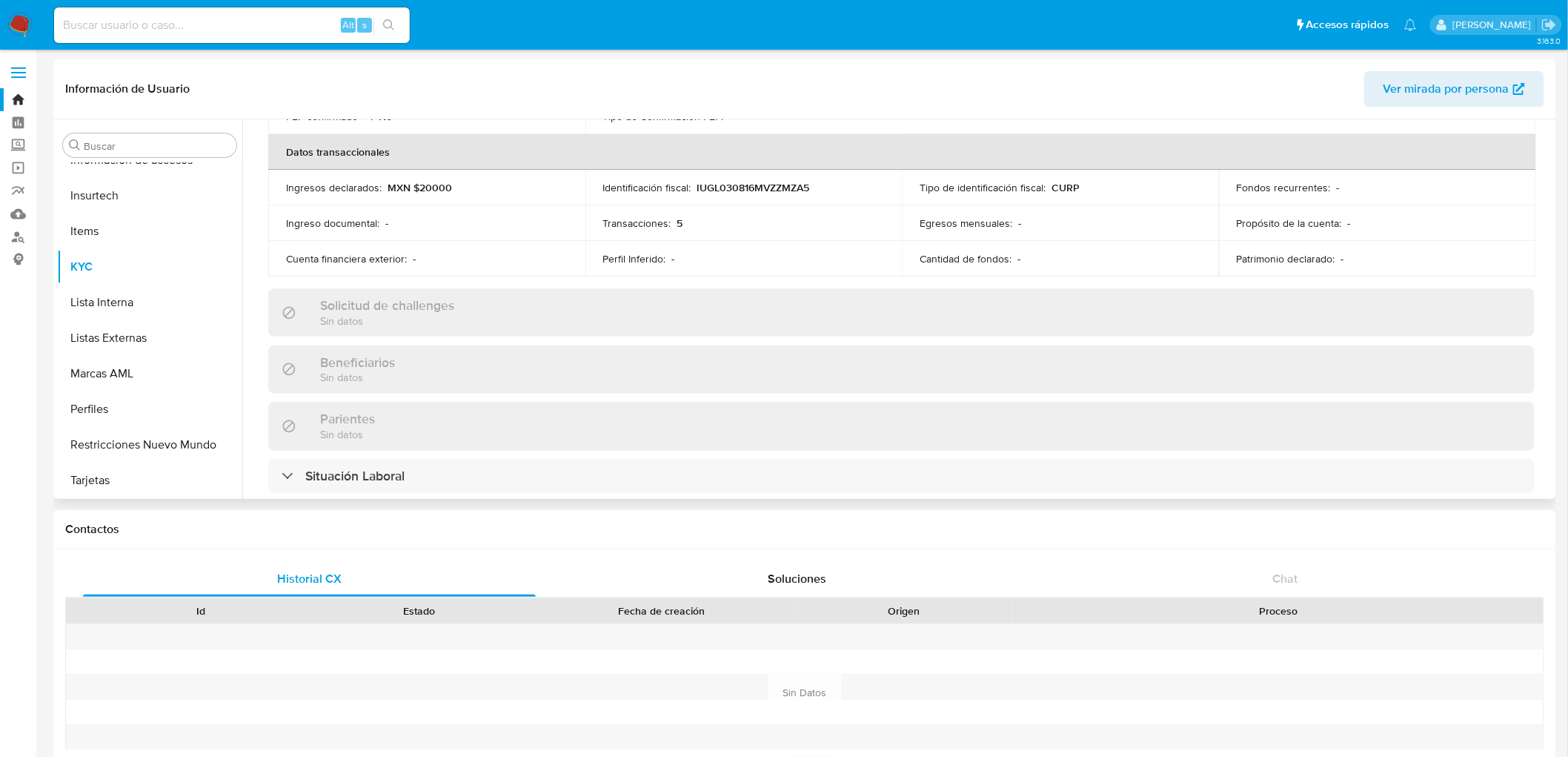
scroll to position [576, 0]
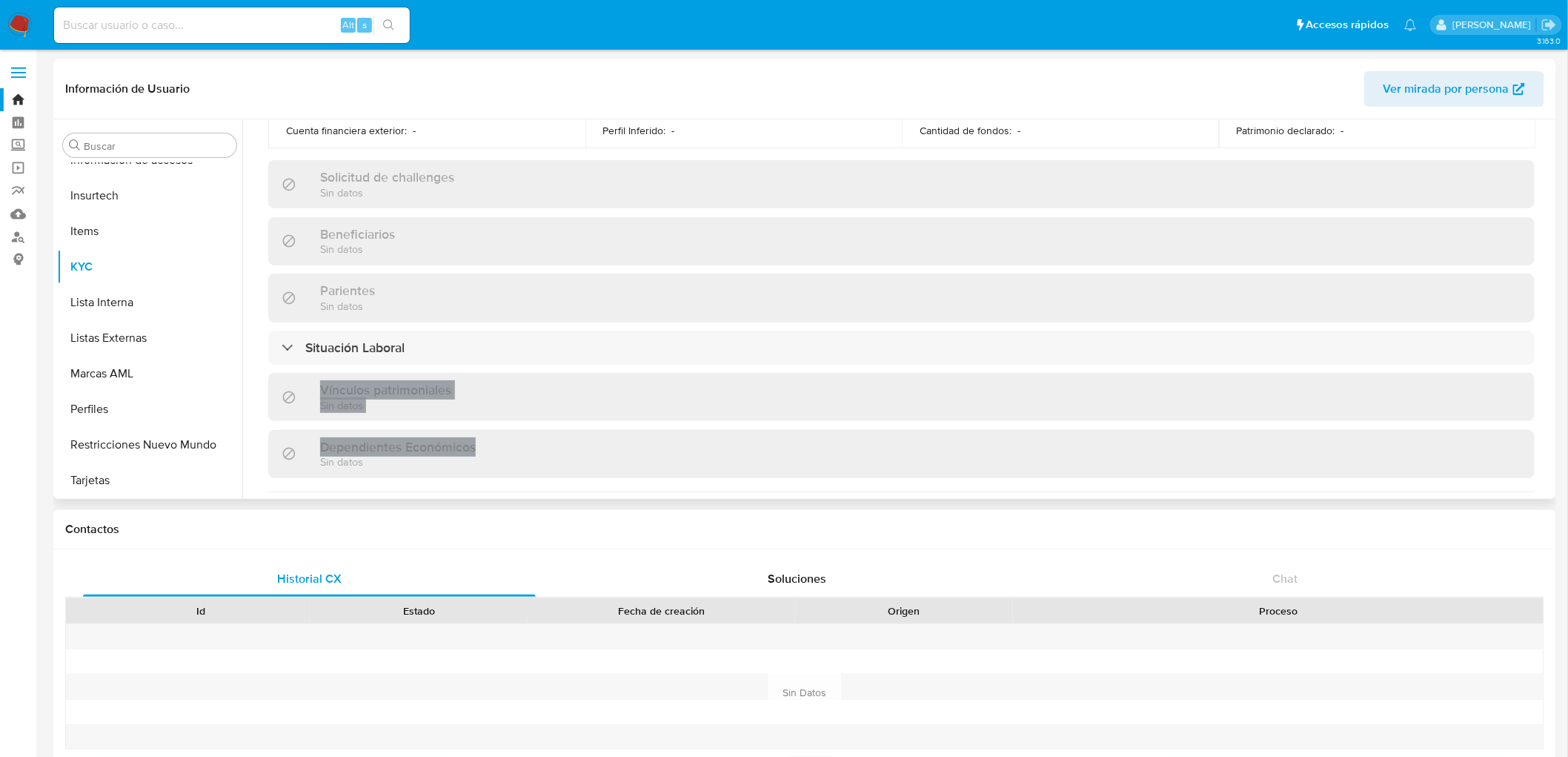
drag, startPoint x: 1553, startPoint y: 361, endPoint x: 1542, endPoint y: 449, distance: 88.7
click at [1542, 449] on div "Usuario KYC Status Actualizado hace 10 meses Creado: 15/11/2024 14:13:14 Actual…" at bounding box center [897, 309] width 1310 height 380
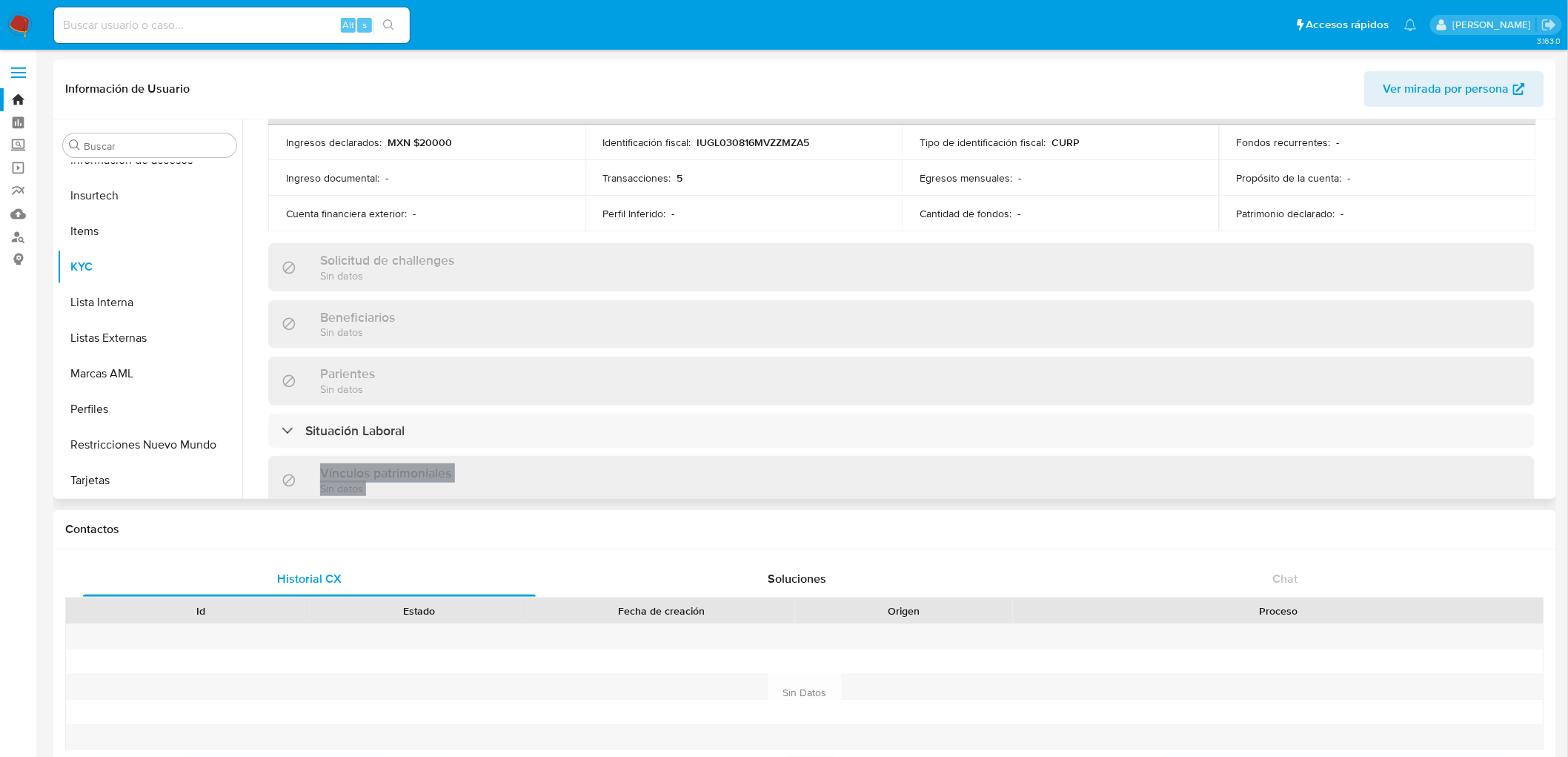
scroll to position [494, 0]
drag, startPoint x: 1553, startPoint y: 304, endPoint x: 1558, endPoint y: 402, distance: 98.1
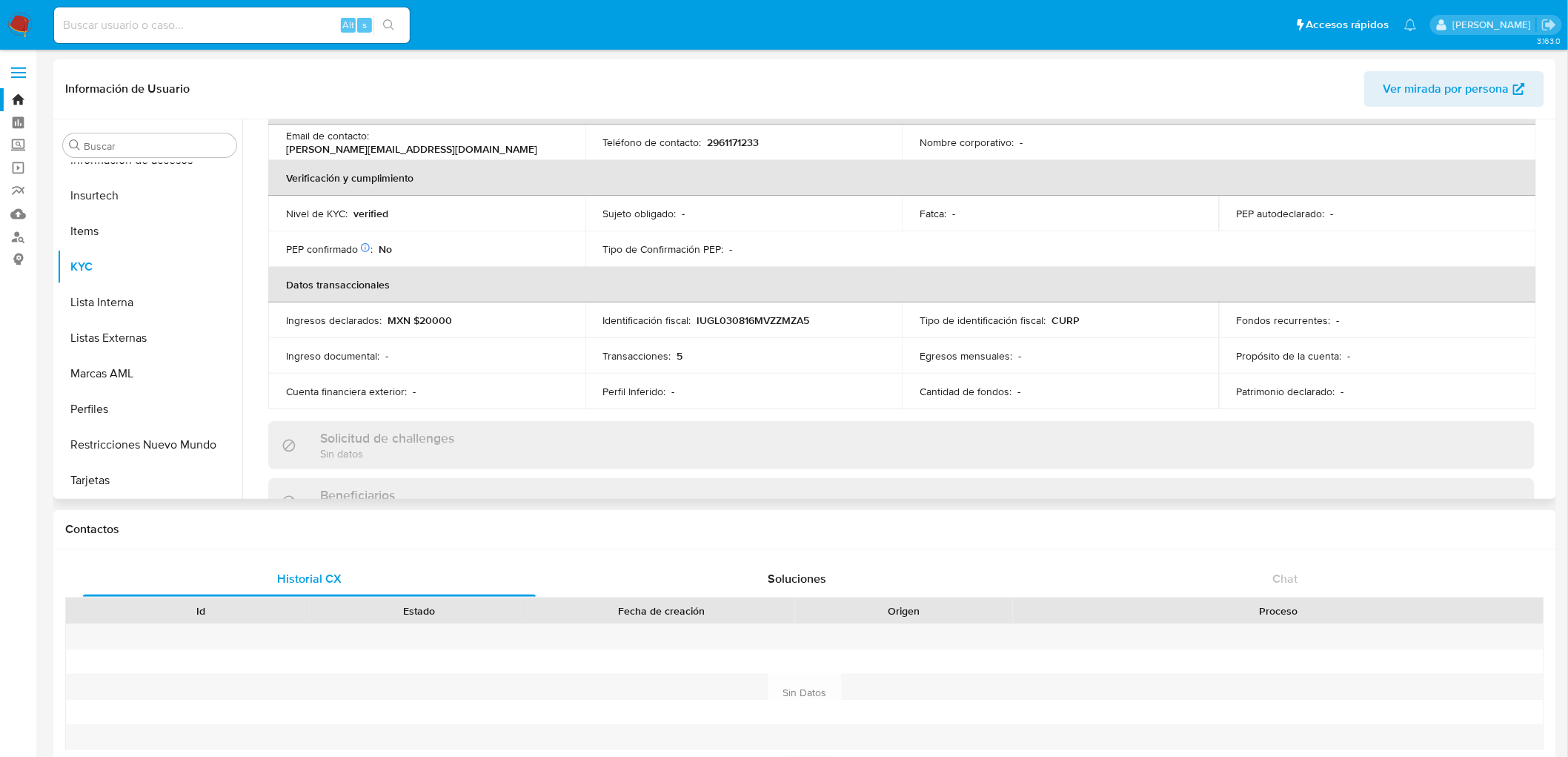
scroll to position [0, 0]
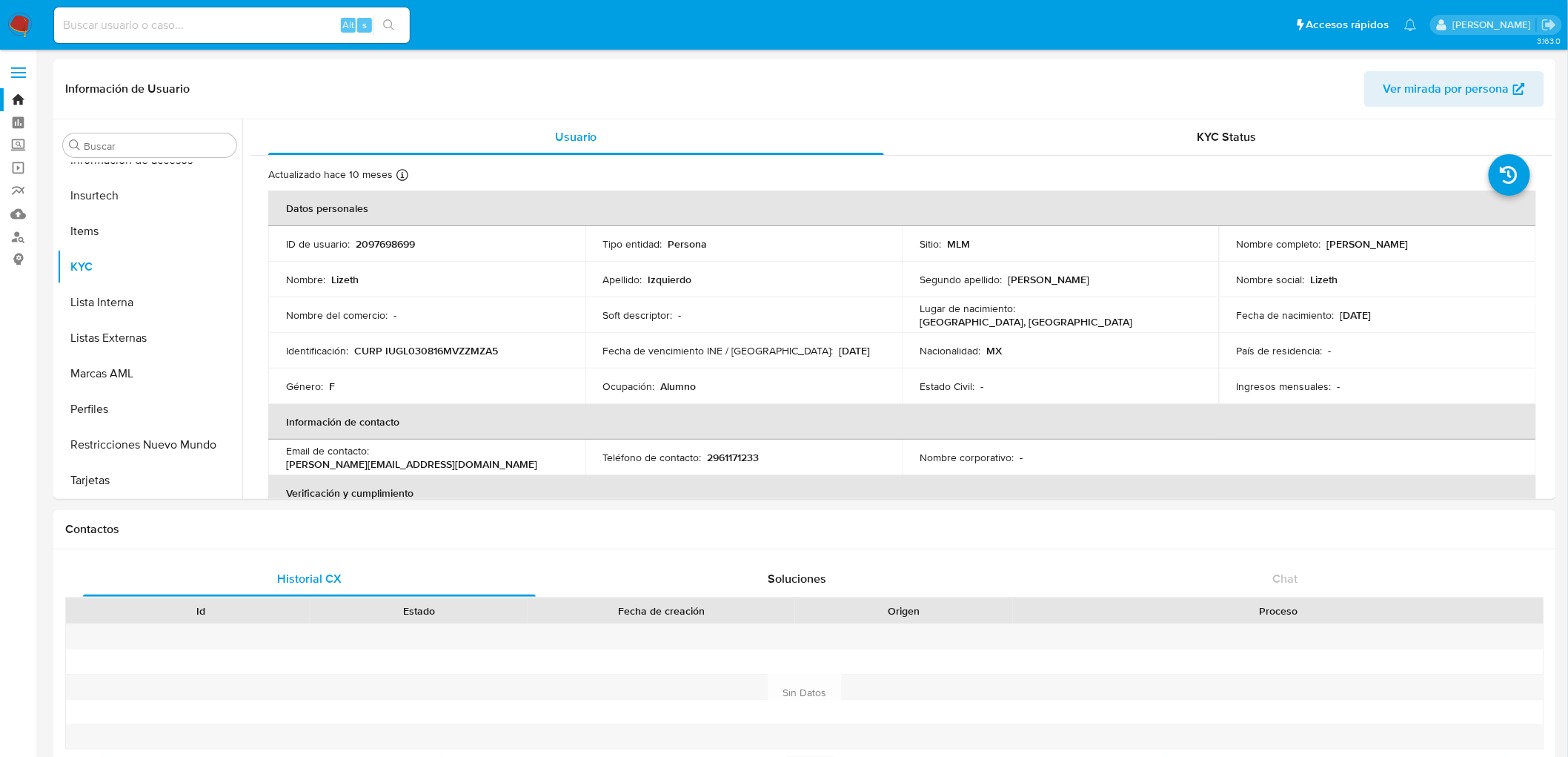
click at [25, 17] on img at bounding box center [21, 26] width 26 height 26
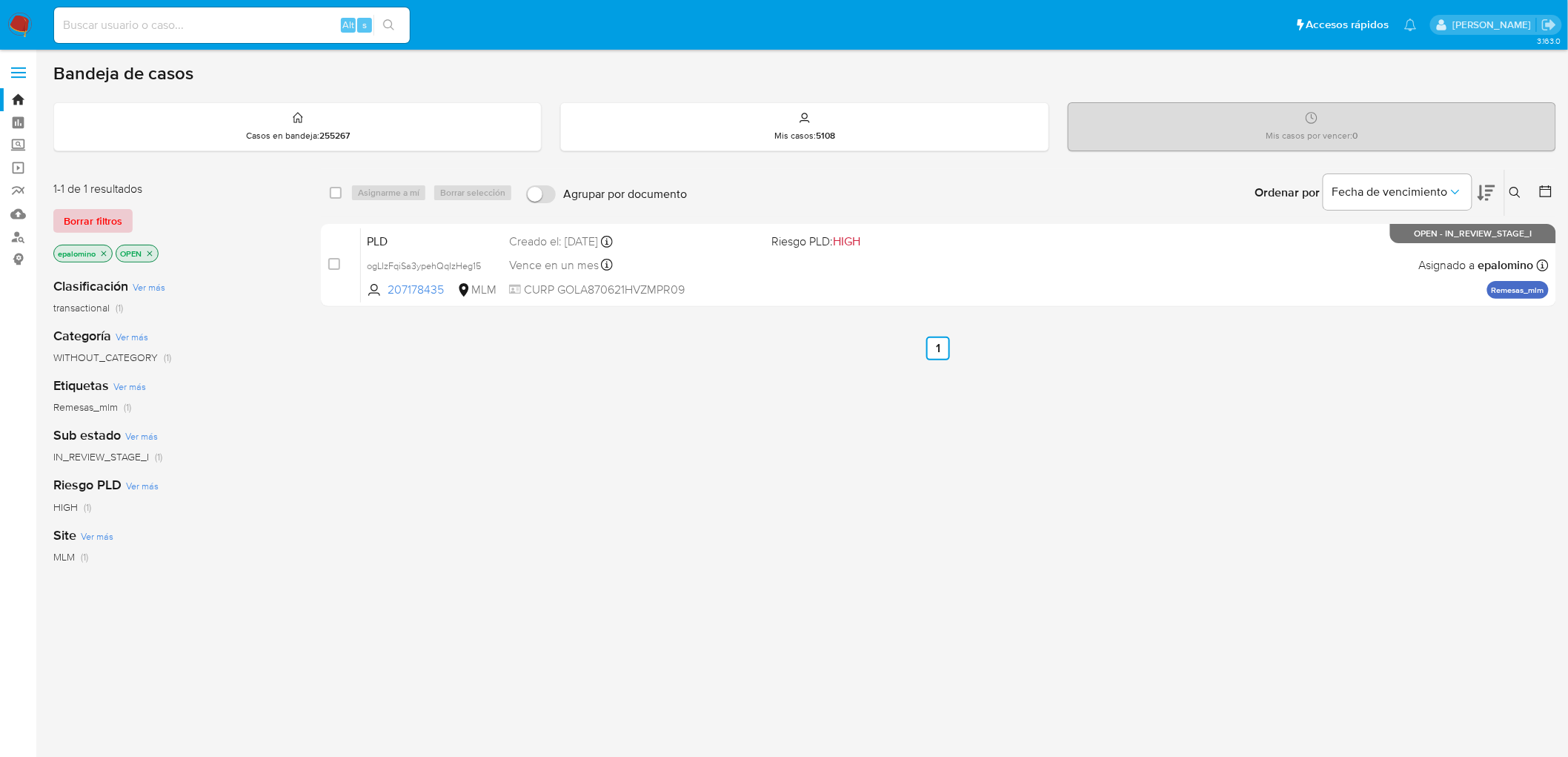
click at [102, 218] on span "Borrar filtros" at bounding box center [93, 221] width 58 height 21
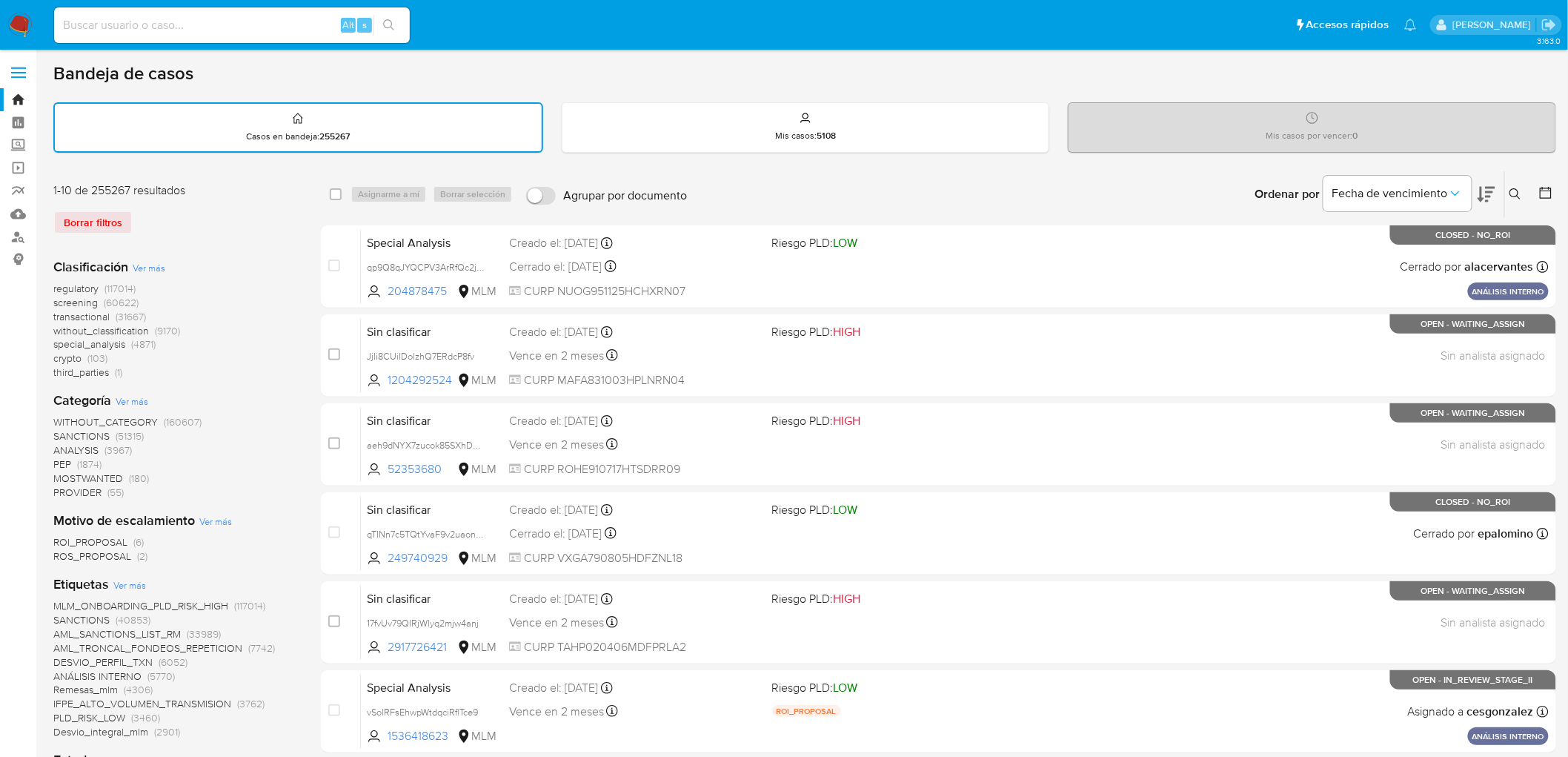
click at [18, 26] on img at bounding box center [21, 26] width 26 height 26
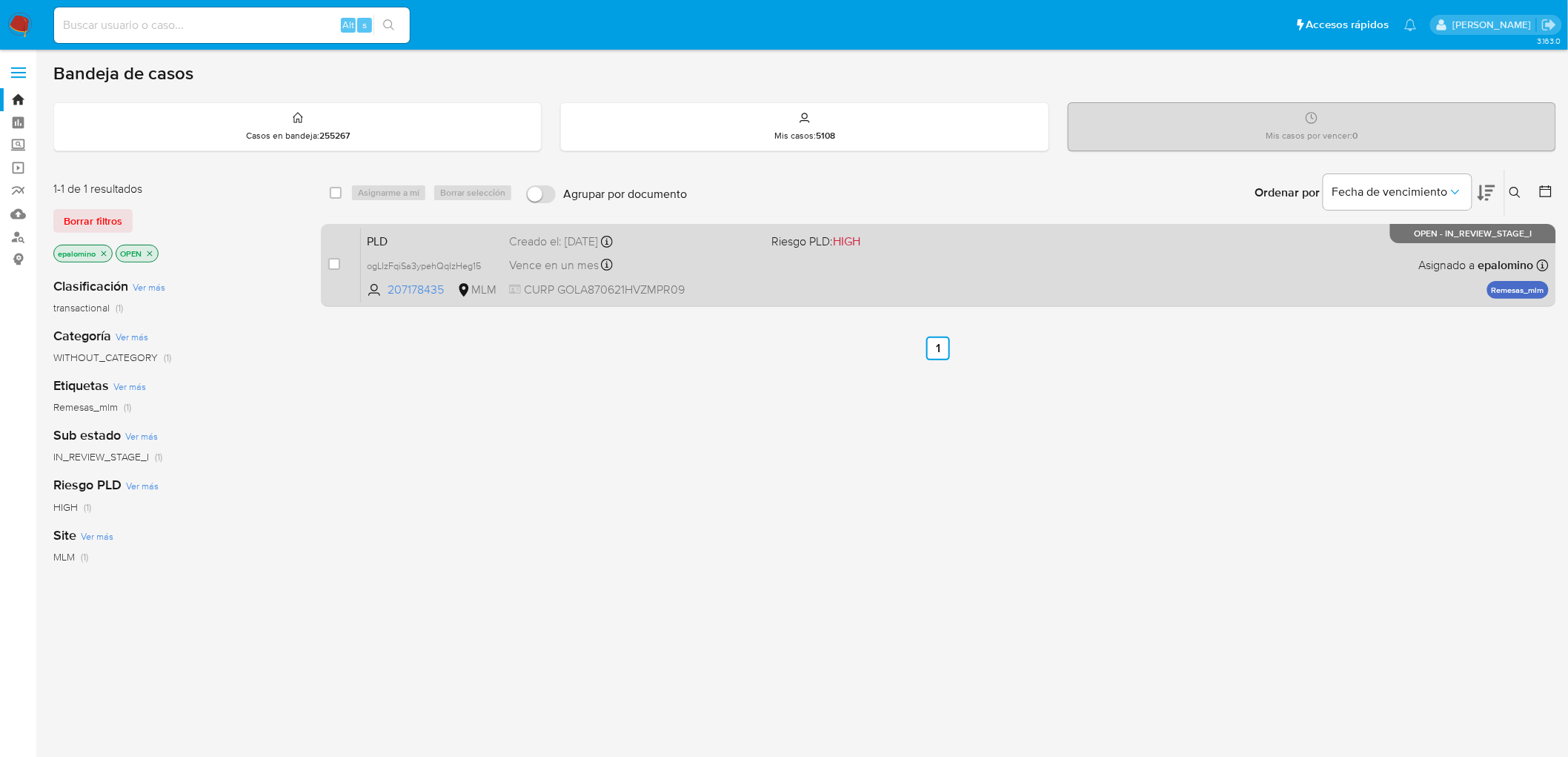
click at [387, 235] on span "PLD" at bounding box center [432, 240] width 131 height 20
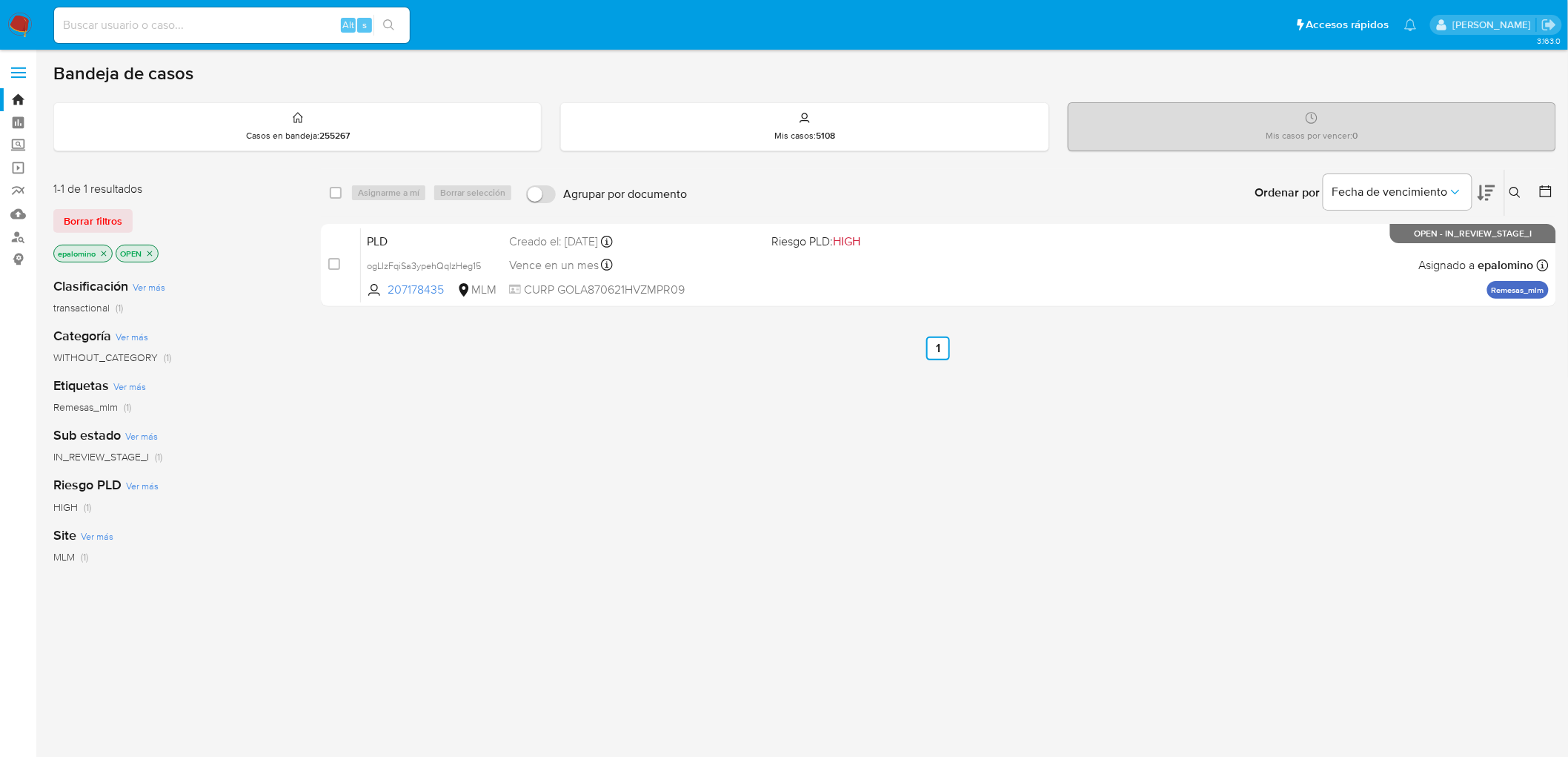
click at [96, 232] on div "1-1 de 1 resultados Borrar filtros epalomino OPEN" at bounding box center [171, 223] width 237 height 85
click at [88, 221] on span "Borrar filtros" at bounding box center [93, 221] width 58 height 21
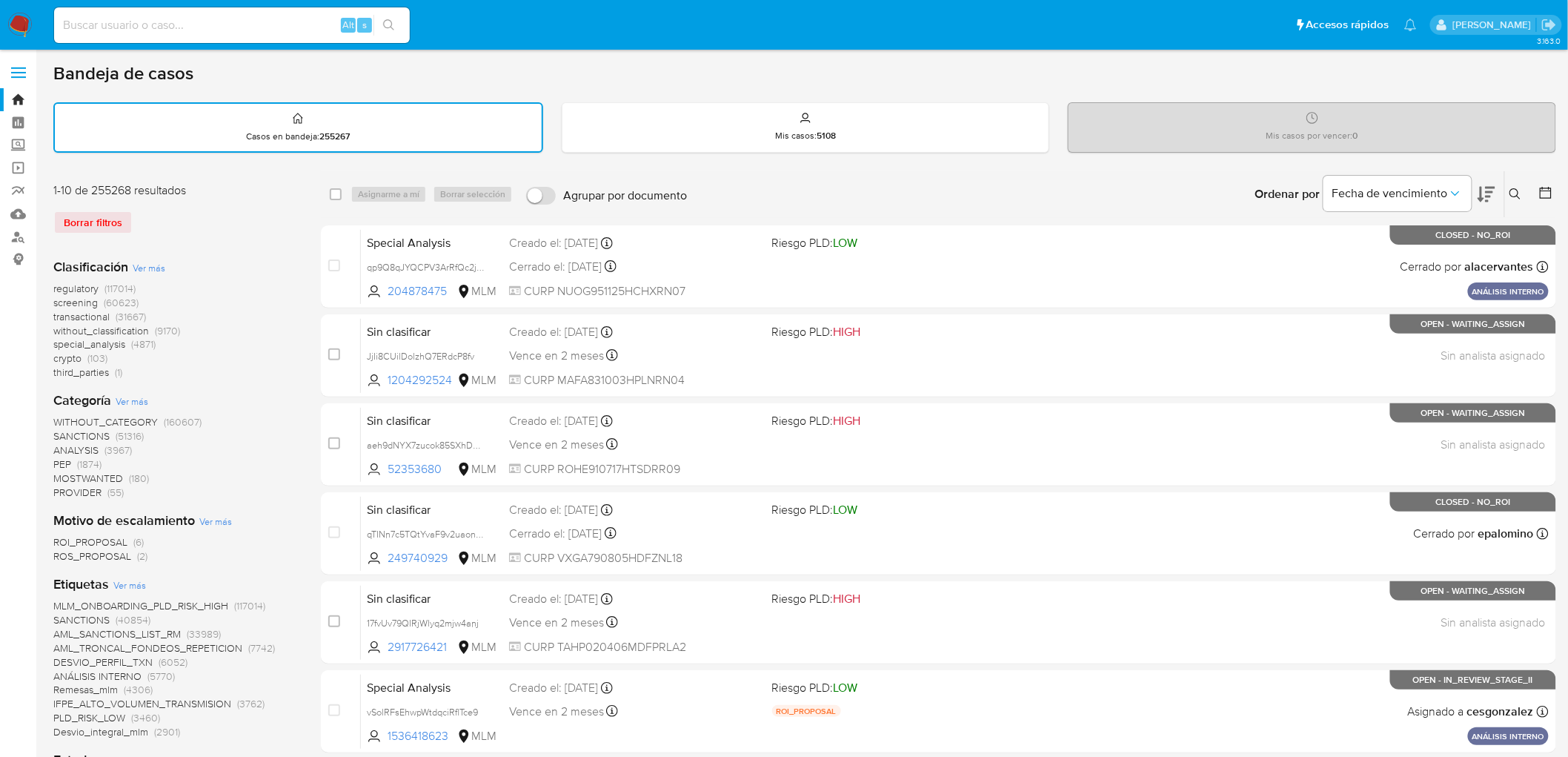
click at [15, 27] on img at bounding box center [21, 26] width 26 height 26
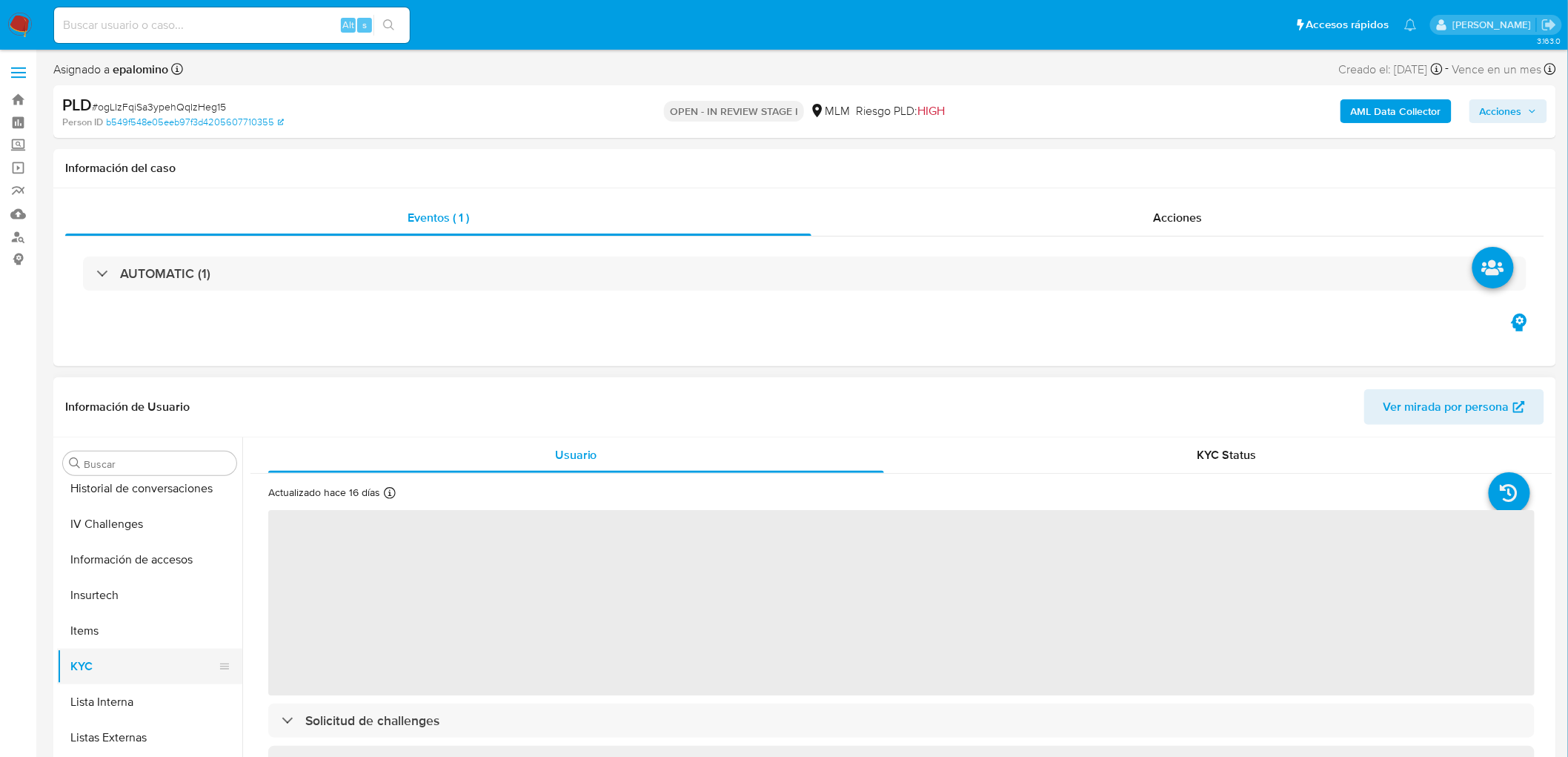
select select "10"
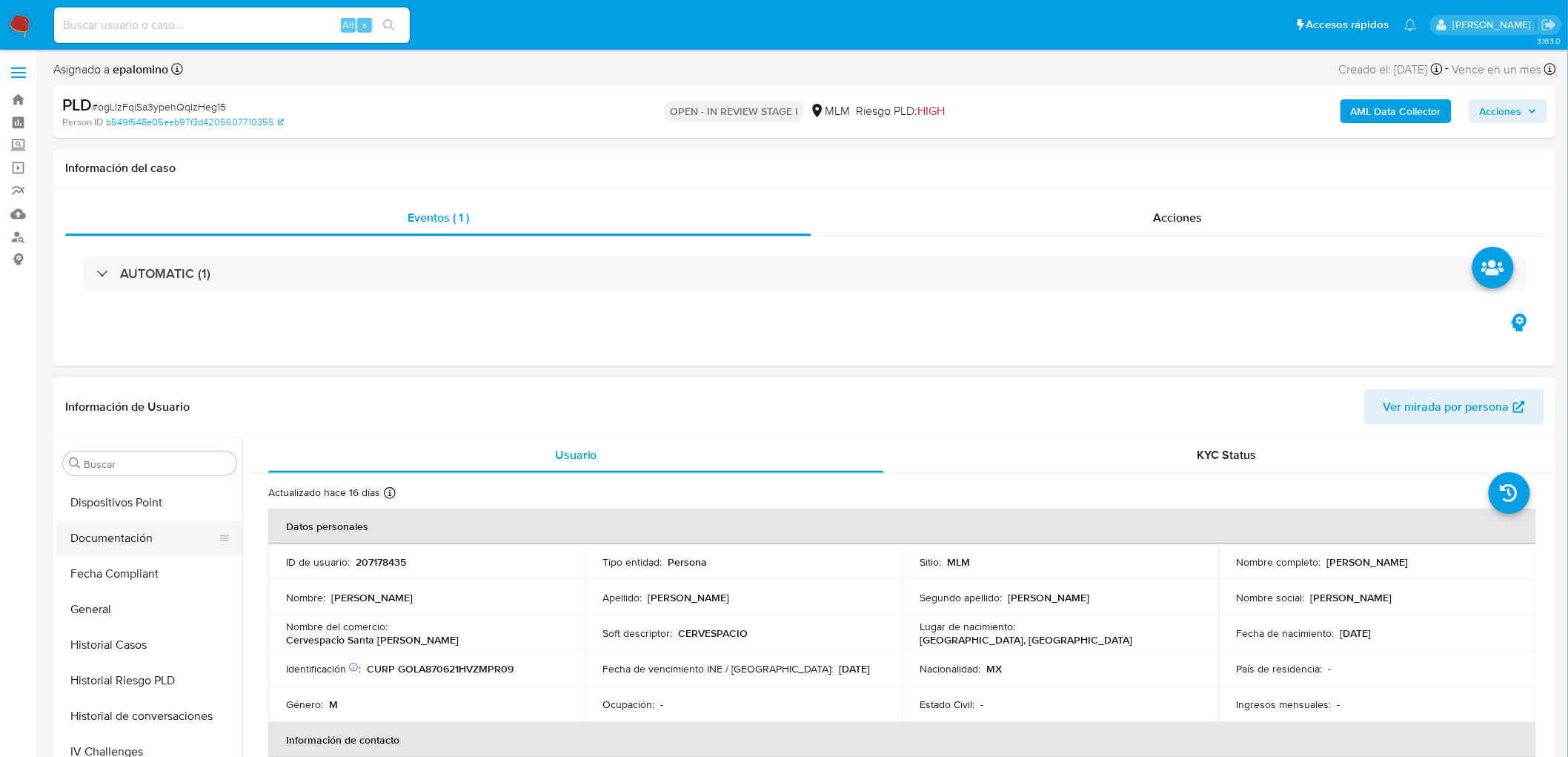
scroll to position [404, 0]
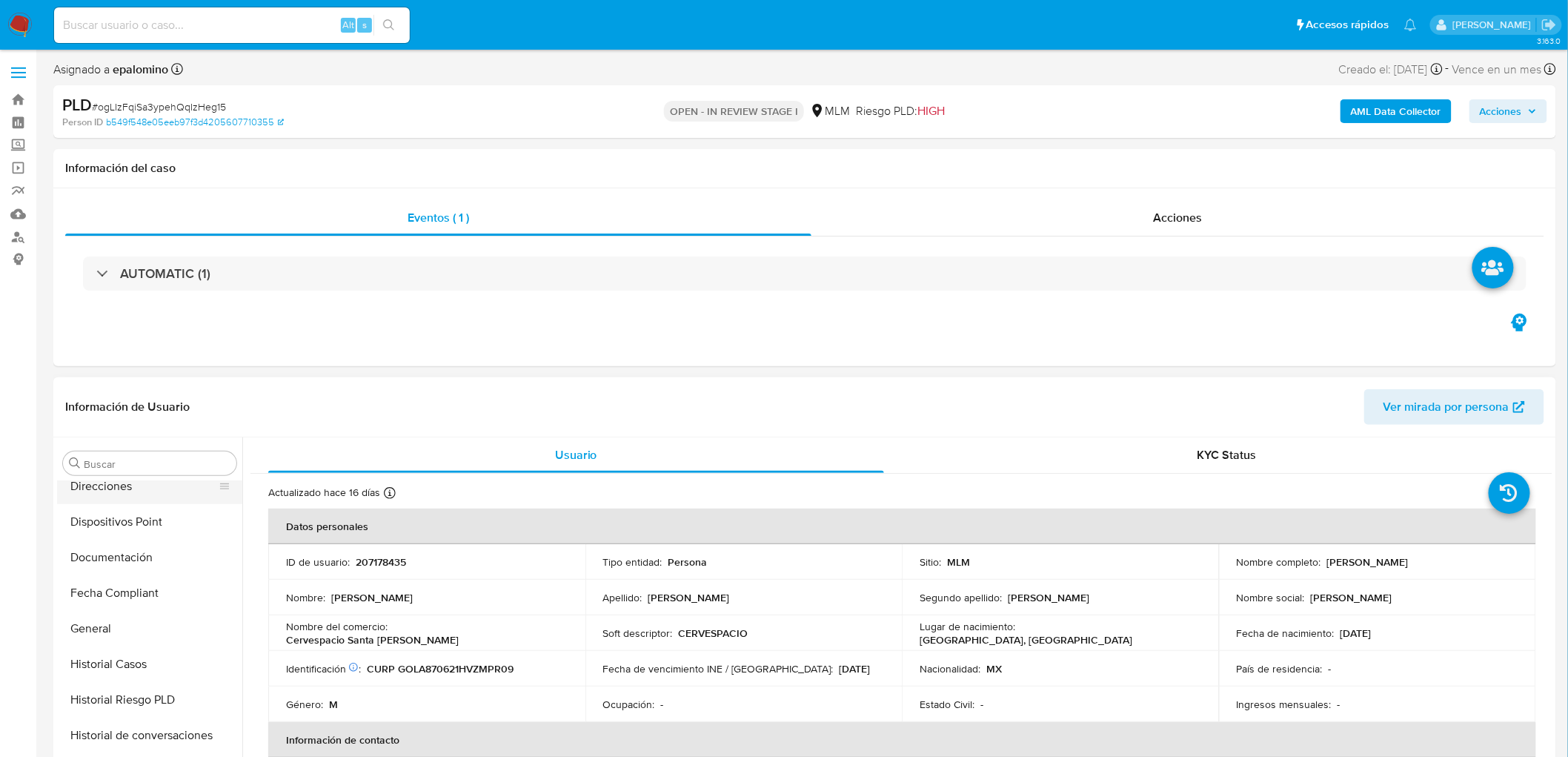
click at [142, 497] on button "Direcciones" at bounding box center [144, 486] width 173 height 35
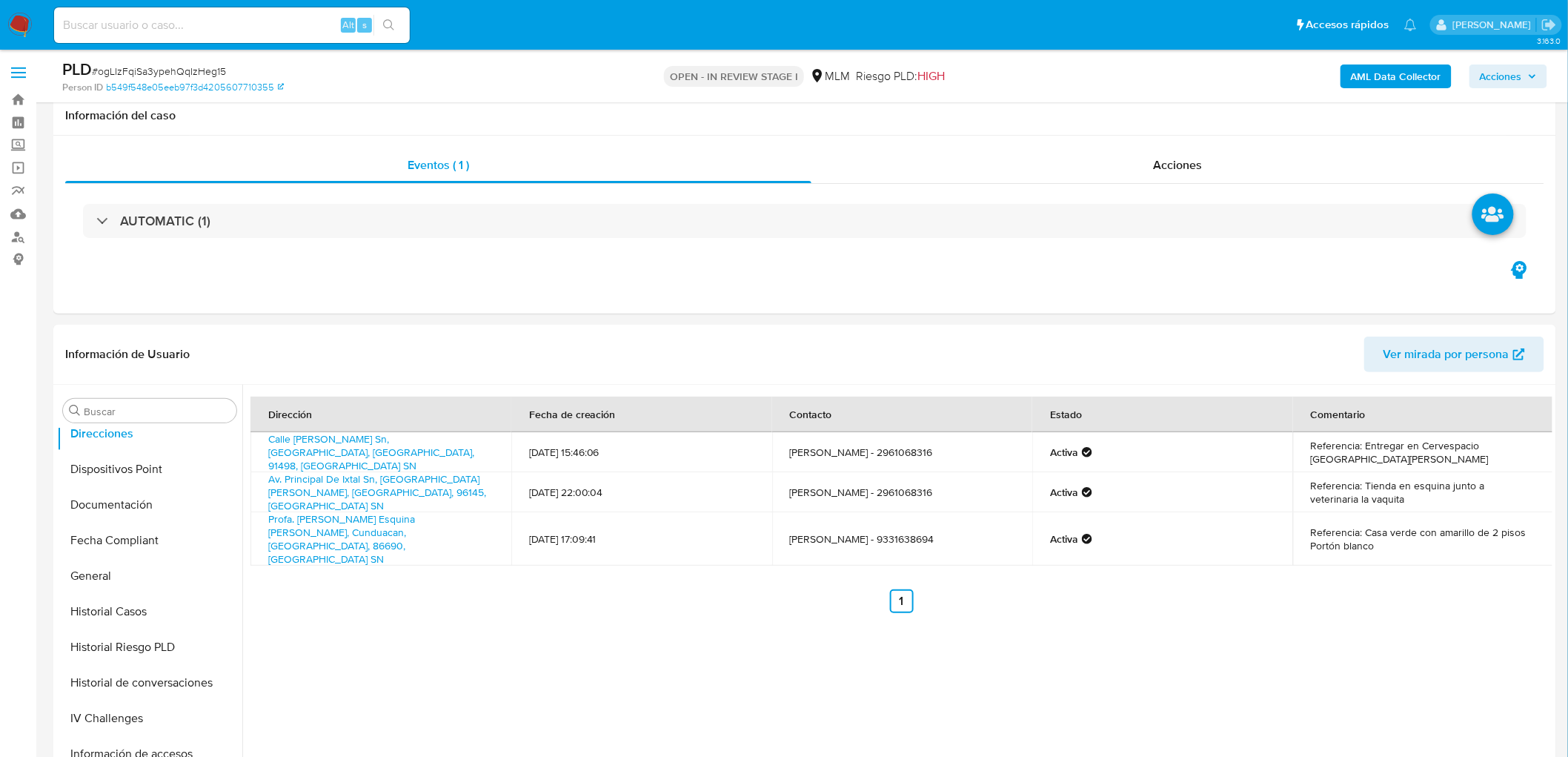
scroll to position [144, 0]
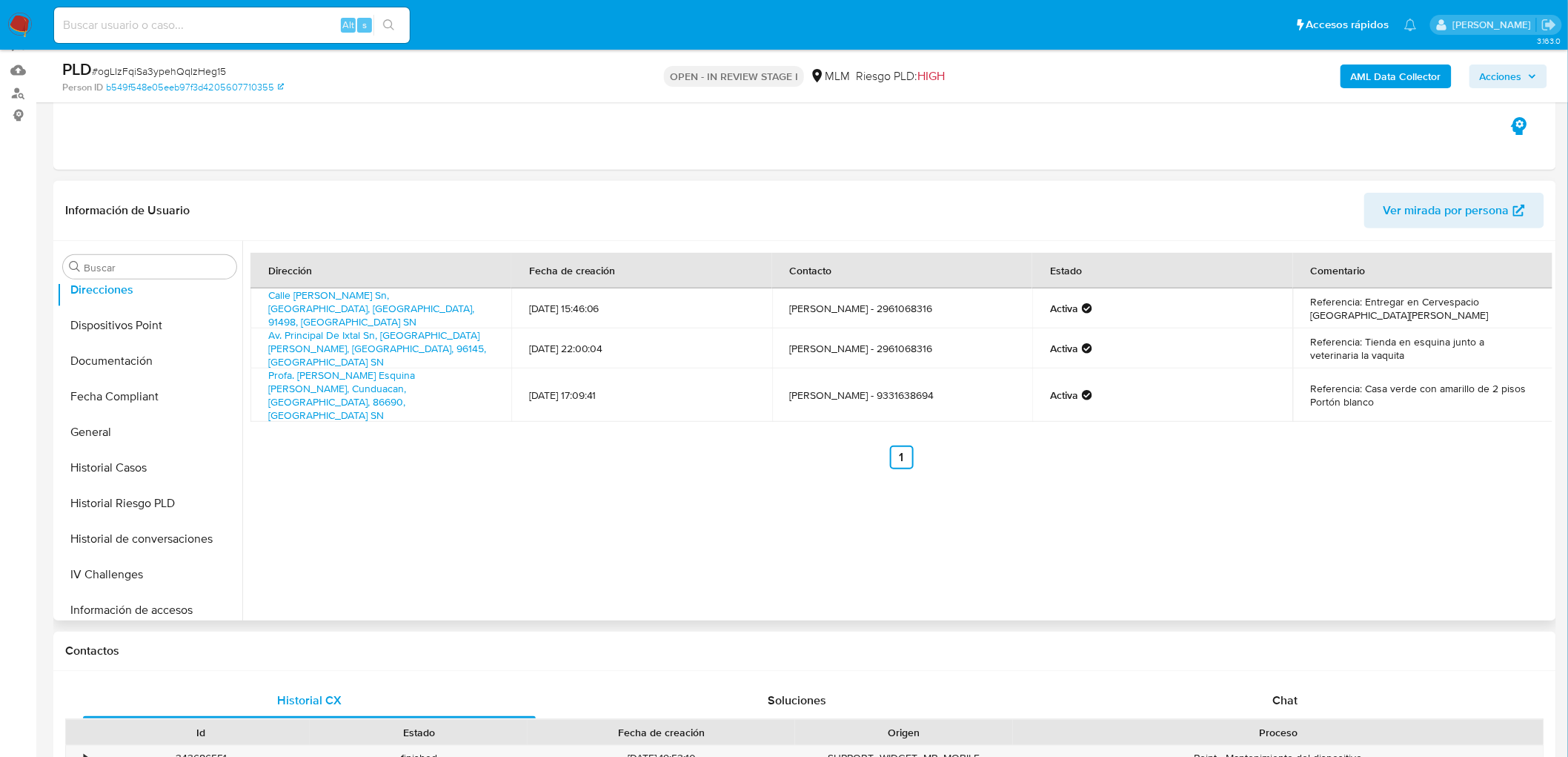
click at [740, 538] on div "Dirección Fecha de creación Contacto Estado Comentario Calle Ávila Camacho Sn, …" at bounding box center [897, 431] width 1310 height 380
drag, startPoint x: 1392, startPoint y: 354, endPoint x: 1313, endPoint y: 337, distance: 80.8
click at [1313, 337] on td "Referencia: Tienda en esquina junto a veterinaria la vaquita" at bounding box center [1423, 348] width 261 height 40
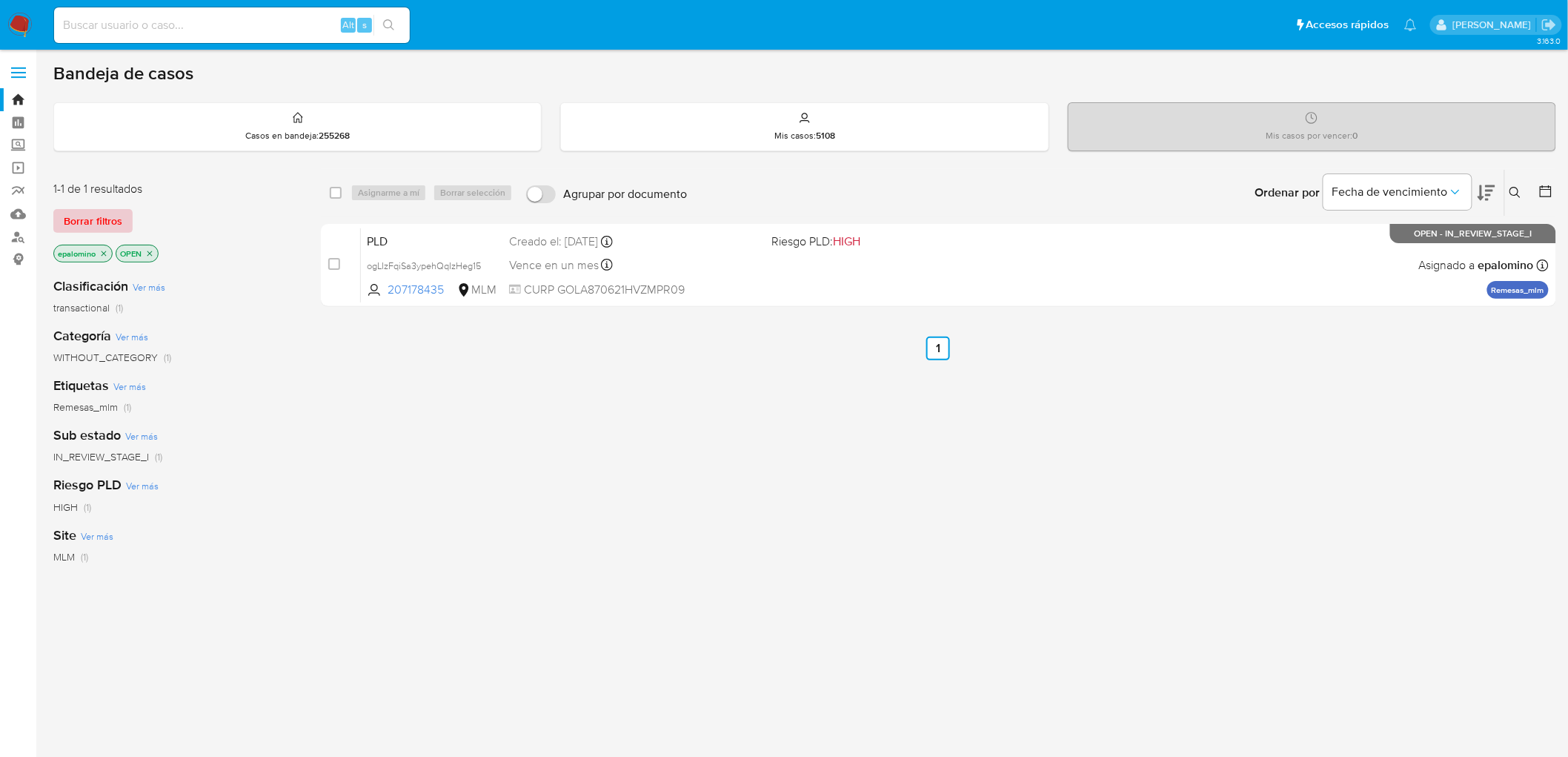
click at [87, 226] on span "Borrar filtros" at bounding box center [93, 221] width 58 height 21
click at [85, 233] on div "1-1 de 1 resultados Borrar filtros epalomino OPEN" at bounding box center [171, 223] width 237 height 85
click at [94, 226] on span "Borrar filtros" at bounding box center [93, 221] width 58 height 21
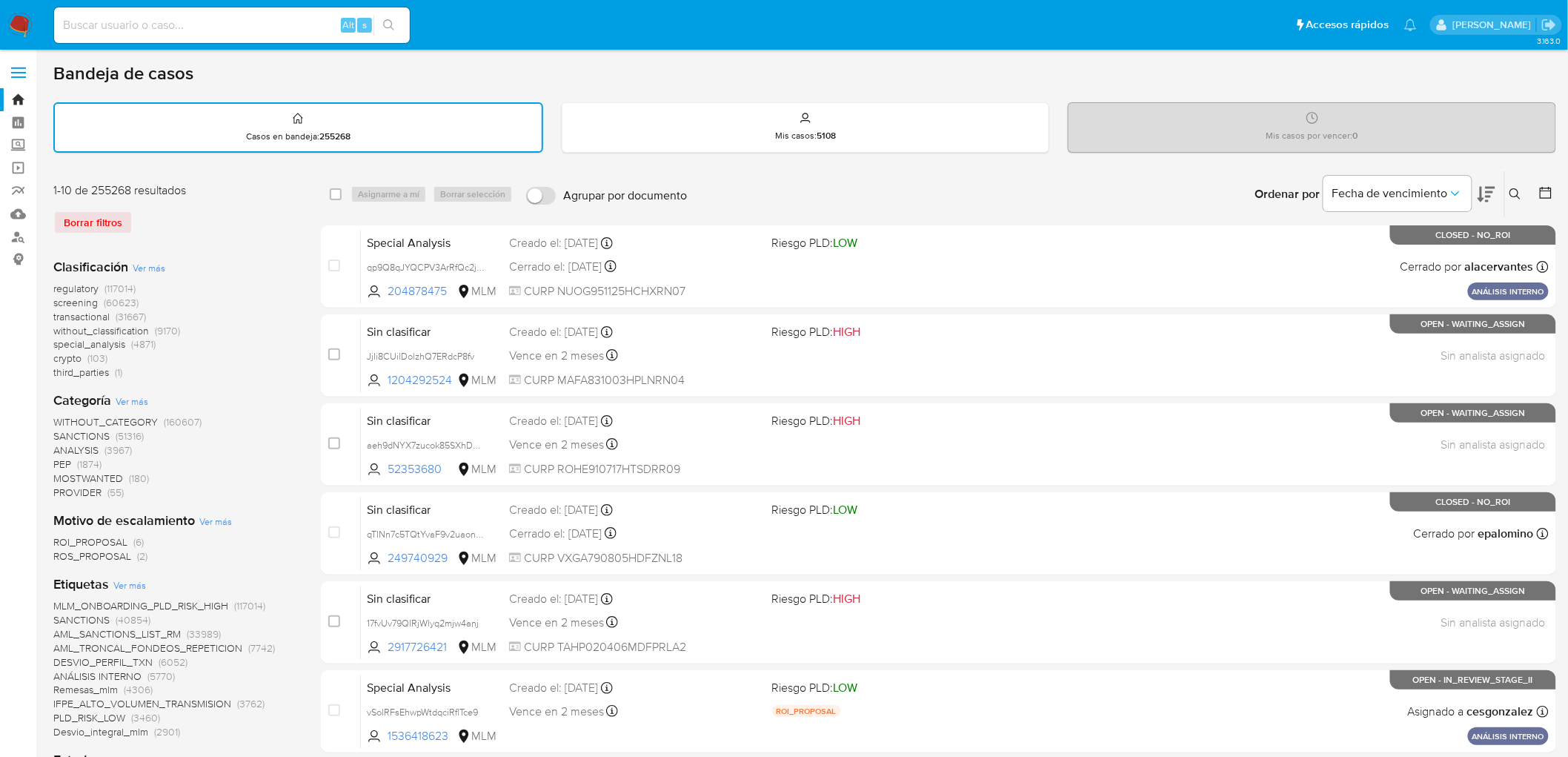
click at [23, 23] on img at bounding box center [21, 26] width 26 height 26
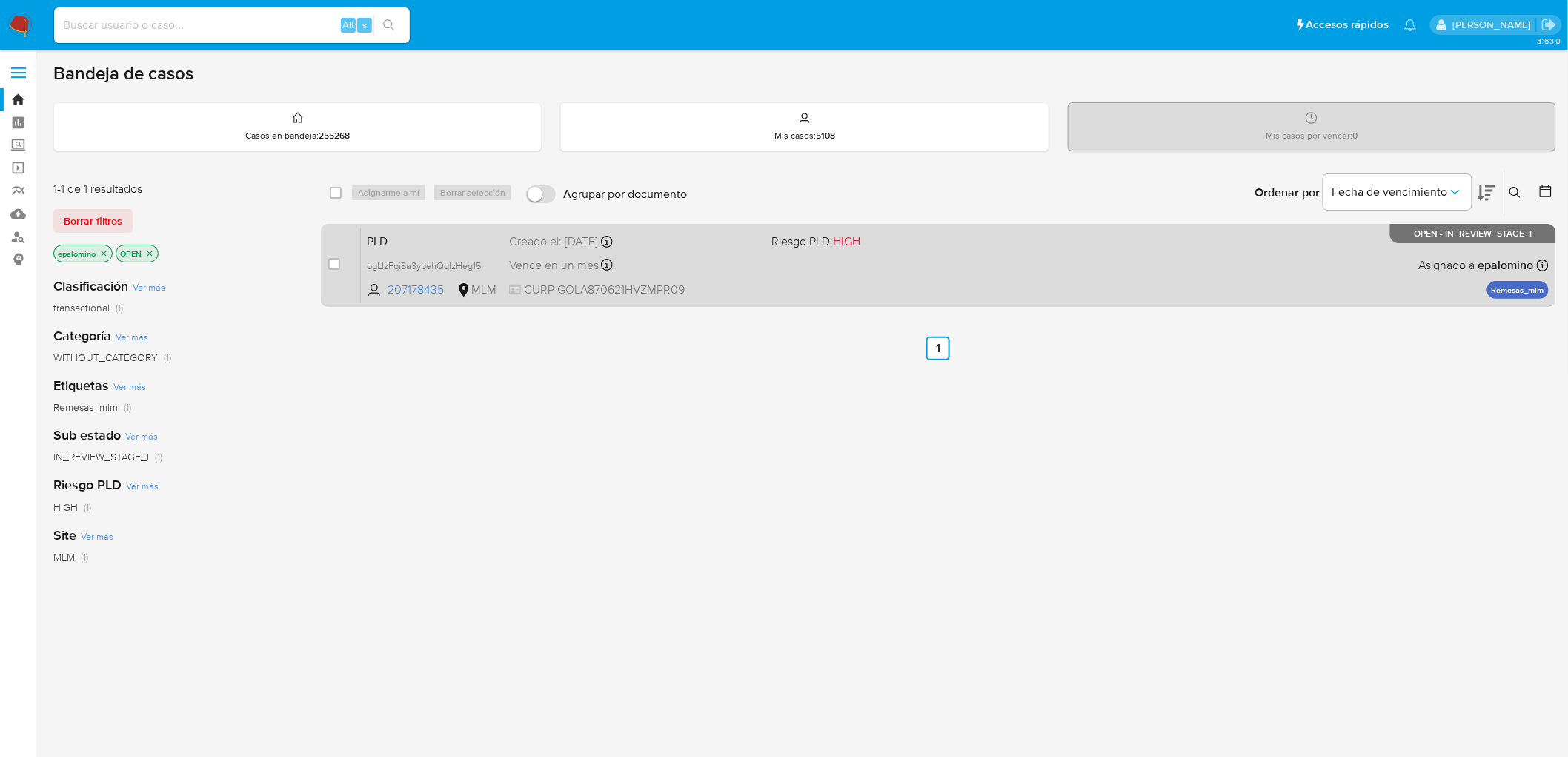
click at [402, 238] on span "PLD" at bounding box center [432, 240] width 131 height 20
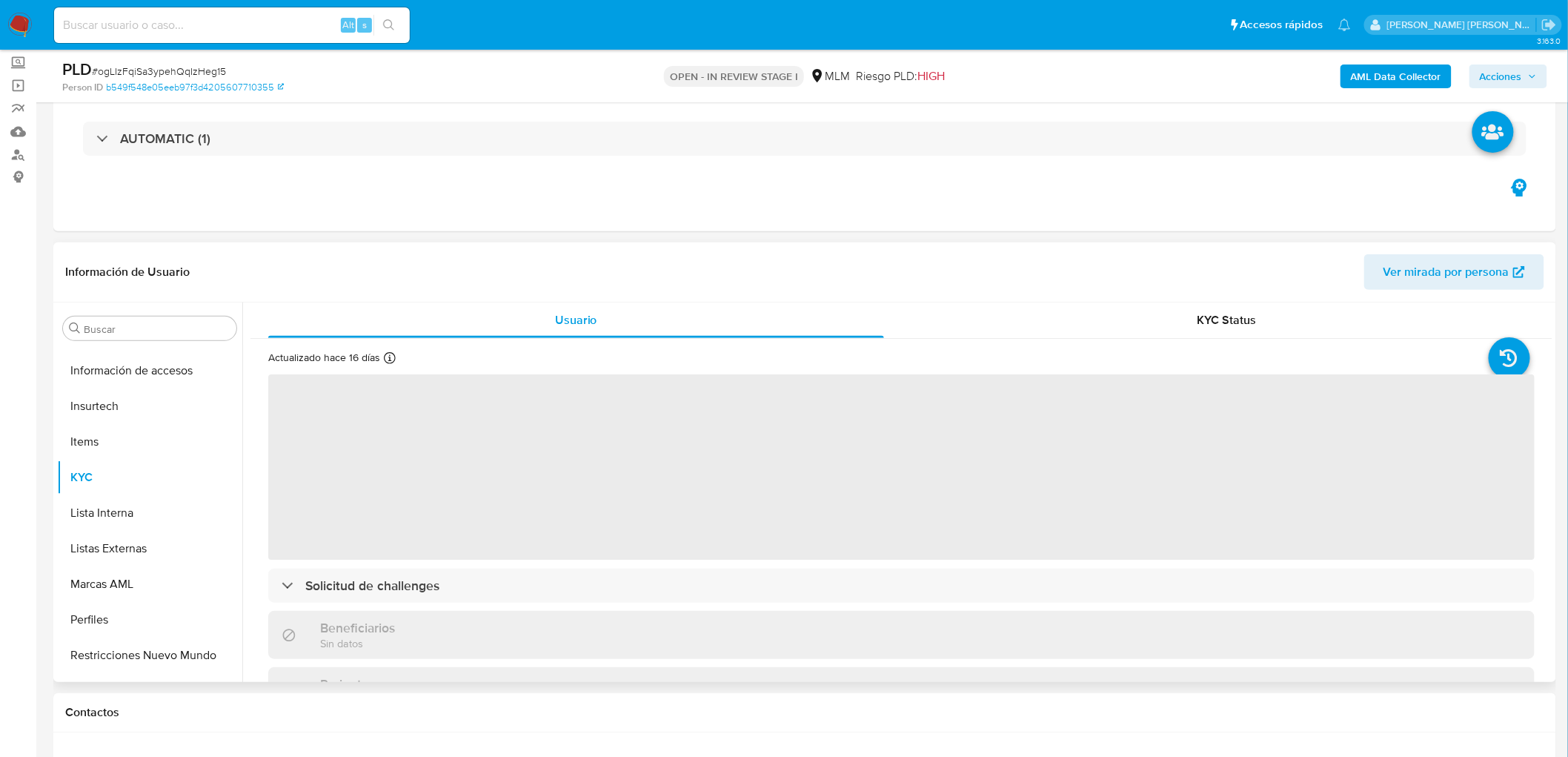
scroll to position [732, 0]
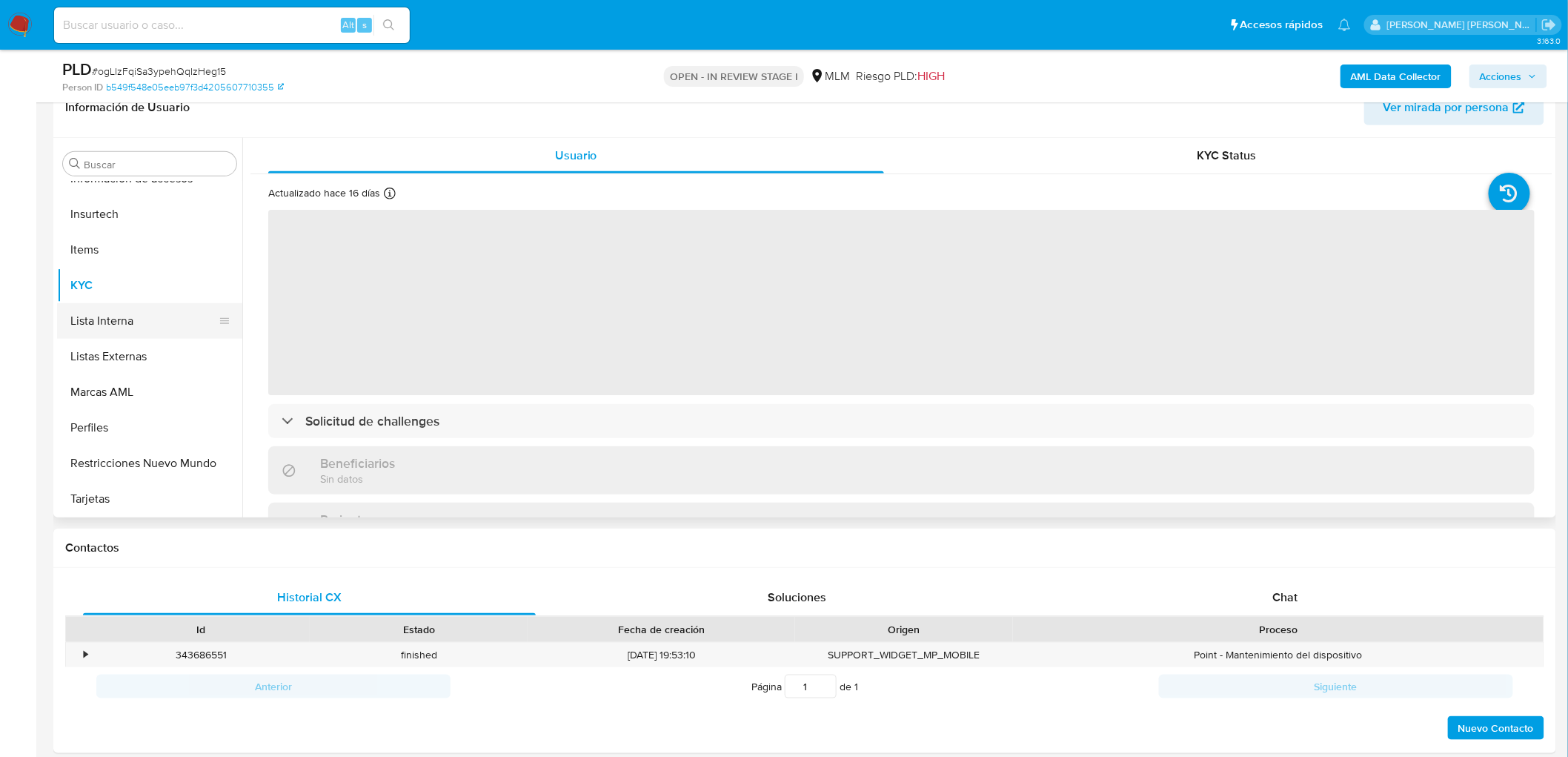
select select "10"
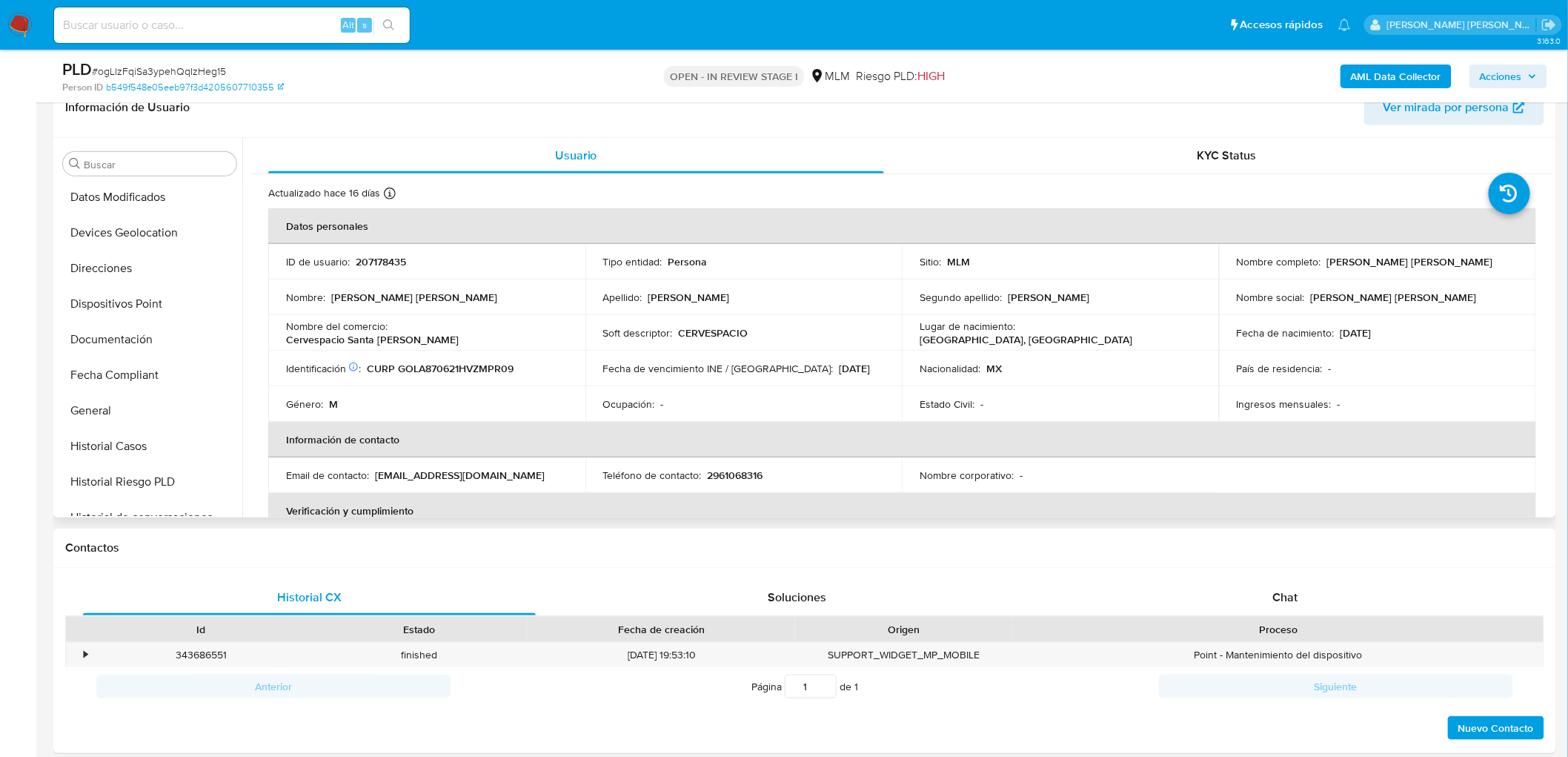
scroll to position [322, 0]
click at [156, 232] on button "Devices Geolocation" at bounding box center [144, 233] width 173 height 35
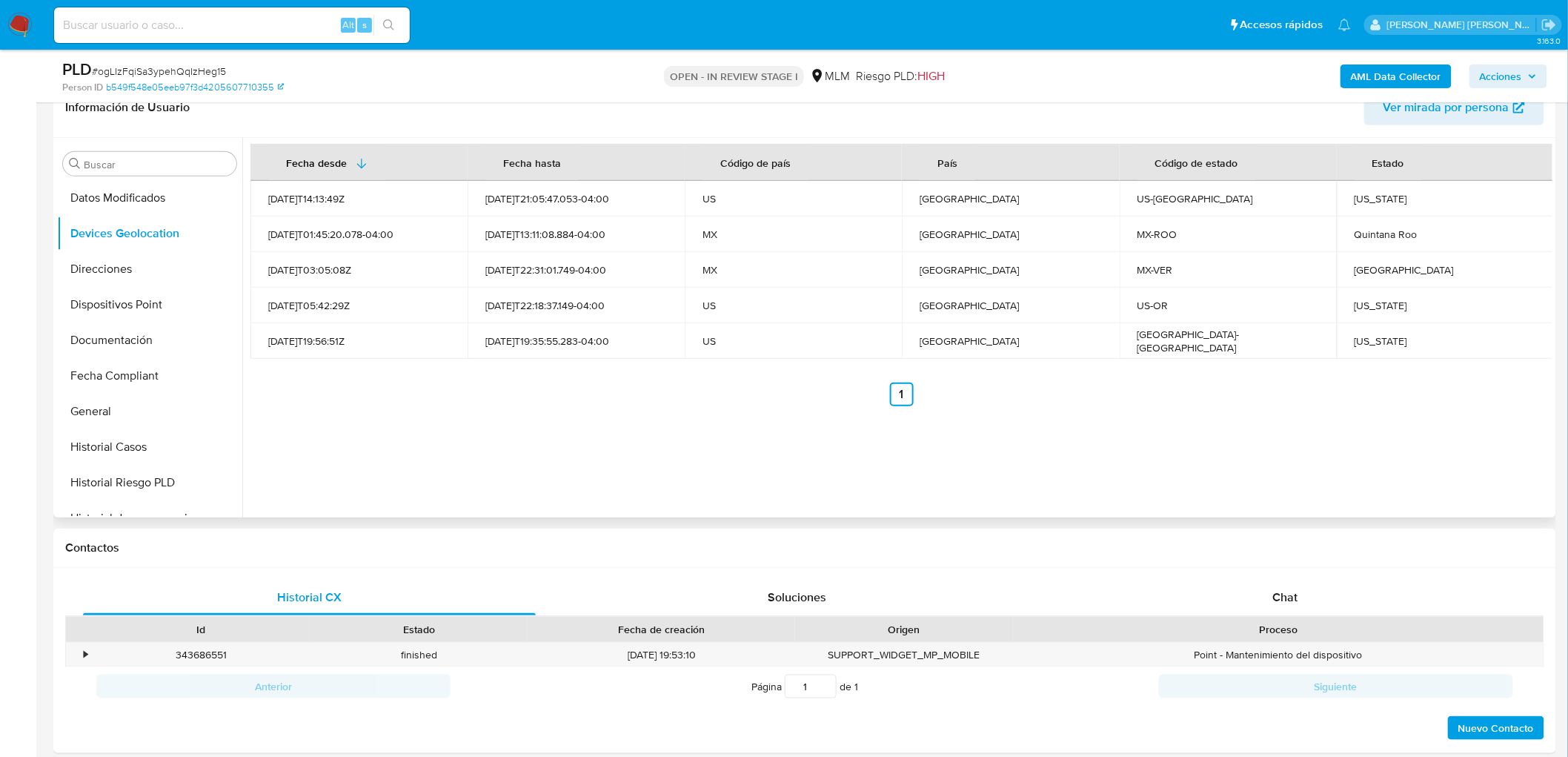
click at [653, 418] on div "Fecha desde [GEOGRAPHIC_DATA] hasta Código de país País Código de estado Estado…" at bounding box center [897, 328] width 1310 height 380
click at [661, 431] on div "Fecha desde [GEOGRAPHIC_DATA] hasta Código de país País Código de estado Estado…" at bounding box center [897, 328] width 1310 height 380
click at [1358, 196] on div "[US_STATE]" at bounding box center [1446, 199] width 182 height 14
copy div "[US_STATE]"
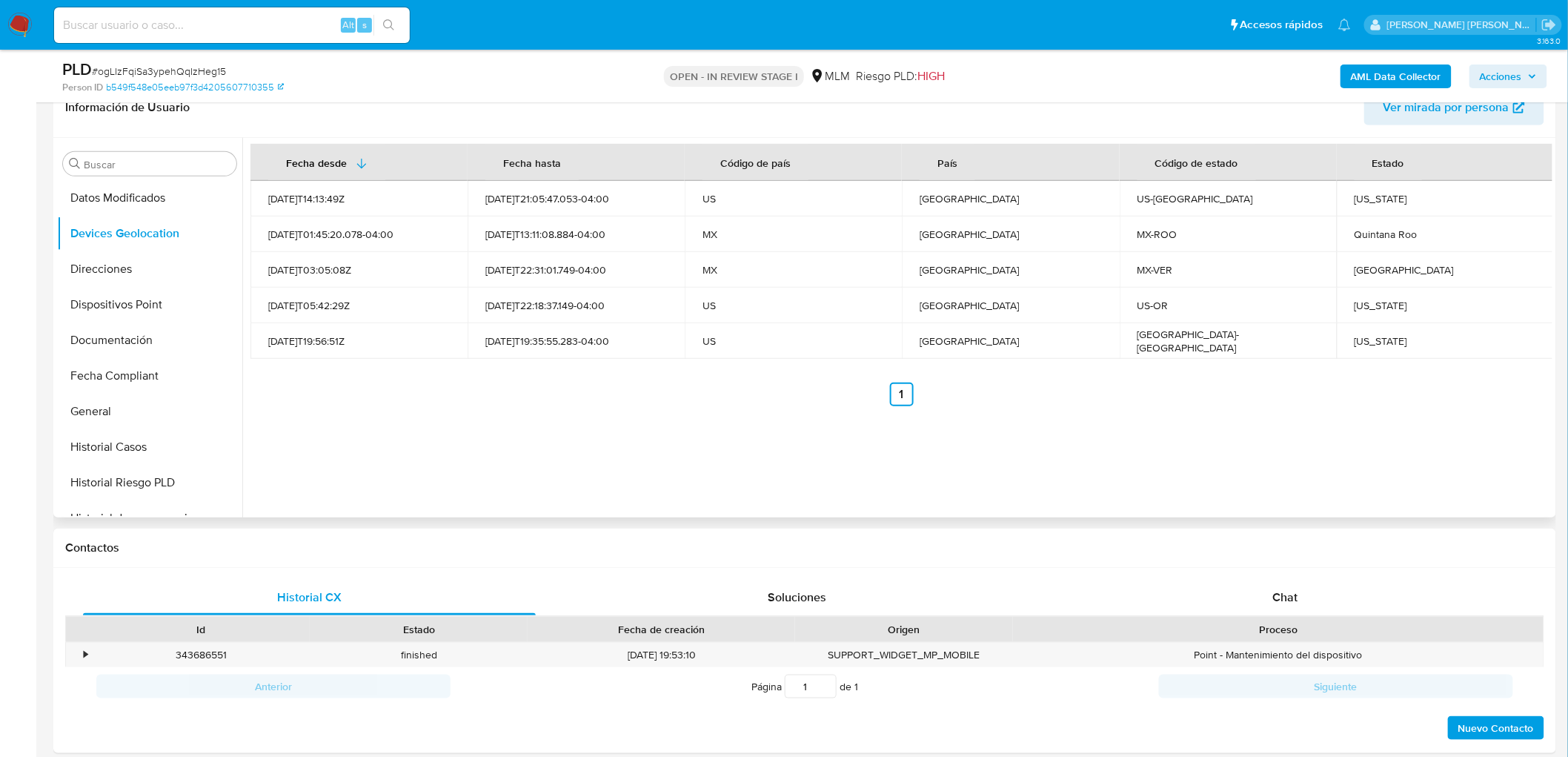
click at [1373, 248] on td "Quintana Roo" at bounding box center [1446, 234] width 218 height 35
click at [1374, 233] on div "Quintana Roo" at bounding box center [1446, 234] width 182 height 14
copy div "Quintana Roo"
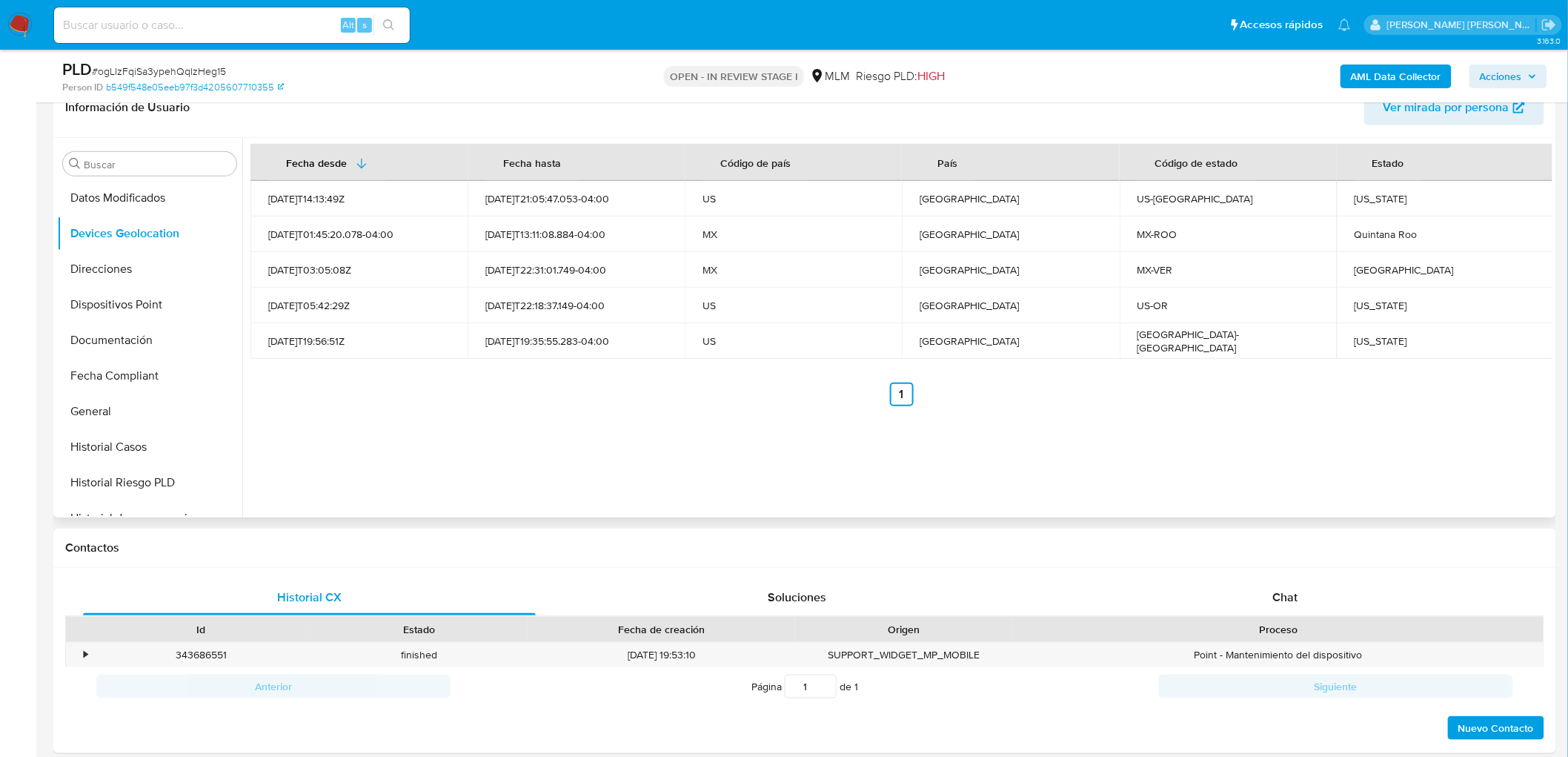
click at [1364, 276] on div "Veracruz" at bounding box center [1446, 270] width 182 height 14
copy div "Veracruz"
click at [1365, 304] on div "Oregon" at bounding box center [1446, 305] width 182 height 14
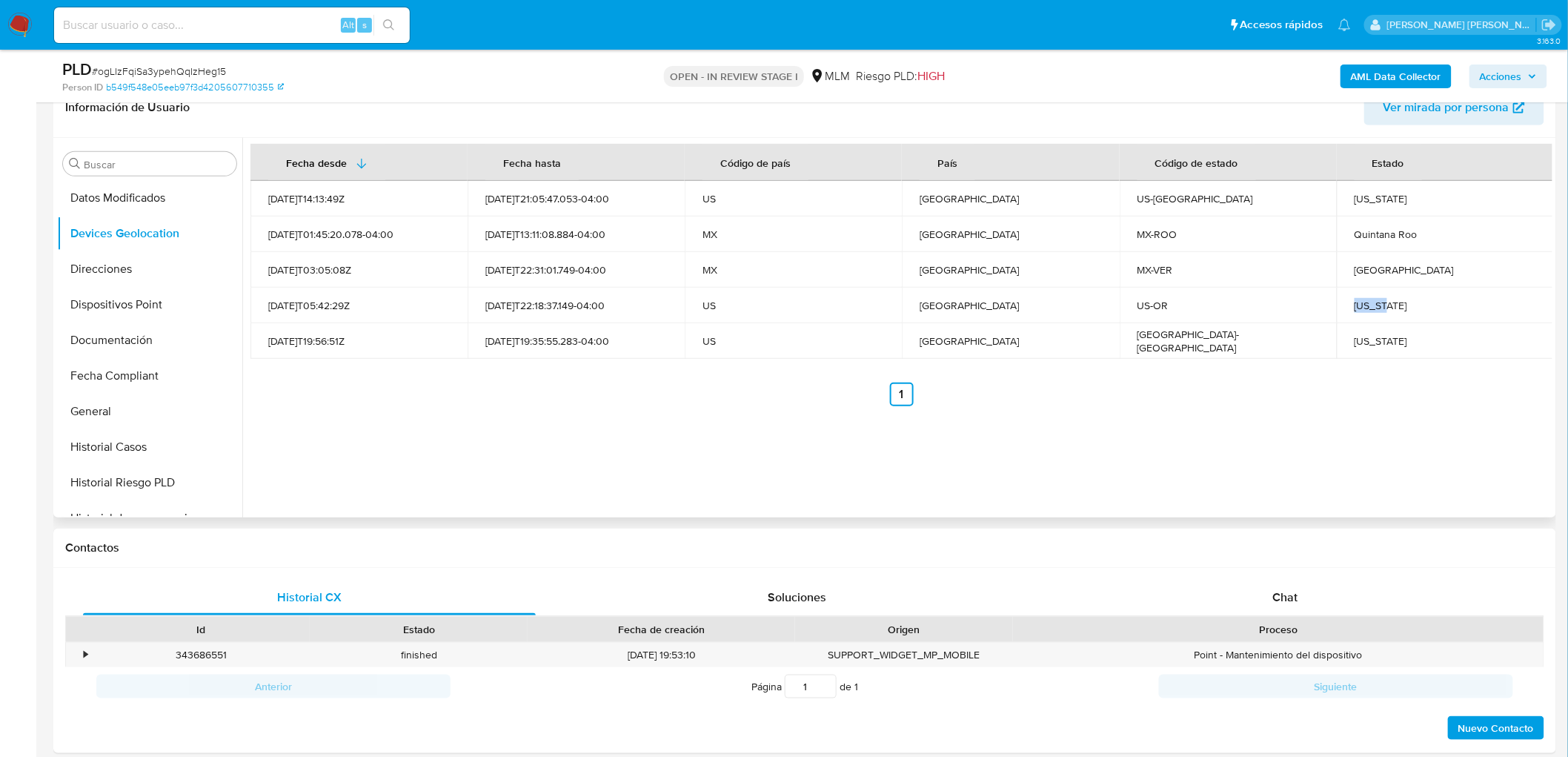
copy div "Oregon"
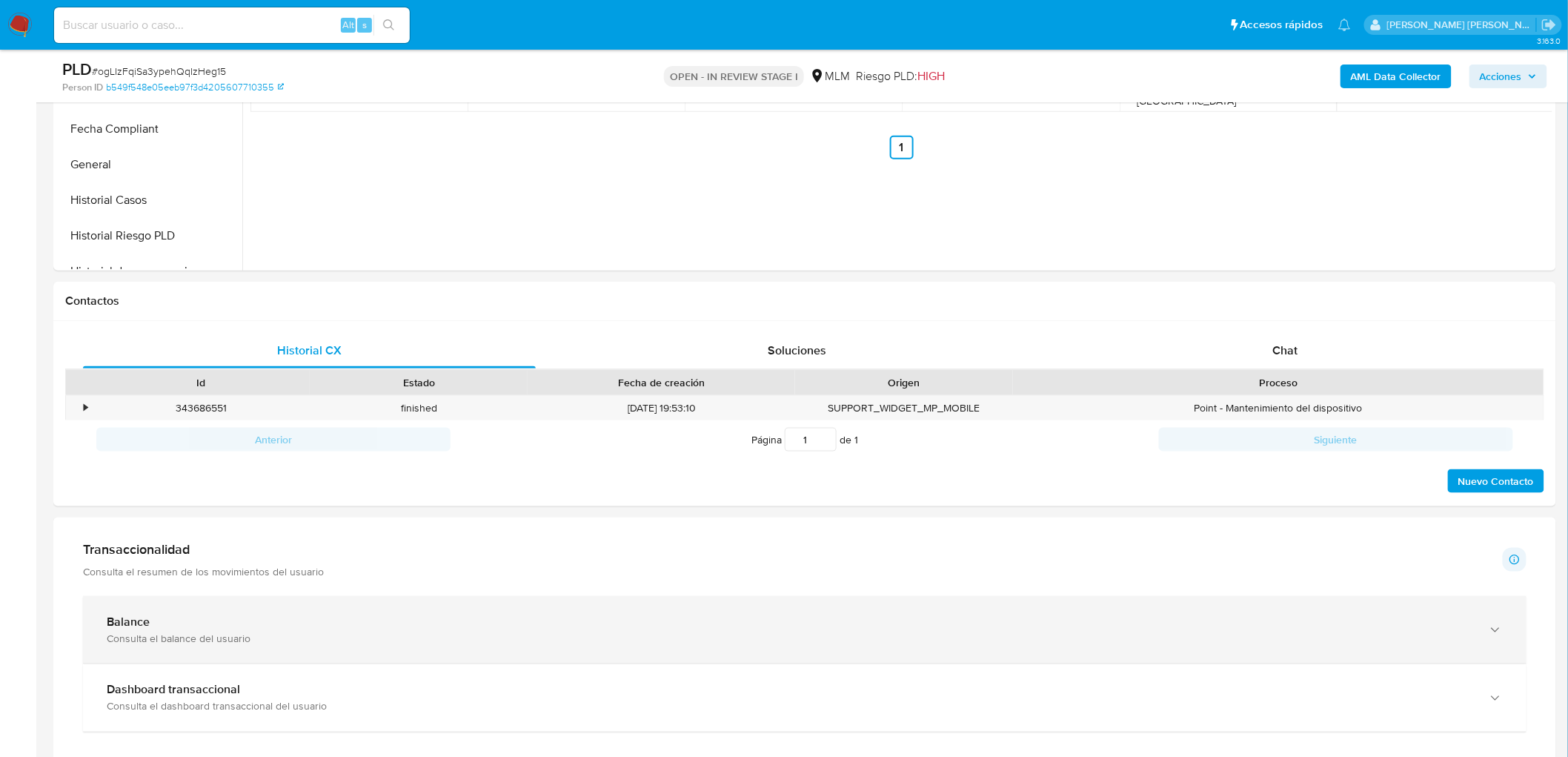
click at [151, 614] on div "Balance Consulta el balance del usuario" at bounding box center [804, 629] width 1444 height 68
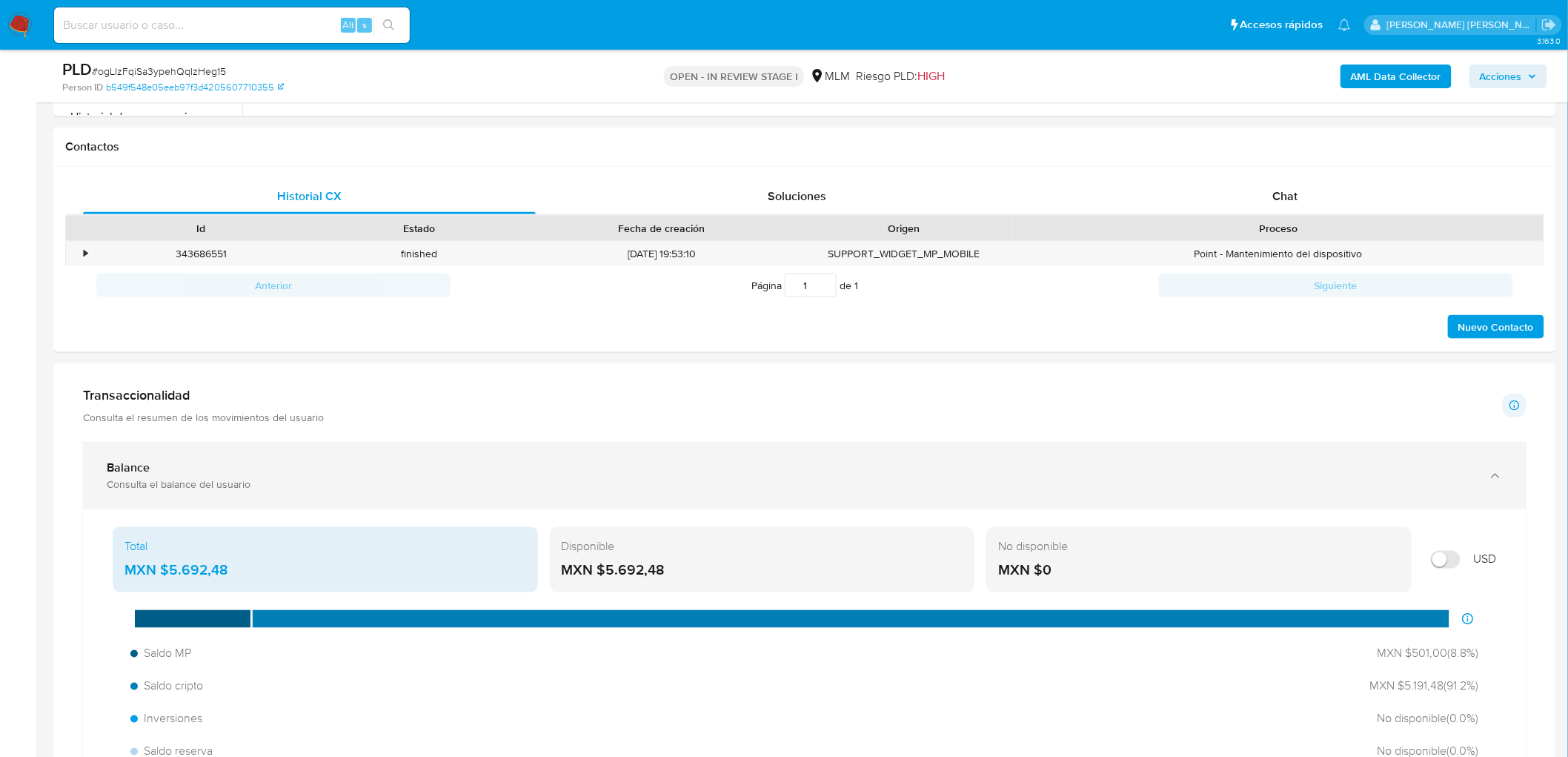
scroll to position [741, 0]
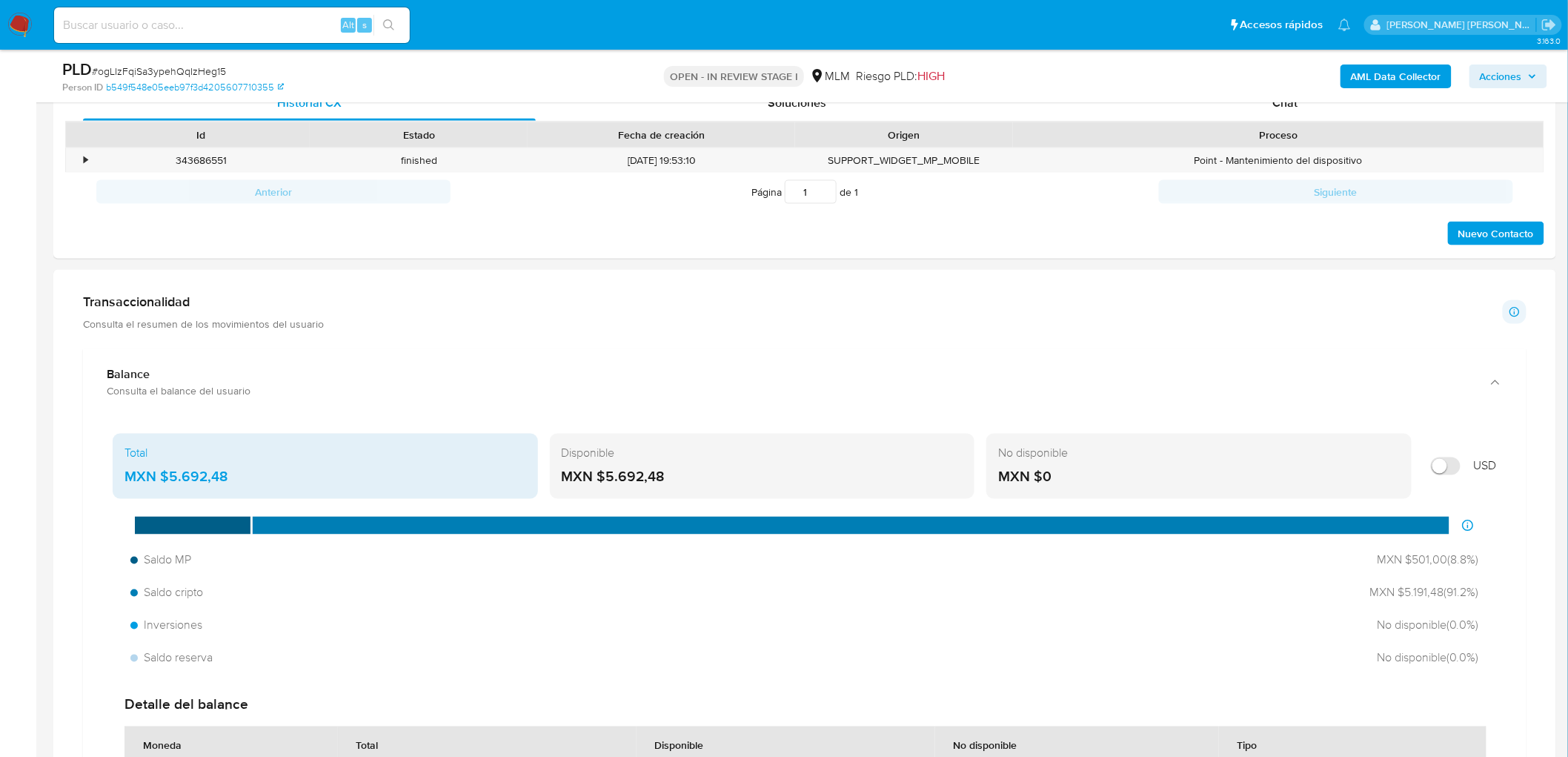
drag, startPoint x: 671, startPoint y: 477, endPoint x: 606, endPoint y: 477, distance: 65.0
click at [606, 477] on div "MXN $5.692,48" at bounding box center [763, 477] width 402 height 20
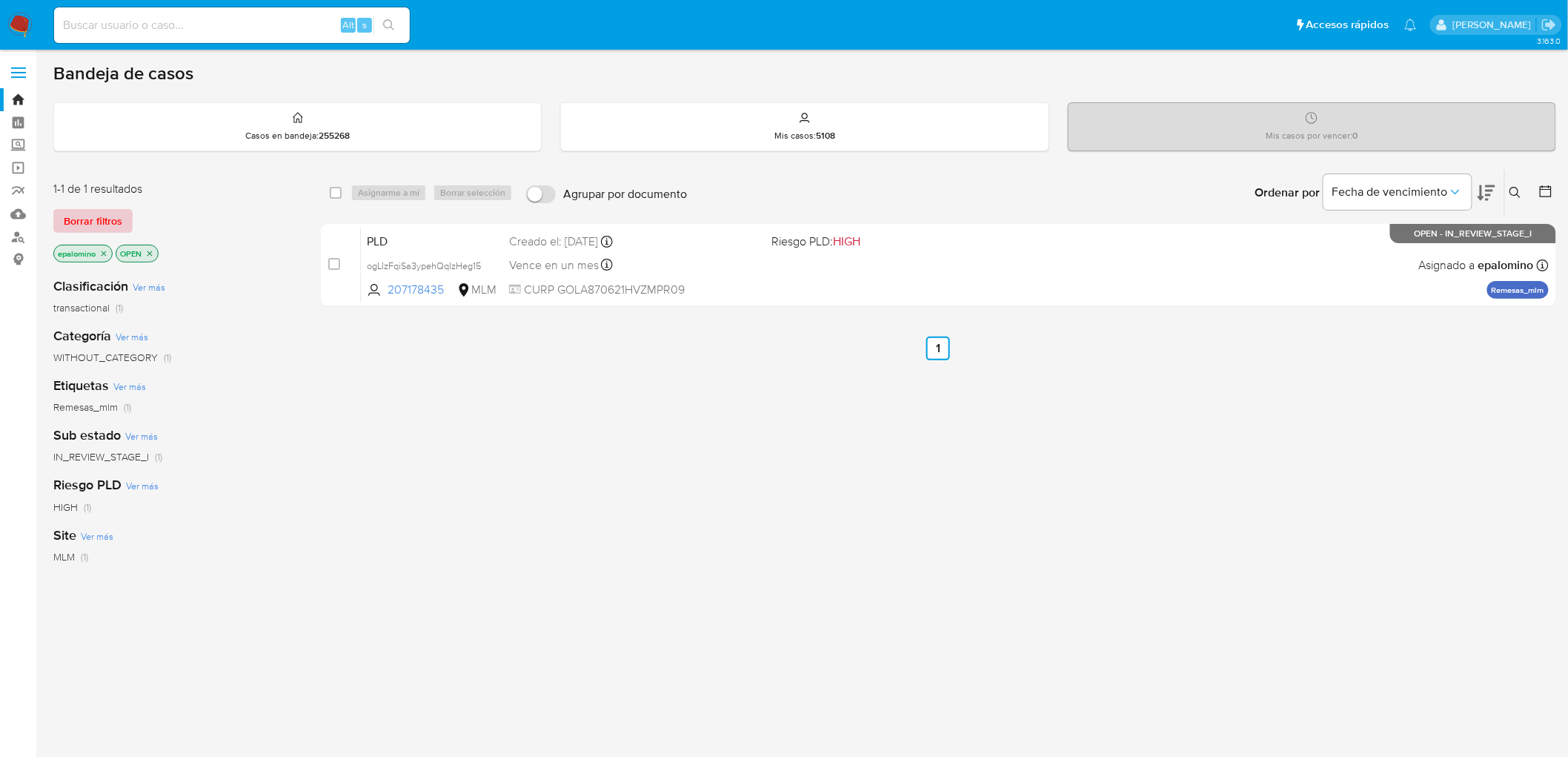
click at [114, 223] on span "Borrar filtros" at bounding box center [93, 221] width 58 height 21
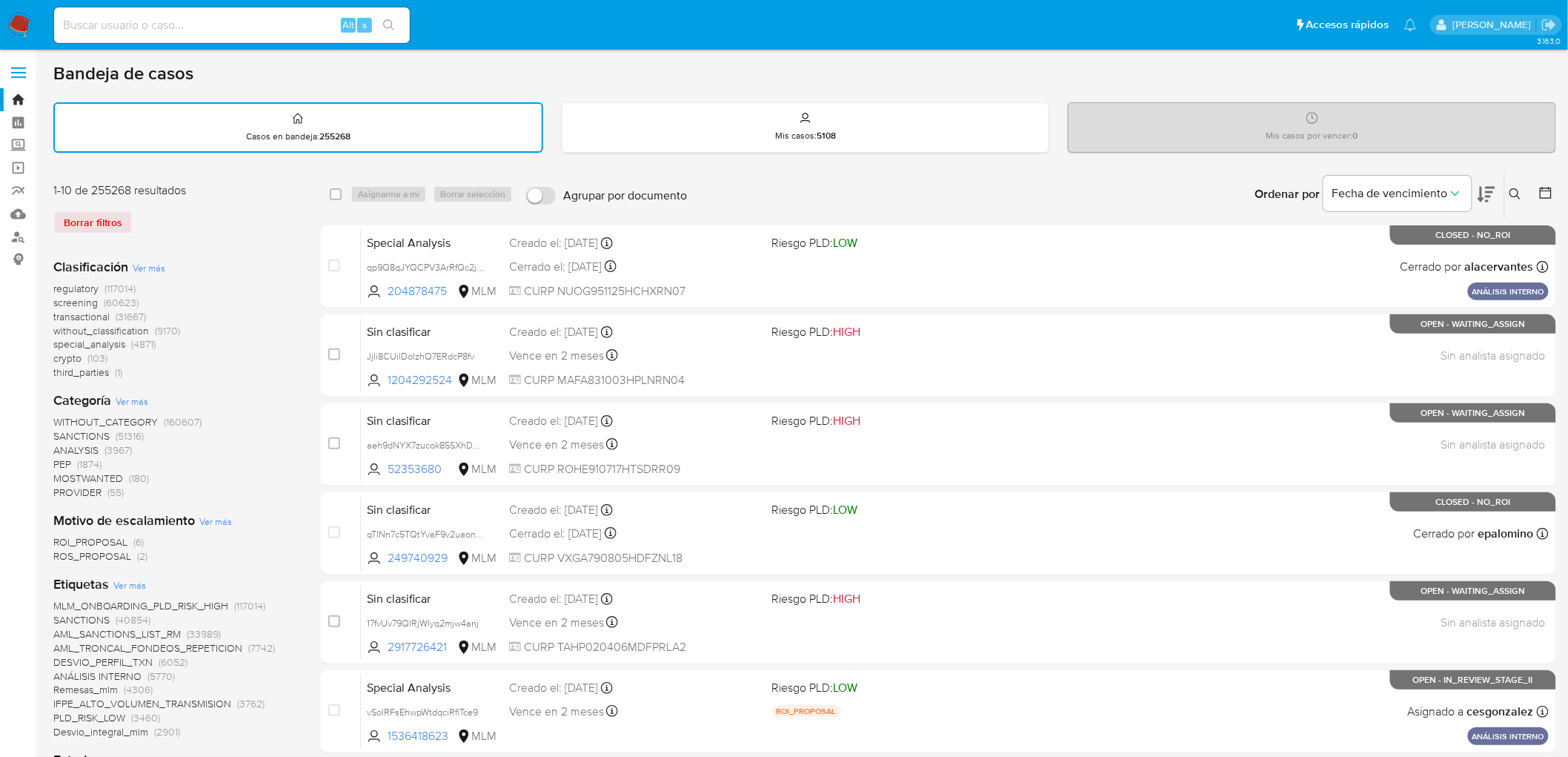
click at [1422, 188] on icon at bounding box center [1516, 194] width 12 height 12
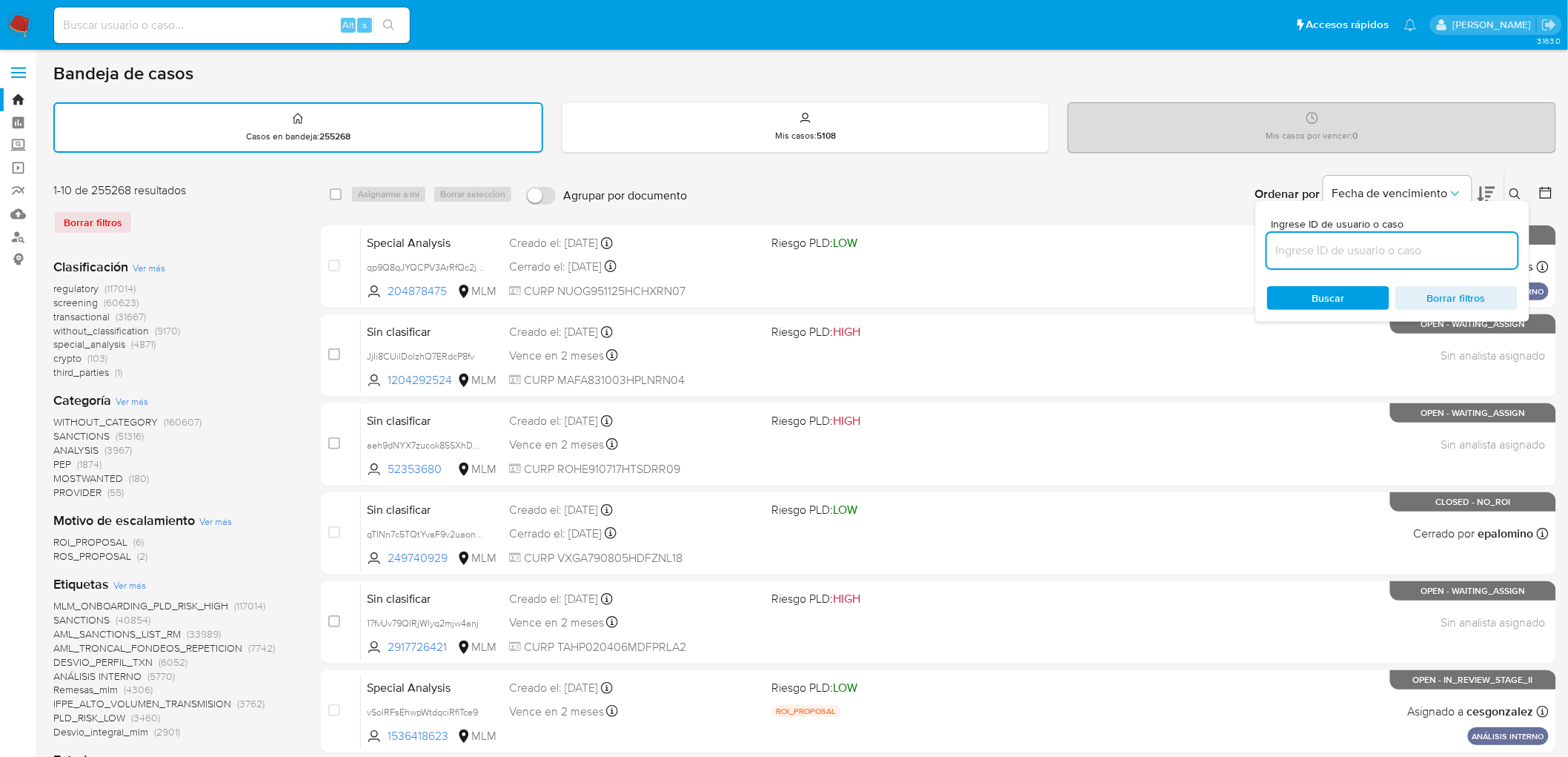
click at [1308, 252] on input at bounding box center [1393, 251] width 251 height 20
type input "207178435"
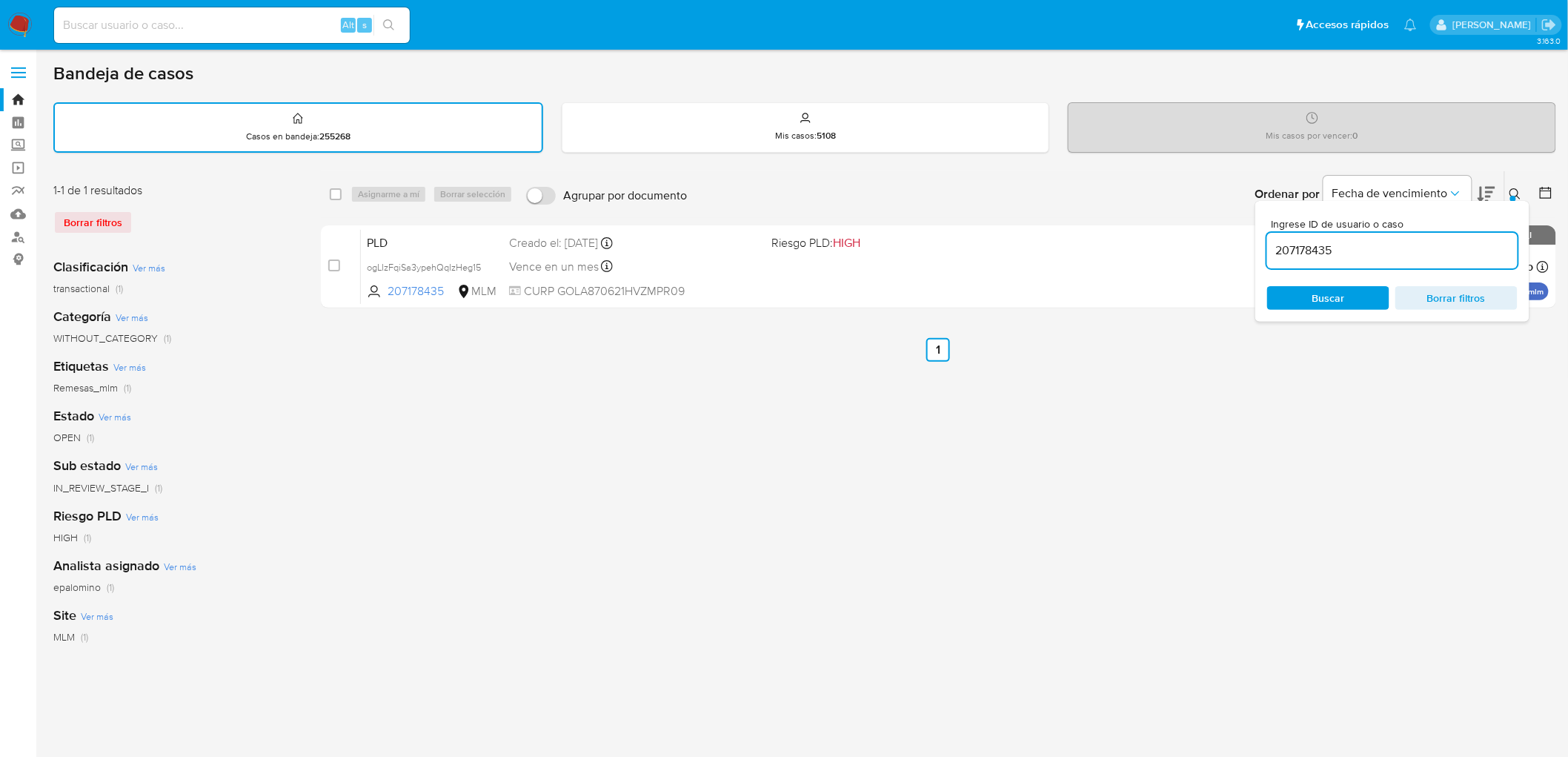
click at [1422, 191] on icon at bounding box center [1516, 194] width 12 height 12
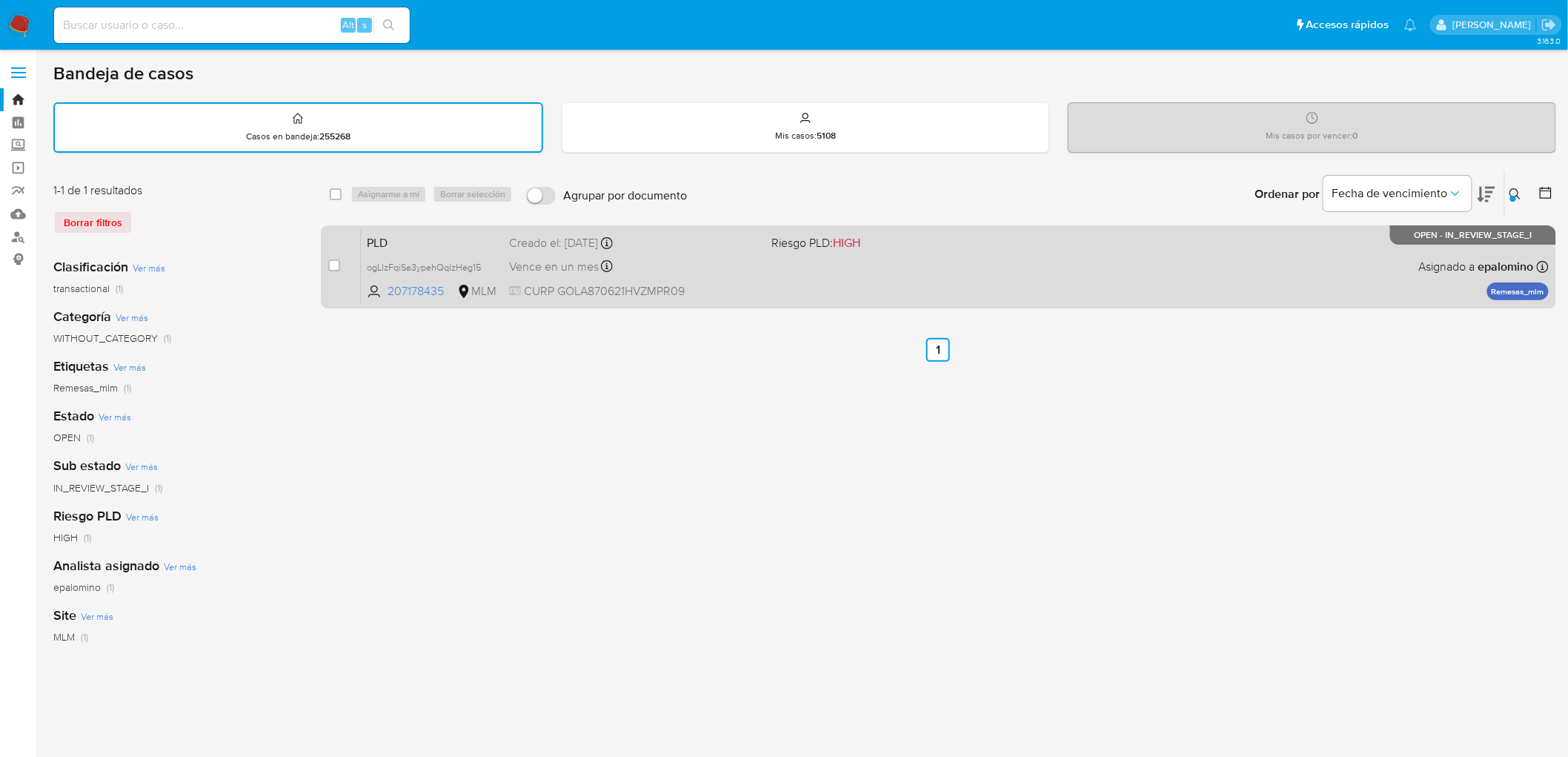
click at [395, 229] on div "PLD ogLIzFqiSa3ypehQqIzHeg15 207178435 MLM Riesgo PLD: HIGH Creado el: 12/09/20…" at bounding box center [955, 267] width 1188 height 75
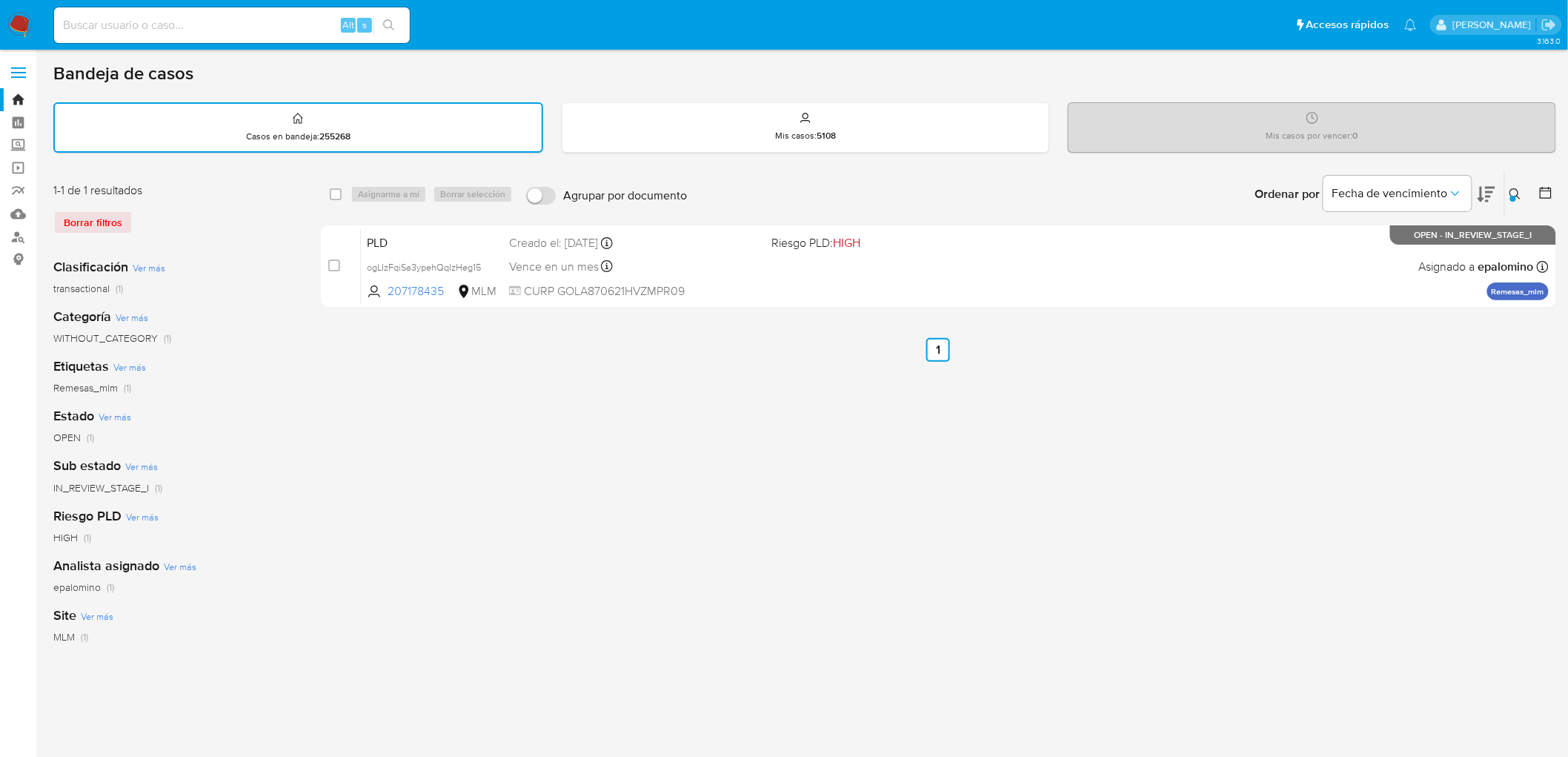
click at [19, 13] on img at bounding box center [21, 26] width 26 height 26
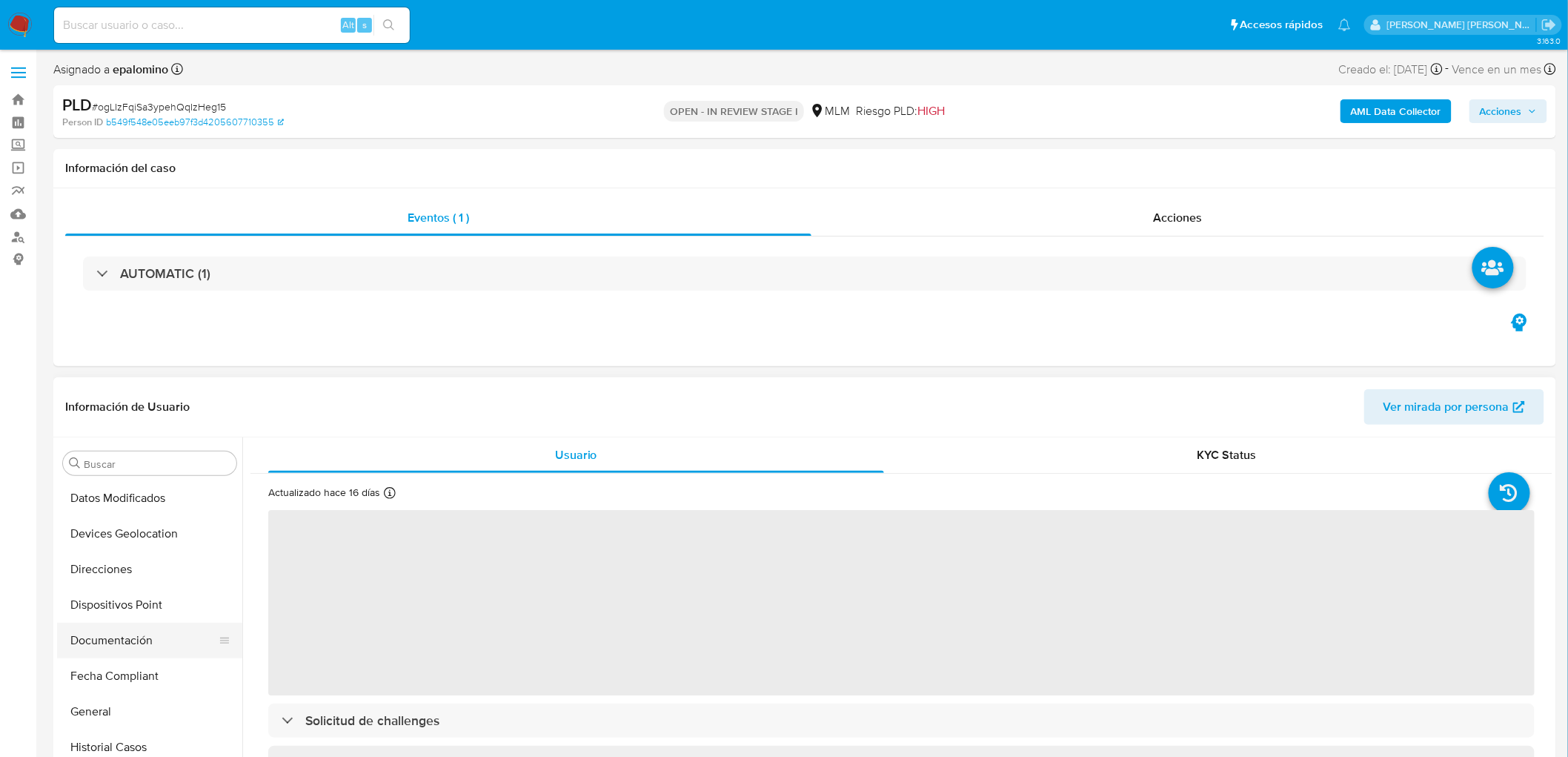
select select "10"
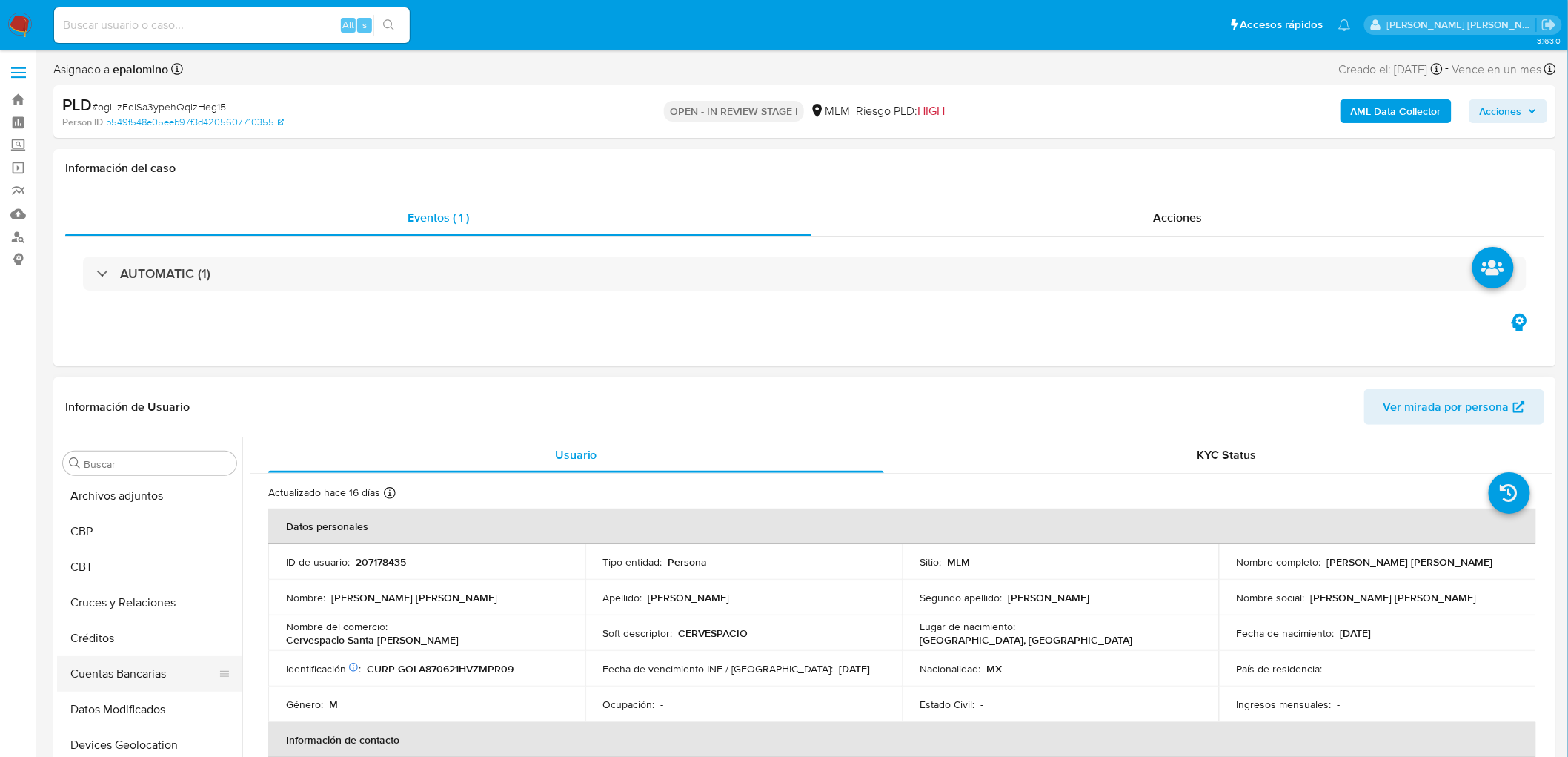
scroll to position [74, 0]
click at [155, 638] on button "Cruces y Relaciones" at bounding box center [144, 638] width 173 height 35
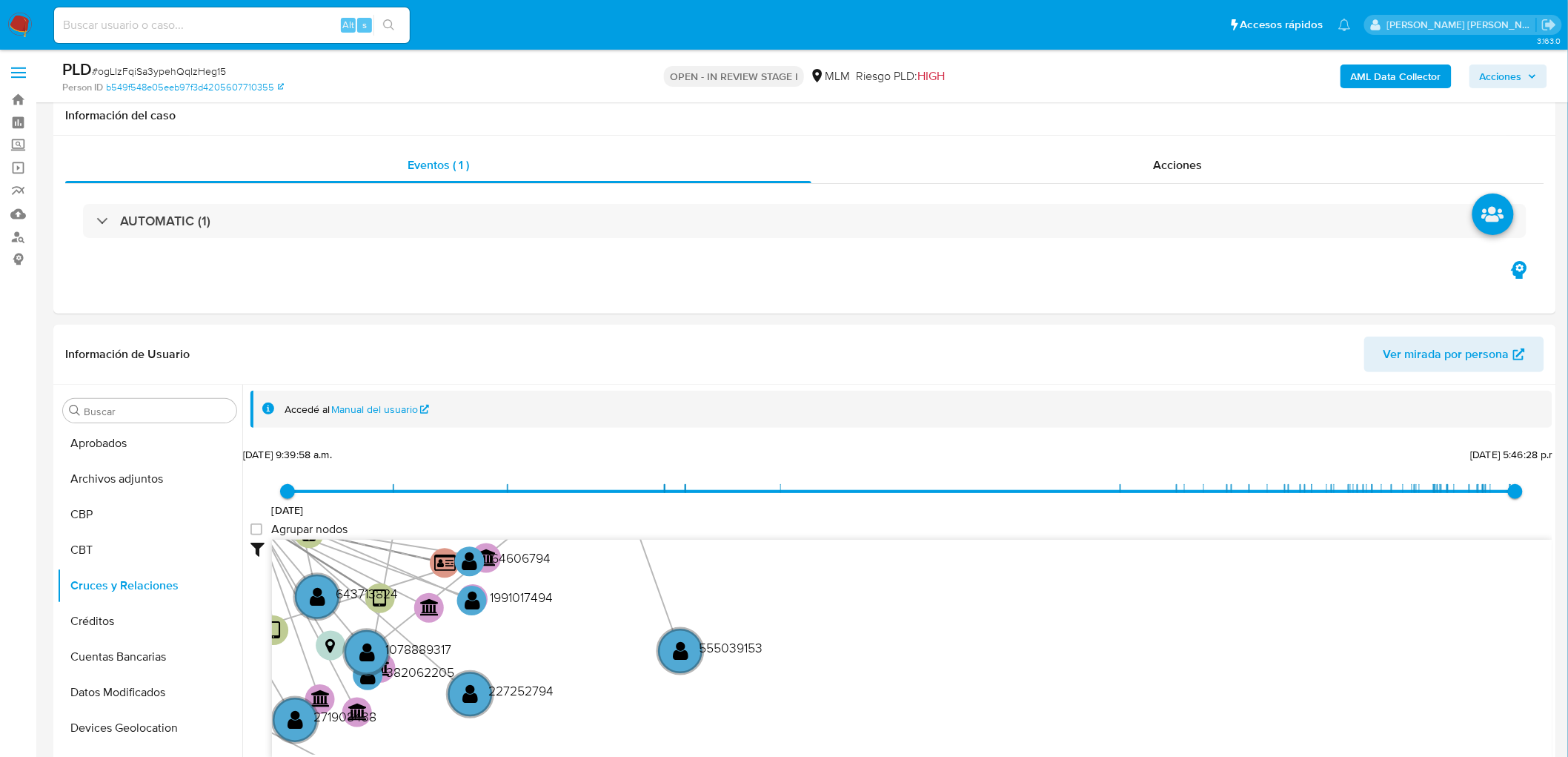
scroll to position [161, 0]
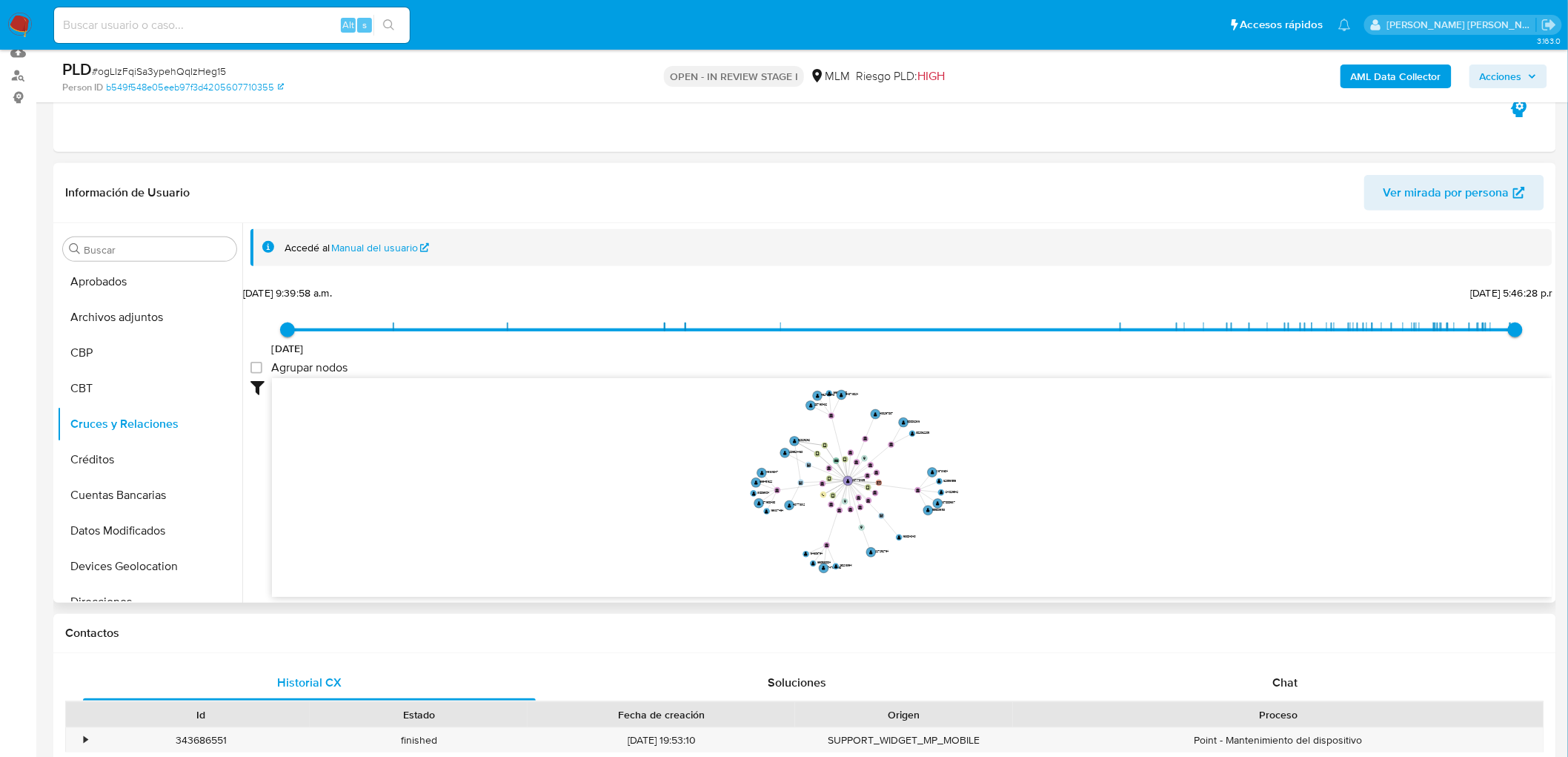
drag, startPoint x: 888, startPoint y: 443, endPoint x: 721, endPoint y: 508, distance: 179.2
click at [721, 508] on icon "device-633a516408813b00184da97e  device-60ad61b108813b00182229ef  device-622d…" at bounding box center [911, 485] width 1281 height 215
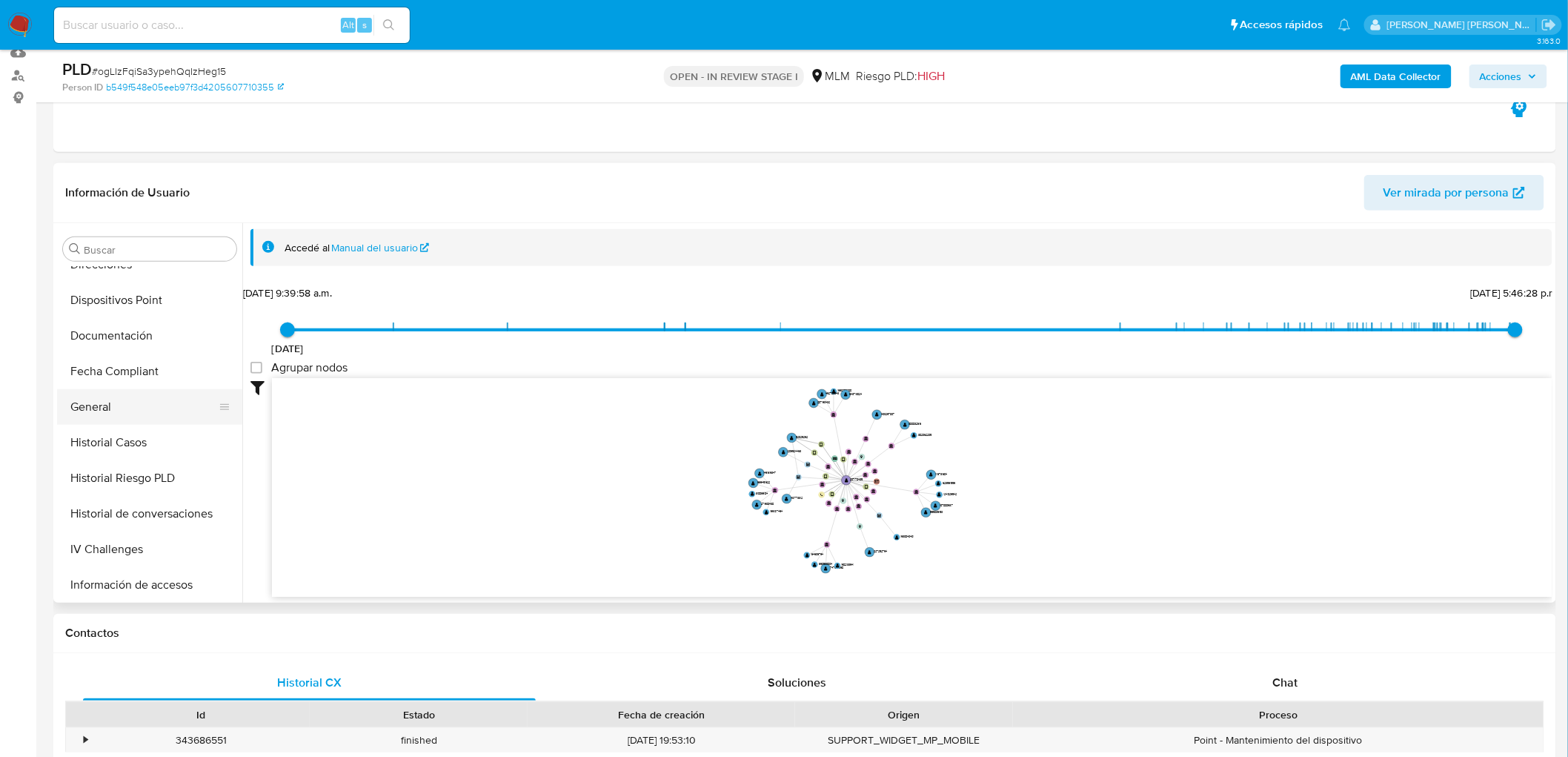
scroll to position [576, 0]
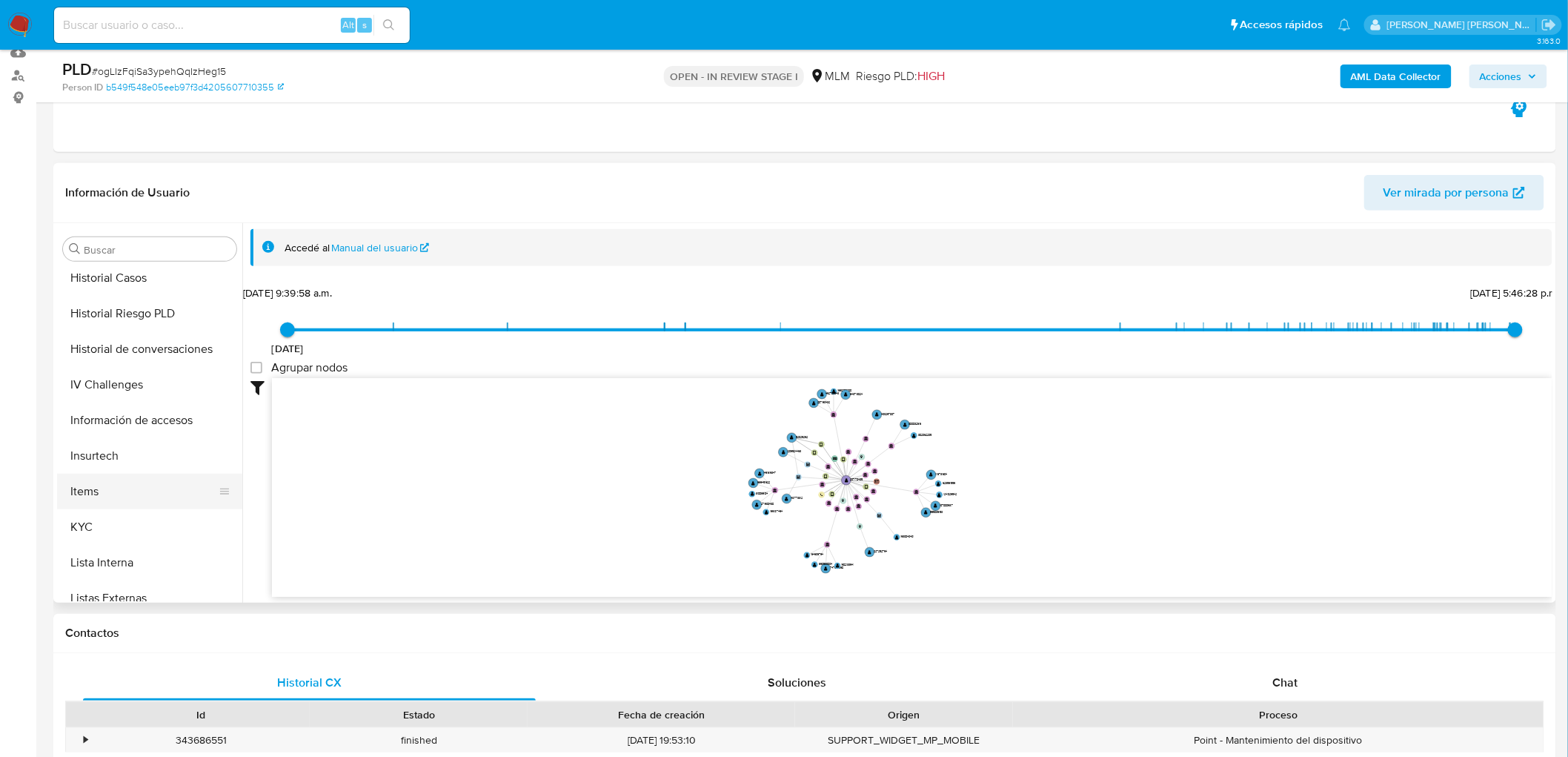
click at [122, 518] on button "KYC" at bounding box center [150, 527] width 185 height 35
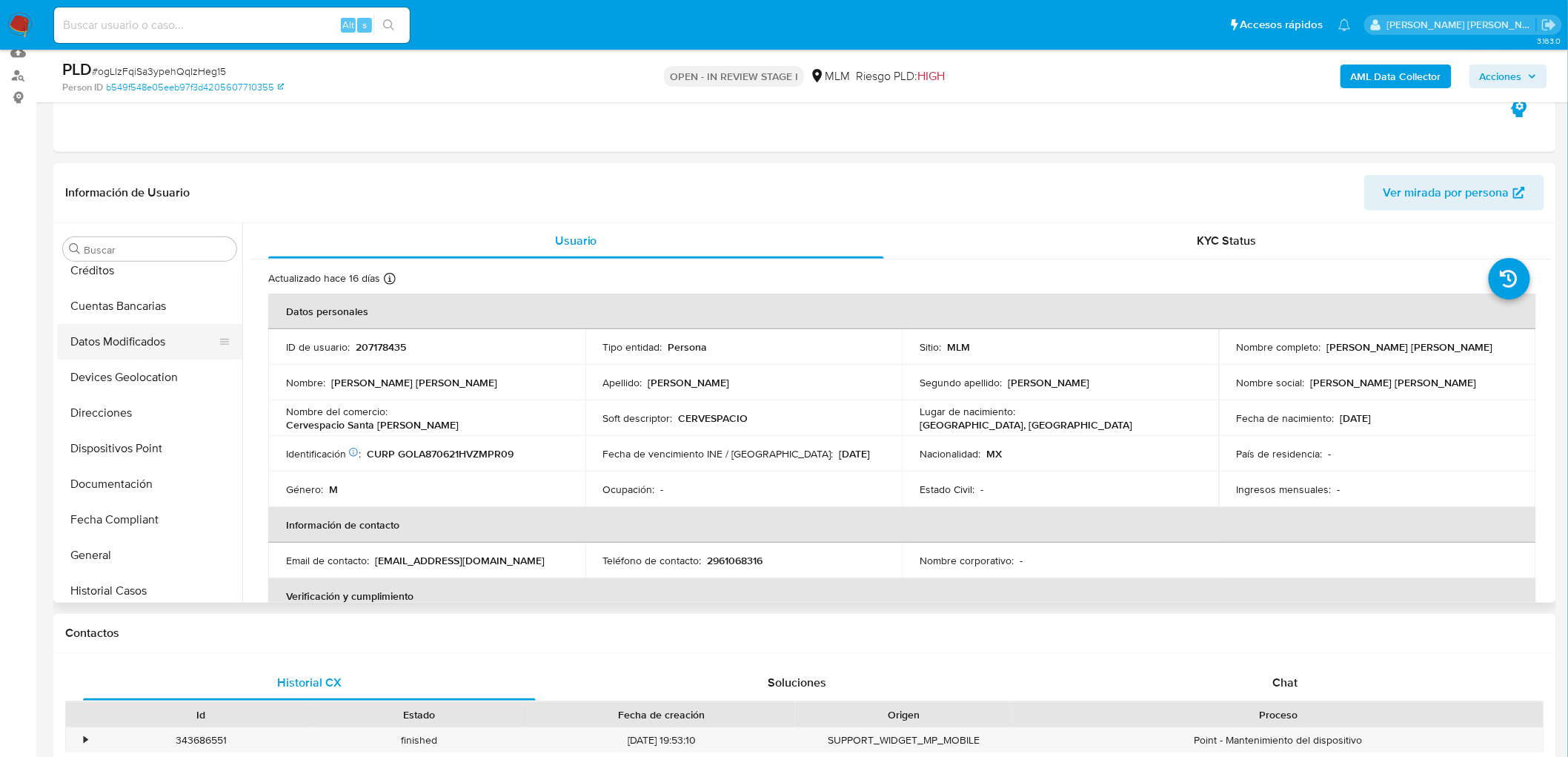
scroll to position [247, 0]
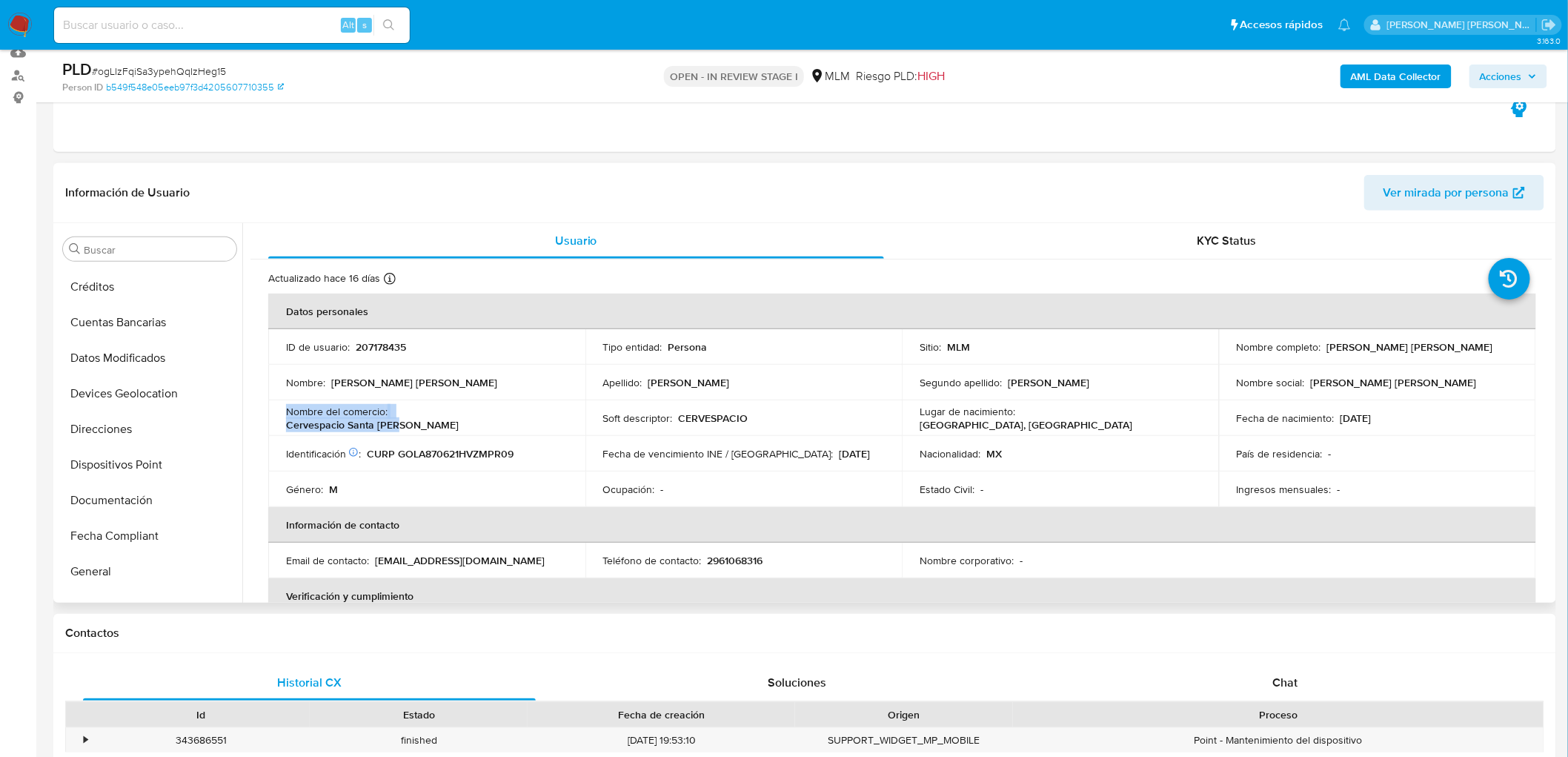
drag, startPoint x: 424, startPoint y: 425, endPoint x: 272, endPoint y: 416, distance: 152.3
click at [272, 416] on td "Nombre del comercio : Cervespacio Santa Rosa" at bounding box center [427, 418] width 317 height 35
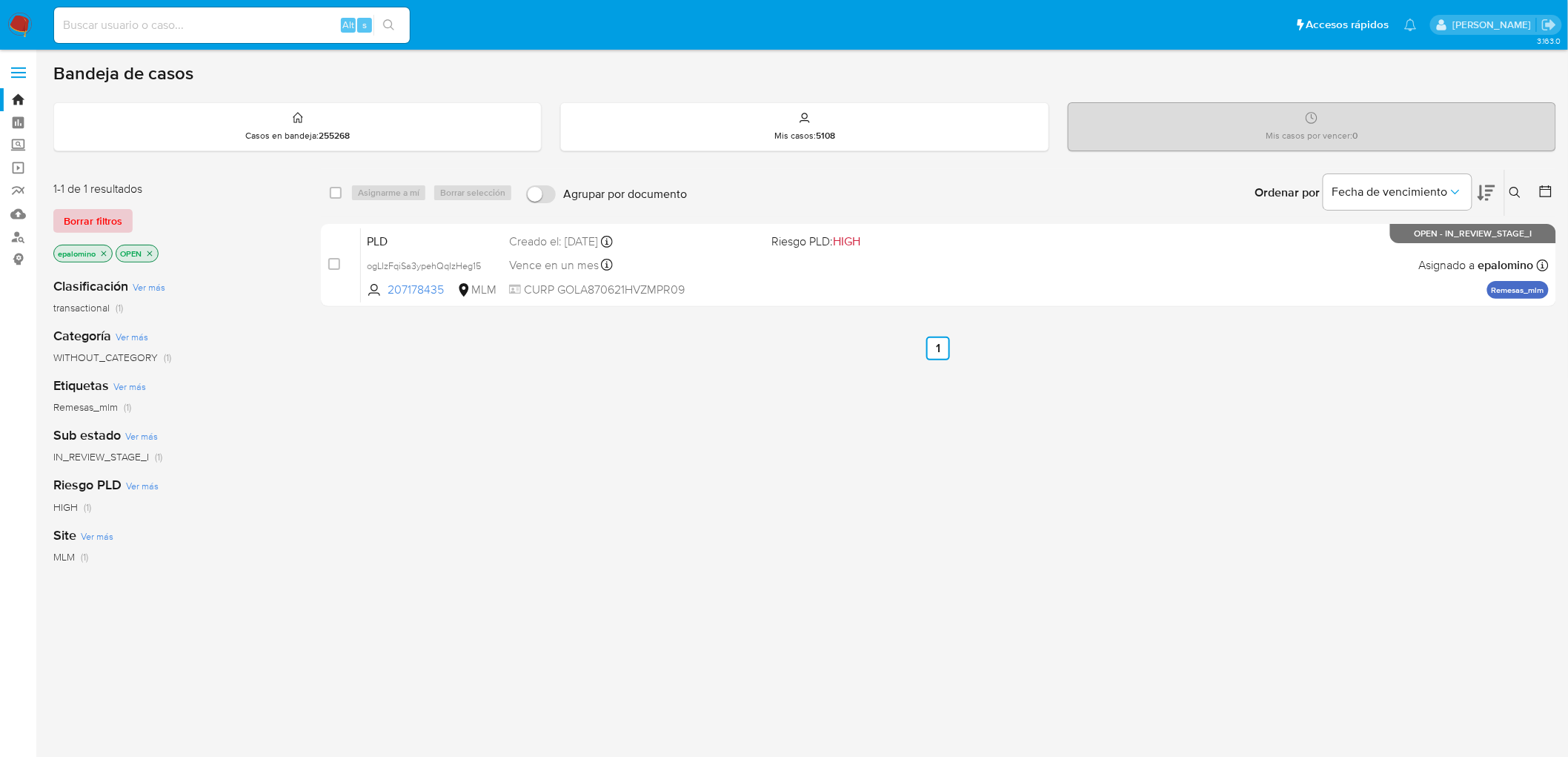
click at [106, 223] on span "Borrar filtros" at bounding box center [93, 221] width 58 height 21
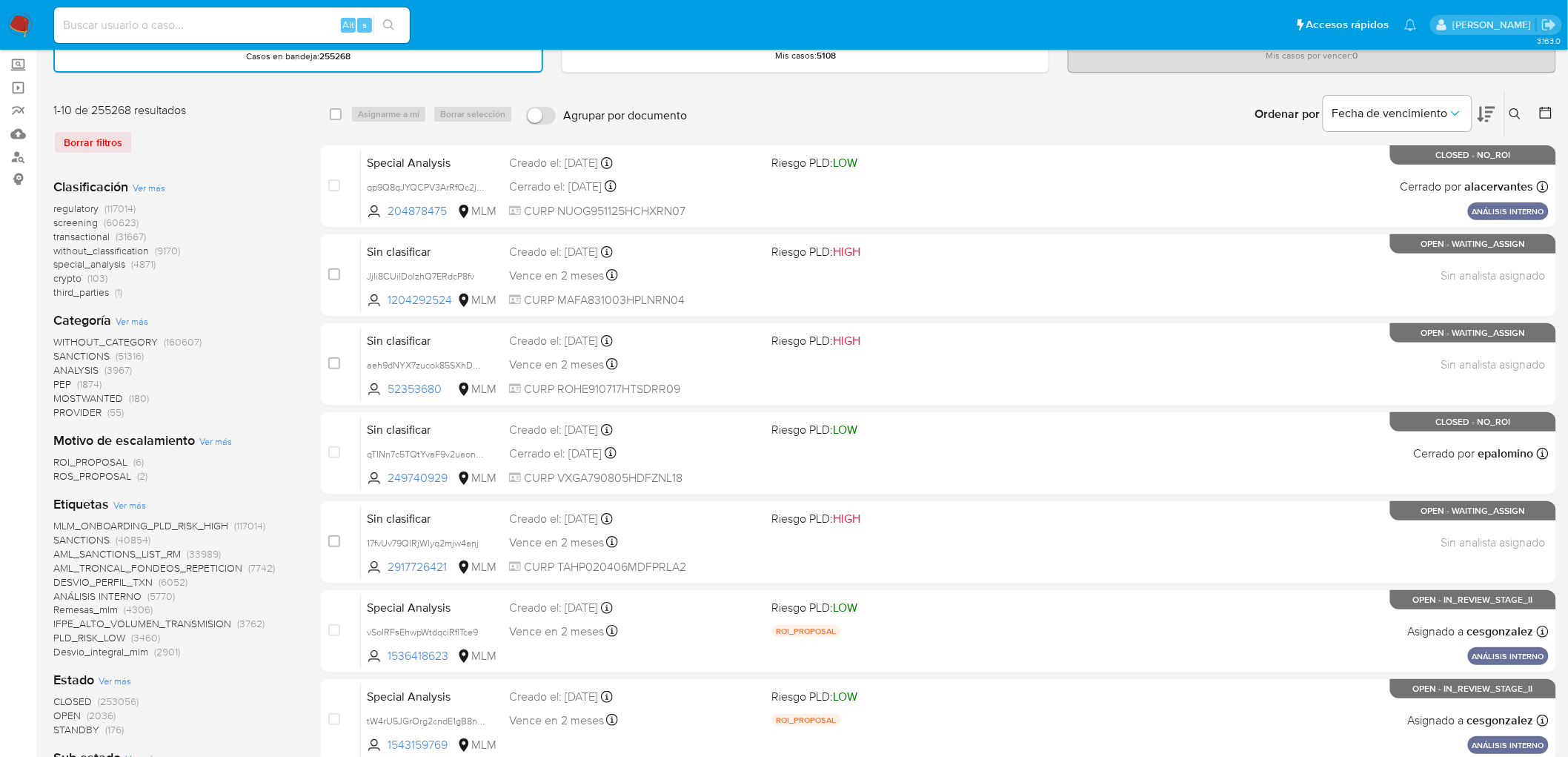
scroll to position [83, 0]
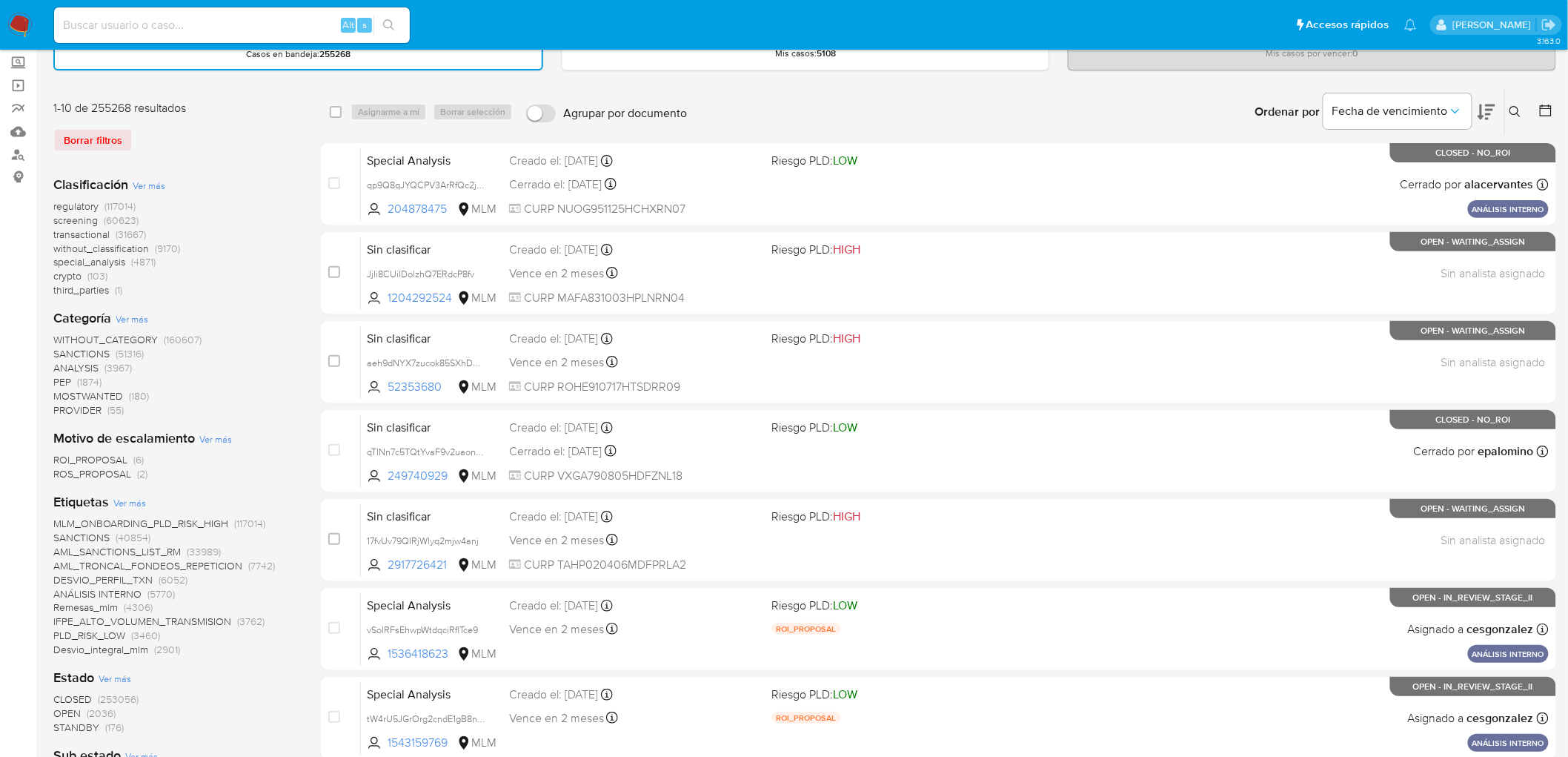
click at [16, 27] on img at bounding box center [21, 26] width 26 height 26
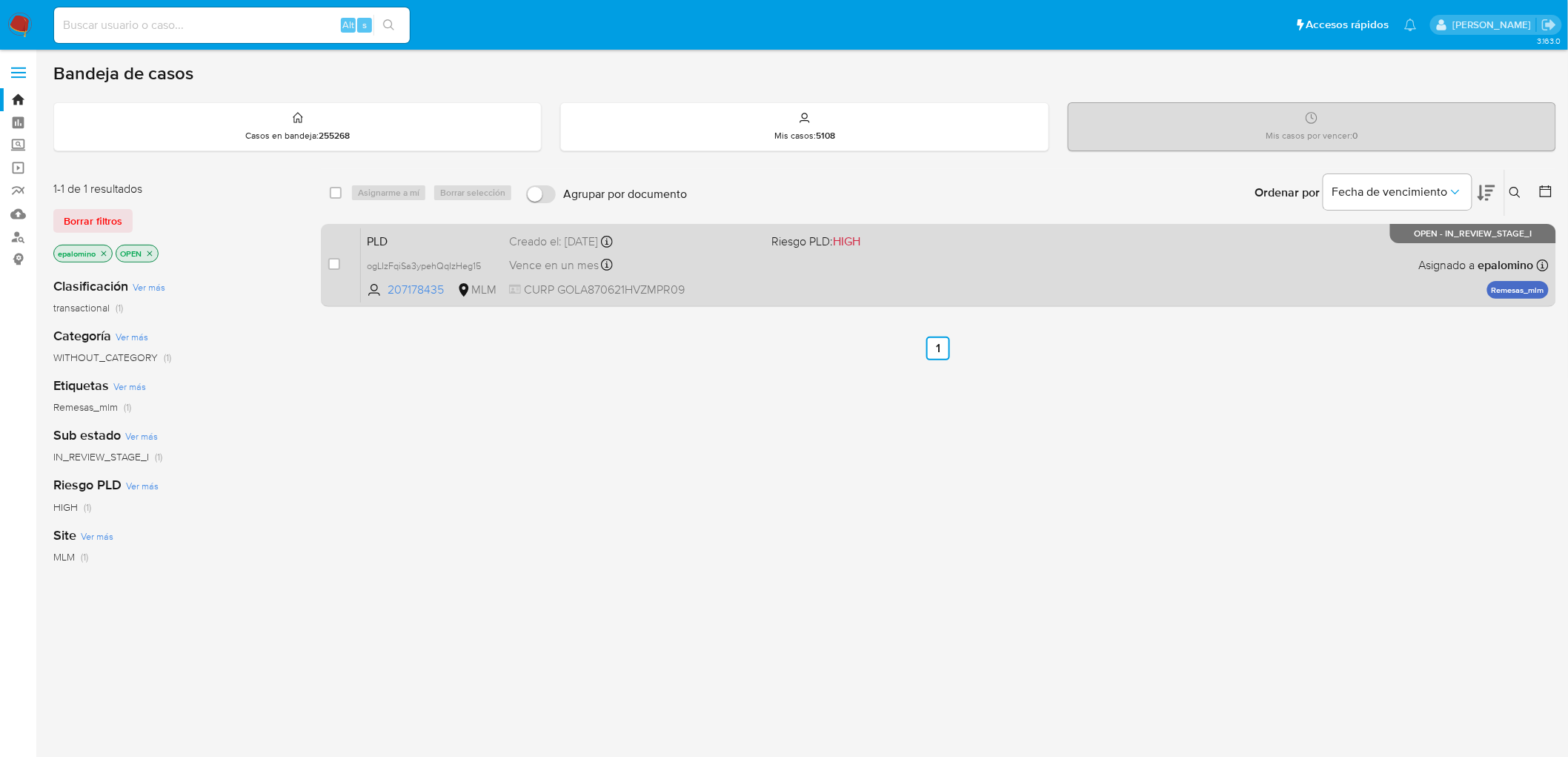
click at [383, 245] on span "PLD" at bounding box center [432, 240] width 131 height 20
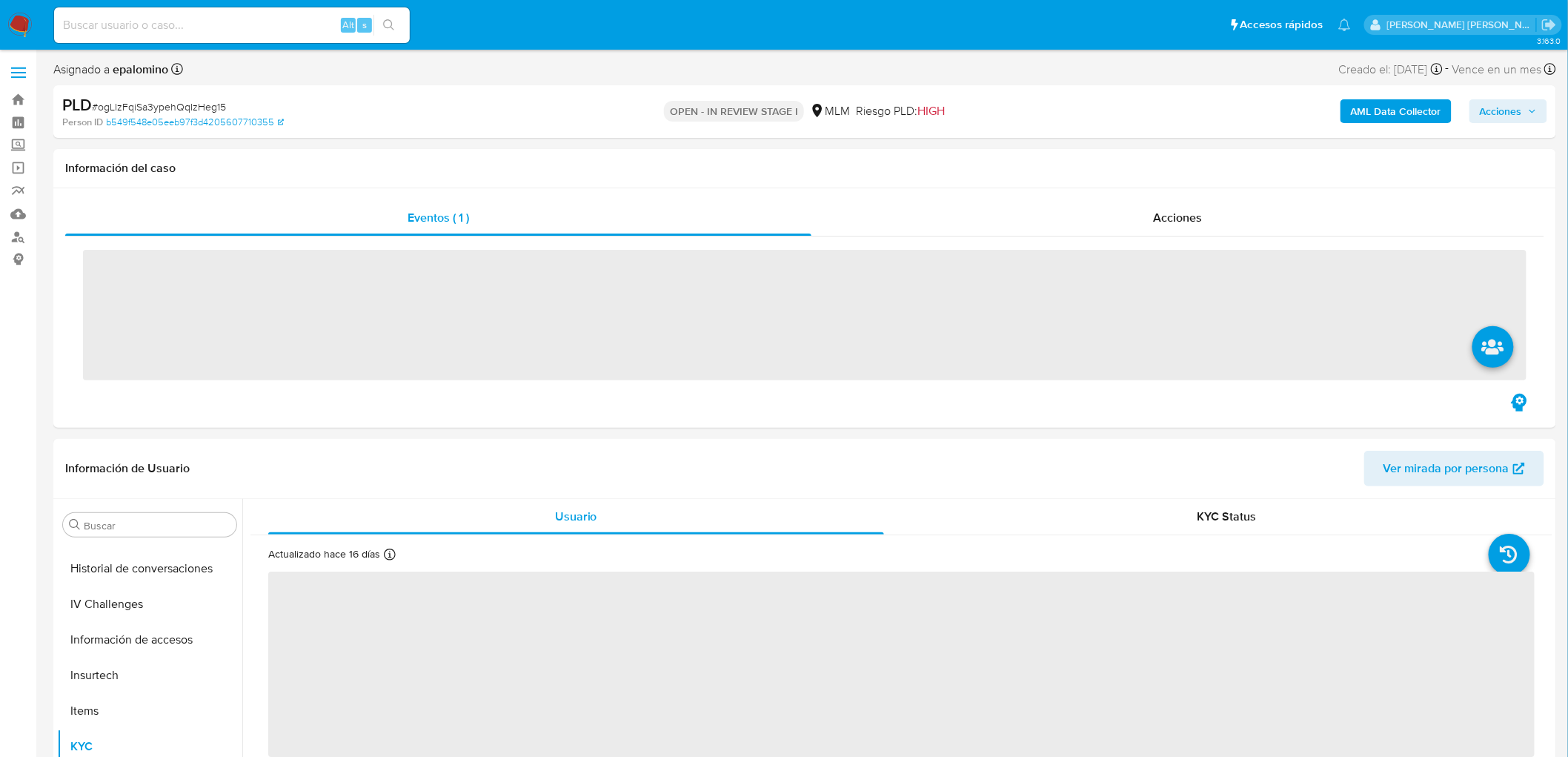
scroll to position [732, 0]
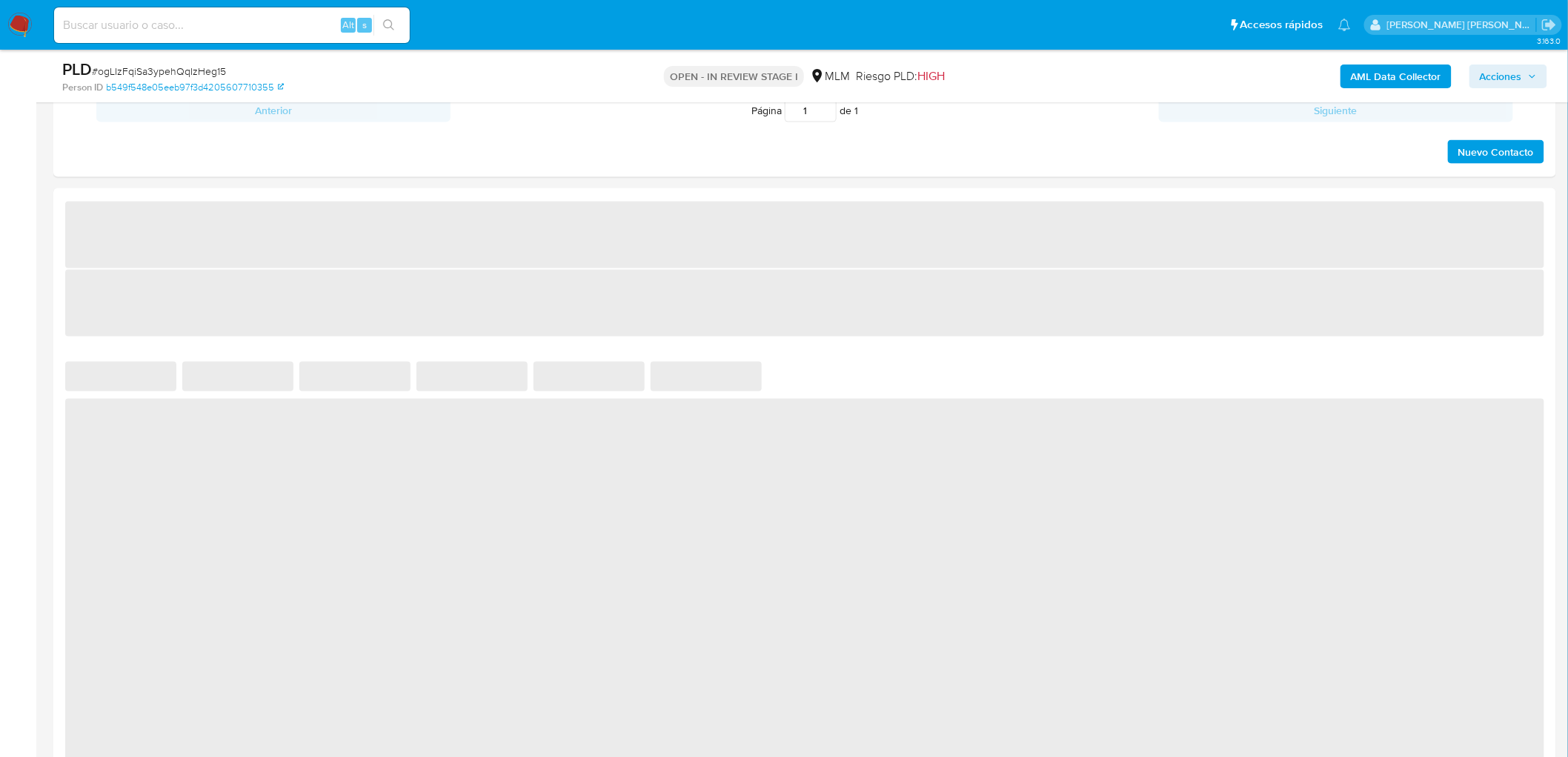
select select "10"
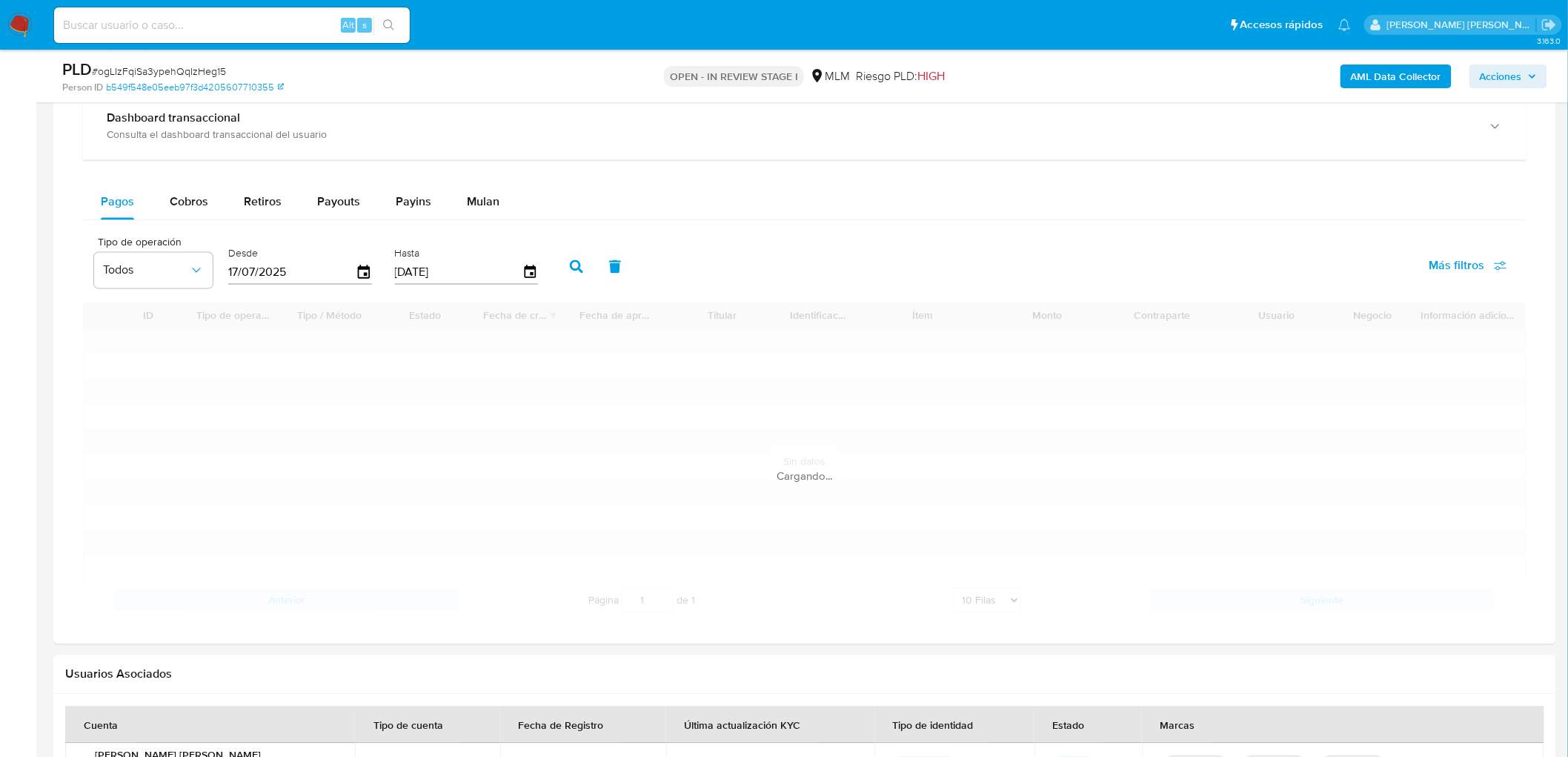
scroll to position [1061, 0]
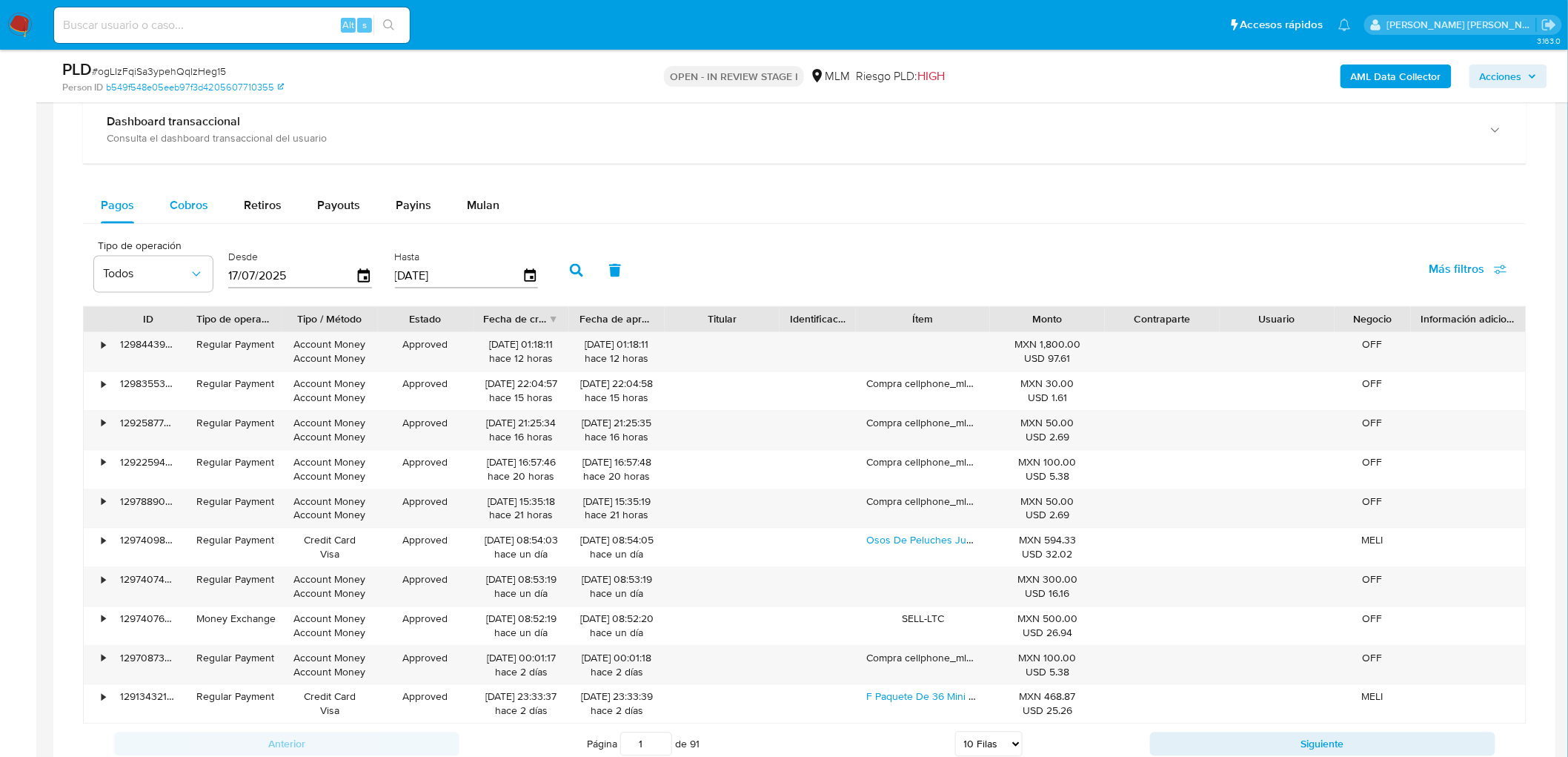
click at [191, 210] on span "Cobros" at bounding box center [188, 205] width 38 height 17
select select "10"
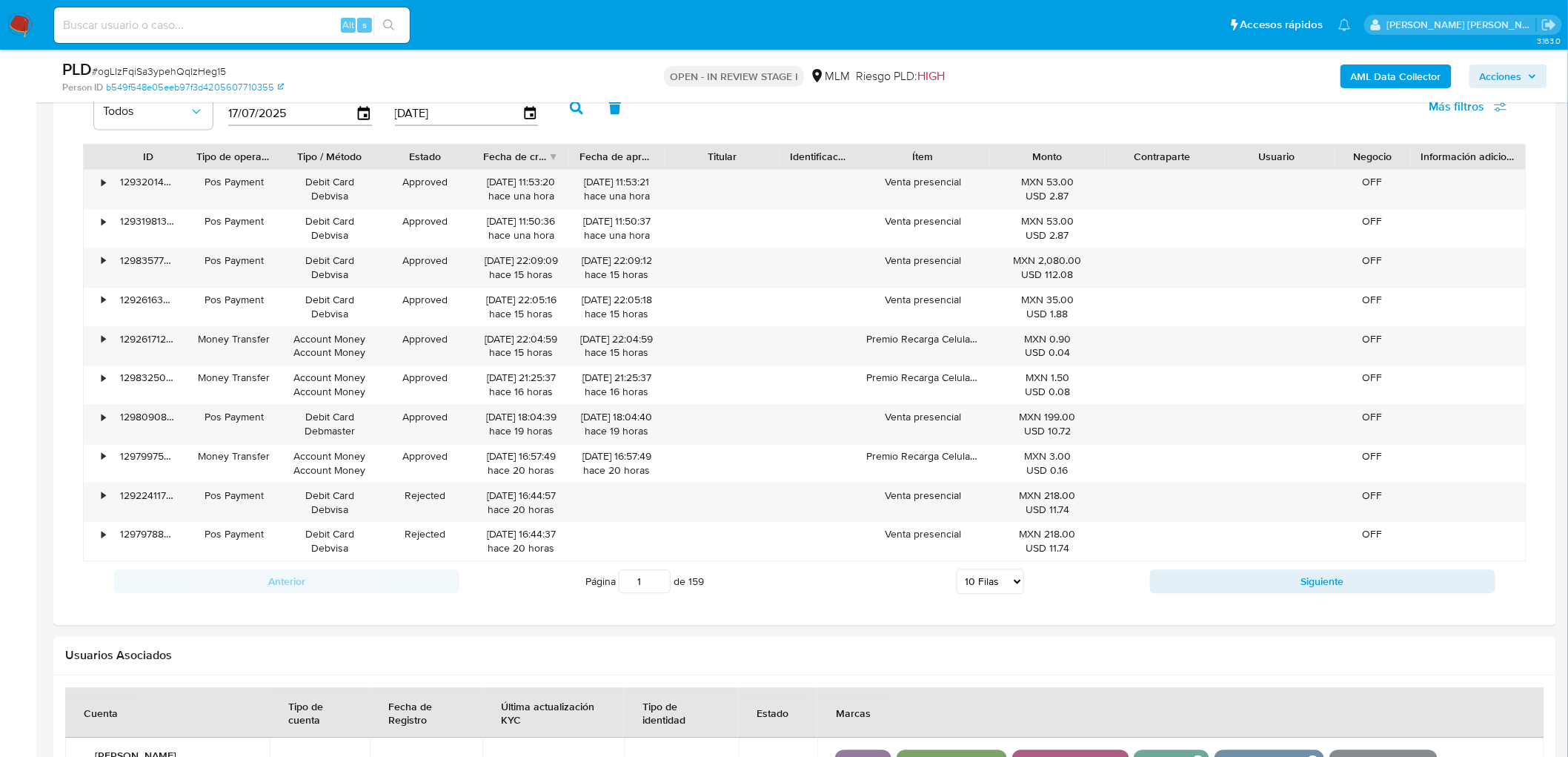
scroll to position [1227, 0]
click at [1197, 573] on button "Siguiente" at bounding box center [1323, 580] width 345 height 24
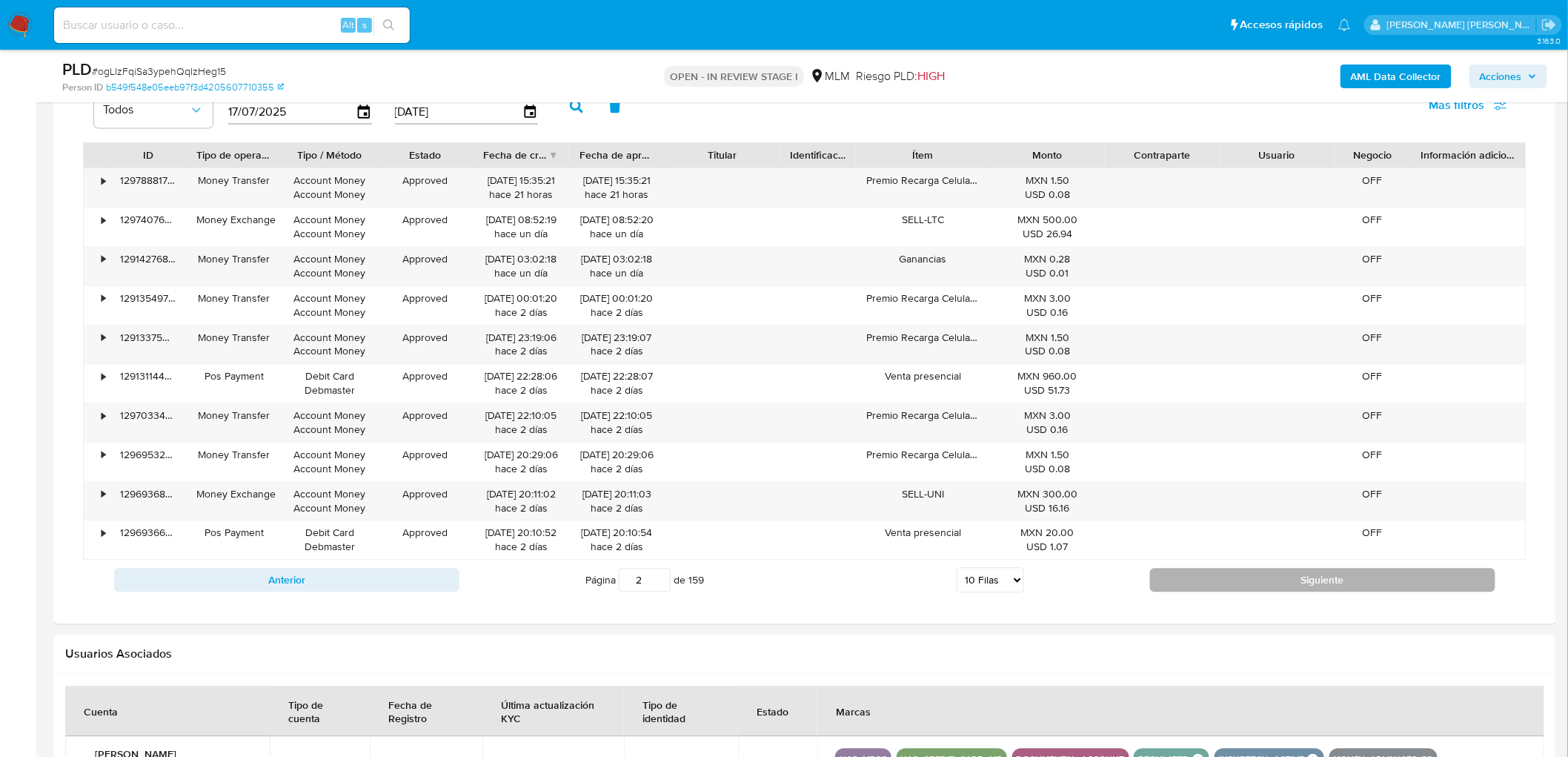
click at [1218, 584] on button "Siguiente" at bounding box center [1323, 580] width 345 height 24
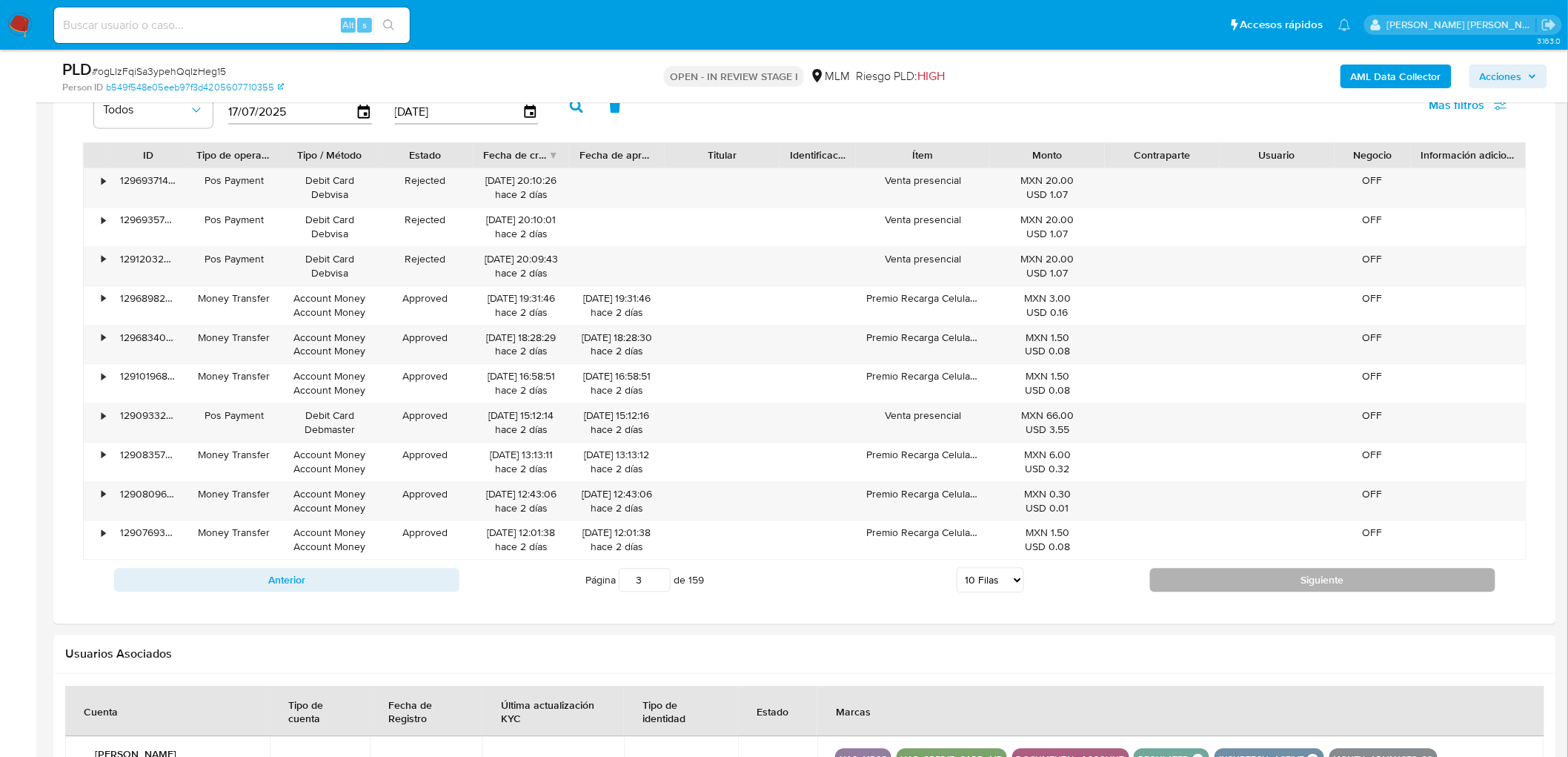
click at [1218, 584] on button "Siguiente" at bounding box center [1323, 580] width 345 height 24
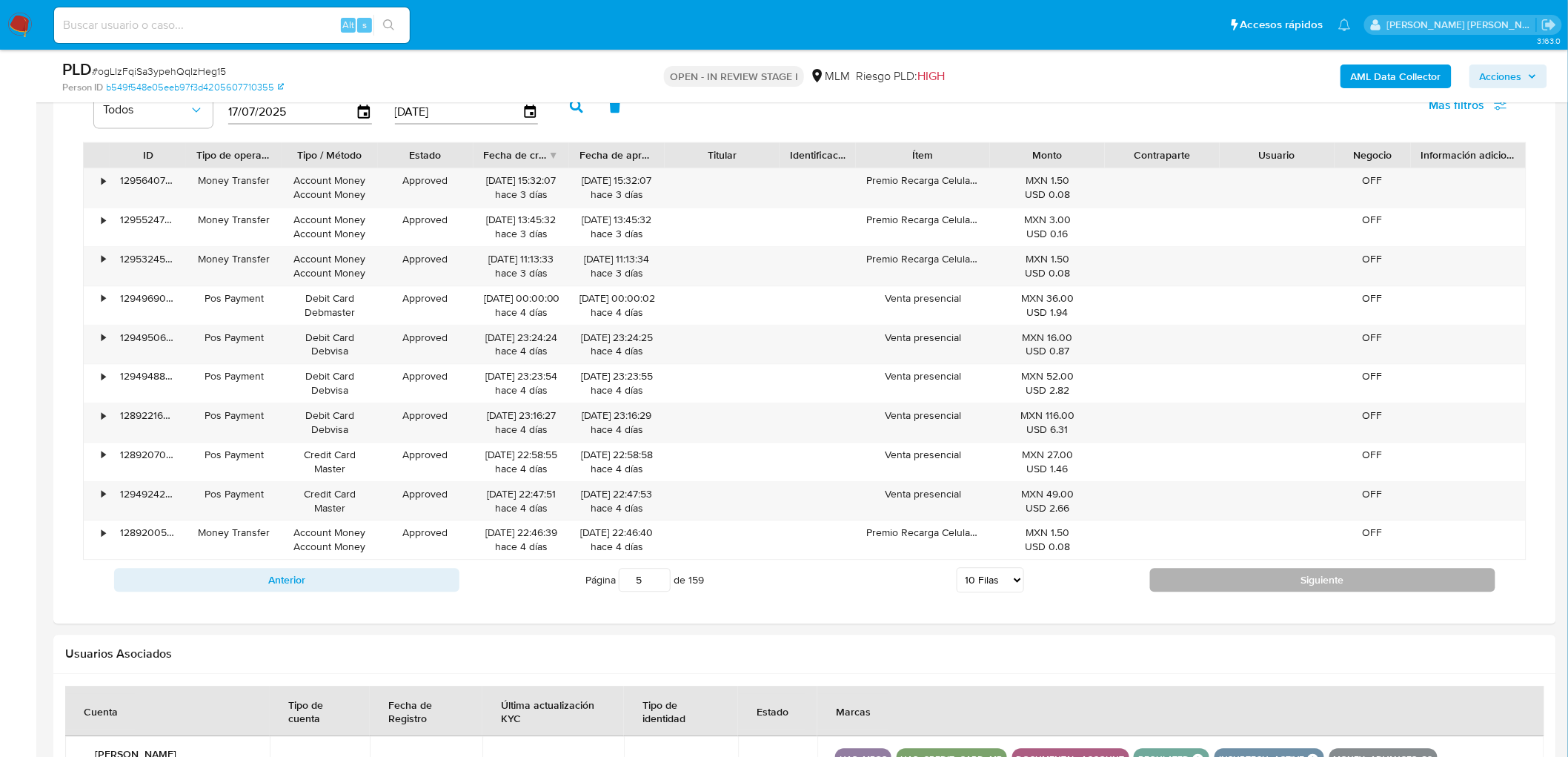
click at [1232, 574] on button "Siguiente" at bounding box center [1323, 580] width 345 height 24
click at [1256, 572] on button "Siguiente" at bounding box center [1323, 580] width 345 height 24
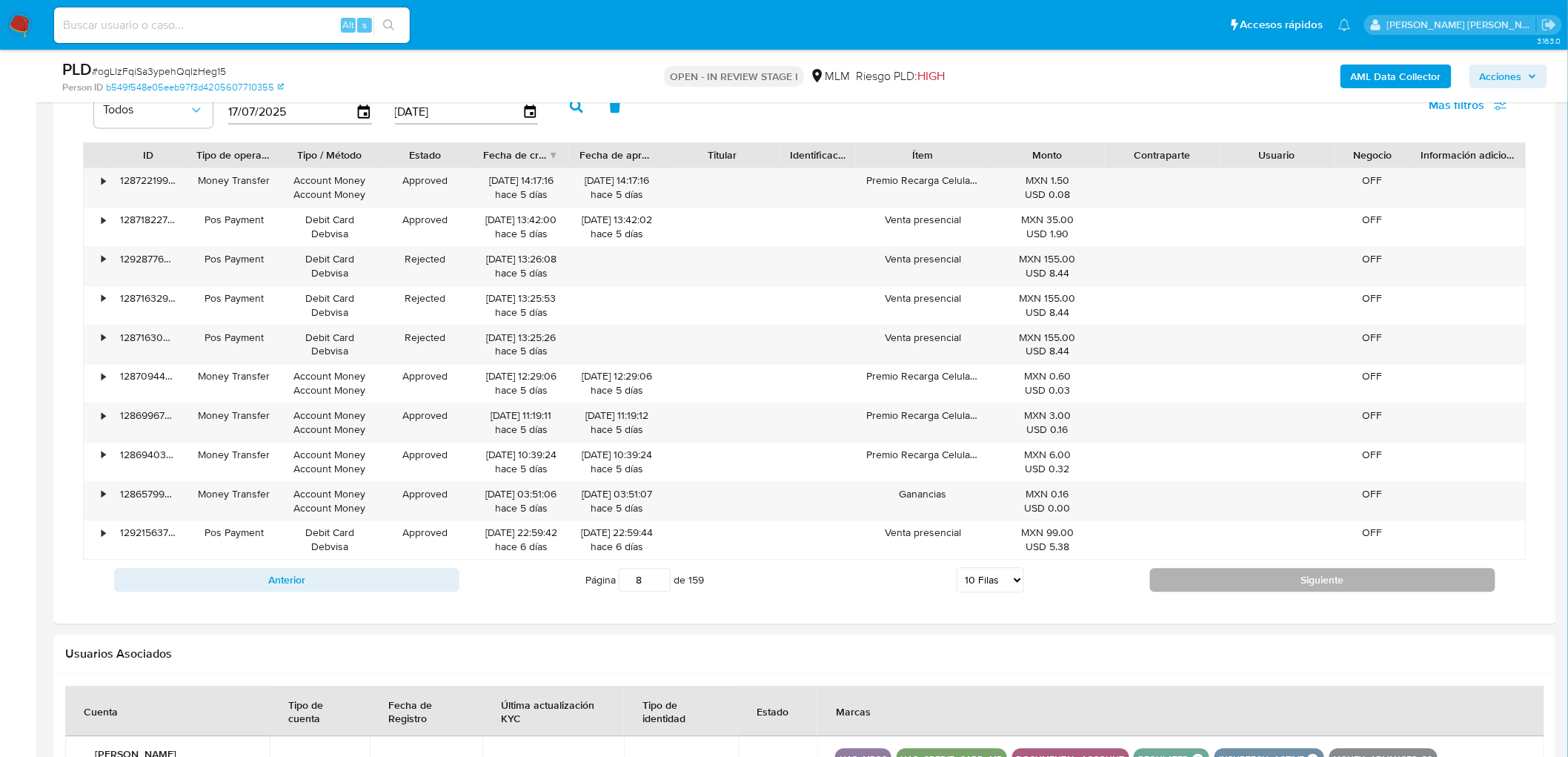
click at [1256, 572] on button "Siguiente" at bounding box center [1323, 580] width 345 height 24
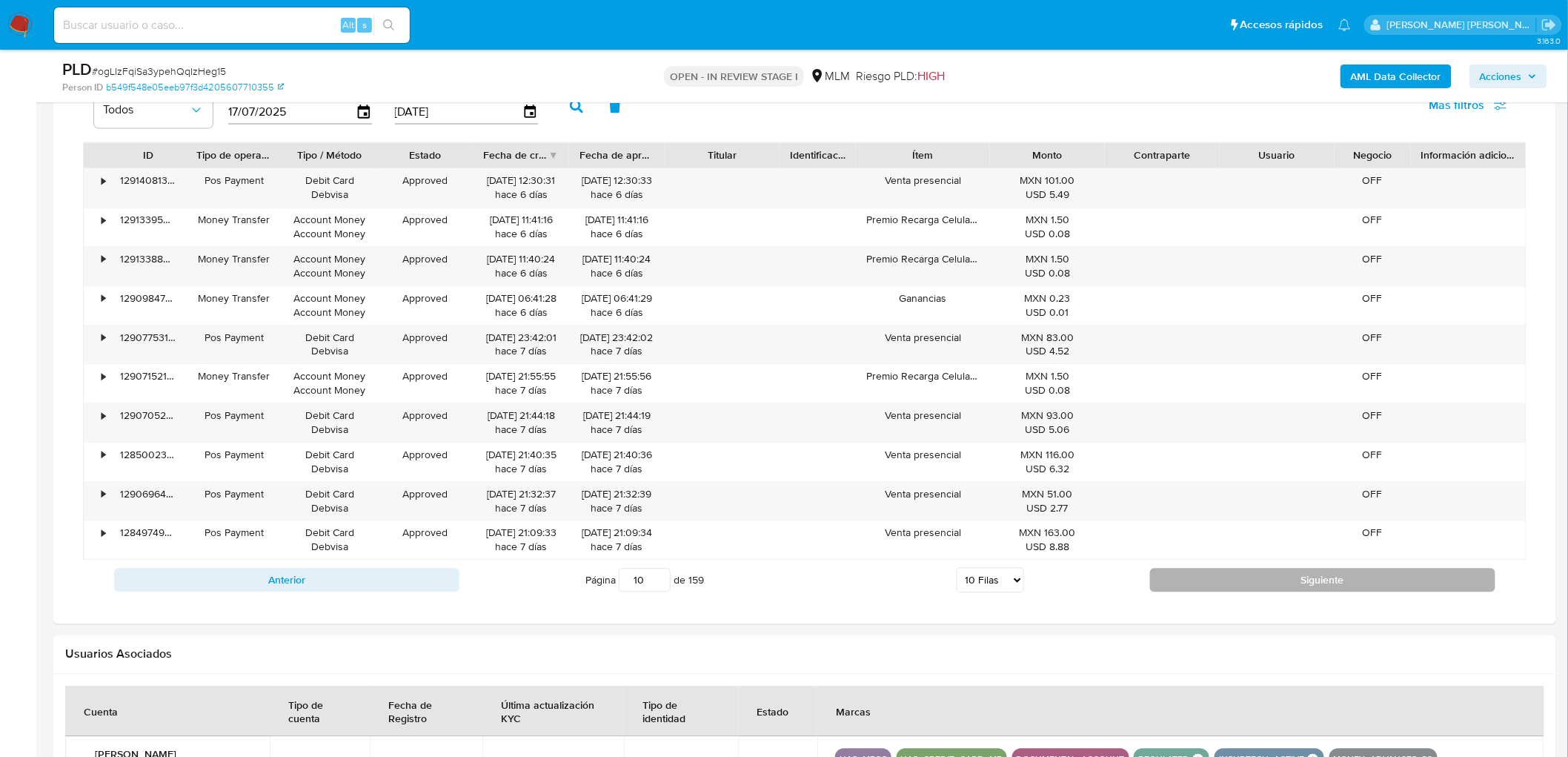
click at [1256, 572] on button "Siguiente" at bounding box center [1323, 580] width 345 height 24
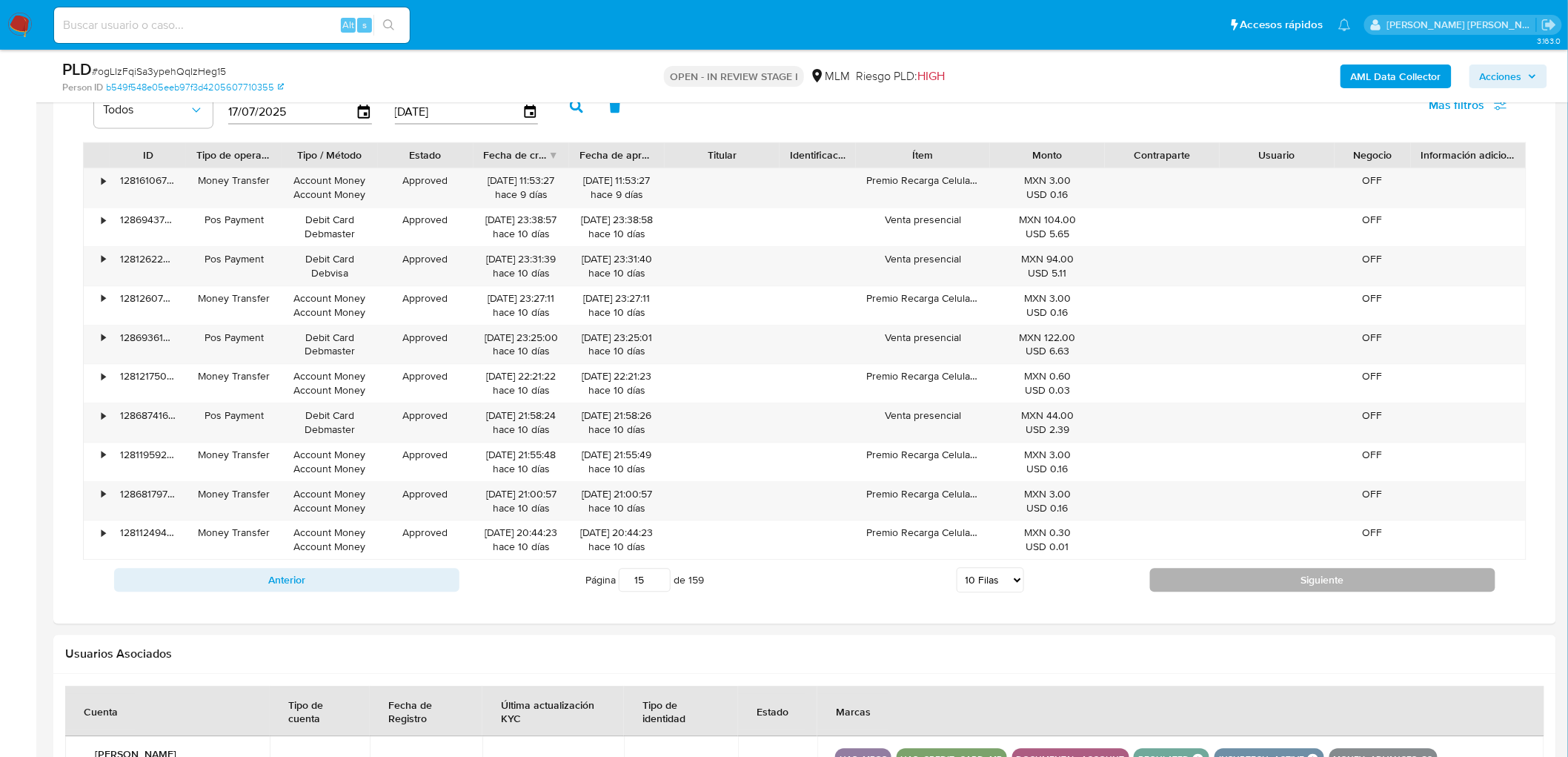
click at [1222, 578] on button "Siguiente" at bounding box center [1323, 580] width 345 height 24
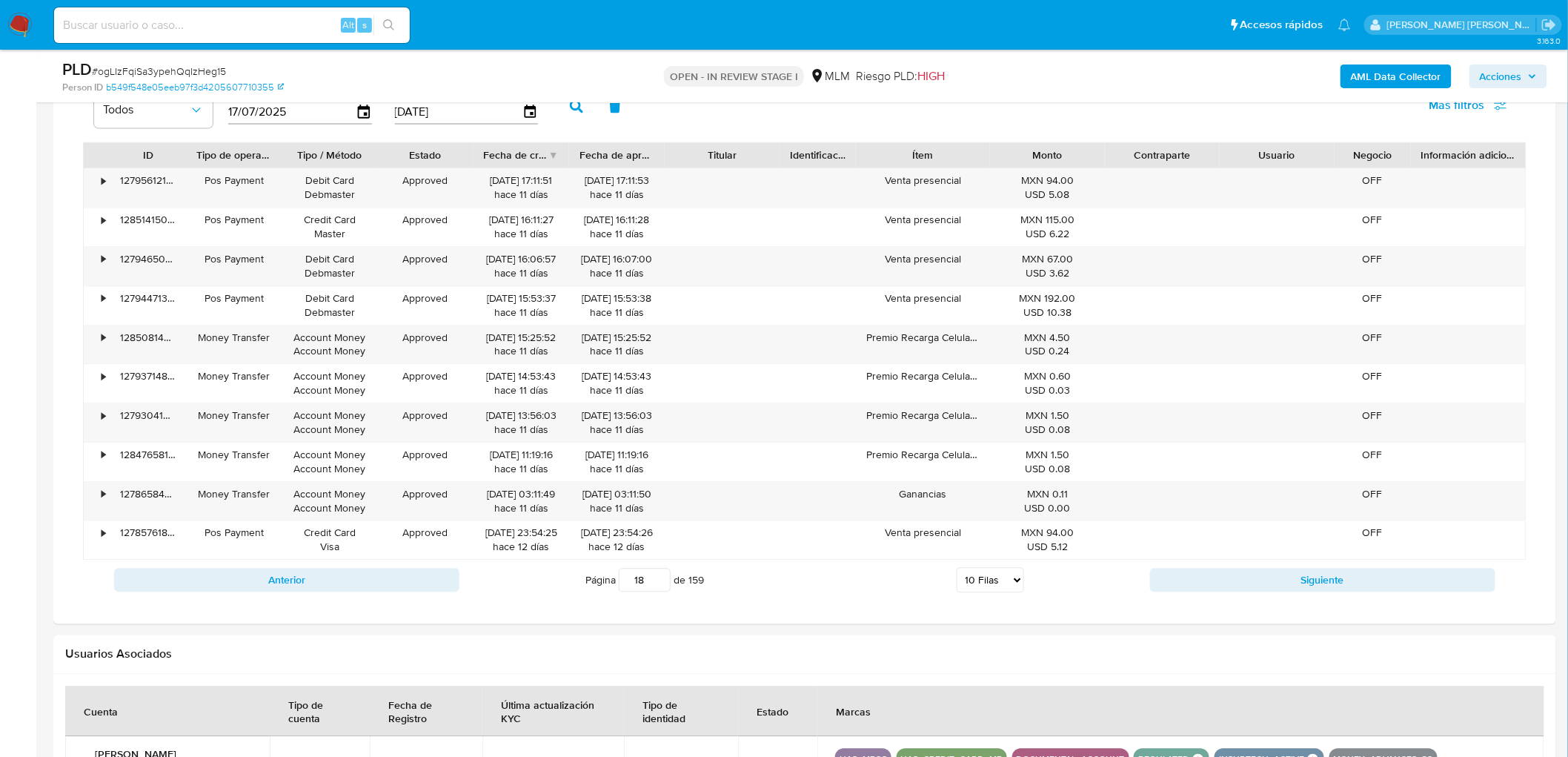
click at [1222, 579] on button "Siguiente" at bounding box center [1323, 580] width 345 height 24
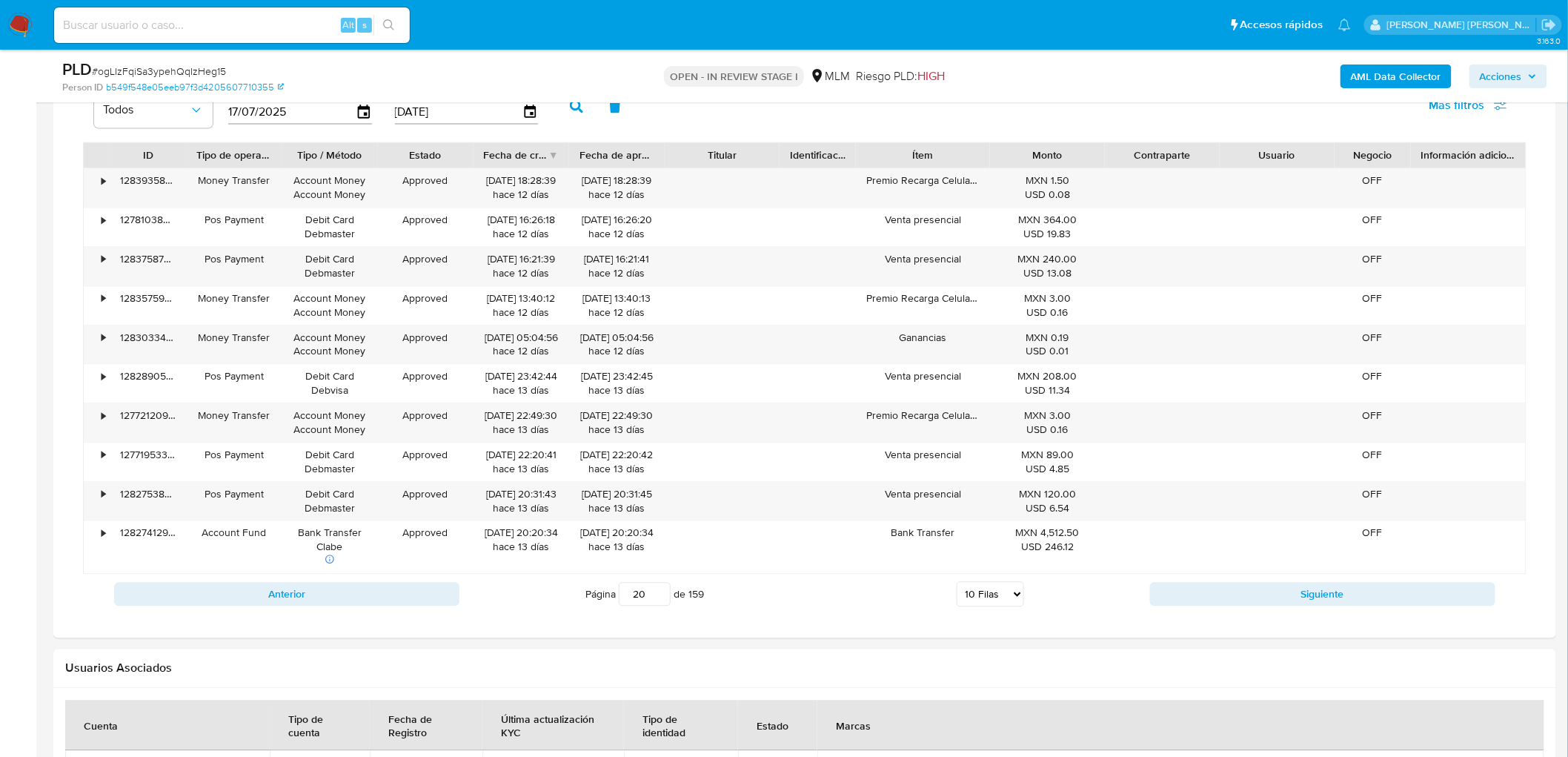
click at [1222, 579] on div "Anterior Página 20 de 159 5 Filas 10 Filas 20 Filas 25 Filas 50 Filas 100 Filas…" at bounding box center [804, 594] width 1444 height 40
click at [1238, 590] on button "Siguiente" at bounding box center [1323, 594] width 345 height 24
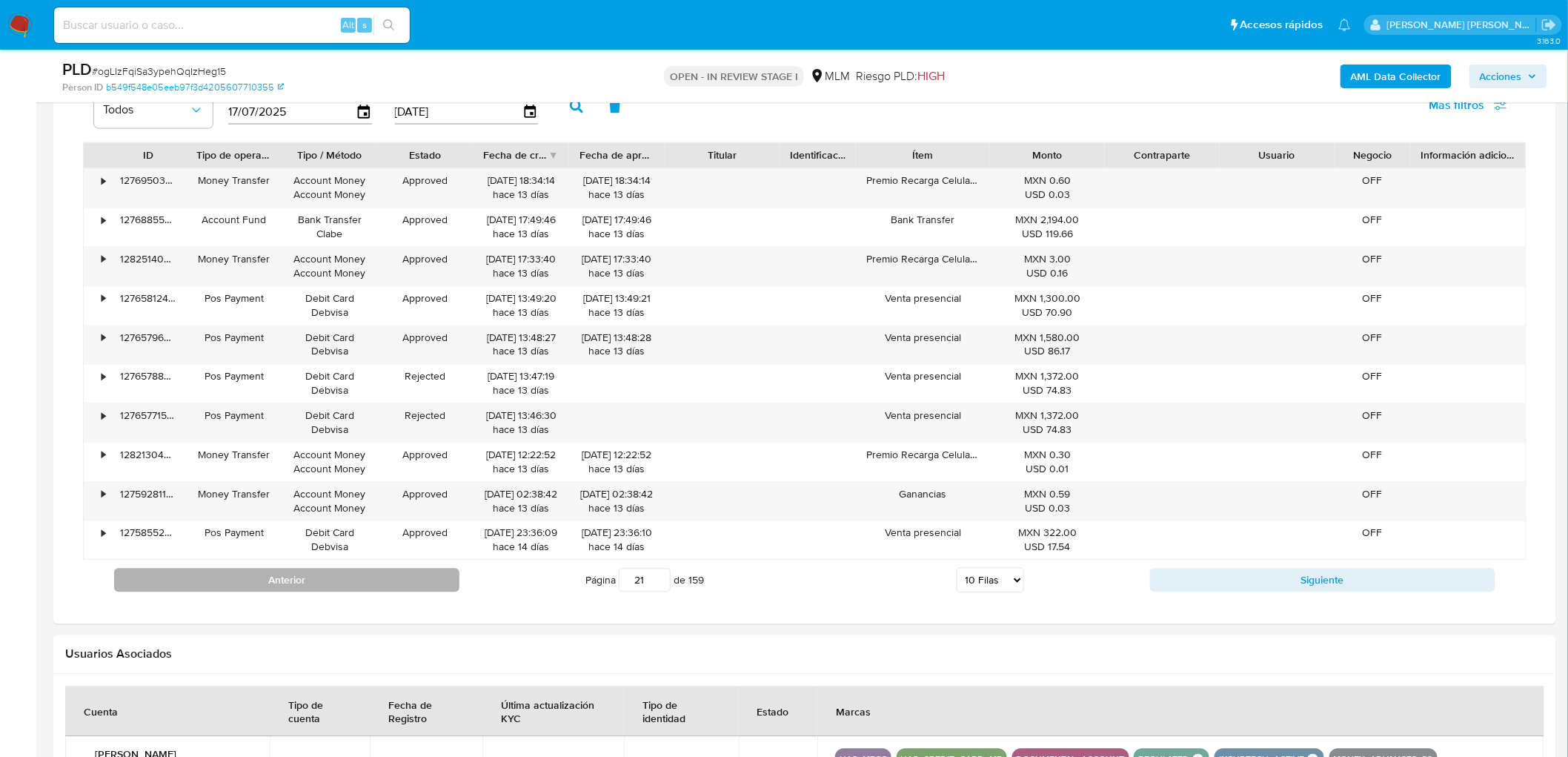
click at [282, 581] on button "Anterior" at bounding box center [286, 580] width 345 height 24
type input "20"
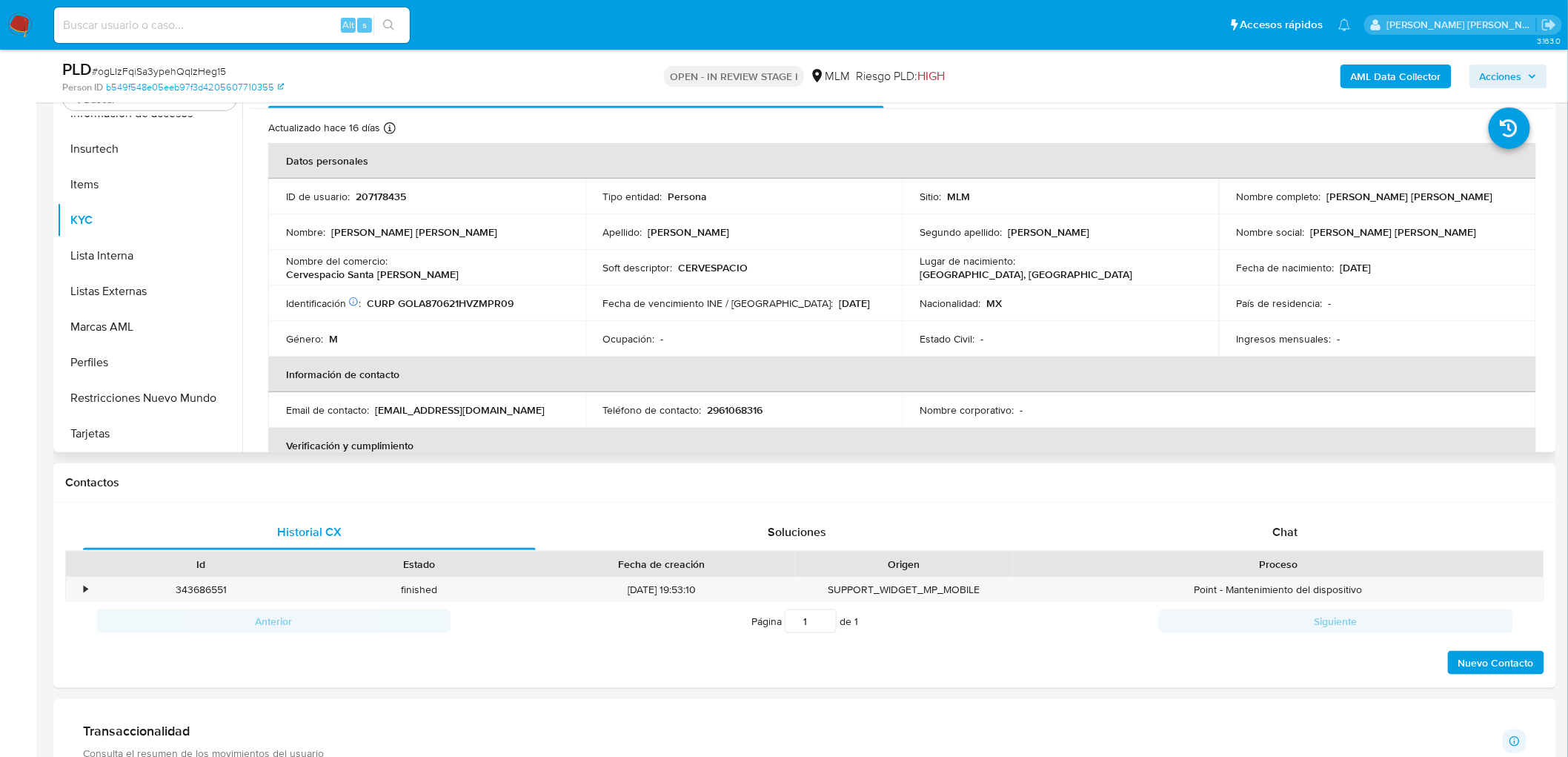
scroll to position [320, 0]
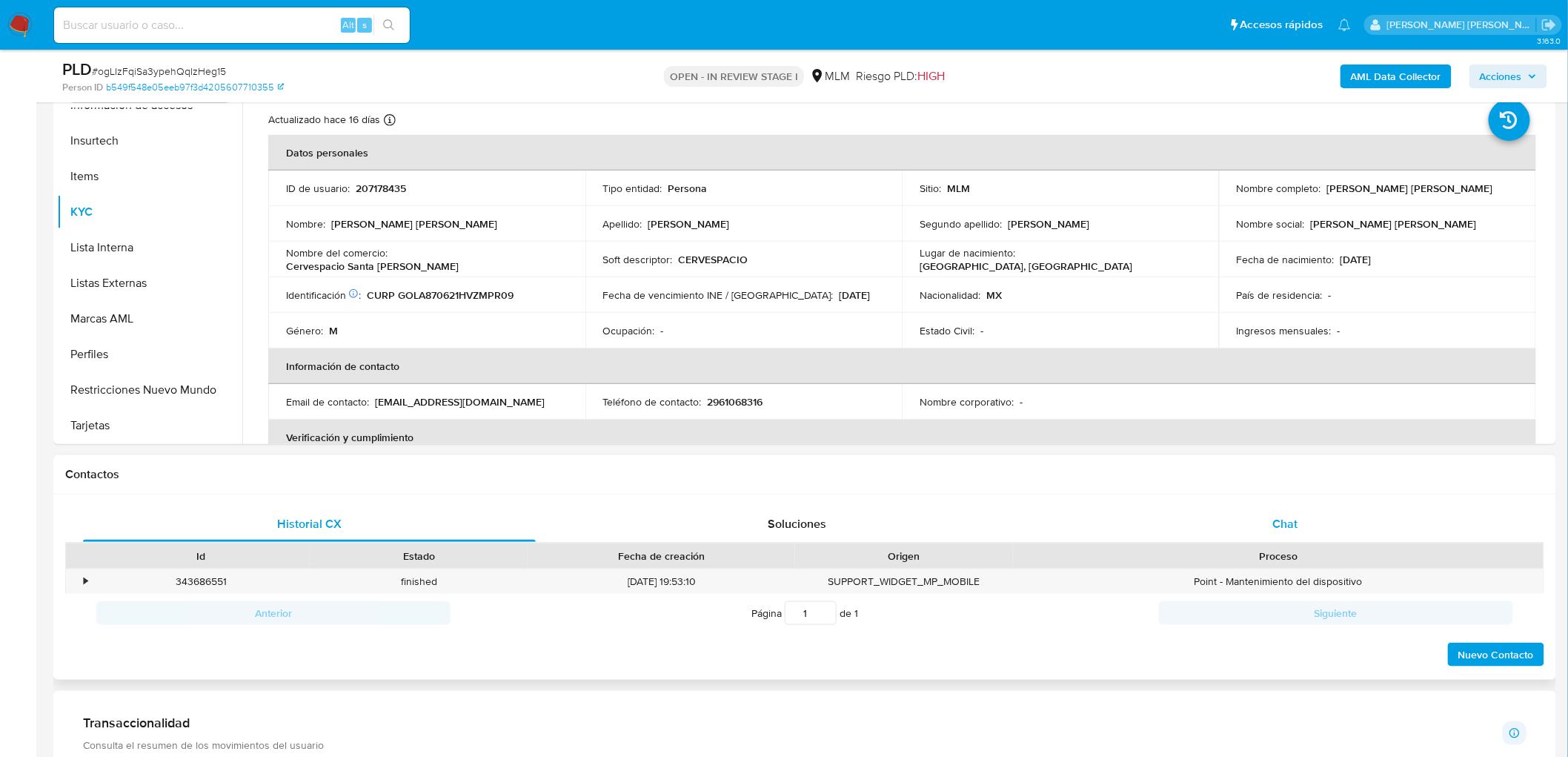
click at [1281, 517] on span "Chat" at bounding box center [1286, 523] width 26 height 17
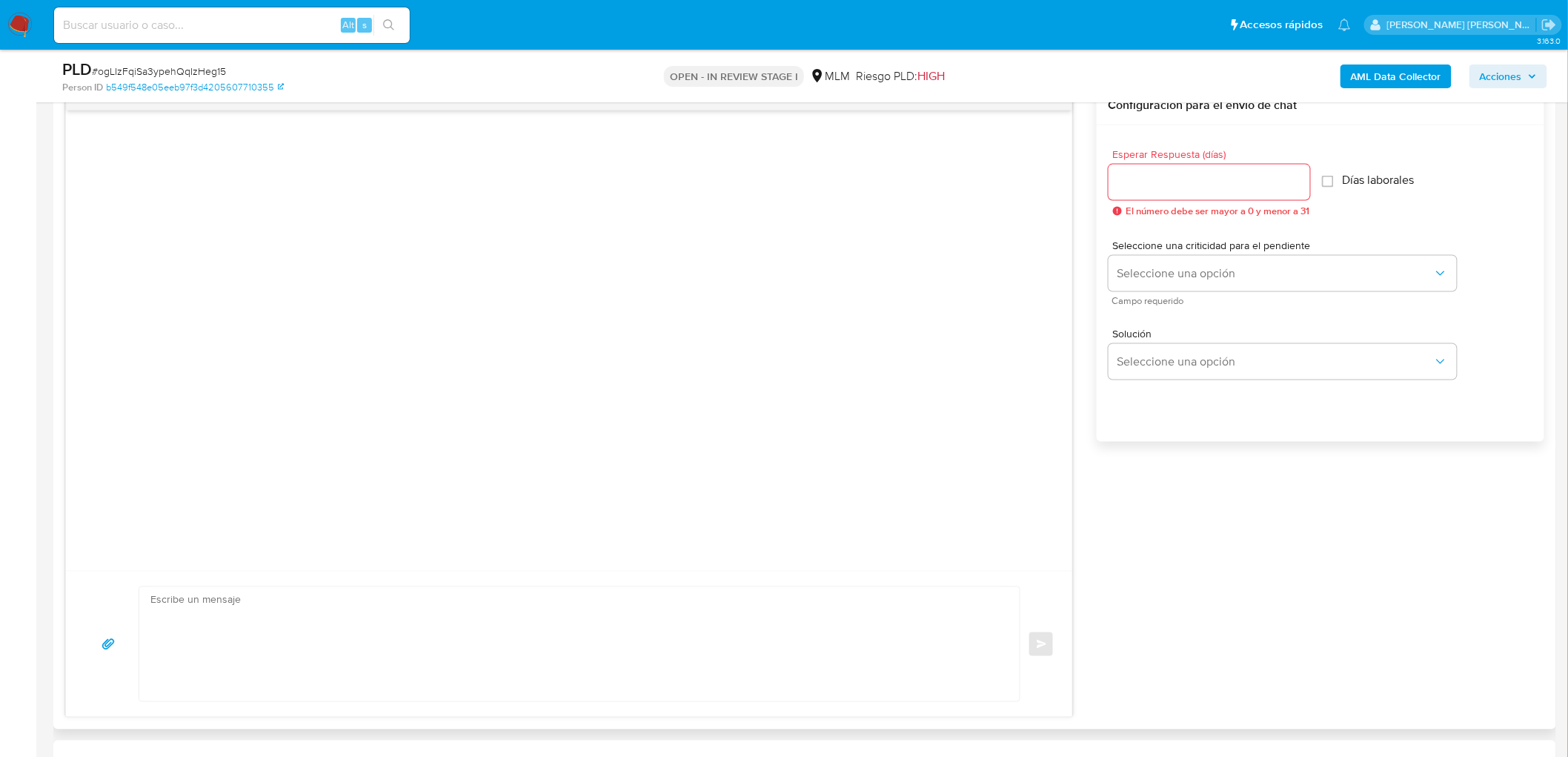
scroll to position [673, 0]
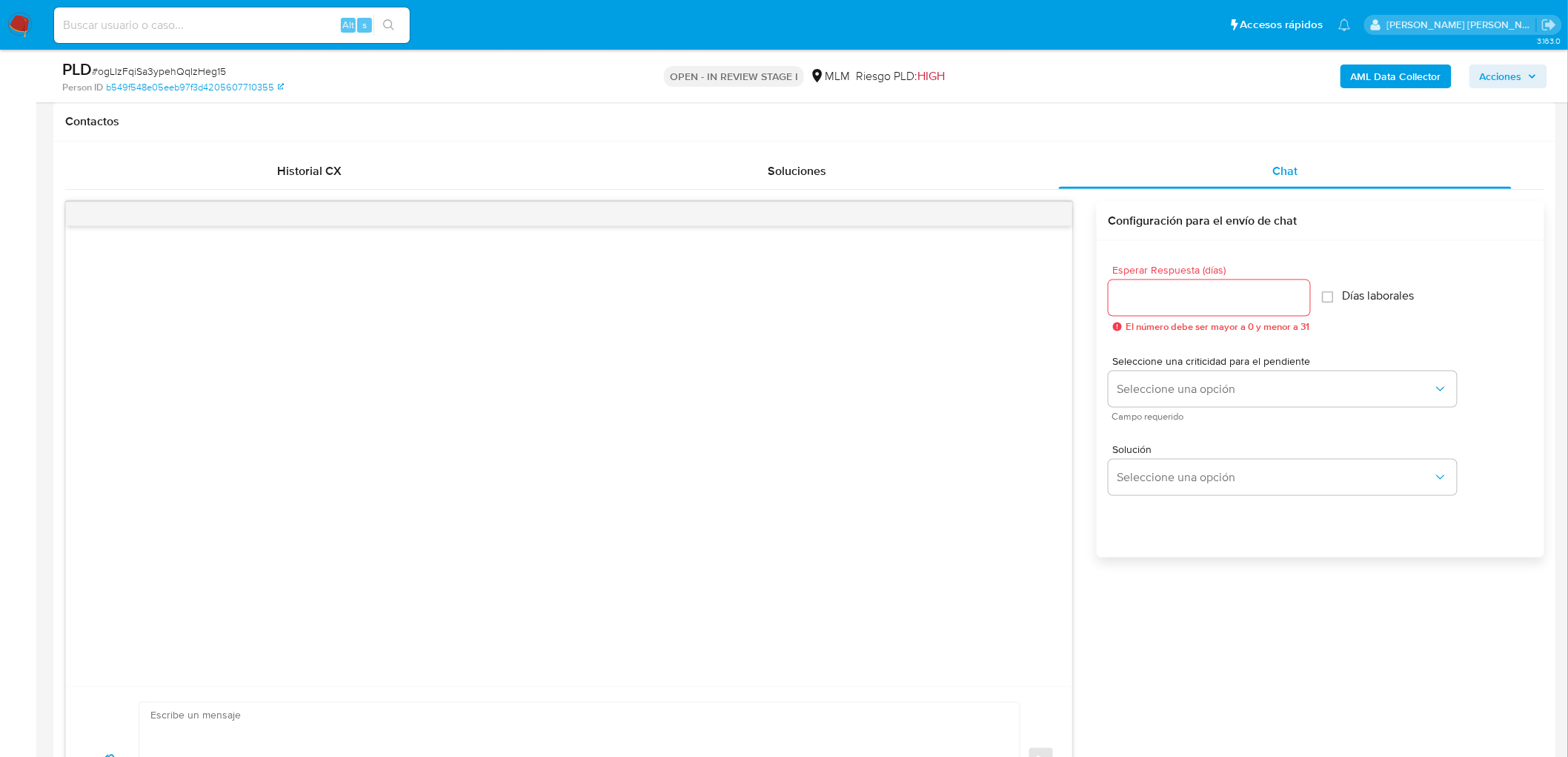
click at [1171, 301] on input "Esperar Respuesta (días)" at bounding box center [1210, 298] width 202 height 20
type input "5"
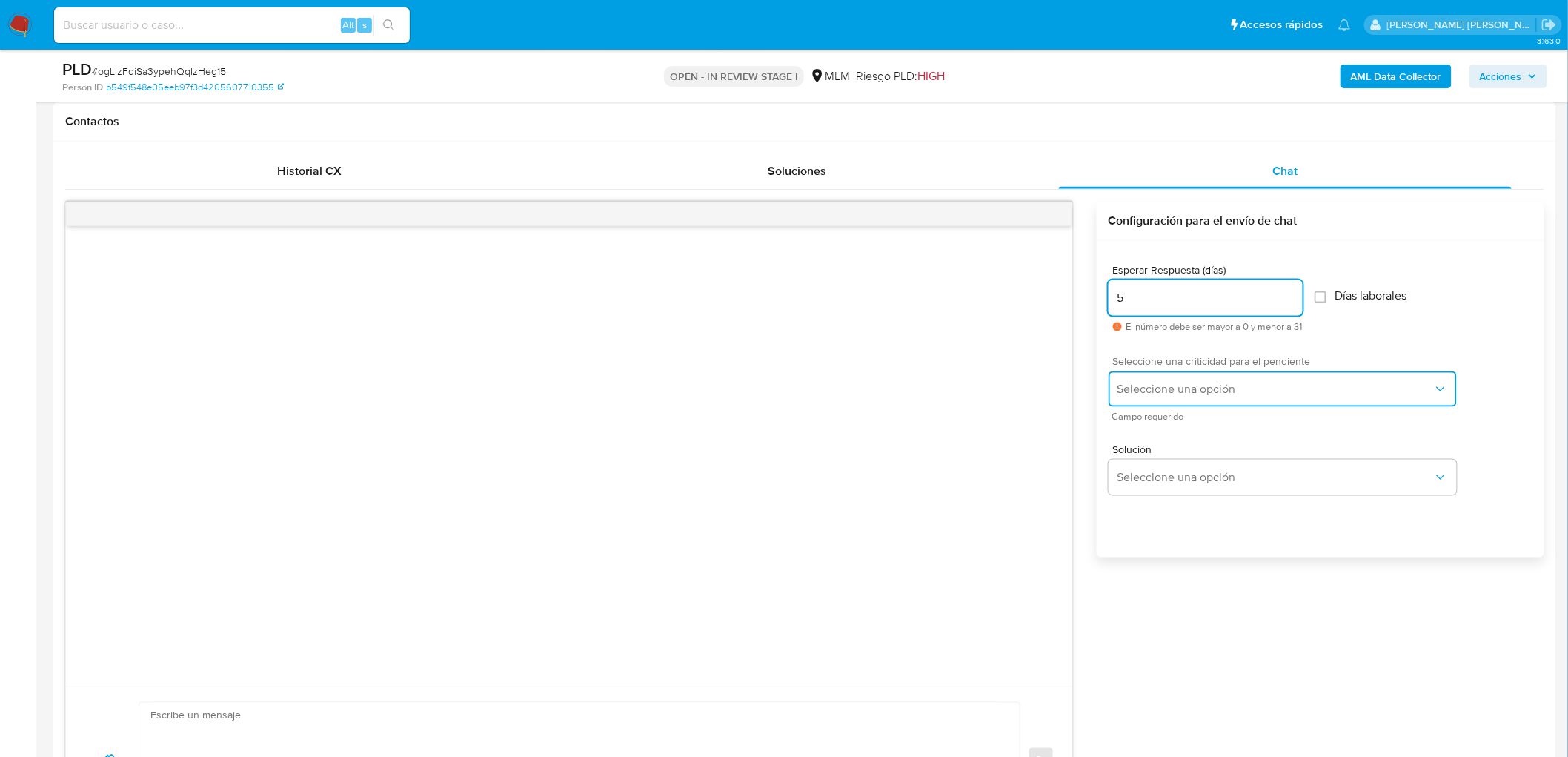
click at [1161, 384] on span "Seleccione una opción" at bounding box center [1276, 389] width 316 height 15
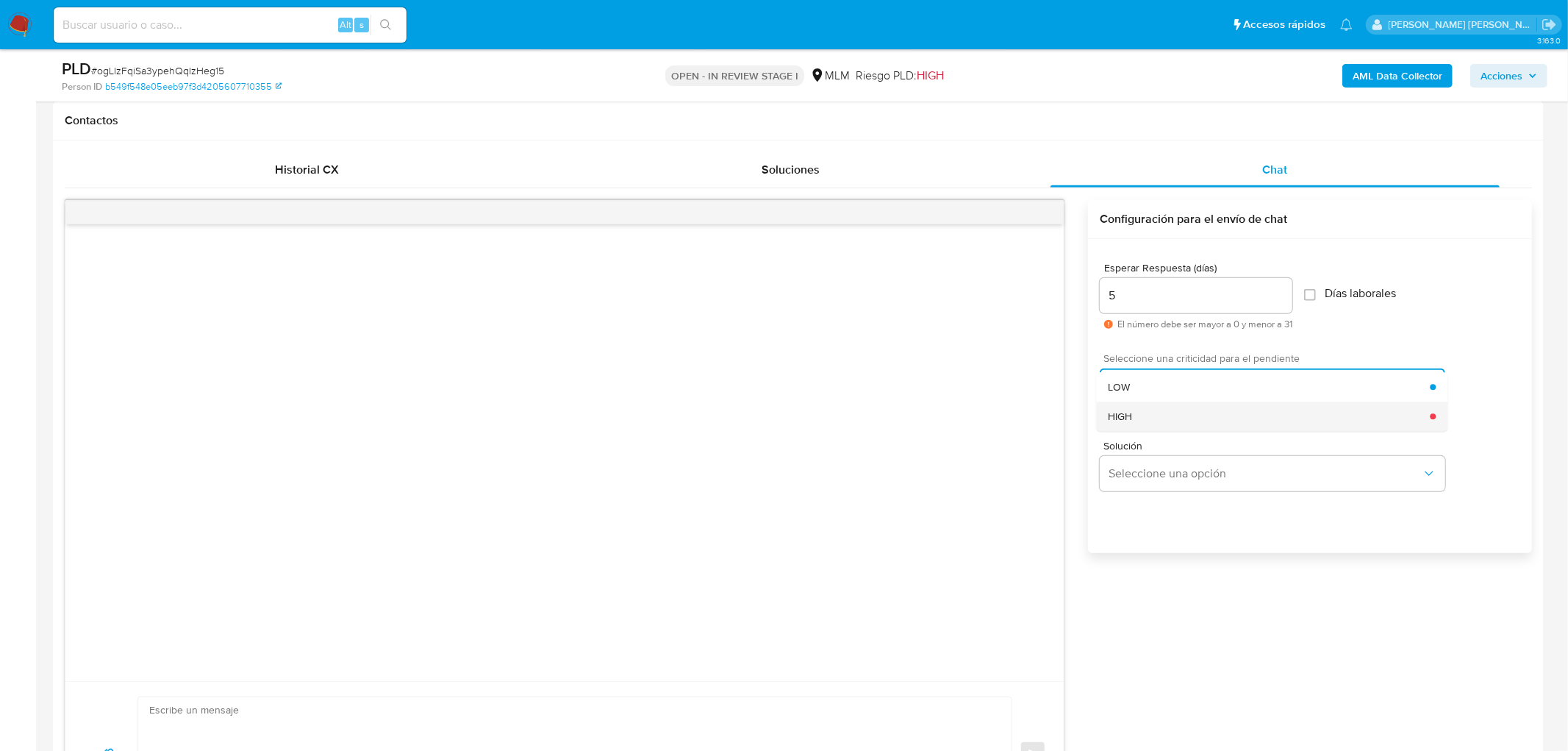
click at [1153, 418] on div "HIGH" at bounding box center [1269, 416] width 322 height 29
drag, startPoint x: 1120, startPoint y: 303, endPoint x: 1112, endPoint y: 303, distance: 8.0
click at [1112, 303] on div "5" at bounding box center [1196, 296] width 192 height 35
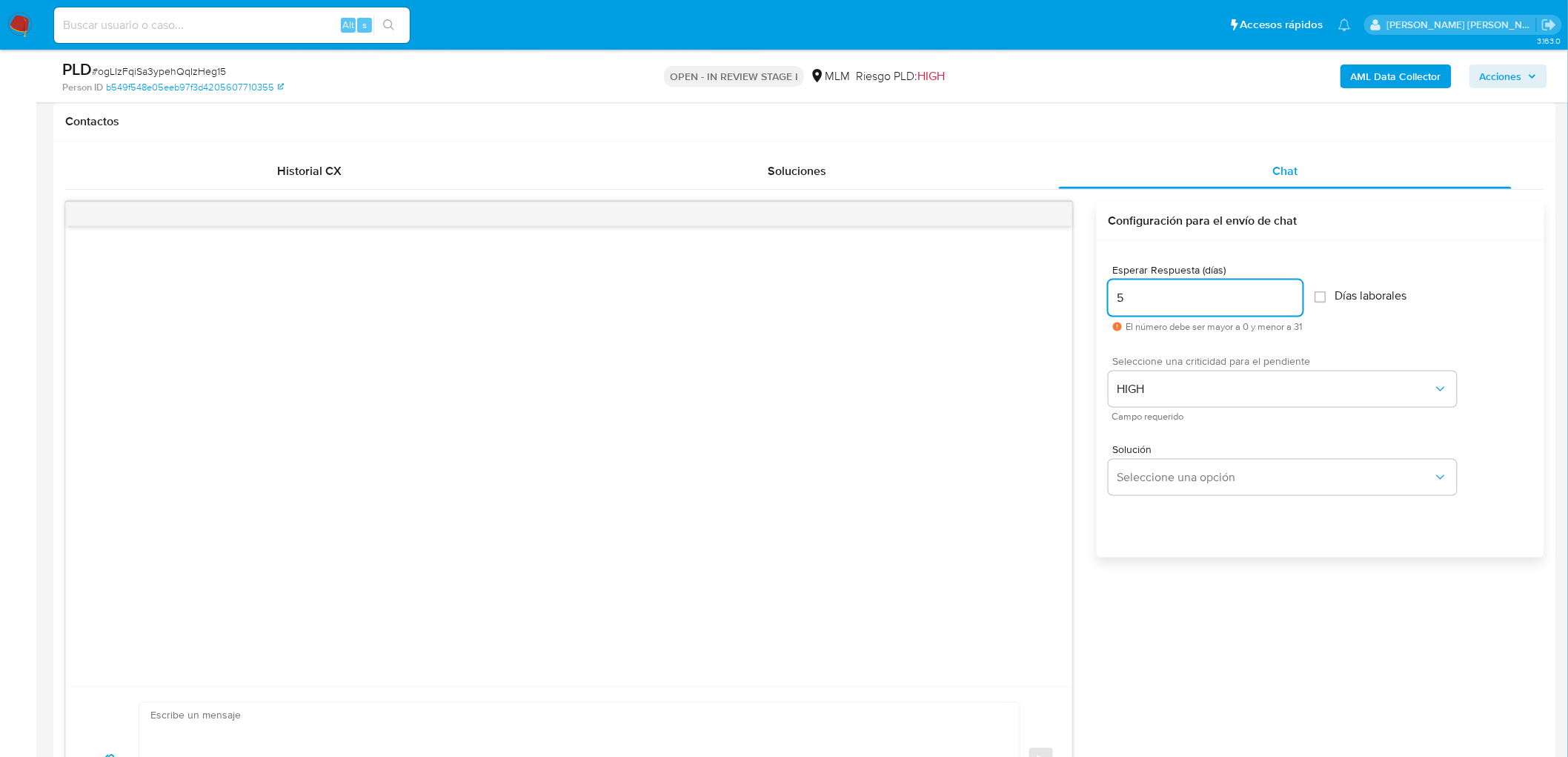
click at [1139, 301] on input "5" at bounding box center [1206, 298] width 194 height 20
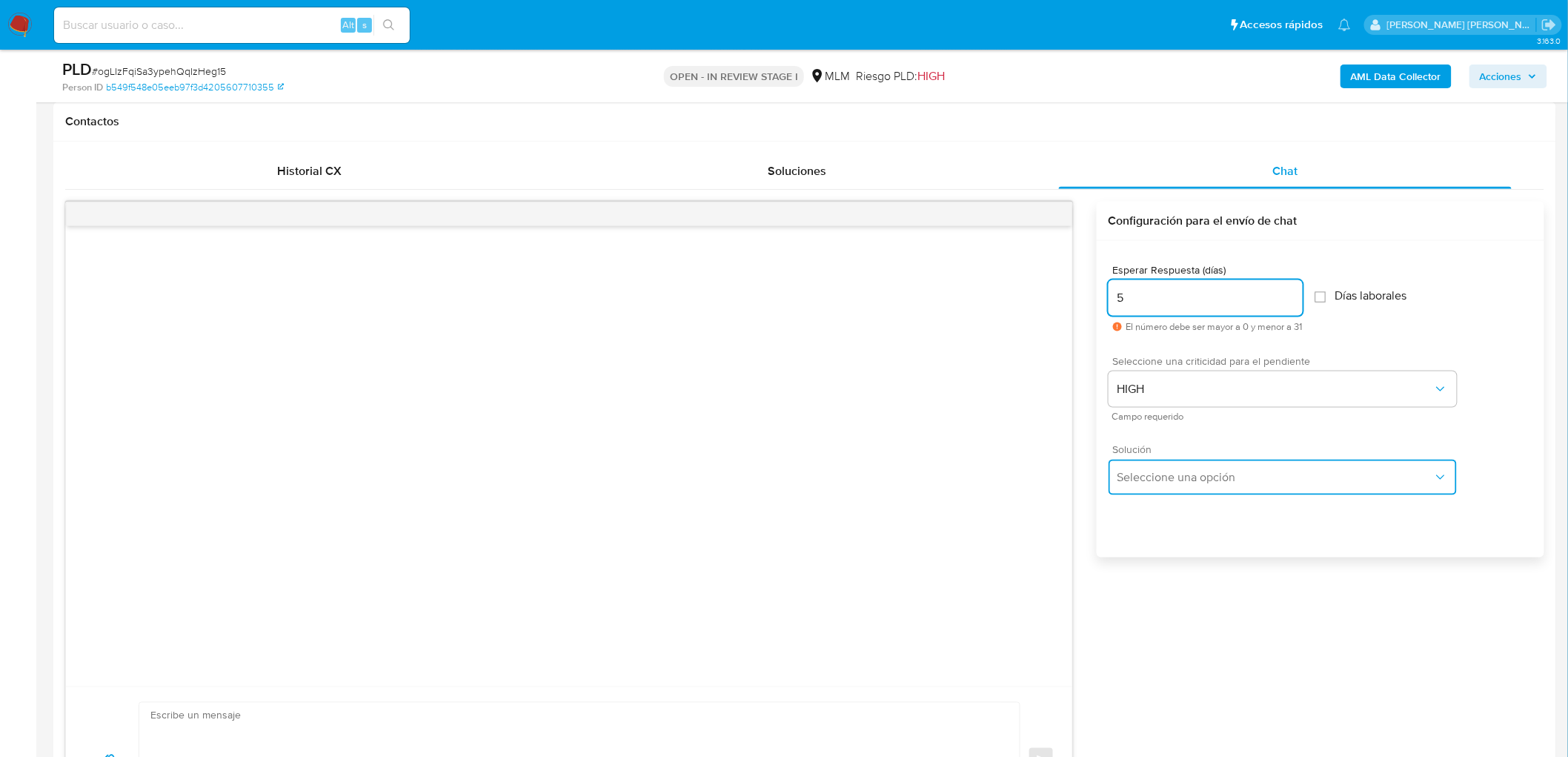
click at [1184, 480] on span "Seleccione una opción" at bounding box center [1276, 476] width 316 height 15
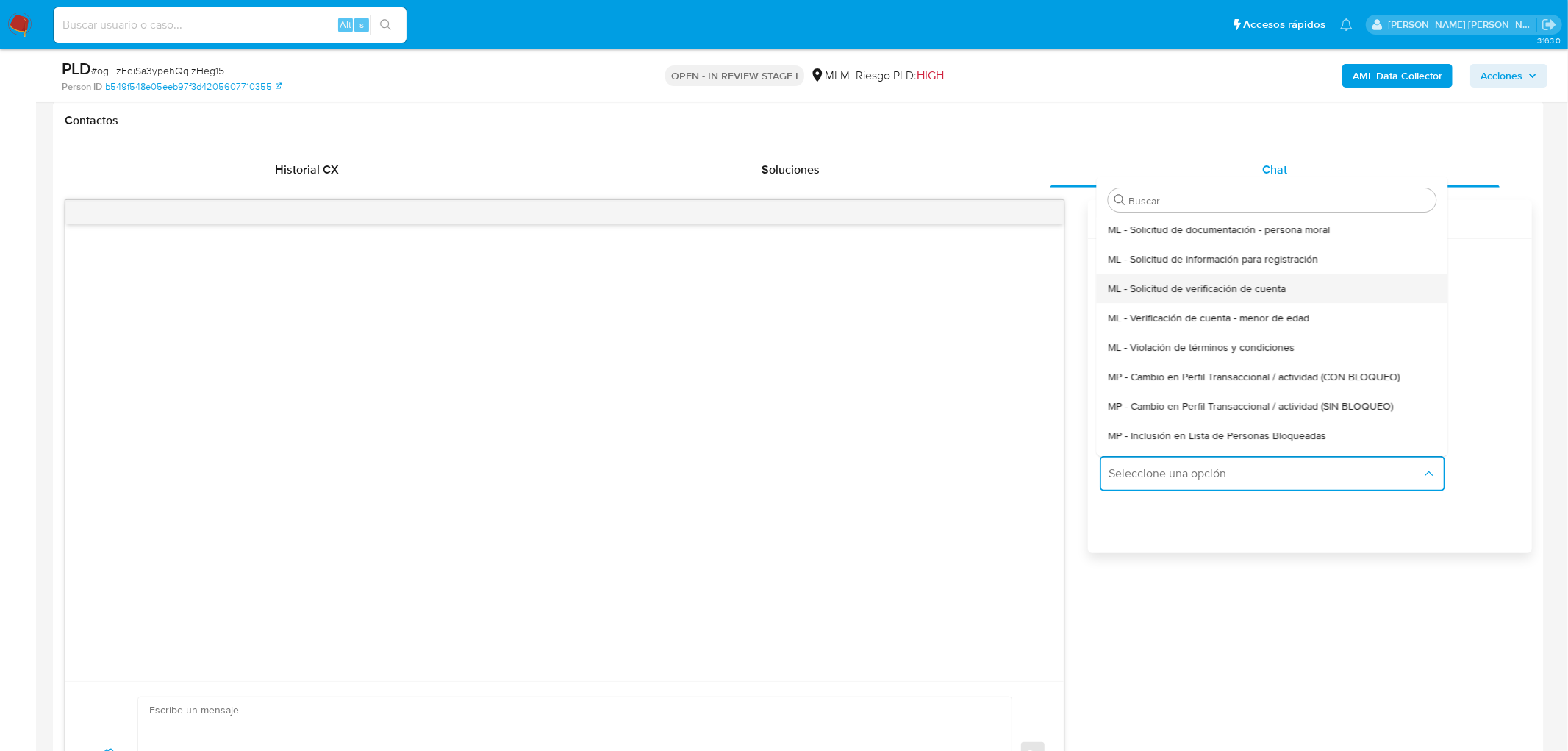
click at [1187, 293] on span "ML - Solicitud de verificación de cuenta" at bounding box center [1197, 288] width 178 height 14
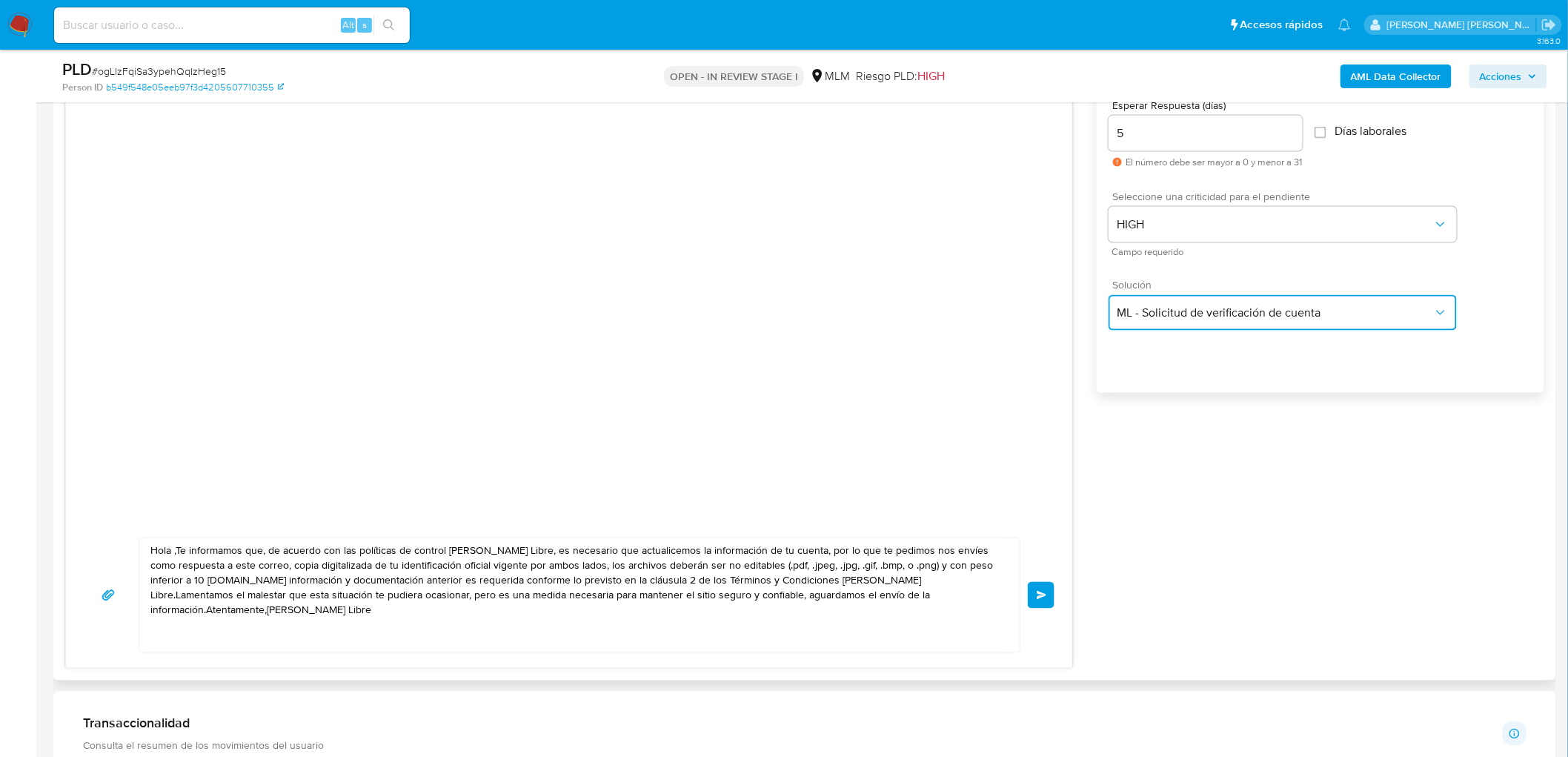
scroll to position [839, 0]
drag, startPoint x: 968, startPoint y: 598, endPoint x: 88, endPoint y: 497, distance: 885.8
click at [88, 497] on div "Hola ,Te informamos que, de acuerdo con las políticas de control de Mercado Lib…" at bounding box center [569, 352] width 1008 height 632
paste textarea "Estimado Jose Arturo Gomez Lopez. Te comunicamos que se ha identificado un camb…"
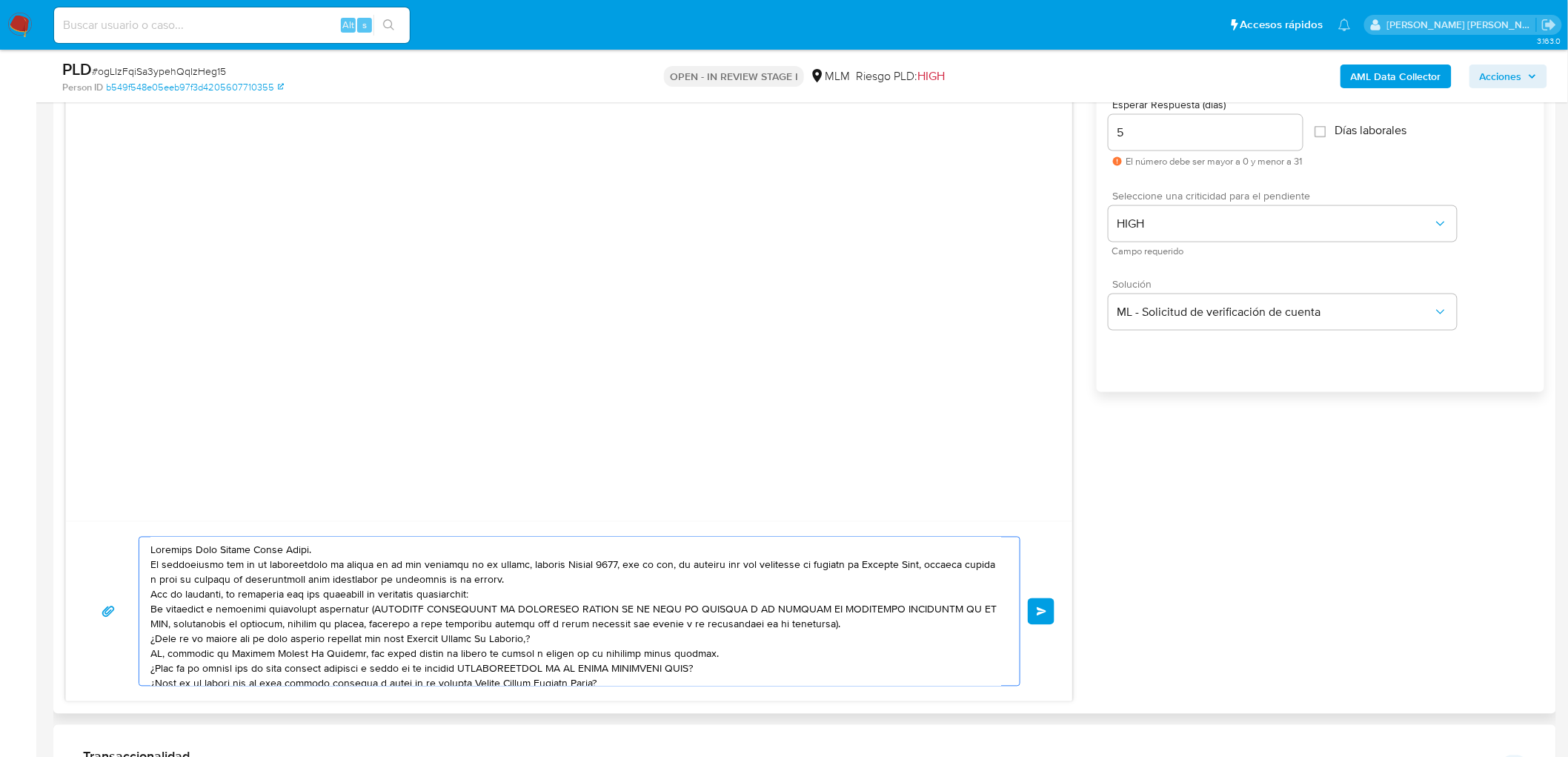
scroll to position [65, 0]
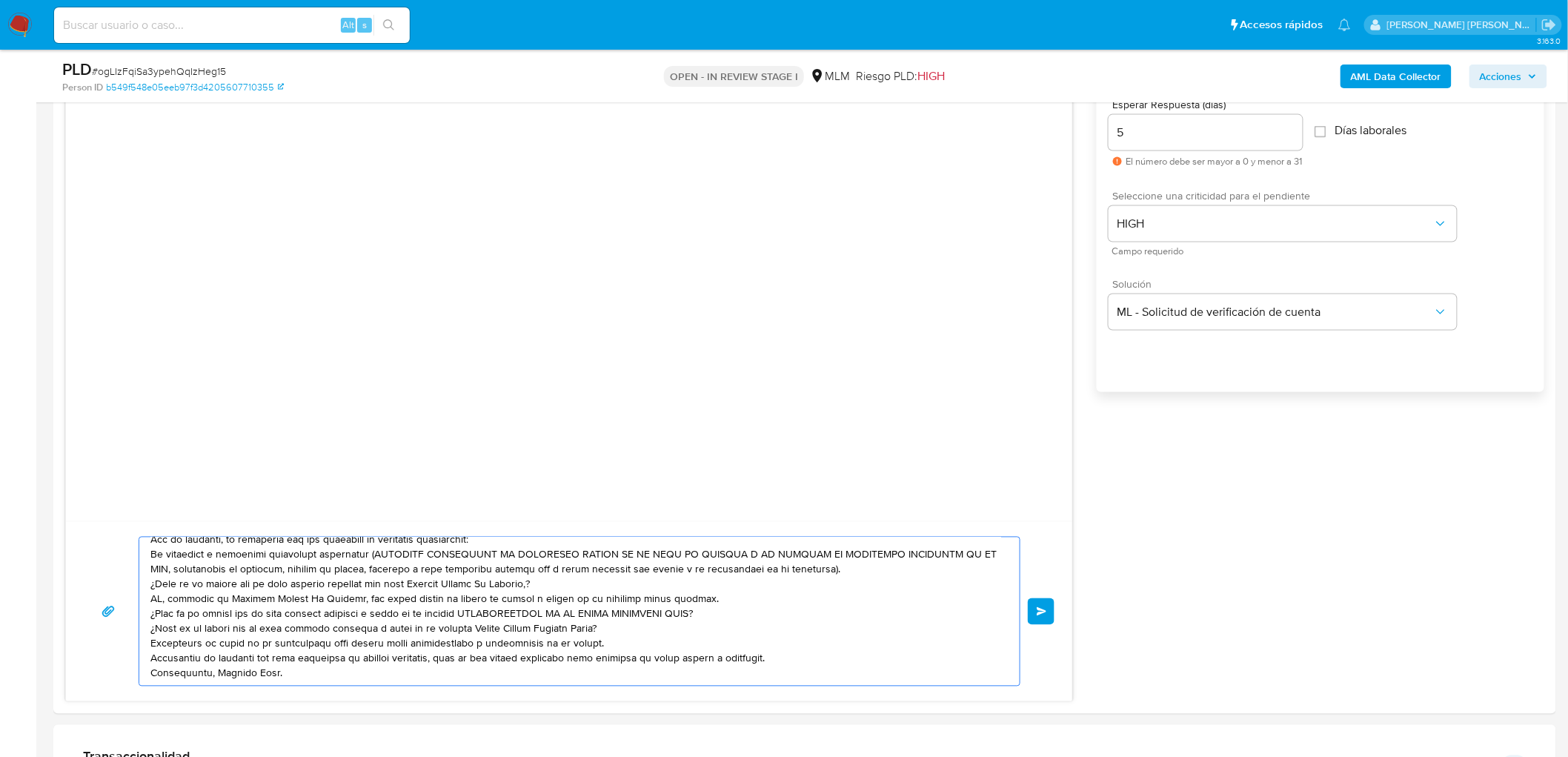
type textarea "Estimado Jose Arturo Gomez Lopez. Te comunicamos que se ha identificado un camb…"
click at [760, 443] on div at bounding box center [569, 291] width 1007 height 461
click at [1043, 610] on span "Enviar" at bounding box center [1042, 611] width 11 height 9
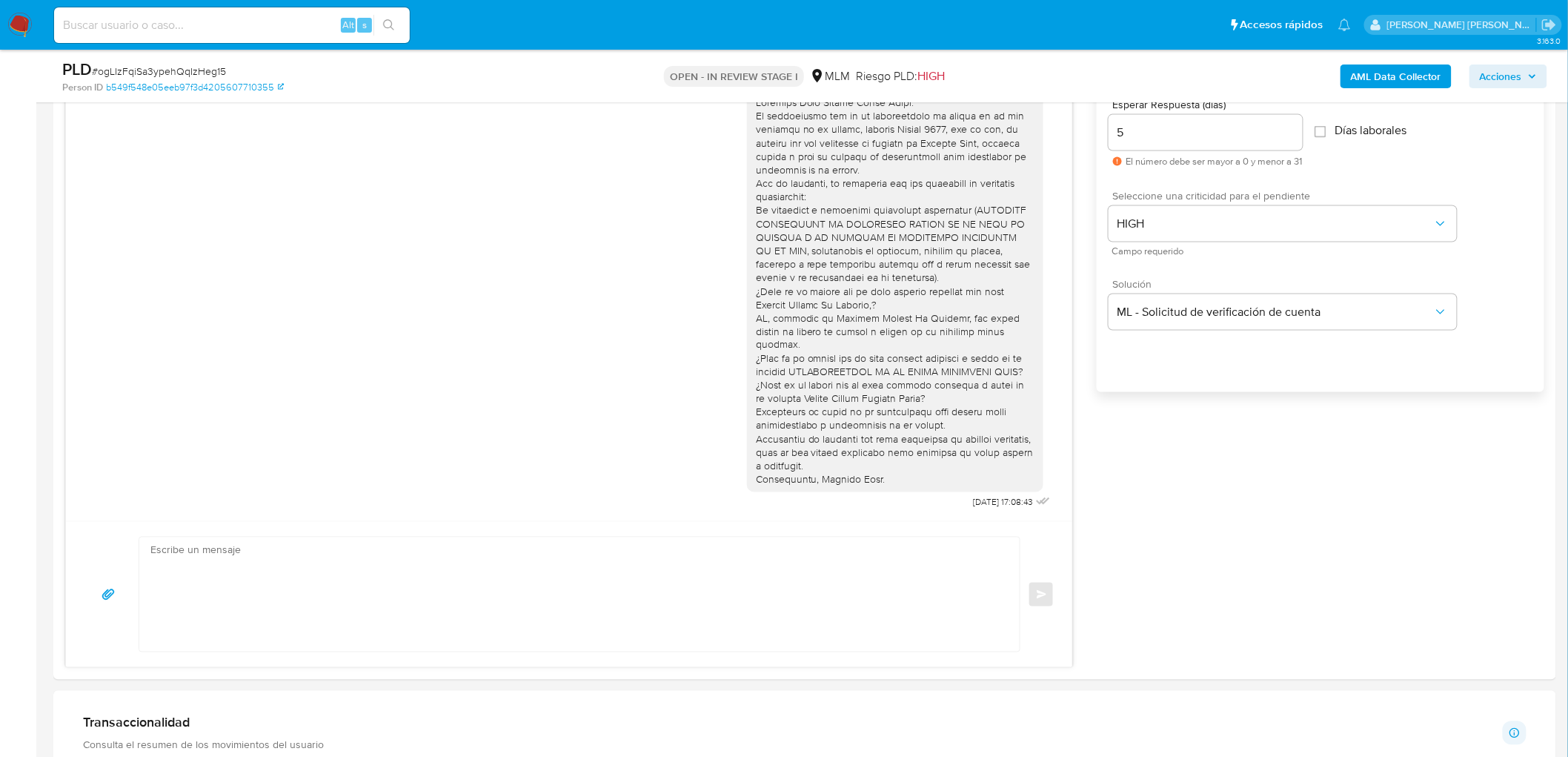
scroll to position [0, 0]
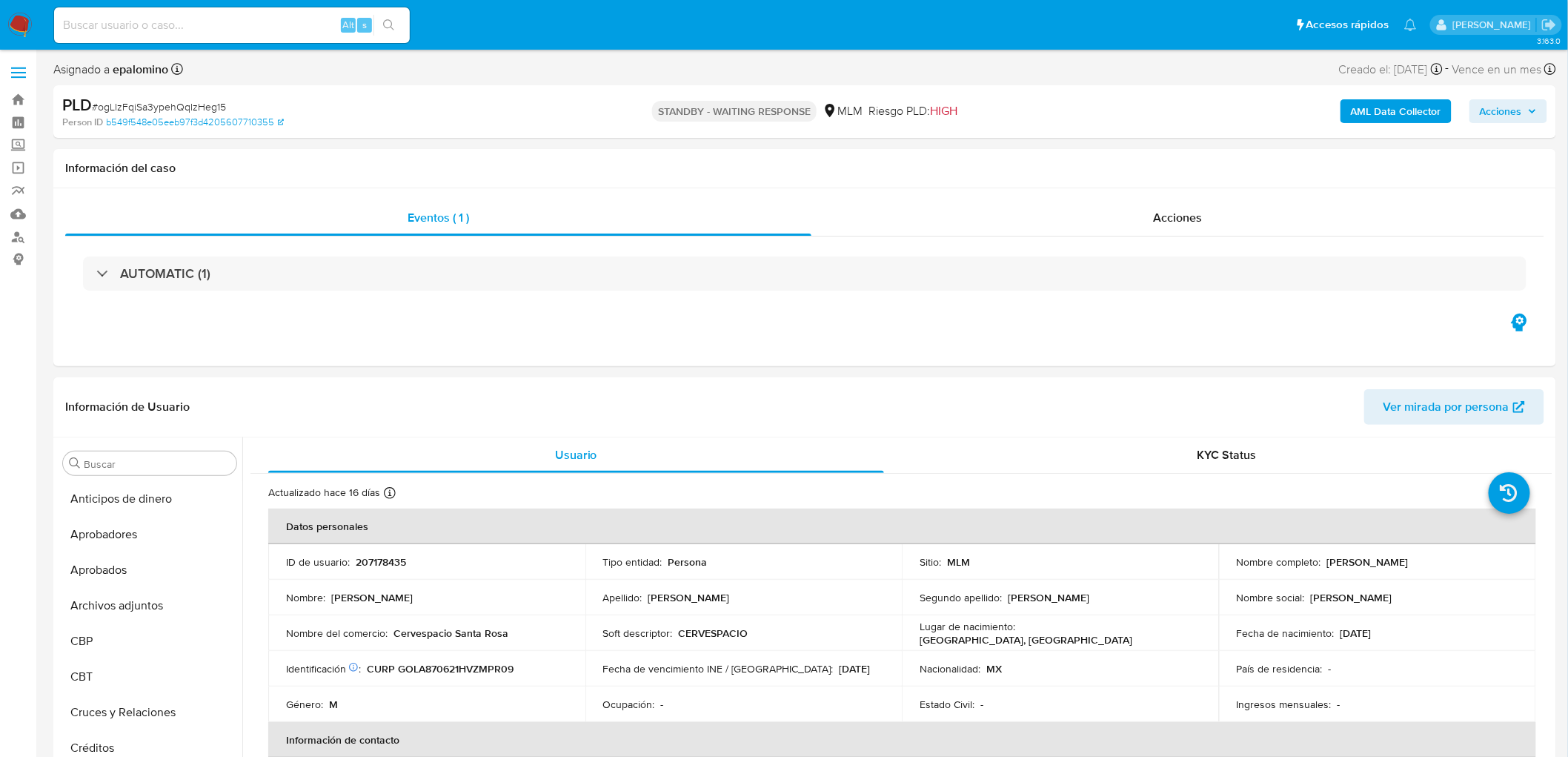
select select "10"
click at [172, 103] on span "# ogLIzFqiSa3ypehQqIzHeg15" at bounding box center [158, 106] width 134 height 15
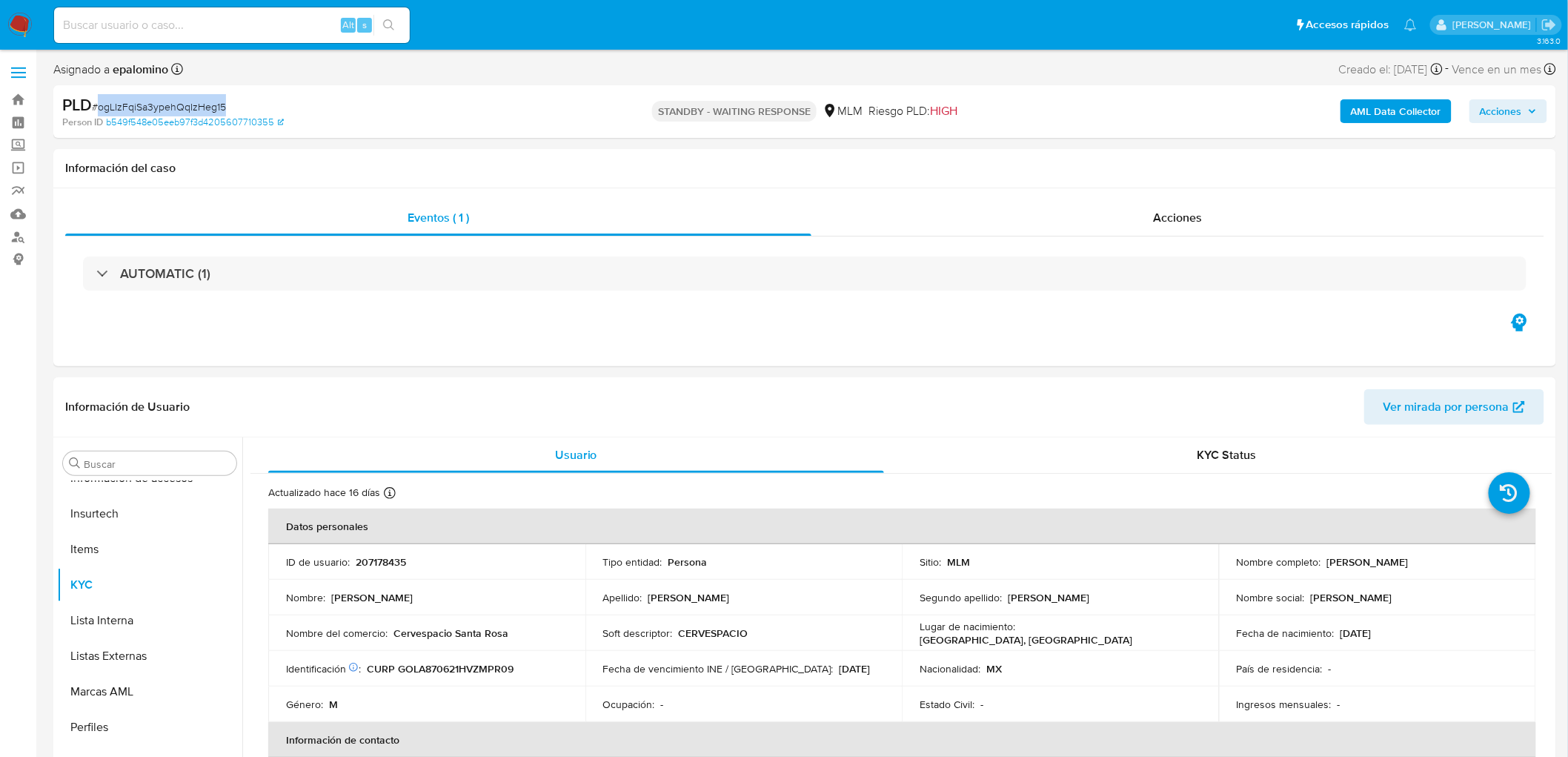
click at [172, 103] on span "# ogLIzFqiSa3ypehQqIzHeg15" at bounding box center [158, 106] width 134 height 15
copy span "ogLIzFqiSa3ypehQqIzHeg15"
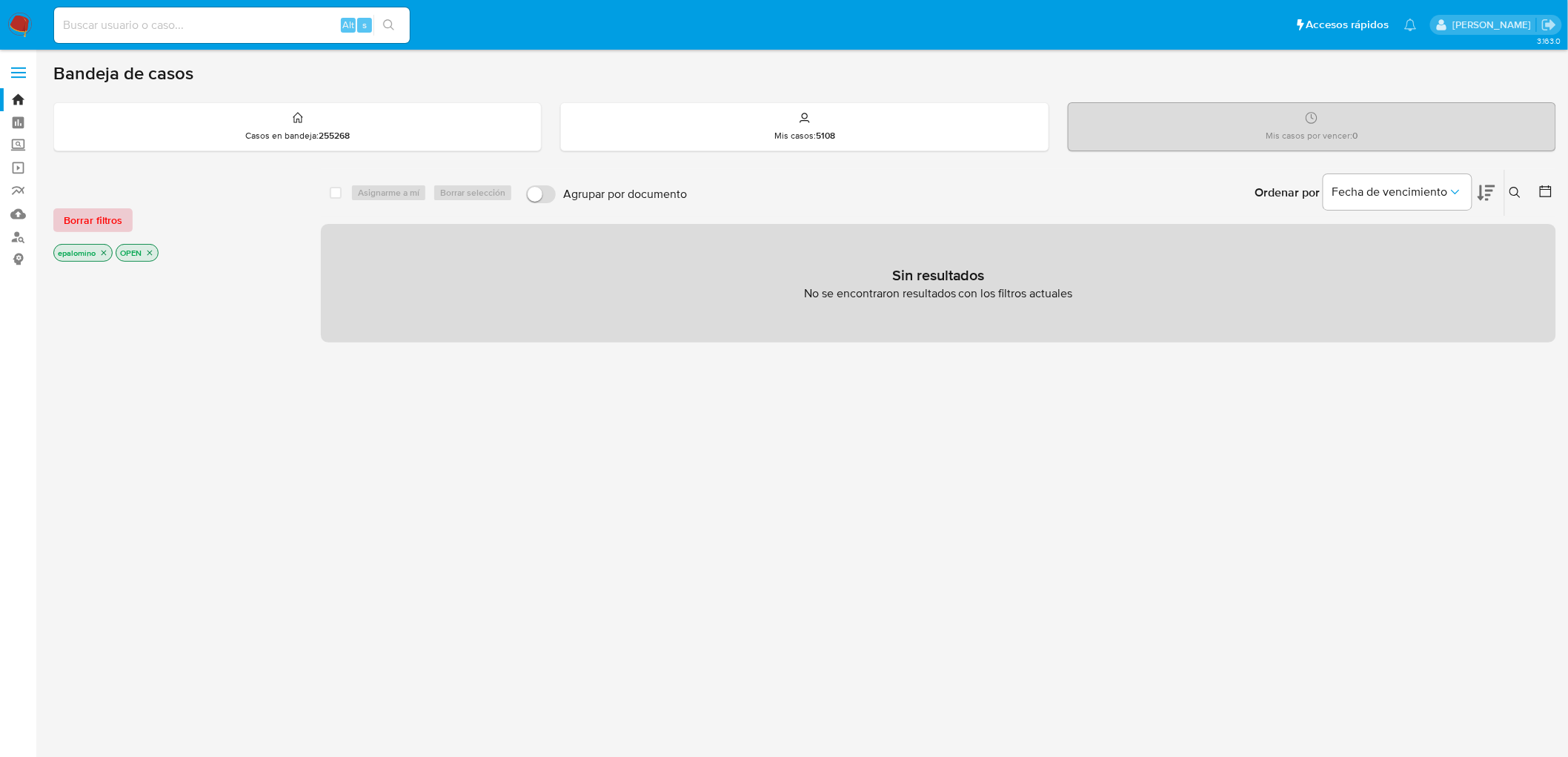
click at [94, 214] on span "Borrar filtros" at bounding box center [93, 220] width 58 height 21
